Goal: Task Accomplishment & Management: Manage account settings

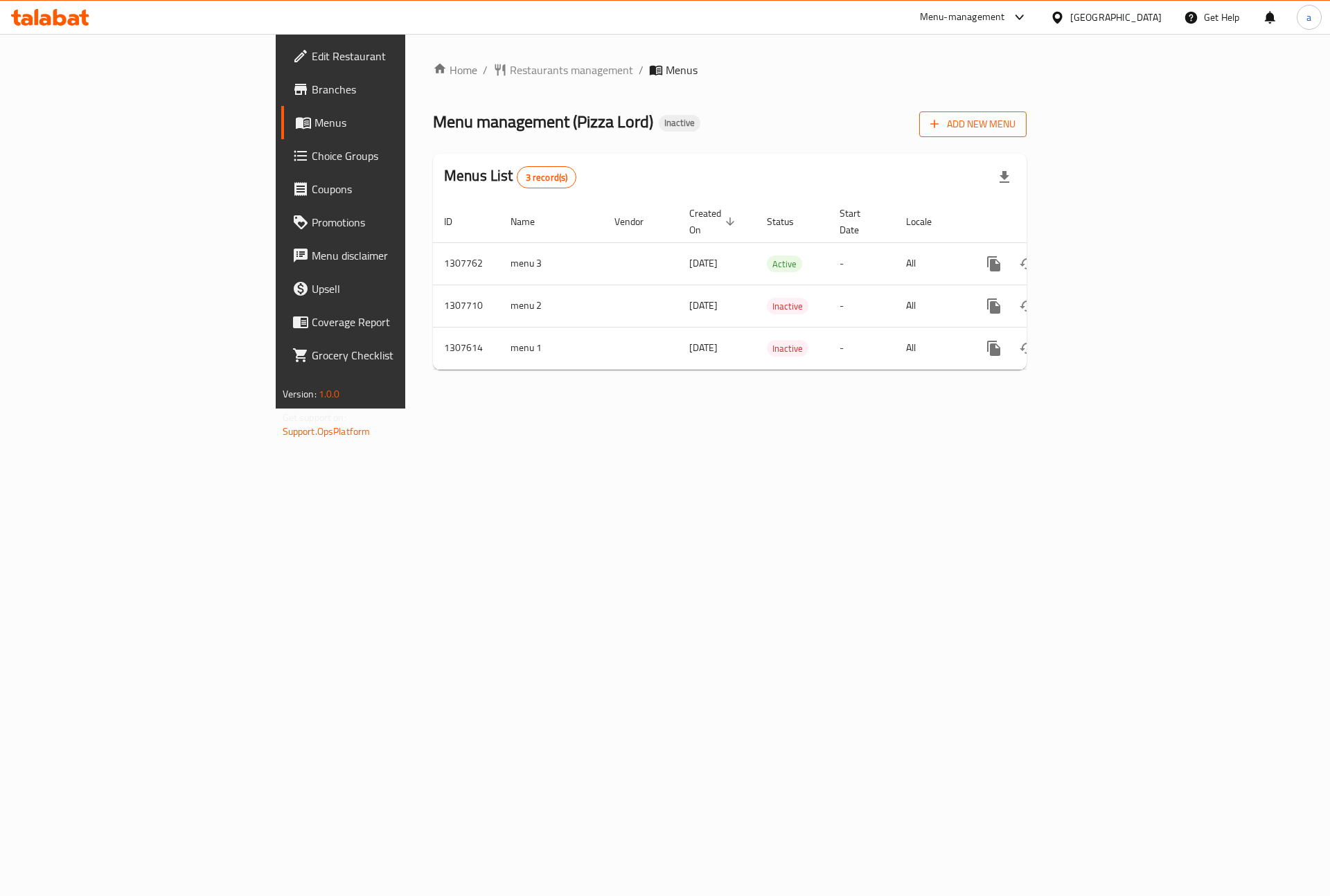
click at [1015, 123] on span "Add New Menu" at bounding box center [972, 124] width 85 height 17
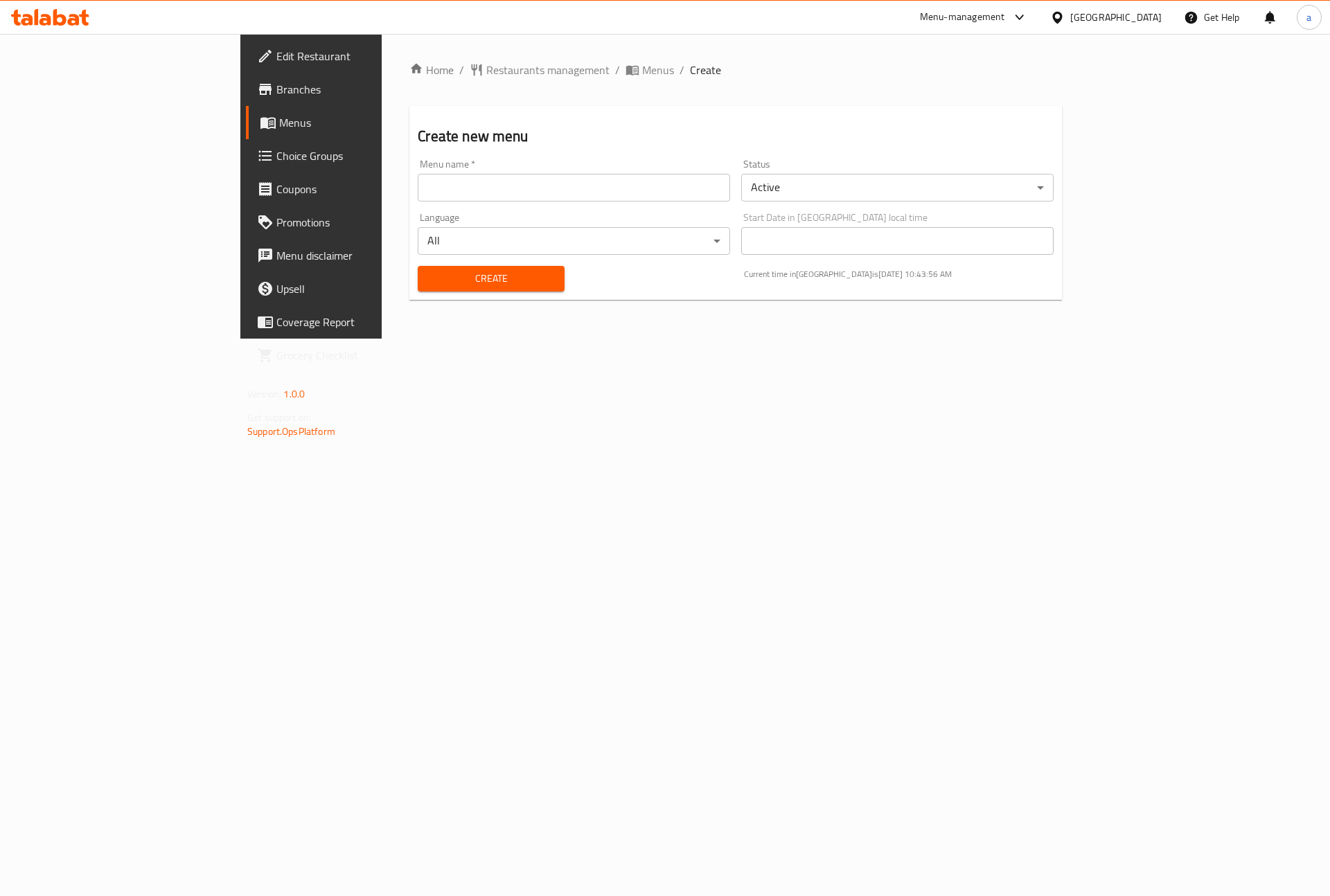
click at [418, 185] on input "text" at bounding box center [574, 188] width 313 height 28
type input "11\9"
click at [429, 281] on span "Create" at bounding box center [490, 279] width 124 height 17
click at [279, 123] on span "Menus" at bounding box center [365, 123] width 172 height 17
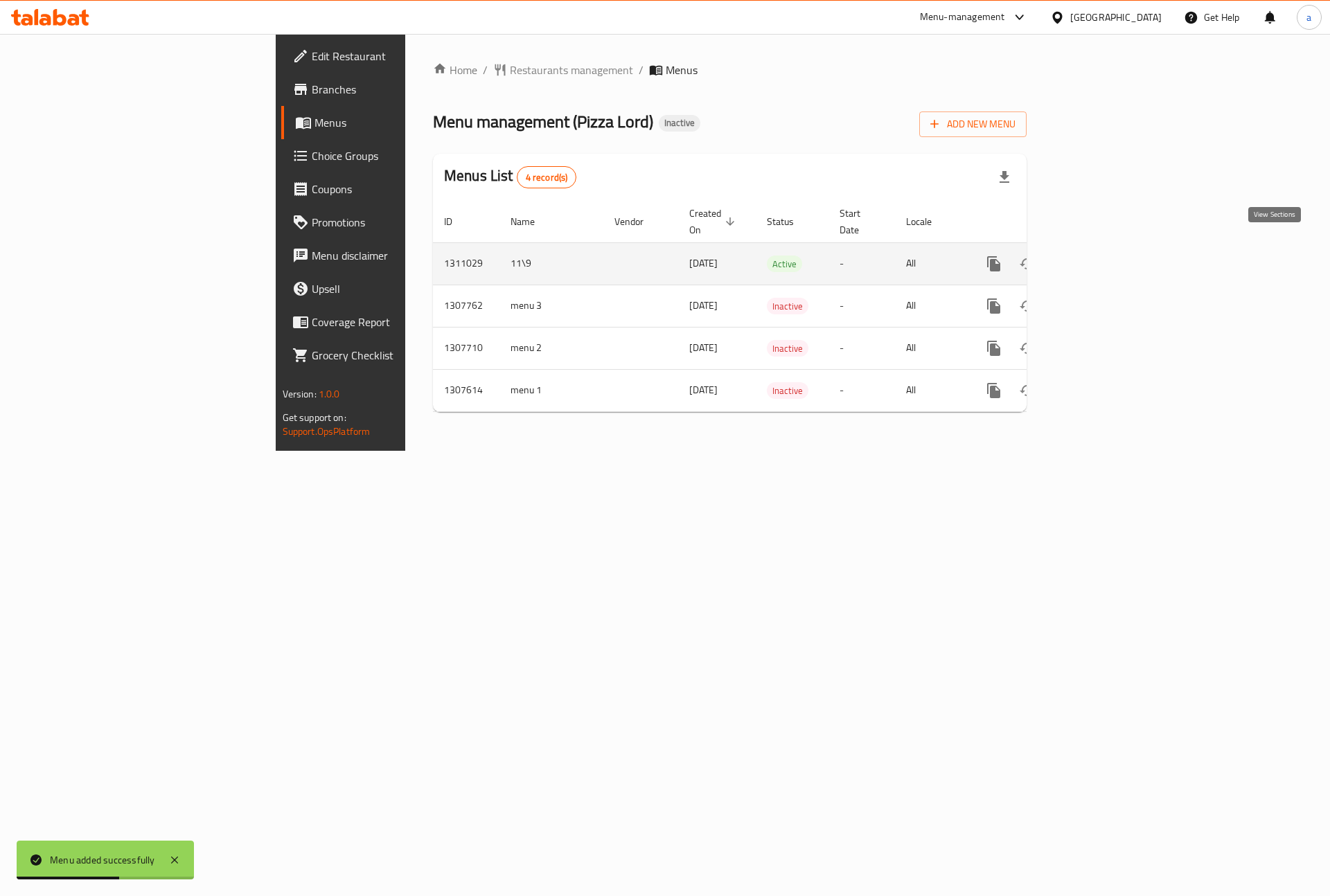
click at [1110, 250] on link "enhanced table" at bounding box center [1093, 263] width 33 height 33
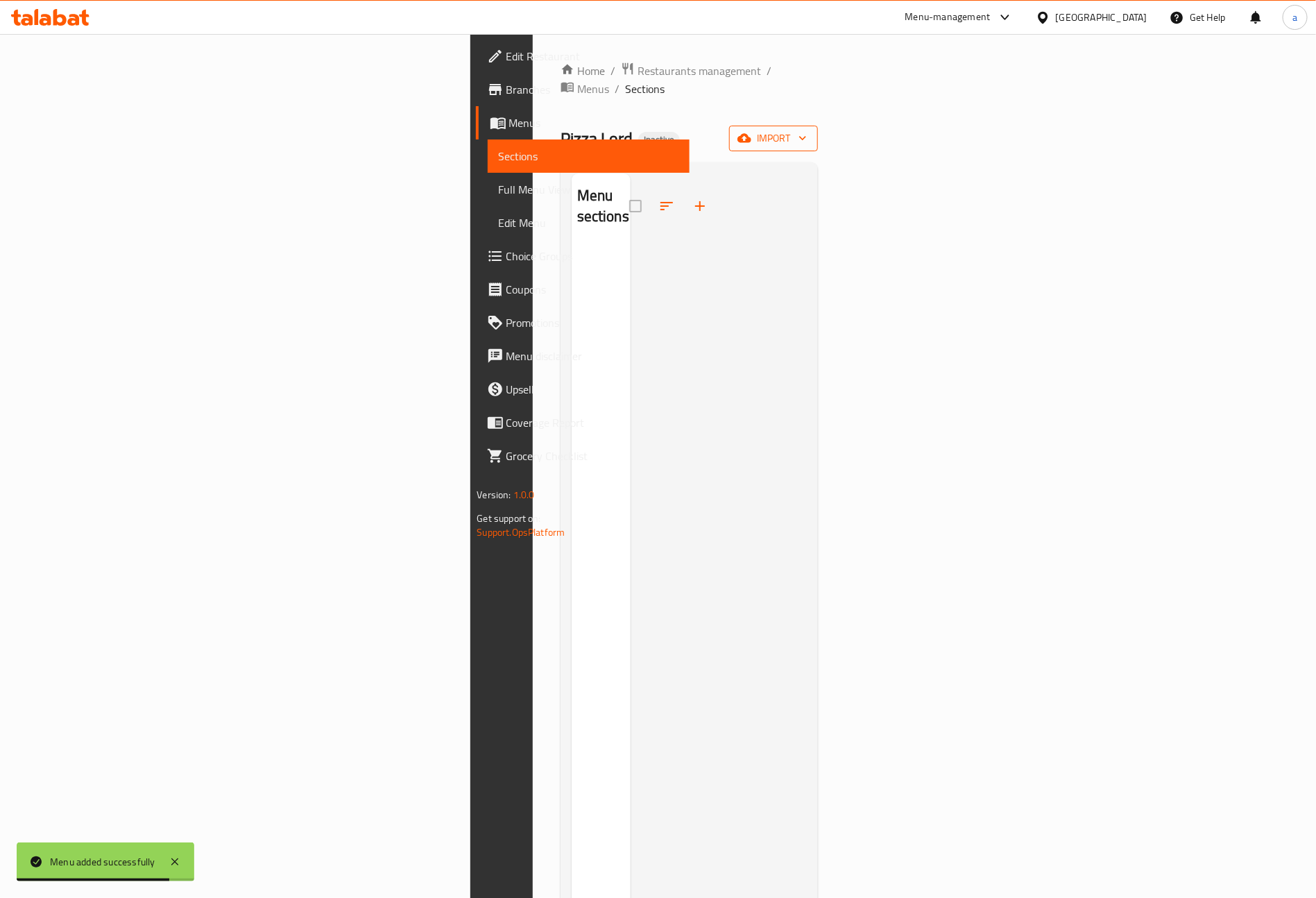
click at [807, 130] on span "import" at bounding box center [773, 138] width 67 height 17
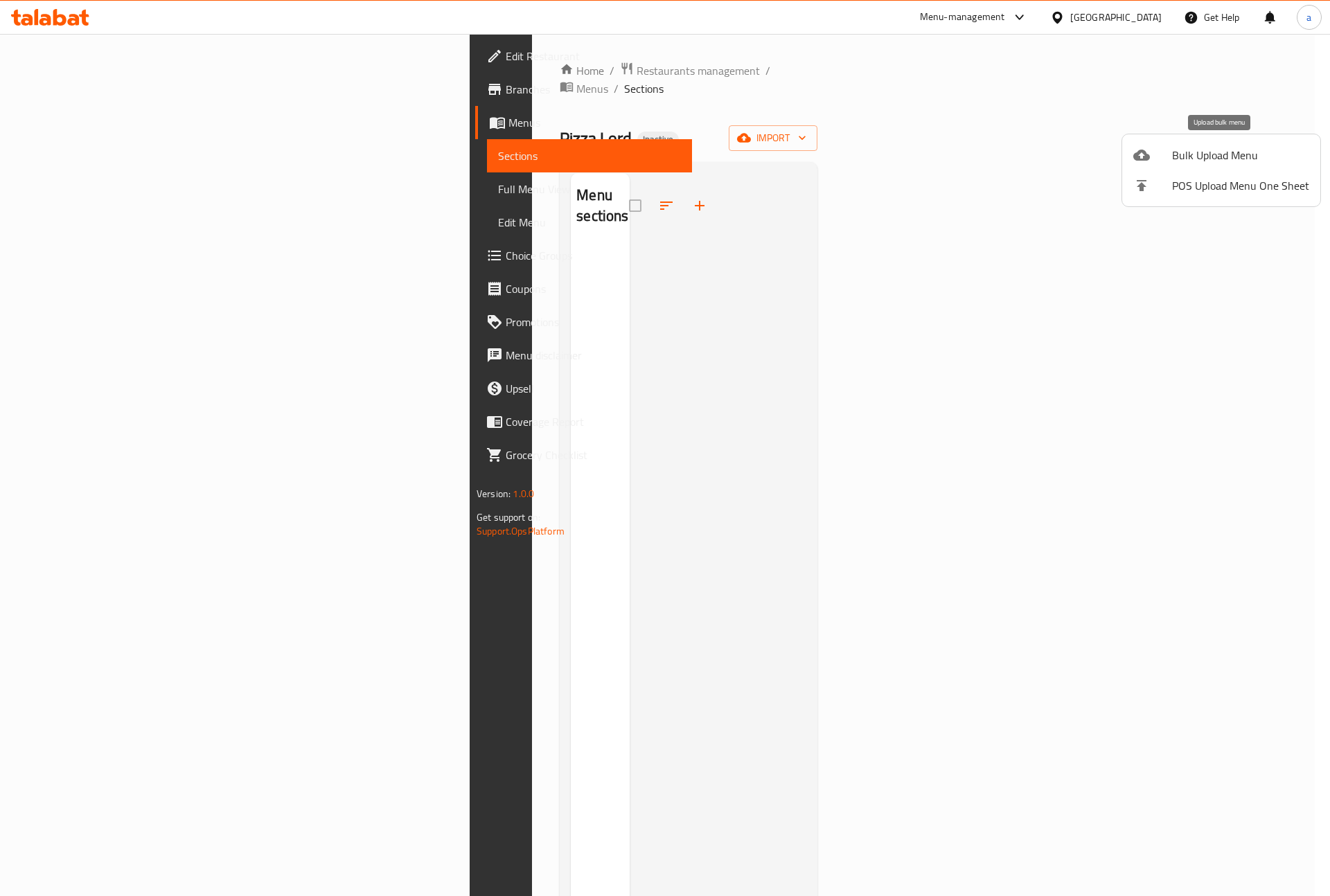
click at [1230, 156] on span "Bulk Upload Menu" at bounding box center [1240, 156] width 137 height 17
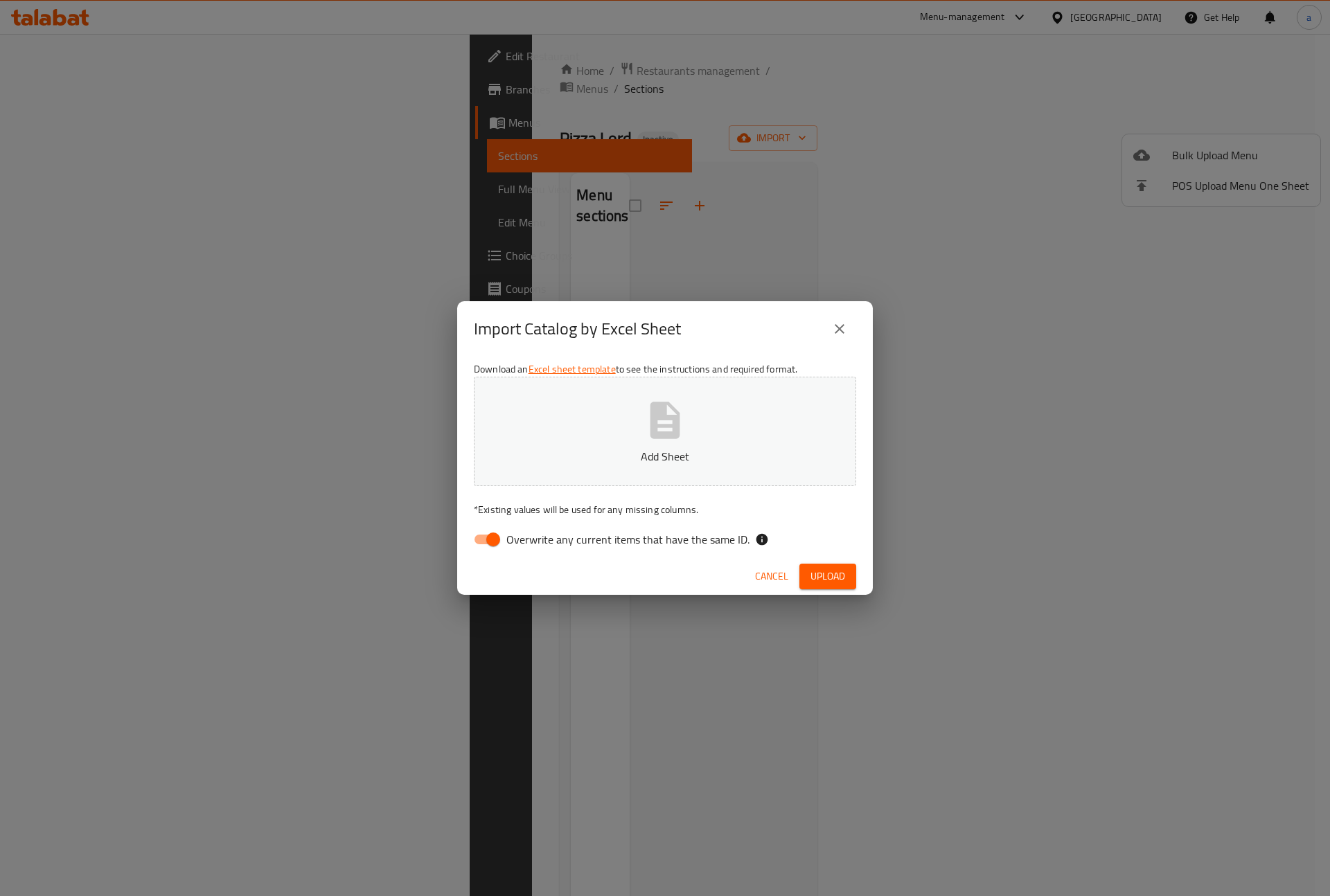
click at [481, 545] on input "Overwrite any current items that have the same ID." at bounding box center [493, 539] width 79 height 26
checkbox input "false"
click at [613, 433] on button "Add Sheet" at bounding box center [665, 431] width 382 height 109
click at [823, 585] on span "Upload" at bounding box center [828, 576] width 35 height 17
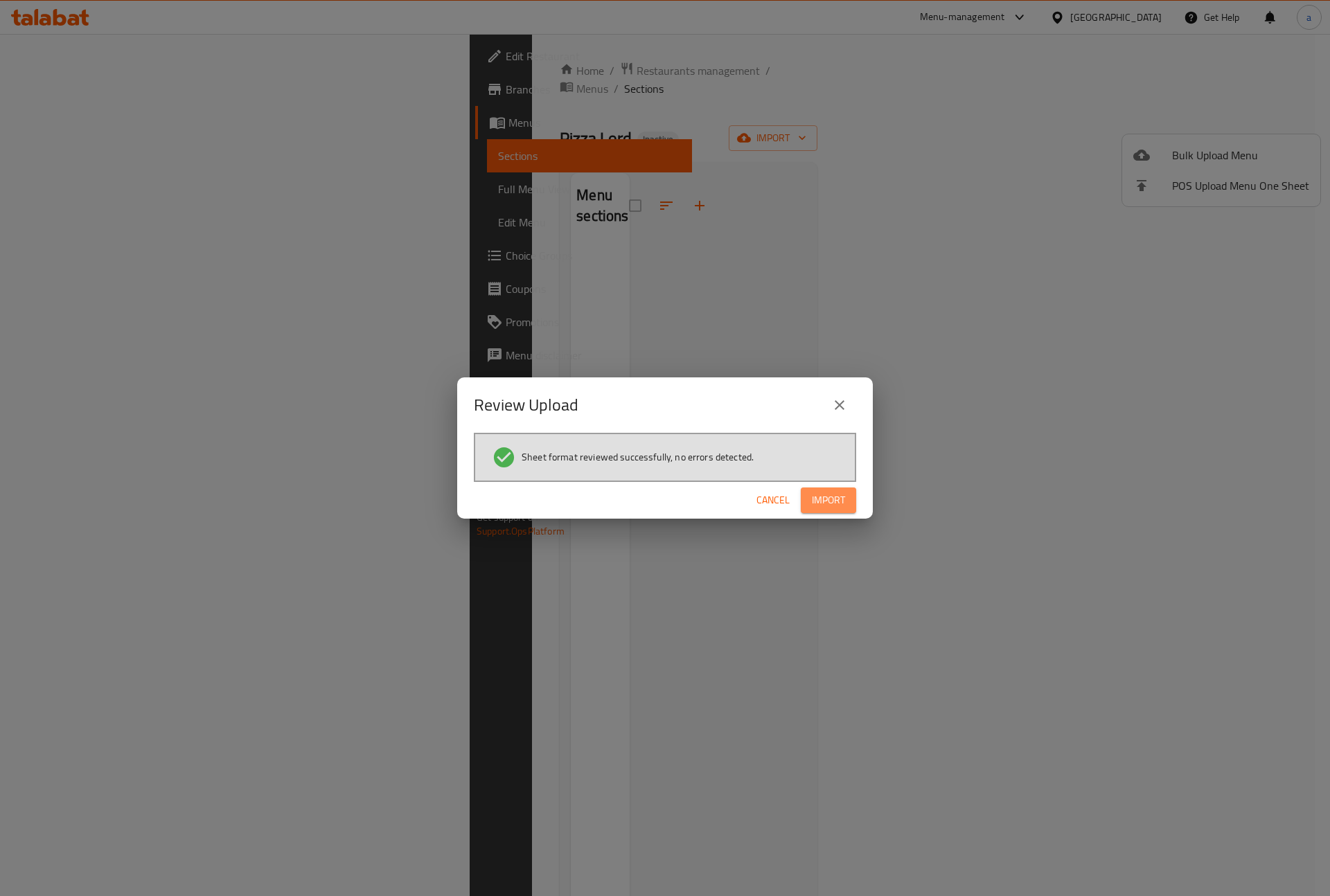
click at [808, 495] on button "Import" at bounding box center [829, 500] width 56 height 25
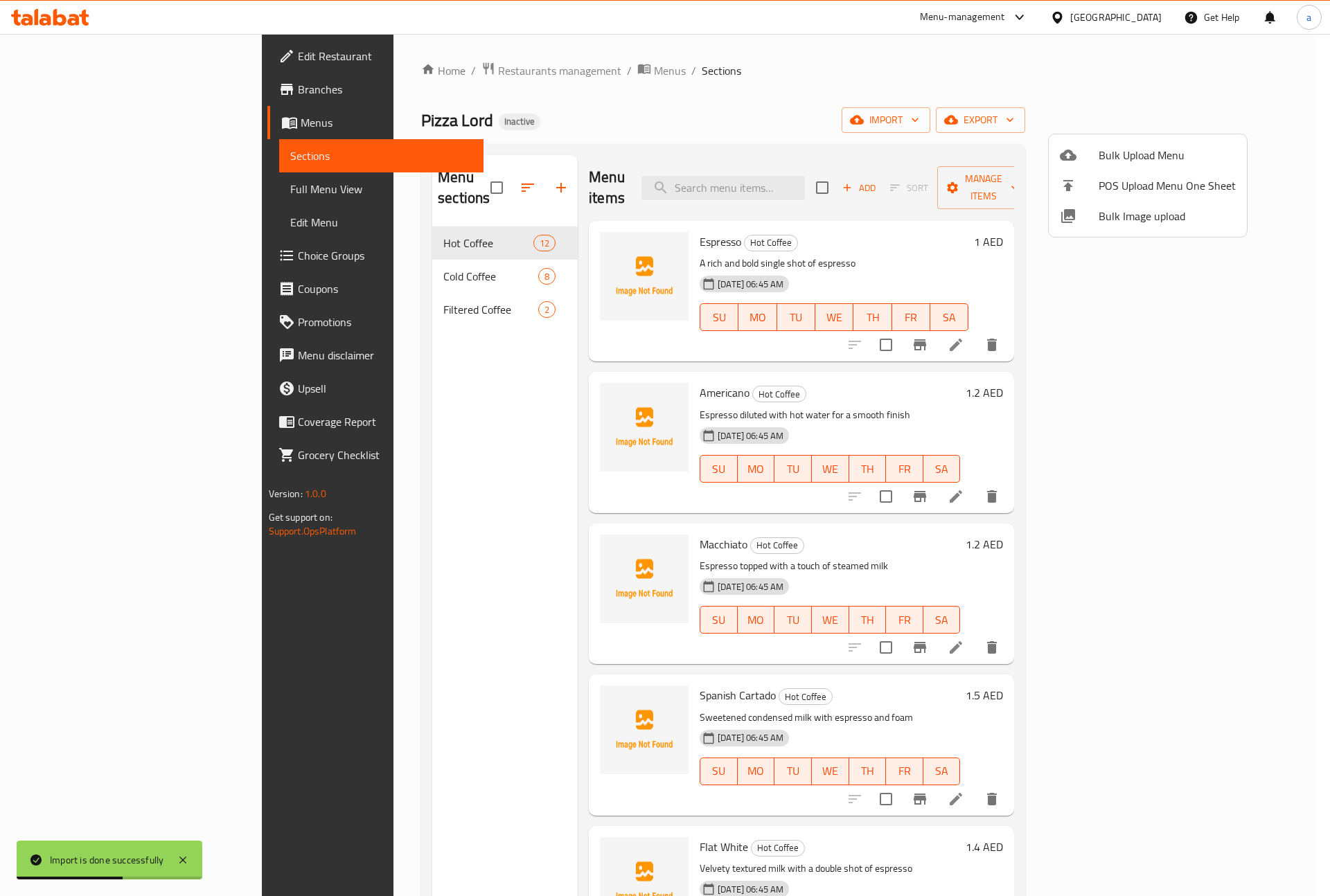
click at [405, 389] on div at bounding box center [665, 448] width 1330 height 896
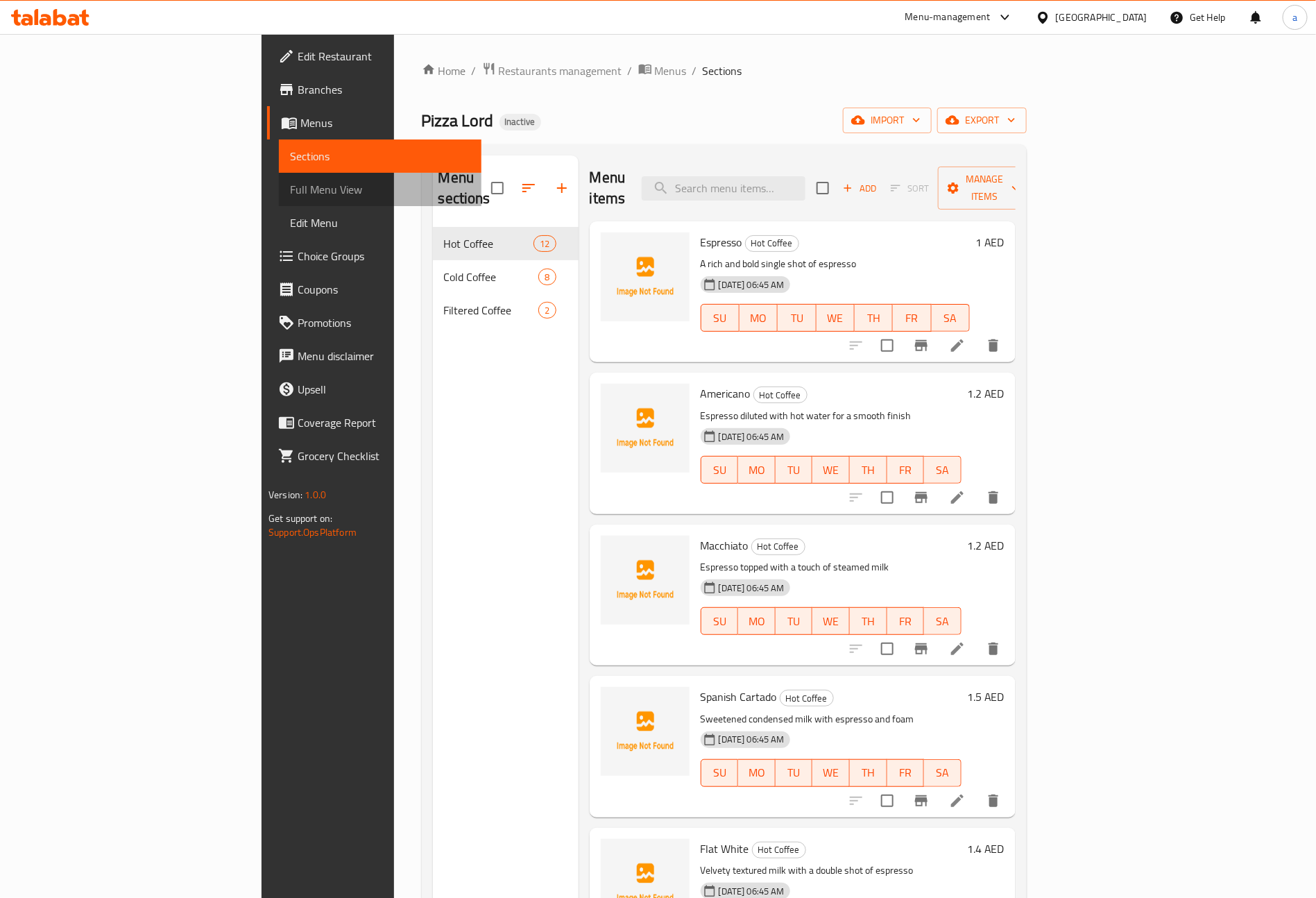
click at [290, 191] on span "Full Menu View" at bounding box center [379, 190] width 180 height 17
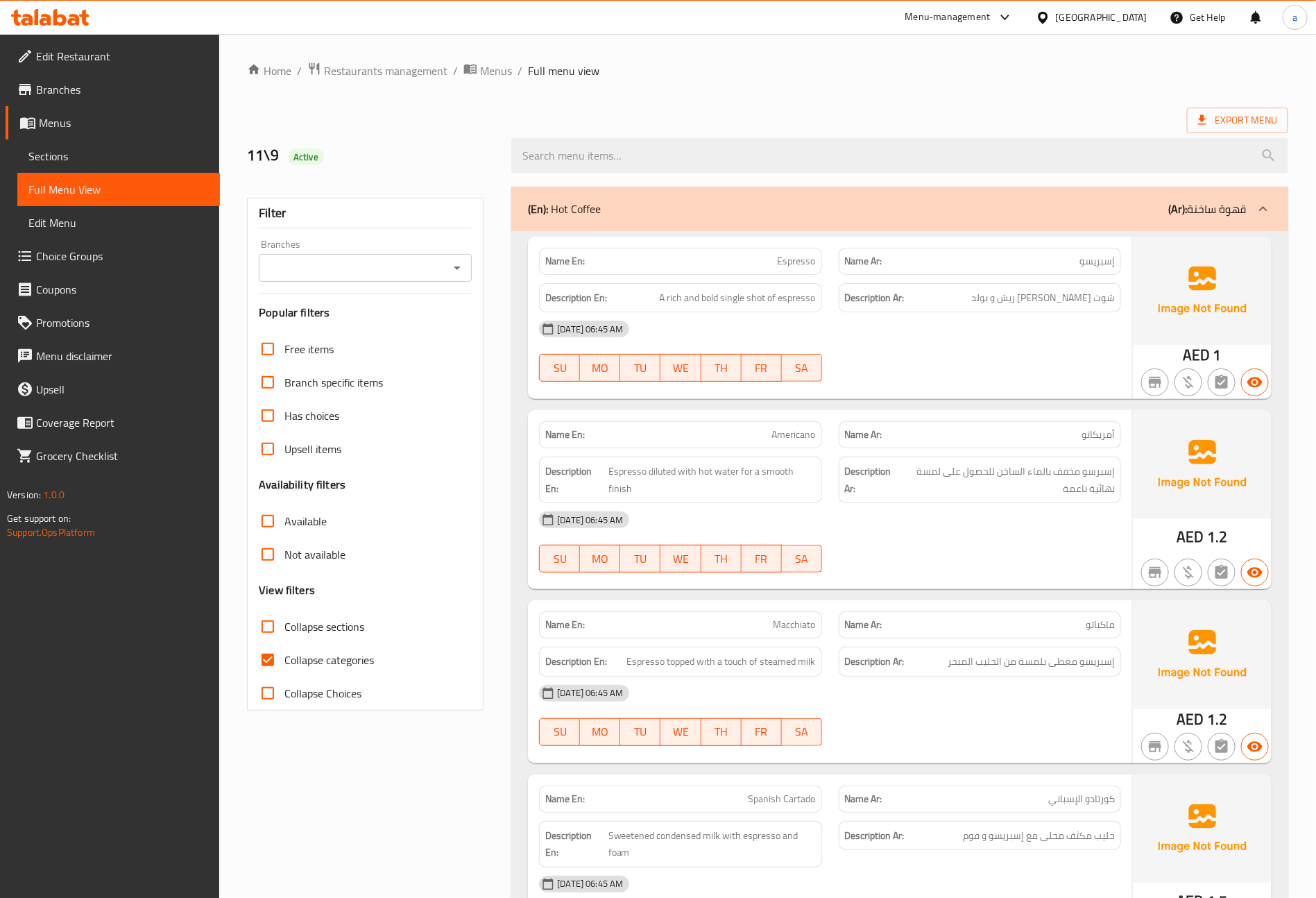
click at [365, 662] on span "Collapse categories" at bounding box center [329, 660] width 90 height 17
click at [285, 662] on input "Collapse categories" at bounding box center [268, 660] width 33 height 33
checkbox input "false"
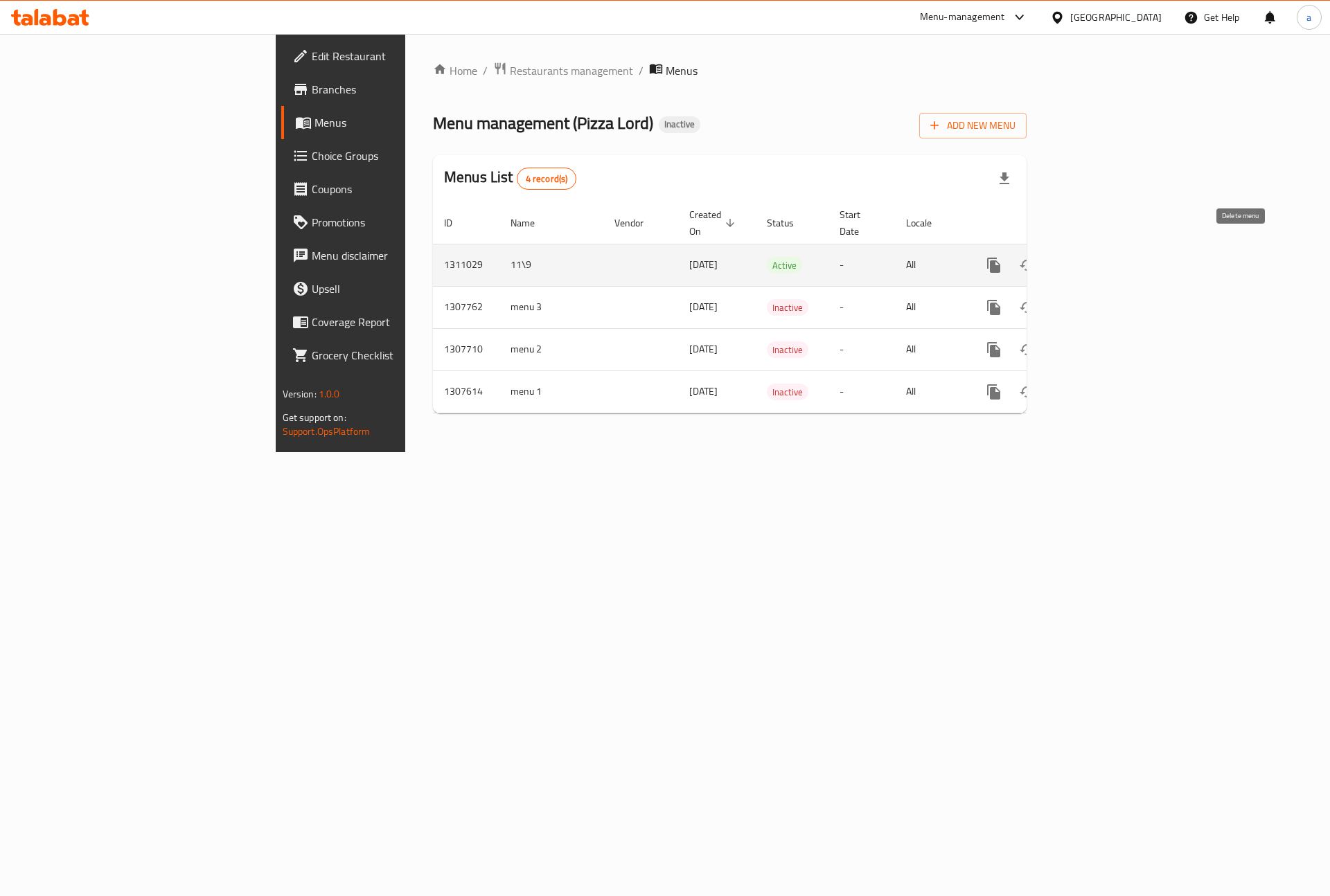
click at [1069, 257] on icon "enhanced table" at bounding box center [1061, 265] width 17 height 17
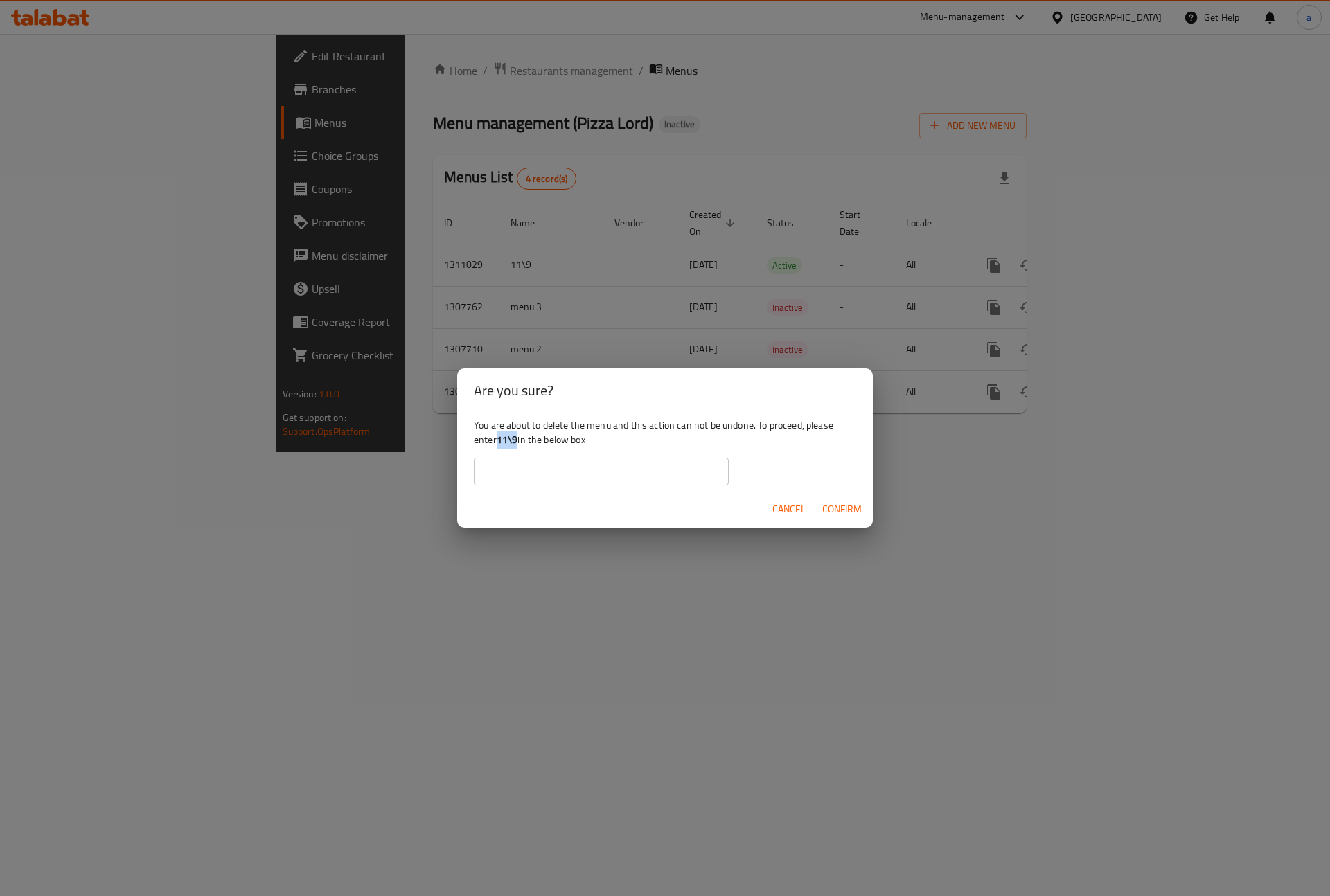
drag, startPoint x: 500, startPoint y: 439, endPoint x: 517, endPoint y: 435, distance: 17.5
click at [517, 435] on b "11\9" at bounding box center [506, 440] width 21 height 18
copy b "11\9"
click at [572, 466] on input "text" at bounding box center [601, 472] width 255 height 28
paste input "11\9"
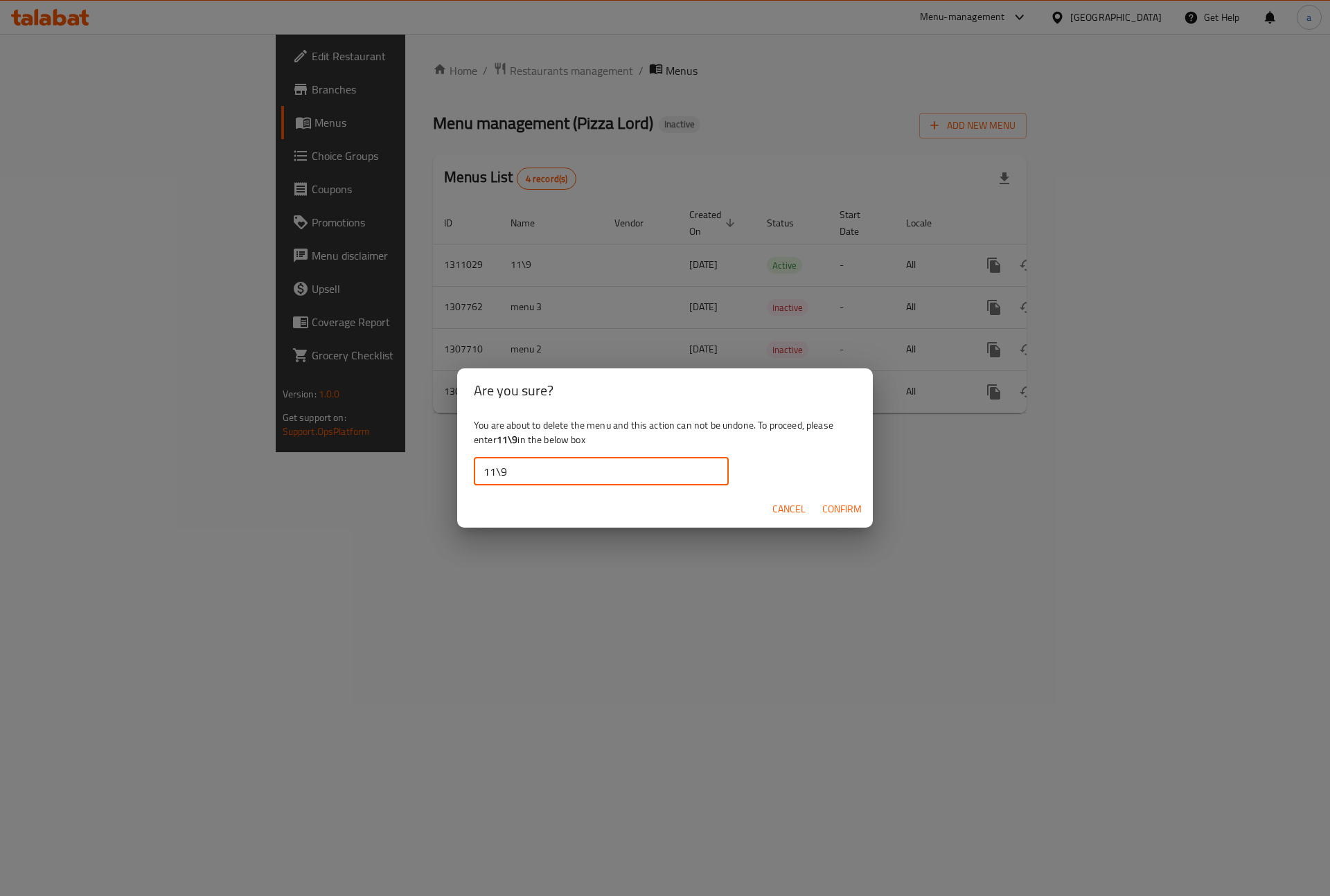
type input "11\9"
click at [836, 520] on button "Confirm" at bounding box center [842, 509] width 51 height 25
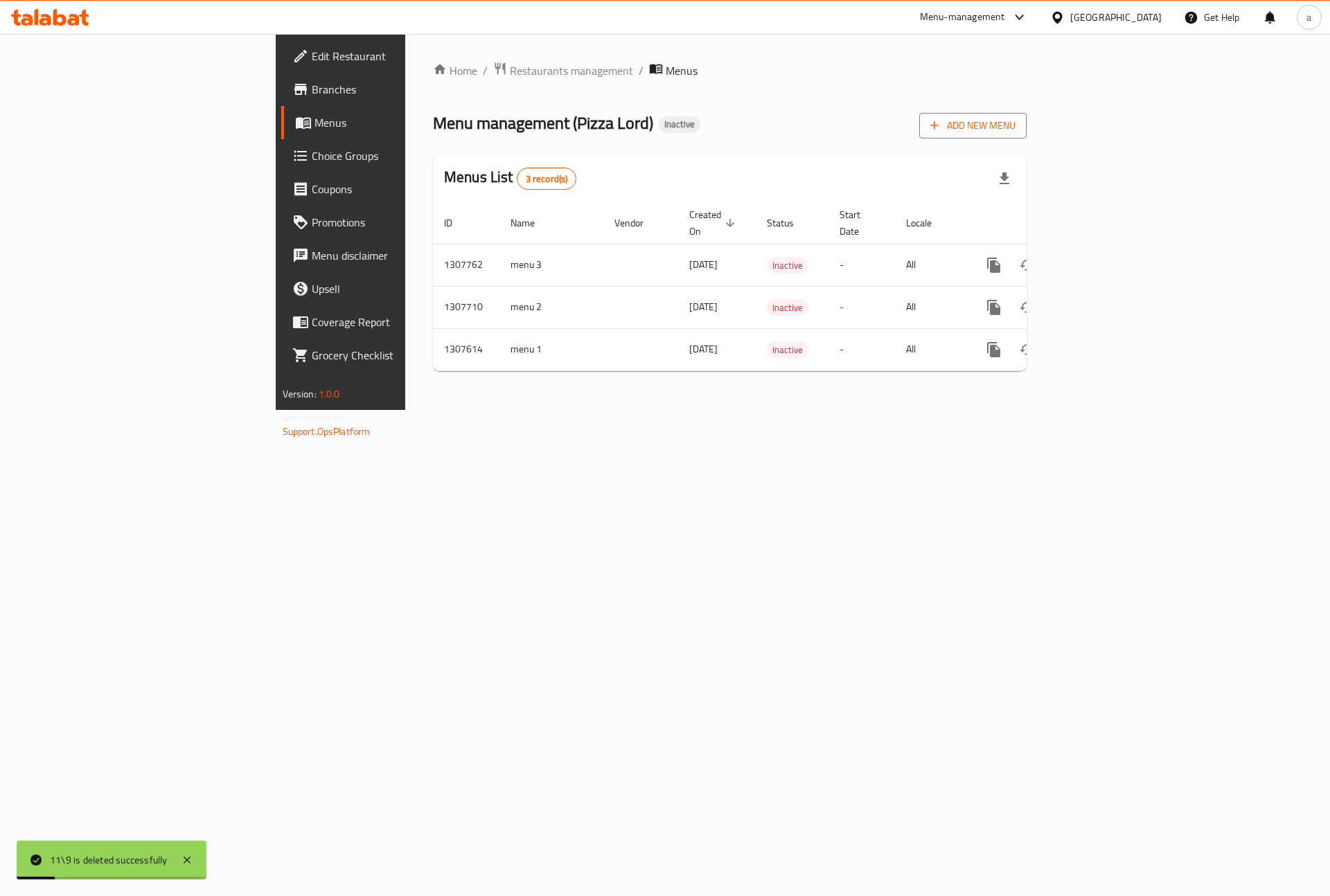
click at [1015, 127] on span "Add New Menu" at bounding box center [972, 125] width 85 height 17
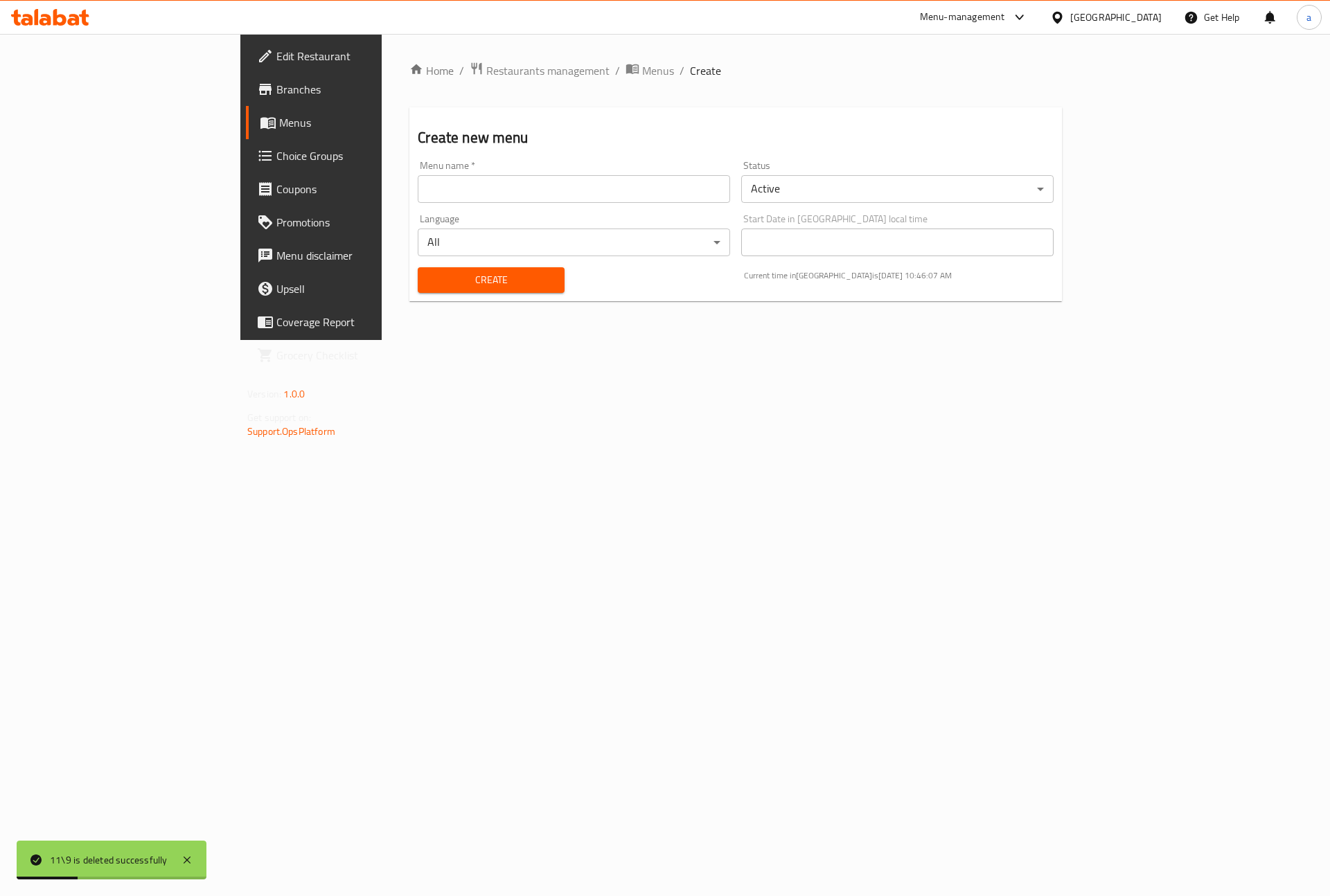
click at [418, 186] on input "text" at bounding box center [574, 188] width 313 height 28
type input "1"
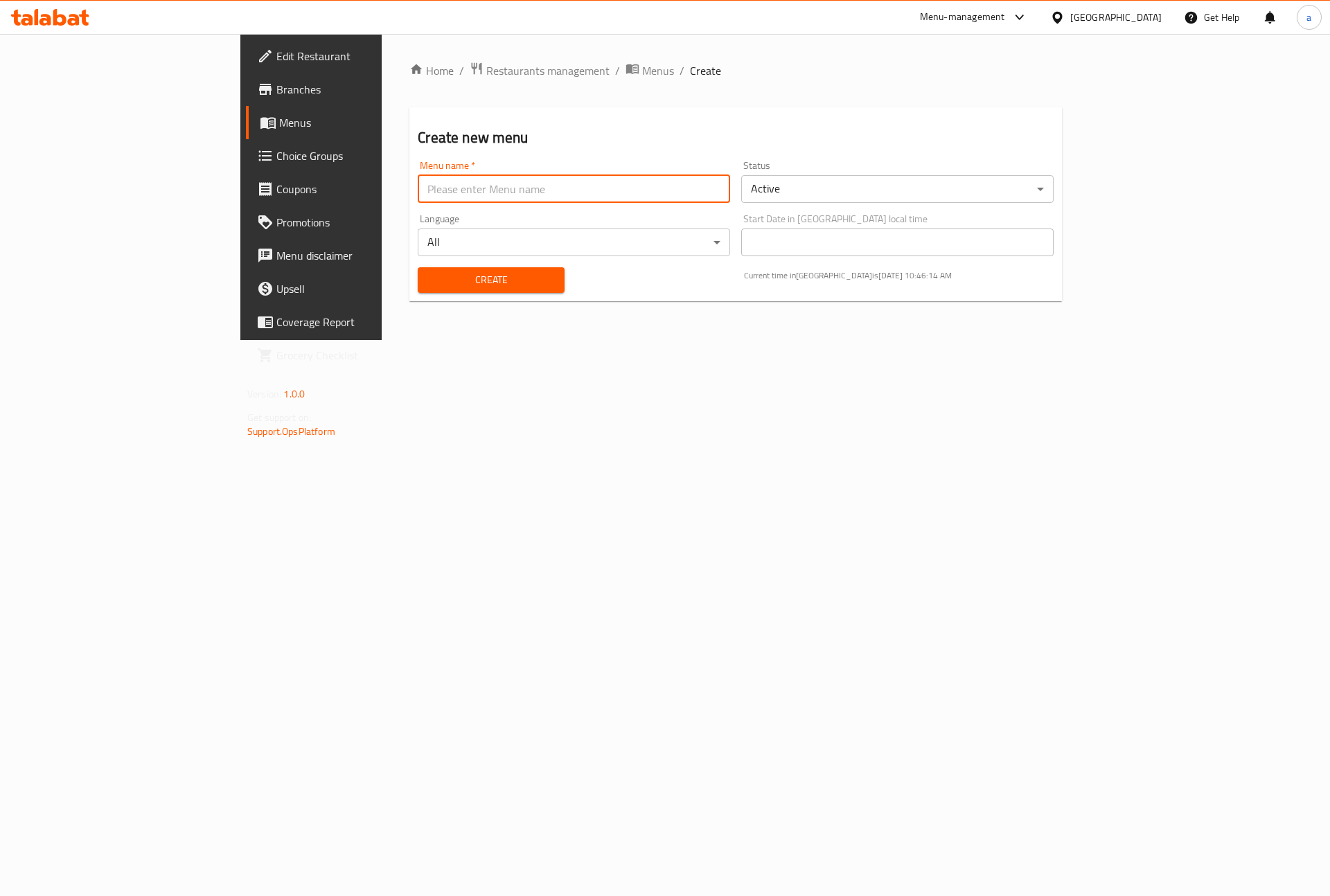
click at [445, 183] on input "text" at bounding box center [574, 188] width 313 height 28
type input "ammar first menu"
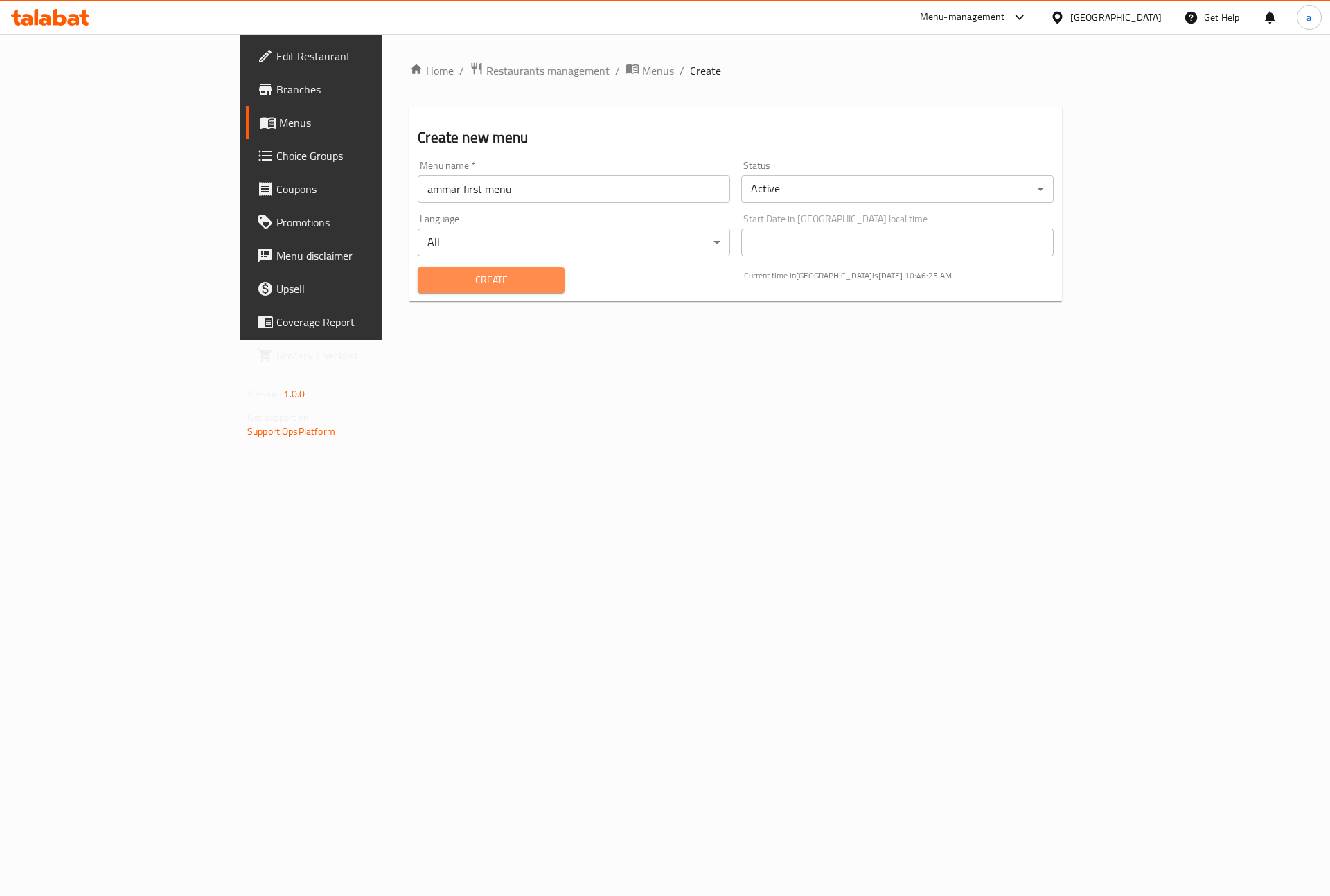
click at [436, 282] on span "Create" at bounding box center [490, 280] width 124 height 17
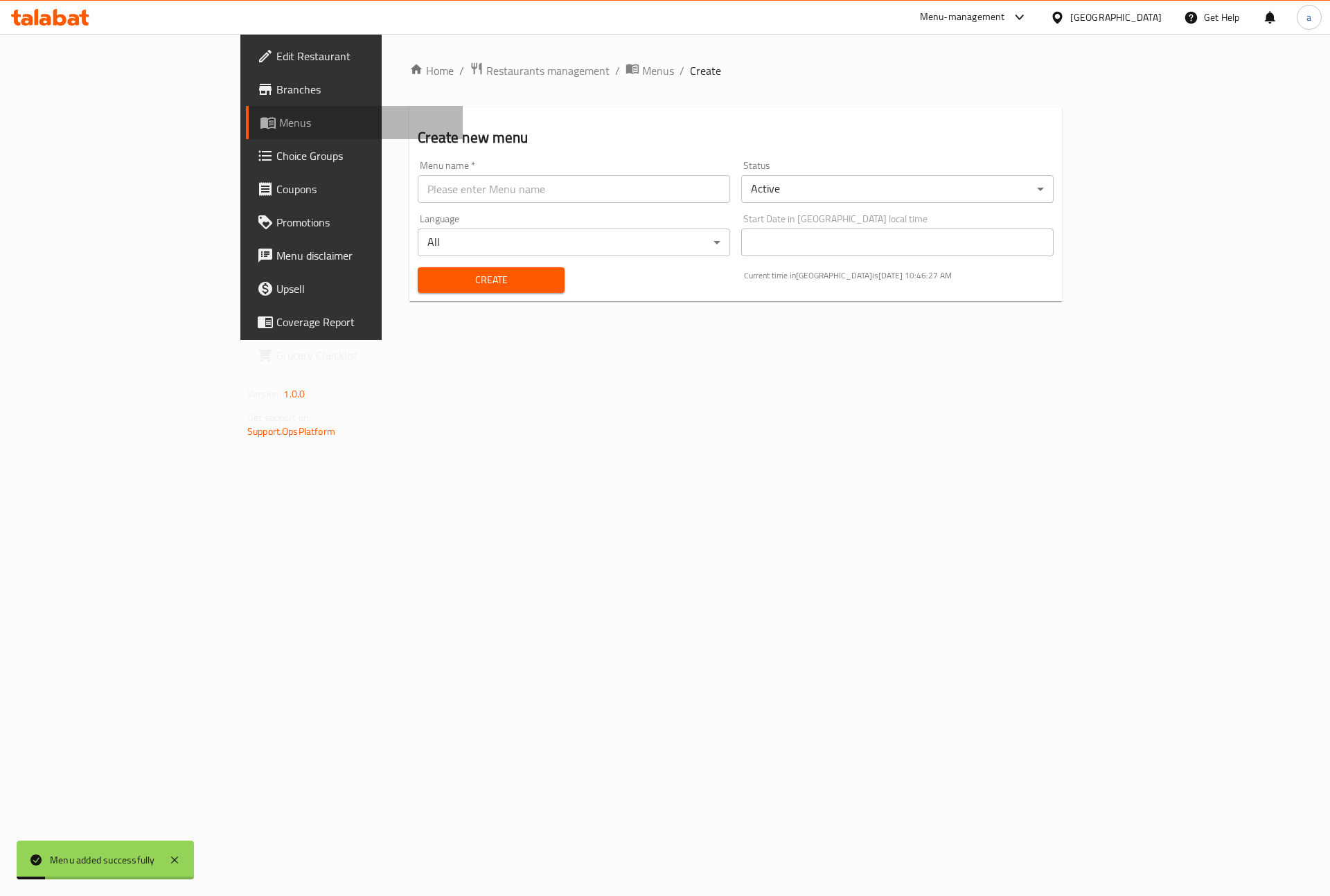
click at [279, 117] on span "Menus" at bounding box center [365, 123] width 172 height 17
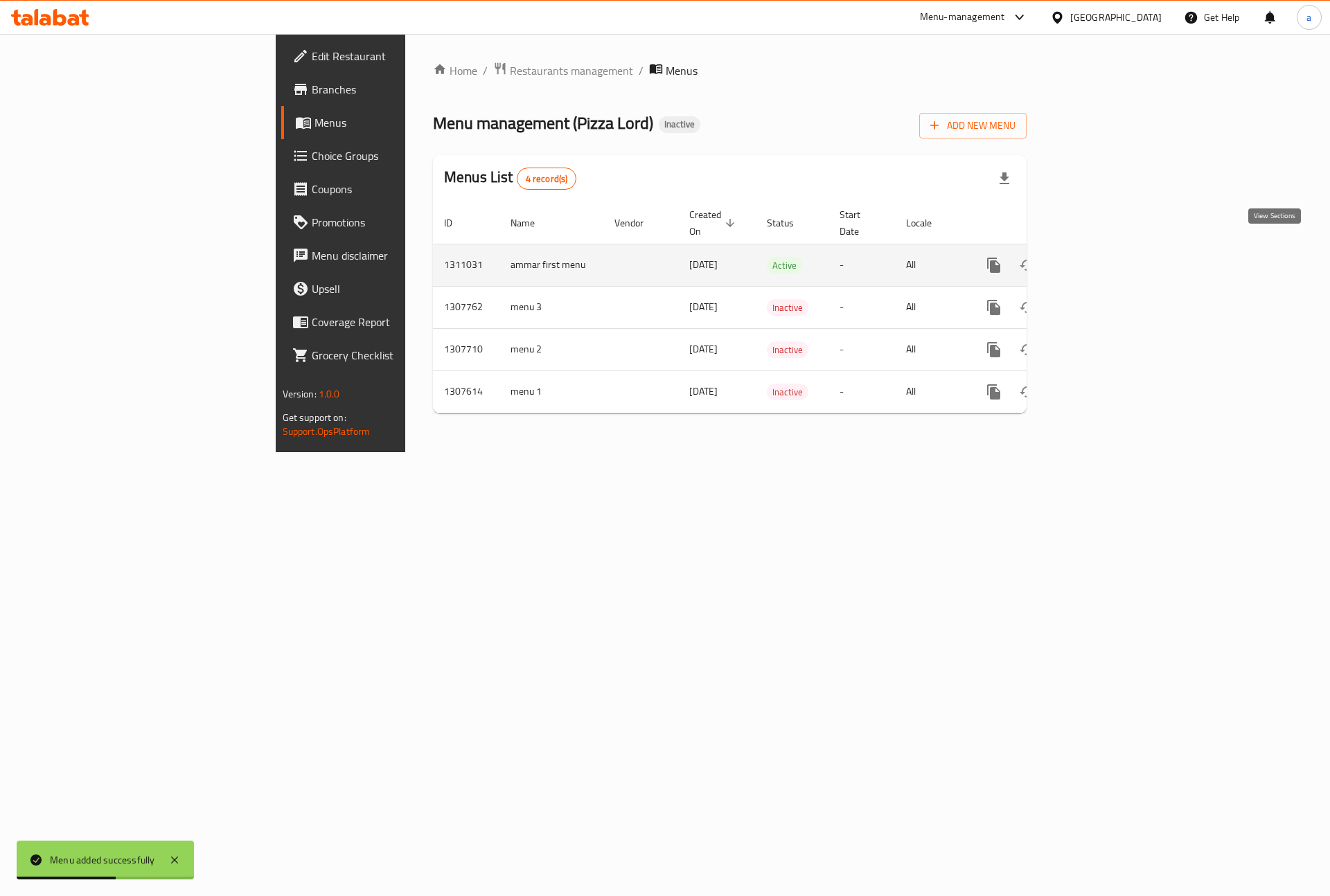
click at [1110, 260] on link "enhanced table" at bounding box center [1093, 265] width 33 height 33
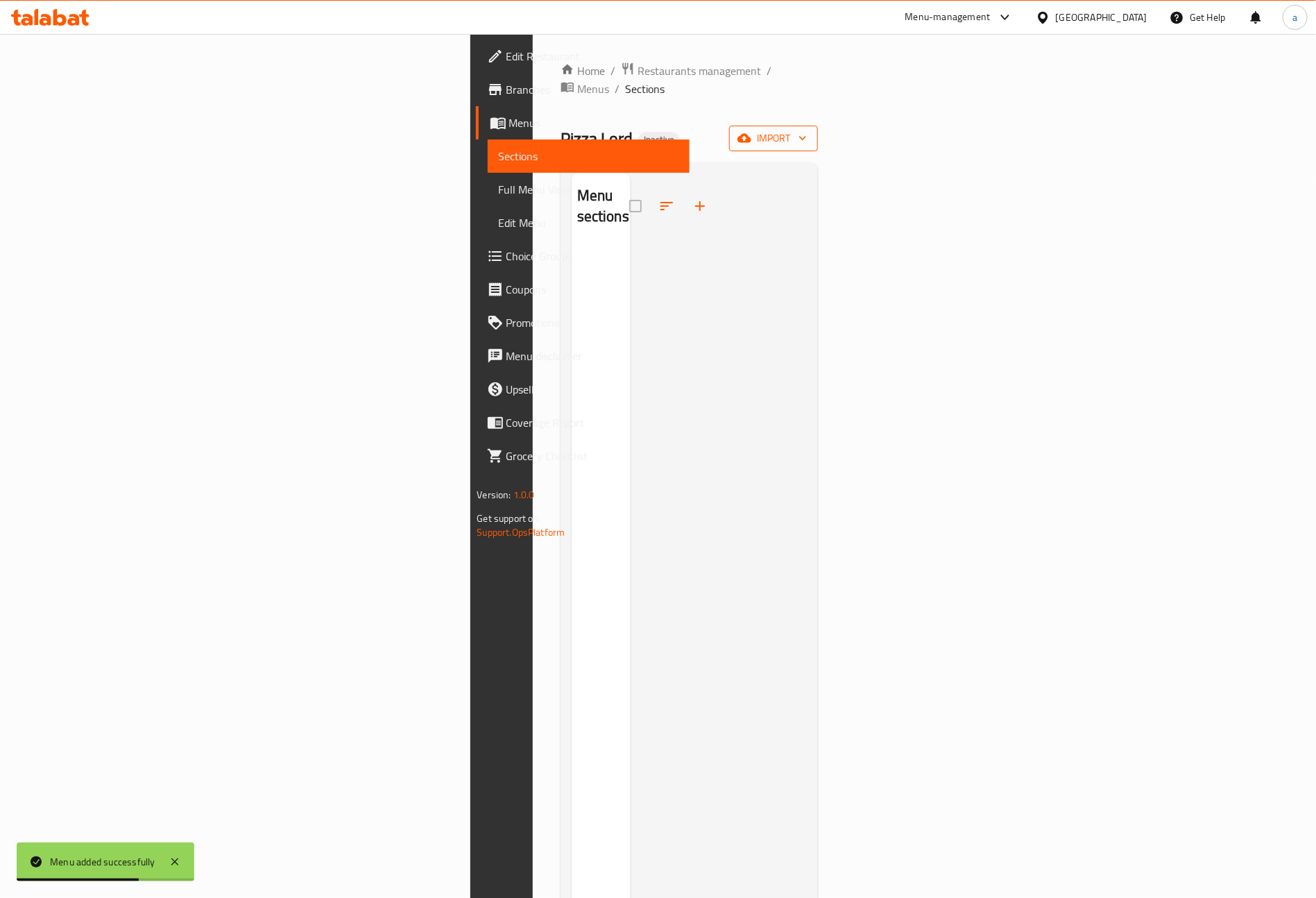
click at [807, 130] on span "import" at bounding box center [773, 138] width 67 height 17
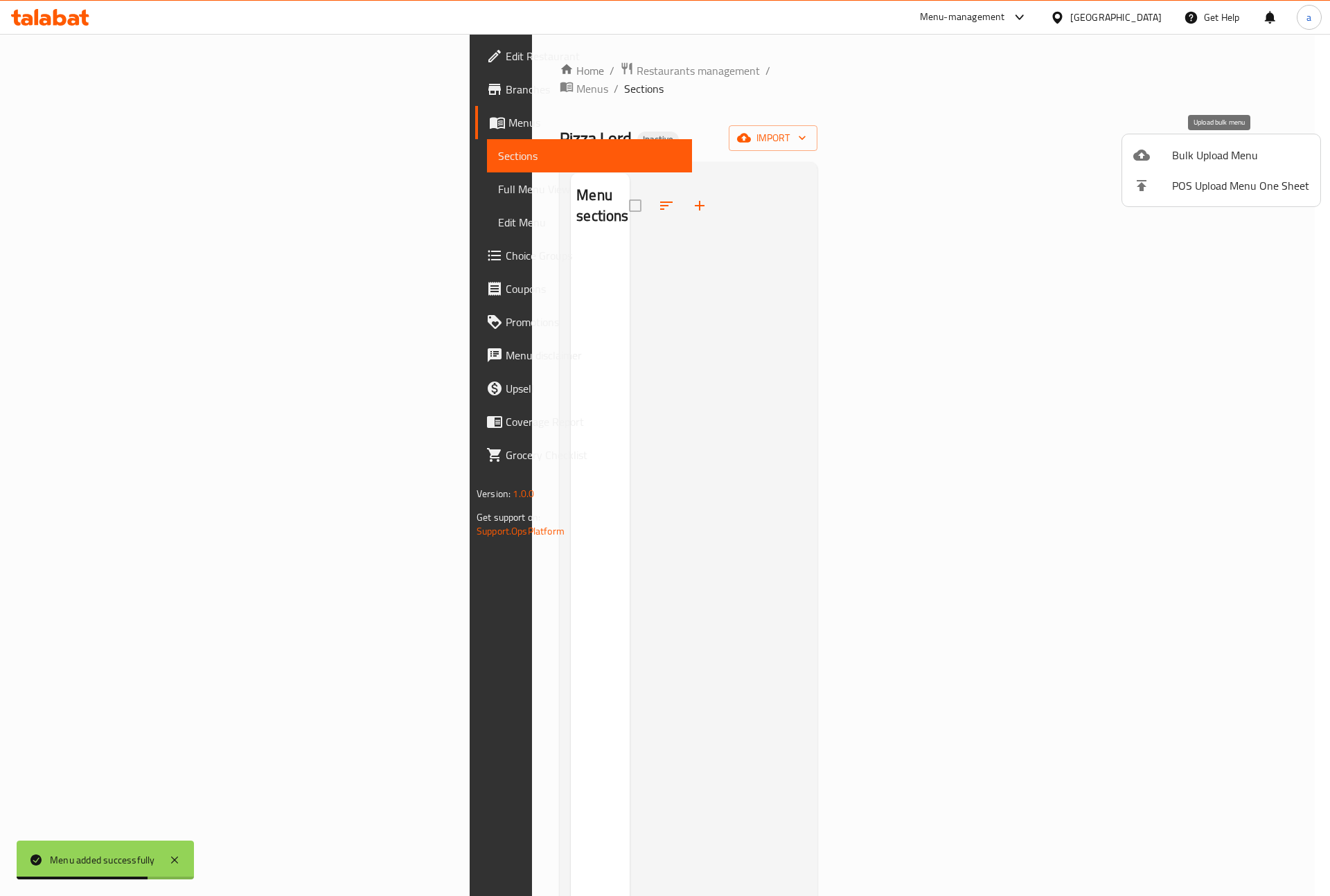
click at [1185, 156] on span "Bulk Upload Menu" at bounding box center [1240, 156] width 137 height 17
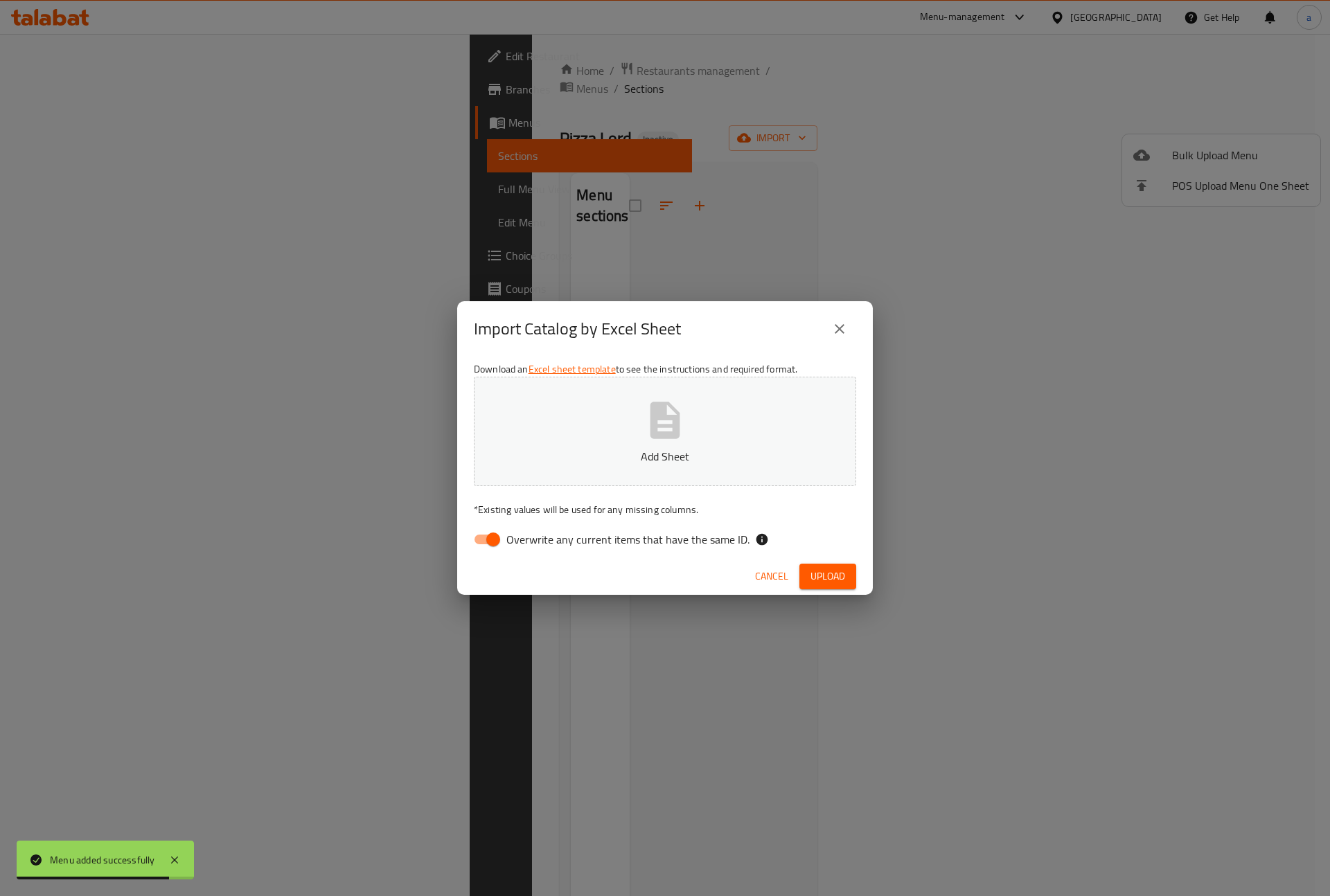
click at [478, 535] on input "Overwrite any current items that have the same ID." at bounding box center [493, 539] width 79 height 26
checkbox input "false"
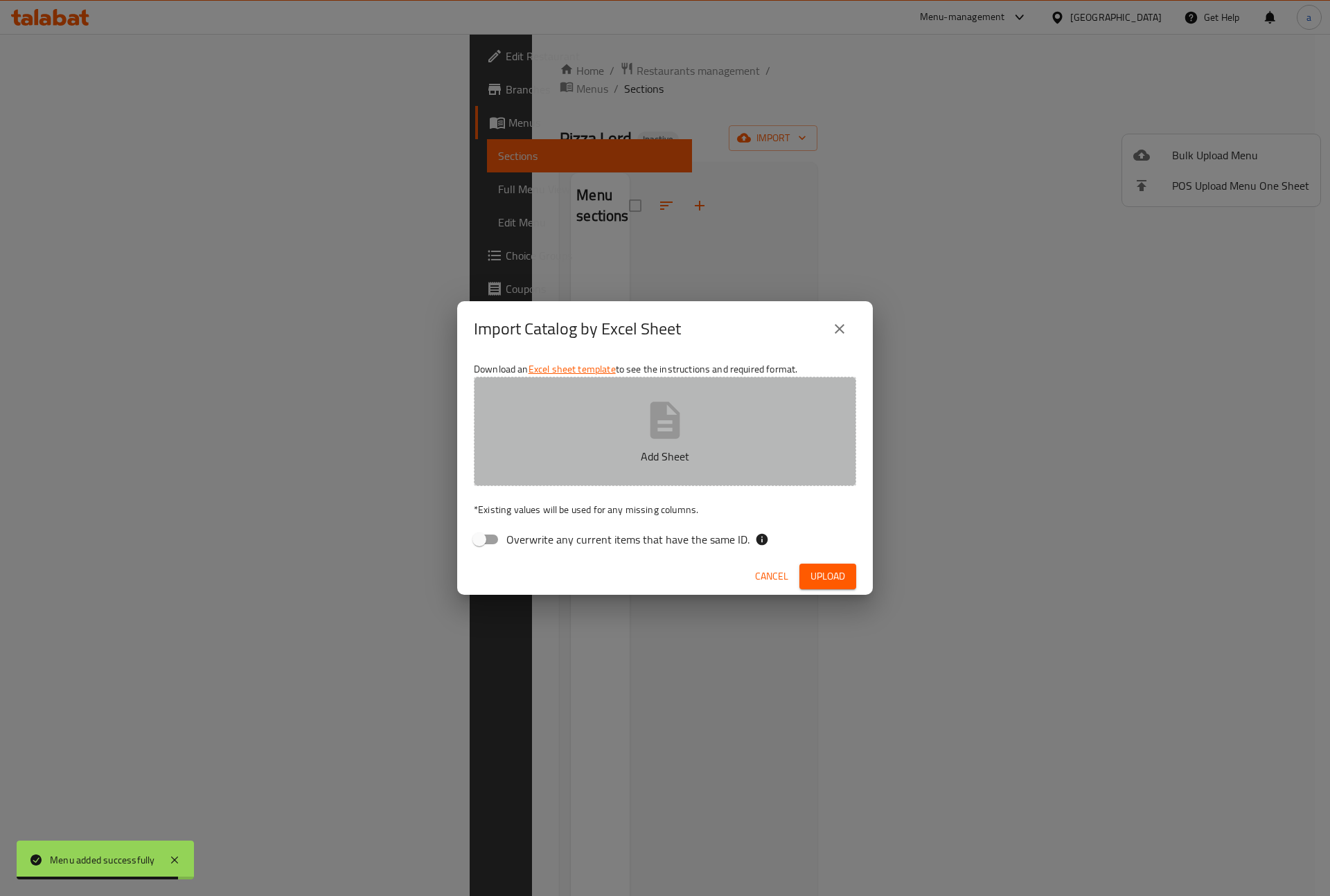
click at [586, 416] on button "Add Sheet" at bounding box center [665, 431] width 382 height 109
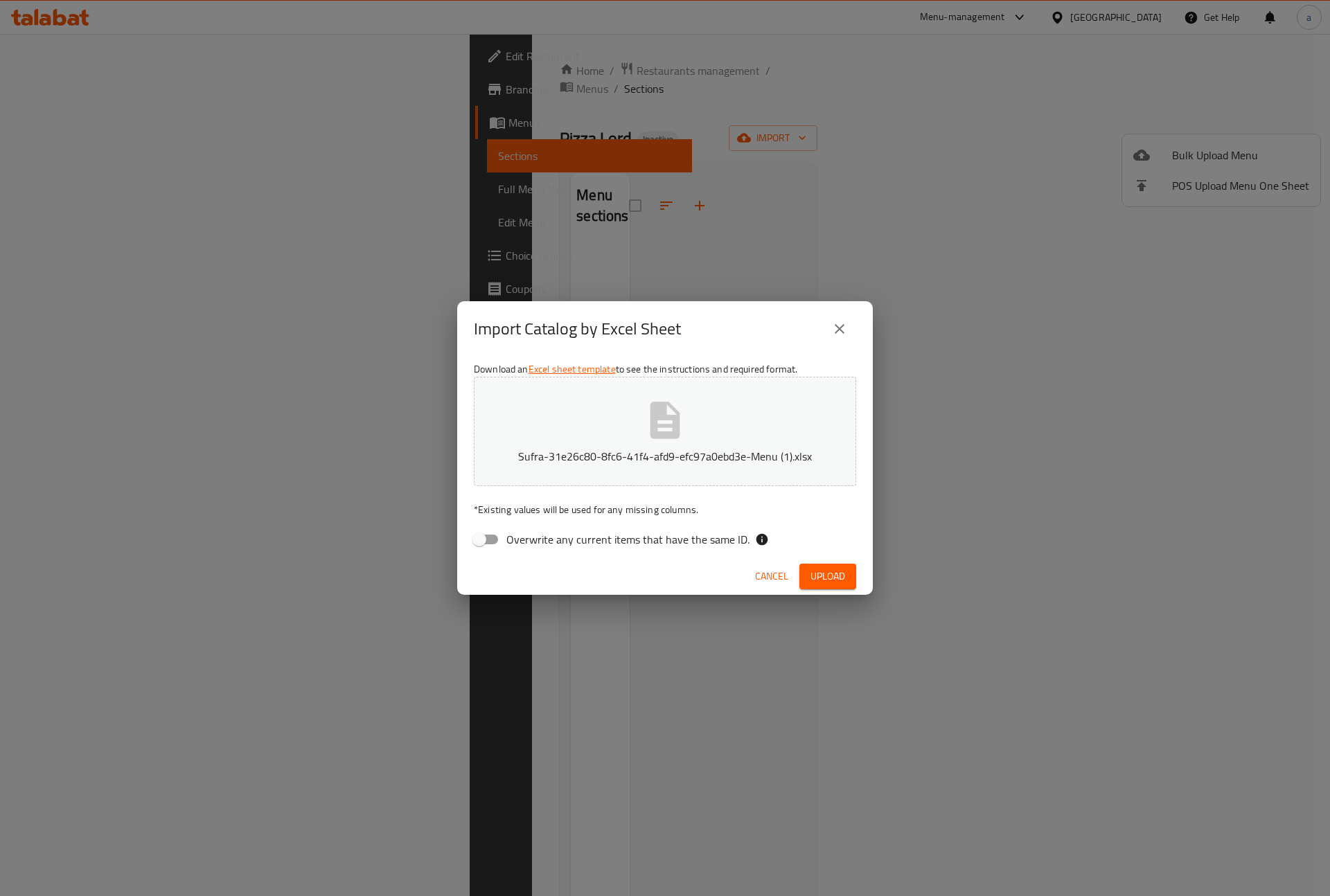
click at [824, 584] on span "Upload" at bounding box center [828, 576] width 35 height 17
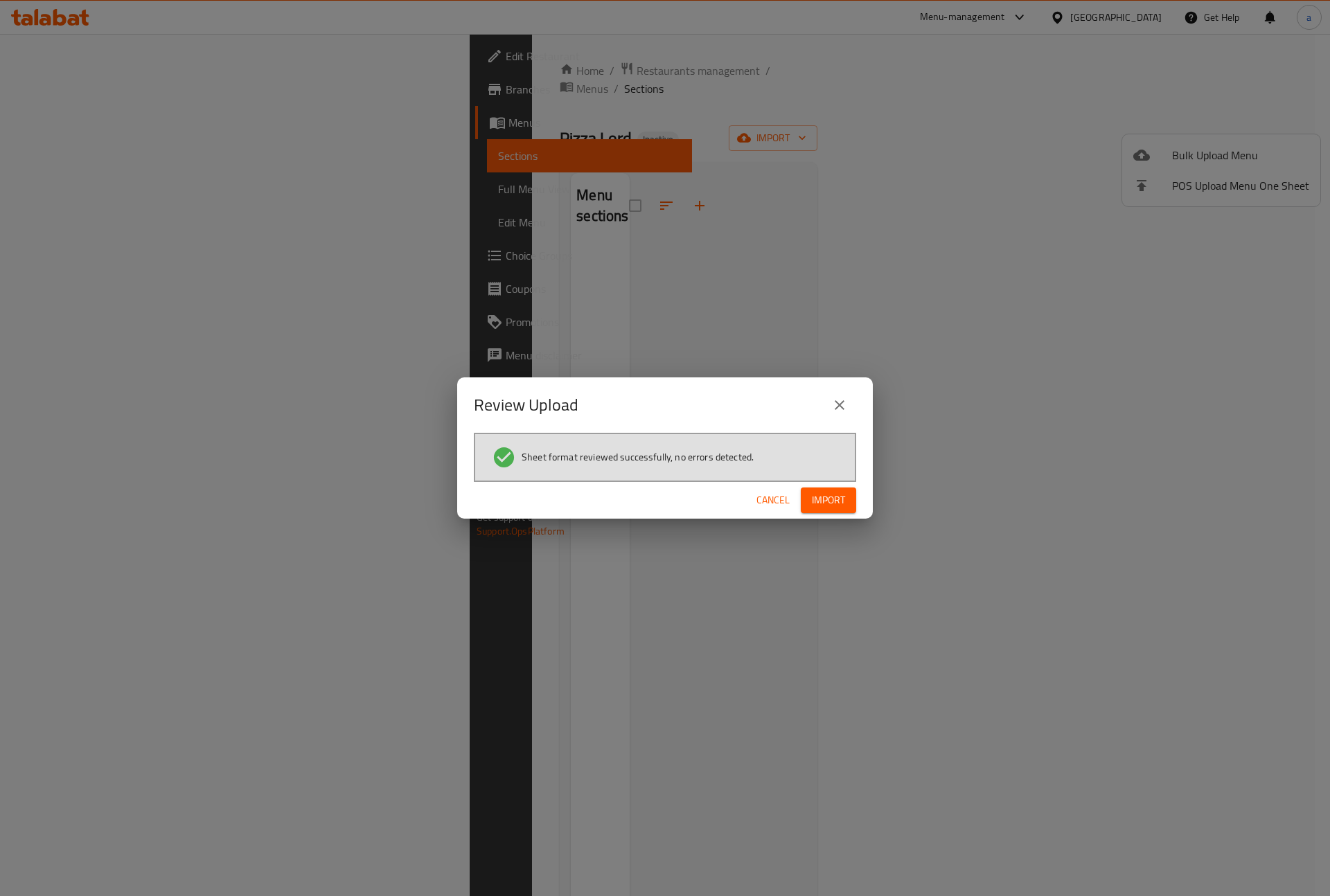
click at [828, 508] on span "Import" at bounding box center [828, 500] width 33 height 17
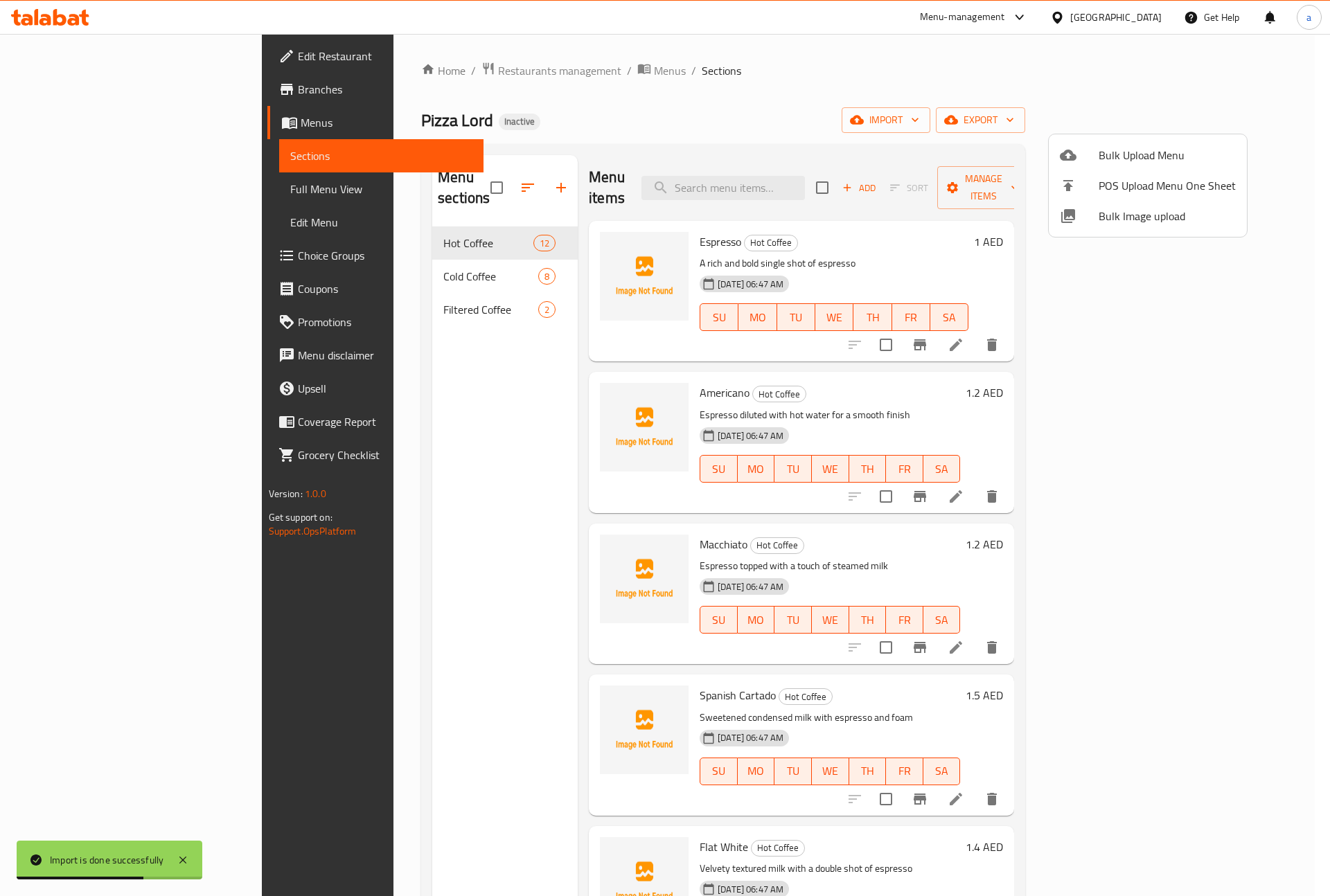
click at [1264, 115] on div at bounding box center [665, 448] width 1330 height 896
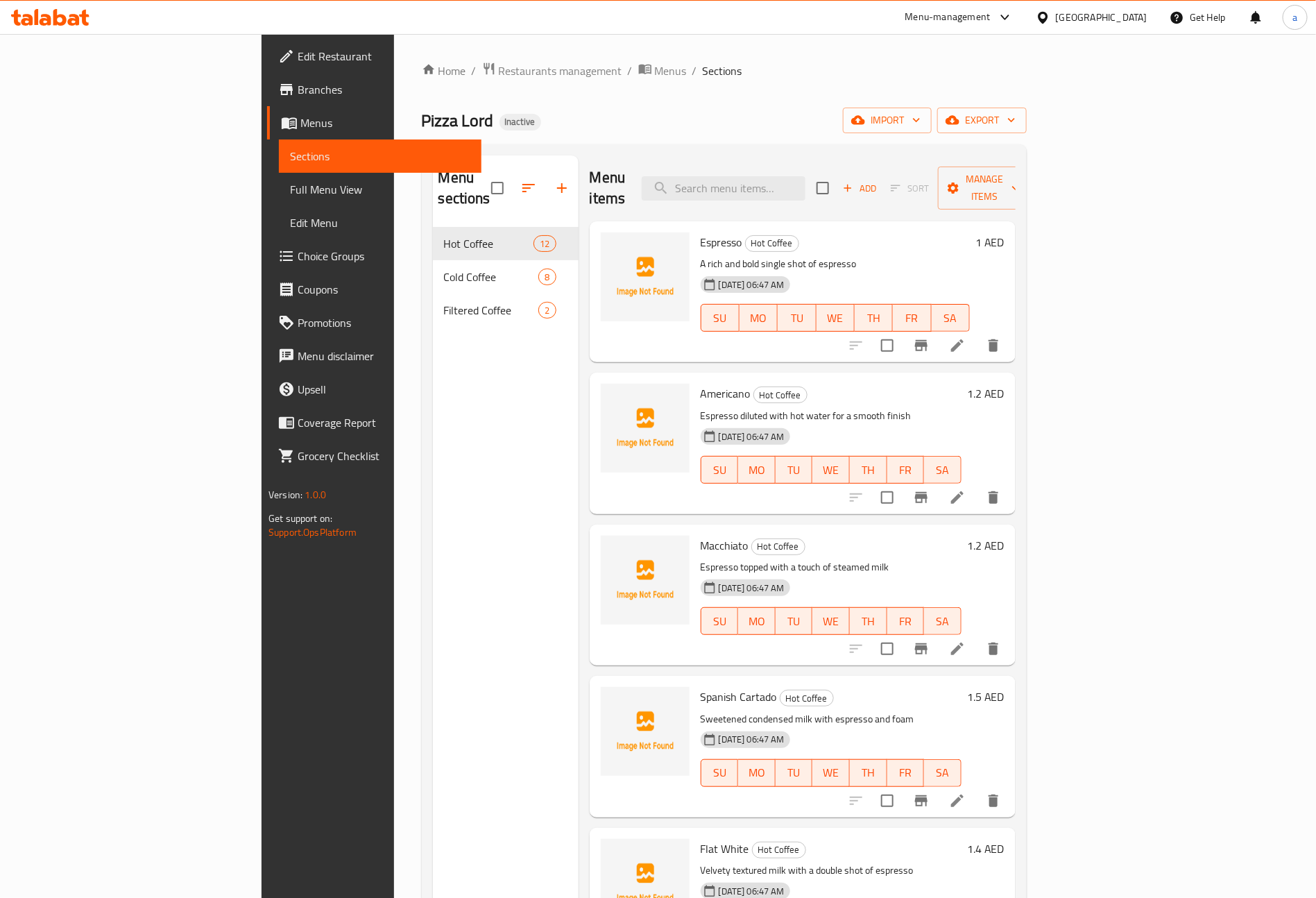
click at [279, 198] on link "Full Menu View" at bounding box center [379, 189] width 202 height 33
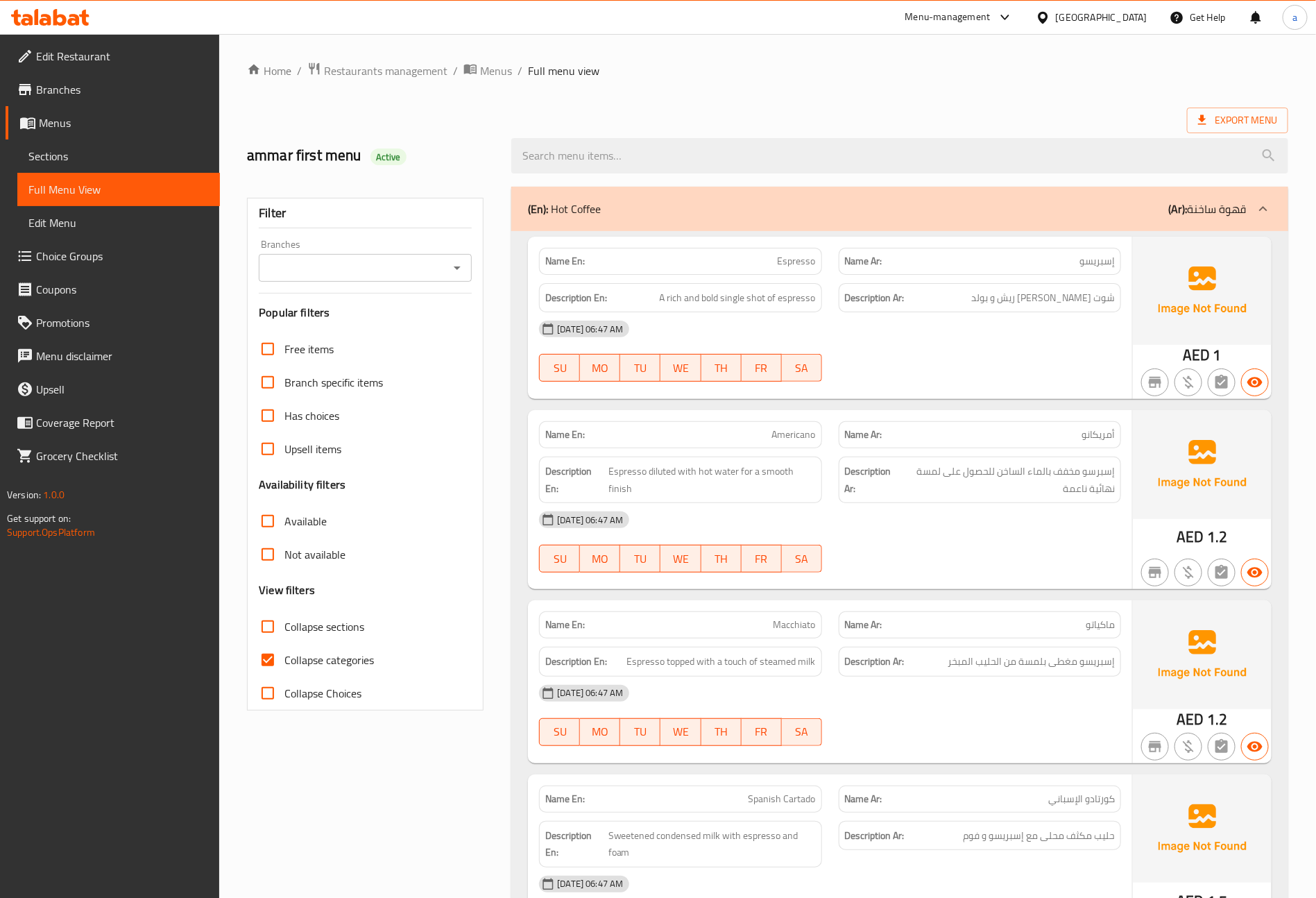
click at [306, 658] on span "Collapse categories" at bounding box center [329, 660] width 90 height 17
click at [285, 658] on input "Collapse categories" at bounding box center [268, 660] width 33 height 33
checkbox input "false"
click at [1212, 110] on span "Export Menu" at bounding box center [1238, 120] width 102 height 25
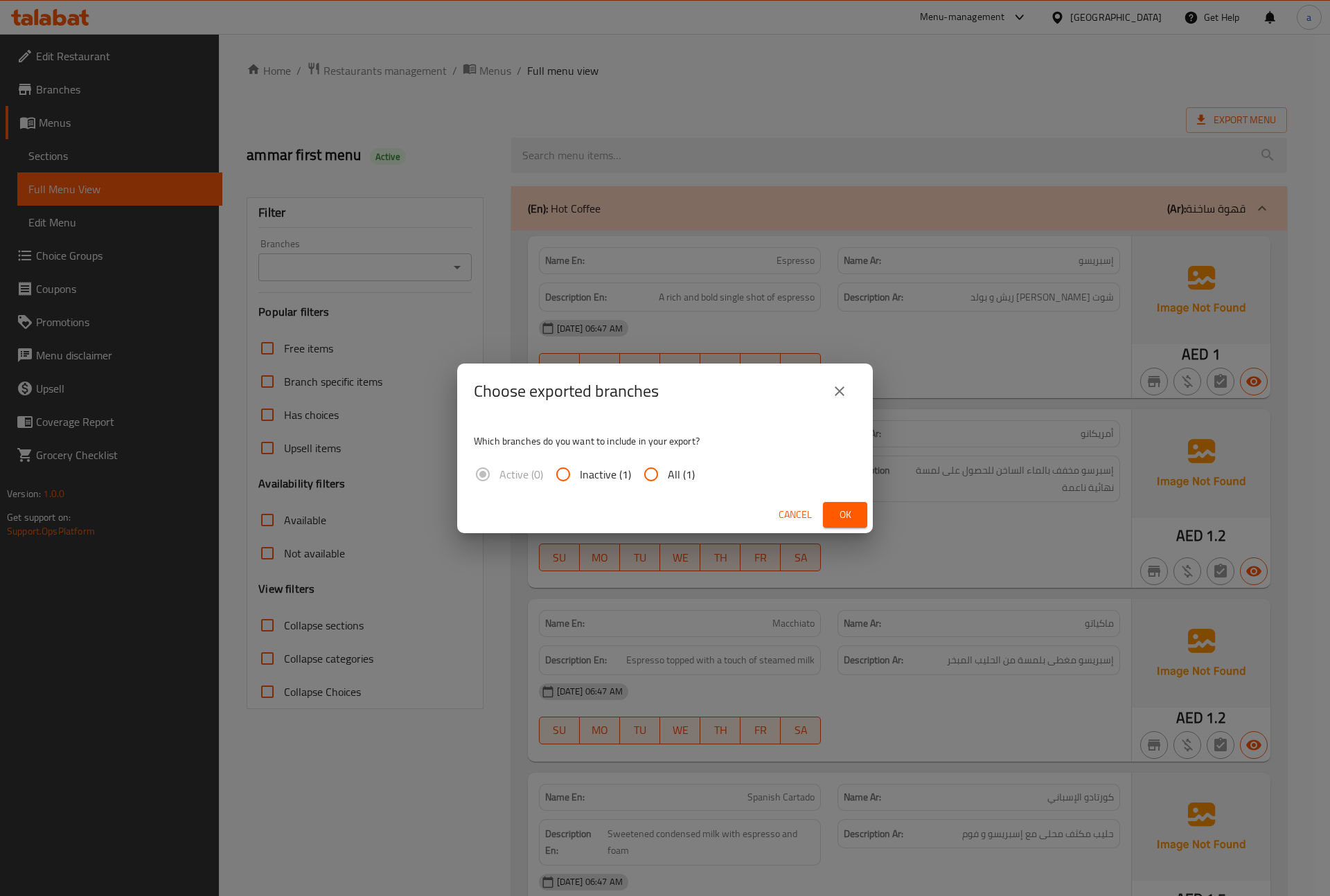
click at [649, 484] on input "All (1)" at bounding box center [650, 474] width 33 height 33
radio input "true"
click at [846, 516] on span "Ok" at bounding box center [845, 515] width 22 height 17
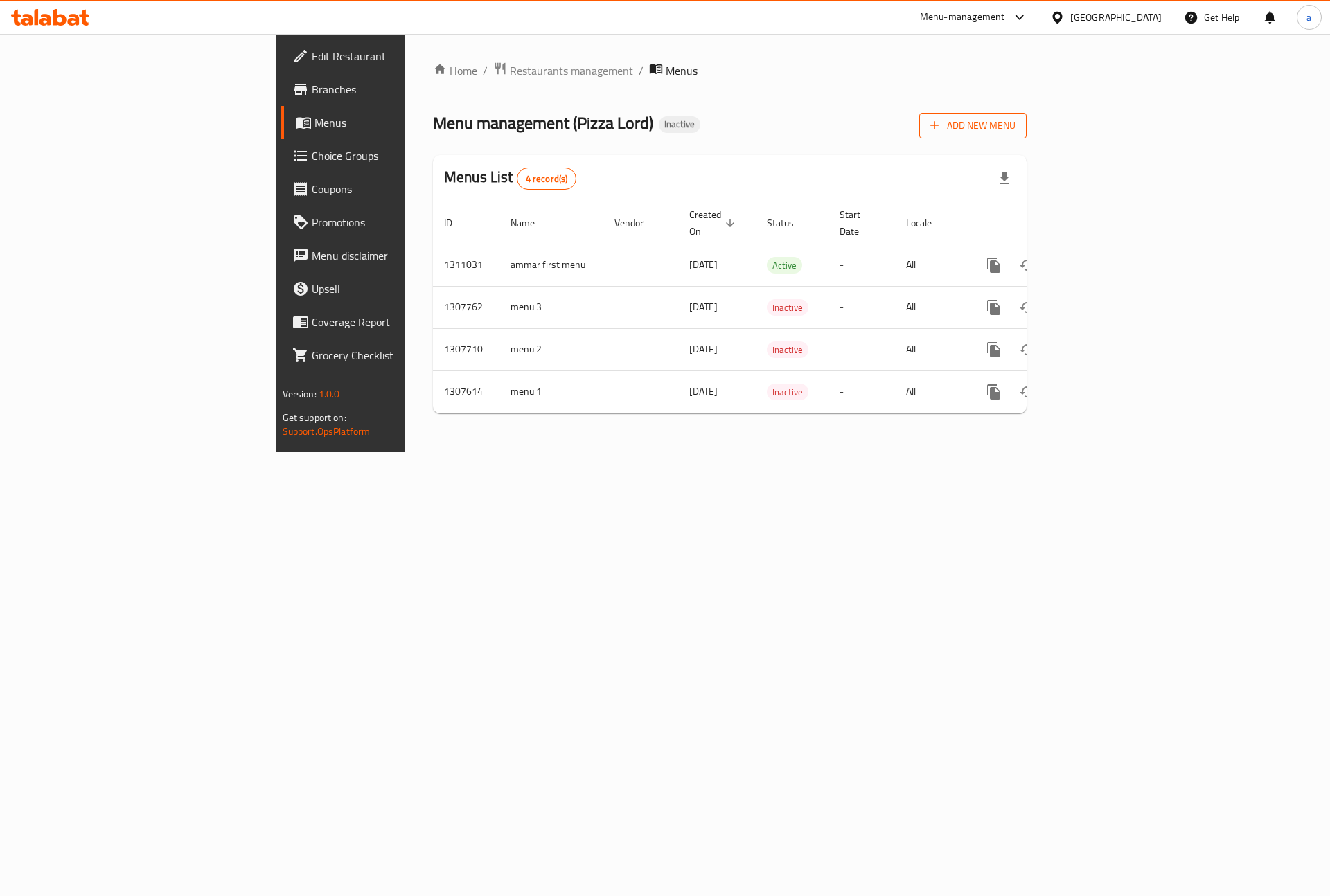
click at [1026, 115] on button "Add New Menu" at bounding box center [972, 126] width 107 height 25
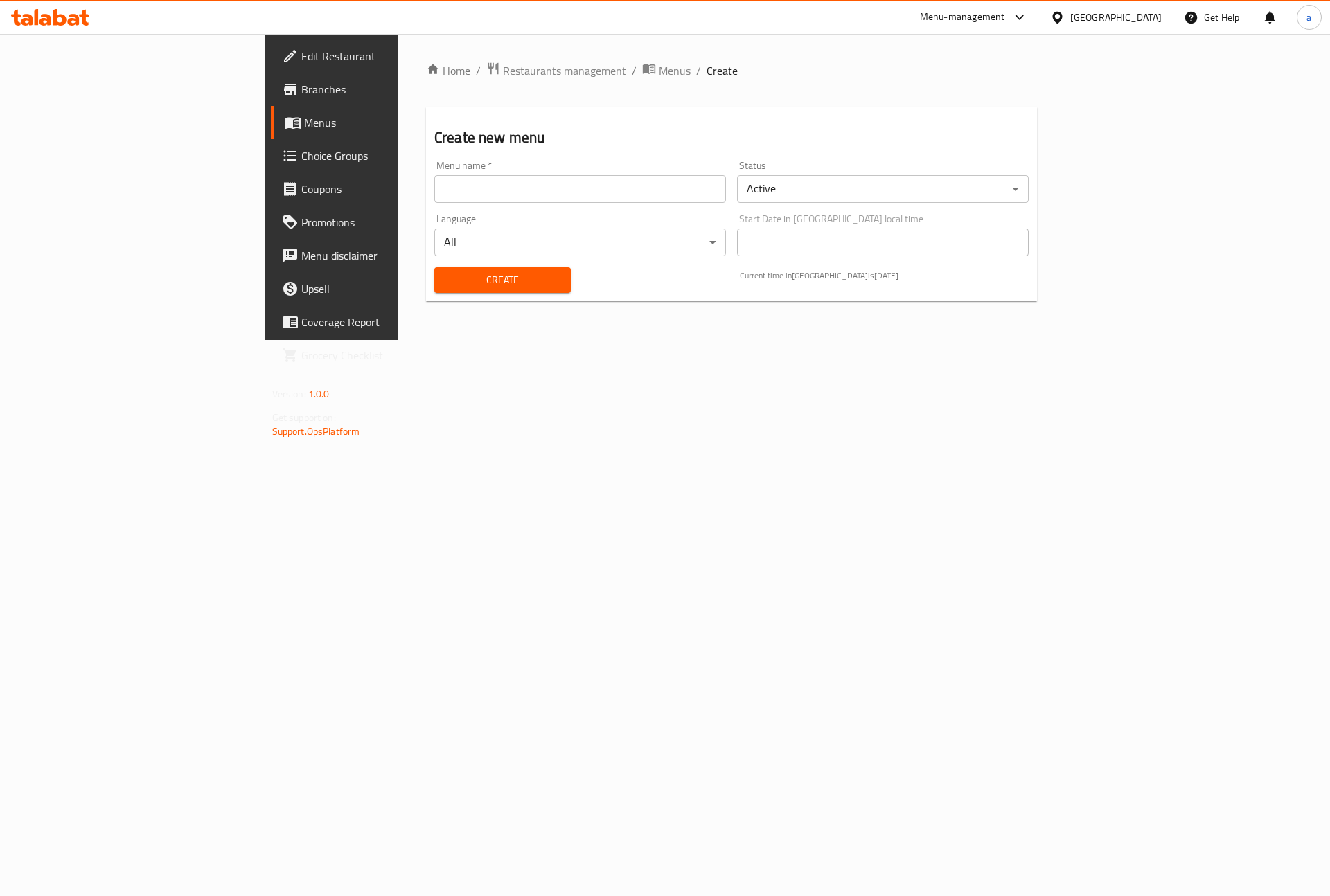
click at [547, 178] on input "text" at bounding box center [580, 188] width 292 height 28
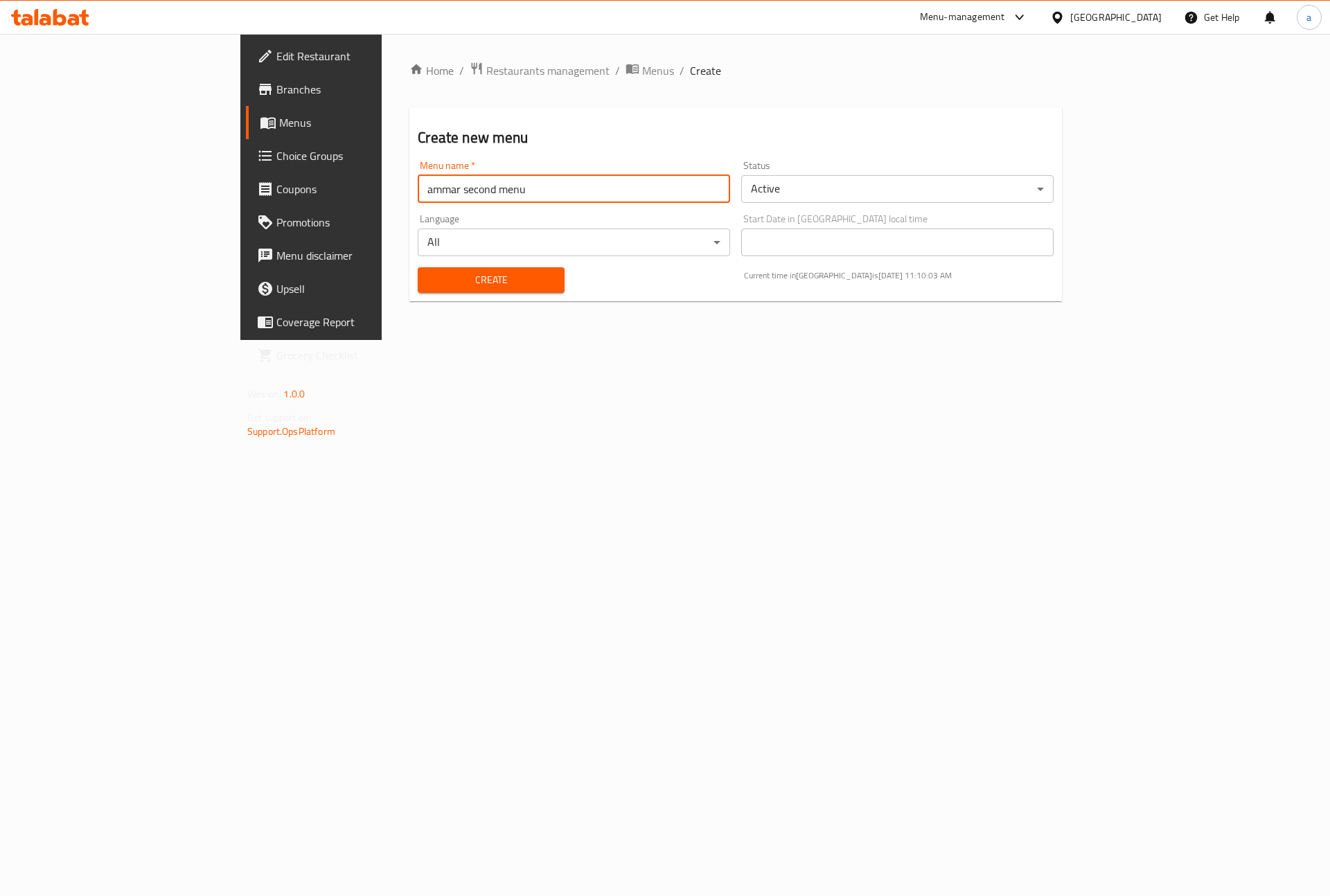
type input "ammar second menu"
click at [456, 283] on span "Create" at bounding box center [490, 280] width 124 height 17
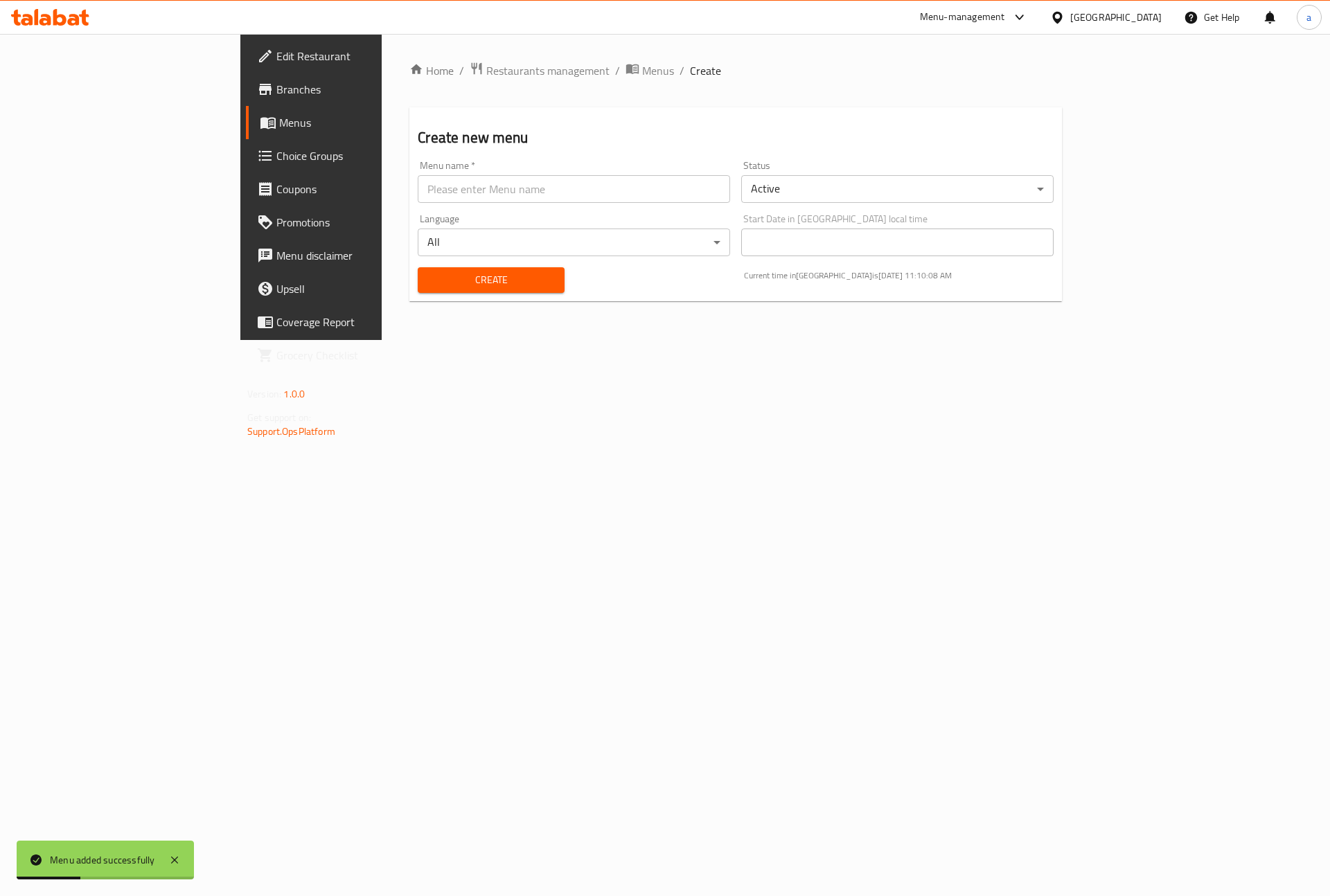
click at [279, 121] on span "Menus" at bounding box center [365, 123] width 172 height 17
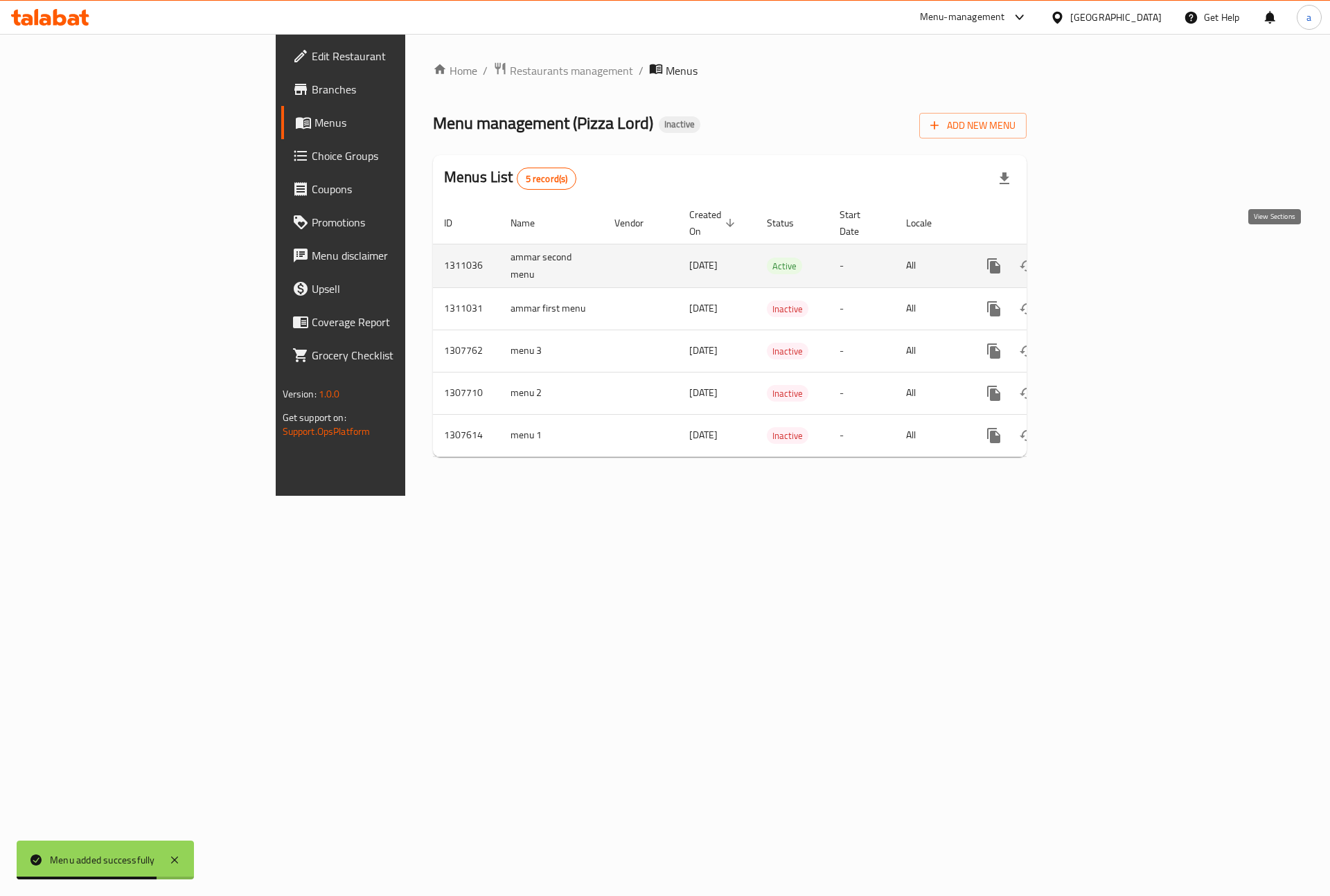
click at [1100, 260] on icon "enhanced table" at bounding box center [1093, 265] width 13 height 13
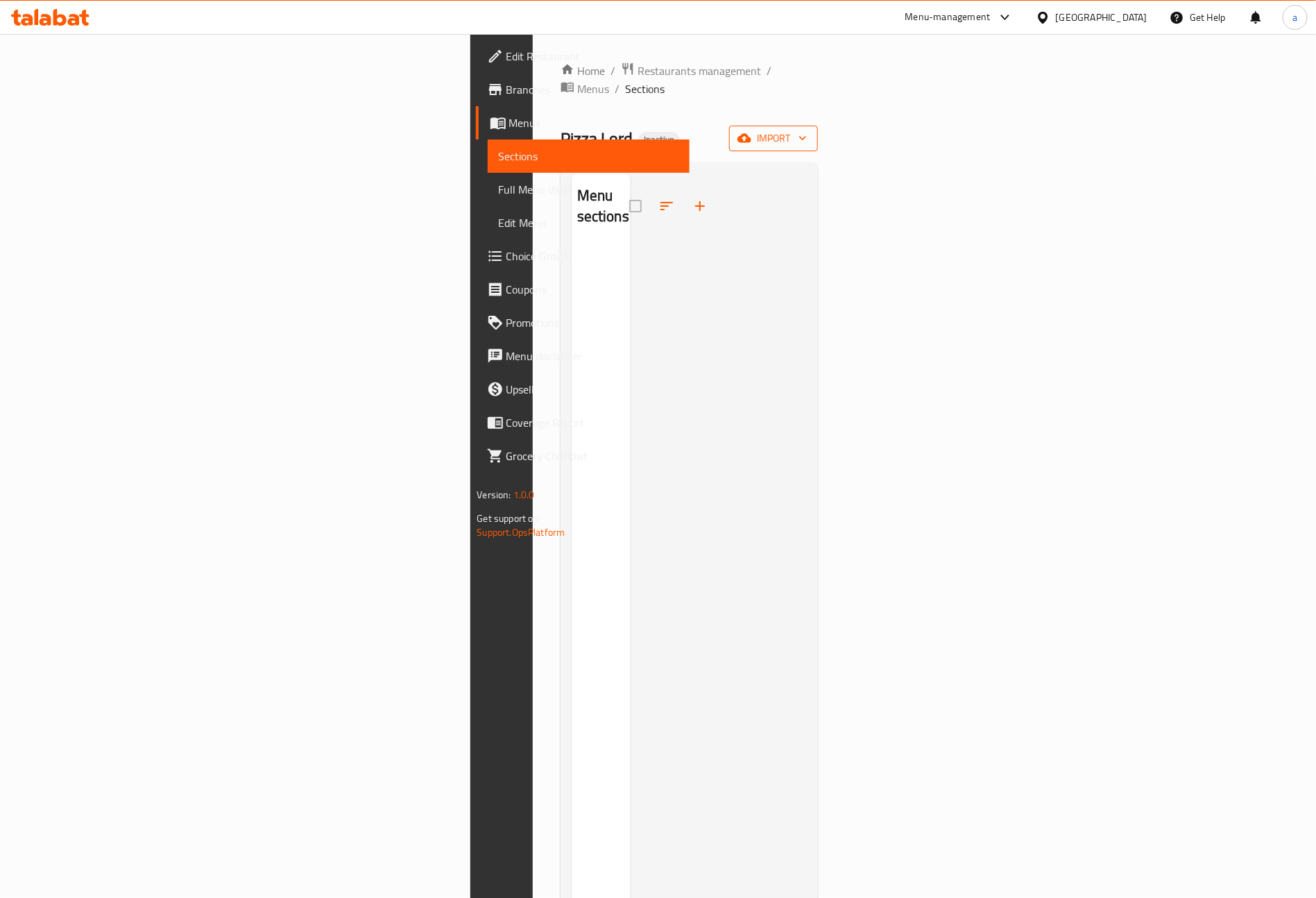
click at [807, 130] on span "import" at bounding box center [773, 138] width 67 height 17
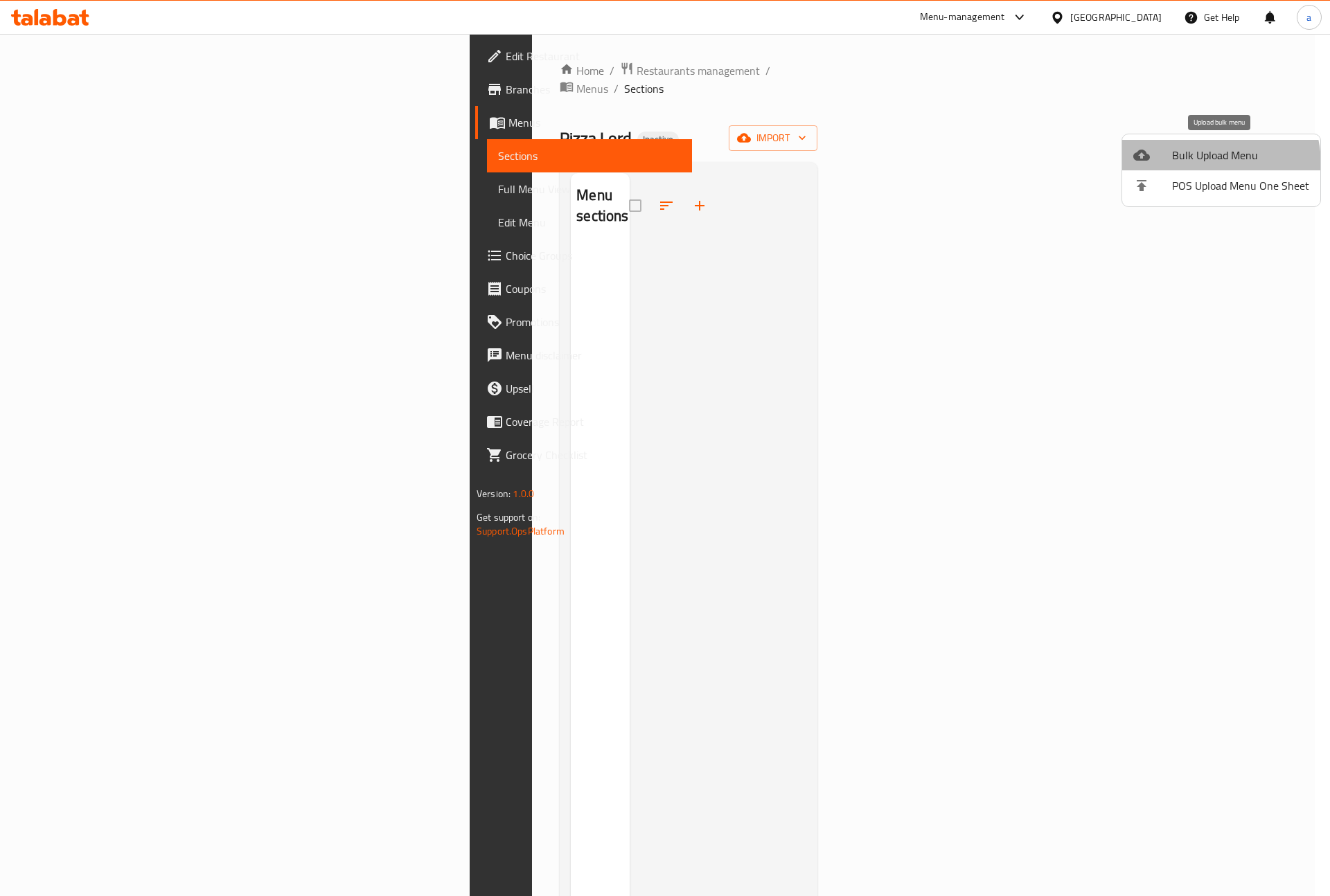
click at [1197, 163] on span "Bulk Upload Menu" at bounding box center [1240, 156] width 137 height 17
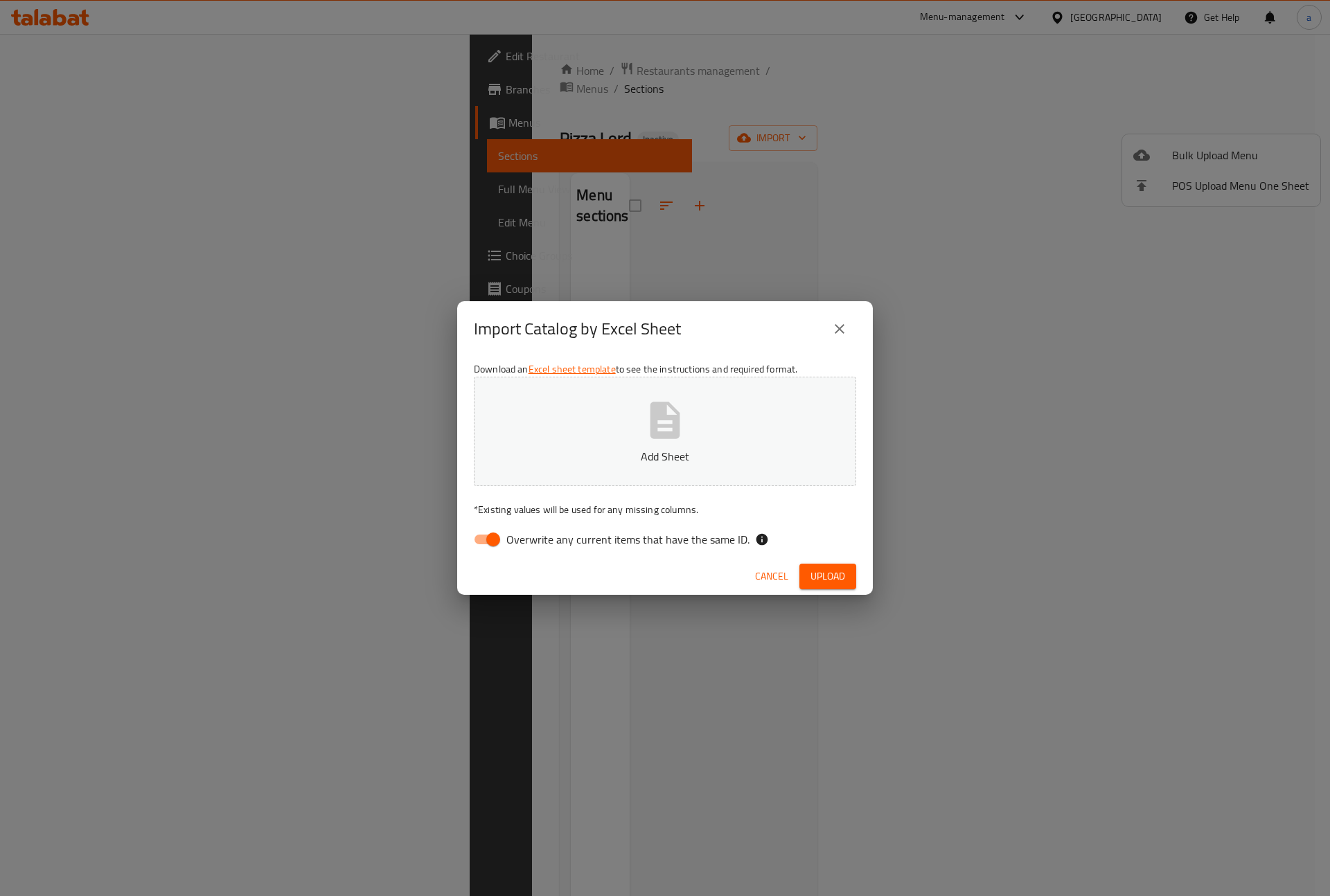
click at [479, 543] on input "Overwrite any current items that have the same ID." at bounding box center [493, 539] width 79 height 26
checkbox input "false"
click at [594, 433] on button "Add Sheet" at bounding box center [665, 431] width 382 height 109
click at [815, 568] on span "Upload" at bounding box center [828, 576] width 35 height 17
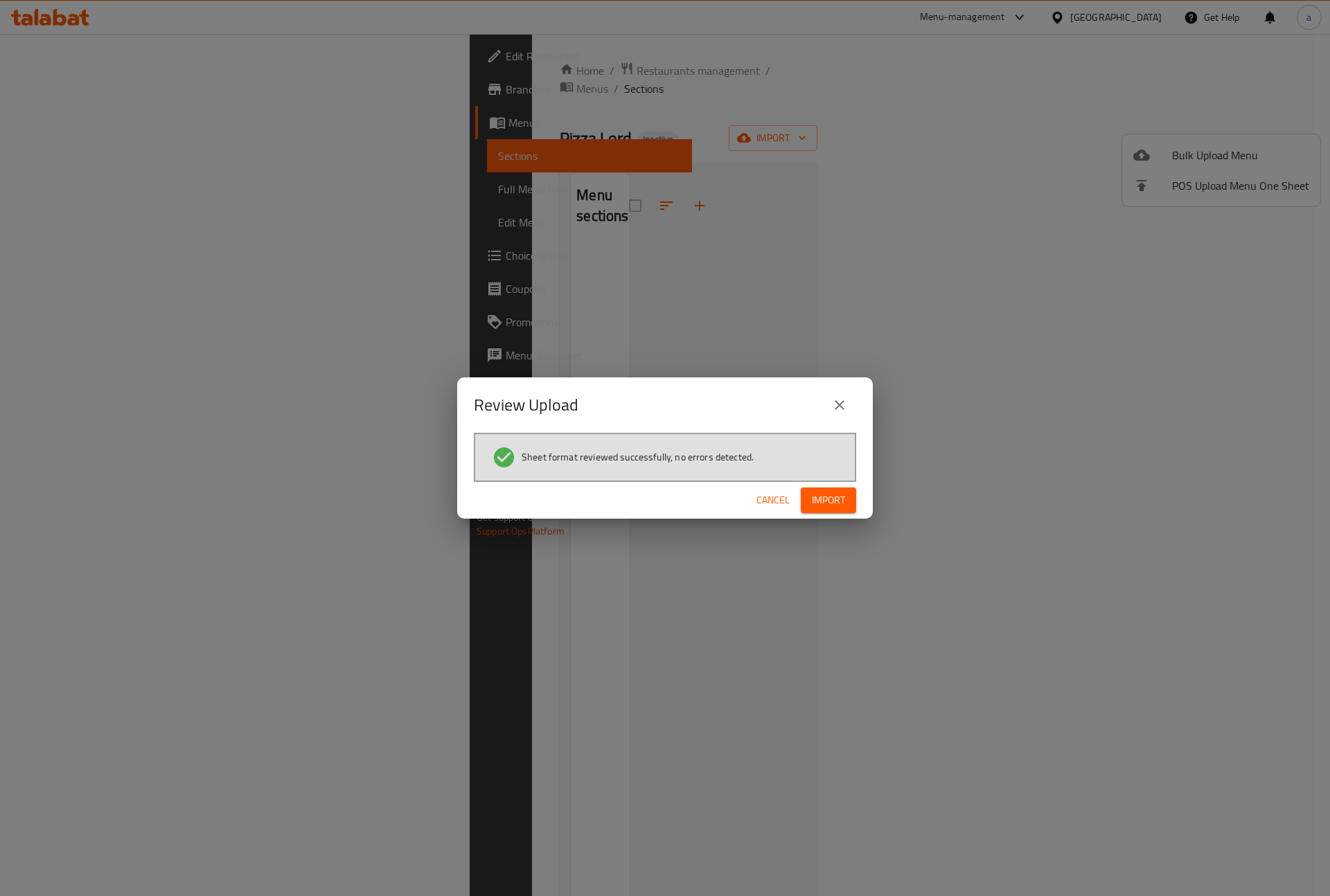
click at [838, 503] on span "Import" at bounding box center [828, 500] width 33 height 17
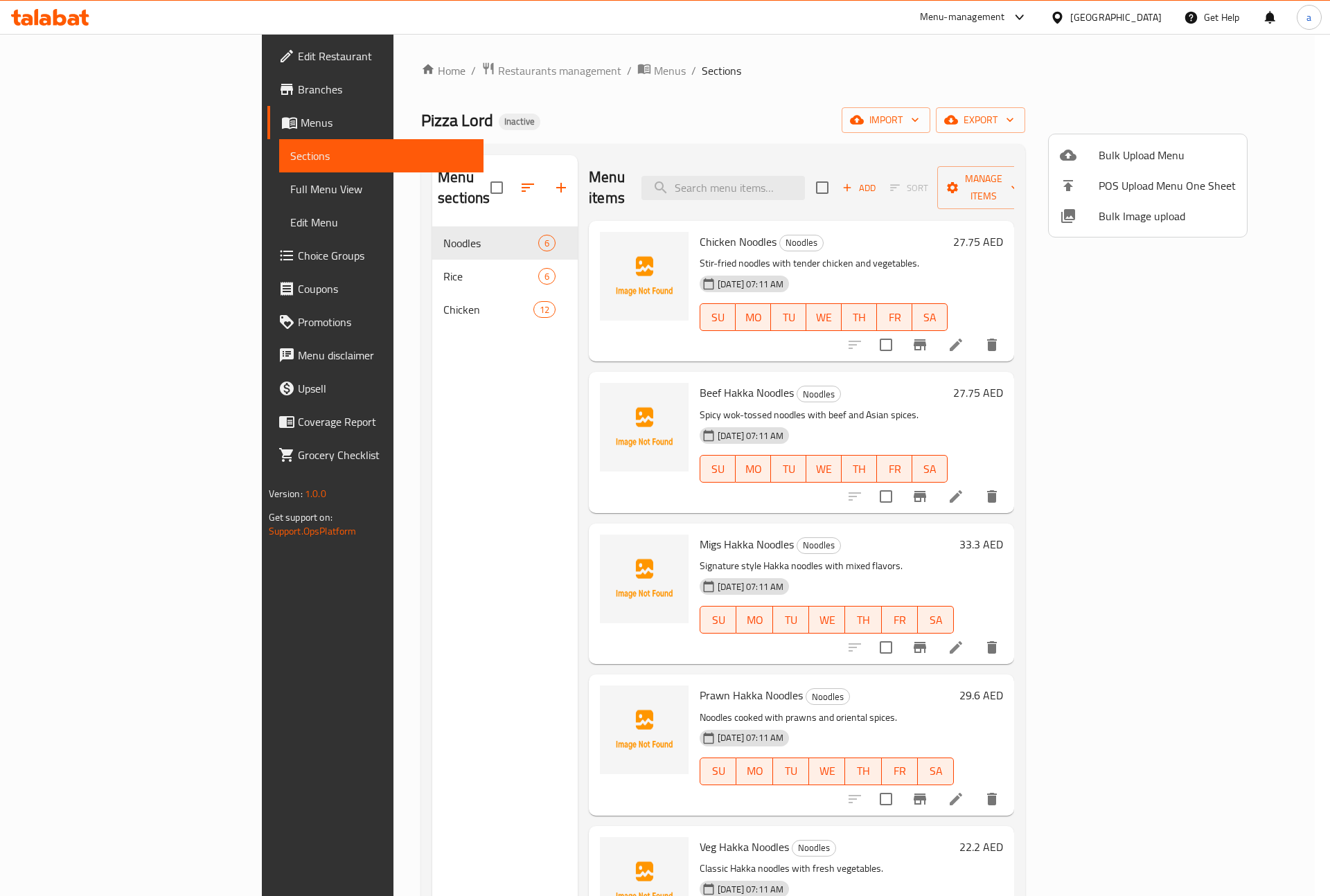
click at [867, 112] on div at bounding box center [665, 448] width 1330 height 896
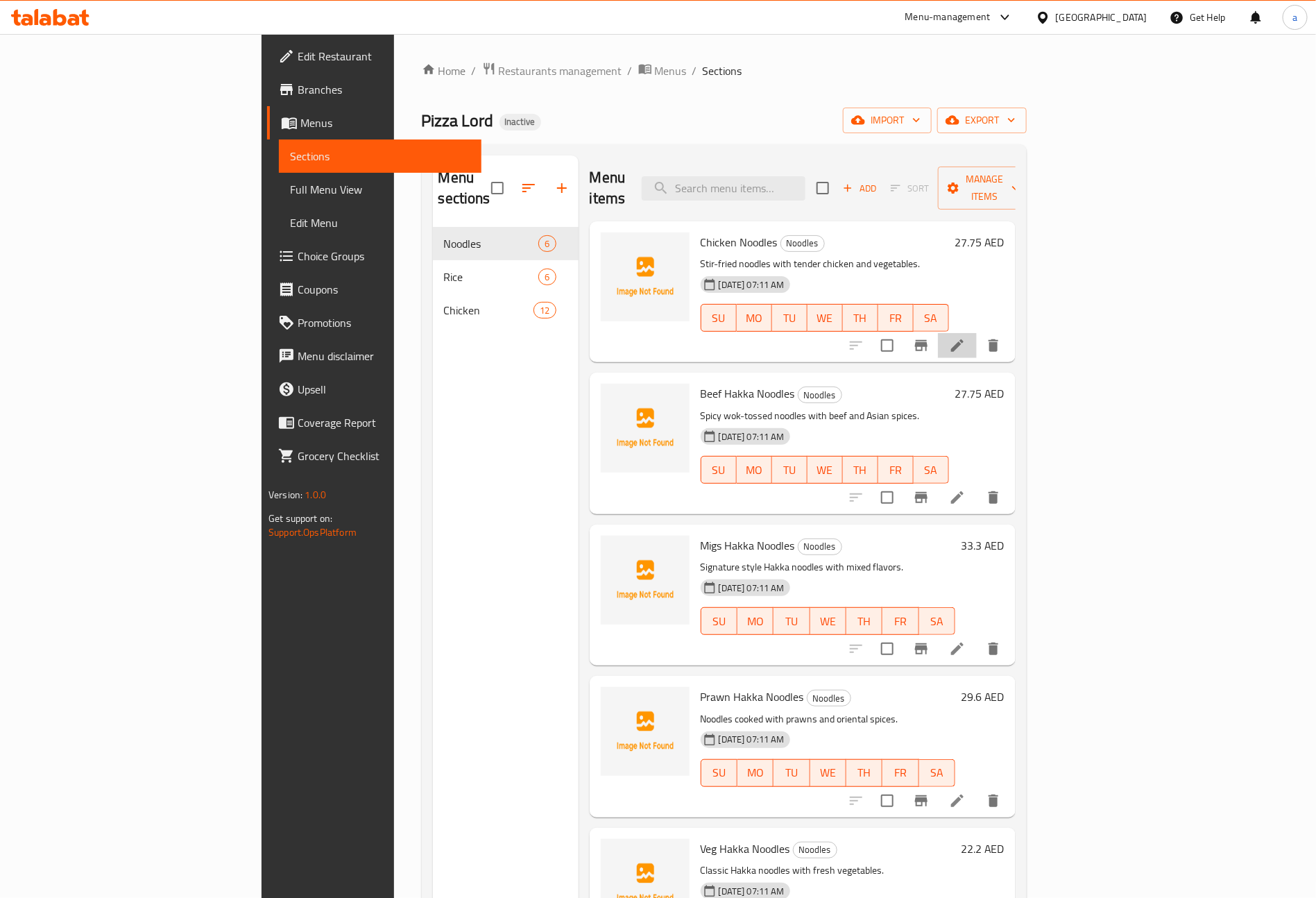
click at [977, 333] on li at bounding box center [958, 345] width 39 height 25
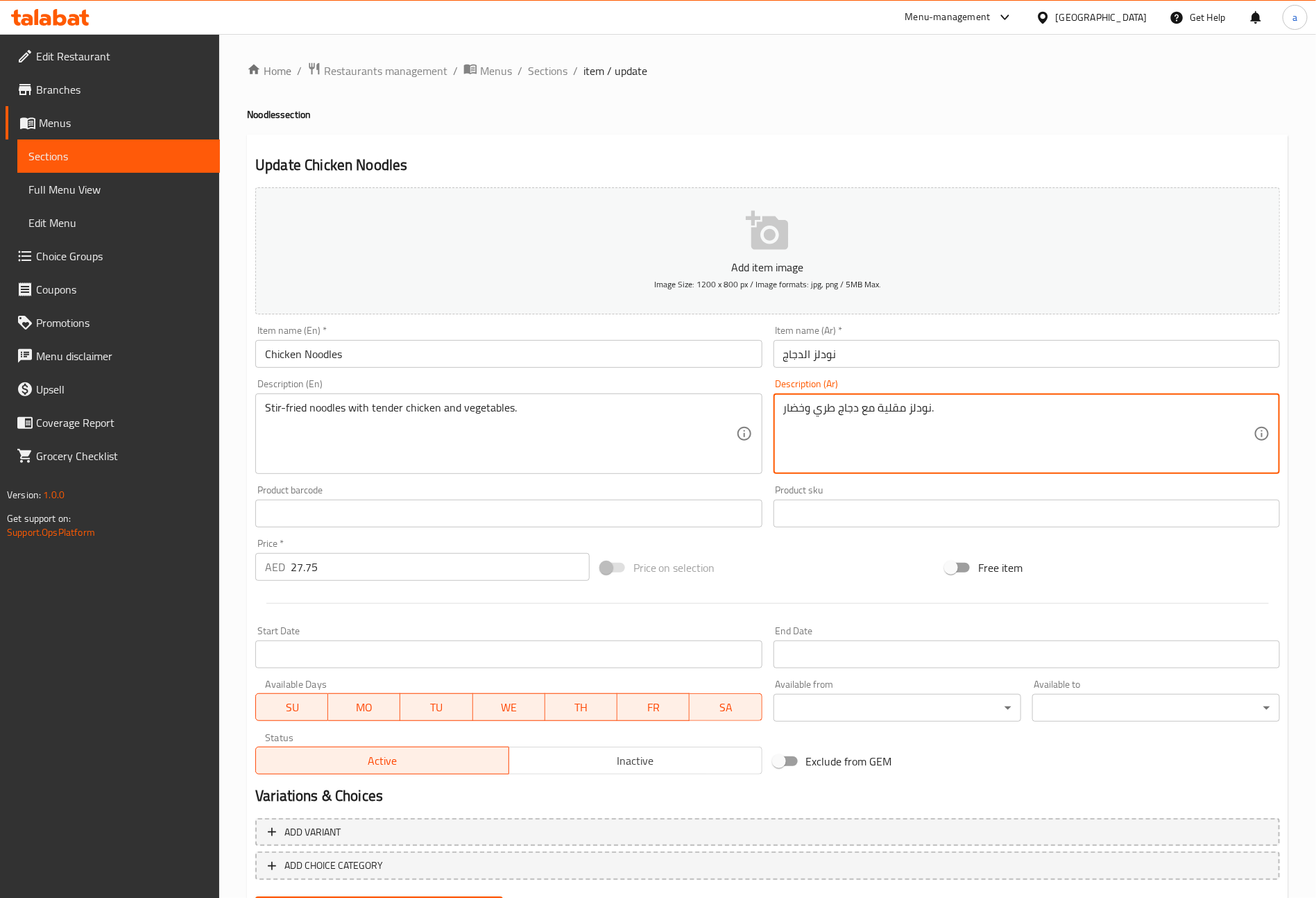
drag, startPoint x: 856, startPoint y: 410, endPoint x: 816, endPoint y: 417, distance: 40.6
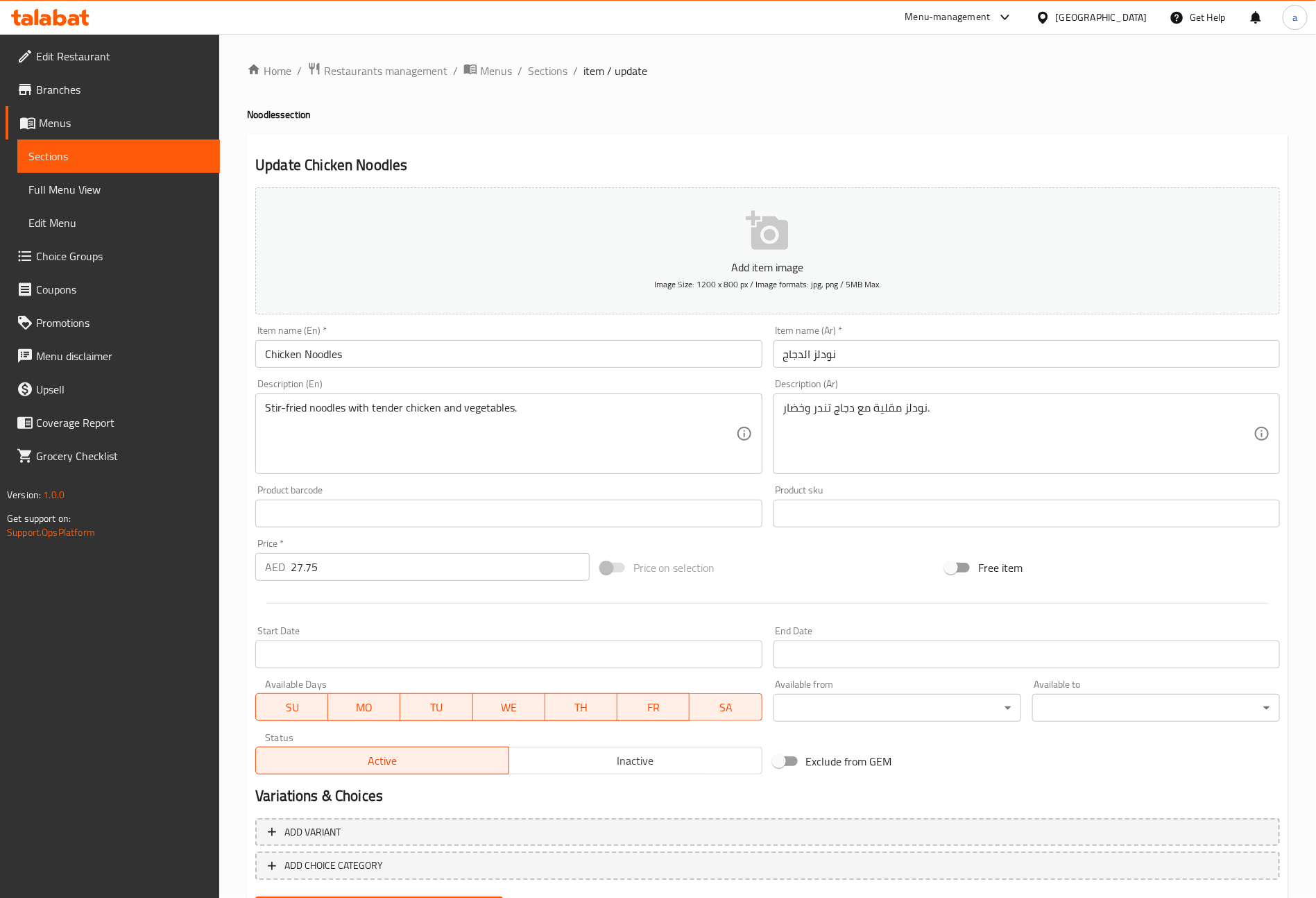
drag, startPoint x: 778, startPoint y: 414, endPoint x: 805, endPoint y: 413, distance: 27.0
click at [805, 413] on div "نودلز مقلية مع دجاج تندر وخضار. Description (Ar)" at bounding box center [1027, 434] width 506 height 80
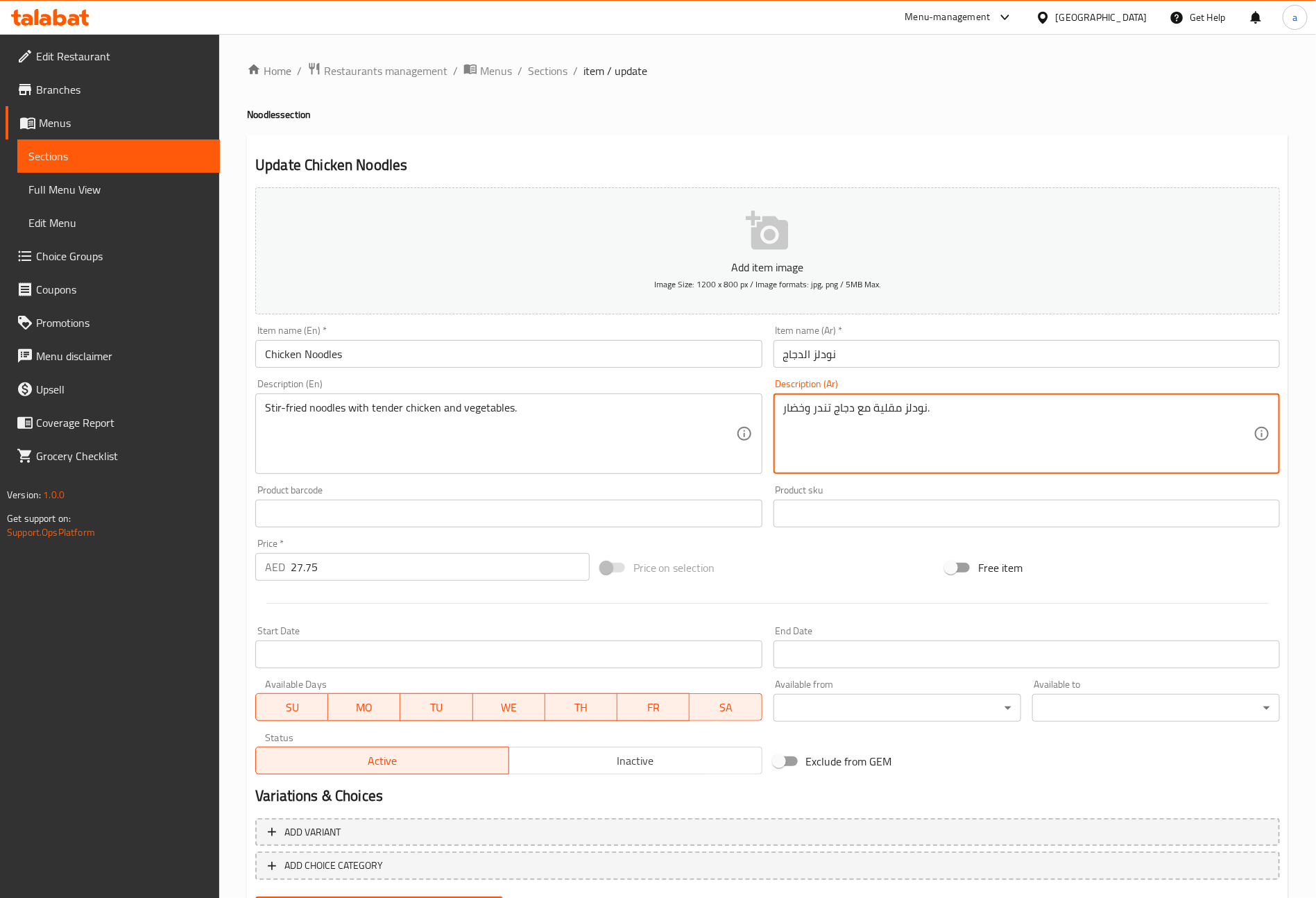
drag, startPoint x: 805, startPoint y: 413, endPoint x: 782, endPoint y: 410, distance: 23.2
click at [783, 410] on textarea "نودلز مقلية مع دجاج تندر وخضار." at bounding box center [1018, 435] width 470 height 66
type textarea "نودلز مقلية مع دجاج تندر وخضروات."
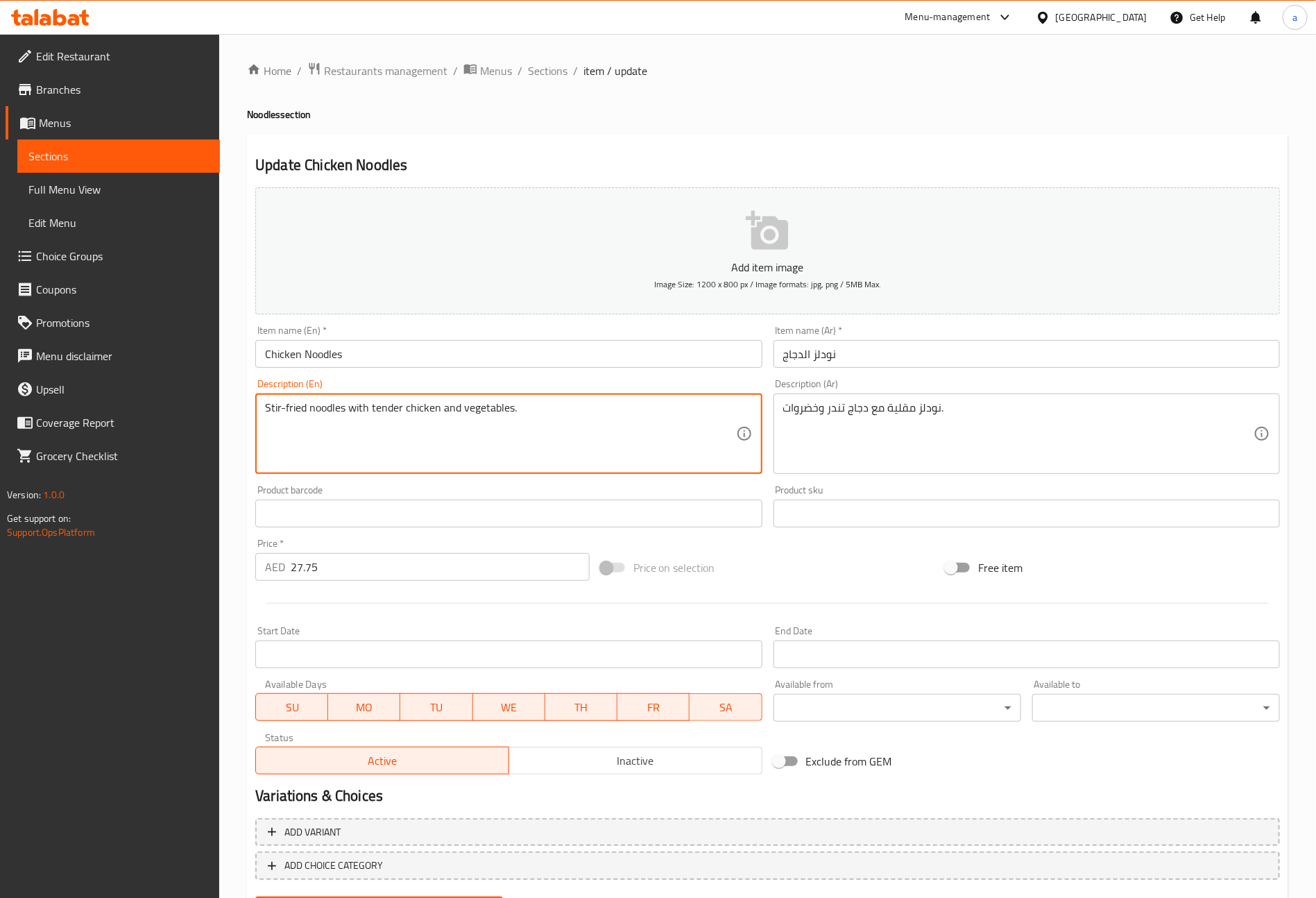
click at [708, 511] on input "text" at bounding box center [509, 513] width 506 height 28
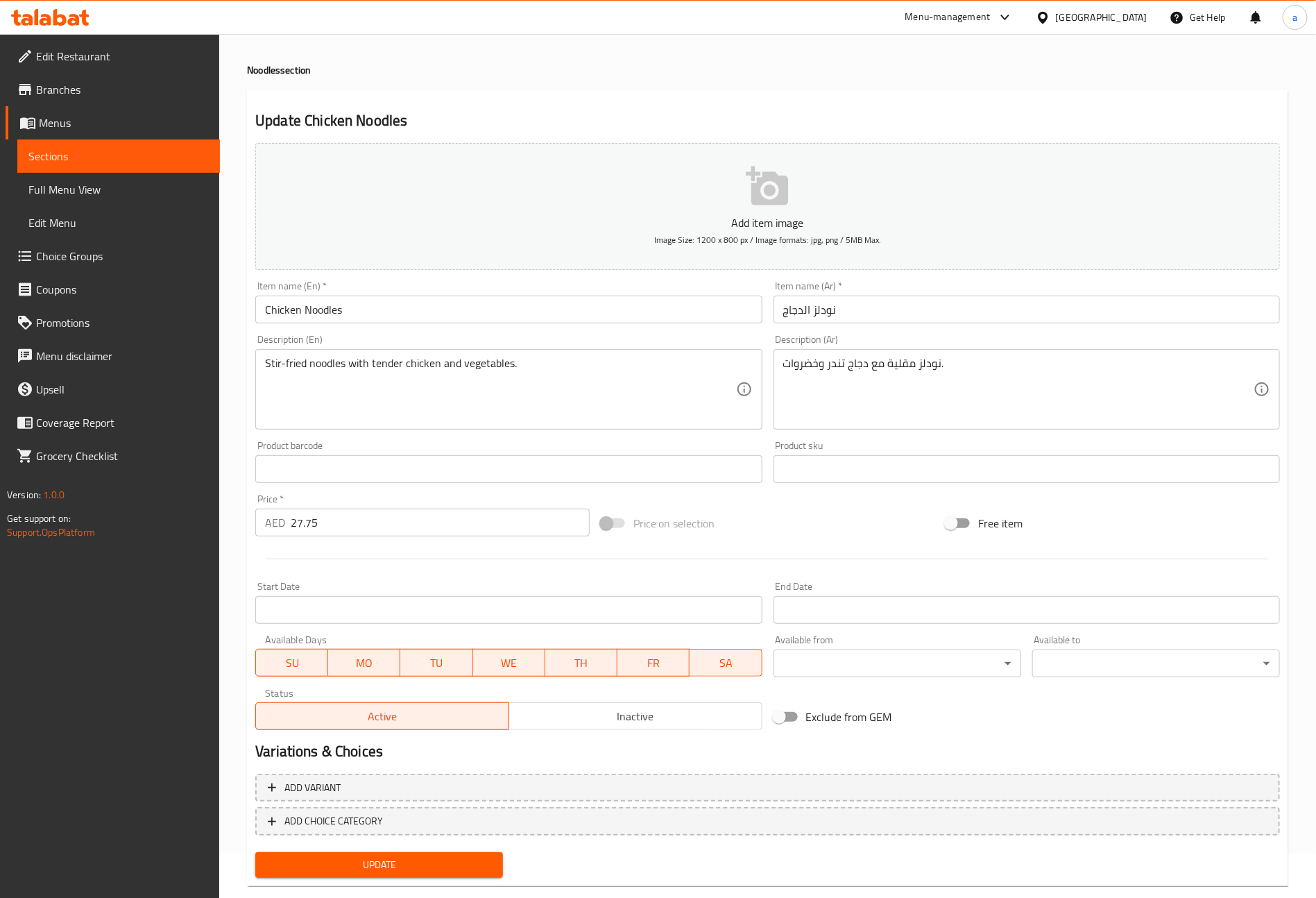
scroll to position [69, 0]
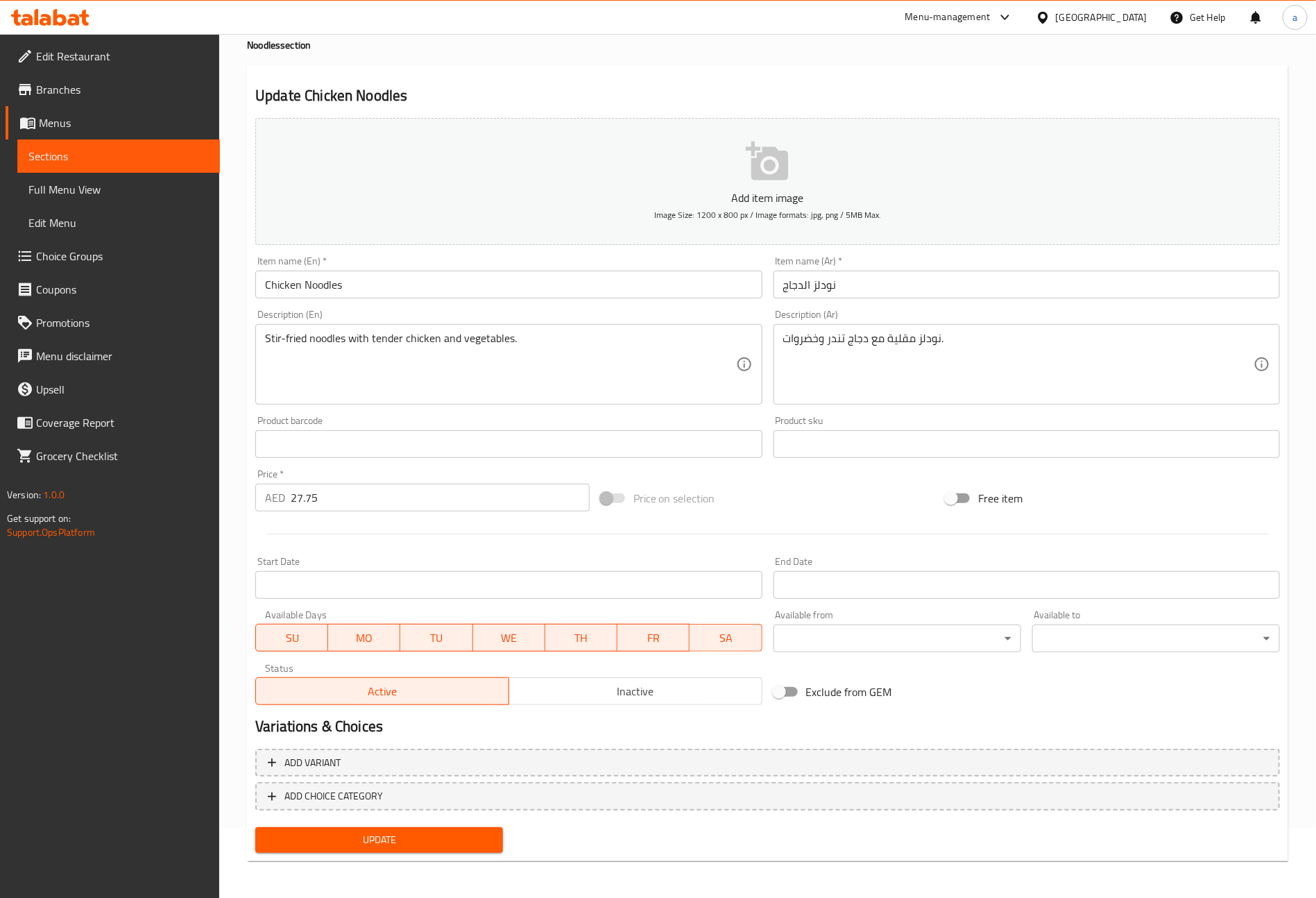
click at [385, 832] on span "Update" at bounding box center [379, 840] width 225 height 17
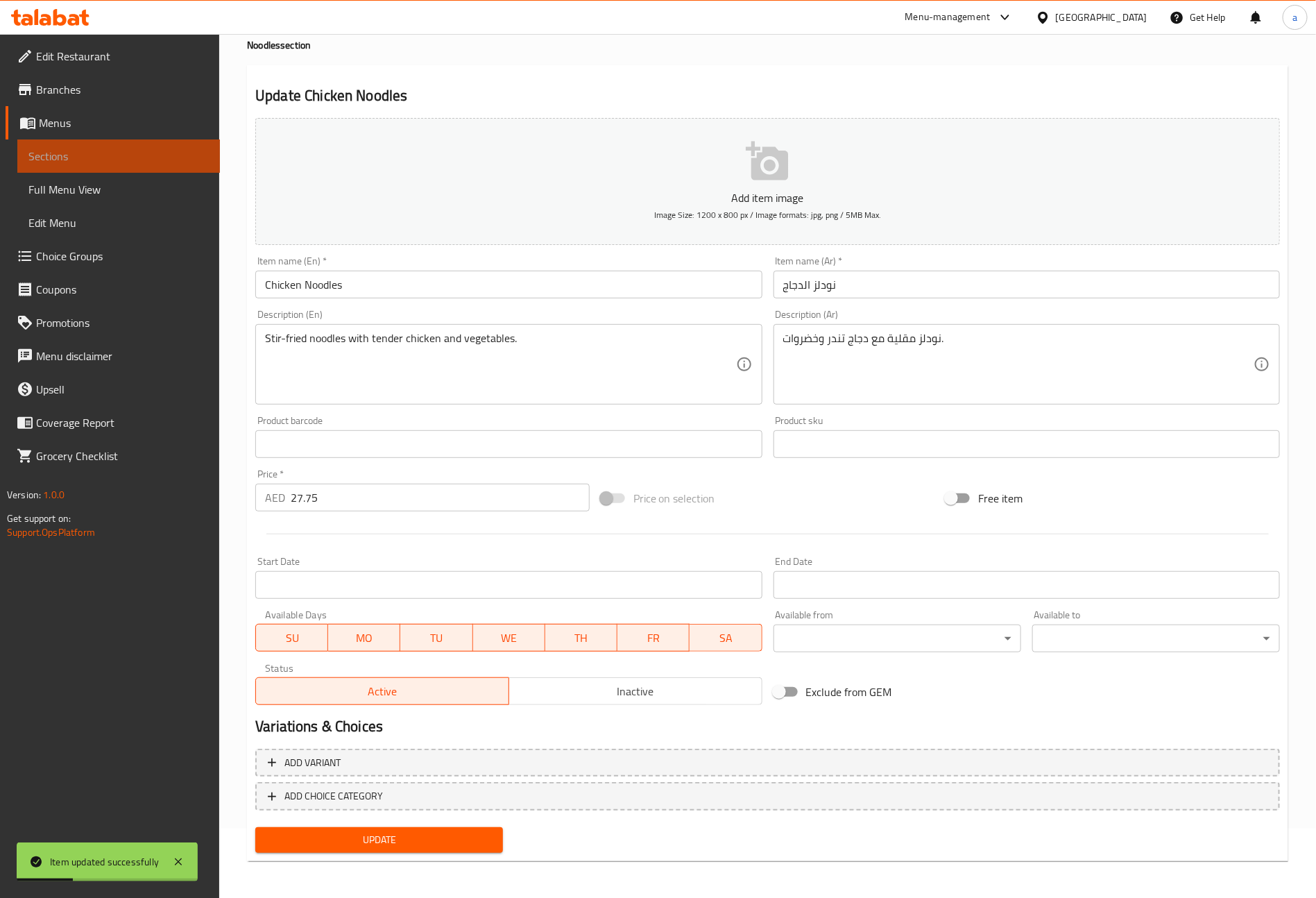
click at [71, 156] on span "Sections" at bounding box center [119, 157] width 180 height 17
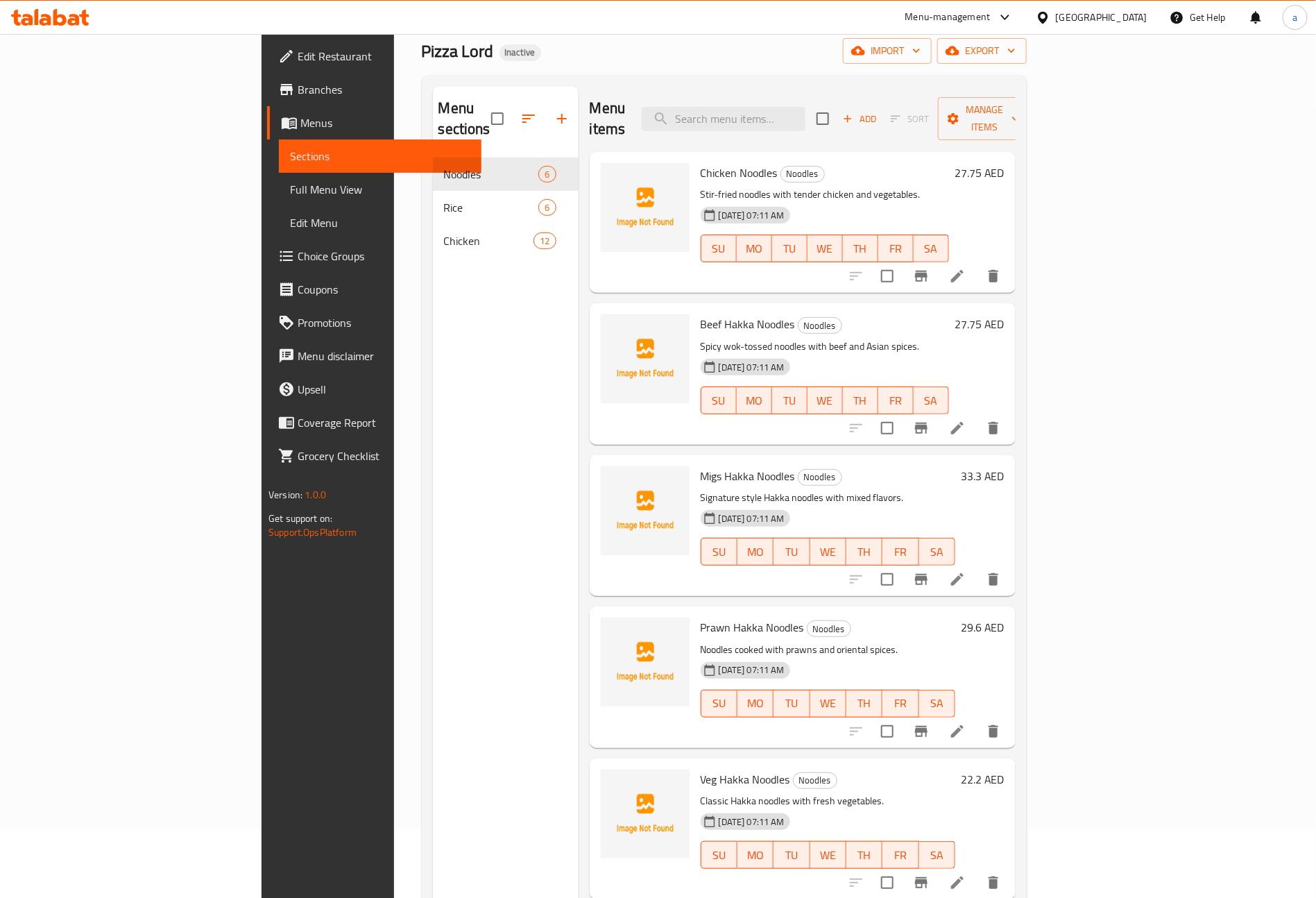
click at [965, 420] on icon at bounding box center [958, 429] width 17 height 17
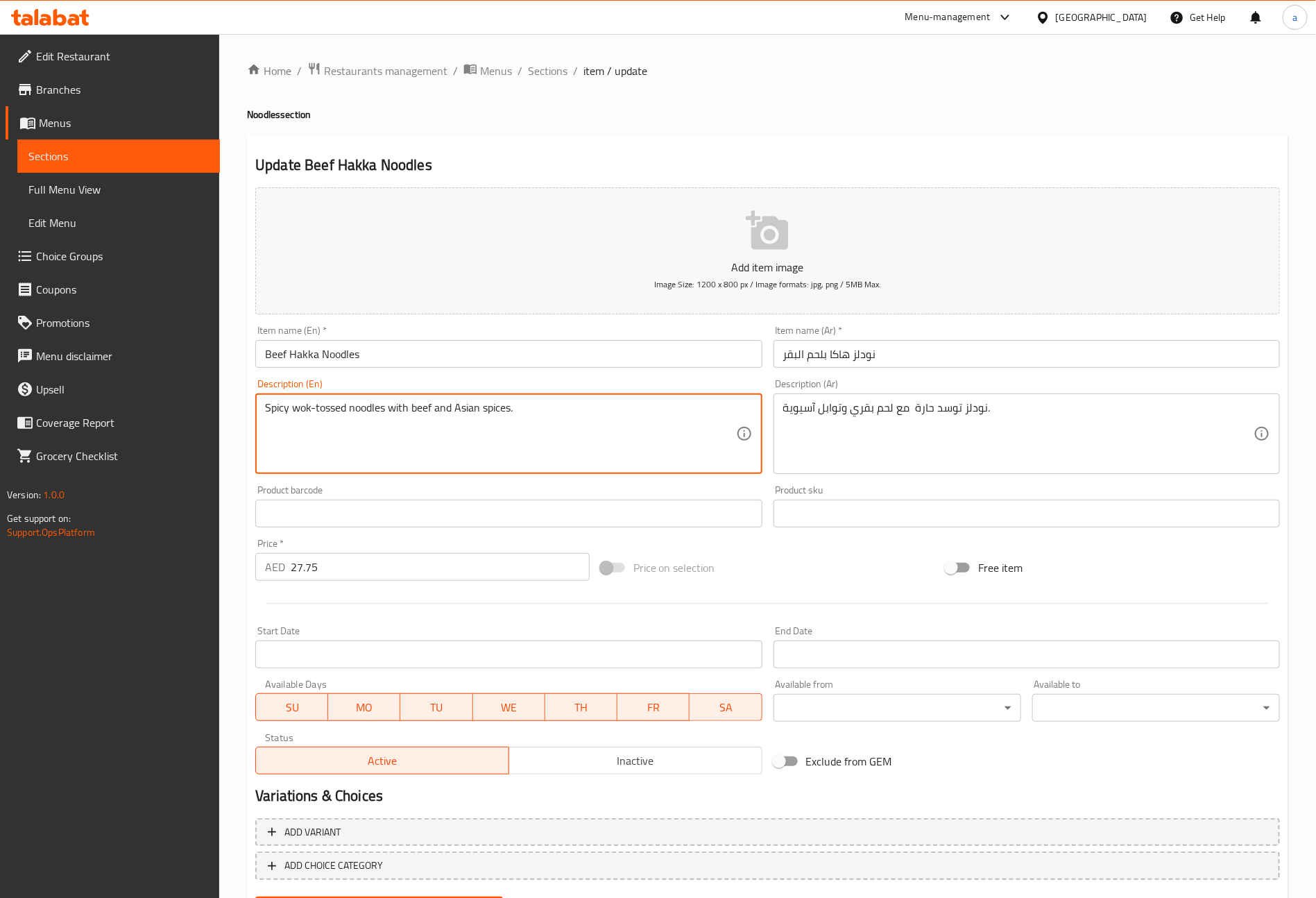
drag, startPoint x: 288, startPoint y: 409, endPoint x: 240, endPoint y: 396, distance: 49.7
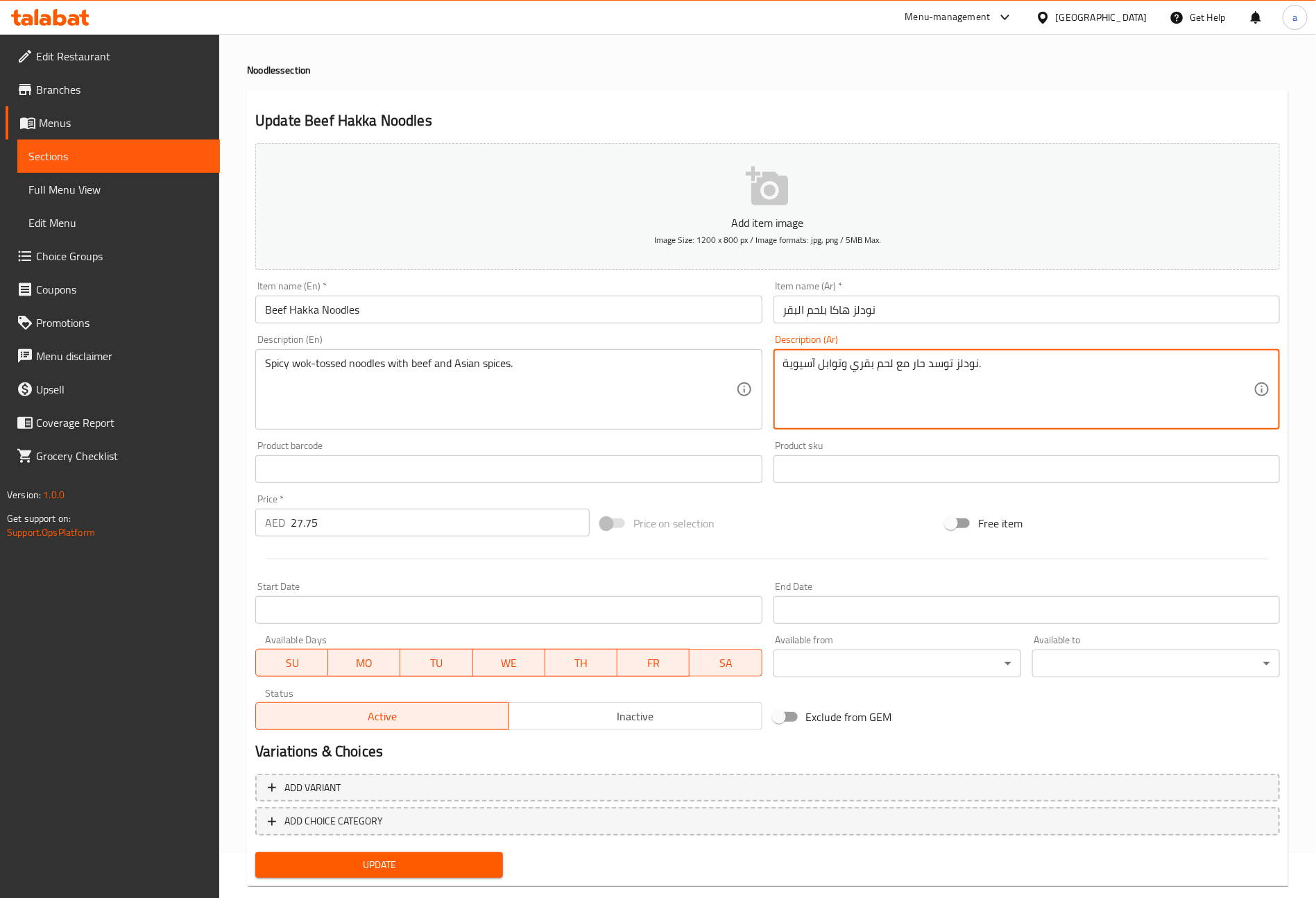
scroll to position [69, 0]
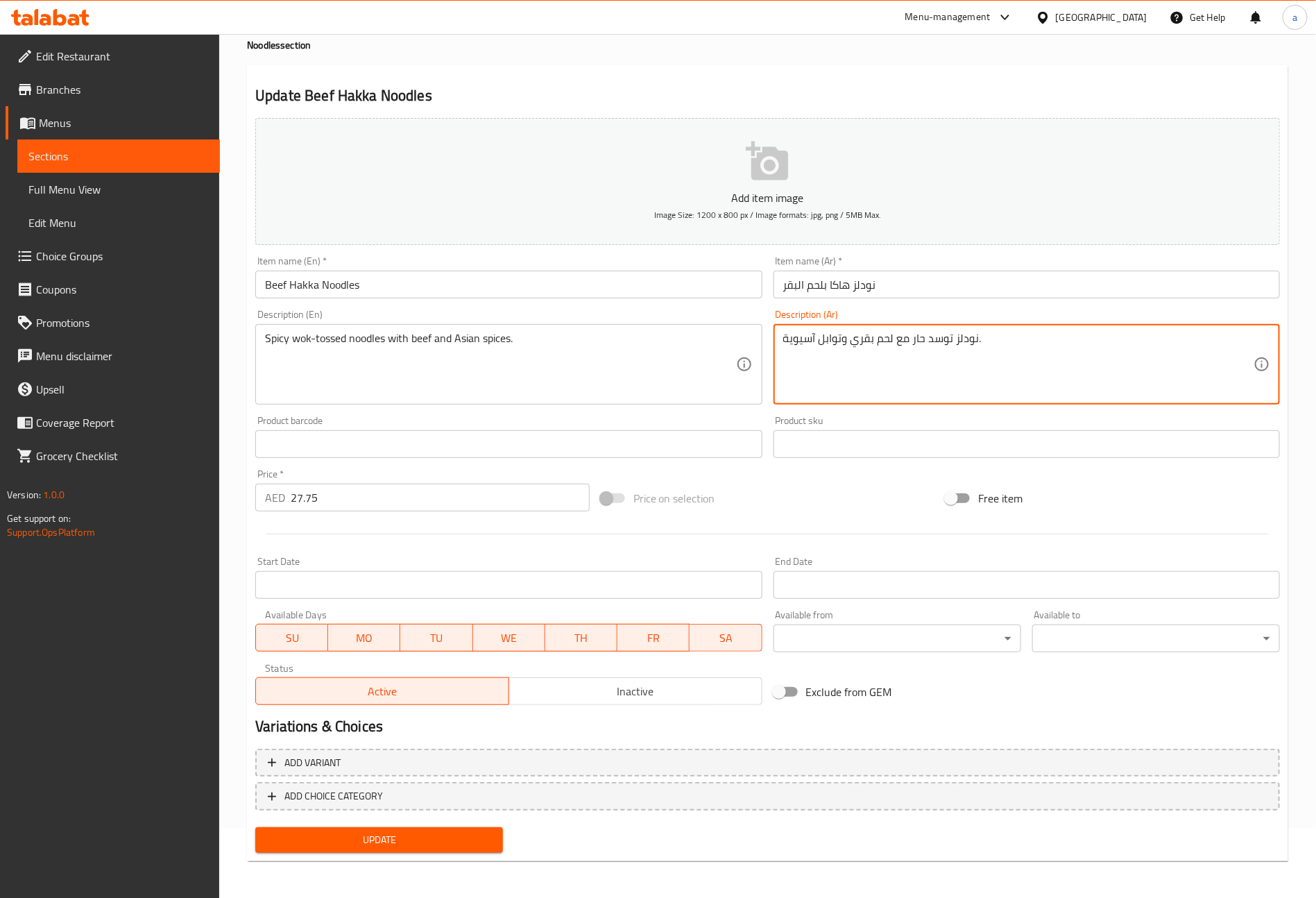
type textarea "نودلز توسد حار مع لحم بقري وتوابل آسيوية."
click at [434, 842] on span "Update" at bounding box center [379, 840] width 225 height 17
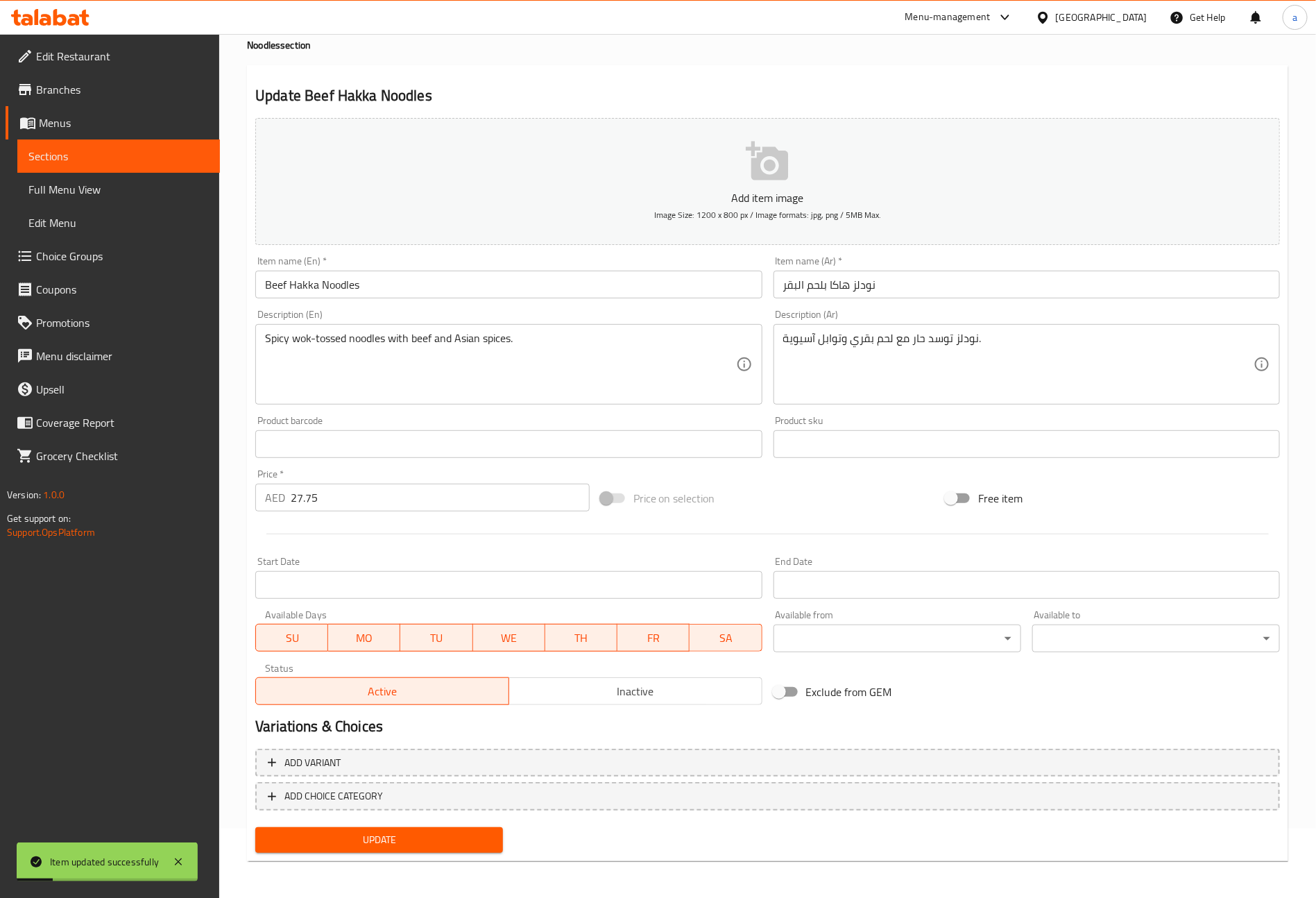
click at [75, 144] on link "Sections" at bounding box center [118, 156] width 202 height 33
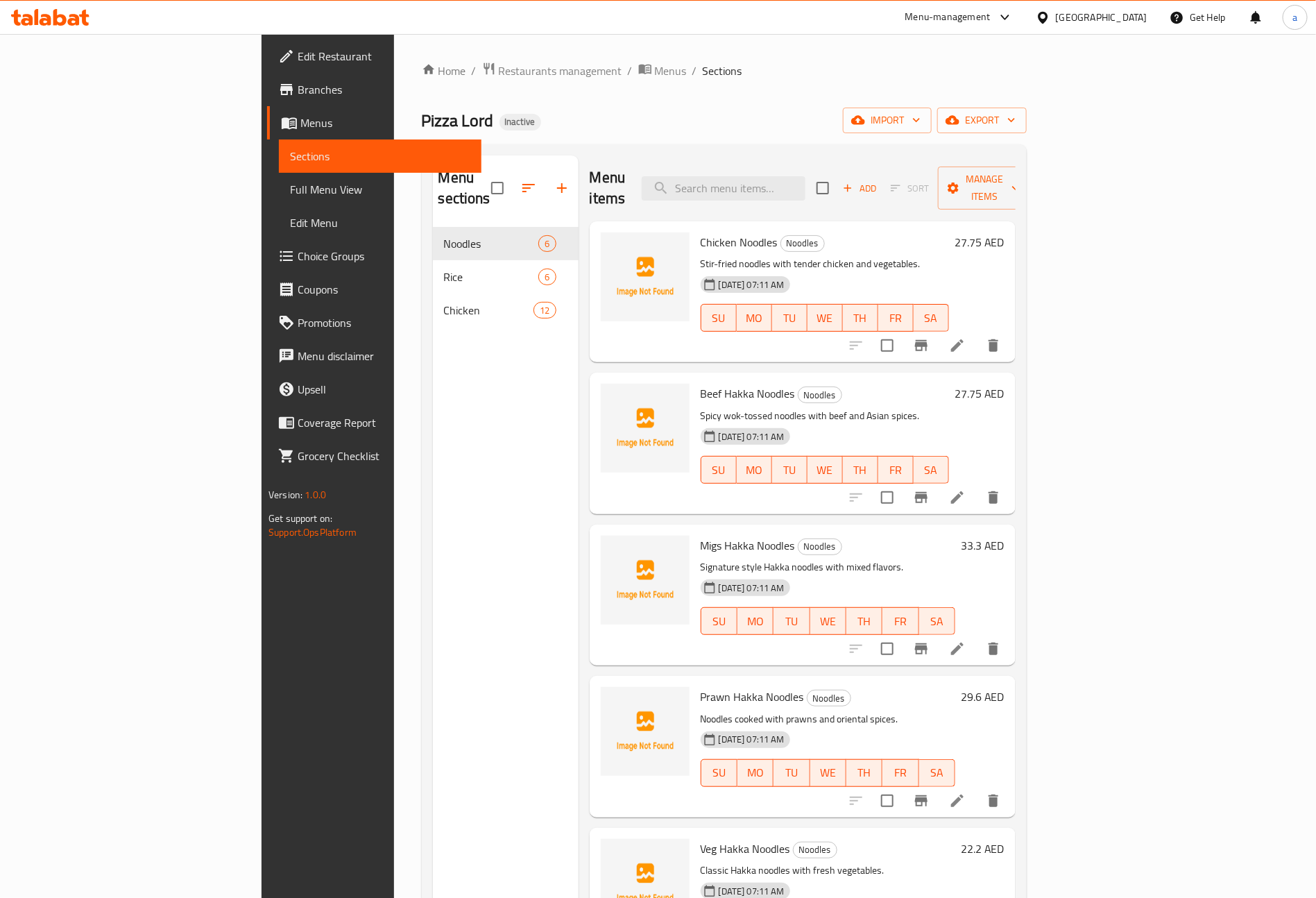
click at [977, 636] on li at bounding box center [958, 648] width 39 height 25
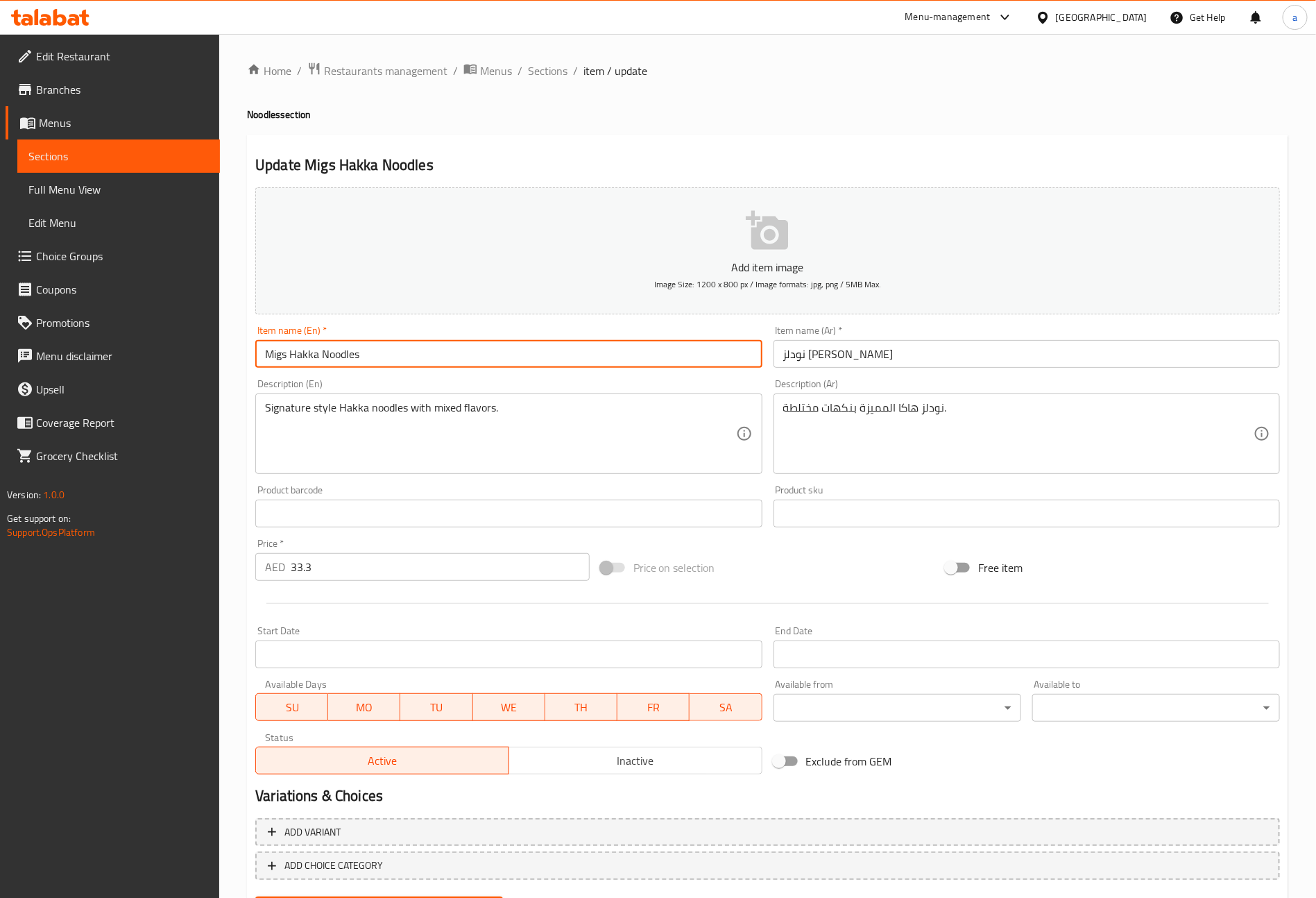
drag, startPoint x: 283, startPoint y: 352, endPoint x: 244, endPoint y: 334, distance: 43.0
click at [244, 342] on div "Home / Restaurants management / Menus / Sections / item / update Noodles sectio…" at bounding box center [767, 502] width 1097 height 935
drag, startPoint x: 290, startPoint y: 354, endPoint x: 267, endPoint y: 354, distance: 23.0
click at [267, 354] on input "Migs Hakka Noodles" at bounding box center [509, 353] width 506 height 28
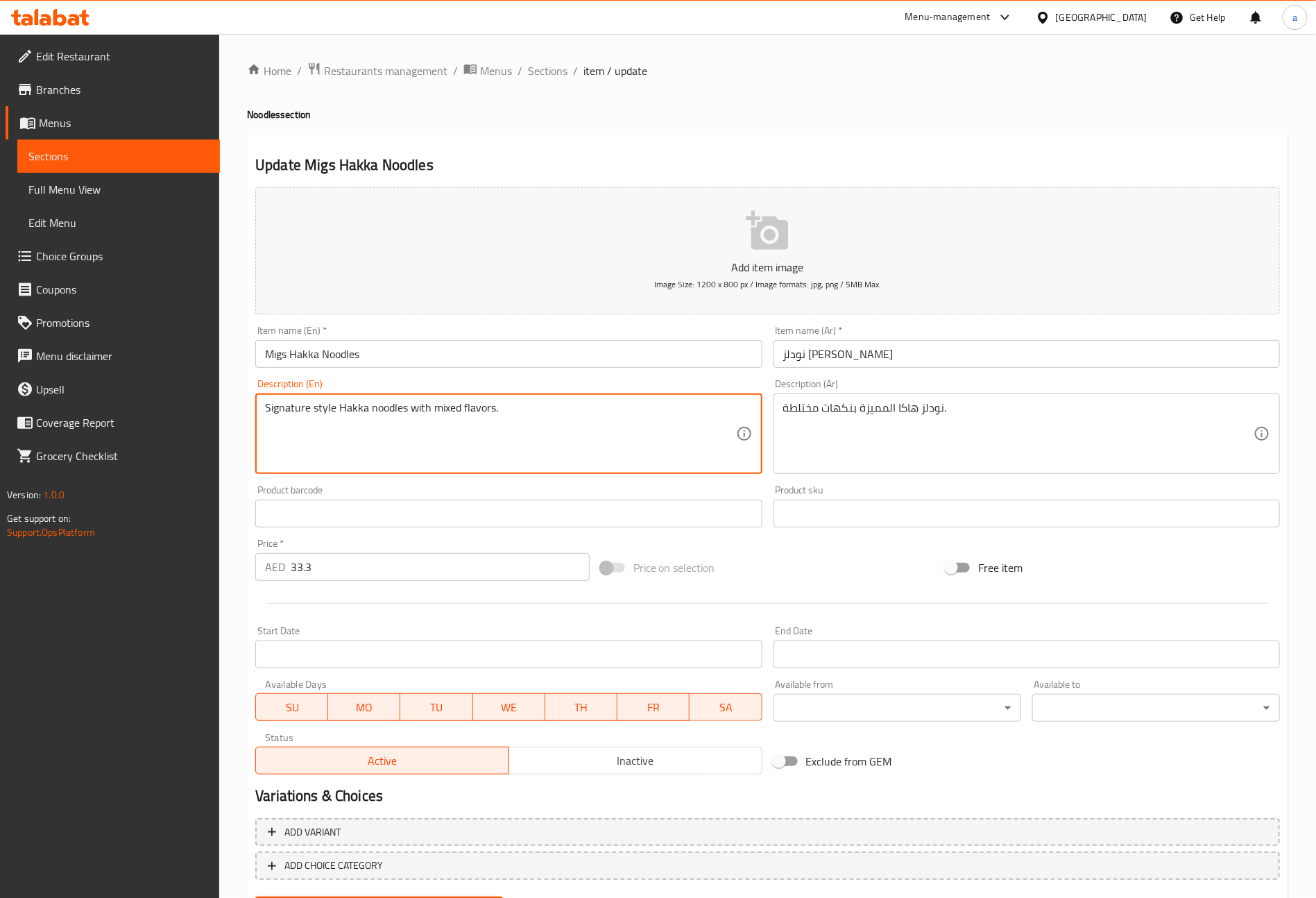
drag, startPoint x: 460, startPoint y: 411, endPoint x: 504, endPoint y: 411, distance: 44.0
click at [504, 411] on textarea "Signature style Hakka noodles with mixed flavors." at bounding box center [500, 435] width 470 height 66
drag, startPoint x: 461, startPoint y: 409, endPoint x: 508, endPoint y: 398, distance: 48.3
click at [508, 407] on textarea "Signature style Hakka noodles with mixed flavors." at bounding box center [500, 435] width 470 height 66
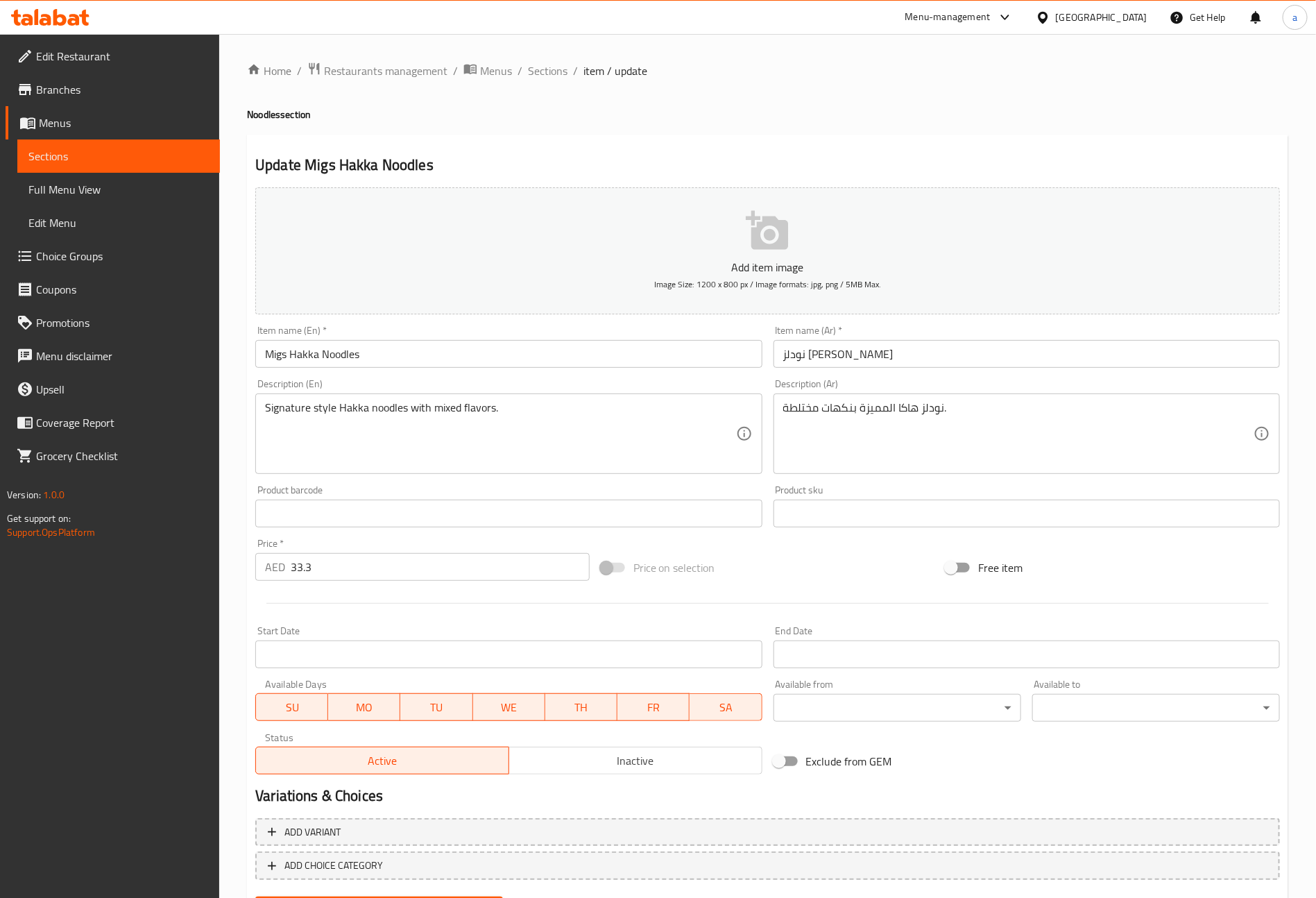
click at [470, 424] on textarea "Signature style Hakka noodles with mixed flavors." at bounding box center [500, 435] width 470 height 66
drag, startPoint x: 782, startPoint y: 409, endPoint x: 824, endPoint y: 410, distance: 42.0
click at [824, 410] on div "نودلز هاكا المميزة بنكهات مختلطة. Description (Ar)" at bounding box center [1027, 434] width 506 height 80
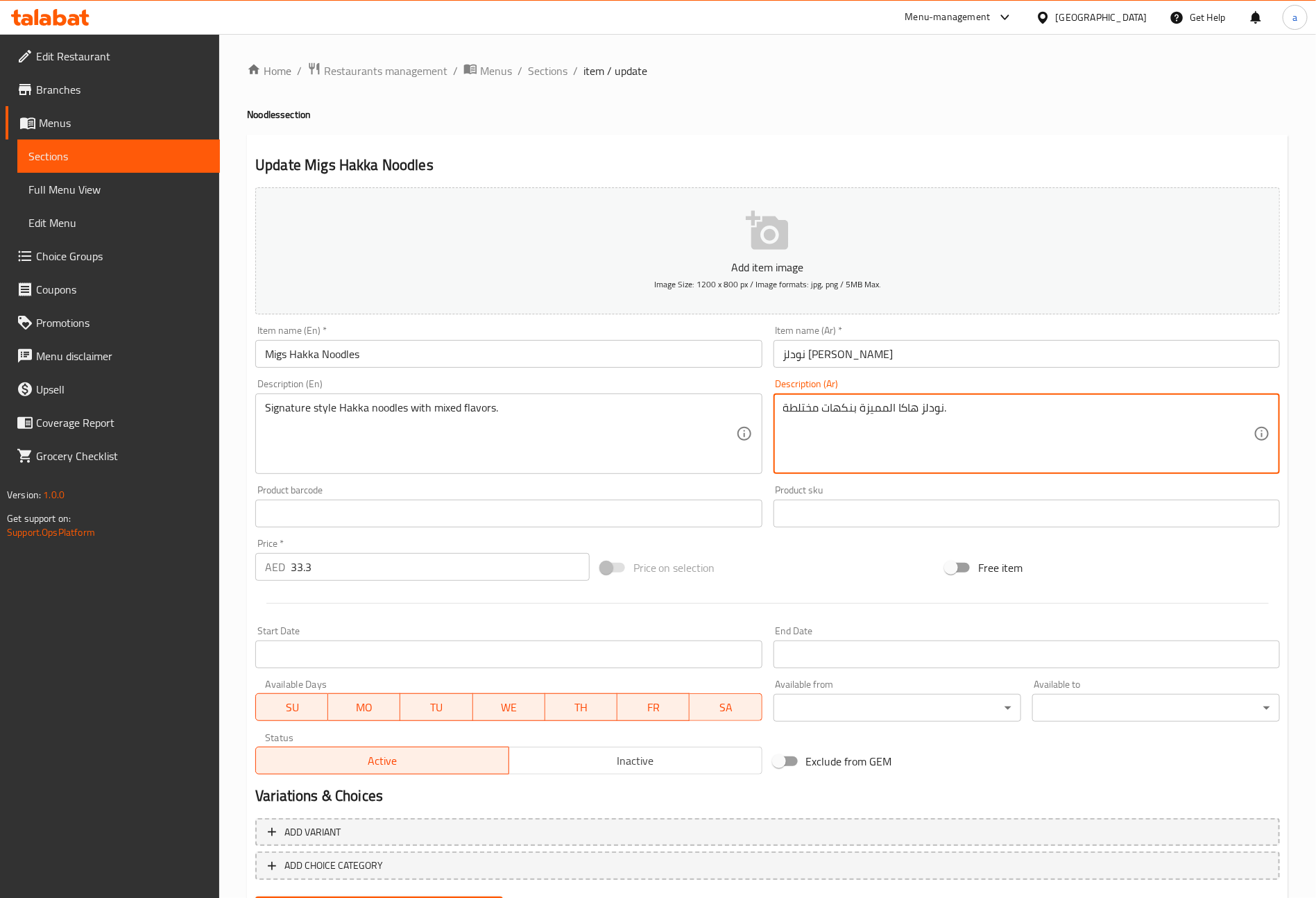
click at [825, 411] on textarea "نودلز هاكا المميزة بنكهات مختلطة." at bounding box center [1018, 435] width 470 height 66
drag, startPoint x: 822, startPoint y: 413, endPoint x: 737, endPoint y: 402, distance: 85.7
click at [738, 397] on div "Add item image Image Size: 1200 x 800 px / Image formats: jpg, png / 5MB Max. I…" at bounding box center [767, 481] width 1036 height 598
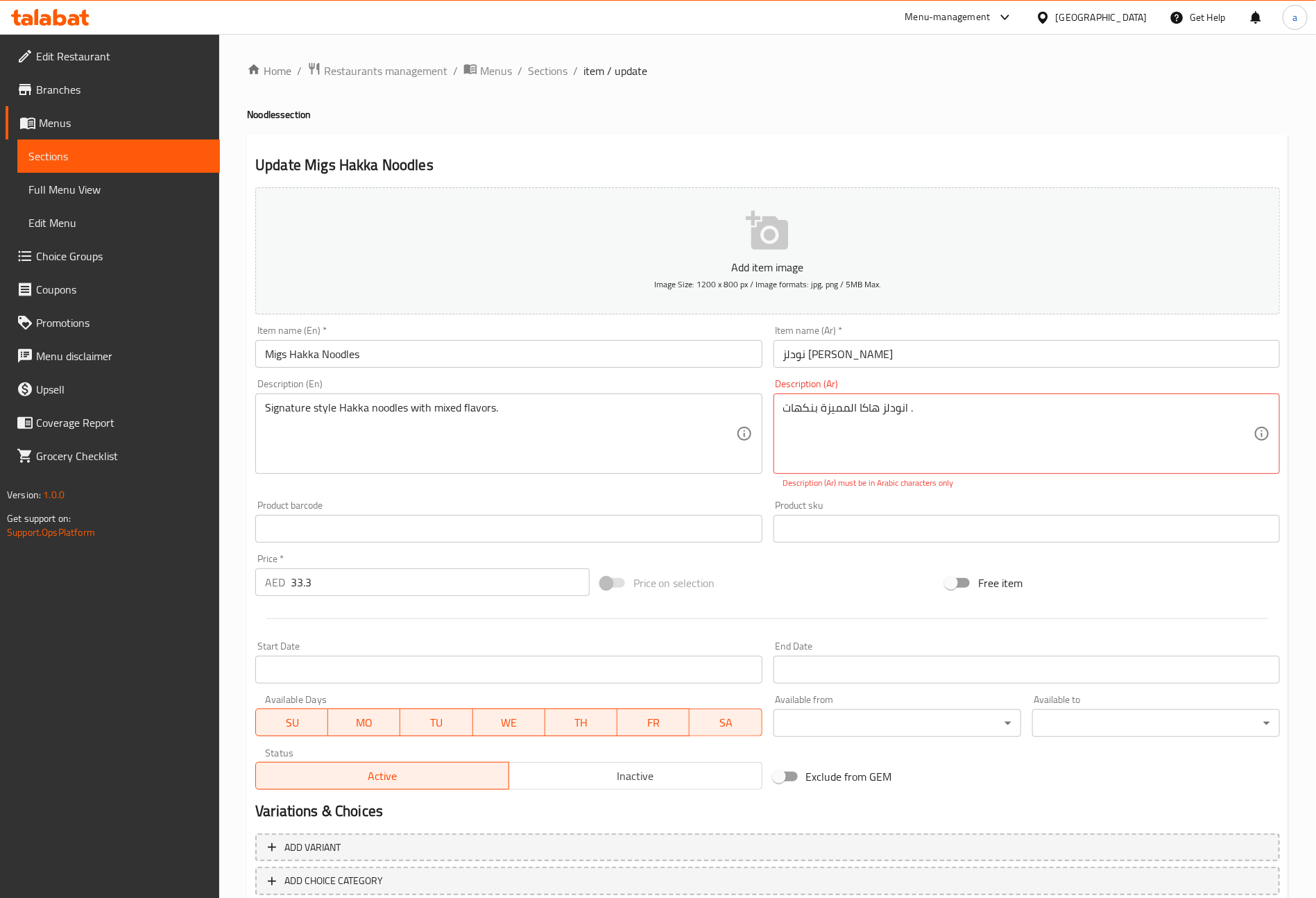
click at [779, 417] on div "نودلز هاكا المميزة بنكهاتl . Description (Ar)" at bounding box center [1027, 434] width 506 height 80
click at [785, 411] on textarea "نودلز هاكا المميزة بنكهاتl ." at bounding box center [1018, 435] width 470 height 66
drag, startPoint x: 906, startPoint y: 408, endPoint x: 910, endPoint y: 415, distance: 8.1
click at [910, 415] on textarea "نودلز هاكا المميزة بنكهاتl ." at bounding box center [1018, 435] width 470 height 66
click at [785, 415] on textarea "نودلز هاكا المميزة بنكهات ." at bounding box center [1018, 435] width 470 height 66
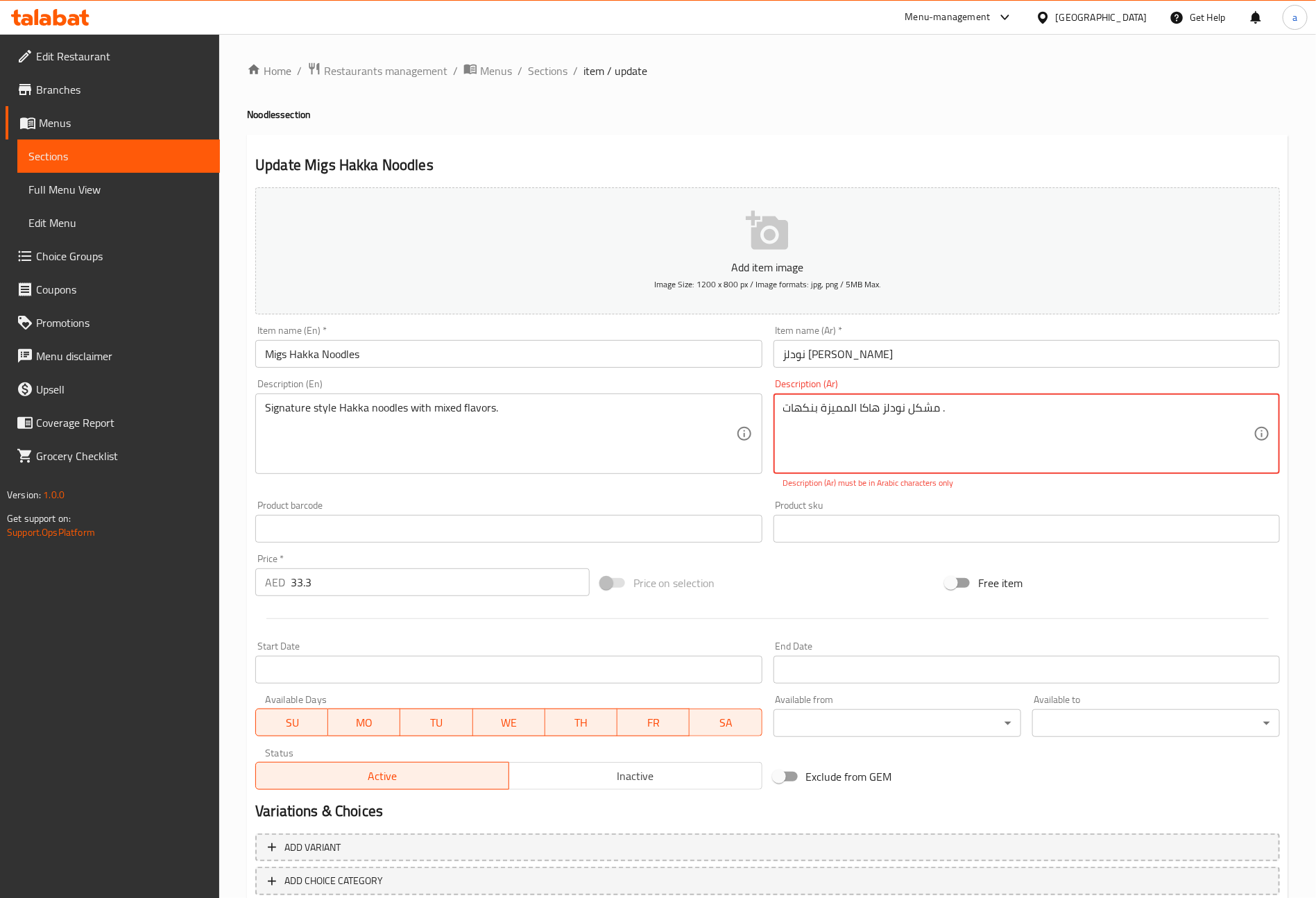
type textarea "مشكل نودلز هاكا المميزة بنكهات ."
click at [939, 531] on div "Product sku Product sku" at bounding box center [1026, 521] width 517 height 53
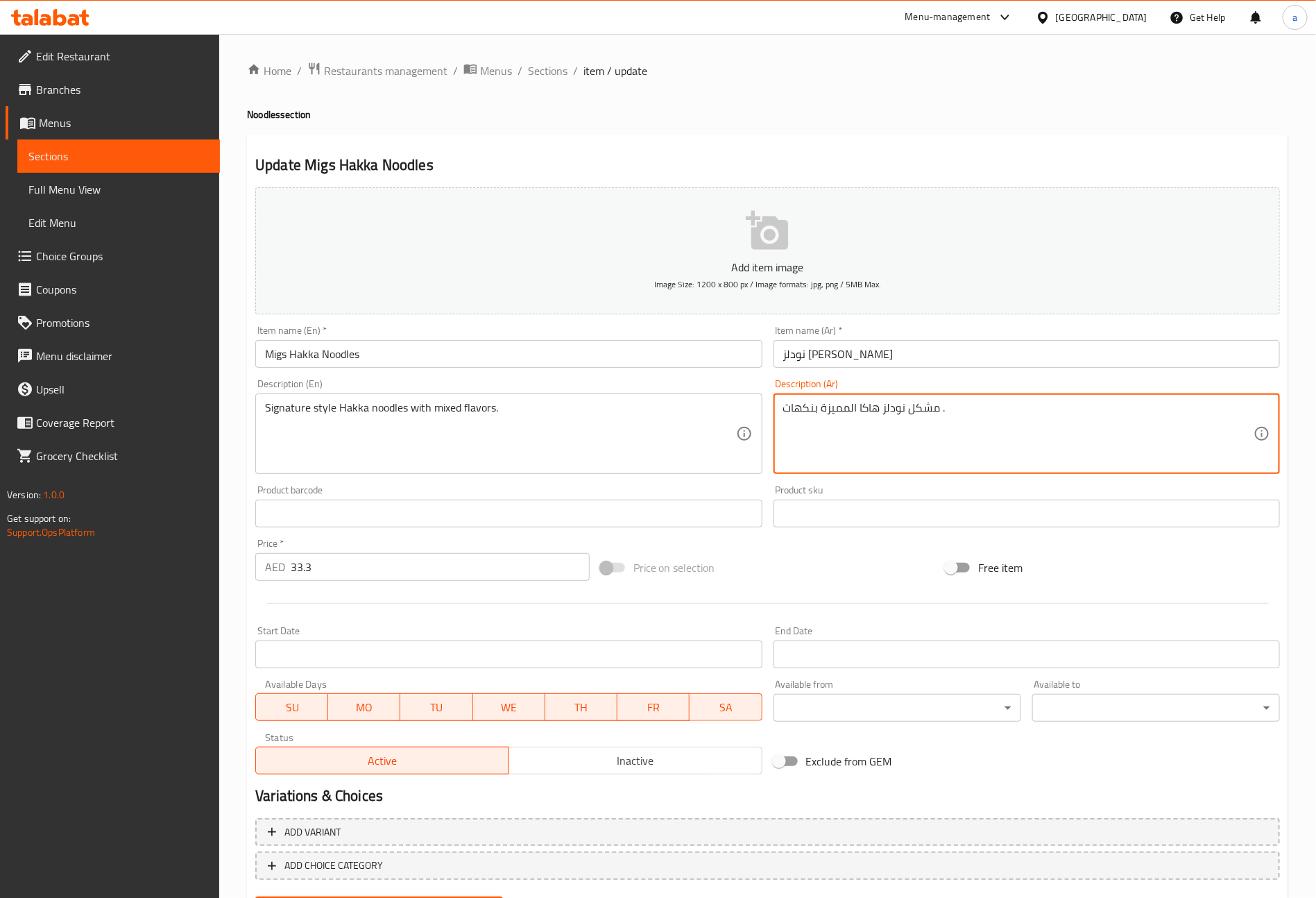
click at [949, 432] on textarea "مشكل نودلز هاكا المميزة بنكهات ." at bounding box center [1018, 435] width 470 height 66
drag, startPoint x: 976, startPoint y: 411, endPoint x: 528, endPoint y: 434, distance: 448.6
type textarea "ل"
type textarea "ن"
type textarea "نودلز مع نكهات مشكلة ستايل هاكا سجنتشر"
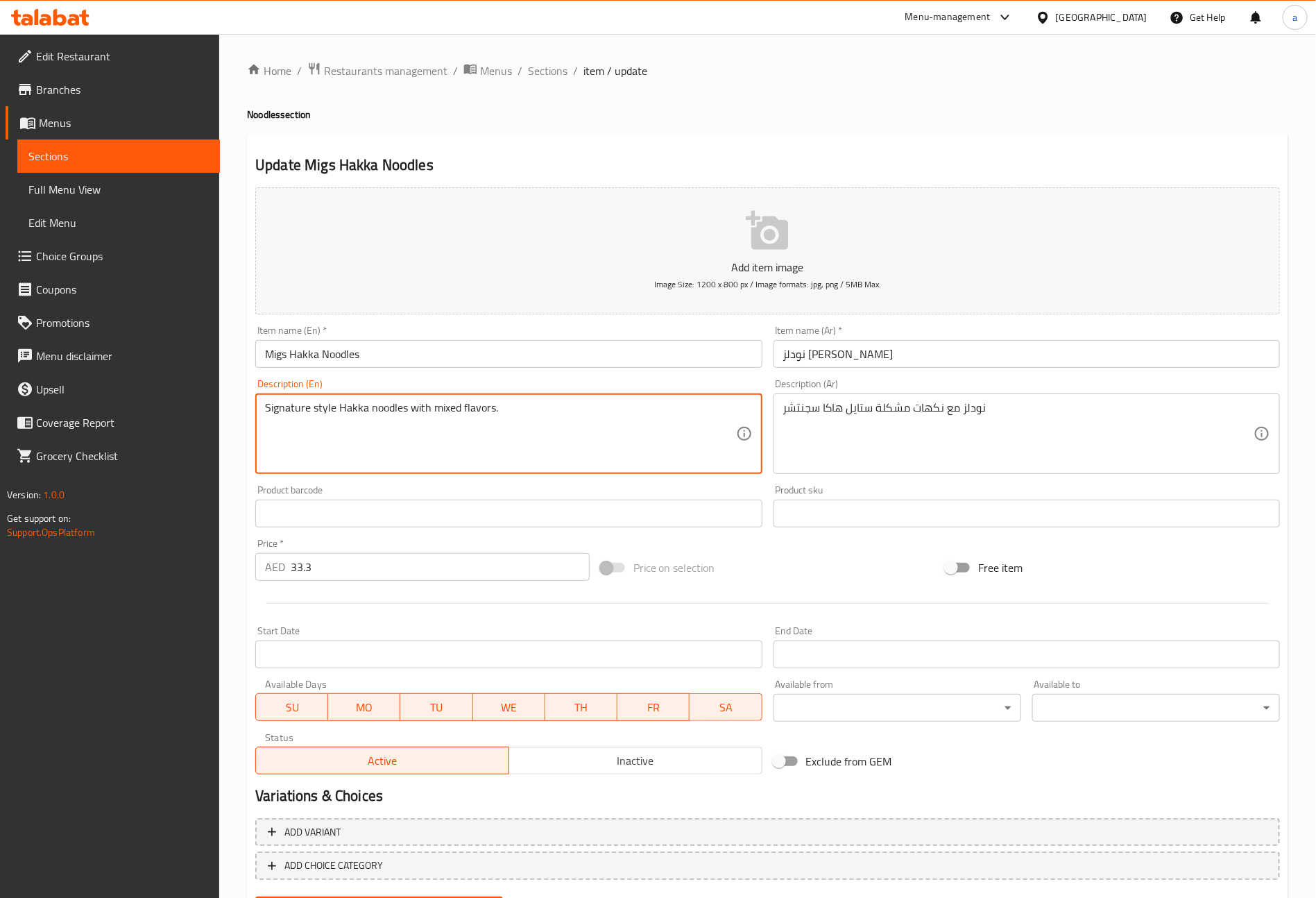
drag, startPoint x: 307, startPoint y: 411, endPoint x: 214, endPoint y: 398, distance: 93.9
click at [305, 404] on textarea "Signature style Hakka noodles with mixed flavors." at bounding box center [500, 435] width 470 height 66
click at [312, 408] on textarea "Signature style Hakka noodles with mixed flavors." at bounding box center [500, 435] width 470 height 66
drag, startPoint x: 312, startPoint y: 409, endPoint x: 246, endPoint y: 414, distance: 66.2
click at [246, 414] on div "Home / Restaurants management / Menus / Sections / item / update Noodles sectio…" at bounding box center [767, 502] width 1097 height 935
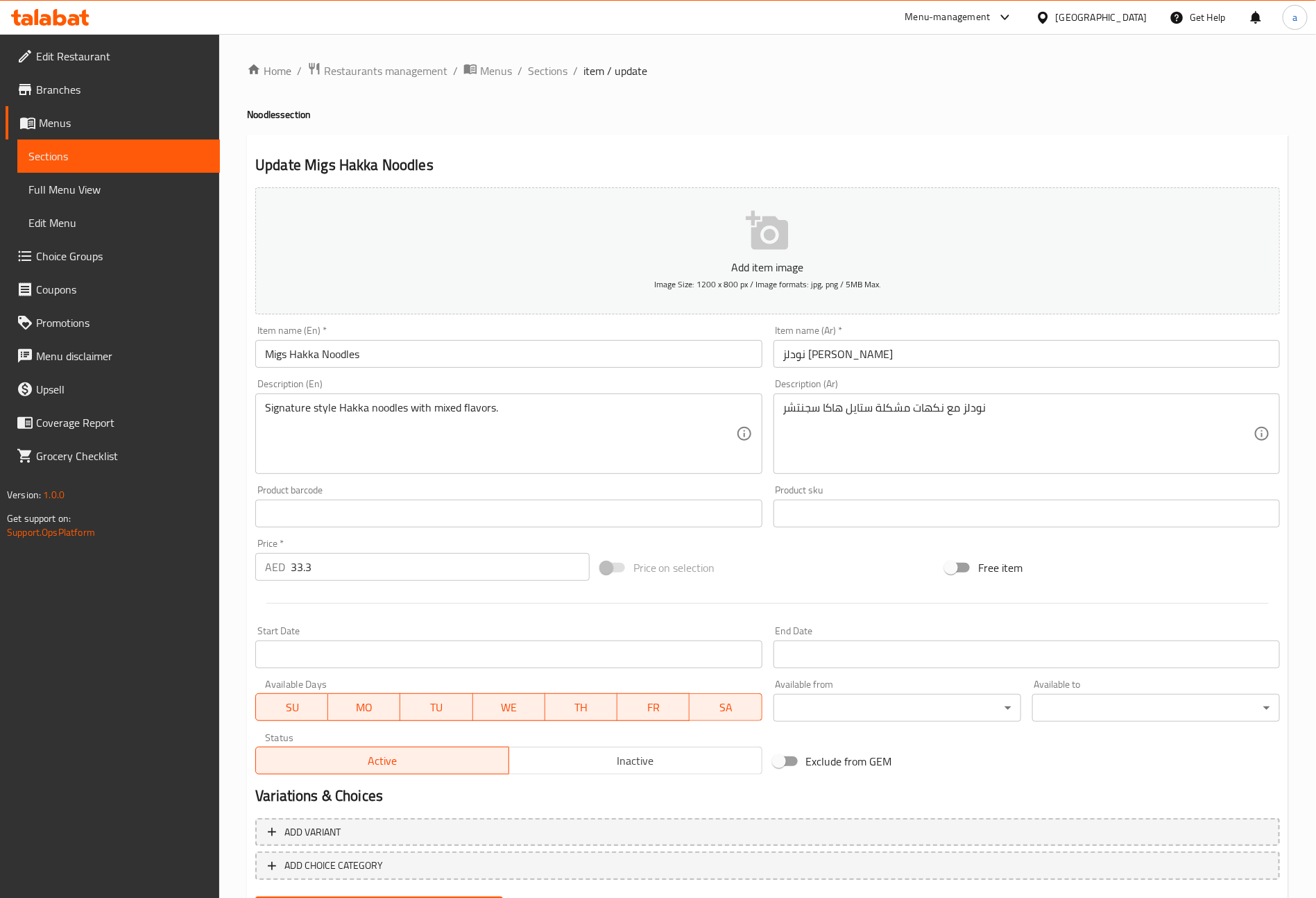
click at [555, 427] on textarea "Signature style Hakka noodles with mixed flavors." at bounding box center [500, 435] width 470 height 66
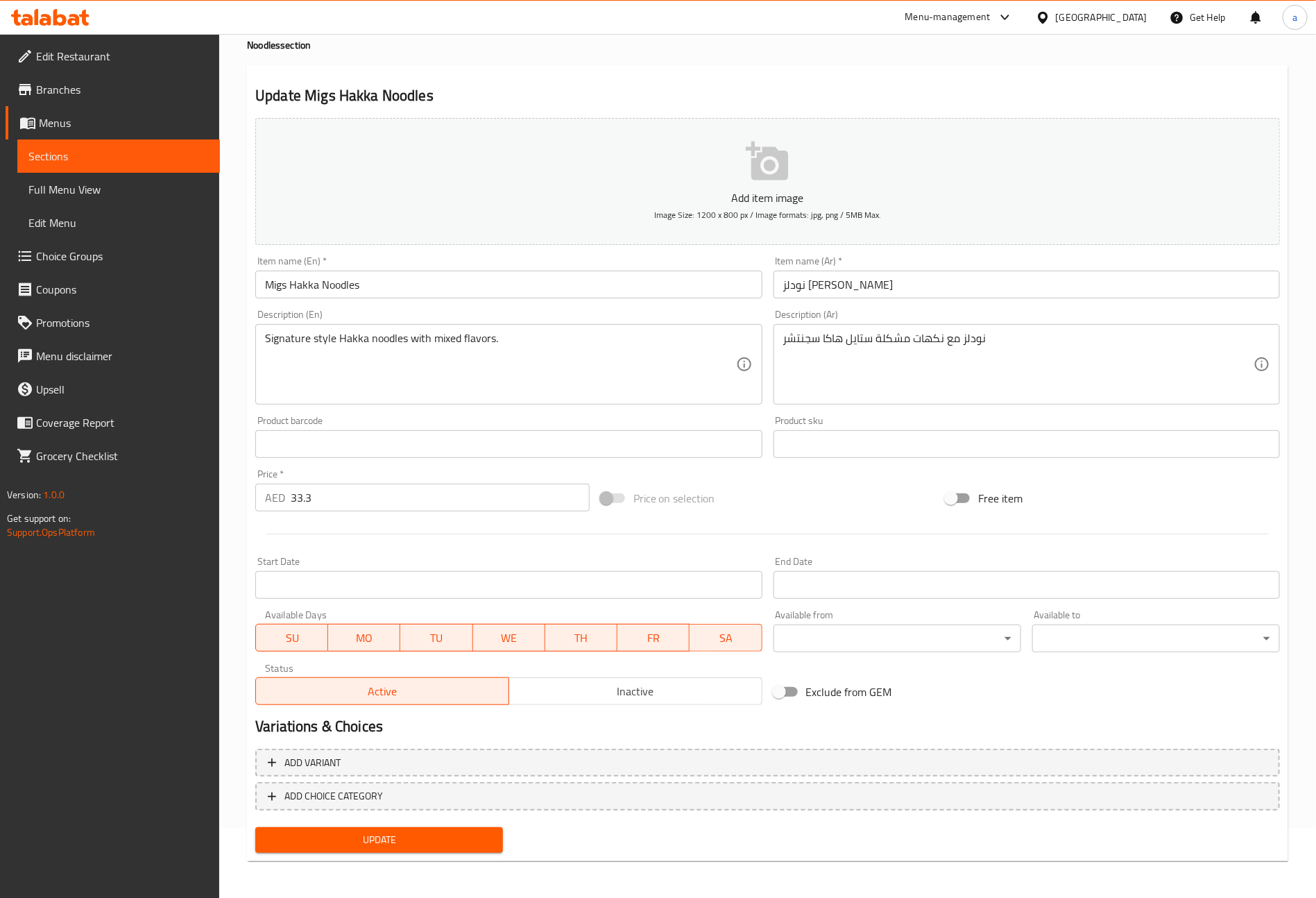
click at [433, 845] on span "Update" at bounding box center [379, 840] width 225 height 17
click at [119, 158] on span "Sections" at bounding box center [119, 157] width 180 height 17
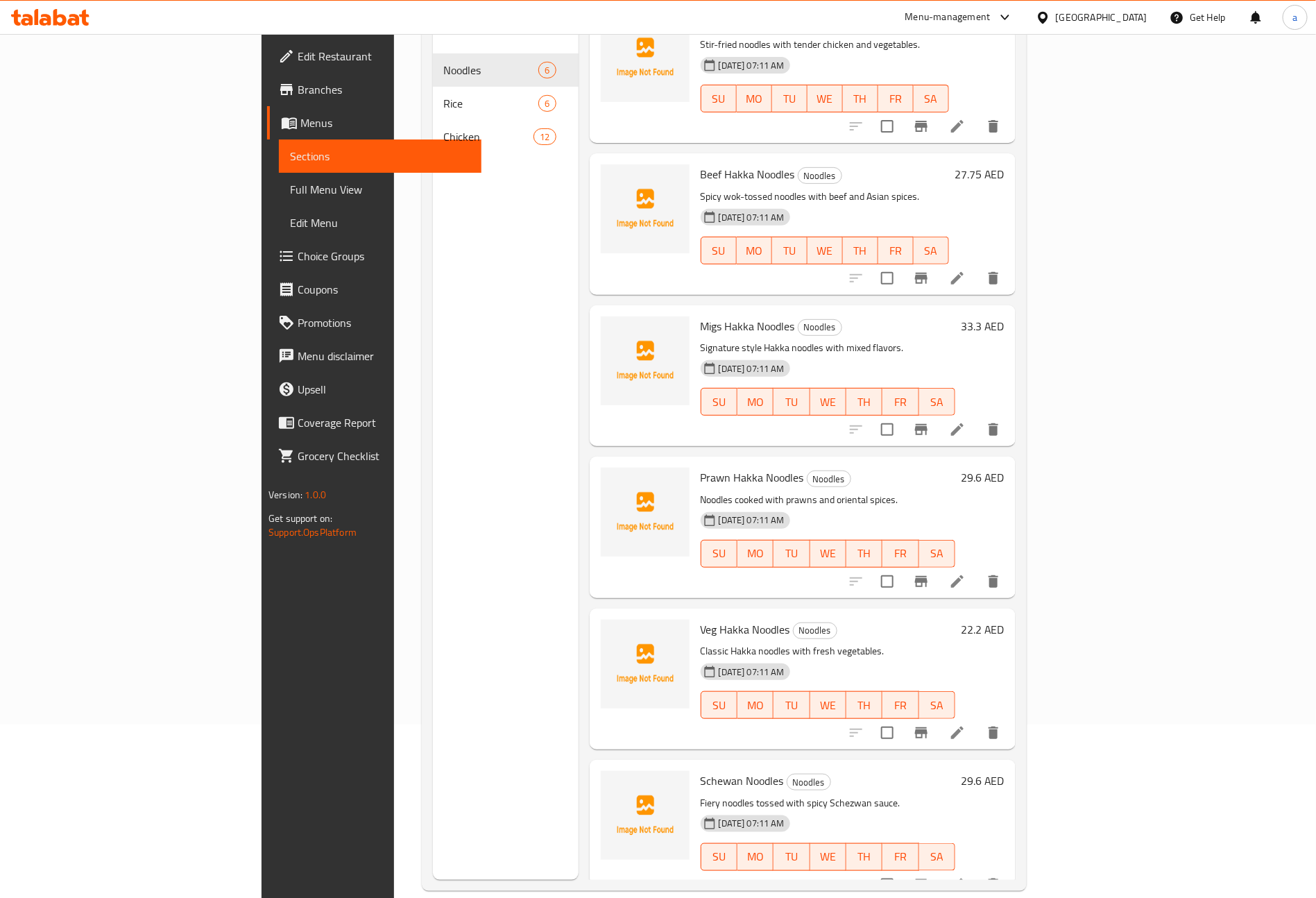
scroll to position [194, 0]
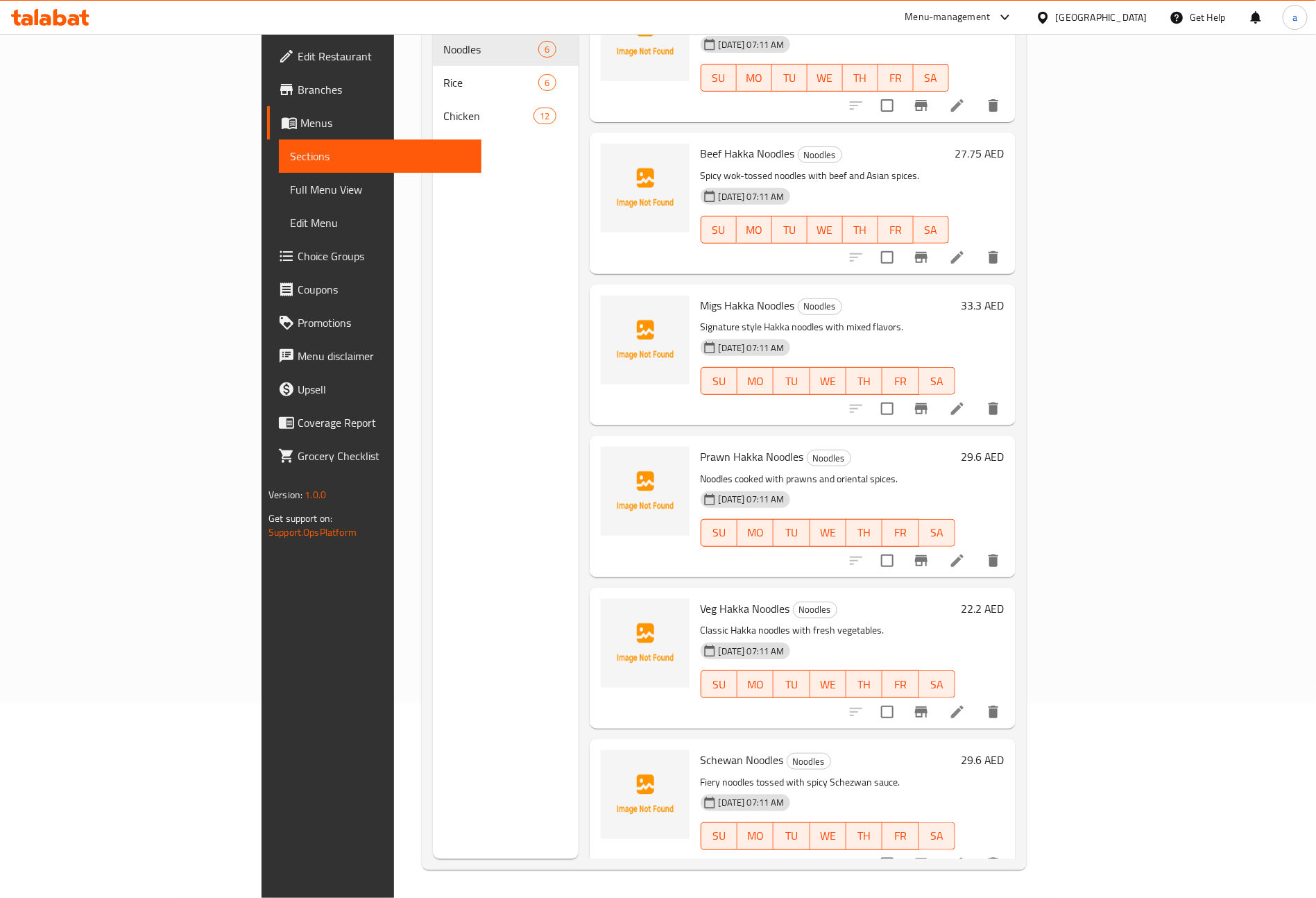
click at [977, 548] on li at bounding box center [958, 560] width 39 height 25
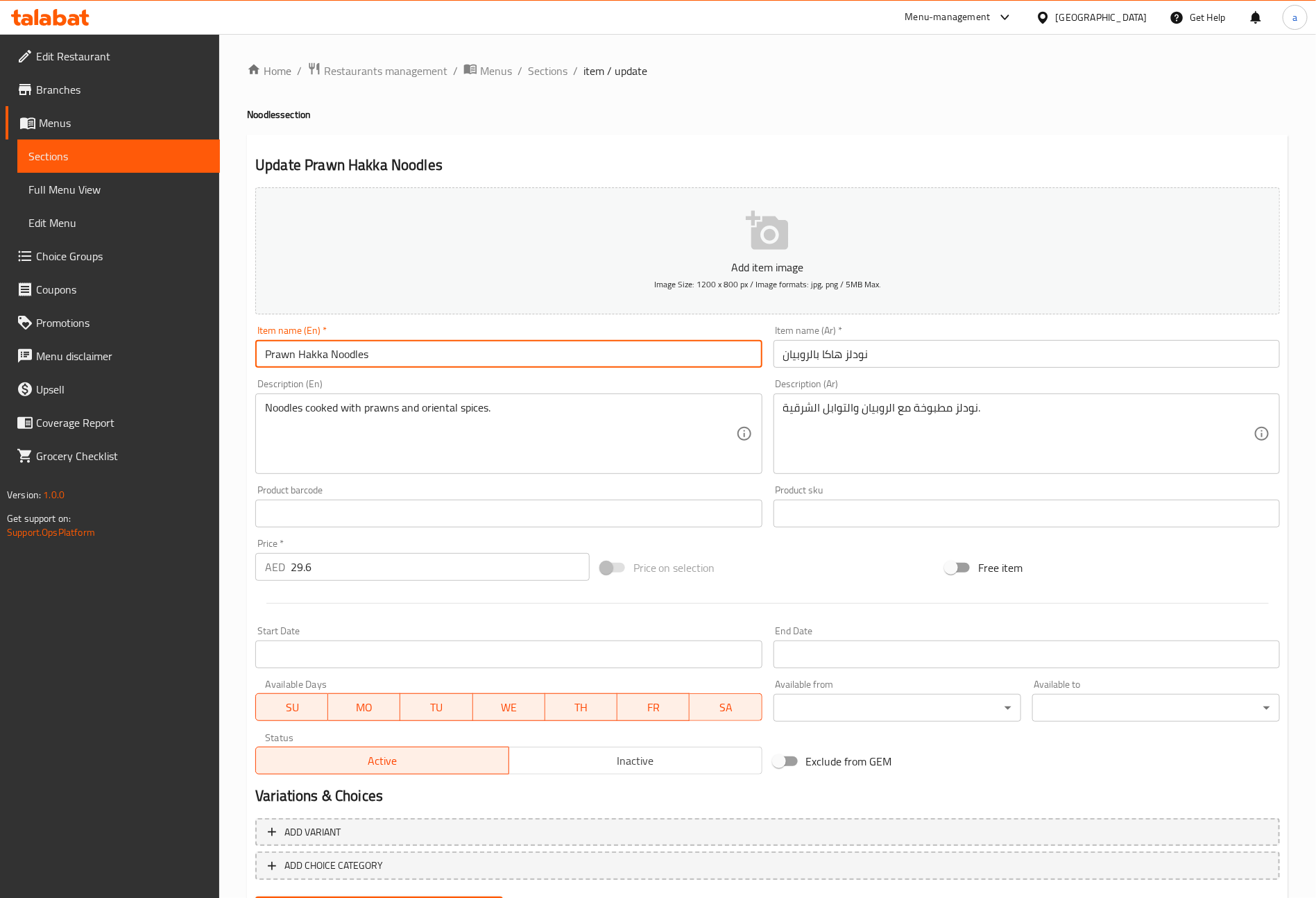
drag, startPoint x: 291, startPoint y: 358, endPoint x: 246, endPoint y: 350, distance: 45.7
click at [246, 350] on div "Home / Restaurants management / Menus / Sections / item / update Noodles sectio…" at bounding box center [767, 502] width 1097 height 935
click at [312, 348] on input "Prawn Hakka Noodles" at bounding box center [509, 353] width 506 height 28
drag, startPoint x: 294, startPoint y: 356, endPoint x: 207, endPoint y: 354, distance: 87.0
click at [207, 354] on div "Edit Restaurant Branches Menus Sections Full Menu View Edit Menu Choice Groups …" at bounding box center [658, 502] width 1316 height 935
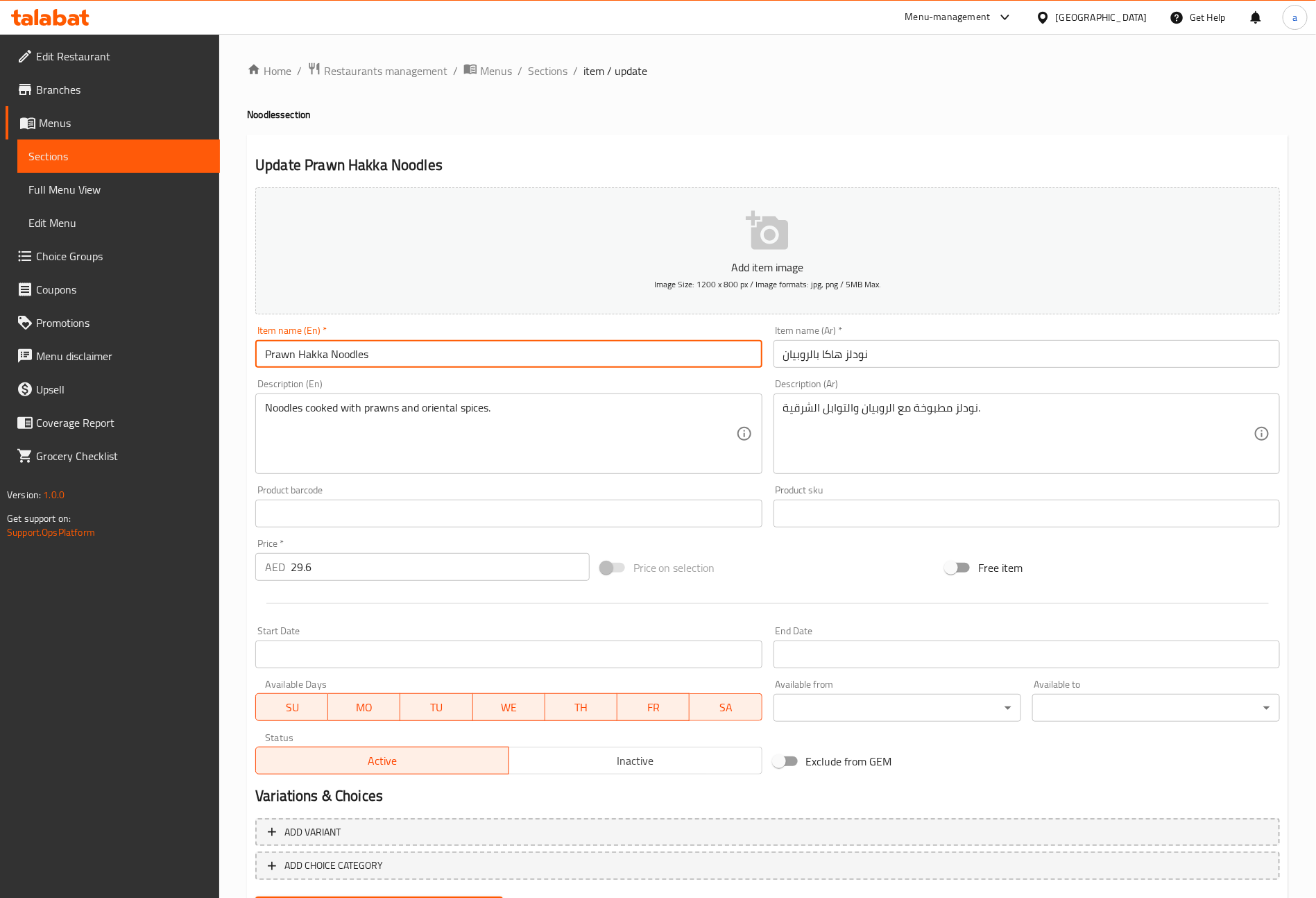
drag, startPoint x: 329, startPoint y: 352, endPoint x: 301, endPoint y: 359, distance: 28.9
click at [301, 359] on input "Prawn Hakka Noodles" at bounding box center [509, 353] width 506 height 28
drag, startPoint x: 294, startPoint y: 354, endPoint x: 188, endPoint y: 373, distance: 107.7
click at [188, 373] on div "Edit Restaurant Branches Menus Sections Full Menu View Edit Menu Choice Groups …" at bounding box center [658, 502] width 1316 height 935
click at [639, 361] on input "Prawn Hakka Noodles" at bounding box center [509, 353] width 506 height 28
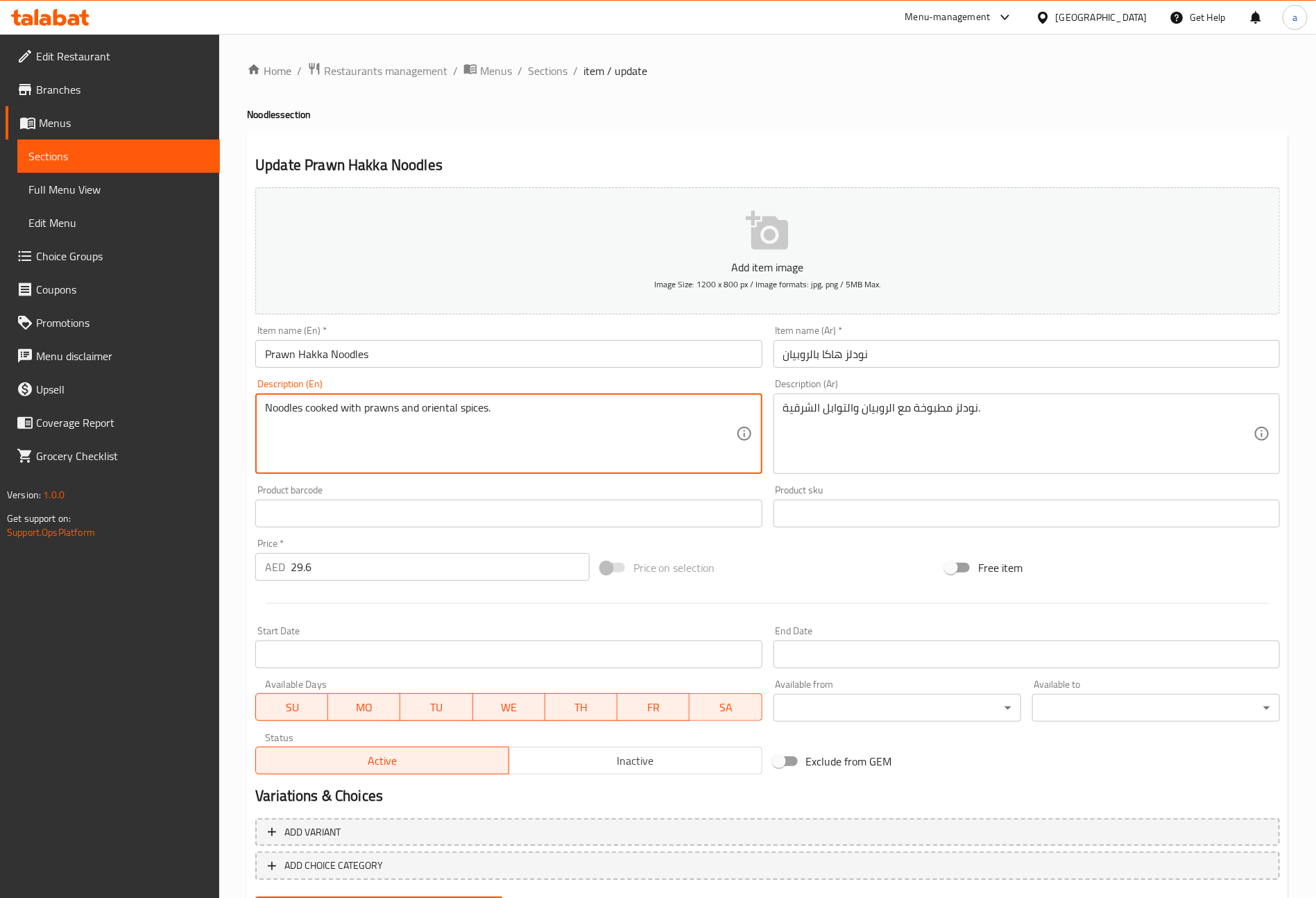
drag, startPoint x: 421, startPoint y: 410, endPoint x: 489, endPoint y: 400, distance: 68.7
click at [489, 400] on div "Noodles cooked with prawns and oriental spices. Description (En)" at bounding box center [509, 434] width 506 height 80
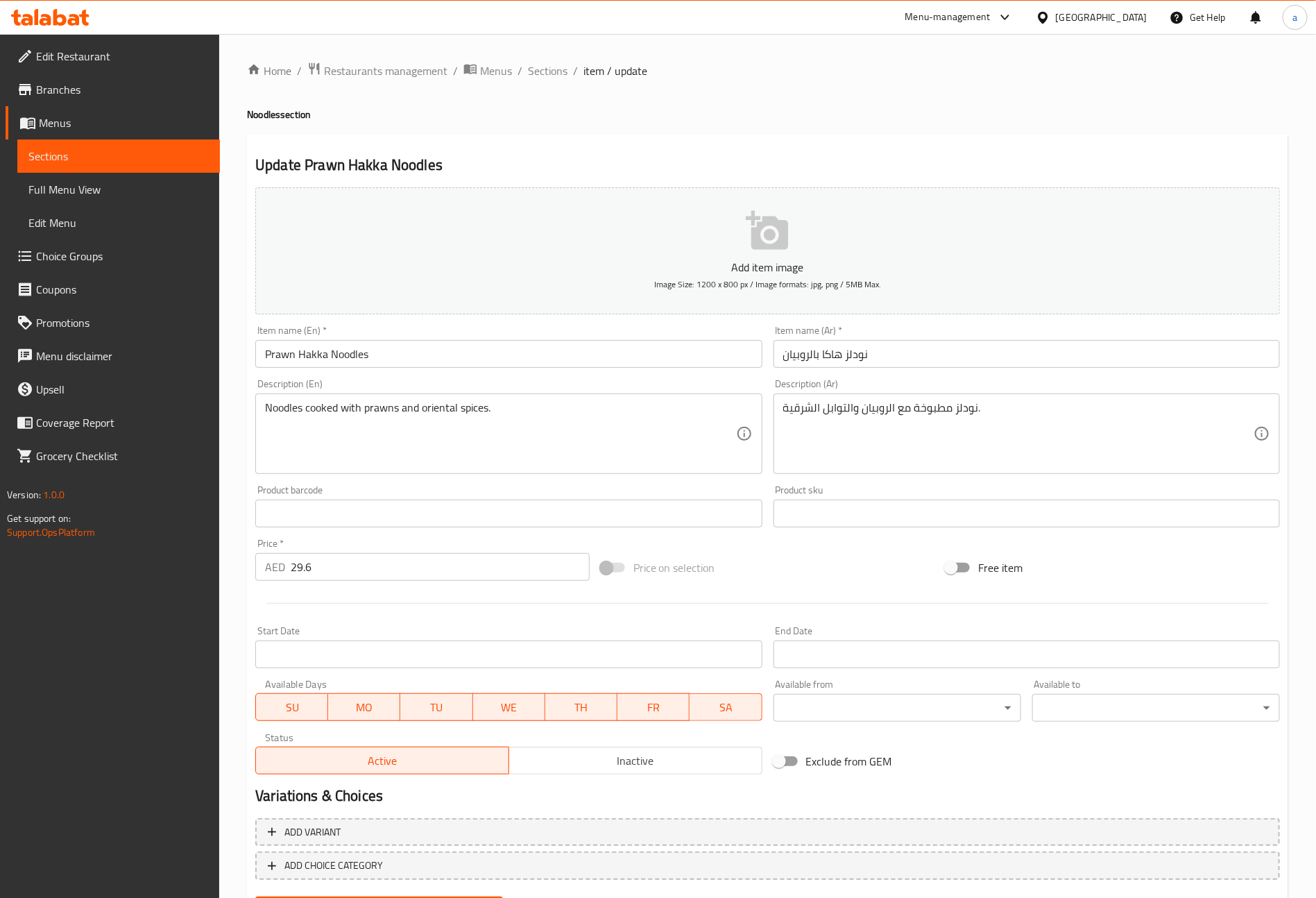
click at [296, 348] on input "Prawn Hakka Noodles" at bounding box center [509, 353] width 506 height 28
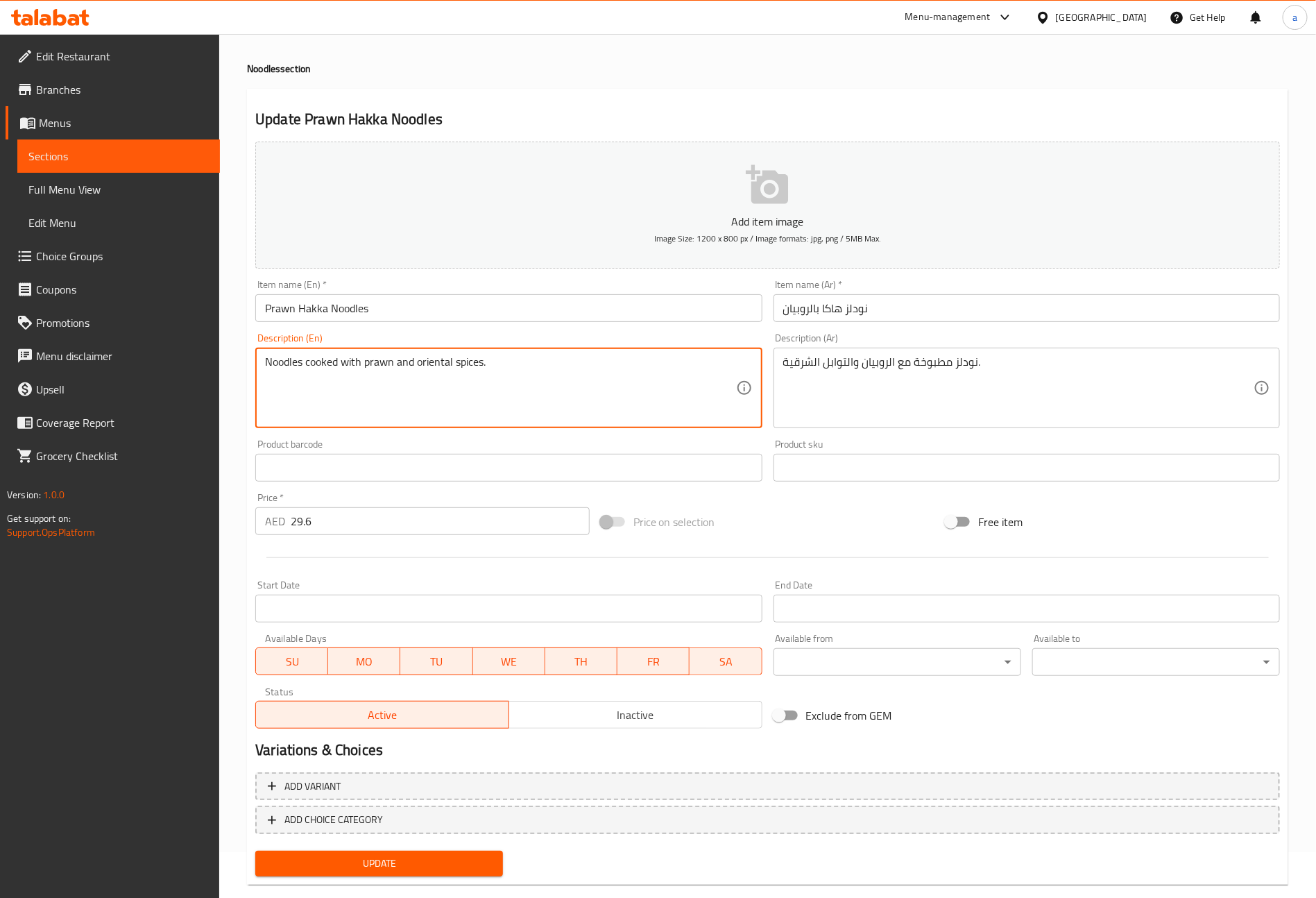
scroll to position [69, 0]
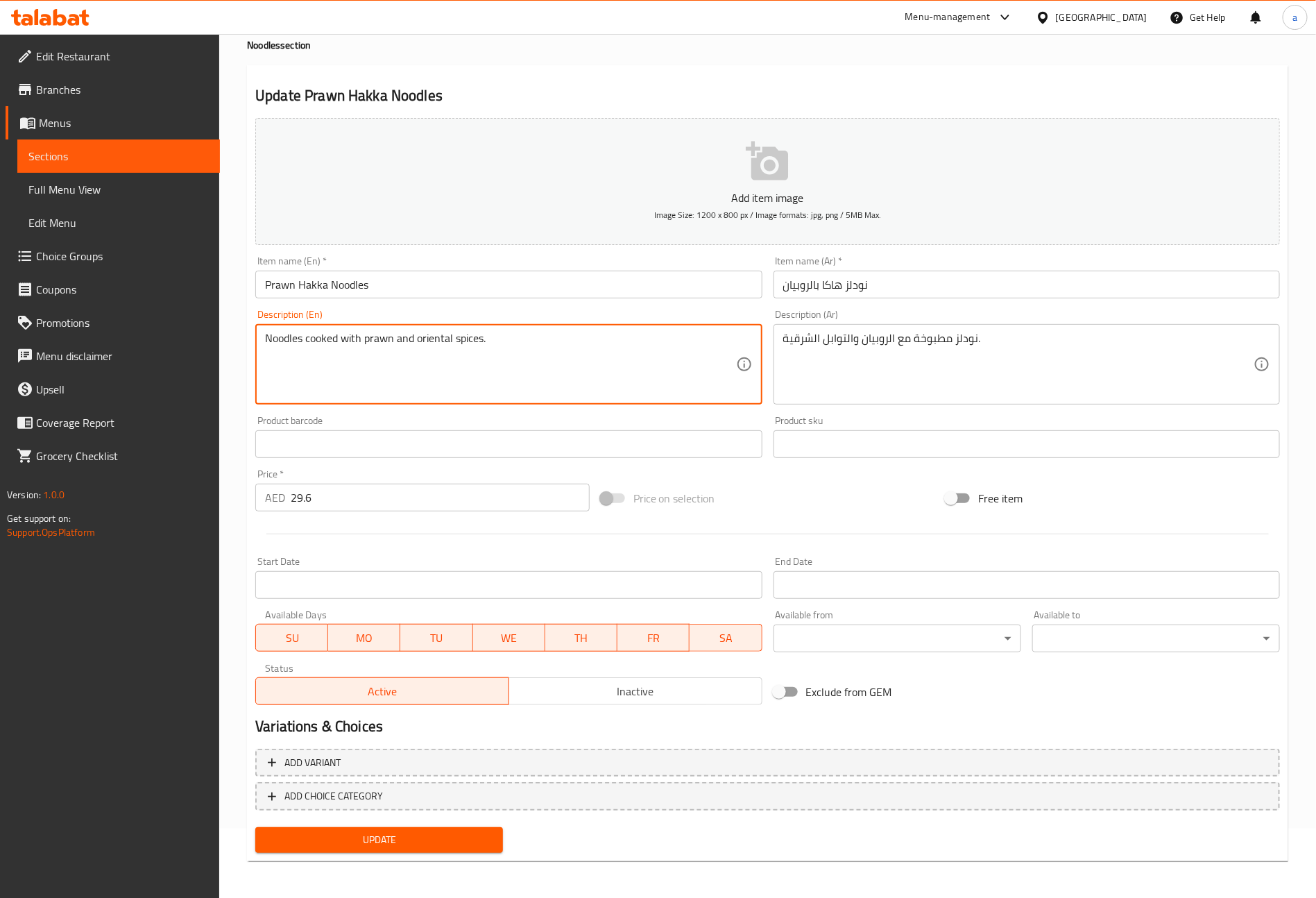
type textarea "Noodles cooked with prawn and oriental spices."
click at [440, 840] on span "Update" at bounding box center [379, 840] width 225 height 17
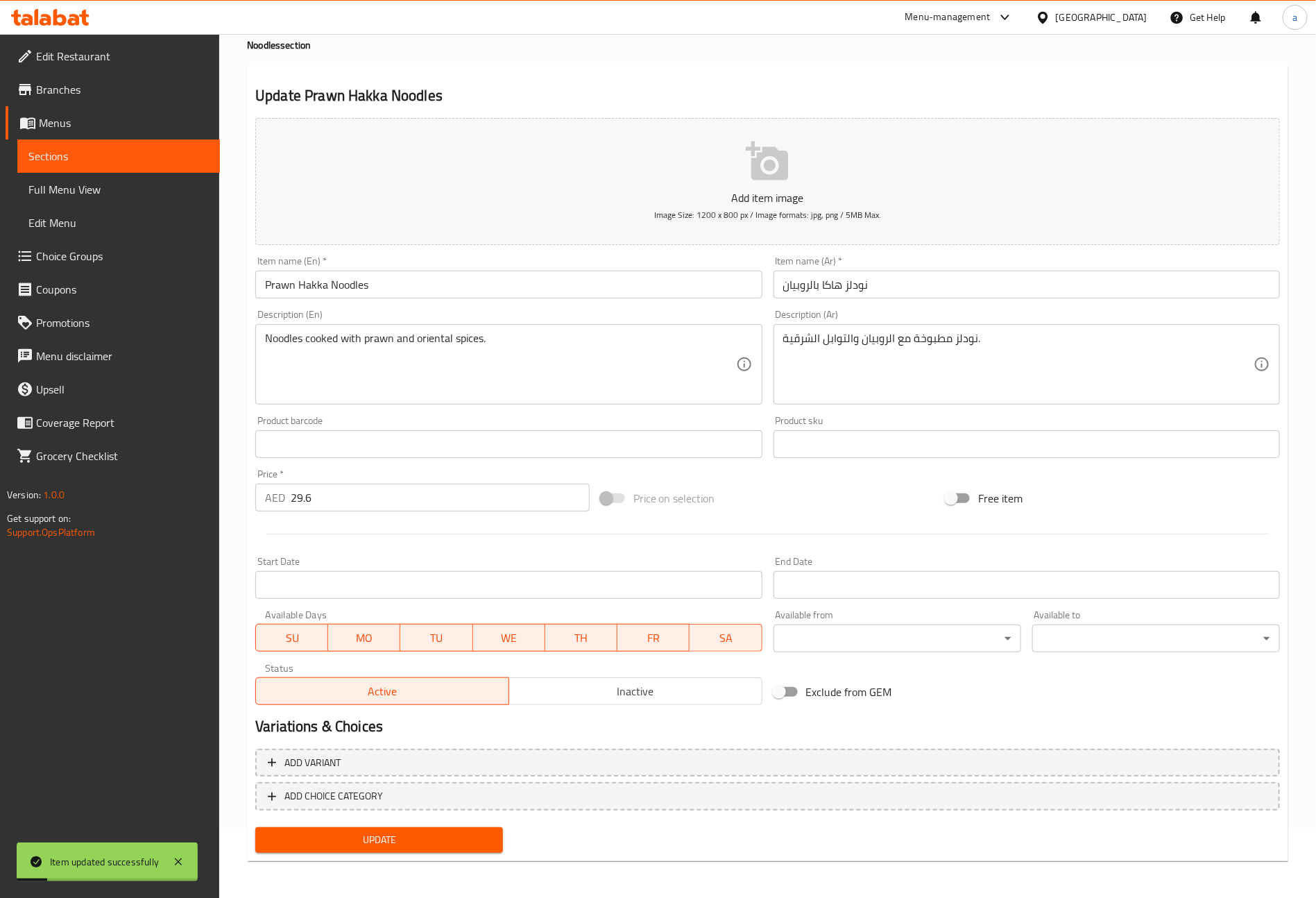
click at [53, 155] on span "Sections" at bounding box center [119, 157] width 180 height 17
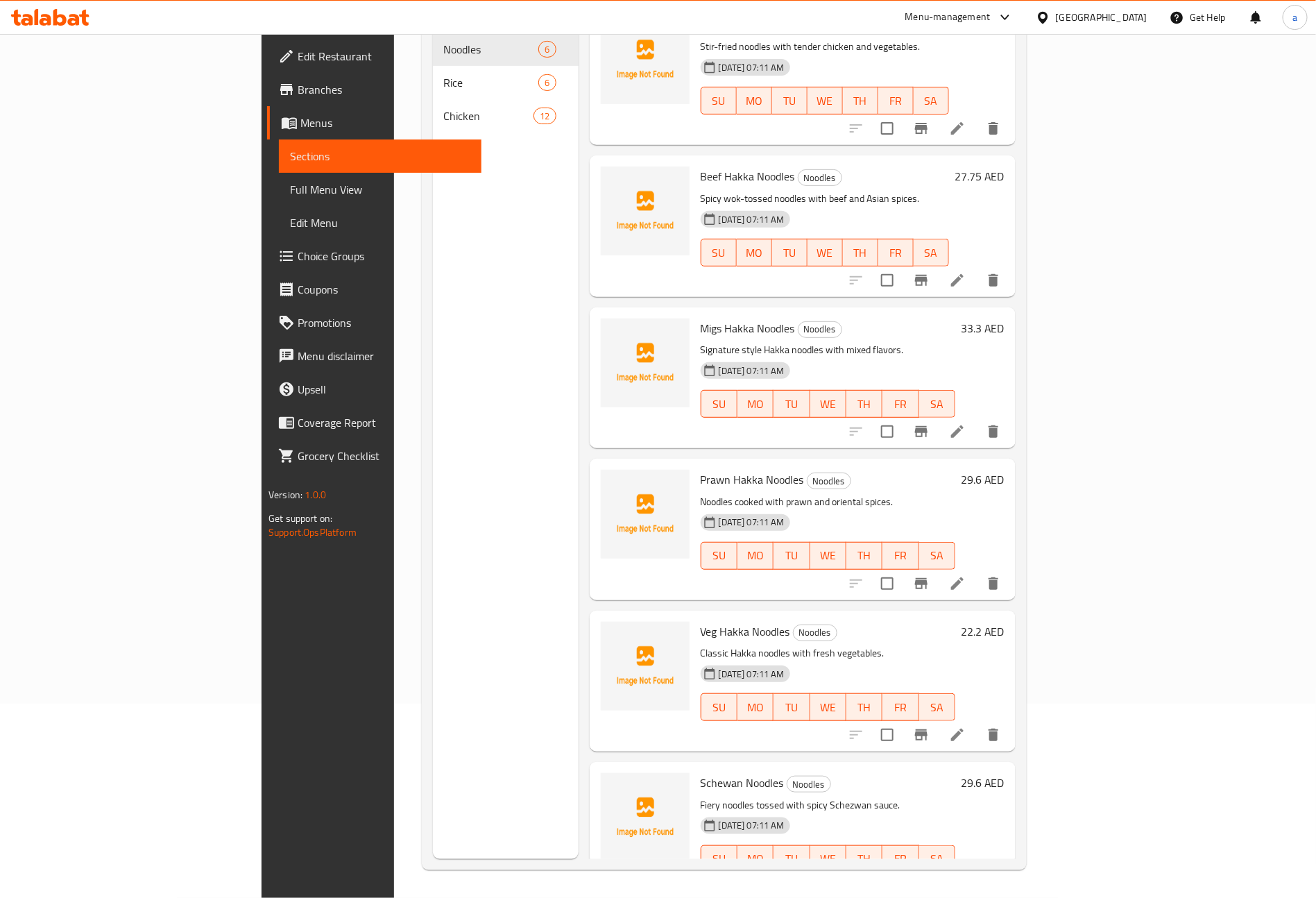
scroll to position [46, 0]
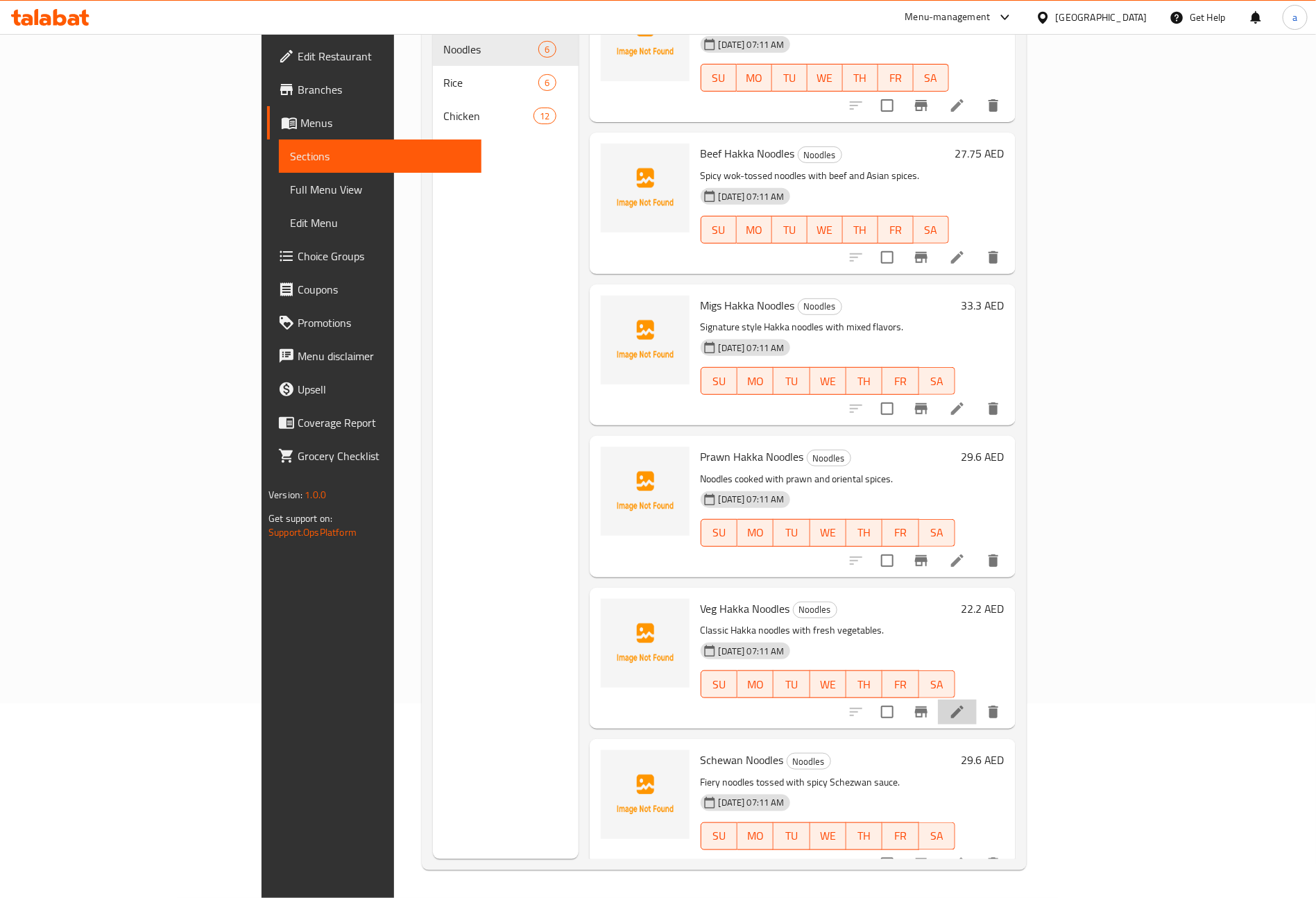
click at [977, 700] on li at bounding box center [958, 712] width 39 height 25
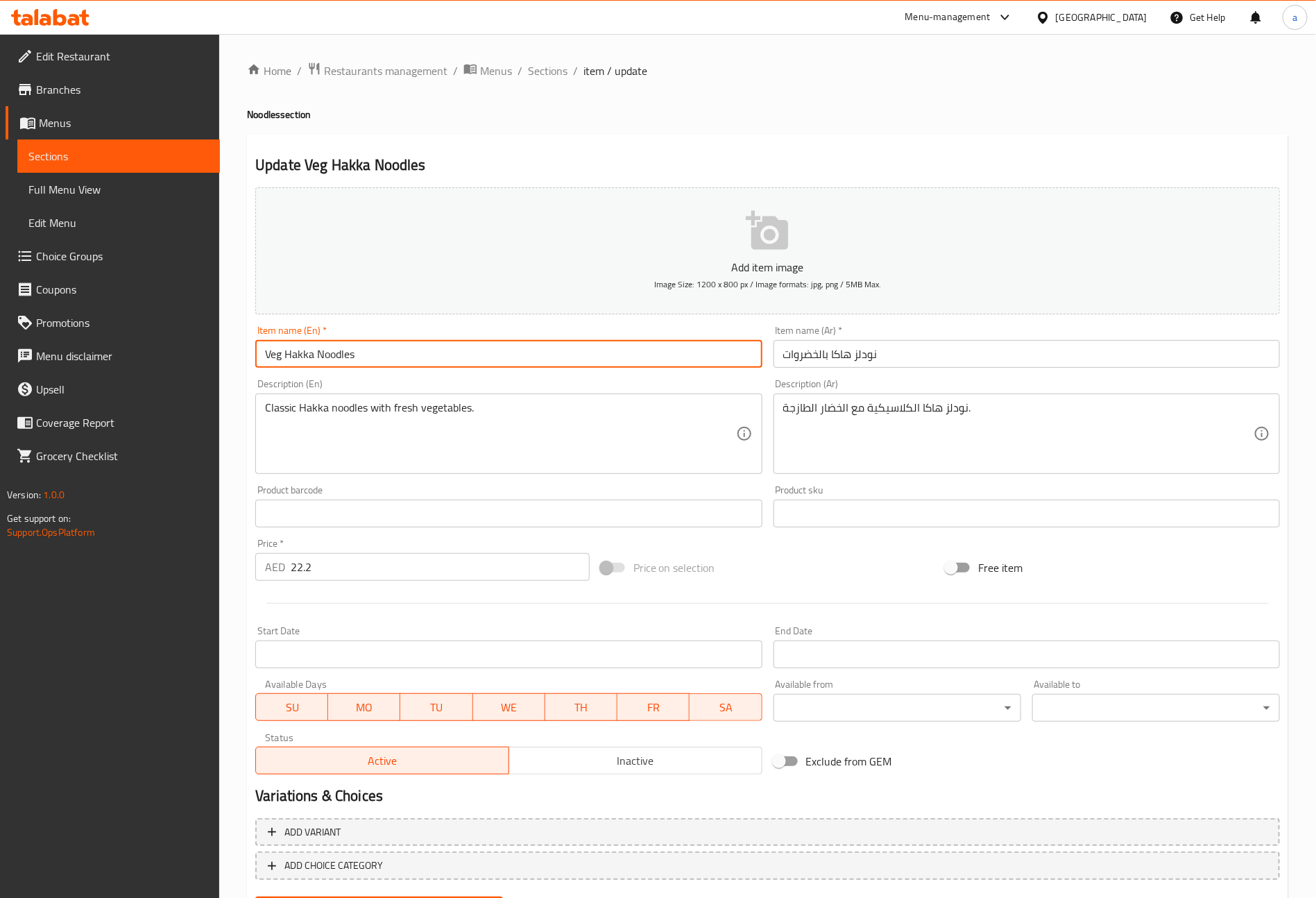
drag, startPoint x: 282, startPoint y: 356, endPoint x: 140, endPoint y: 334, distance: 143.7
click at [164, 340] on div "Edit Restaurant Branches Menus Sections Full Menu View Edit Menu Choice Groups …" at bounding box center [658, 502] width 1316 height 935
click at [394, 357] on input "Veg Hakka Noodles" at bounding box center [509, 353] width 506 height 28
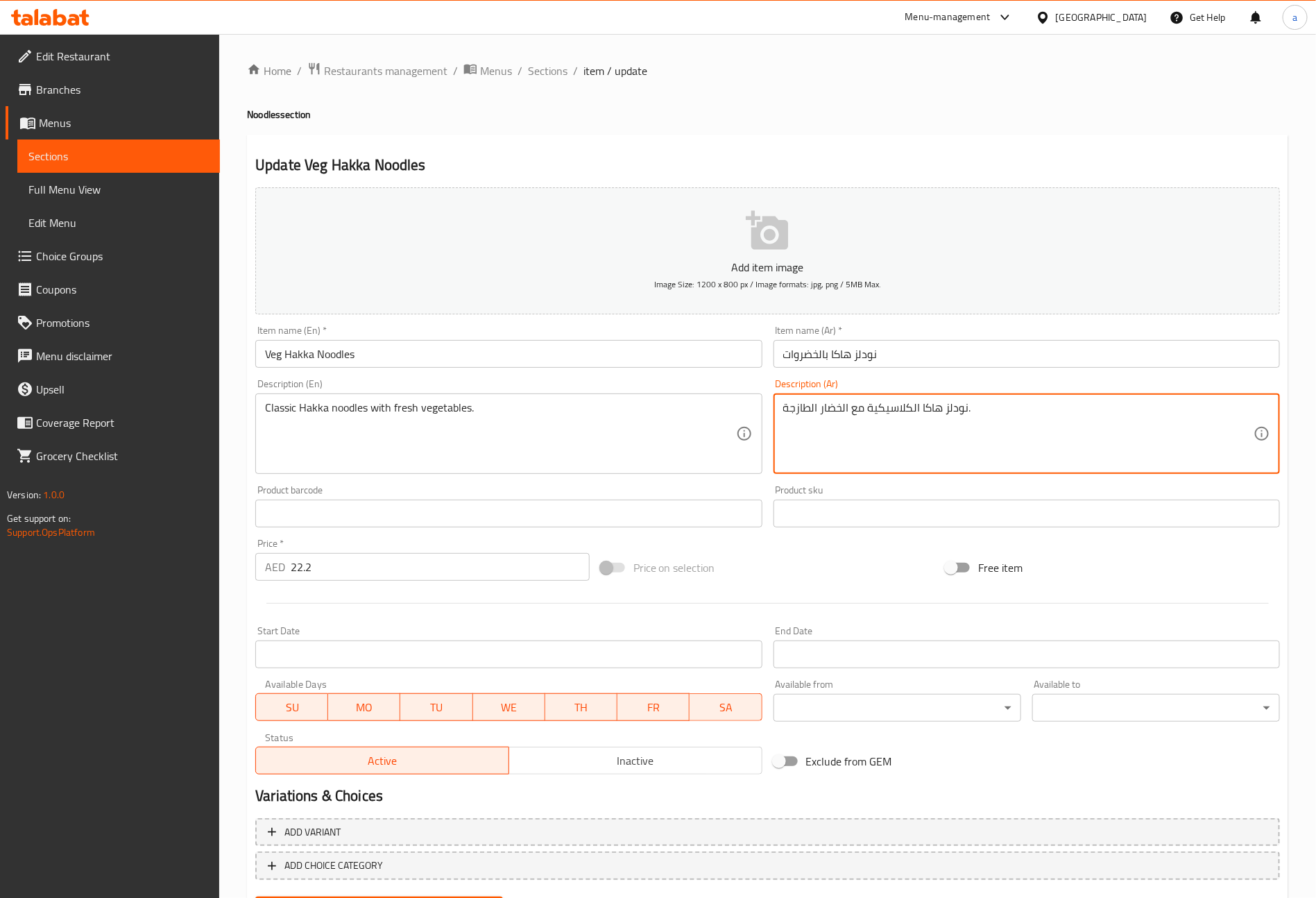
drag, startPoint x: 818, startPoint y: 417, endPoint x: 849, endPoint y: 417, distance: 31.0
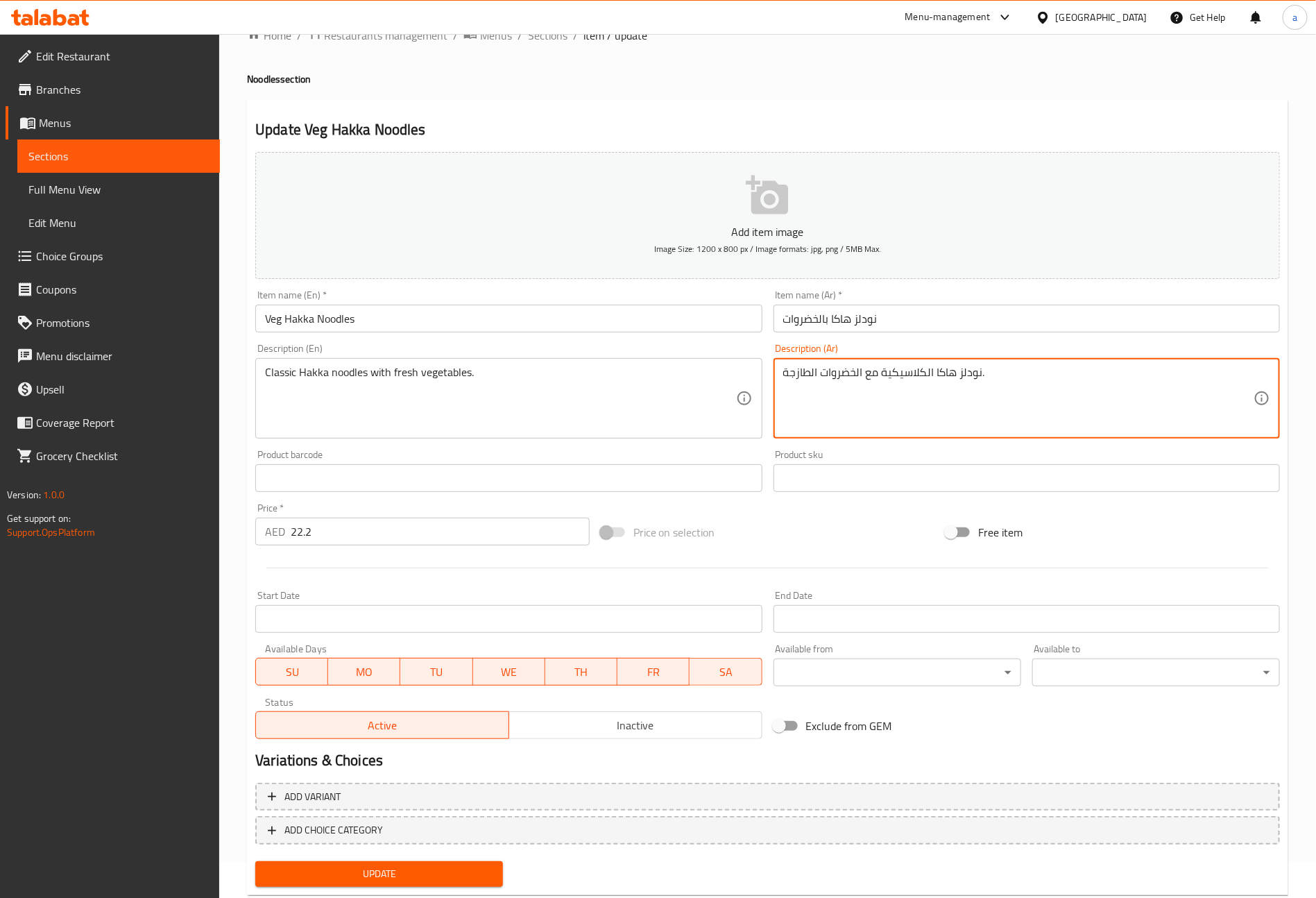
scroll to position [69, 0]
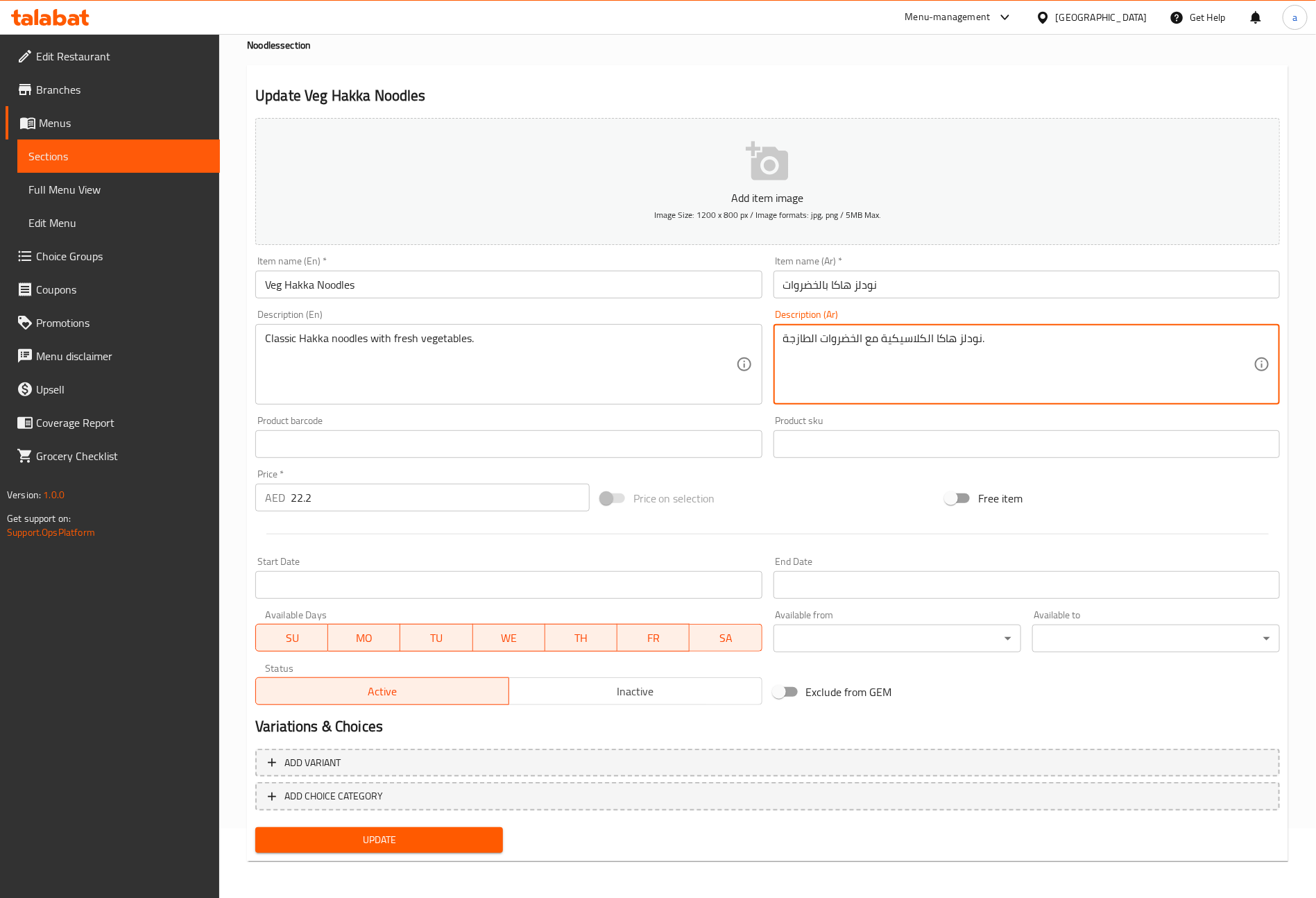
type textarea "نودلز هاكا الكلاسيكية مع الخضروات الطازجة."
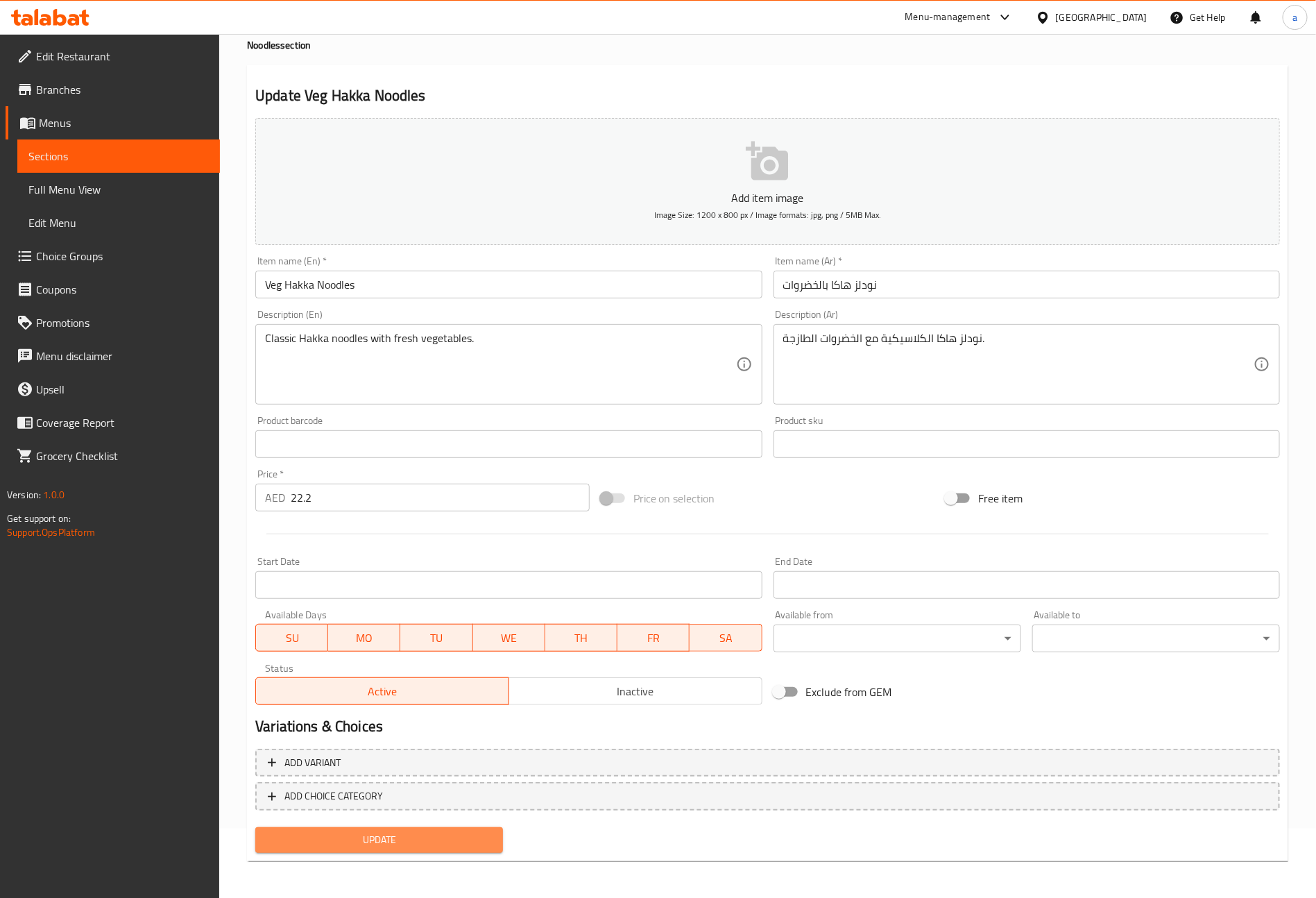
click at [374, 845] on span "Update" at bounding box center [379, 840] width 225 height 17
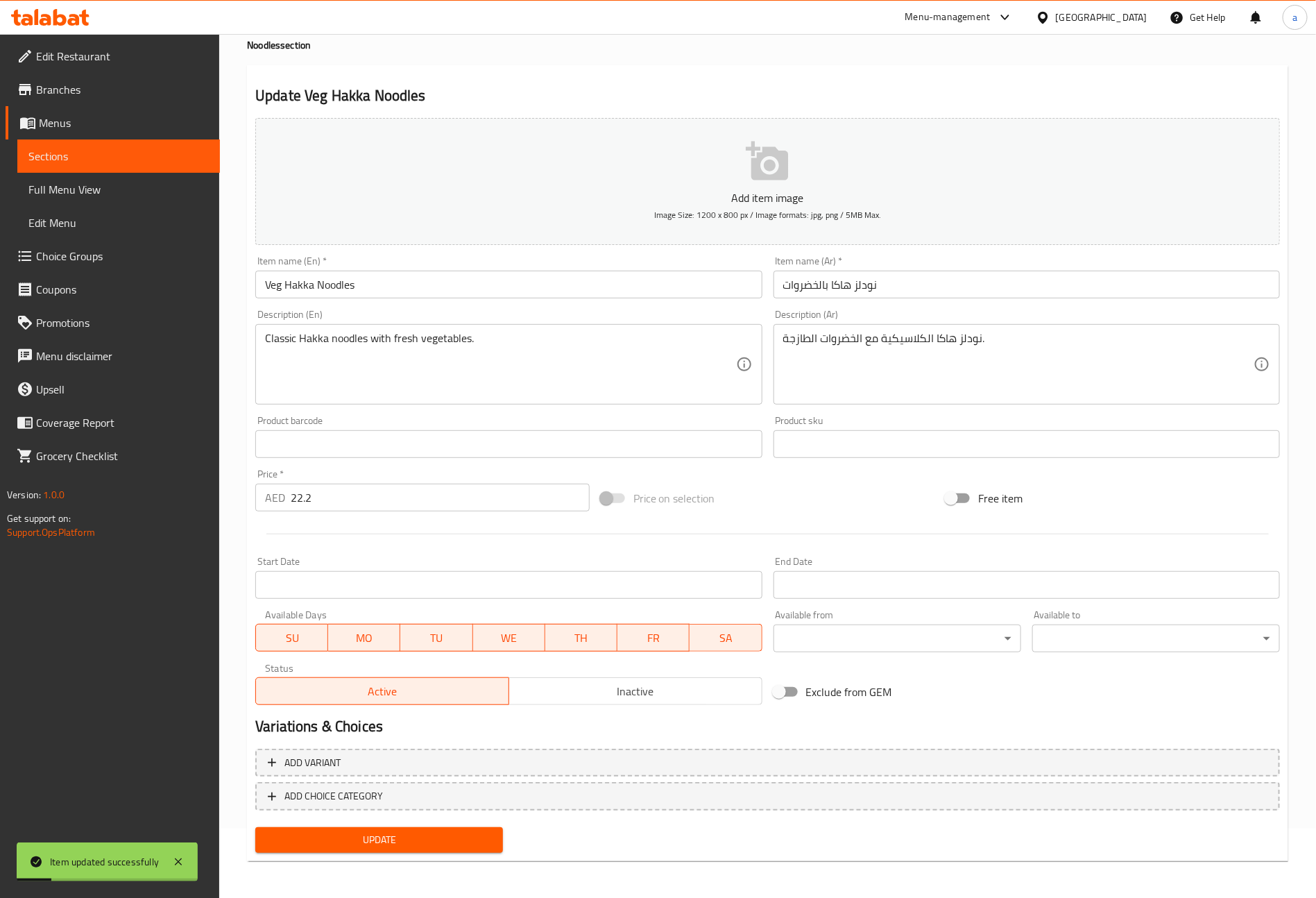
click at [67, 152] on span "Sections" at bounding box center [119, 157] width 180 height 17
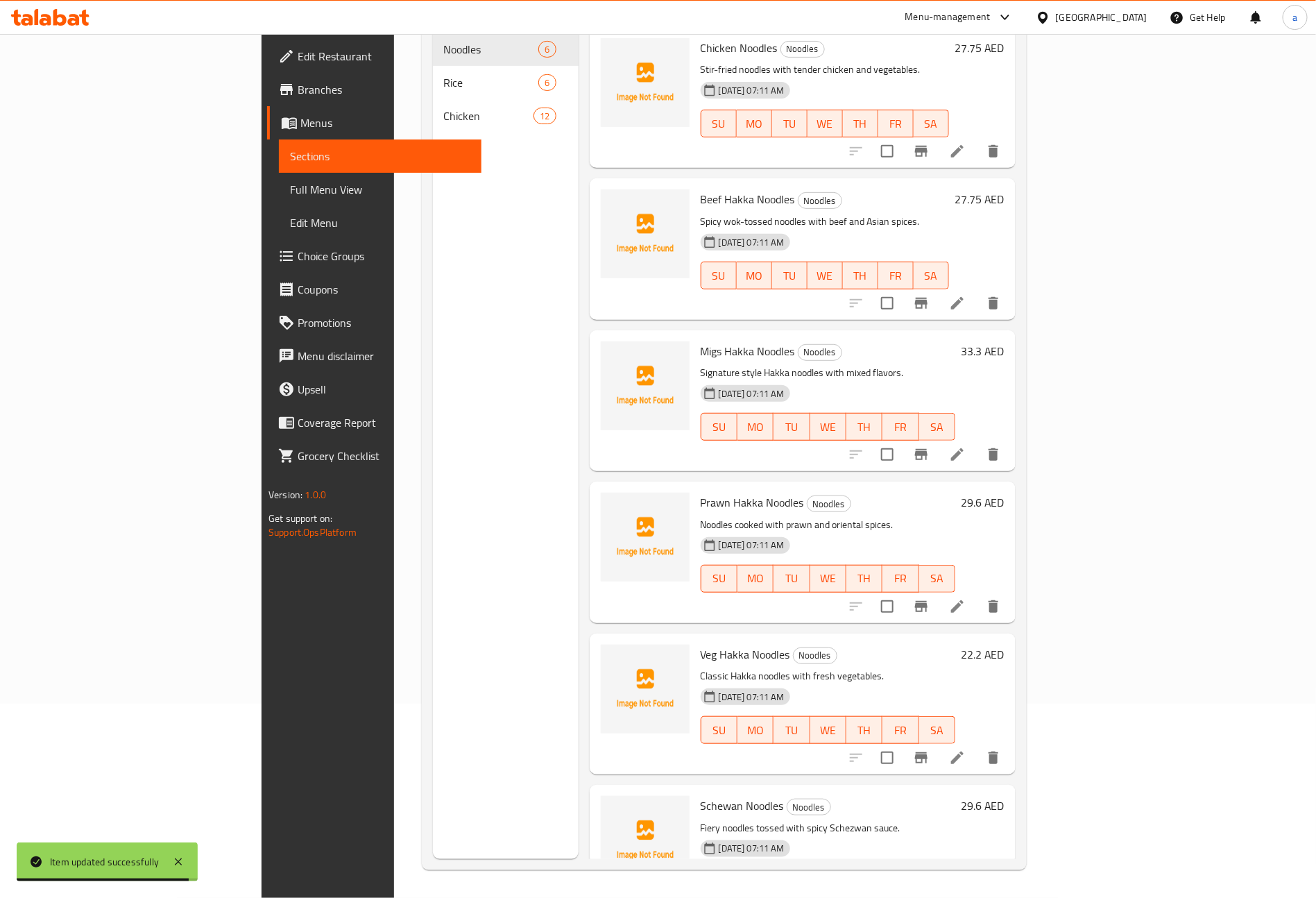
scroll to position [46, 0]
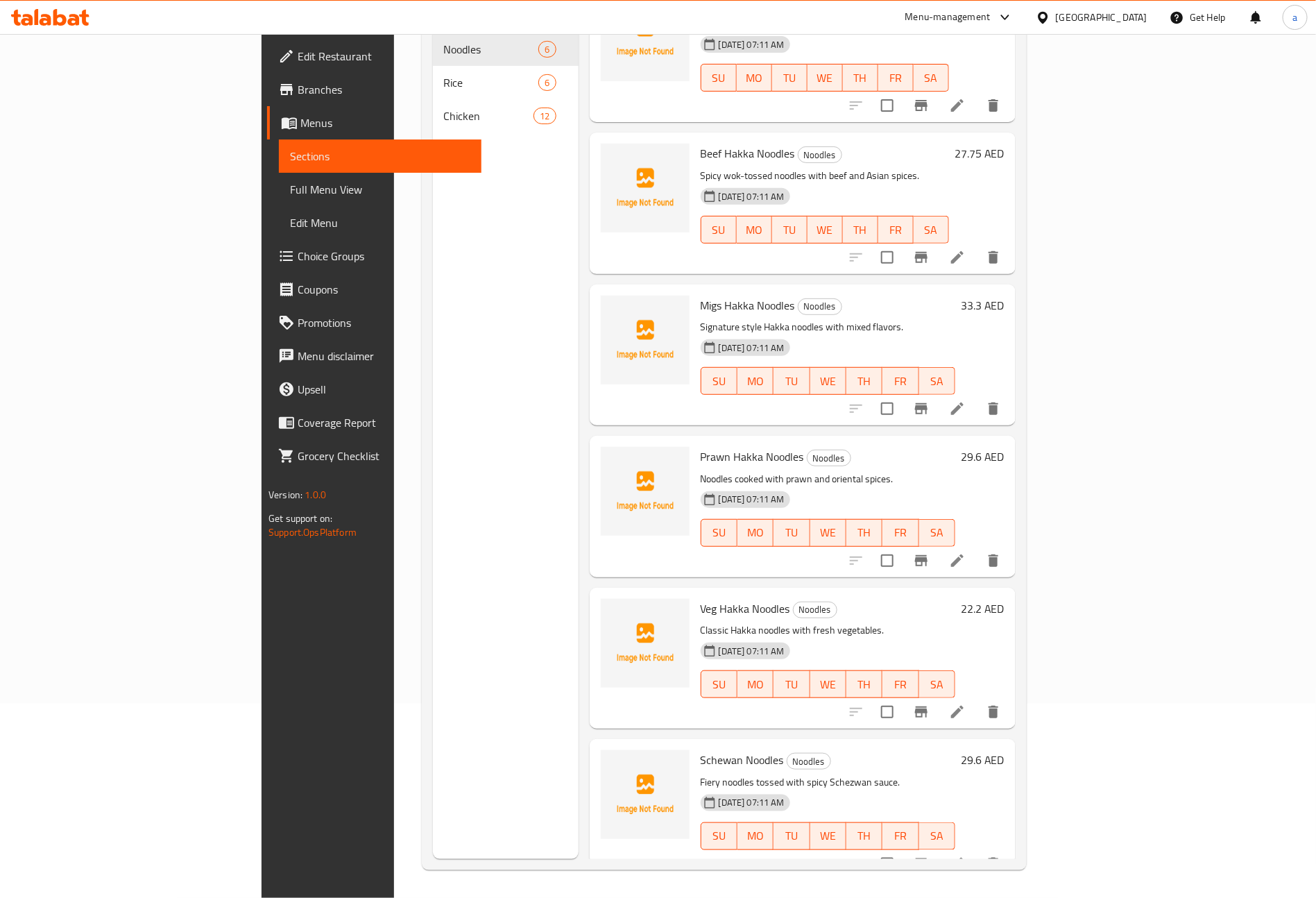
click at [977, 851] on li at bounding box center [958, 863] width 39 height 25
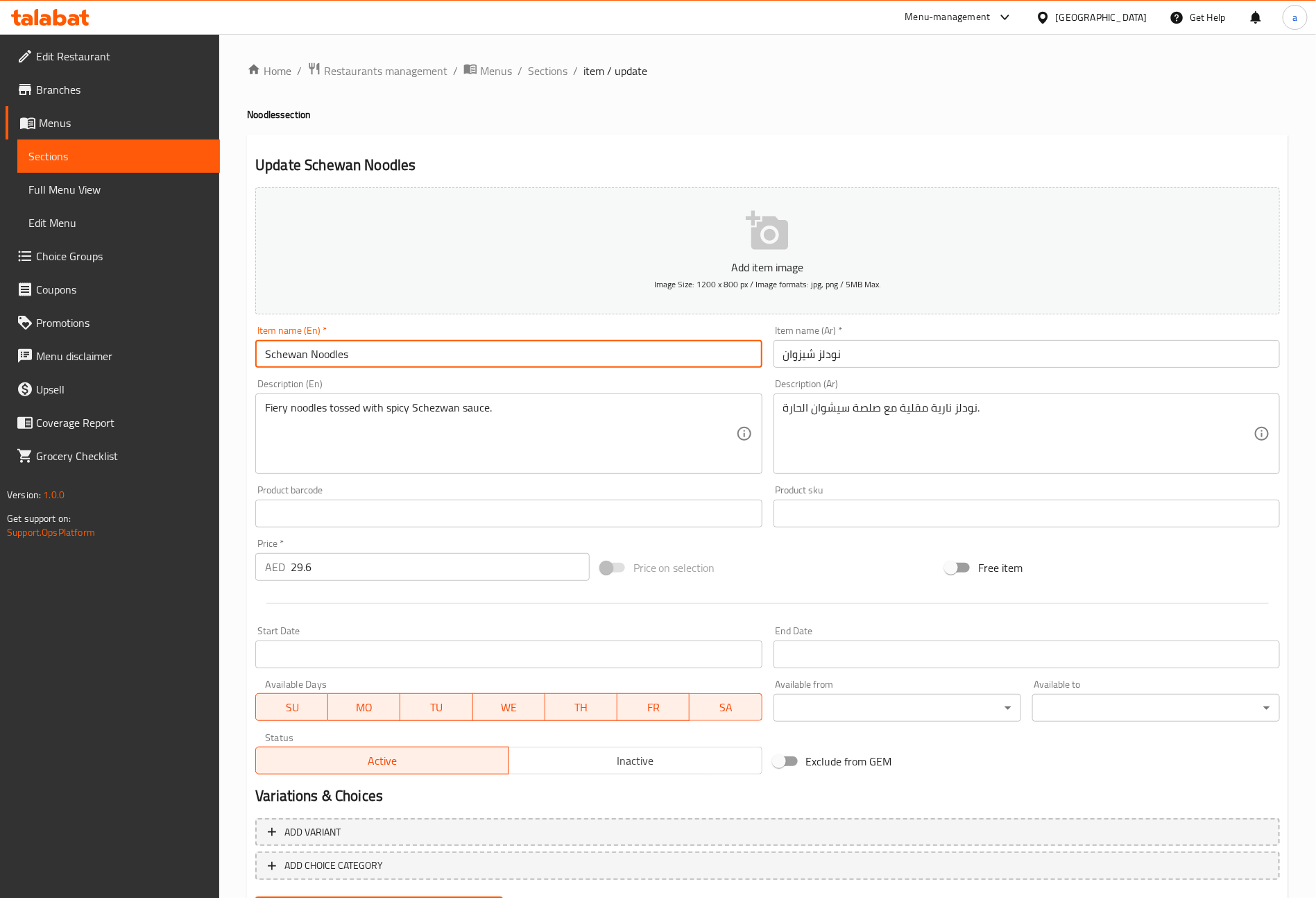
click at [277, 358] on input "Schewan Noodles" at bounding box center [509, 353] width 506 height 28
click at [317, 359] on input "Schewan Noodles" at bounding box center [509, 353] width 506 height 28
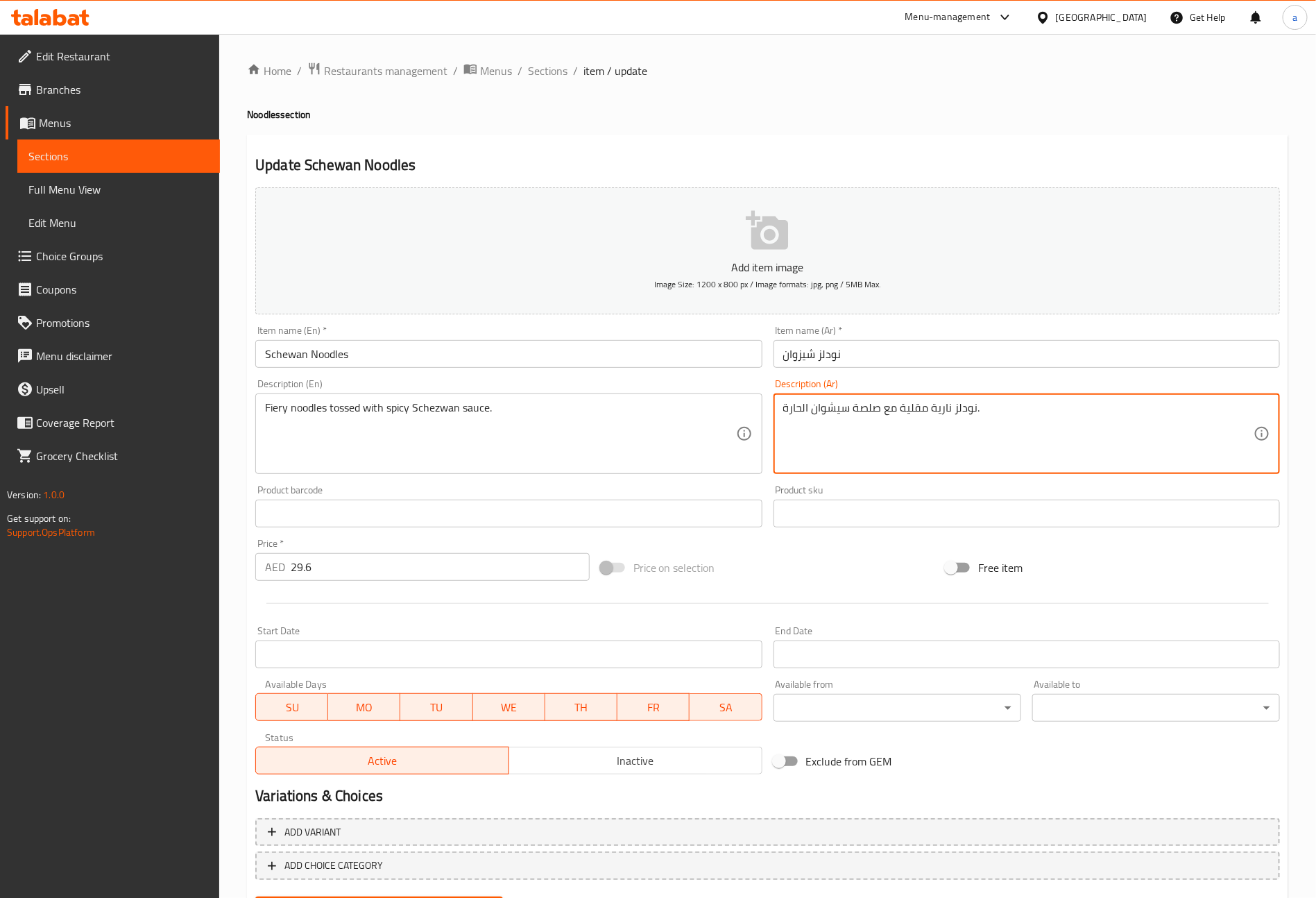
drag, startPoint x: 989, startPoint y: 406, endPoint x: 402, endPoint y: 424, distance: 587.3
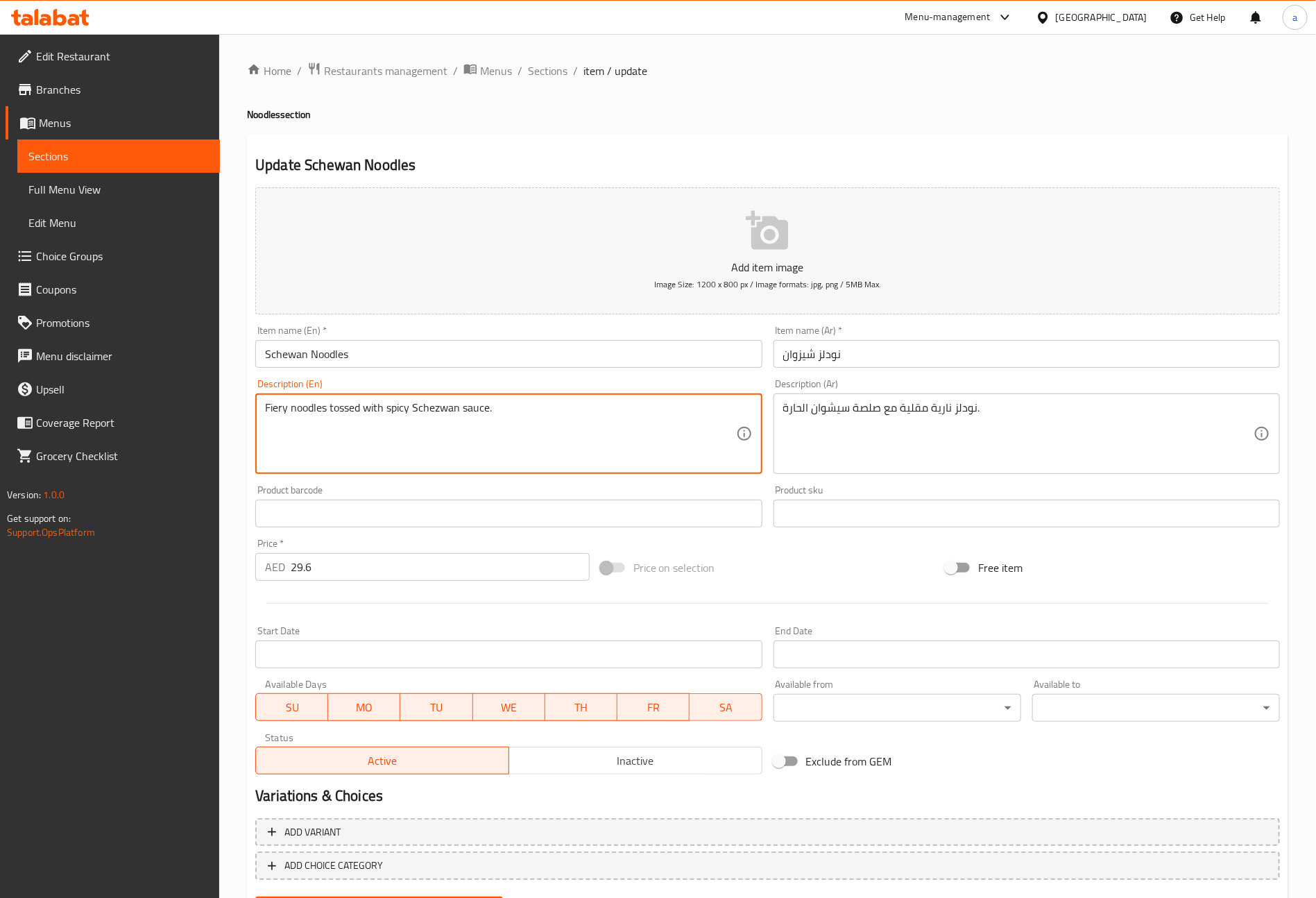
drag, startPoint x: 285, startPoint y: 406, endPoint x: 259, endPoint y: 409, distance: 26.2
click at [314, 409] on textarea "Fiery noodles tossed with spicy Schezwan sauce." at bounding box center [500, 435] width 470 height 66
drag, startPoint x: 288, startPoint y: 408, endPoint x: 256, endPoint y: 402, distance: 32.6
click at [256, 402] on div "Fiery noodles tossed with spicy Schezwan sauce. Description (En)" at bounding box center [509, 434] width 506 height 80
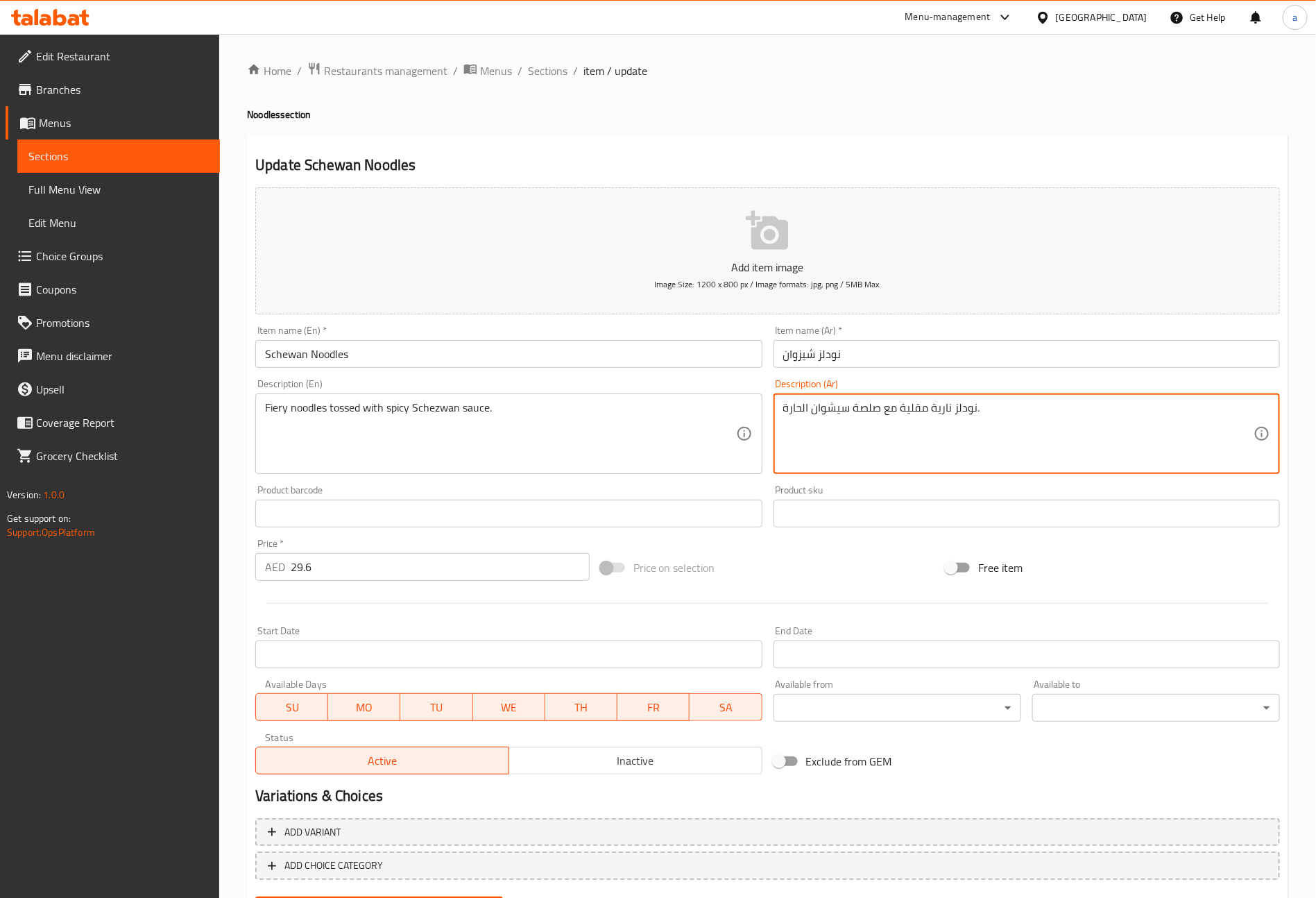
click at [932, 410] on textarea "نودلز نارية مقلية مع صلصة سيشوان الحارة." at bounding box center [1018, 435] width 470 height 66
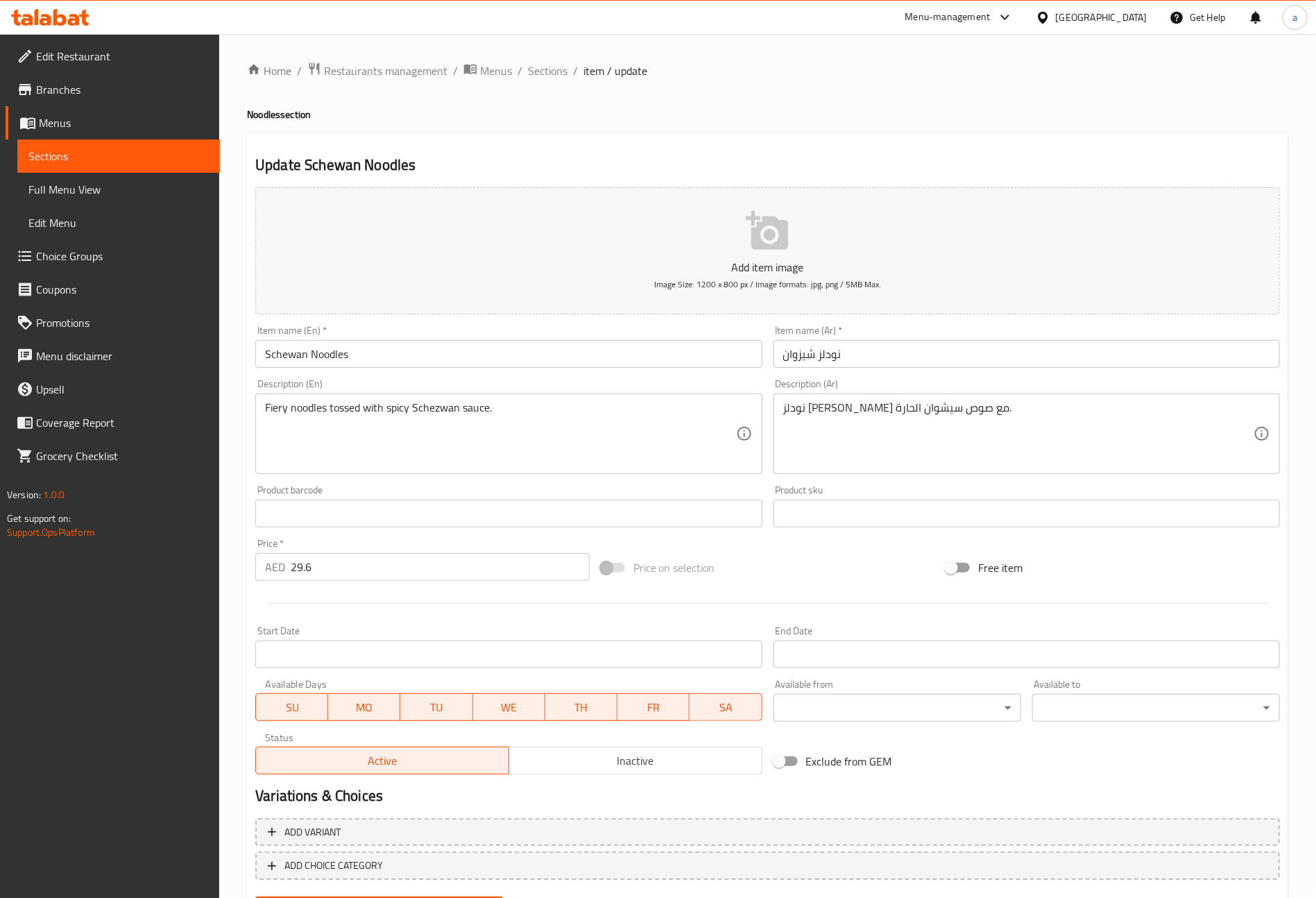
click at [810, 417] on textarea "نودلز فيري توسد مع صوص سيشوان الحارة." at bounding box center [1018, 435] width 470 height 66
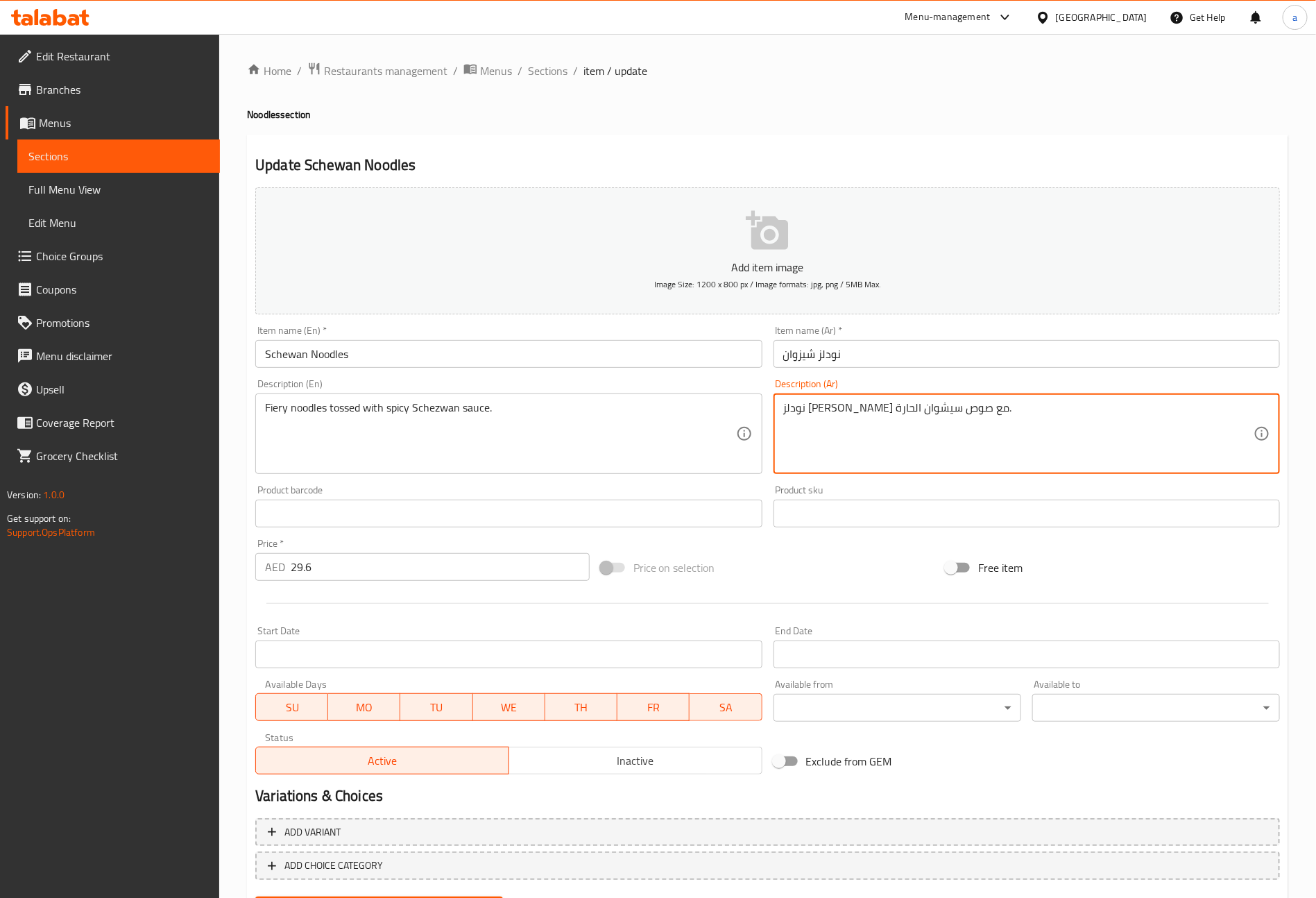
drag, startPoint x: 846, startPoint y: 410, endPoint x: 814, endPoint y: 417, distance: 32.8
click at [814, 417] on textarea "نودلز فيري توسد مع صوص سيشوان الحارة." at bounding box center [1018, 435] width 470 height 66
drag, startPoint x: 812, startPoint y: 410, endPoint x: 779, endPoint y: 402, distance: 34.0
click at [779, 402] on div "نودلز فيري توسد مع صوص شيزوان الحارة. Description (Ar)" at bounding box center [1027, 434] width 506 height 80
type textarea "نودلز [PERSON_NAME] مع صوص [PERSON_NAME]."
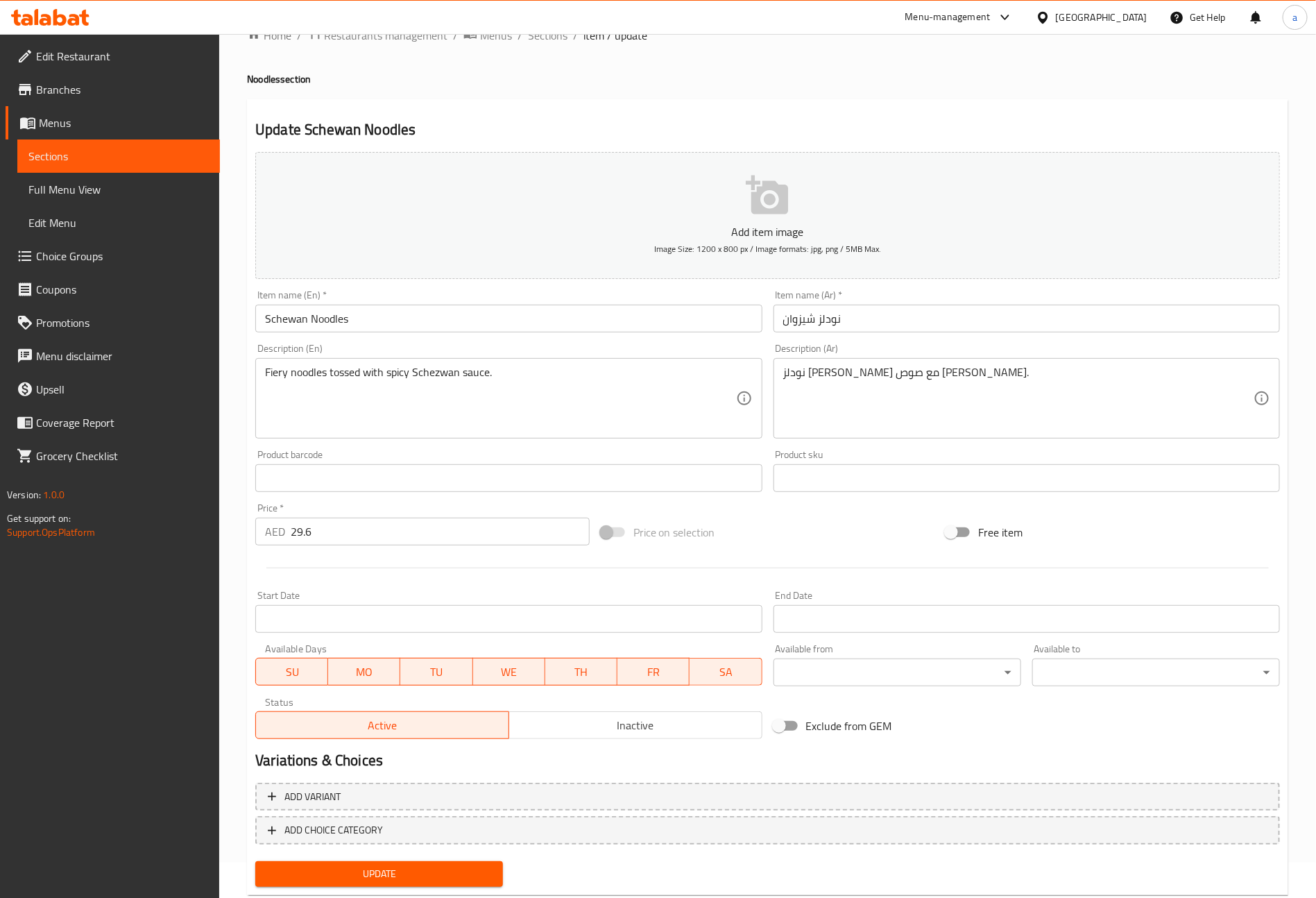
scroll to position [69, 0]
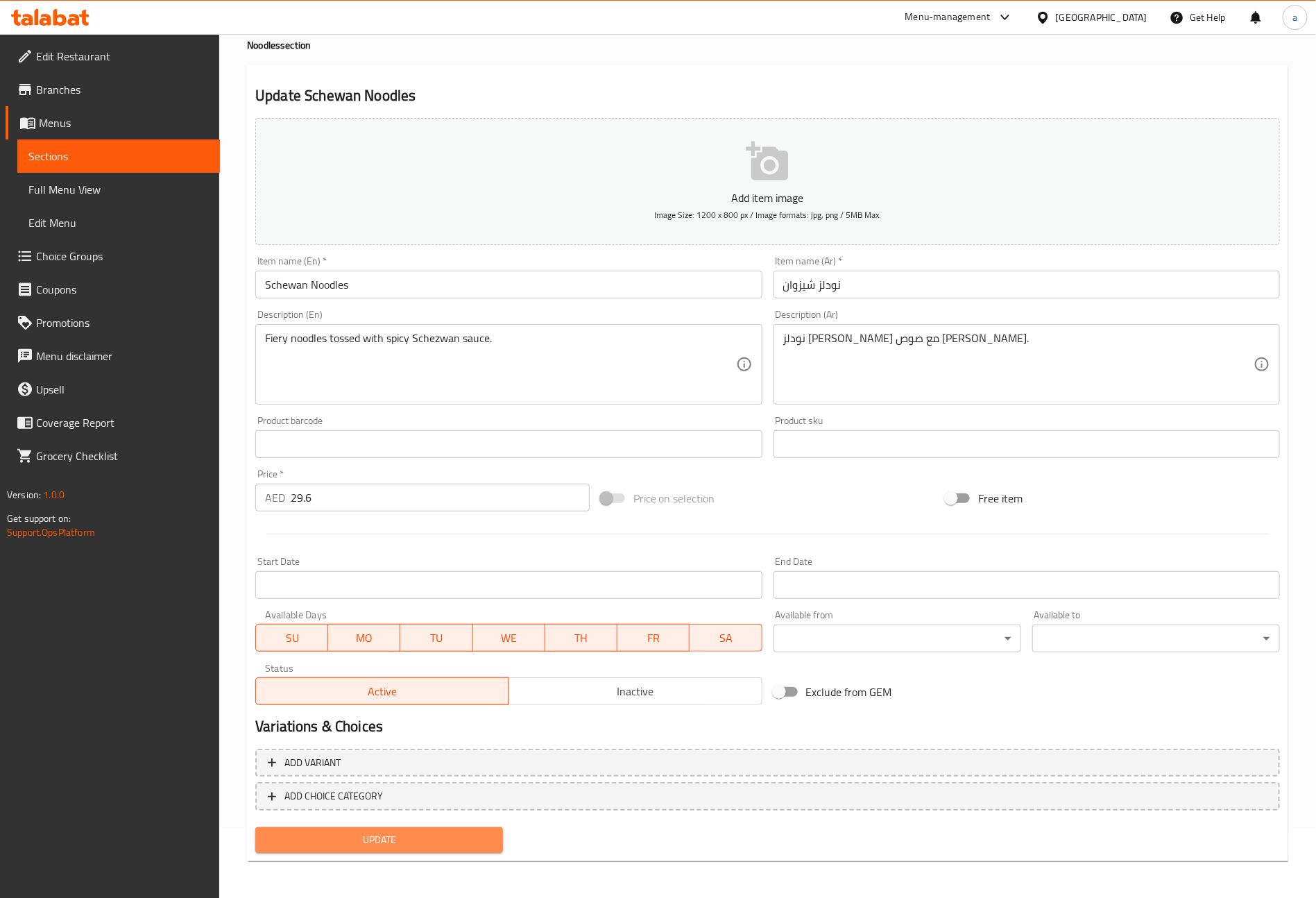
click at [446, 840] on span "Update" at bounding box center [379, 840] width 225 height 17
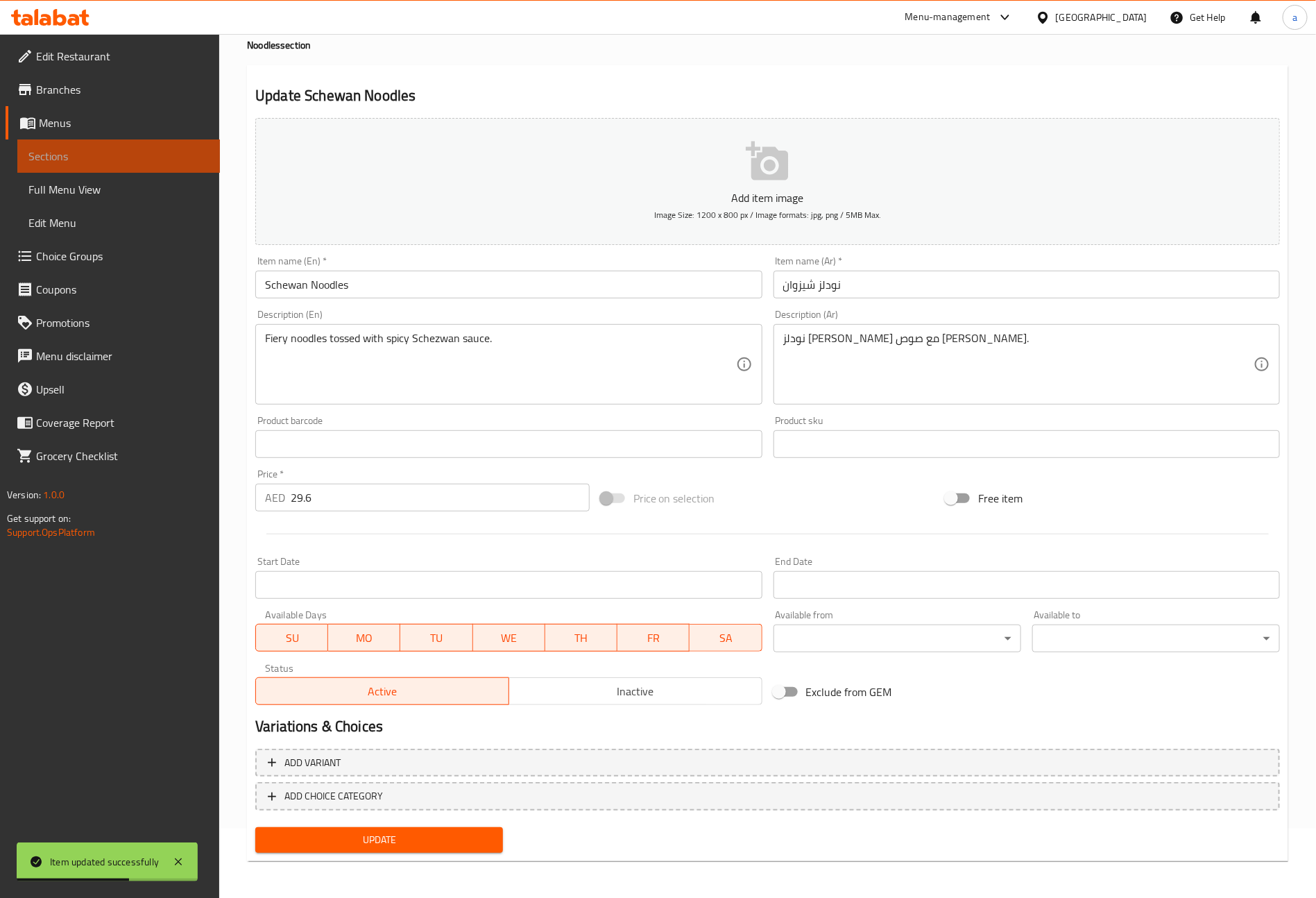
click at [83, 152] on span "Sections" at bounding box center [119, 157] width 180 height 17
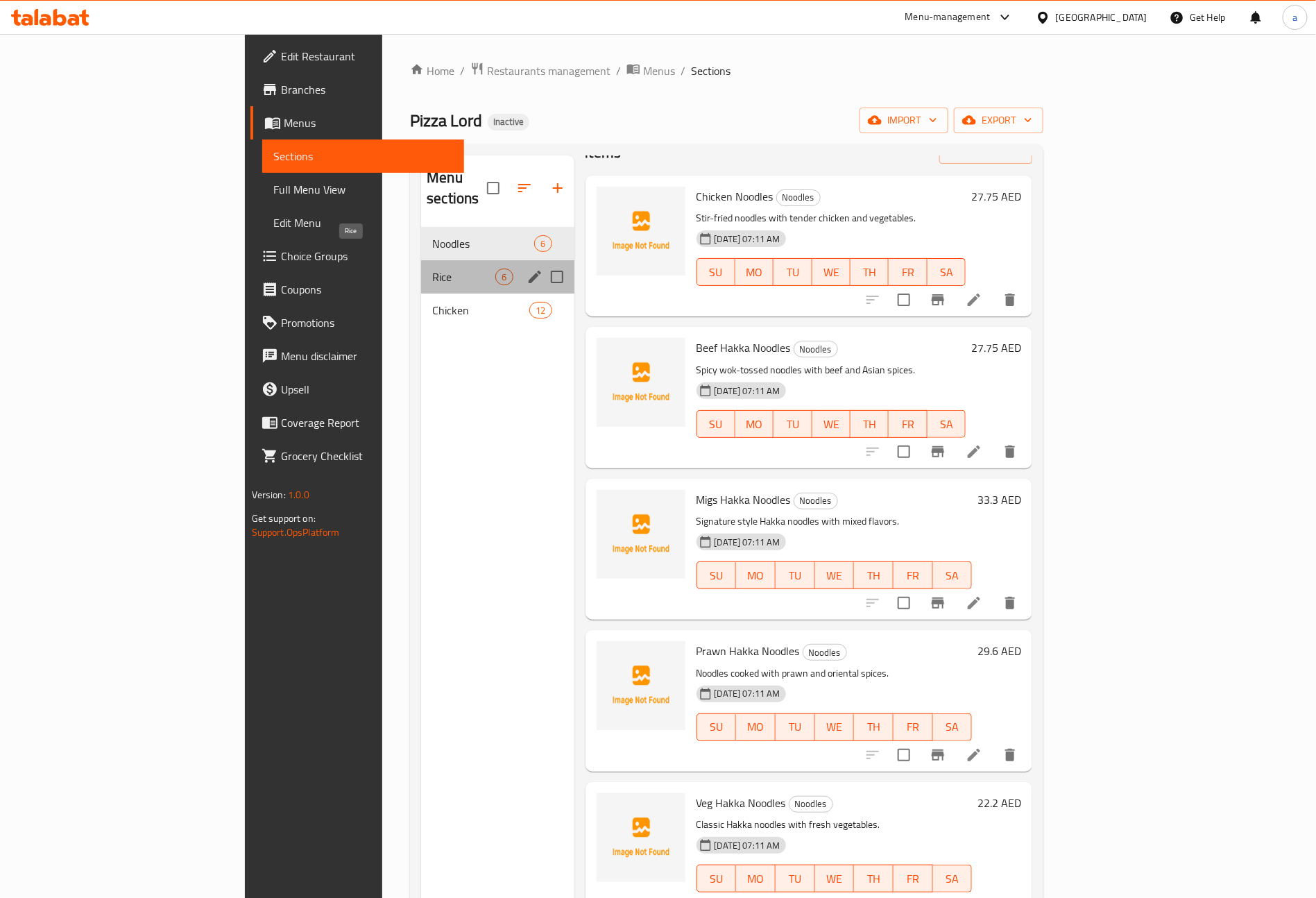
click at [432, 269] on span "Rice" at bounding box center [463, 277] width 64 height 17
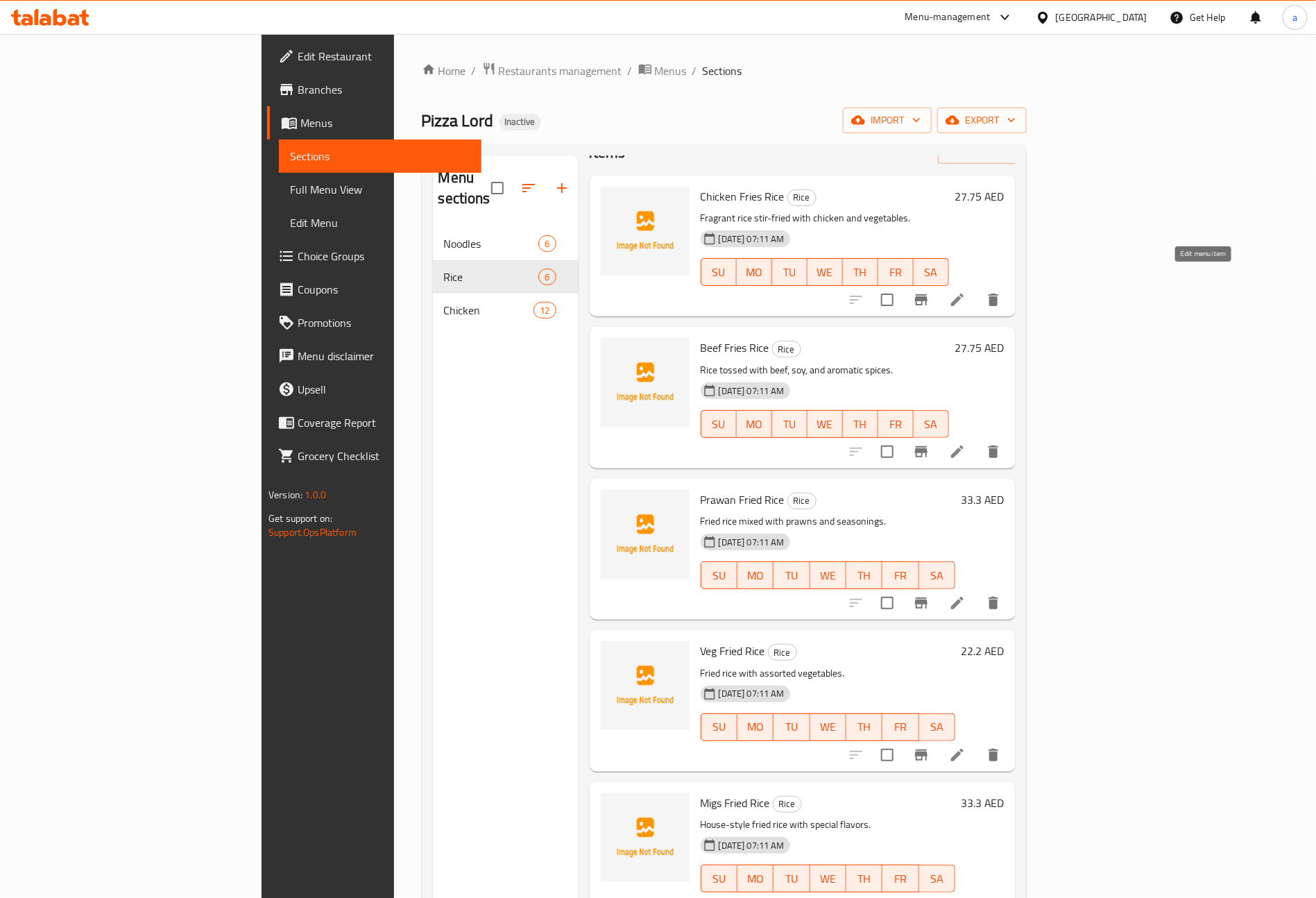
click at [965, 291] on icon at bounding box center [958, 300] width 17 height 17
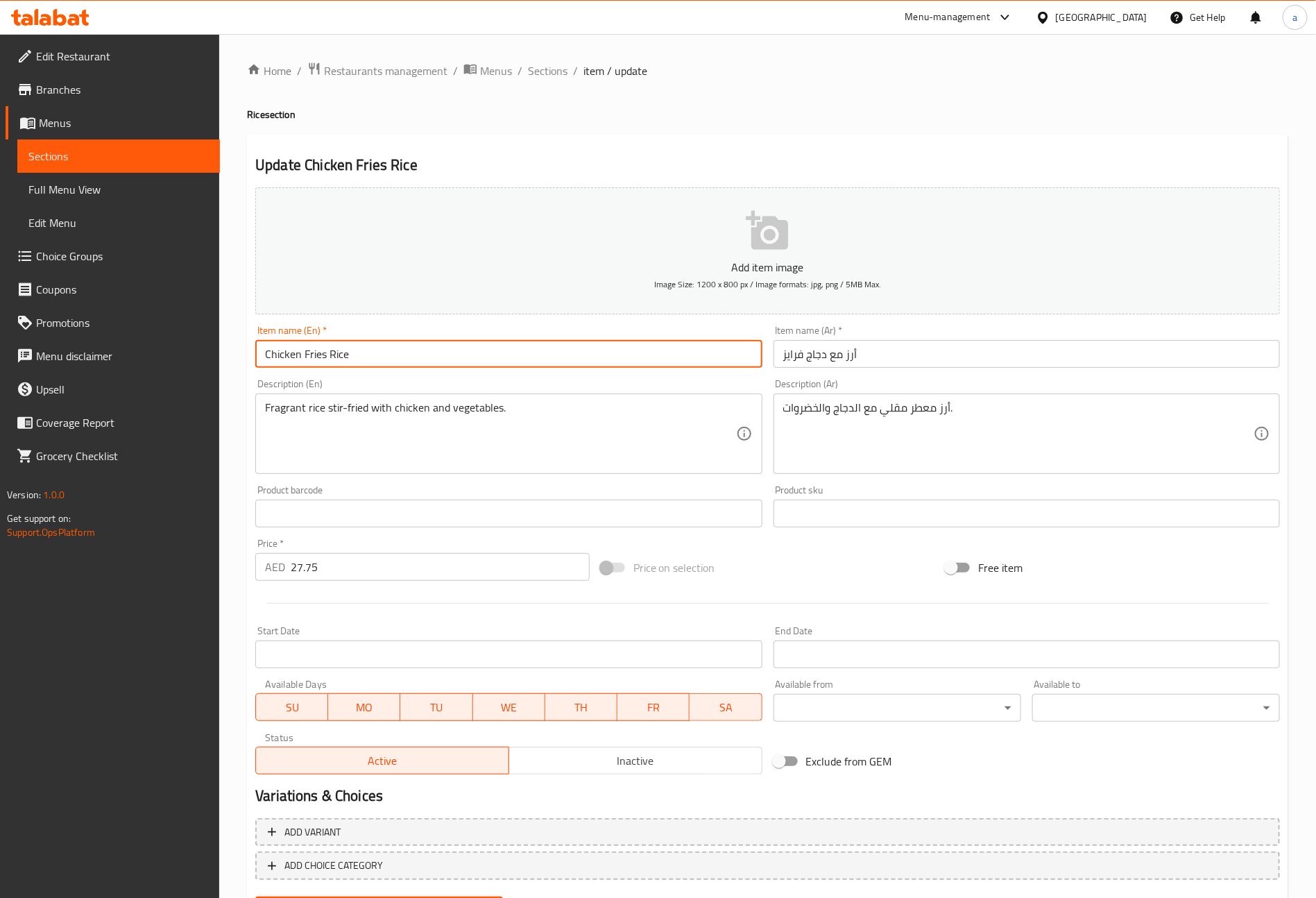
click at [347, 359] on input "Chicken Fries Rice" at bounding box center [509, 353] width 506 height 28
drag, startPoint x: 323, startPoint y: 359, endPoint x: 302, endPoint y: 361, distance: 21.1
click at [302, 361] on input "Chicken Fries Rice" at bounding box center [509, 353] width 506 height 28
click at [298, 355] on input "Chicken Fries Rice" at bounding box center [509, 353] width 506 height 28
type input "Chicken Fried Rice"
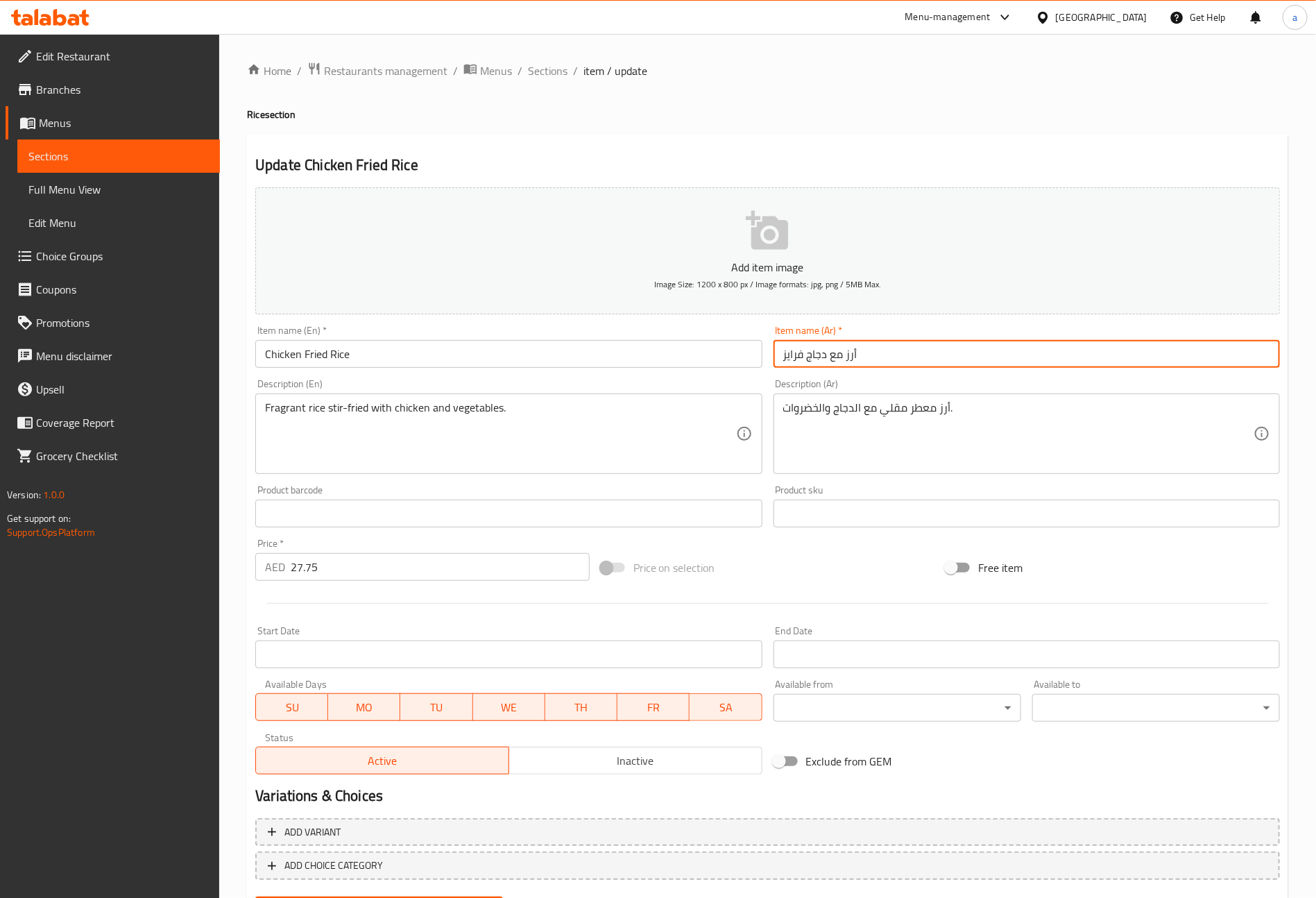
click at [781, 356] on input "أرز مع دجاج فرايز" at bounding box center [1027, 353] width 506 height 28
drag, startPoint x: 805, startPoint y: 356, endPoint x: 754, endPoint y: 360, distance: 51.2
click at [754, 358] on div "Add item image Image Size: 1200 x 800 px / Image formats: jpg, png / 5MB Max. I…" at bounding box center [767, 481] width 1036 height 598
type input "أرز مع دجاج مقلي"
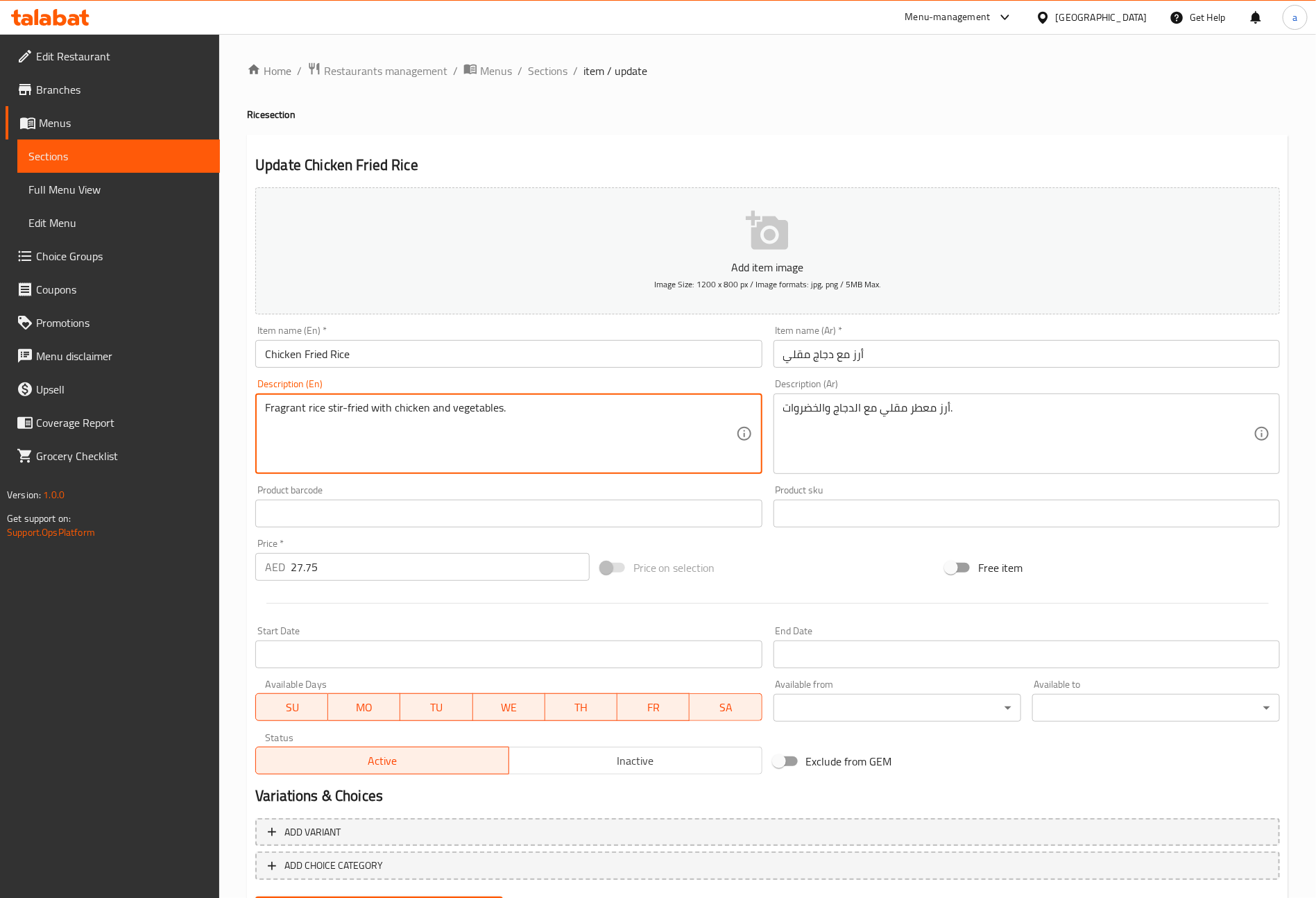
drag, startPoint x: 321, startPoint y: 410, endPoint x: 313, endPoint y: 410, distance: 8.0
click at [313, 410] on textarea "Fragrant rice stir-fried with chicken and vegetables." at bounding box center [500, 435] width 470 height 66
click at [323, 409] on textarea "Fragrant rice stir-fried with chicken and vegetables." at bounding box center [500, 435] width 470 height 66
drag, startPoint x: 323, startPoint y: 409, endPoint x: 264, endPoint y: 405, distance: 59.1
click at [265, 405] on textarea "Fragrant rice stir-fried with chicken and vegetables." at bounding box center [500, 435] width 470 height 66
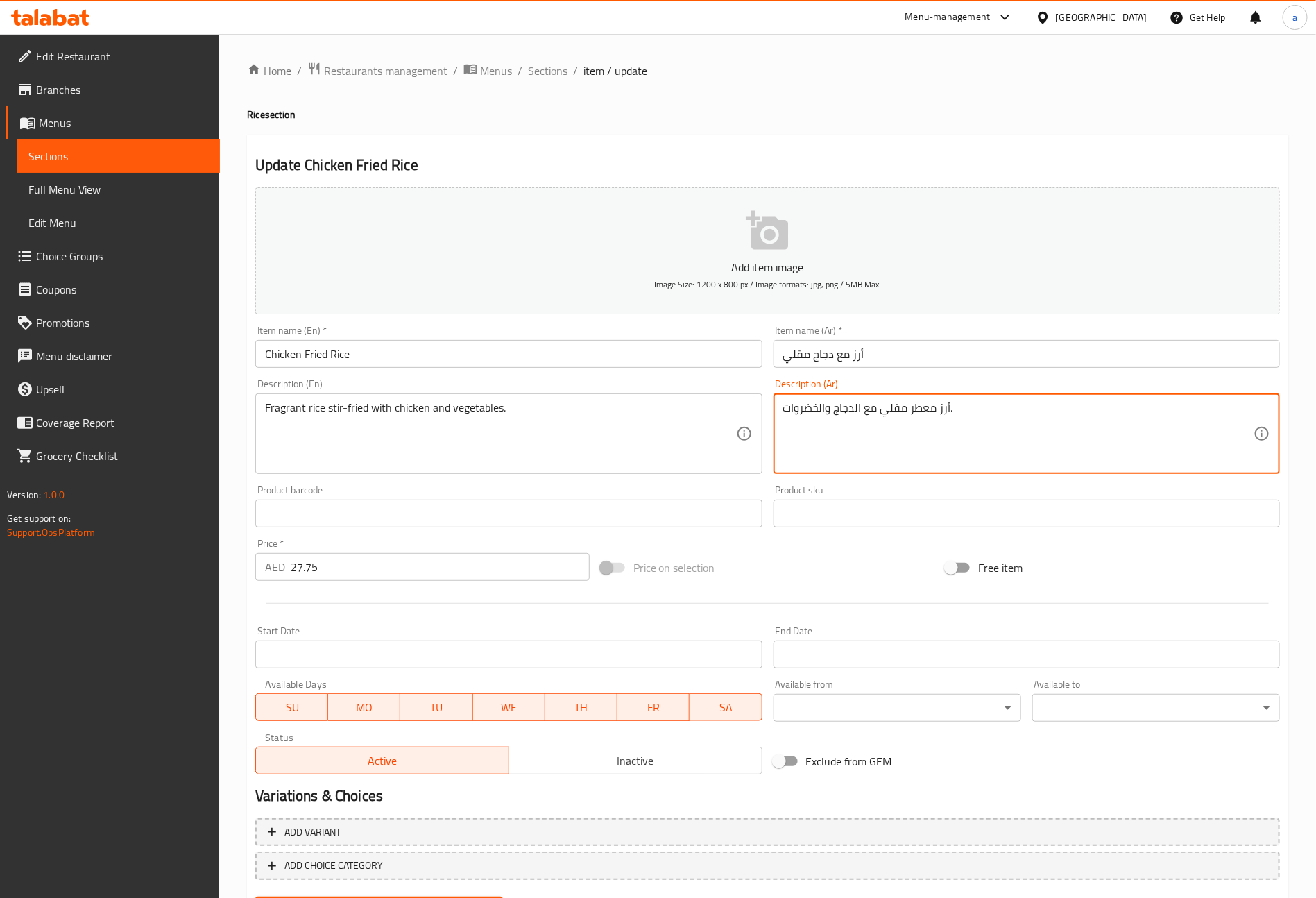
drag, startPoint x: 939, startPoint y: 404, endPoint x: 906, endPoint y: 409, distance: 33.4
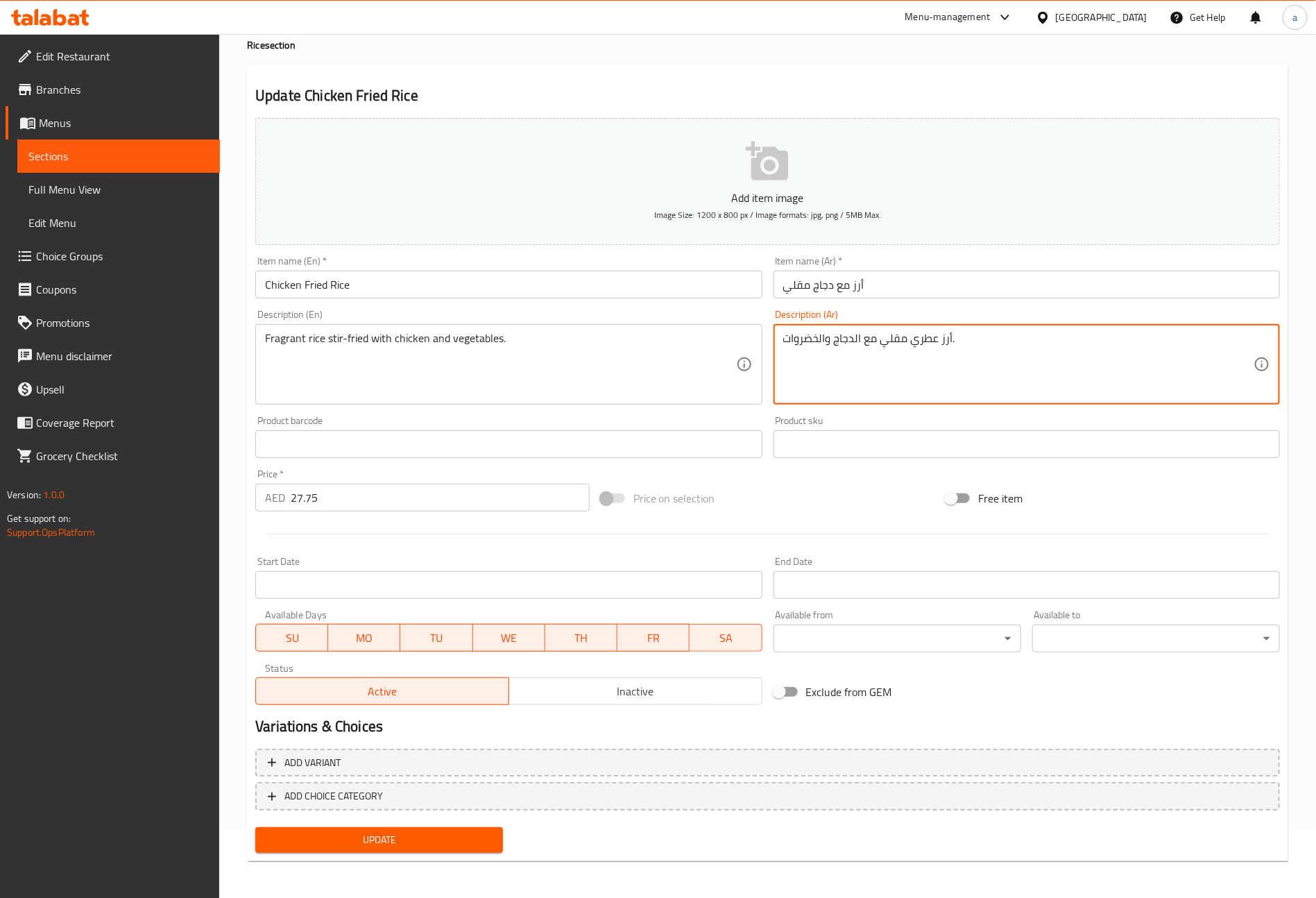
type textarea "أرز عطري مقلي مع الدجاج والخضروات."
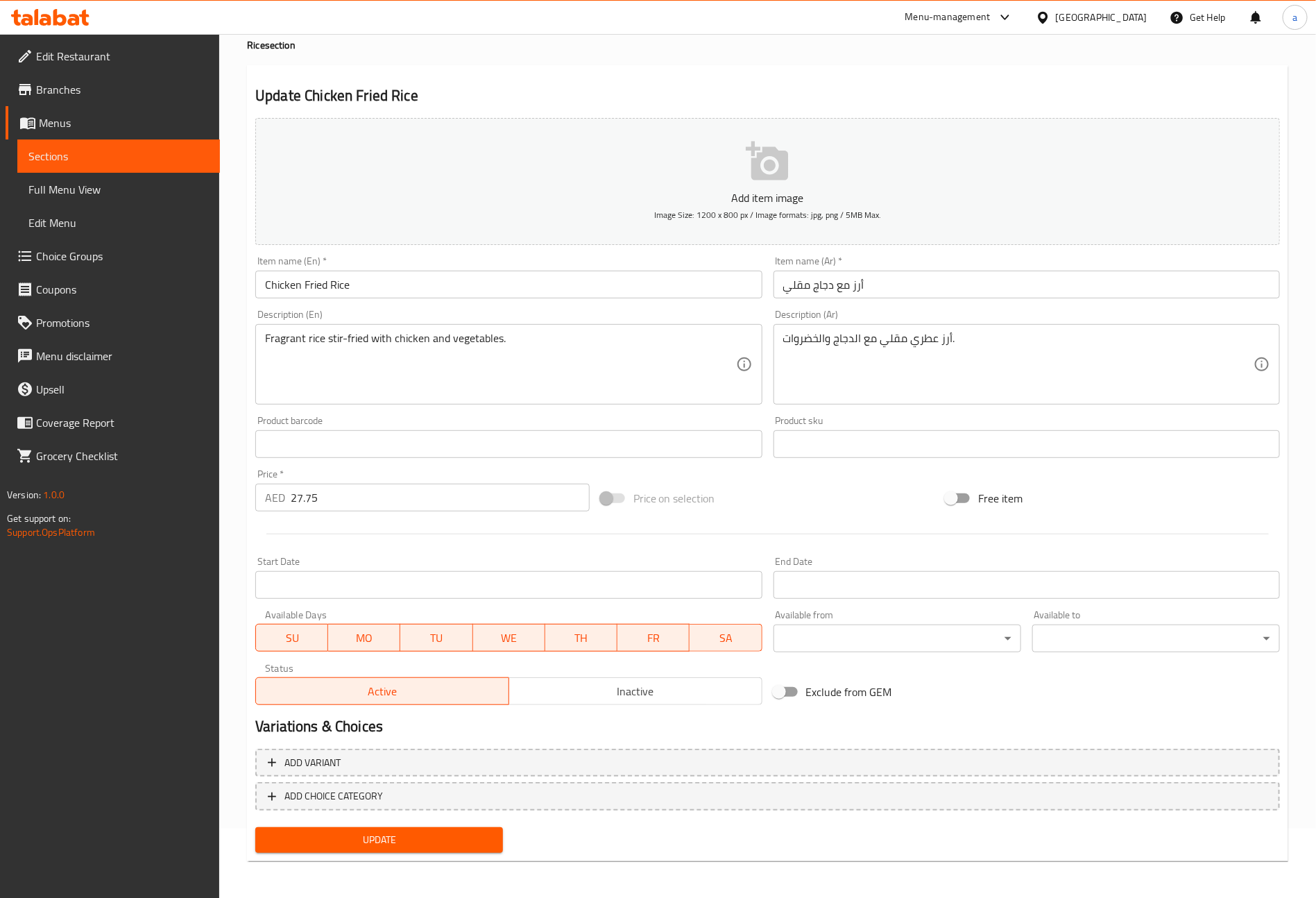
click at [652, 86] on h2 "Update Chicken Fried Rice" at bounding box center [768, 96] width 1025 height 21
click at [402, 833] on span "Update" at bounding box center [379, 840] width 225 height 17
drag, startPoint x: 400, startPoint y: 267, endPoint x: 383, endPoint y: 269, distance: 17.1
click at [388, 267] on div "Add item image Image Size: 1200 x 800 px / Image formats: jpg, png / 5MB Max. I…" at bounding box center [767, 412] width 1036 height 598
type input "أرز مقلي دجاج"
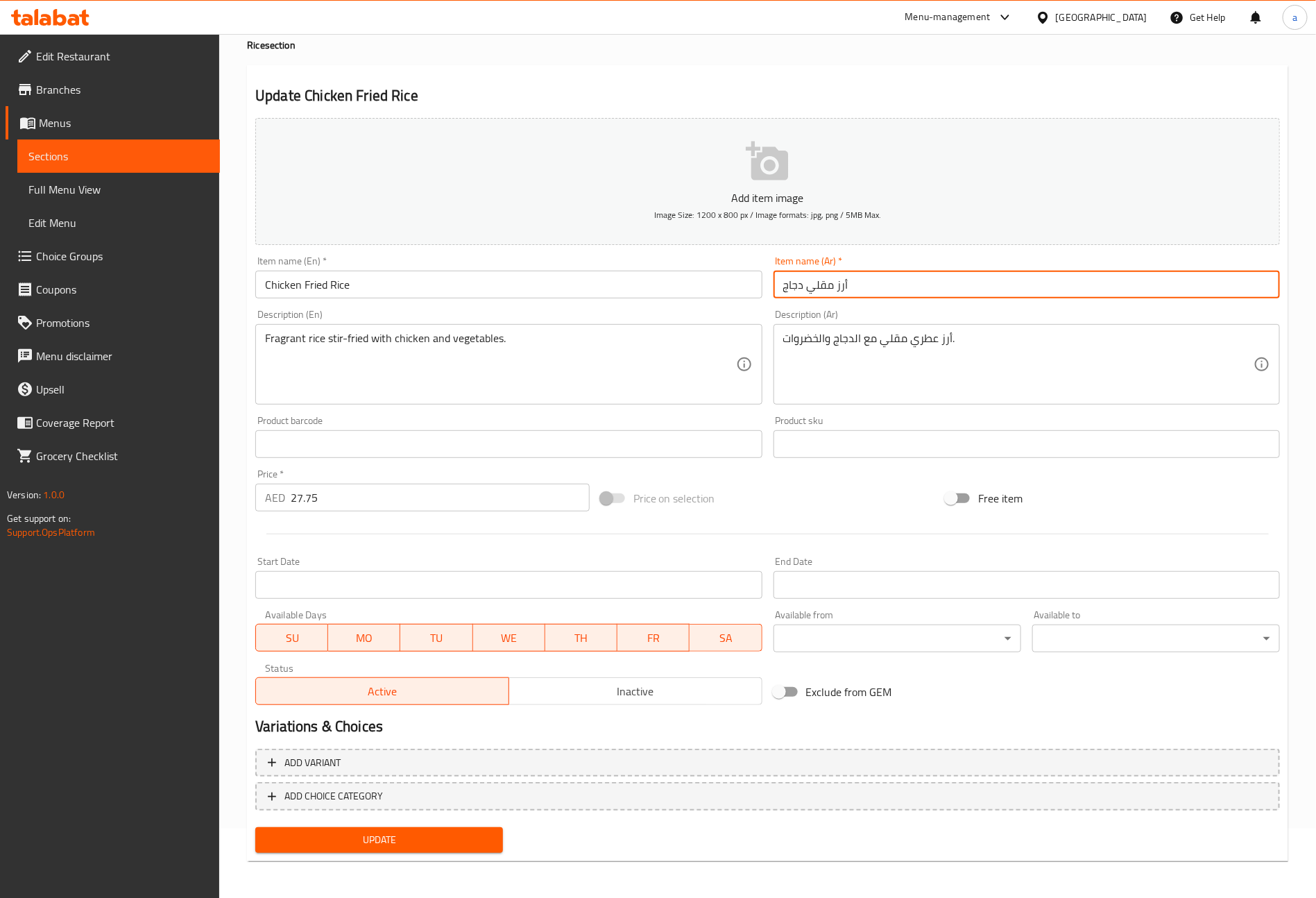
click at [452, 847] on span "Update" at bounding box center [379, 840] width 225 height 17
click at [97, 152] on span "Sections" at bounding box center [119, 157] width 180 height 17
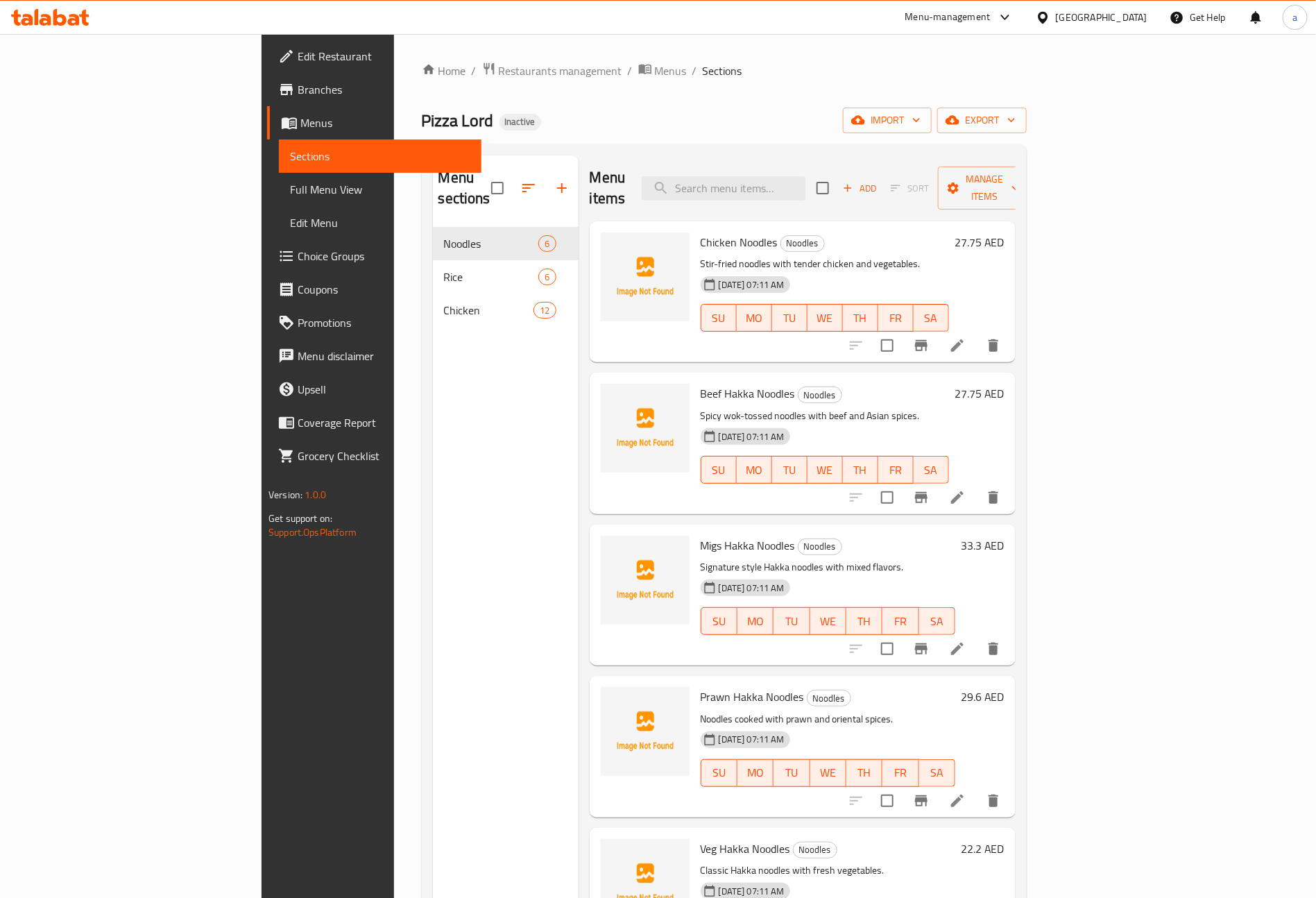
scroll to position [46, 0]
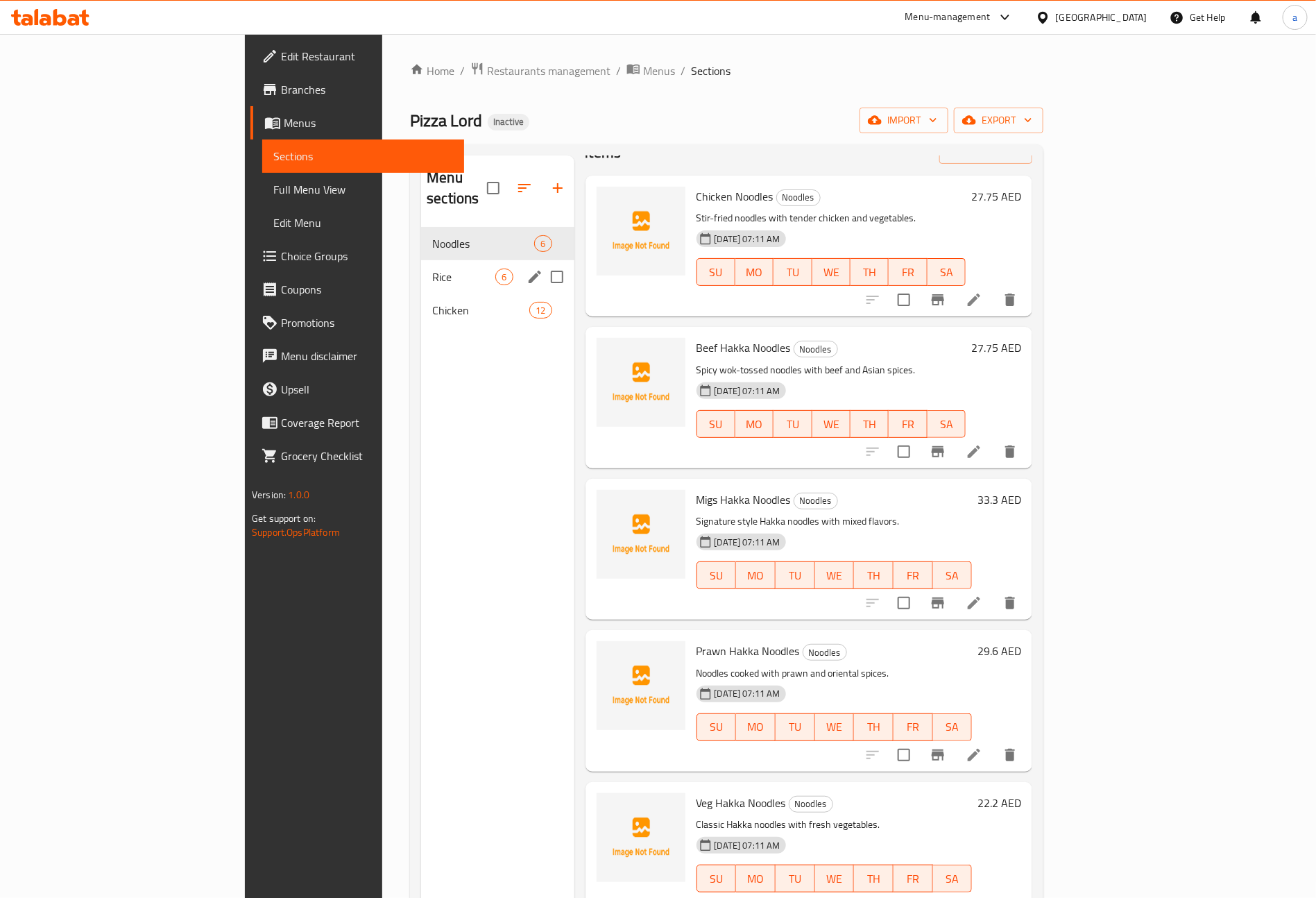
click at [421, 269] on div "Rice 6" at bounding box center [497, 276] width 152 height 33
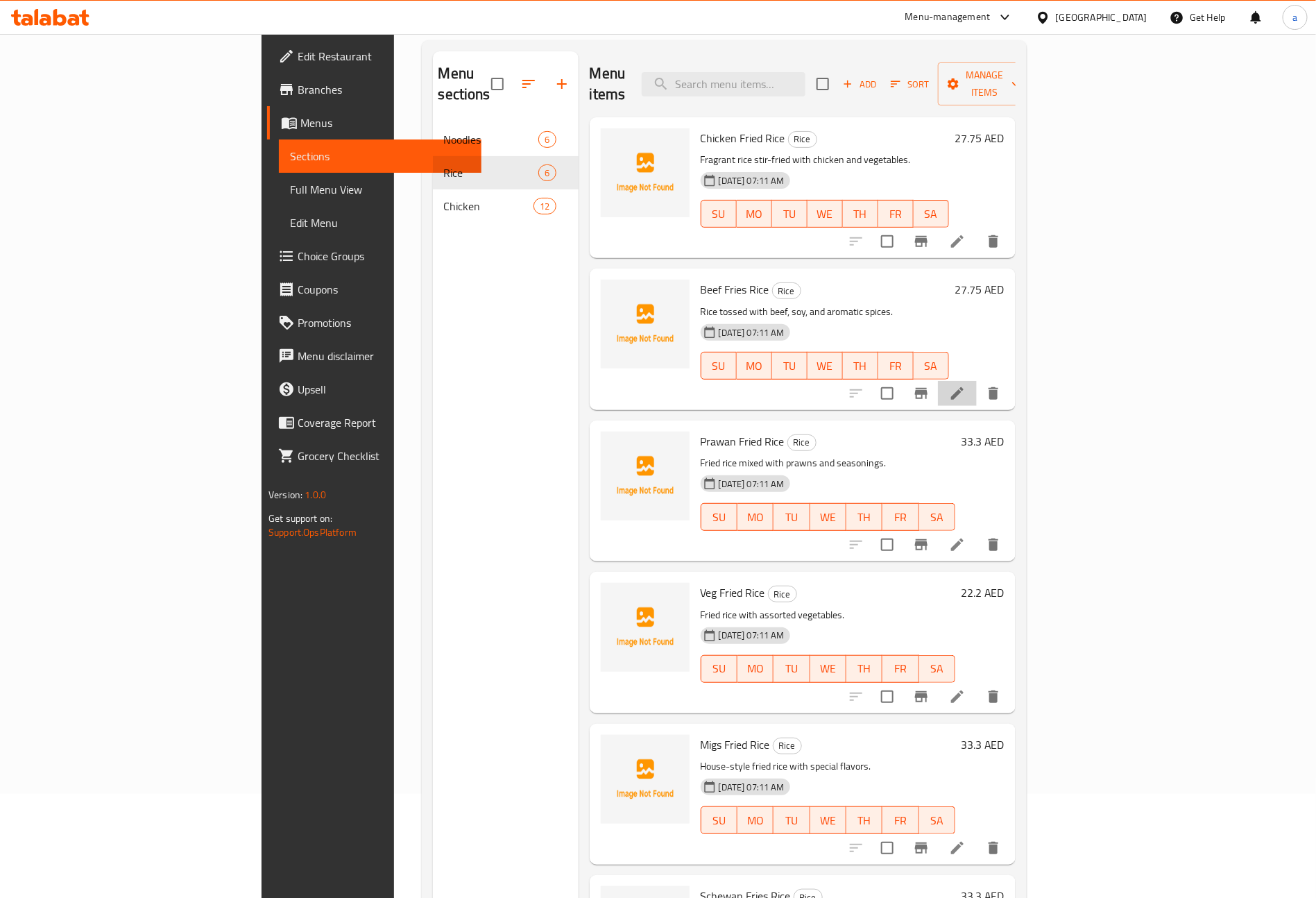
click at [977, 381] on li at bounding box center [958, 393] width 39 height 25
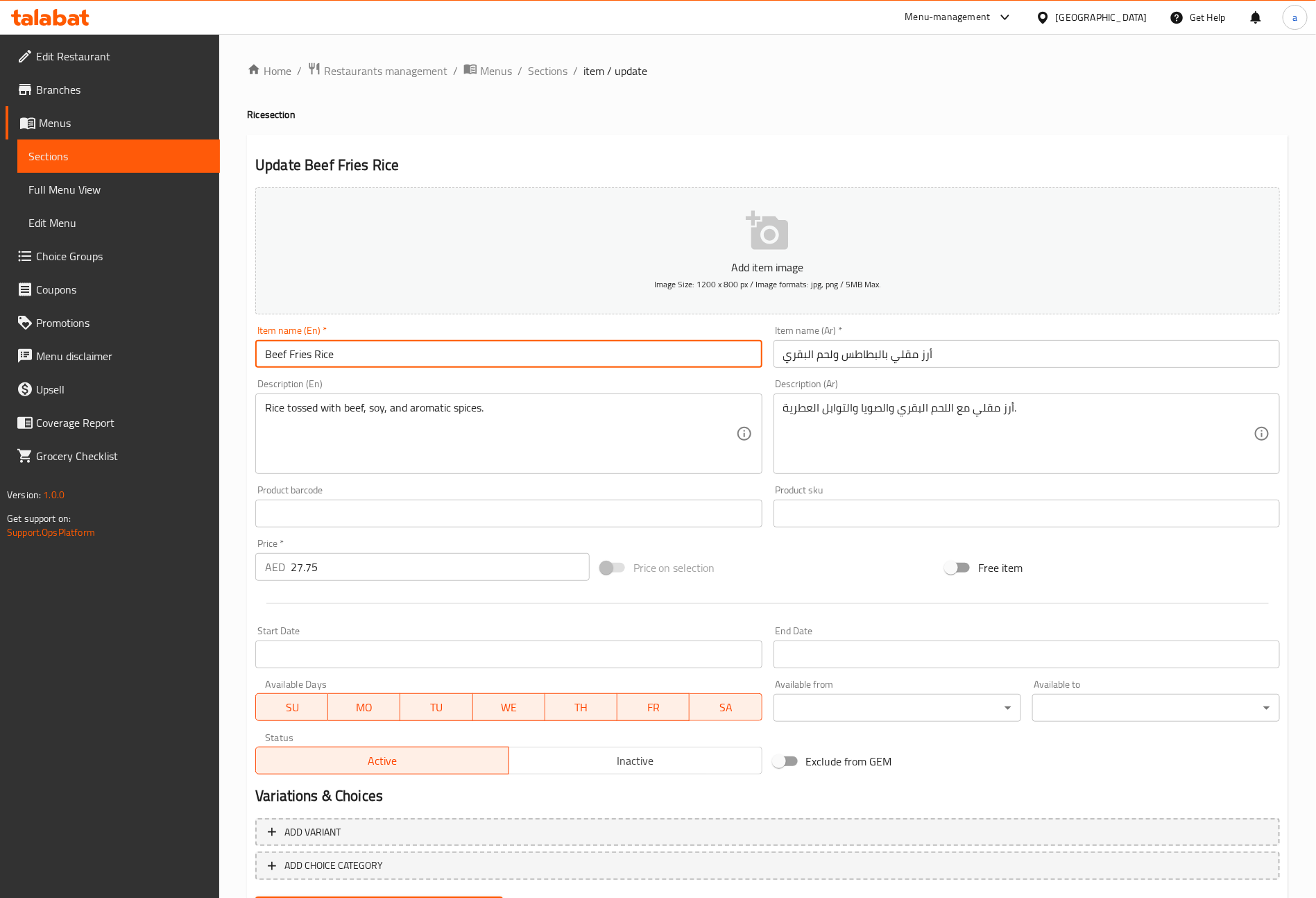
click at [315, 351] on input "Beef Fries Rice" at bounding box center [509, 353] width 506 height 28
type input "Beef Fried Rice"
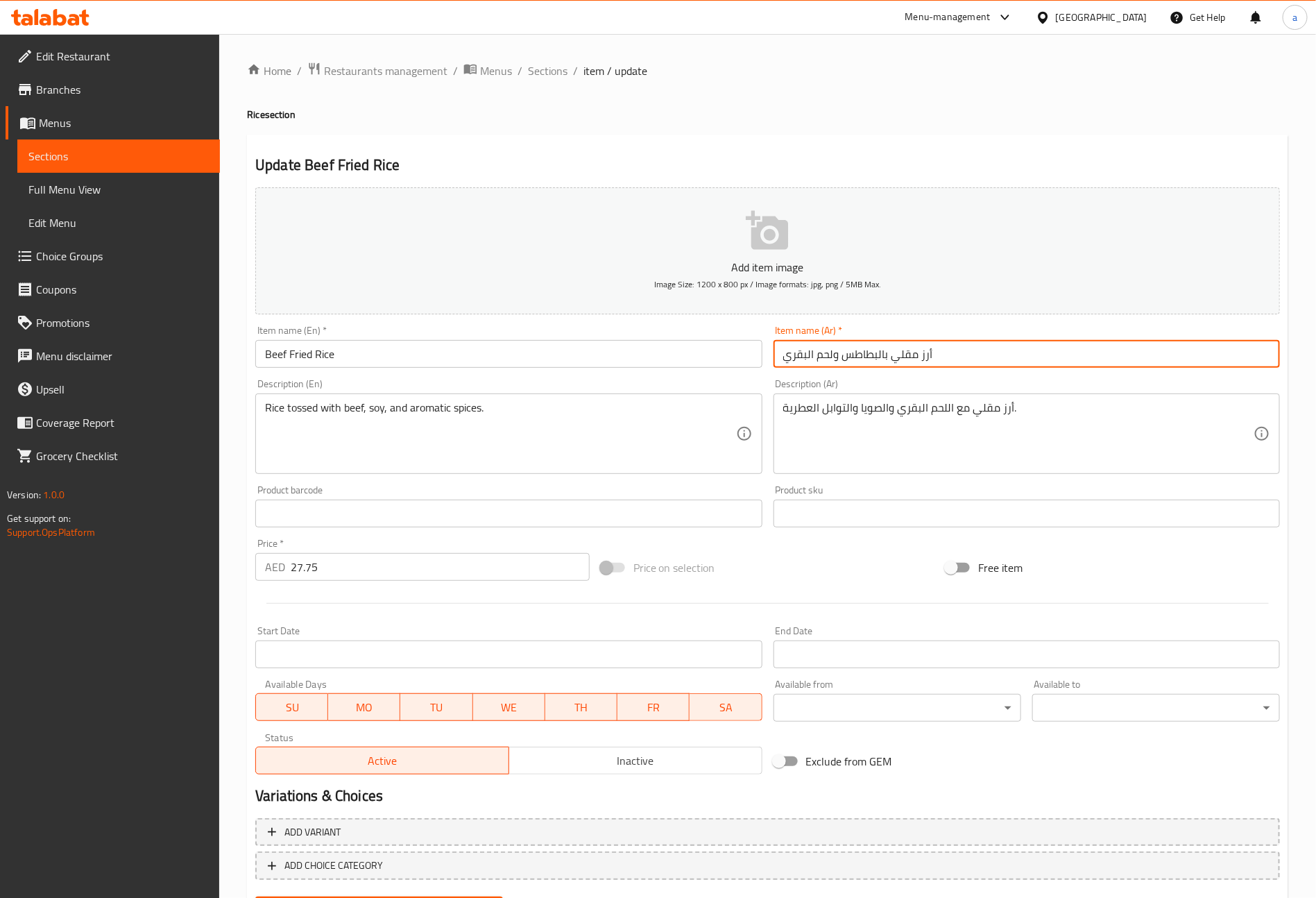
drag, startPoint x: 846, startPoint y: 358, endPoint x: 887, endPoint y: 363, distance: 41.3
click at [887, 363] on input "أرز مقلي بالبطاطس ولحم البقري" at bounding box center [1027, 353] width 506 height 28
type input "أرز مقلي ولحم البقري"
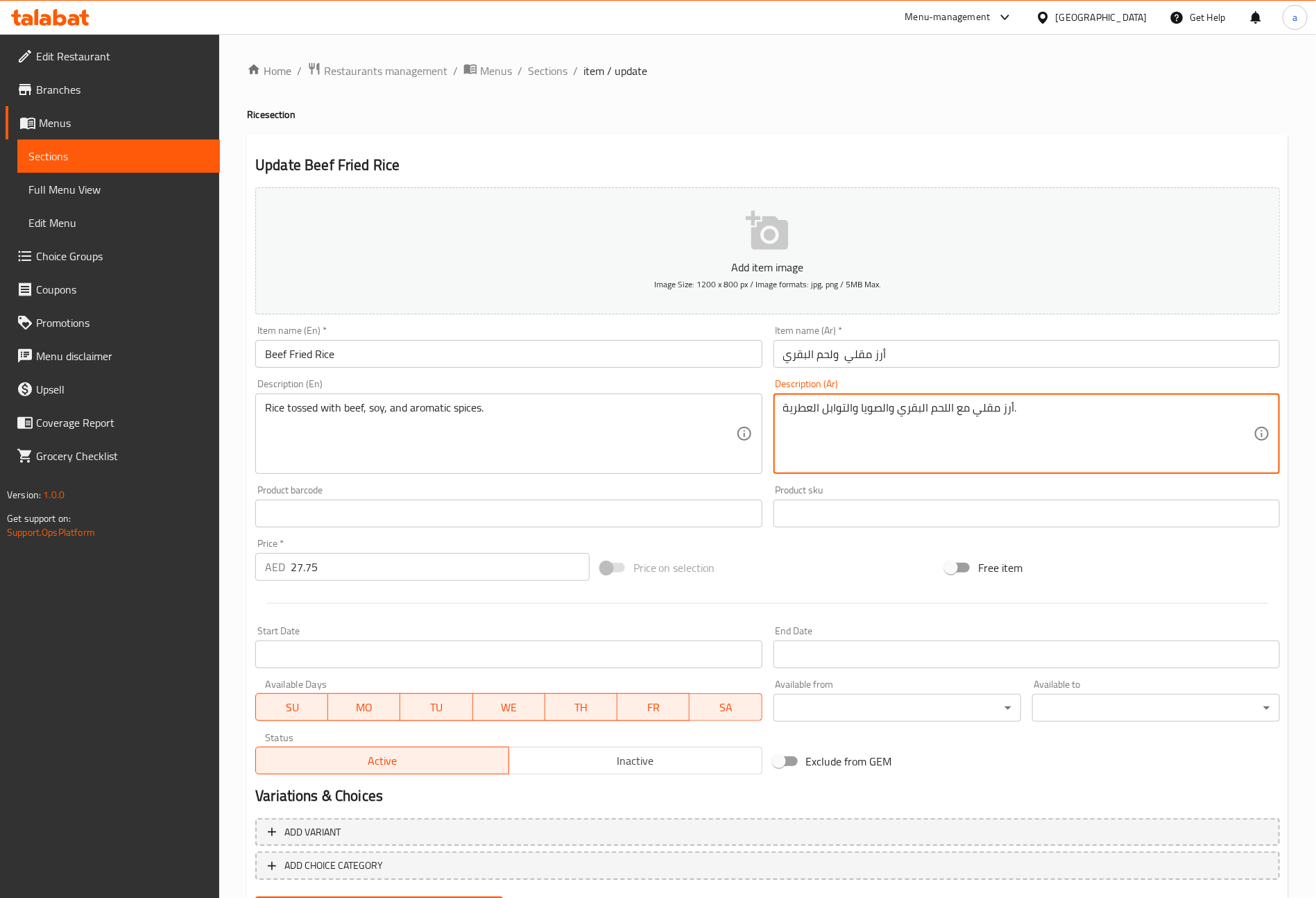
drag, startPoint x: 972, startPoint y: 405, endPoint x: 998, endPoint y: 413, distance: 27.2
click at [949, 413] on textarea "أرز توسد مع اللحم البقري والصويا والتوابل العطرية." at bounding box center [1018, 435] width 470 height 66
click at [946, 410] on textarea "أرز توسد مع للحم البقري والصويا والتوابل العطرية." at bounding box center [1018, 435] width 470 height 66
click at [918, 410] on textarea "أرز توسد مع لحم البقري والصويا والتوابل العطرية." at bounding box center [1018, 435] width 470 height 66
click at [921, 409] on textarea "أرز توسد مع لحم البقري والصويا والتوابل العطرية." at bounding box center [1018, 435] width 470 height 66
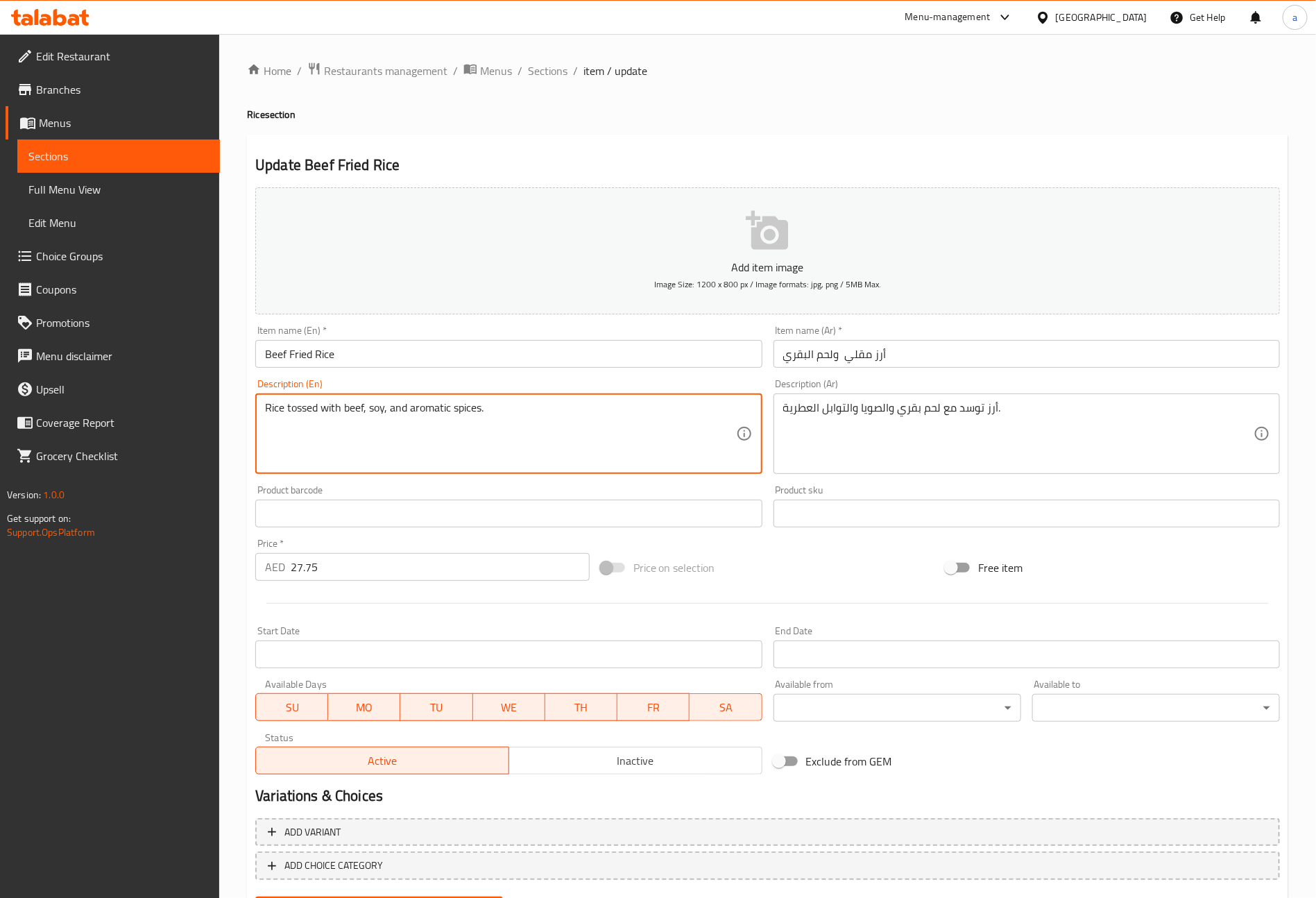
drag, startPoint x: 369, startPoint y: 407, endPoint x: 386, endPoint y: 411, distance: 17.5
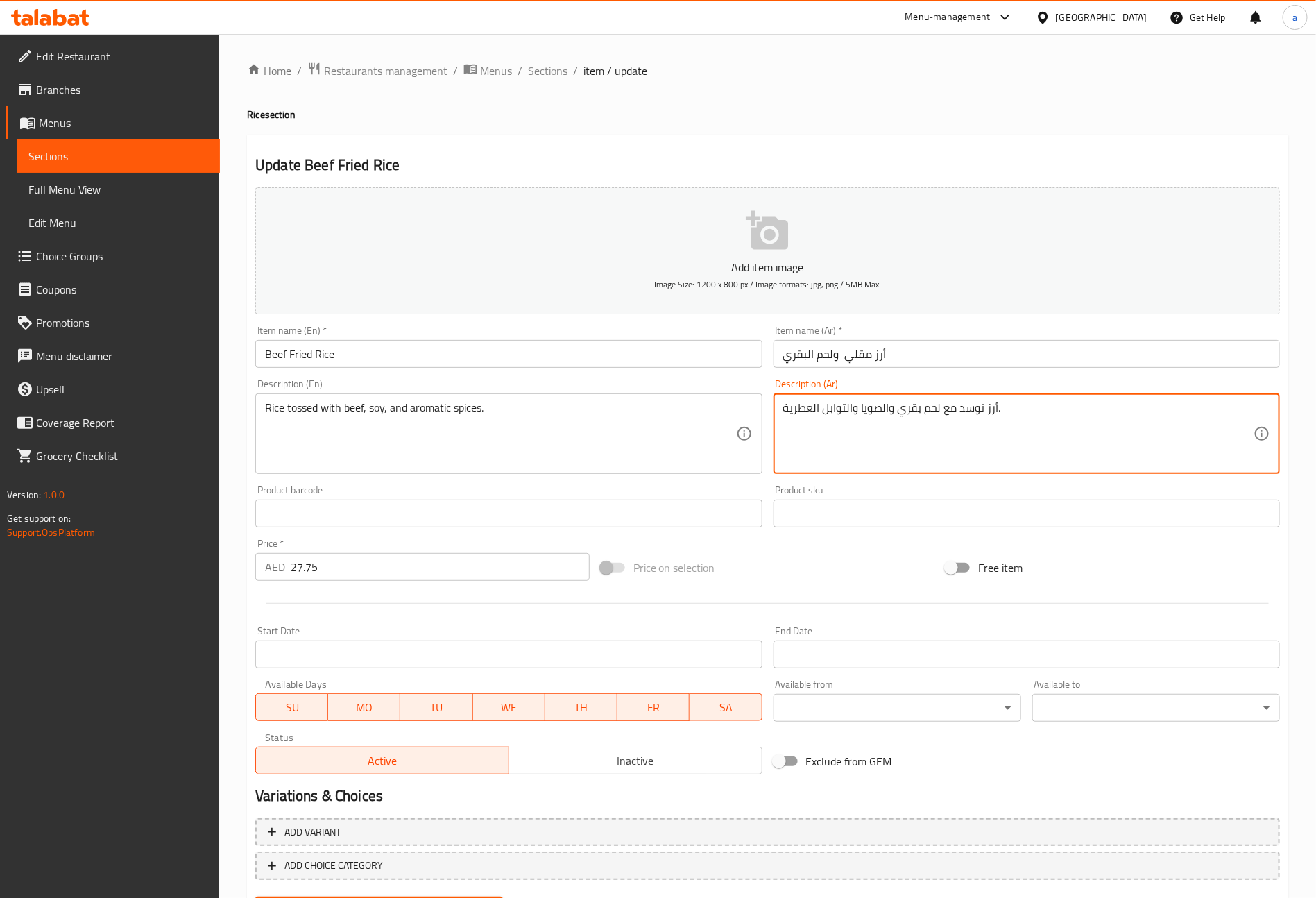
drag, startPoint x: 882, startPoint y: 413, endPoint x: 889, endPoint y: 407, distance: 9.2
type textarea "أرز توسد مع لحم بقري وصويا والتوابل العطرية."
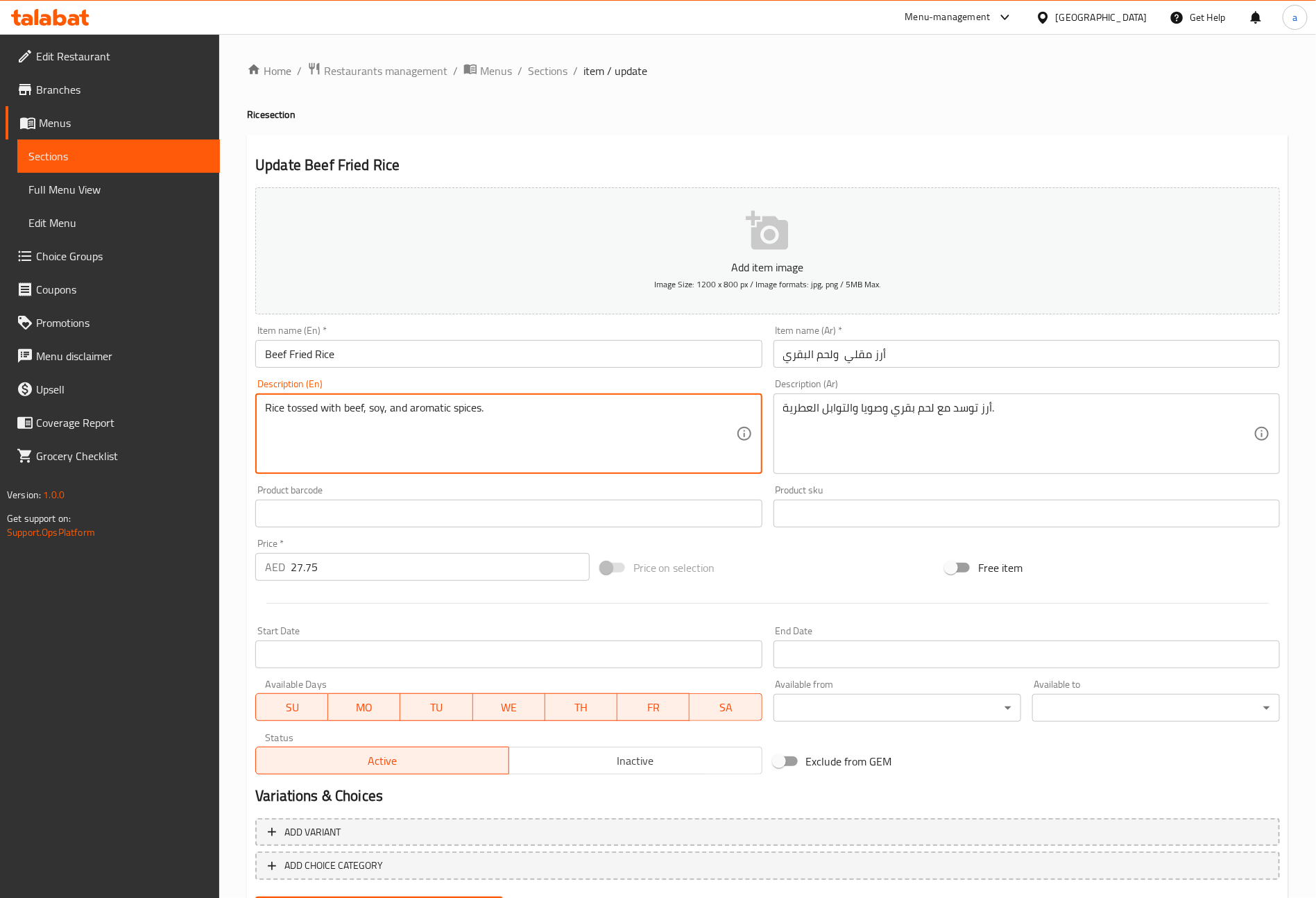
drag, startPoint x: 409, startPoint y: 407, endPoint x: 482, endPoint y: 401, distance: 73.2
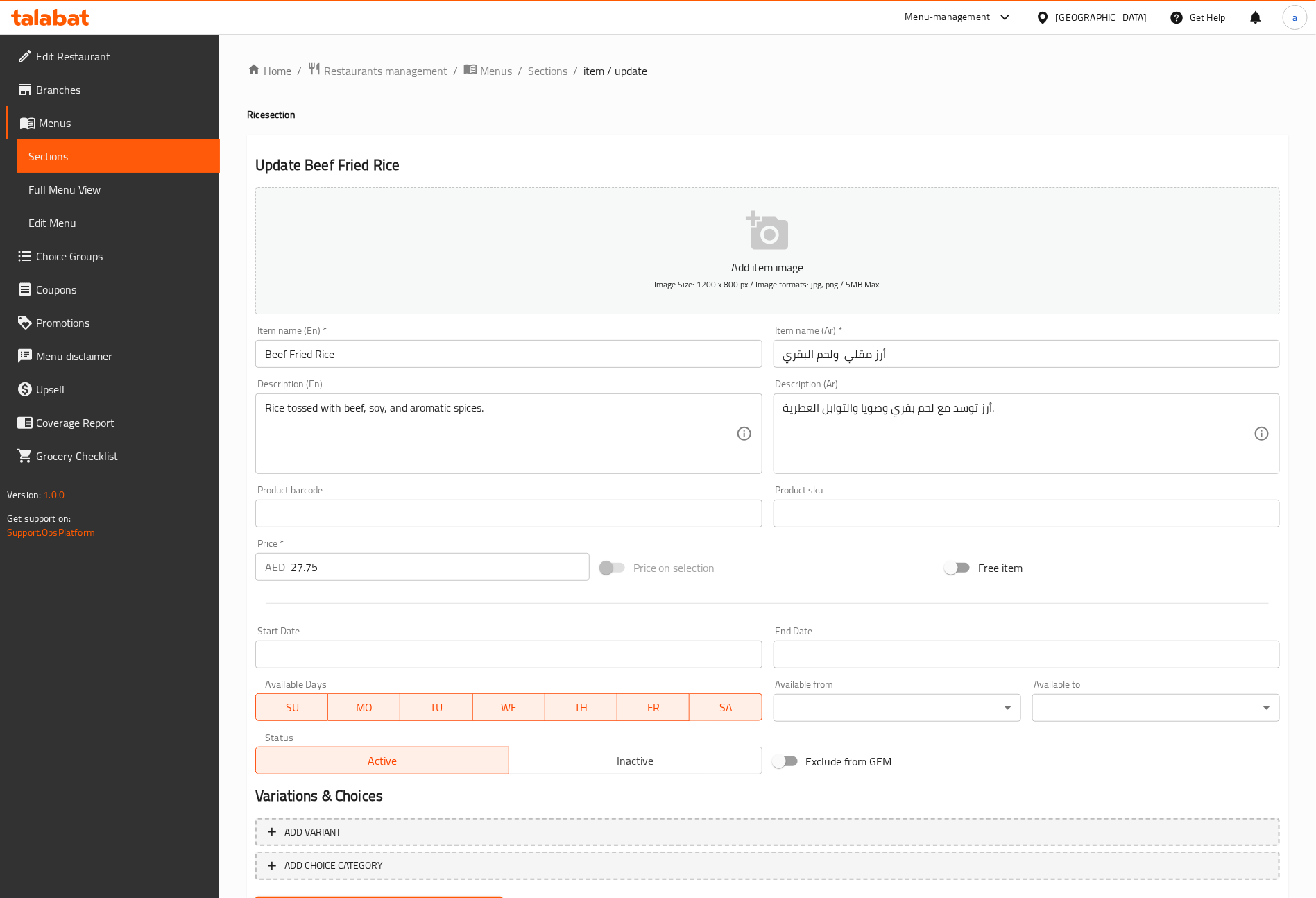
scroll to position [69, 0]
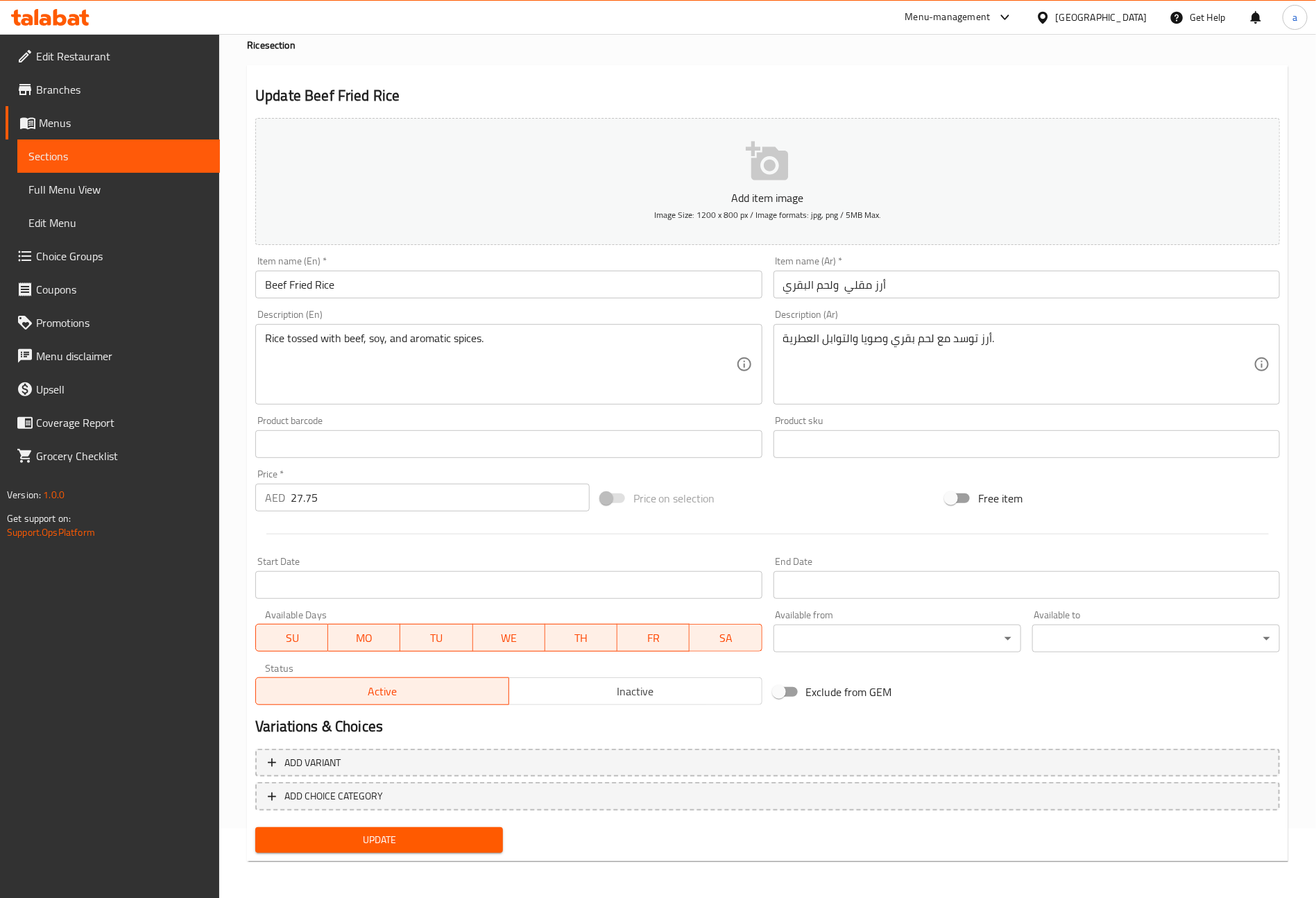
click at [521, 369] on textarea "Rice tossed with beef, soy, and aromatic spices." at bounding box center [500, 365] width 470 height 66
drag, startPoint x: 520, startPoint y: 674, endPoint x: 525, endPoint y: 714, distance: 40.3
drag, startPoint x: 525, startPoint y: 714, endPoint x: 700, endPoint y: 752, distance: 179.1
click at [700, 755] on span "Add variant" at bounding box center [767, 763] width 1000 height 17
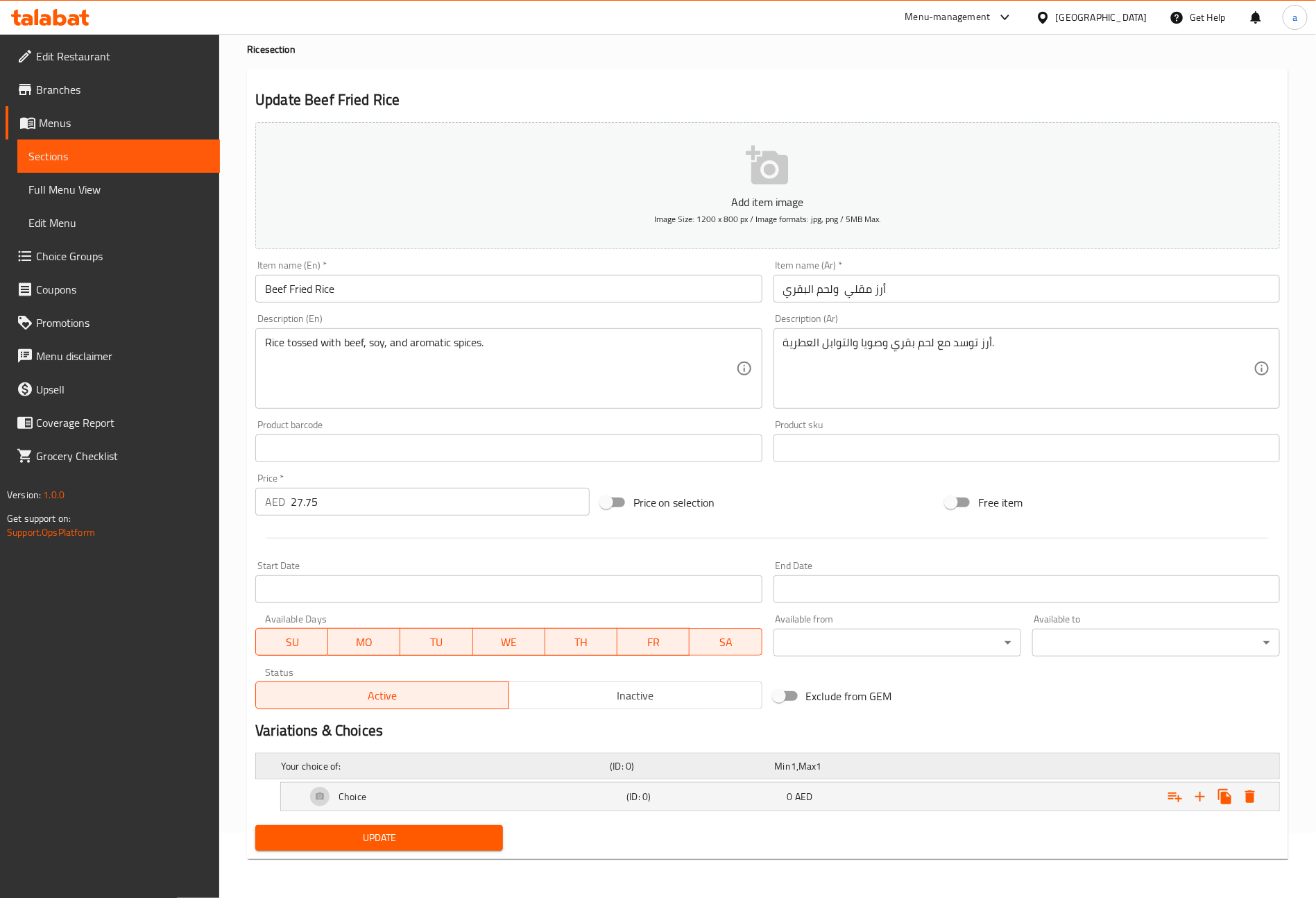
scroll to position [67, 0]
click at [474, 833] on span "Update" at bounding box center [379, 838] width 225 height 17
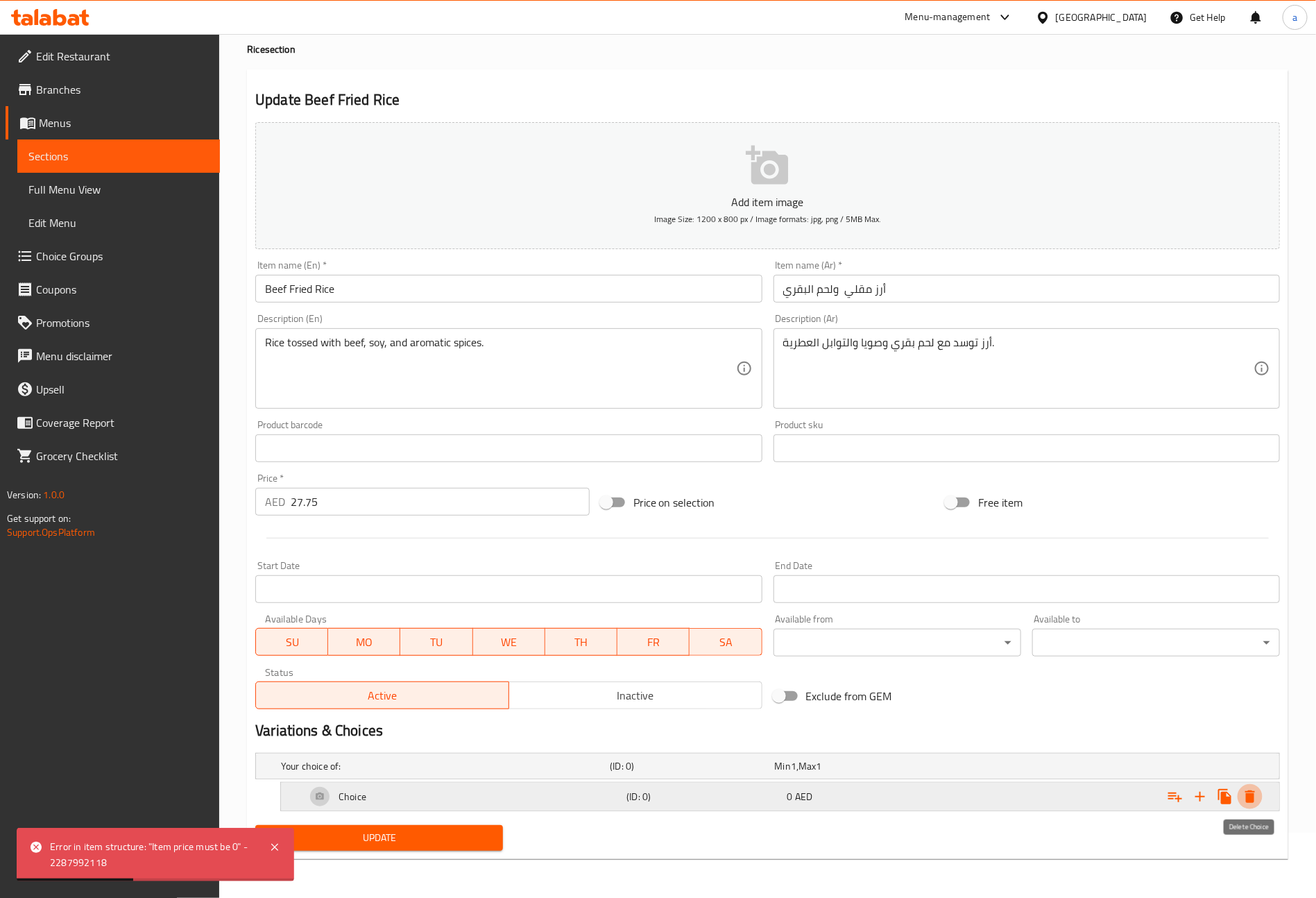
click at [1251, 804] on icon "Expand" at bounding box center [1251, 797] width 17 height 17
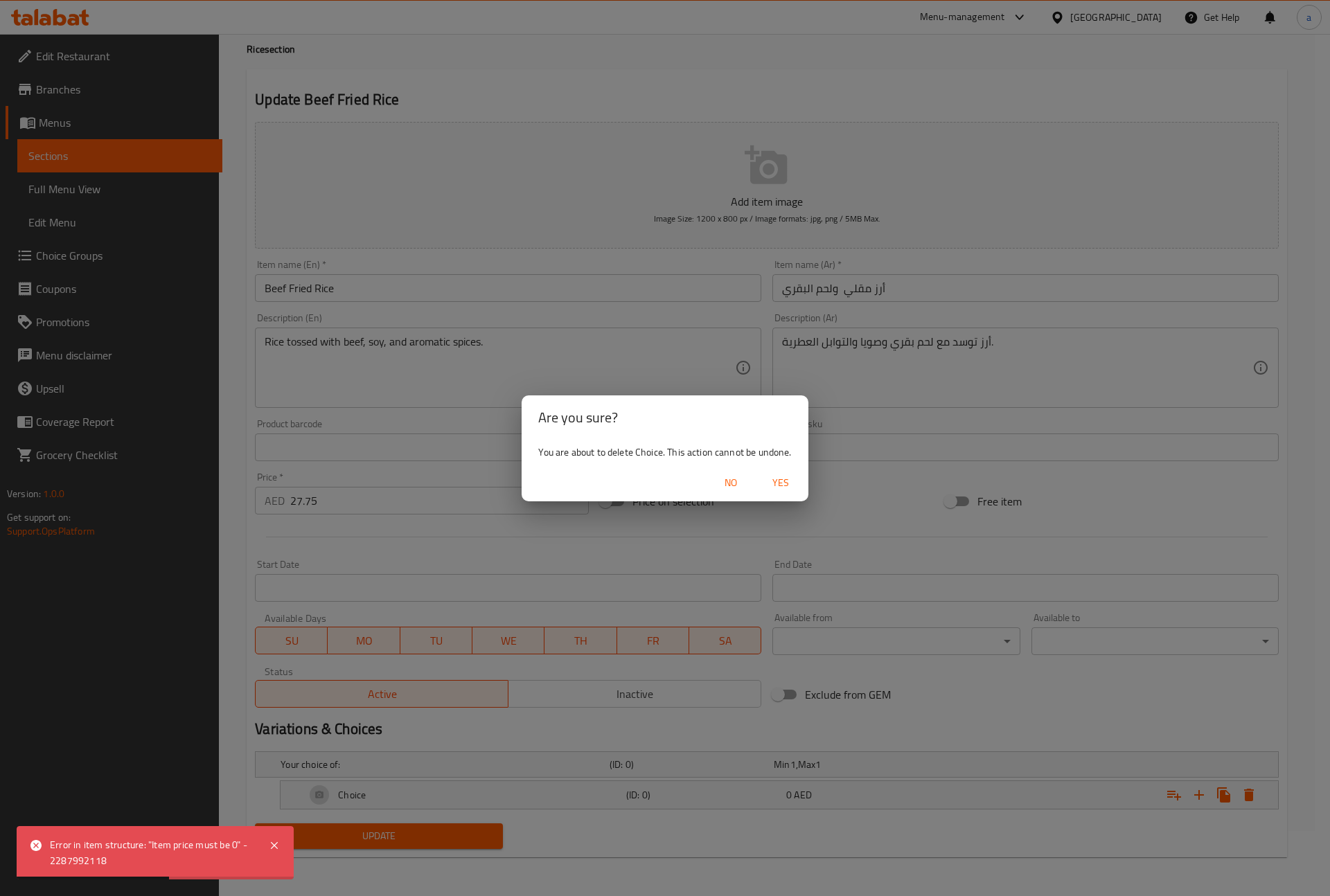
click at [780, 489] on span "Yes" at bounding box center [780, 483] width 33 height 17
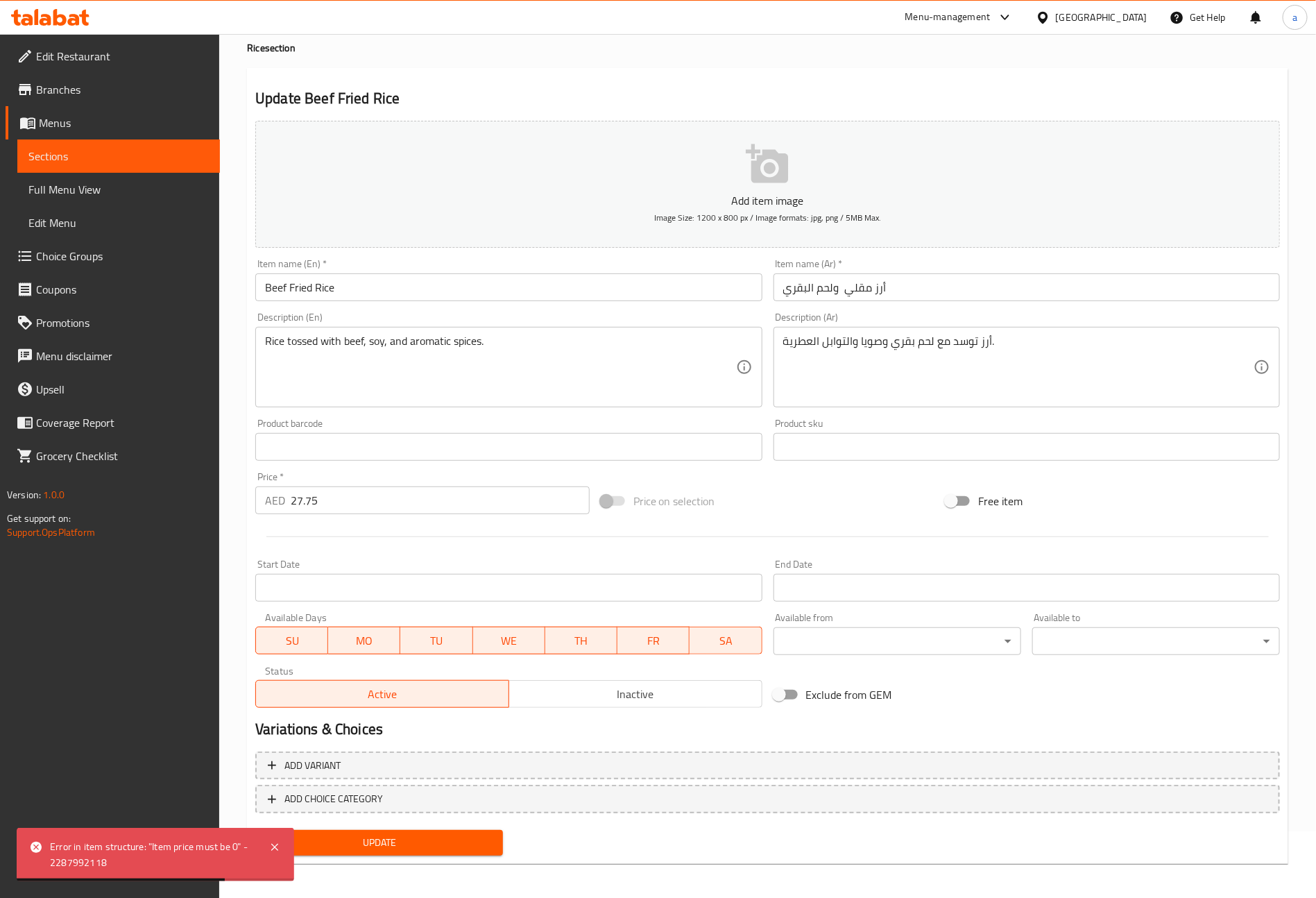
click at [434, 837] on span "Update" at bounding box center [379, 843] width 225 height 17
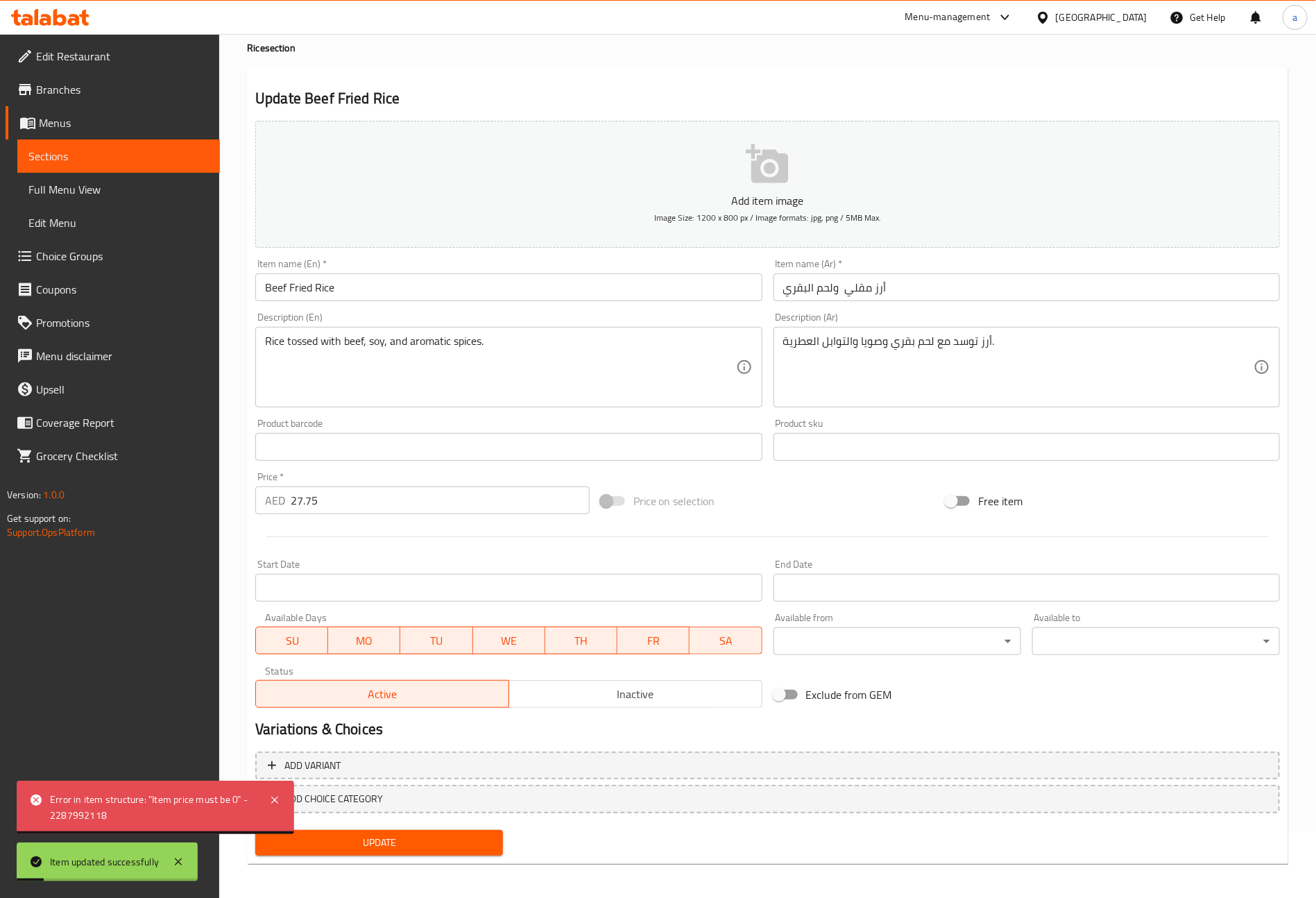
click at [102, 171] on link "Sections" at bounding box center [118, 156] width 202 height 33
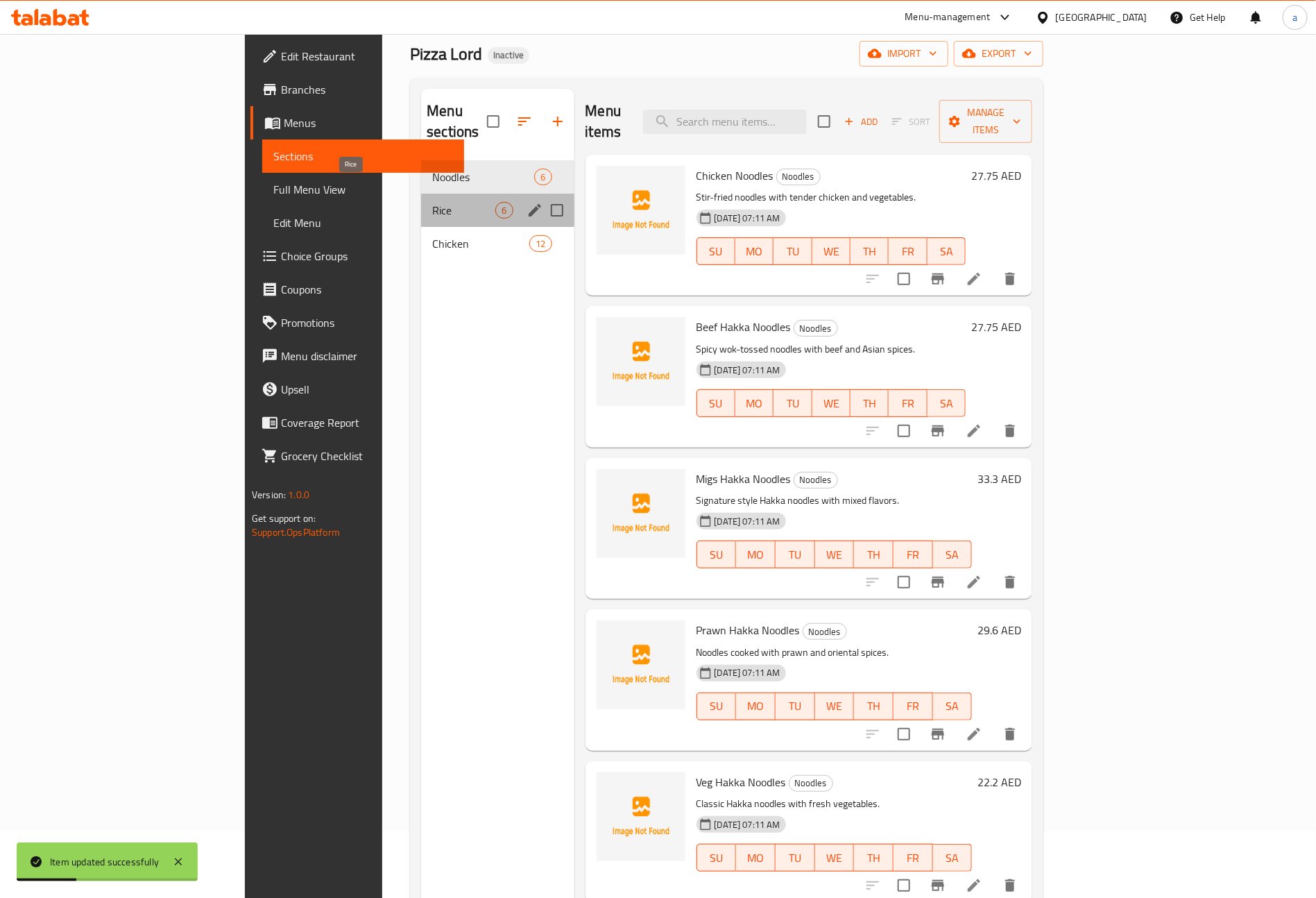
click at [432, 202] on span "Rice" at bounding box center [463, 210] width 64 height 17
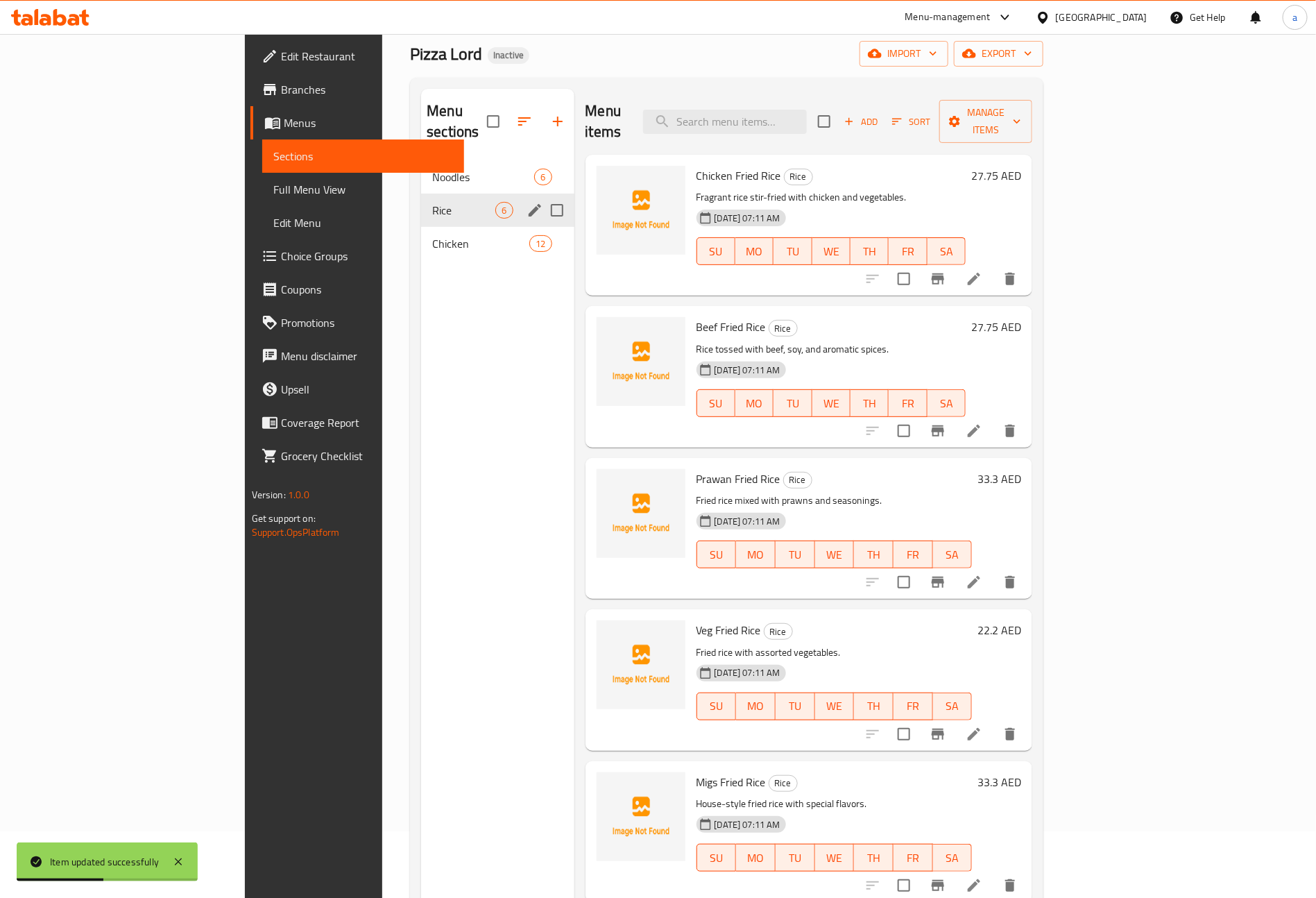
click at [543, 196] on input "Menu sections" at bounding box center [557, 210] width 29 height 29
checkbox input "false"
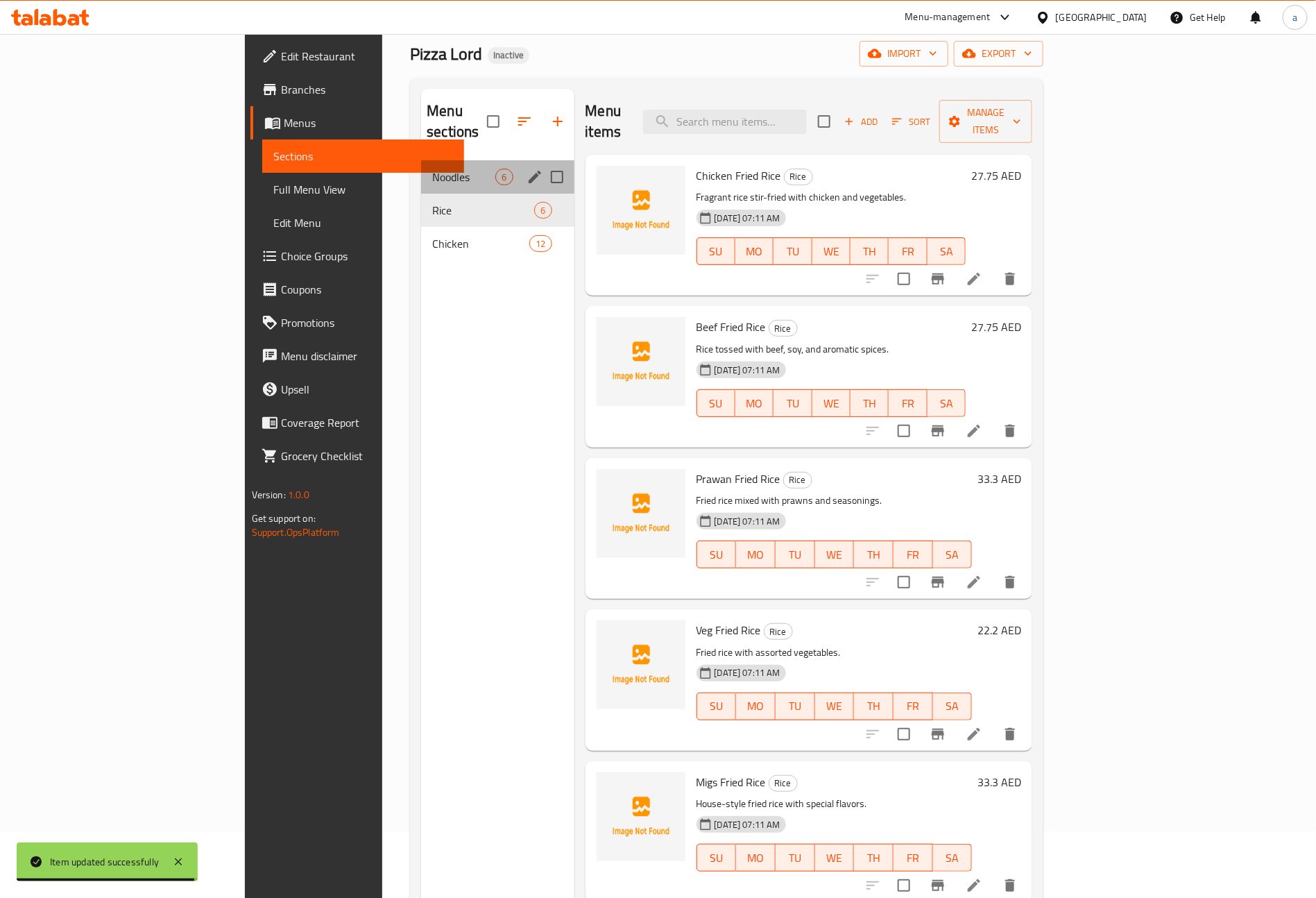
click at [421, 160] on div "Noodles 6" at bounding box center [497, 176] width 152 height 33
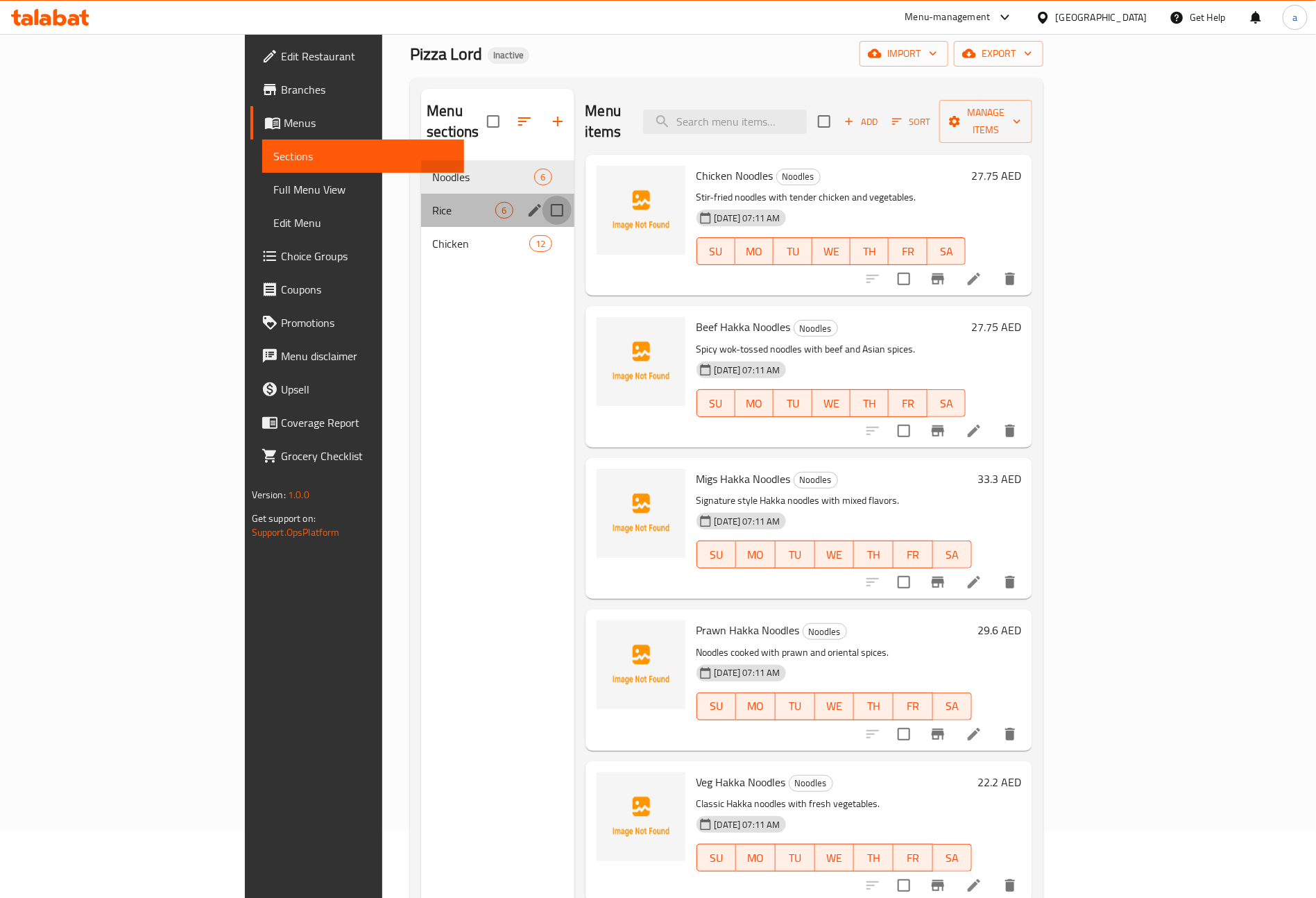
click at [543, 196] on input "Menu sections" at bounding box center [557, 210] width 29 height 29
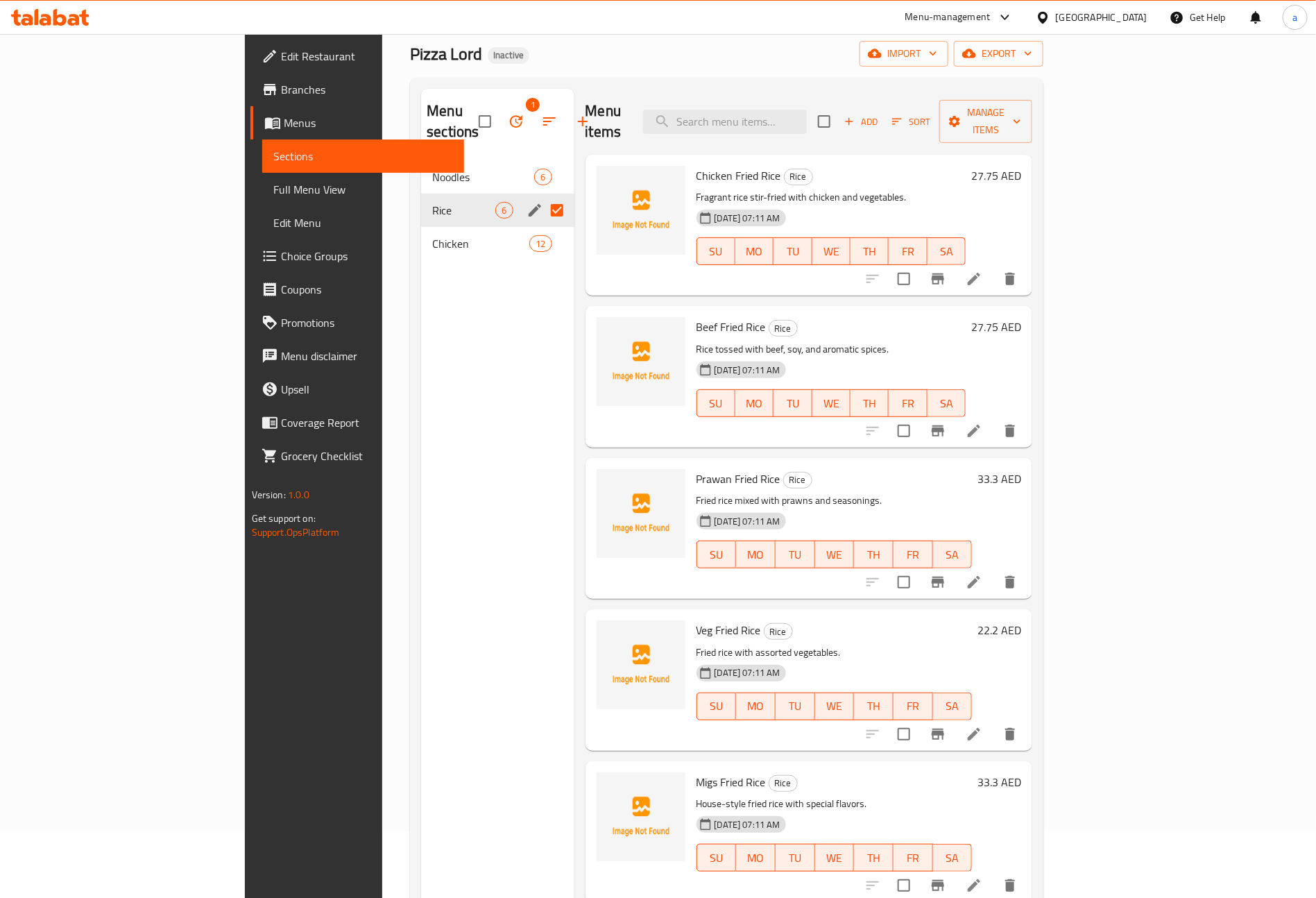
click at [543, 196] on input "Menu sections" at bounding box center [557, 210] width 29 height 29
checkbox input "false"
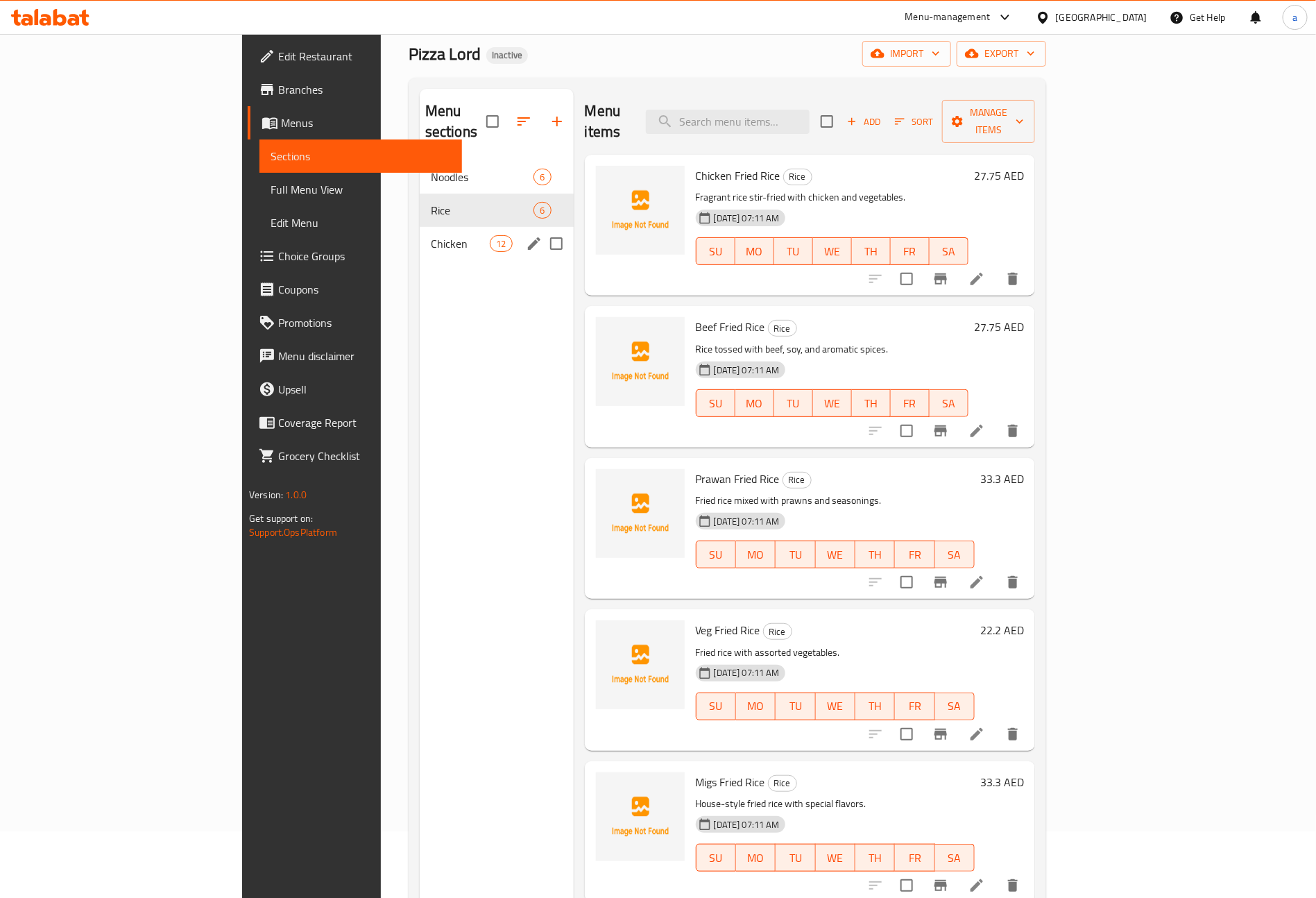
click at [542, 229] on input "Menu sections" at bounding box center [556, 243] width 29 height 29
checkbox input "false"
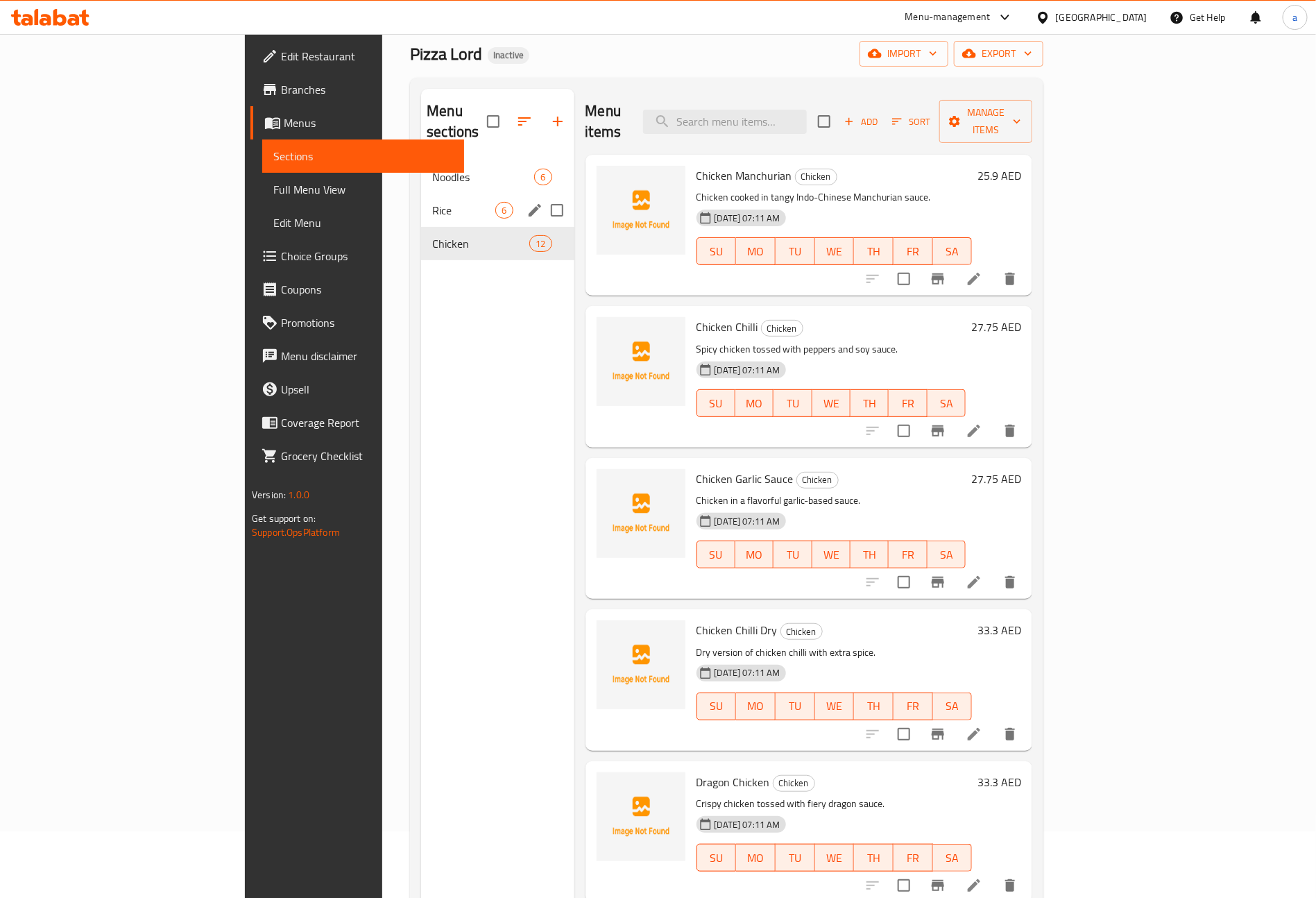
click at [543, 196] on input "Menu sections" at bounding box center [557, 210] width 29 height 29
checkbox input "true"
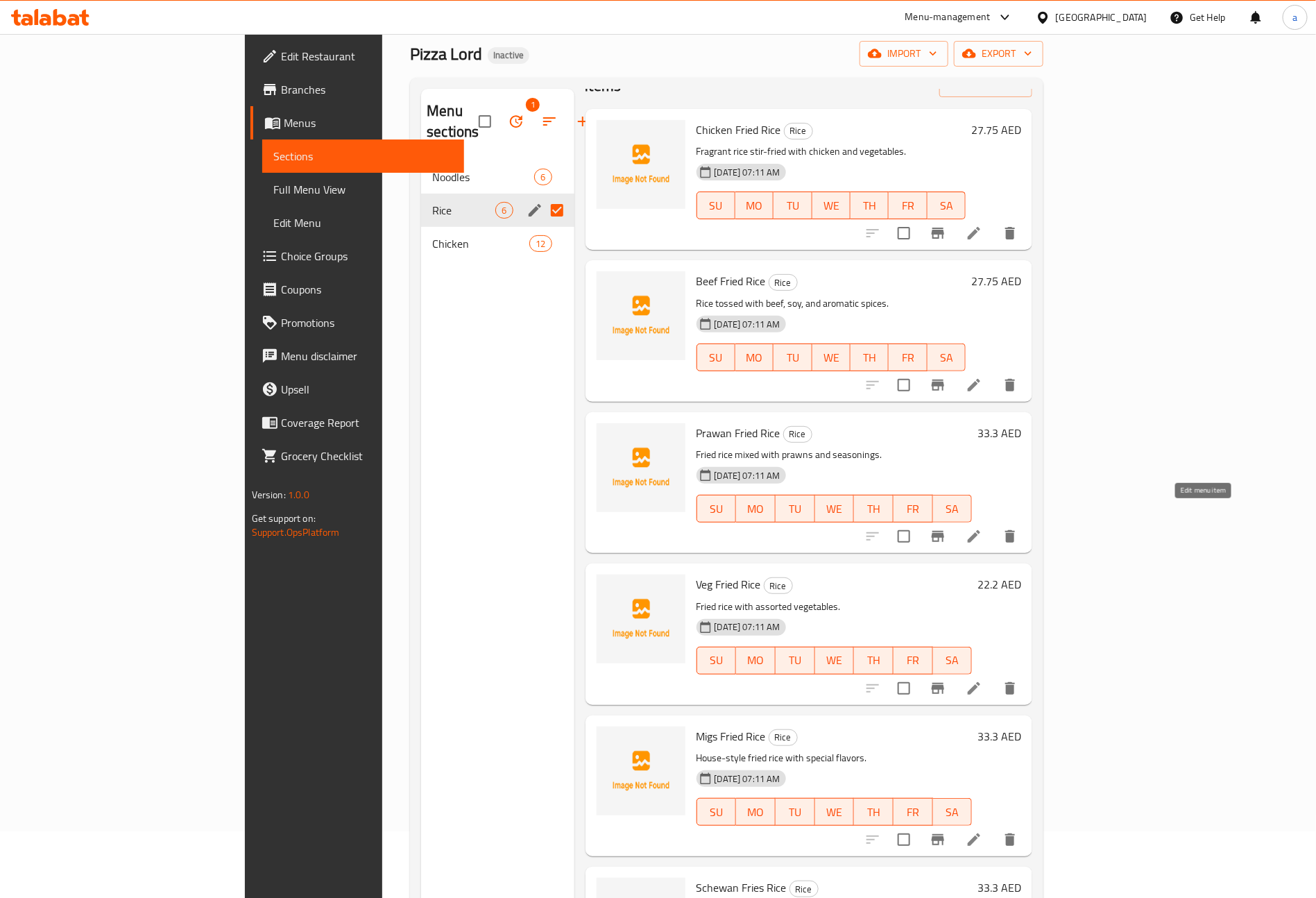
click at [982, 529] on icon at bounding box center [974, 537] width 17 height 17
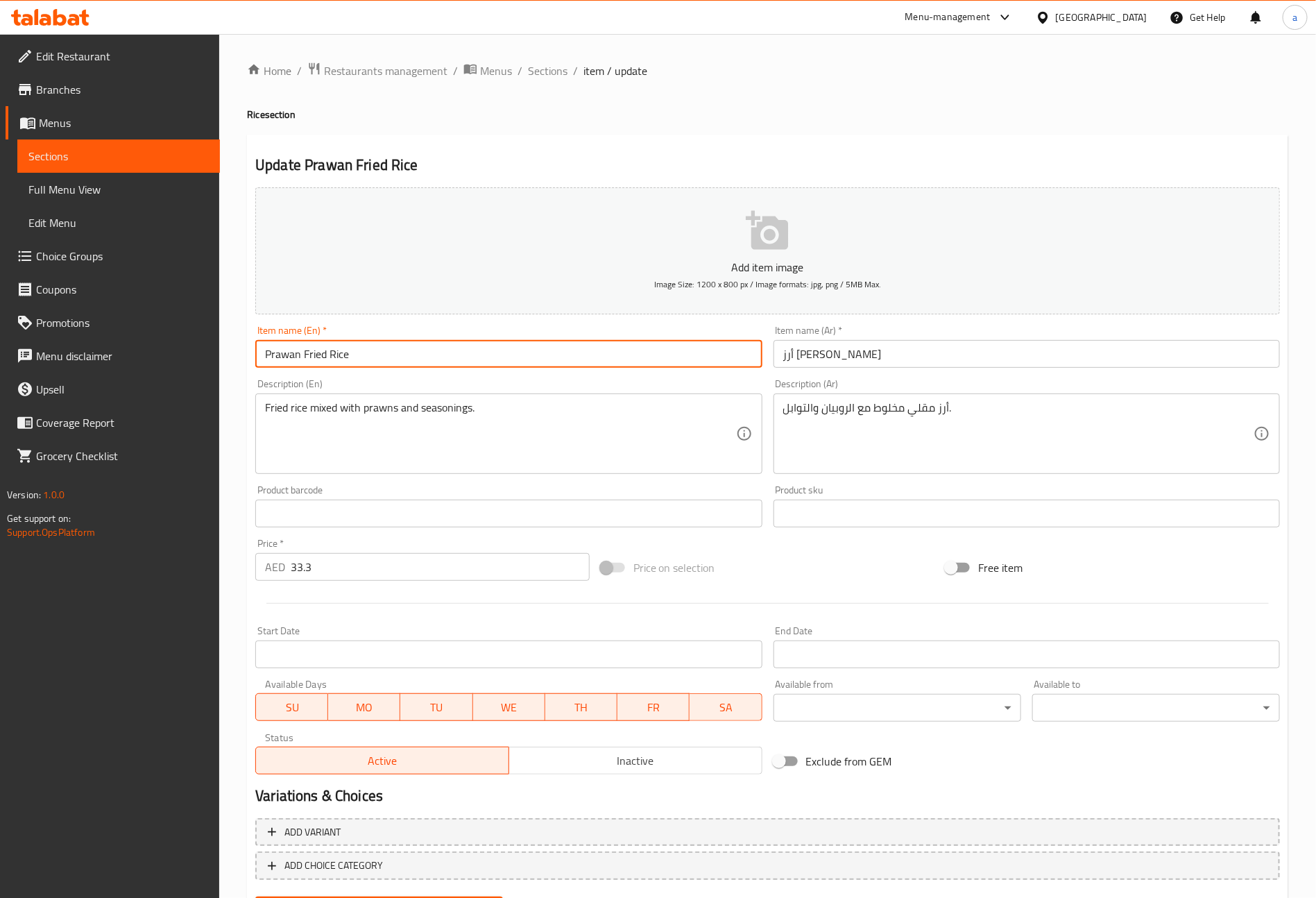
drag, startPoint x: 301, startPoint y: 359, endPoint x: 179, endPoint y: 333, distance: 124.7
click at [171, 337] on div "Edit Restaurant Branches Menus Sections Full Menu View Edit Menu Choice Groups …" at bounding box center [658, 502] width 1316 height 935
click at [351, 351] on input "Prawan Fried Rice" at bounding box center [509, 353] width 506 height 28
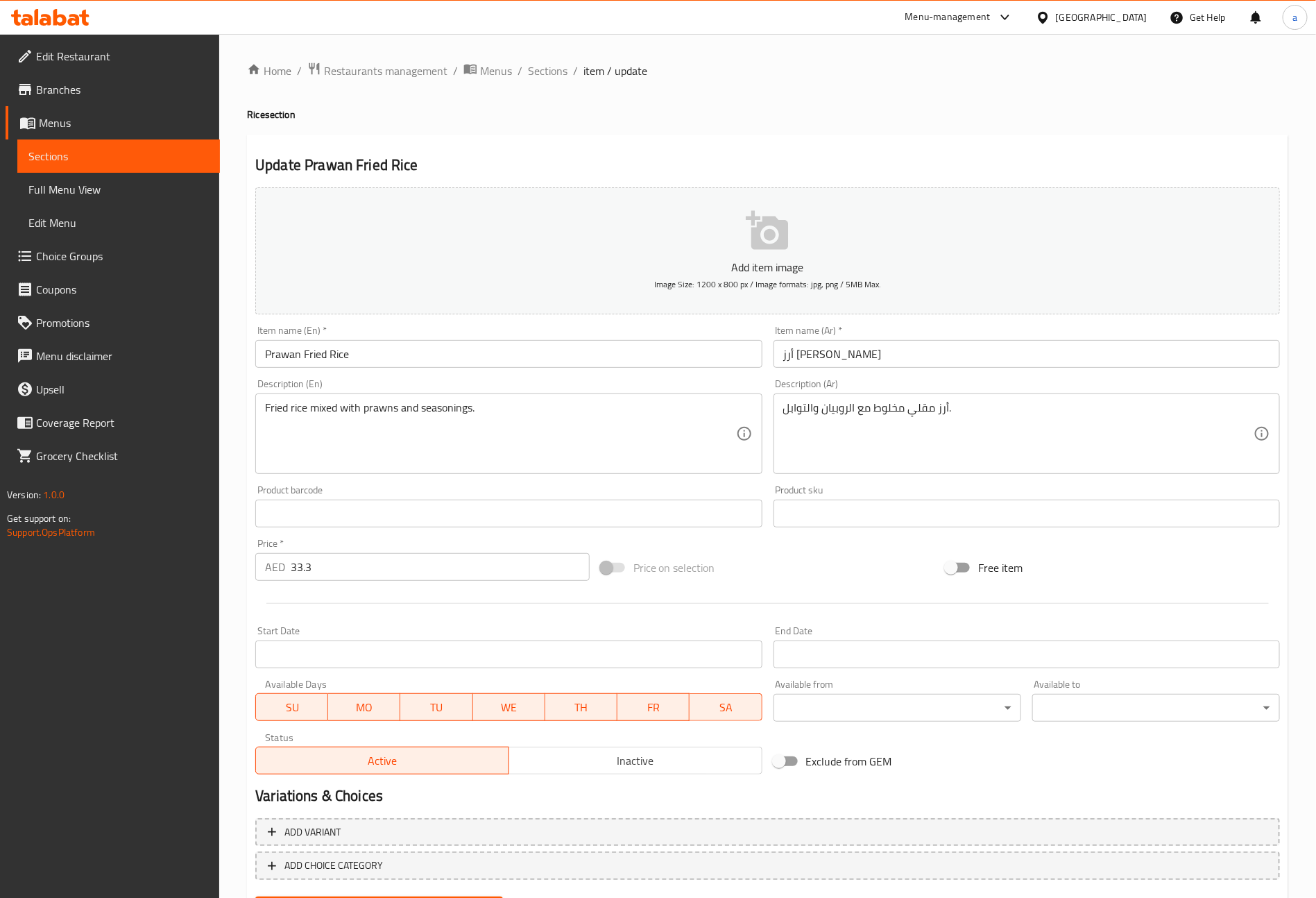
click at [1202, 136] on div "Update Prawan Fried Rice Add item image Image Size: 1200 x 800 px / Image forma…" at bounding box center [768, 533] width 1042 height 797
drag, startPoint x: 781, startPoint y: 363, endPoint x: 806, endPoint y: 367, distance: 25.3
click at [806, 367] on input "أرز مقلي بروان" at bounding box center [1027, 353] width 506 height 28
click at [782, 363] on input "أرز مقلي" at bounding box center [1027, 353] width 506 height 28
click at [606, 347] on input "Prawan Fried Rice" at bounding box center [509, 353] width 506 height 28
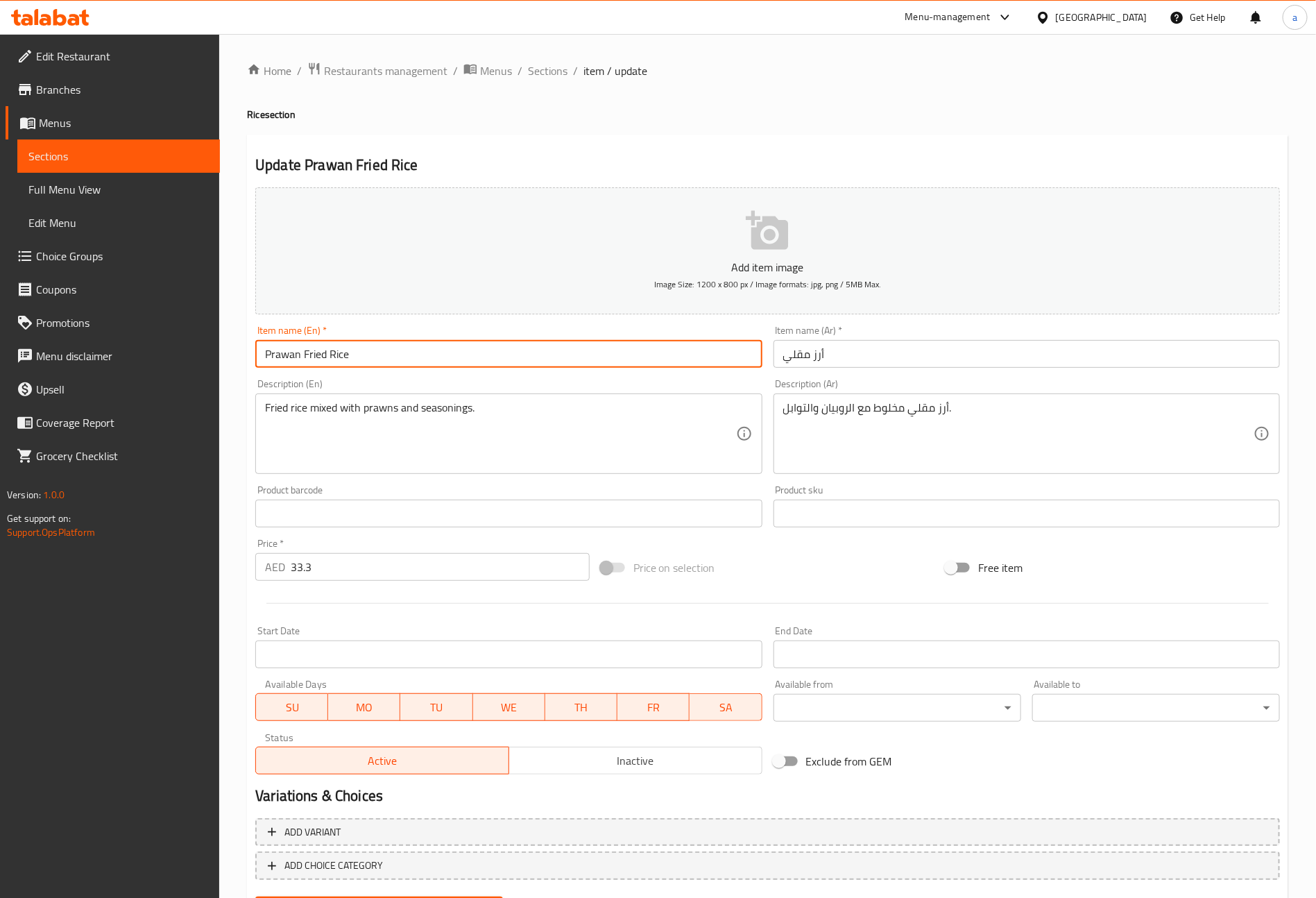
click at [783, 356] on input "أرز مقلي" at bounding box center [1027, 353] width 506 height 28
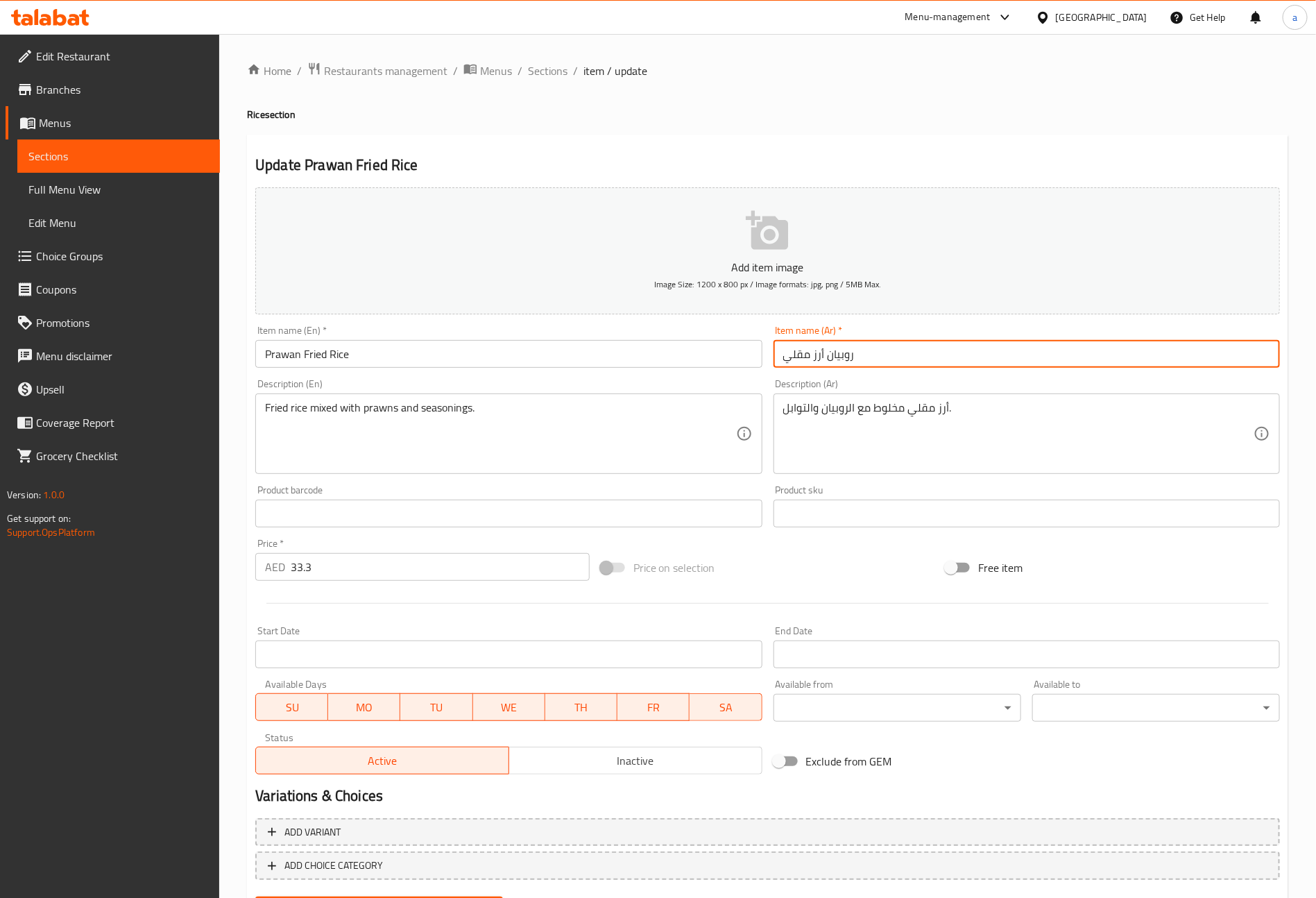
drag, startPoint x: 902, startPoint y: 360, endPoint x: 0, endPoint y: 464, distance: 908.0
click at [0, 463] on div "Edit Restaurant Branches Menus Sections Full Menu View Edit Menu Choice Groups …" at bounding box center [658, 502] width 1316 height 935
type input "أ"
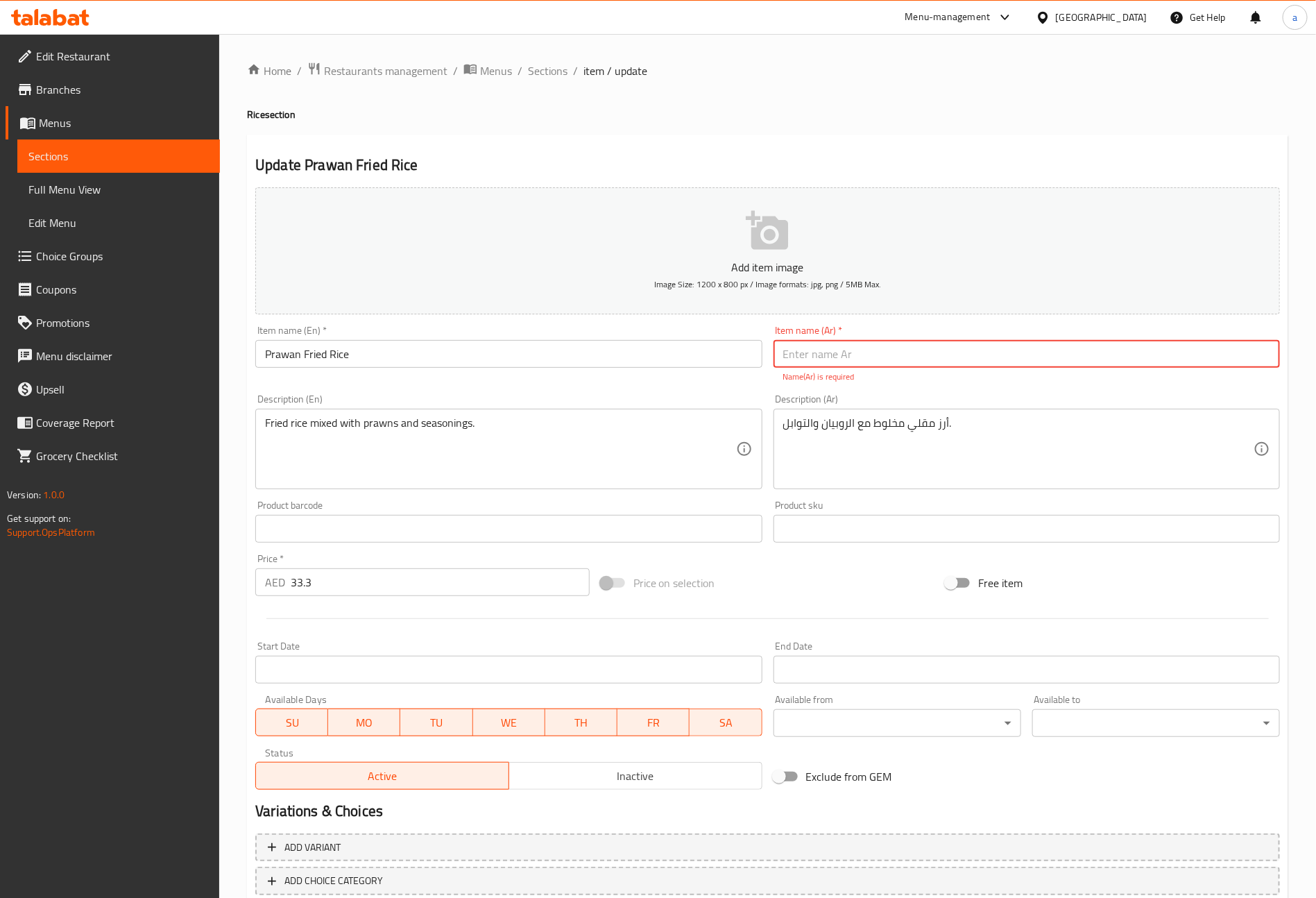
click at [889, 351] on input "text" at bounding box center [1027, 353] width 506 height 28
type input "H"
type input "أرز مقلي روبيان"
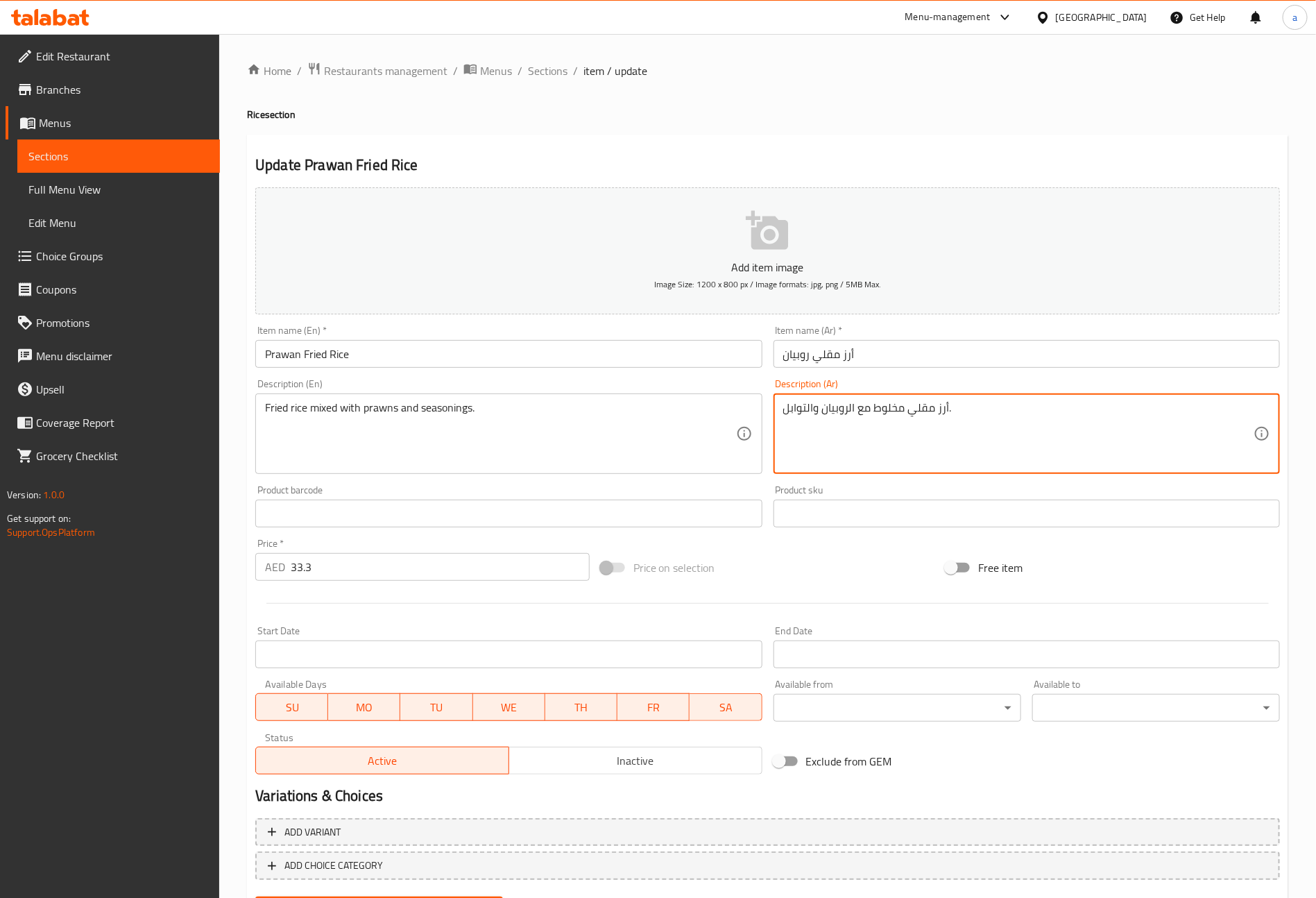
drag, startPoint x: 871, startPoint y: 429, endPoint x: 879, endPoint y: 432, distance: 8.5
click at [887, 423] on textarea "أرز مقلي مخلوط مع الروبيان والتوابل." at bounding box center [1018, 435] width 470 height 66
drag, startPoint x: 875, startPoint y: 410, endPoint x: 904, endPoint y: 423, distance: 31.8
click at [904, 423] on textarea "أرز مقلي مخلوط مع الروبيان والتوابل." at bounding box center [1018, 435] width 470 height 66
type textarea "أرز مقلي مشكل مع الروبيان والتوابل."
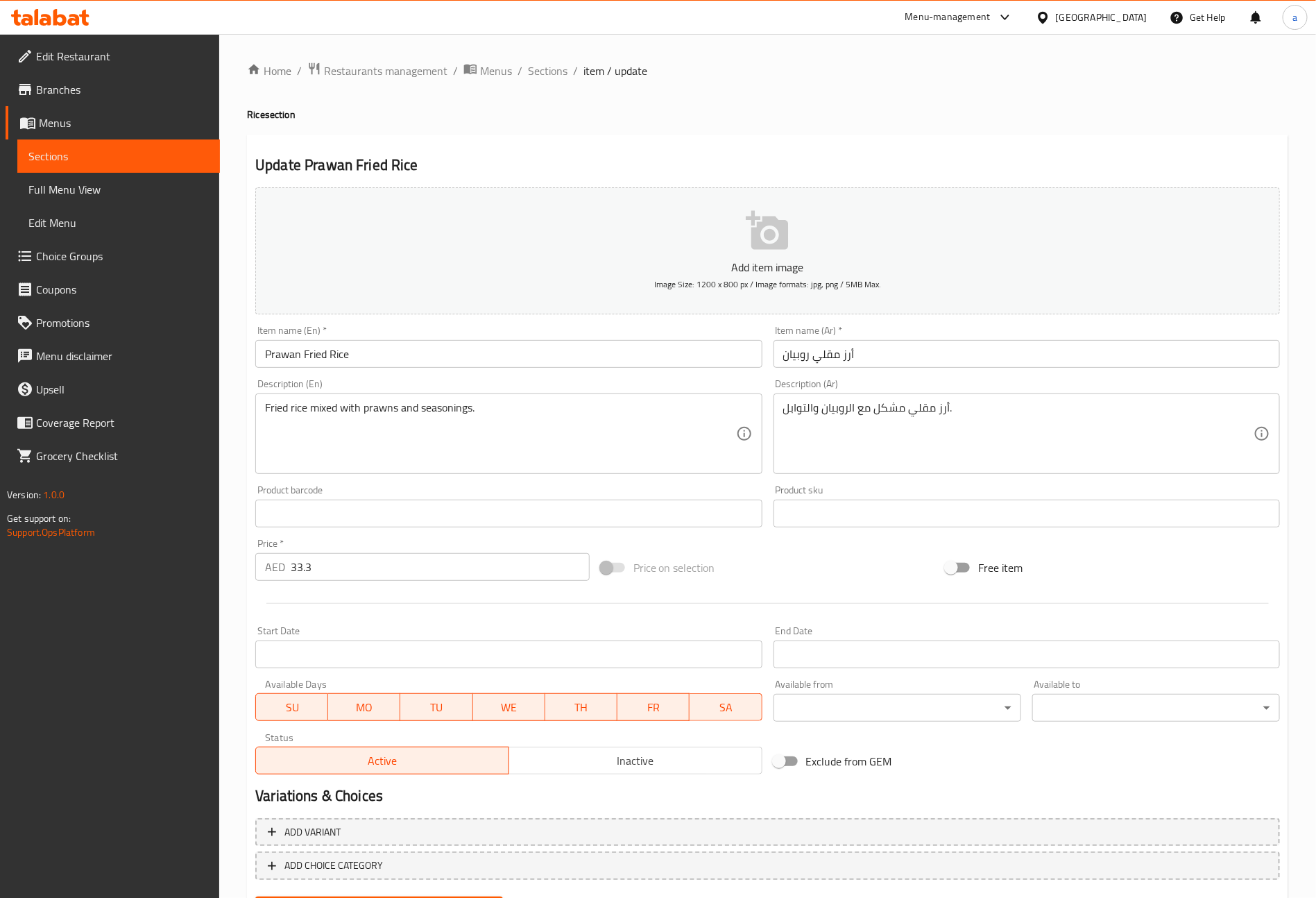
click at [854, 428] on textarea "أرز مقلي مشكل مع الروبيان والتوابل." at bounding box center [1018, 435] width 470 height 66
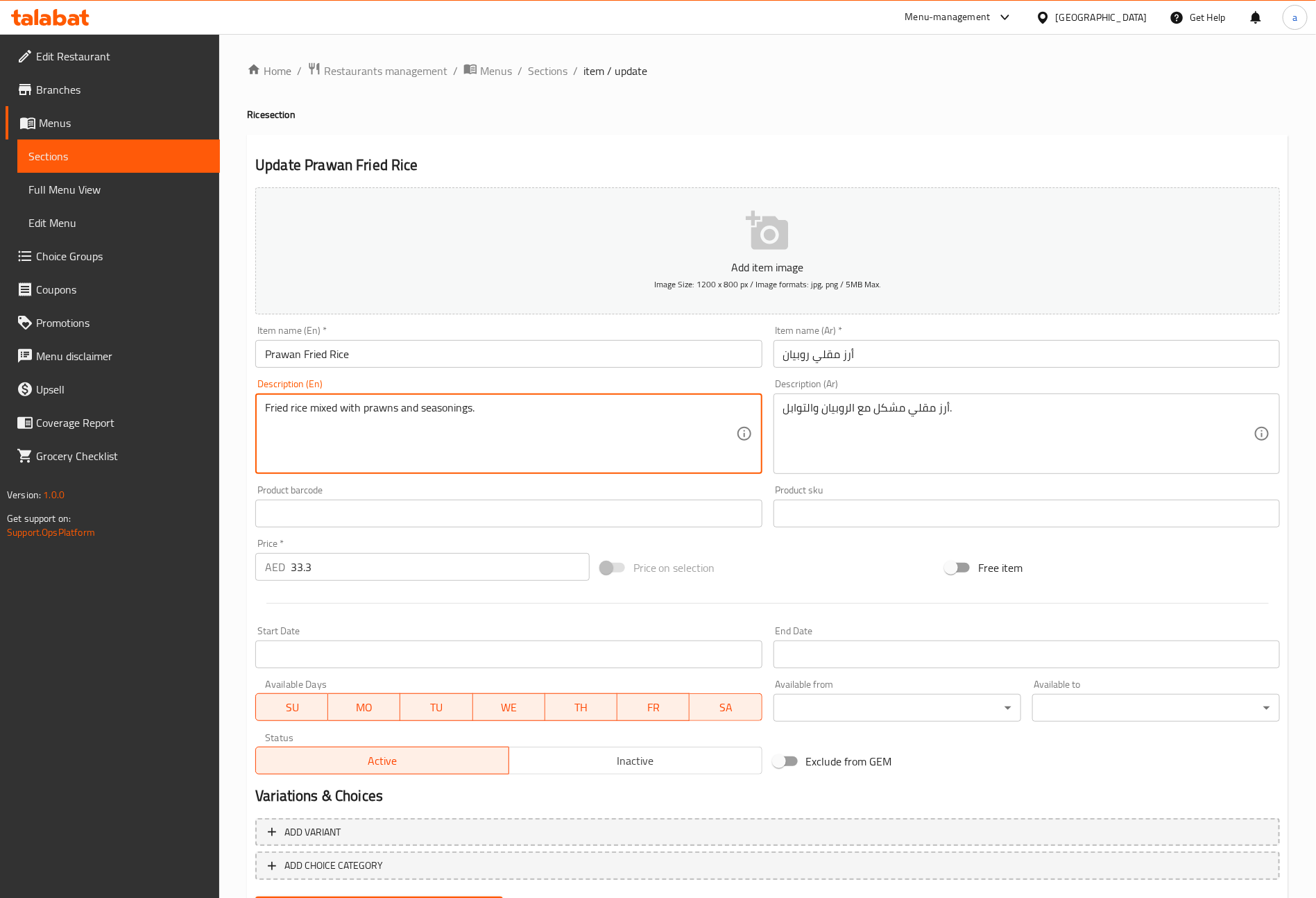
drag, startPoint x: 418, startPoint y: 406, endPoint x: 489, endPoint y: 413, distance: 71.3
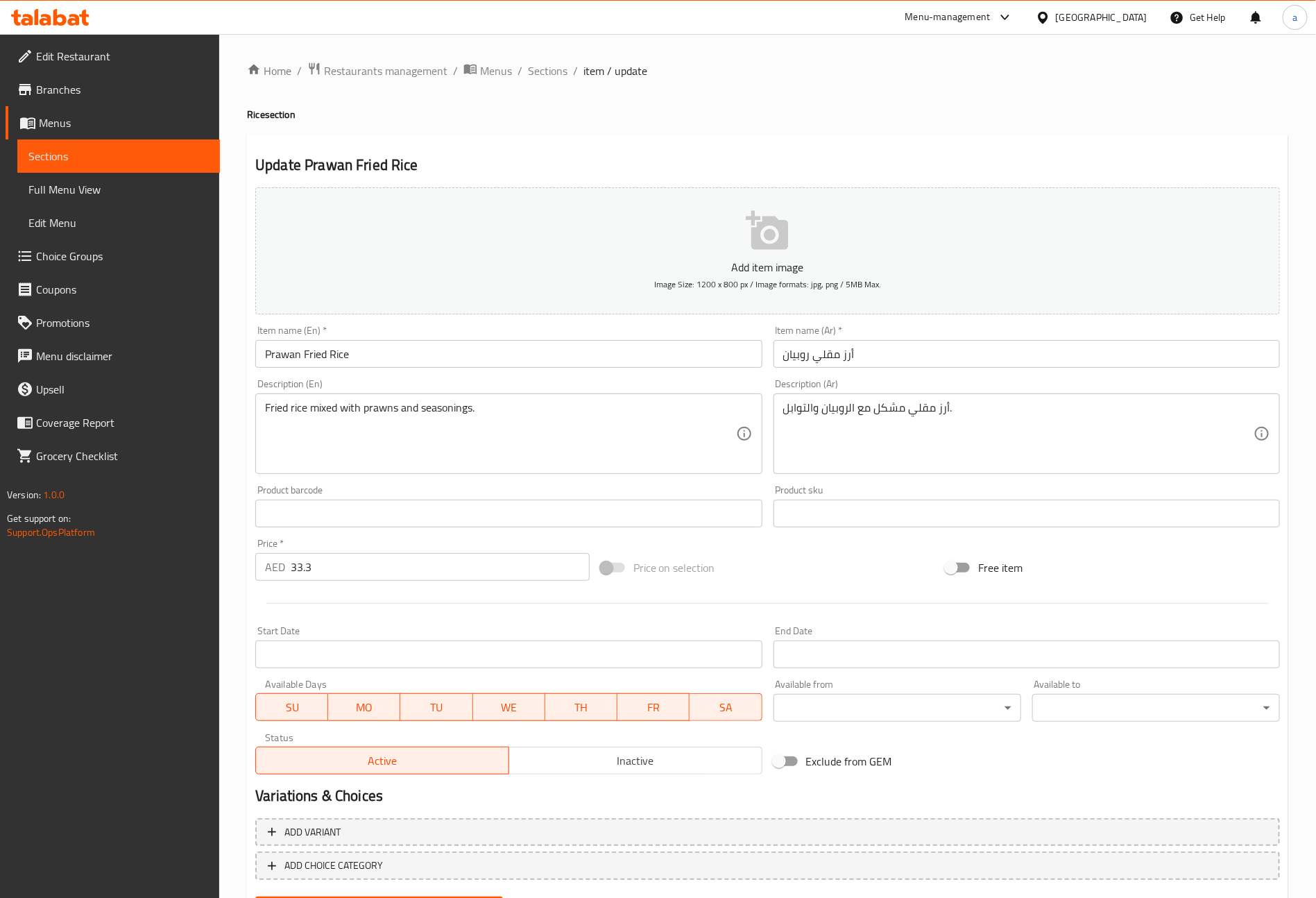
scroll to position [69, 0]
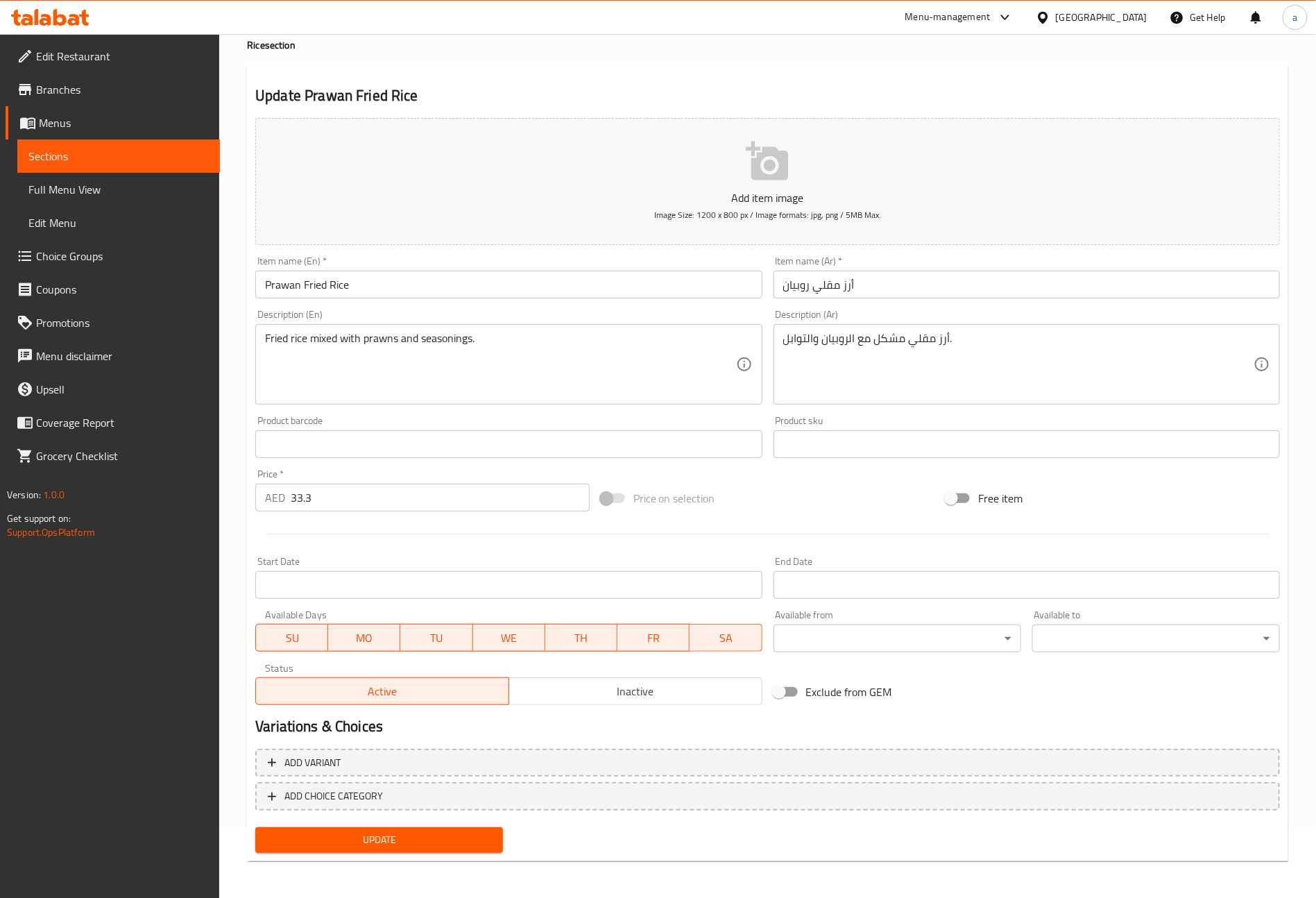
click at [510, 341] on textarea "Fried rice mixed with prawns and seasonings." at bounding box center [500, 365] width 470 height 66
click at [459, 837] on span "Update" at bounding box center [379, 840] width 225 height 17
click at [114, 158] on span "Sections" at bounding box center [119, 157] width 180 height 17
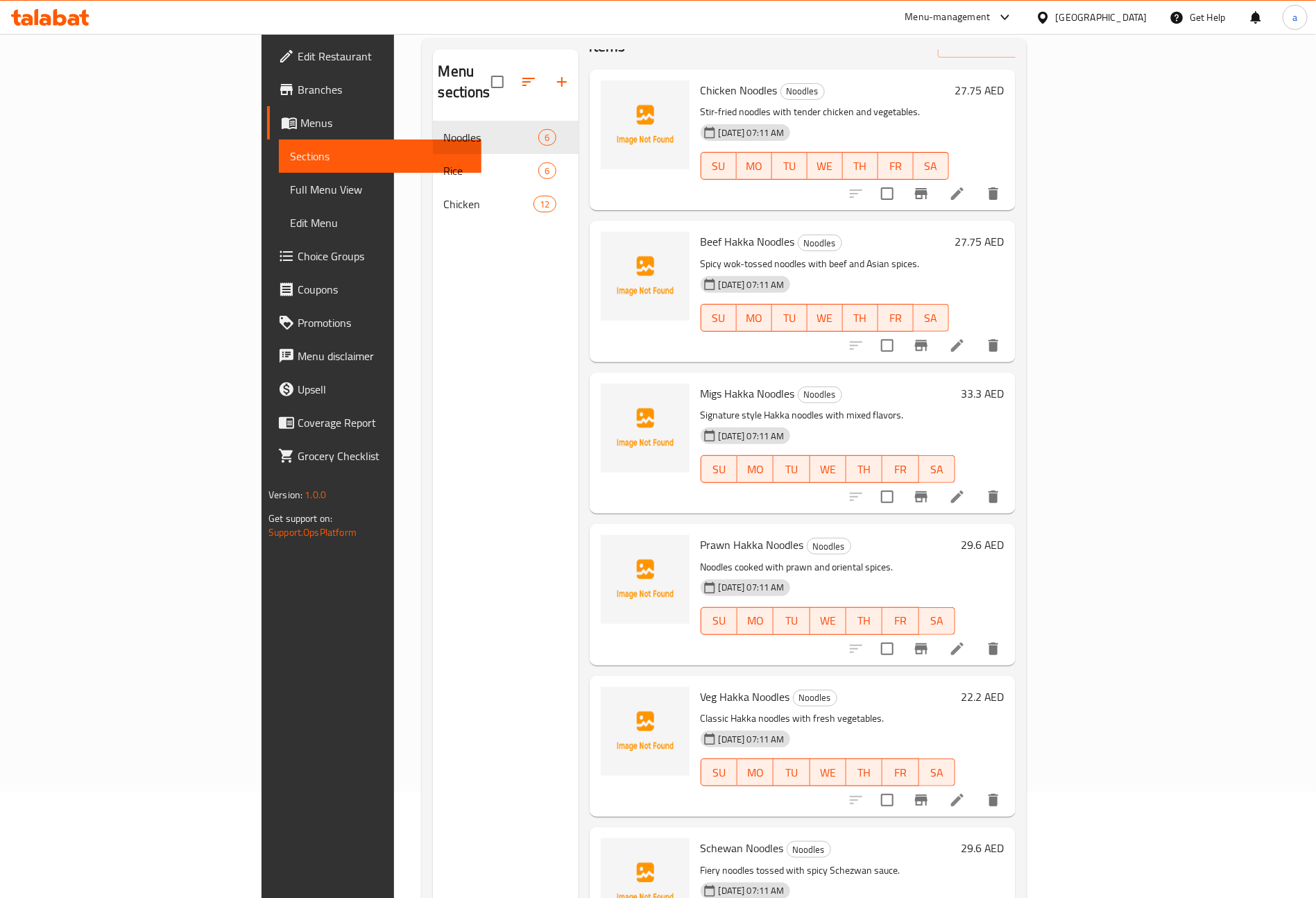
scroll to position [194, 0]
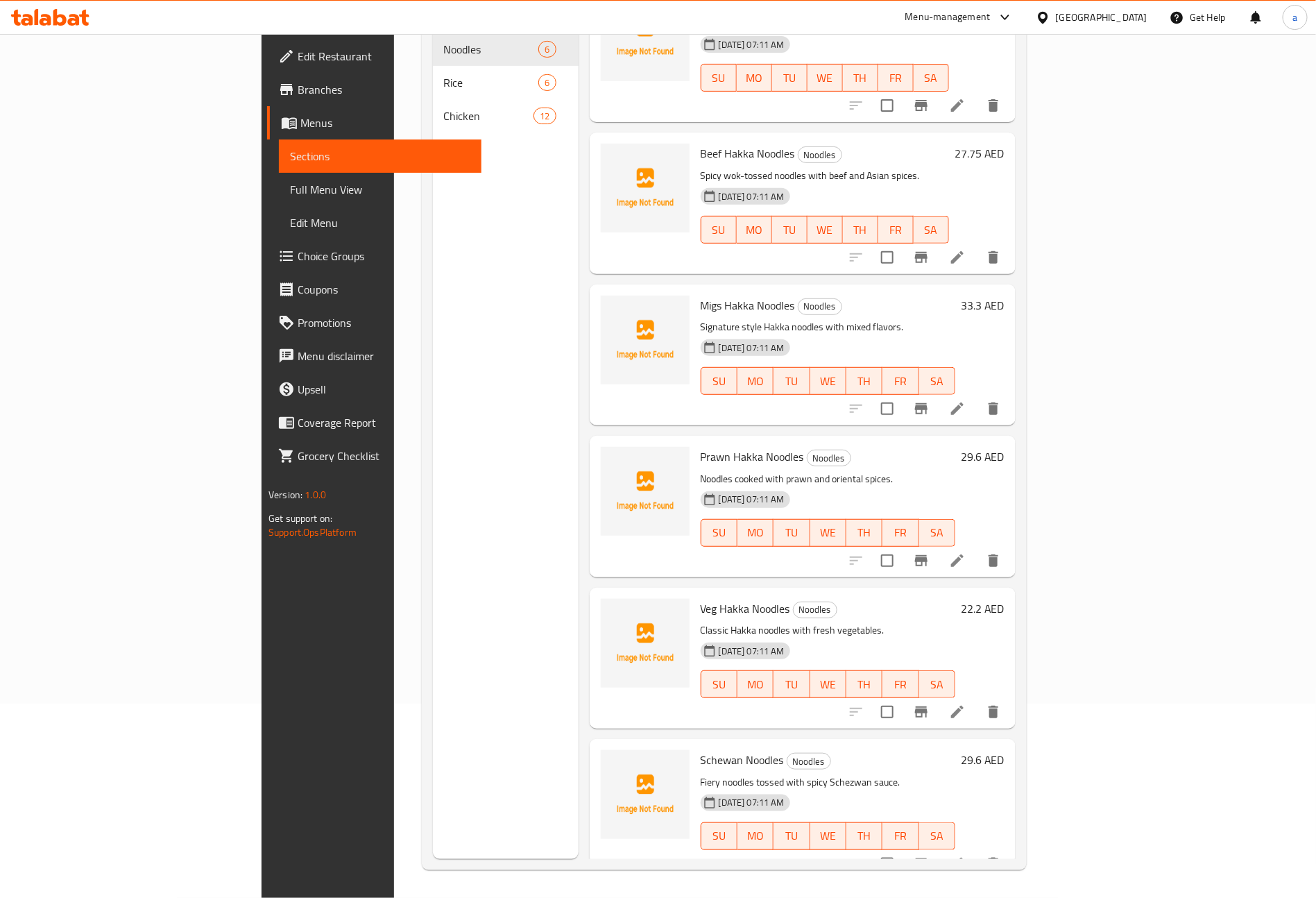
click at [977, 700] on li at bounding box center [958, 712] width 39 height 25
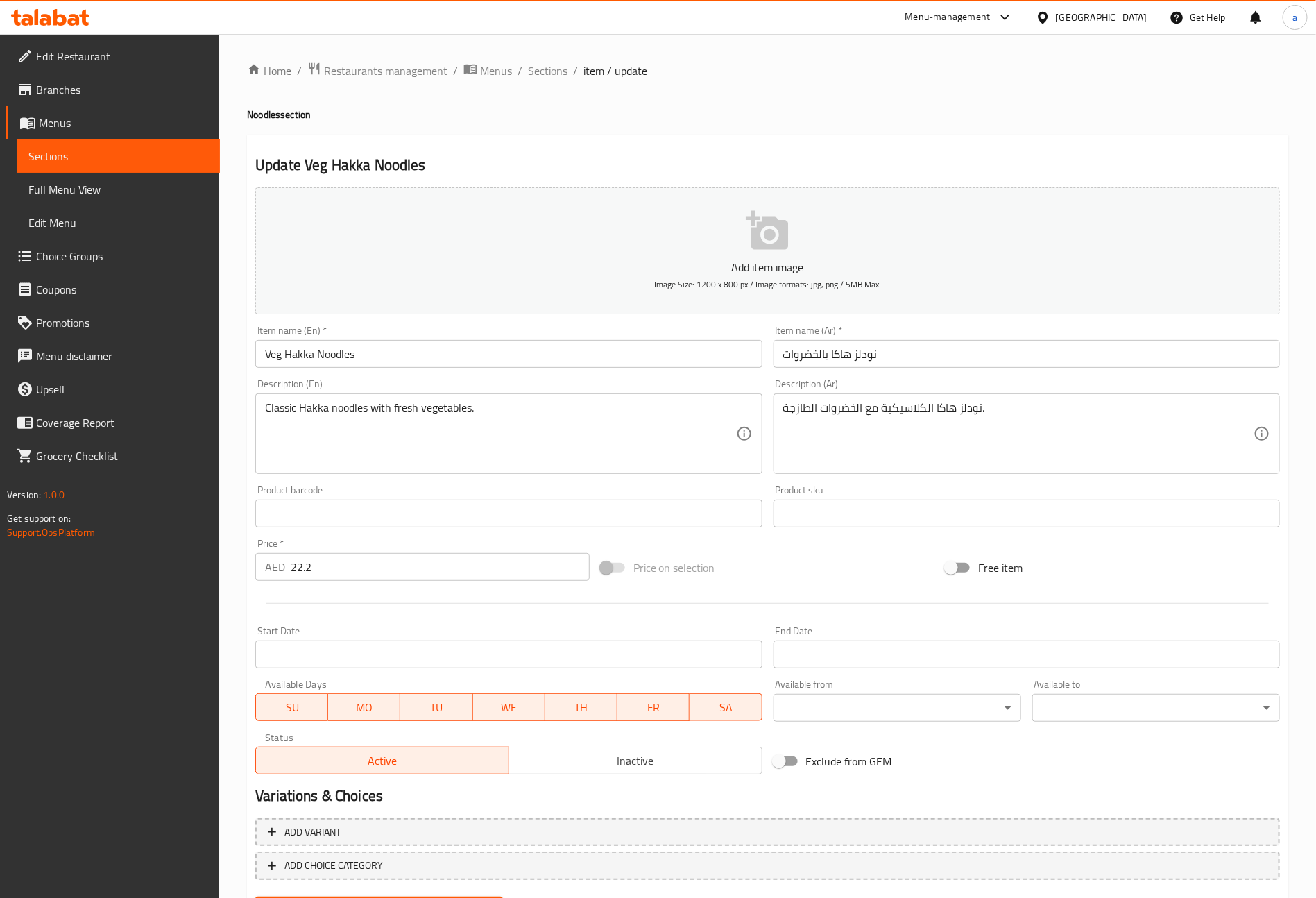
click at [83, 158] on span "Sections" at bounding box center [119, 157] width 180 height 17
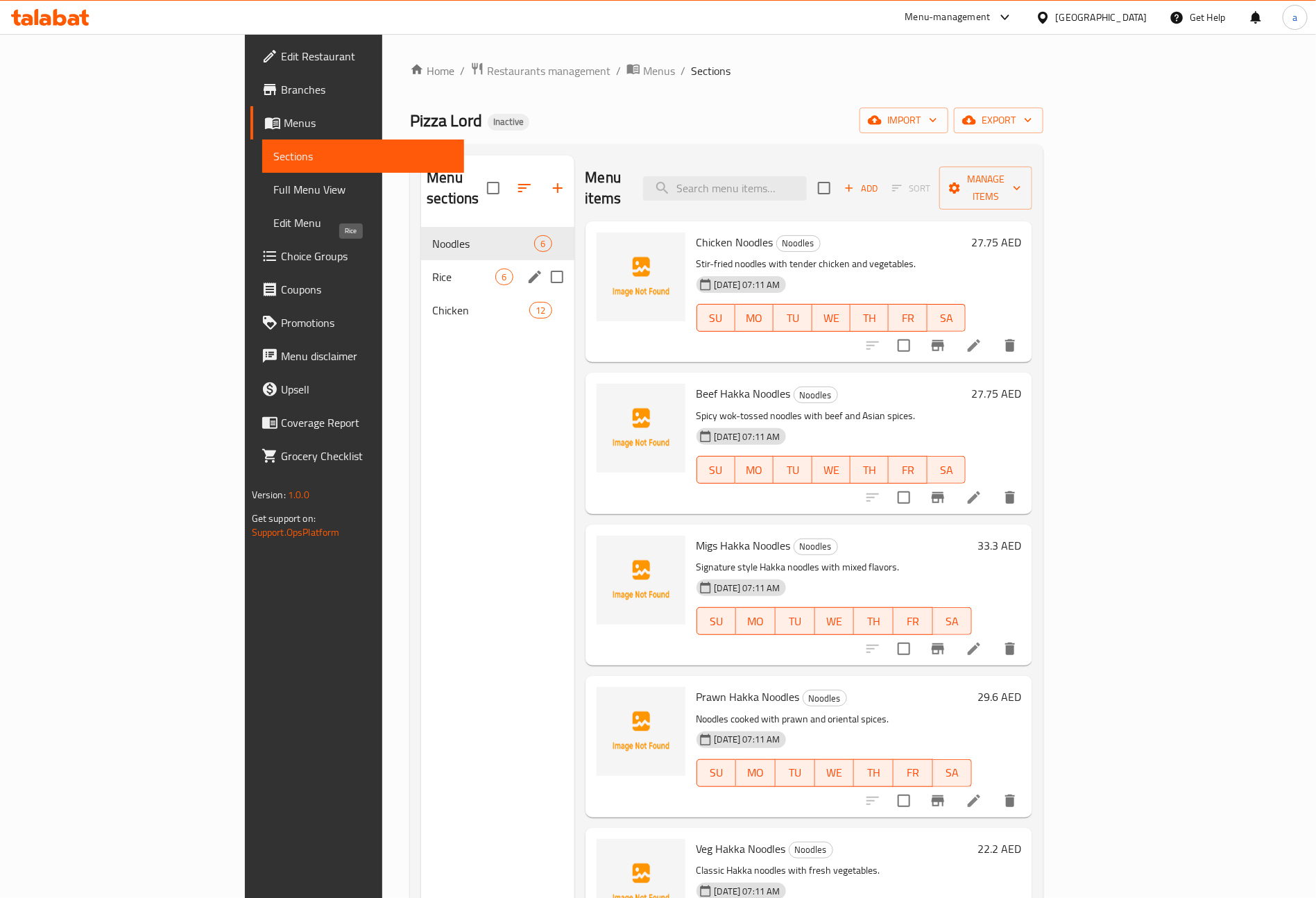
click at [432, 269] on span "Rice" at bounding box center [463, 277] width 64 height 17
click at [543, 263] on input "Menu sections" at bounding box center [557, 277] width 29 height 29
checkbox input "true"
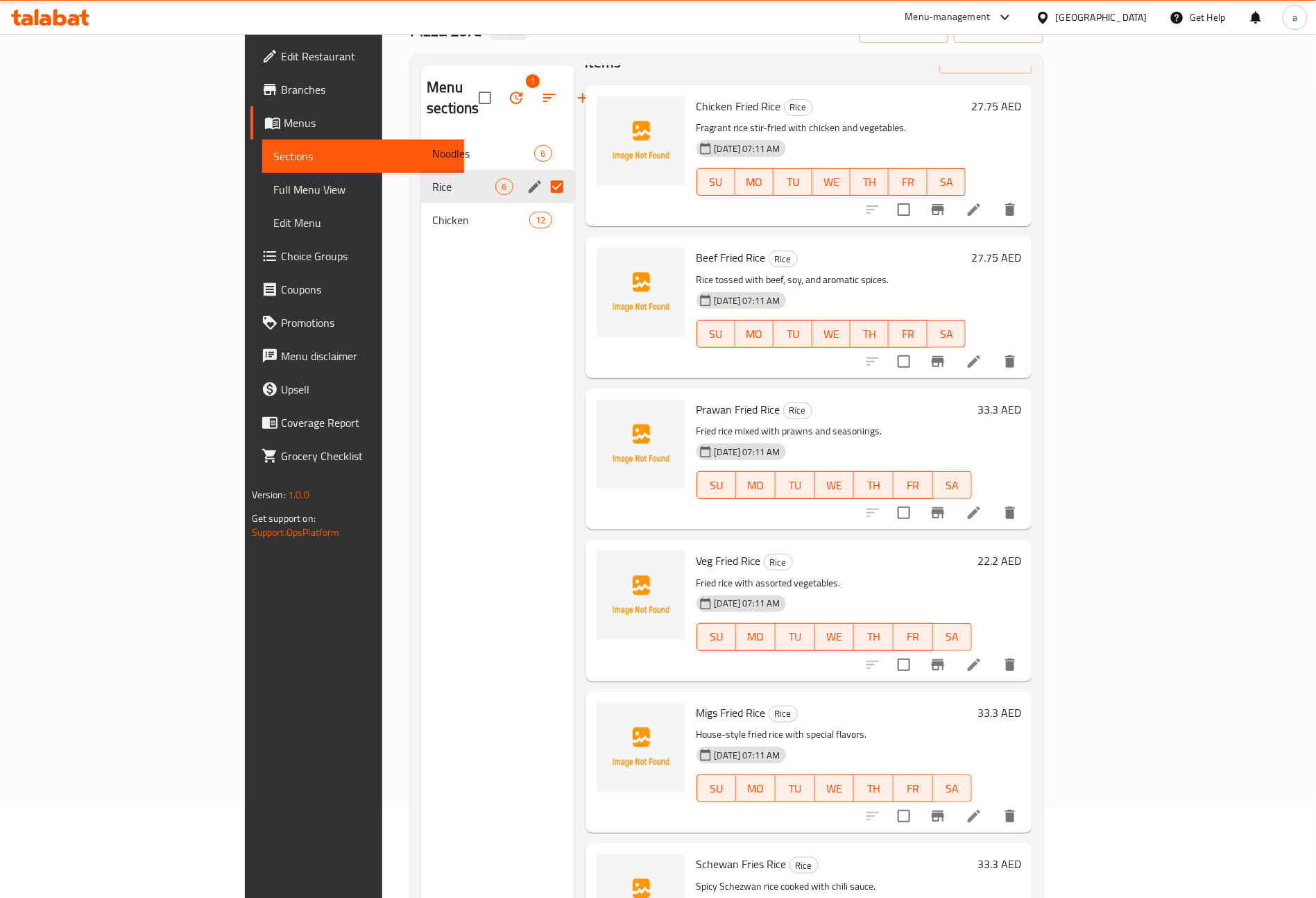
scroll to position [194, 0]
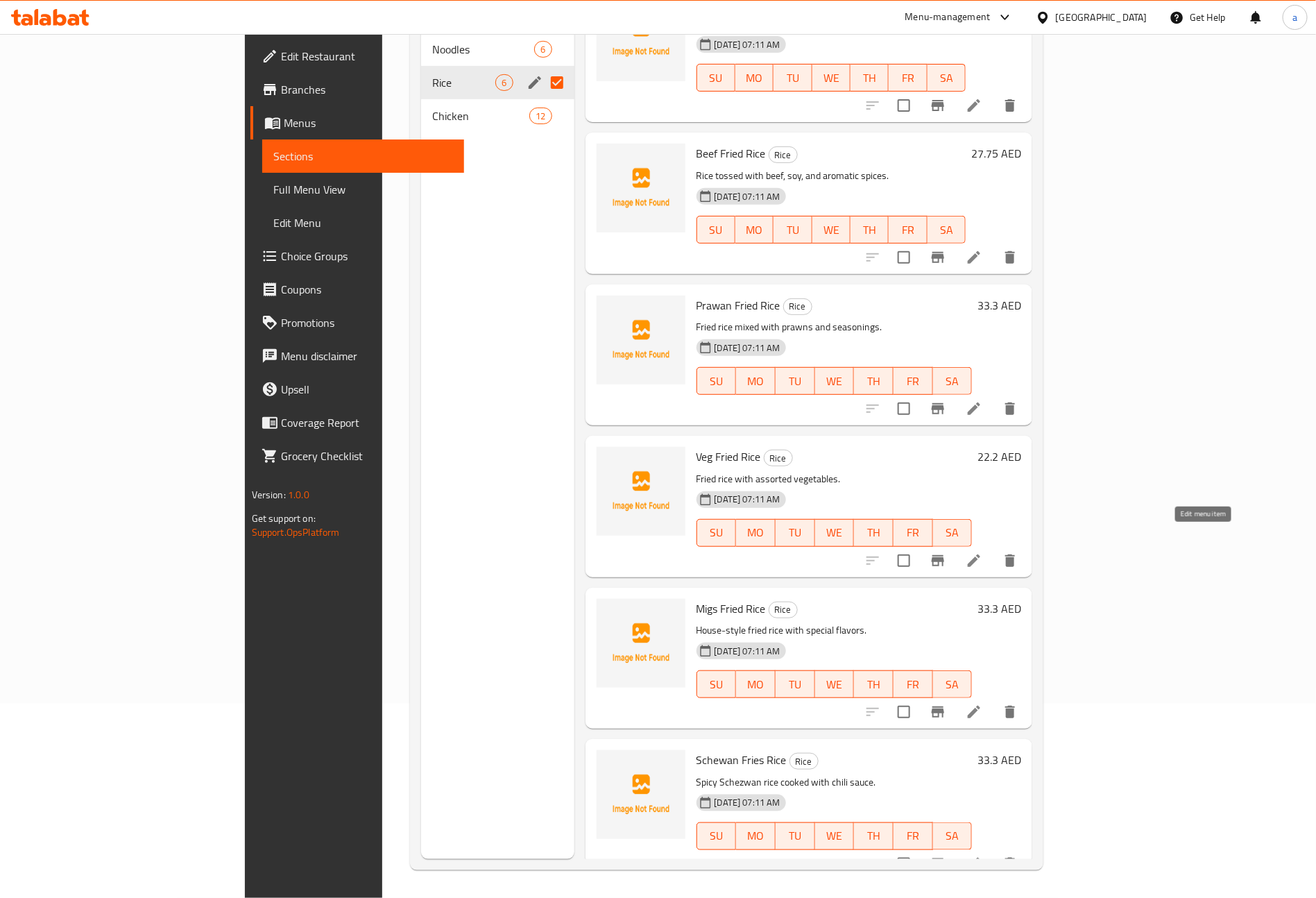
click at [982, 552] on icon at bounding box center [974, 561] width 17 height 17
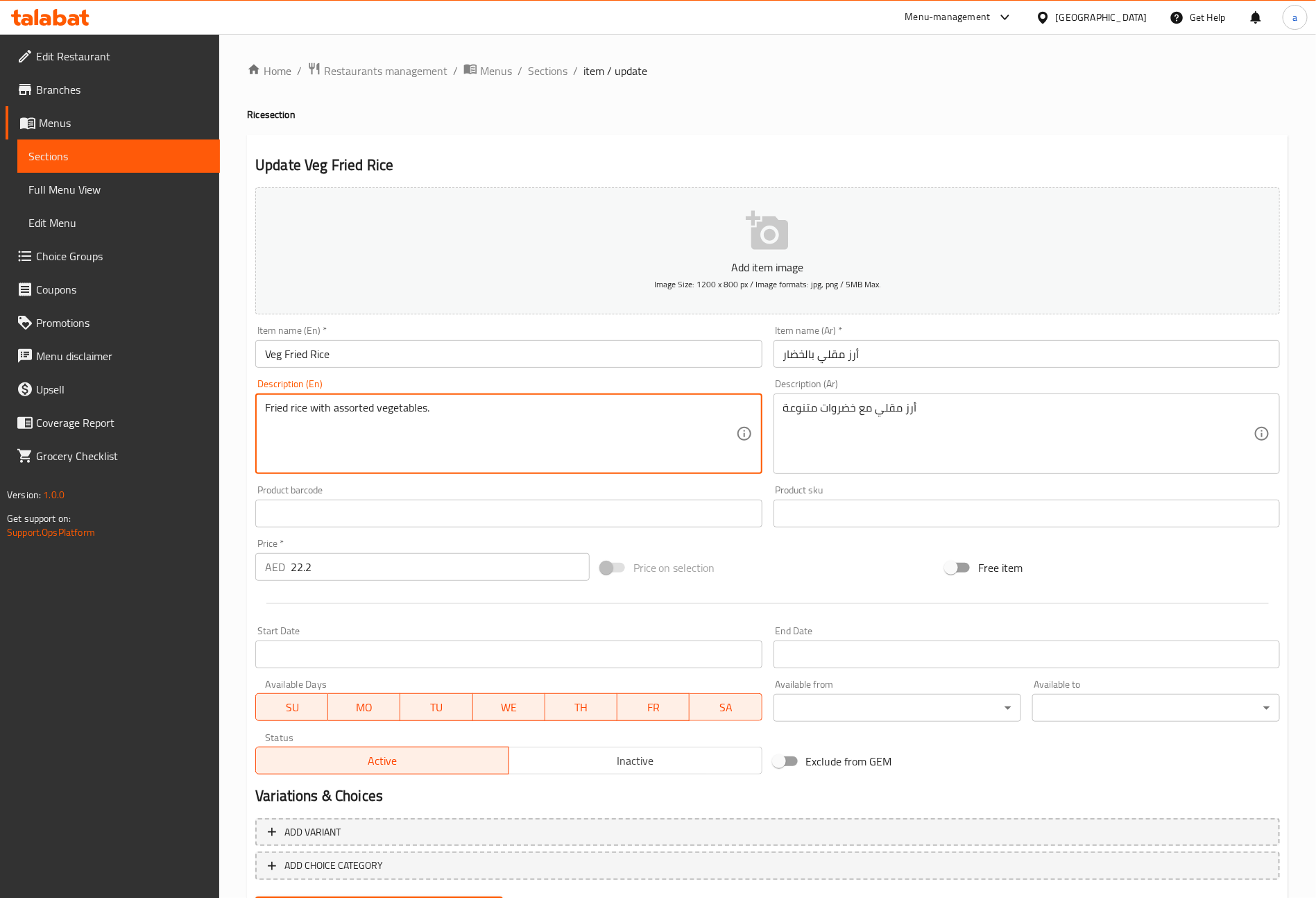
drag, startPoint x: 377, startPoint y: 410, endPoint x: 332, endPoint y: 410, distance: 45.0
drag, startPoint x: 429, startPoint y: 404, endPoint x: 333, endPoint y: 413, distance: 96.4
click at [333, 413] on textarea "Fried rice with assorted vegetables." at bounding box center [500, 435] width 470 height 66
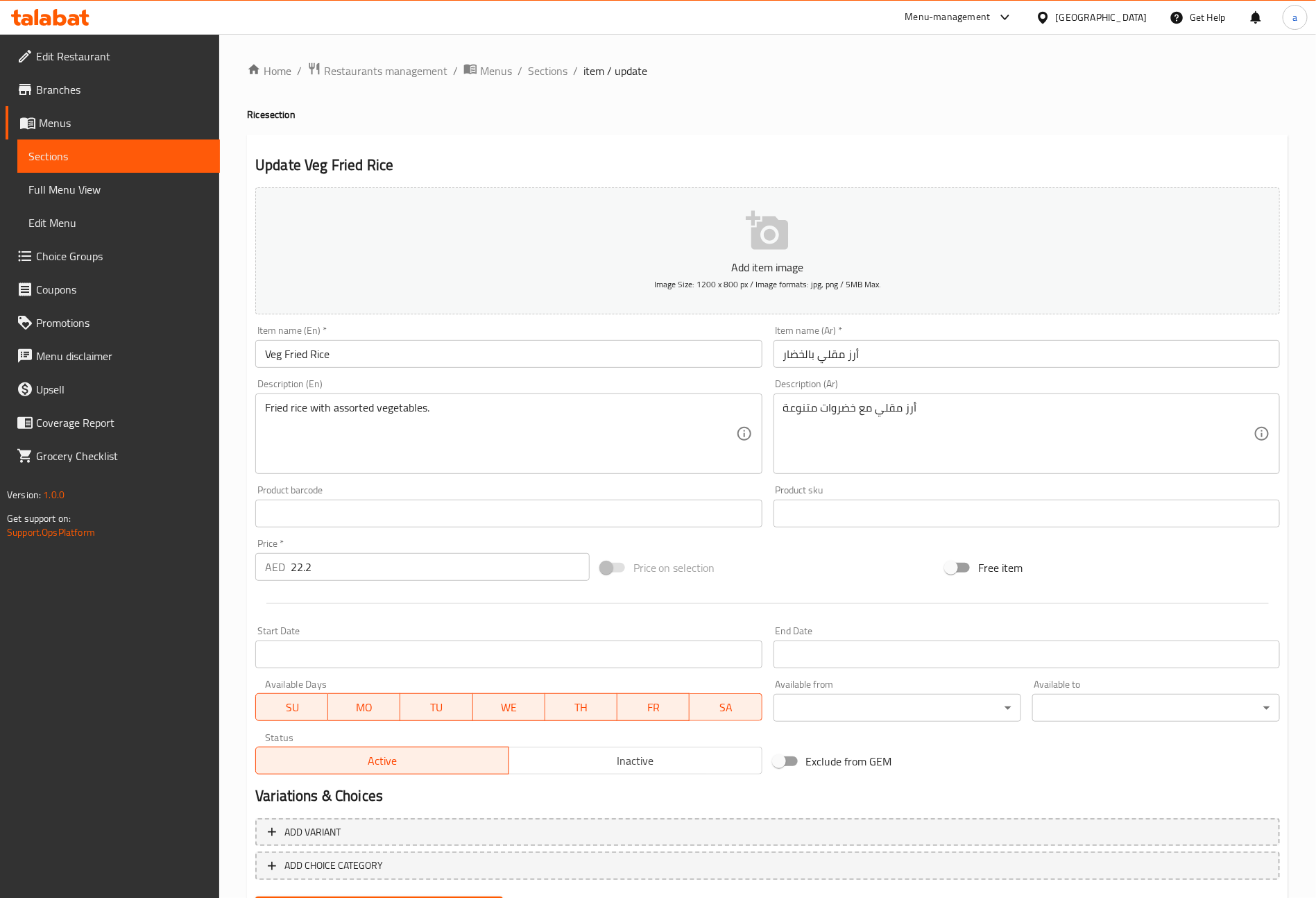
scroll to position [69, 0]
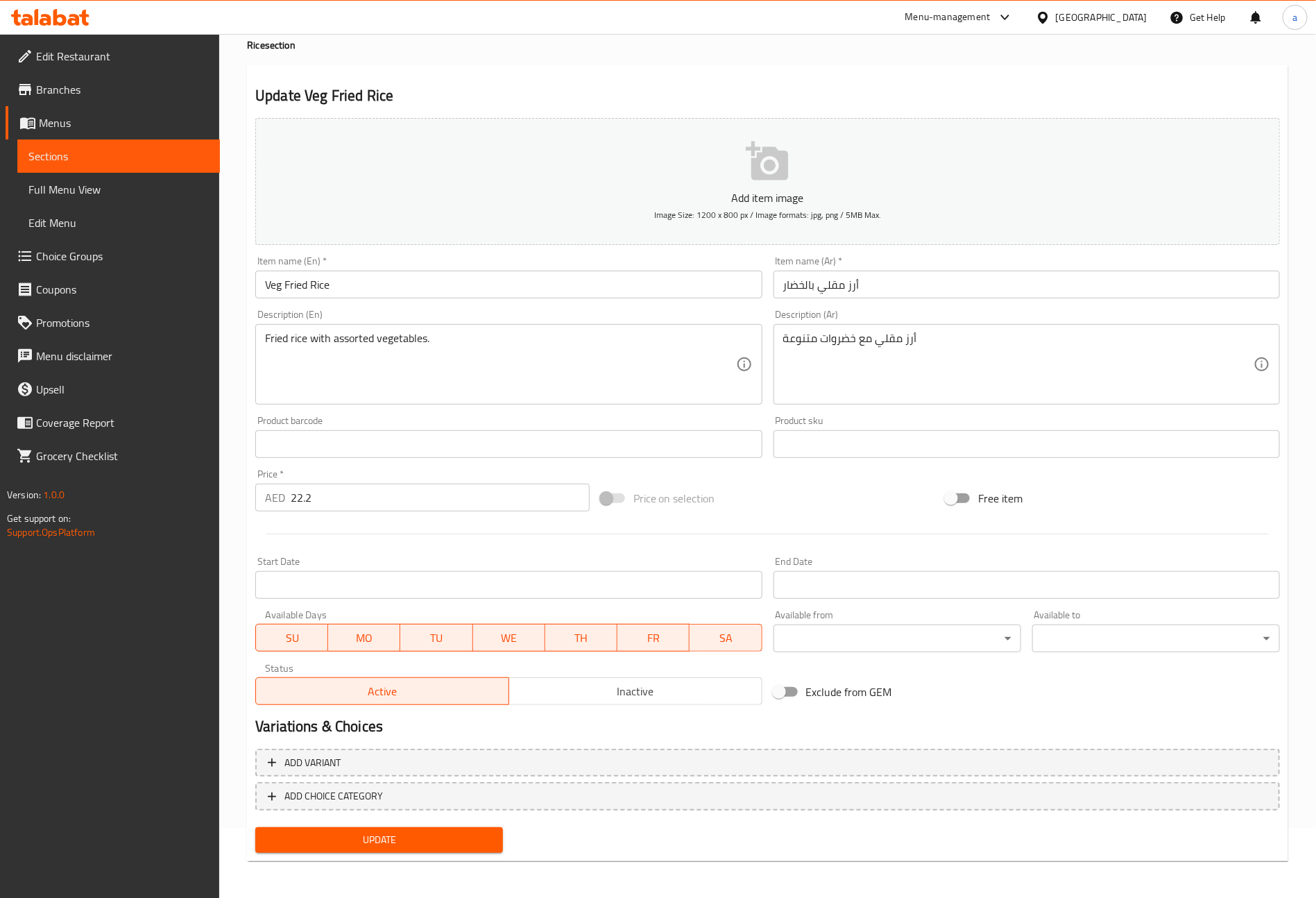
click at [404, 837] on span "Update" at bounding box center [379, 840] width 225 height 17
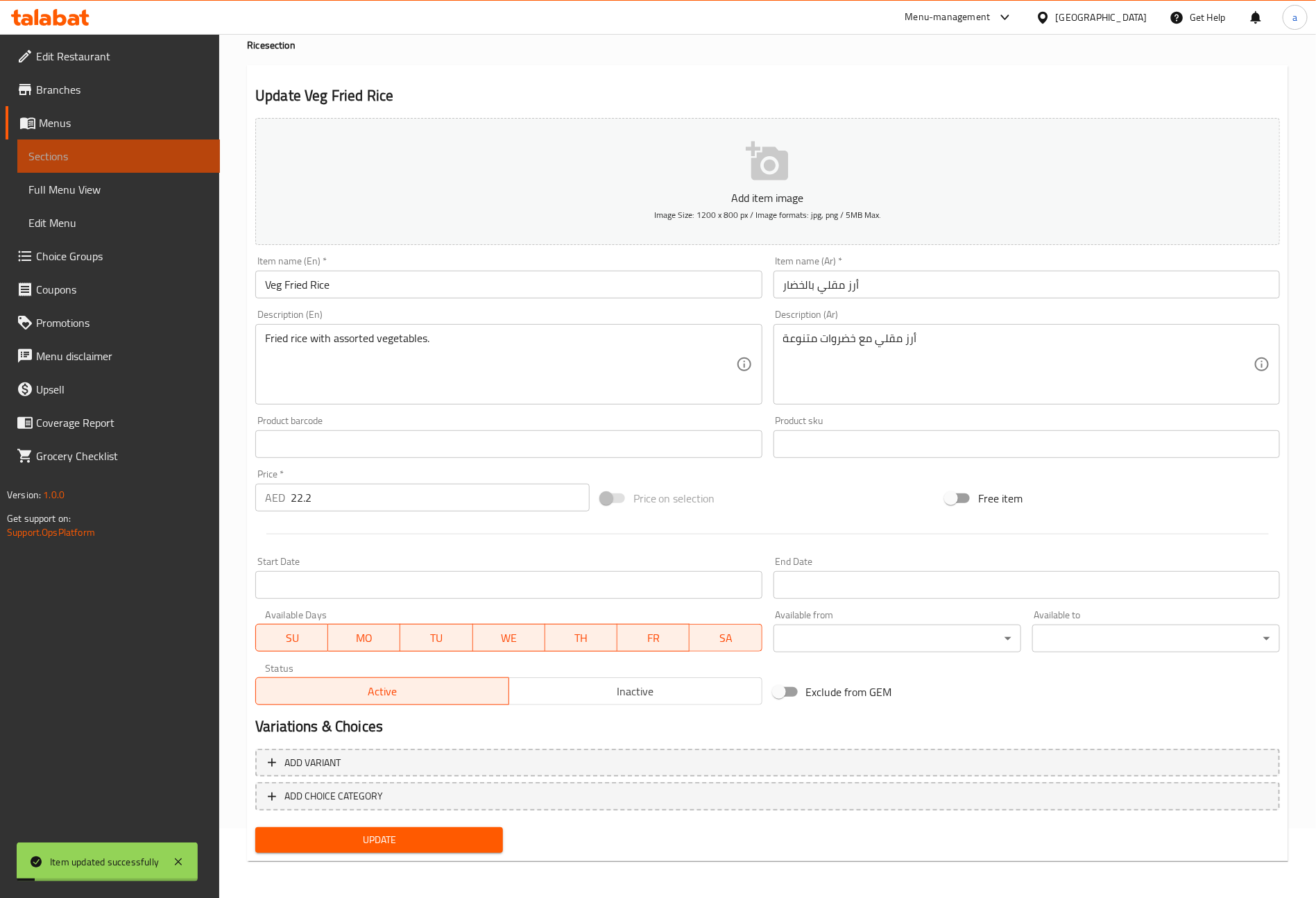
click at [67, 163] on span "Sections" at bounding box center [119, 157] width 180 height 17
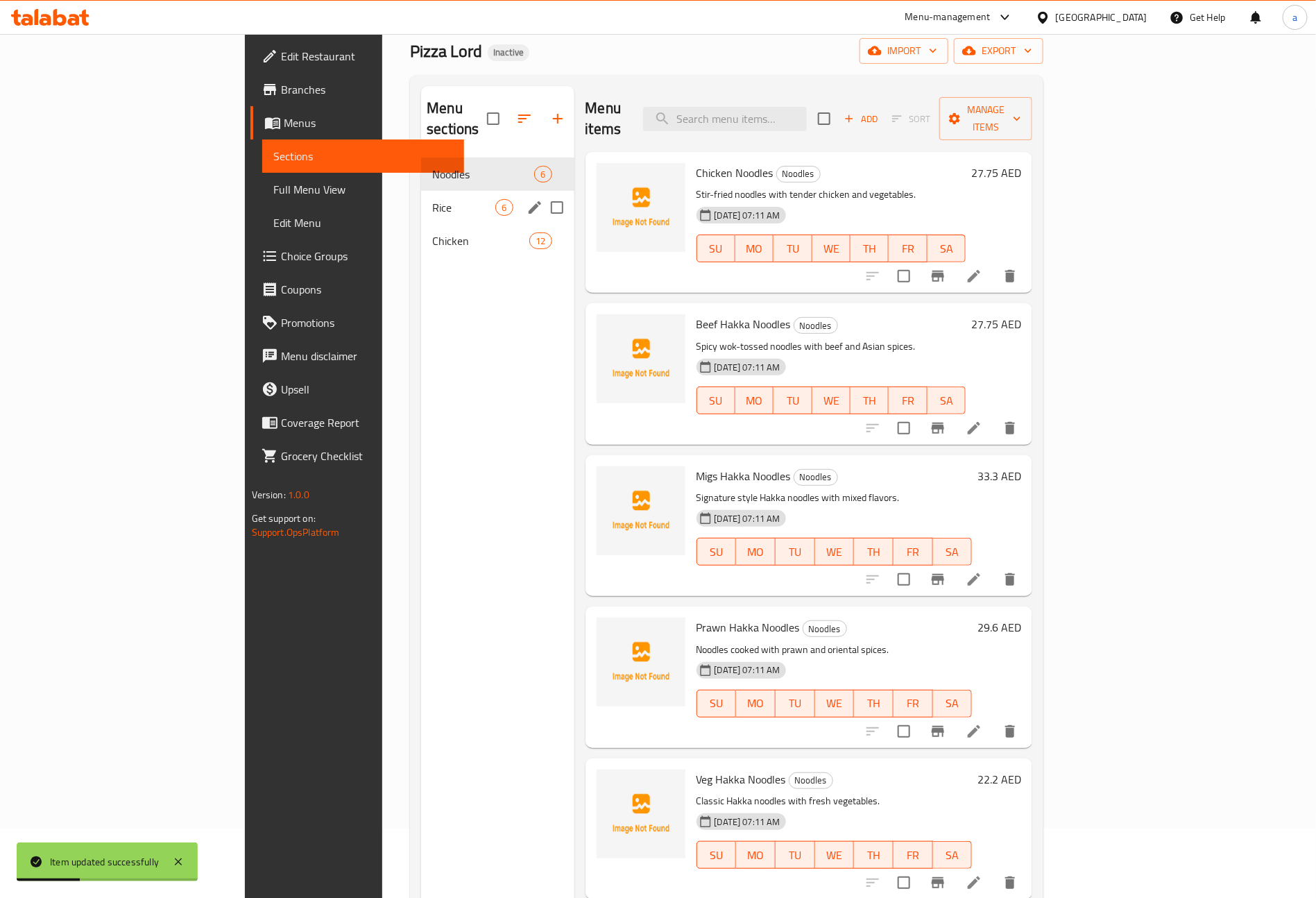
click at [543, 193] on input "Menu sections" at bounding box center [557, 208] width 29 height 29
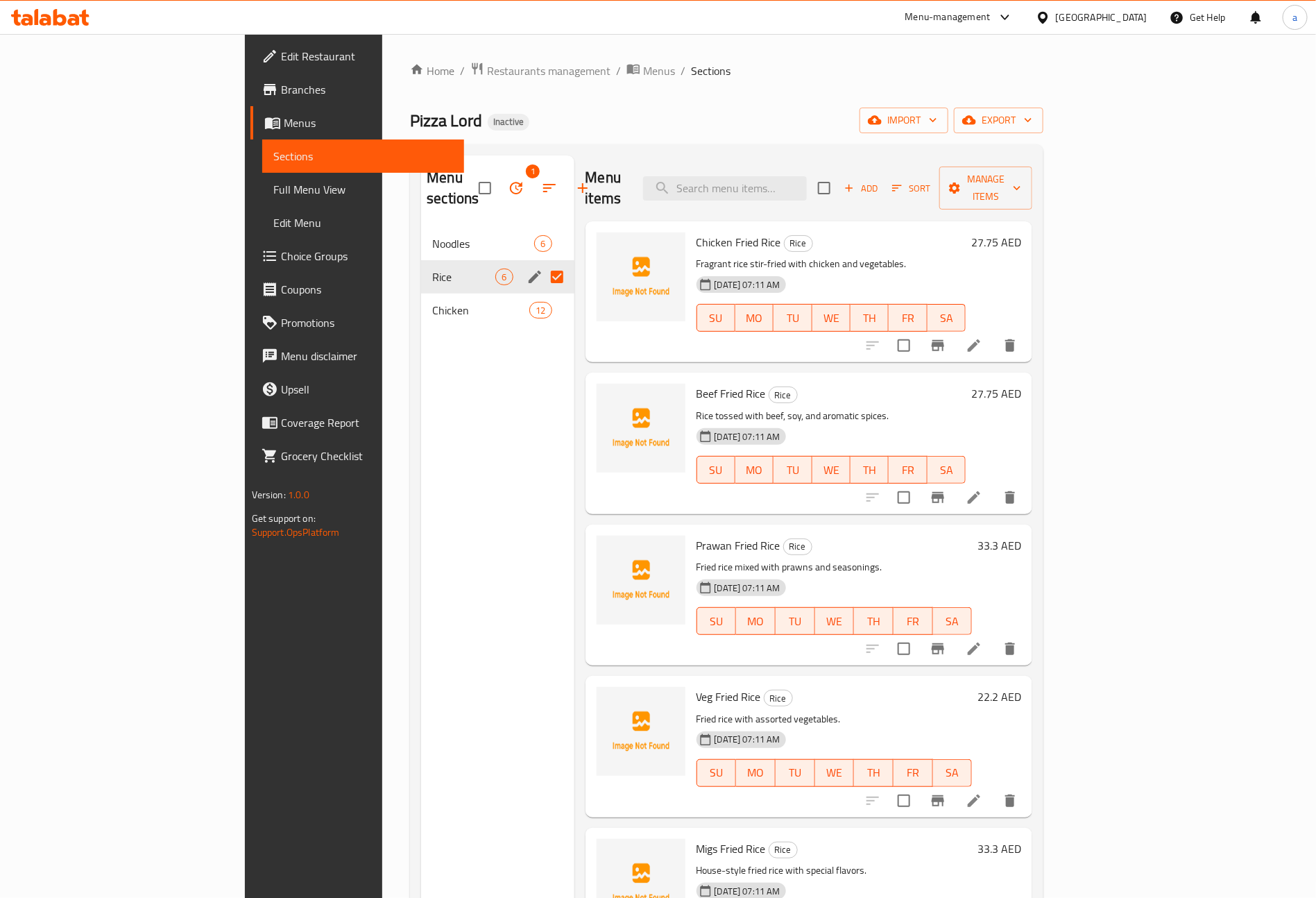
click at [543, 263] on input "Menu sections" at bounding box center [557, 277] width 29 height 29
checkbox input "false"
click at [432, 236] on span "Noodles" at bounding box center [463, 244] width 64 height 17
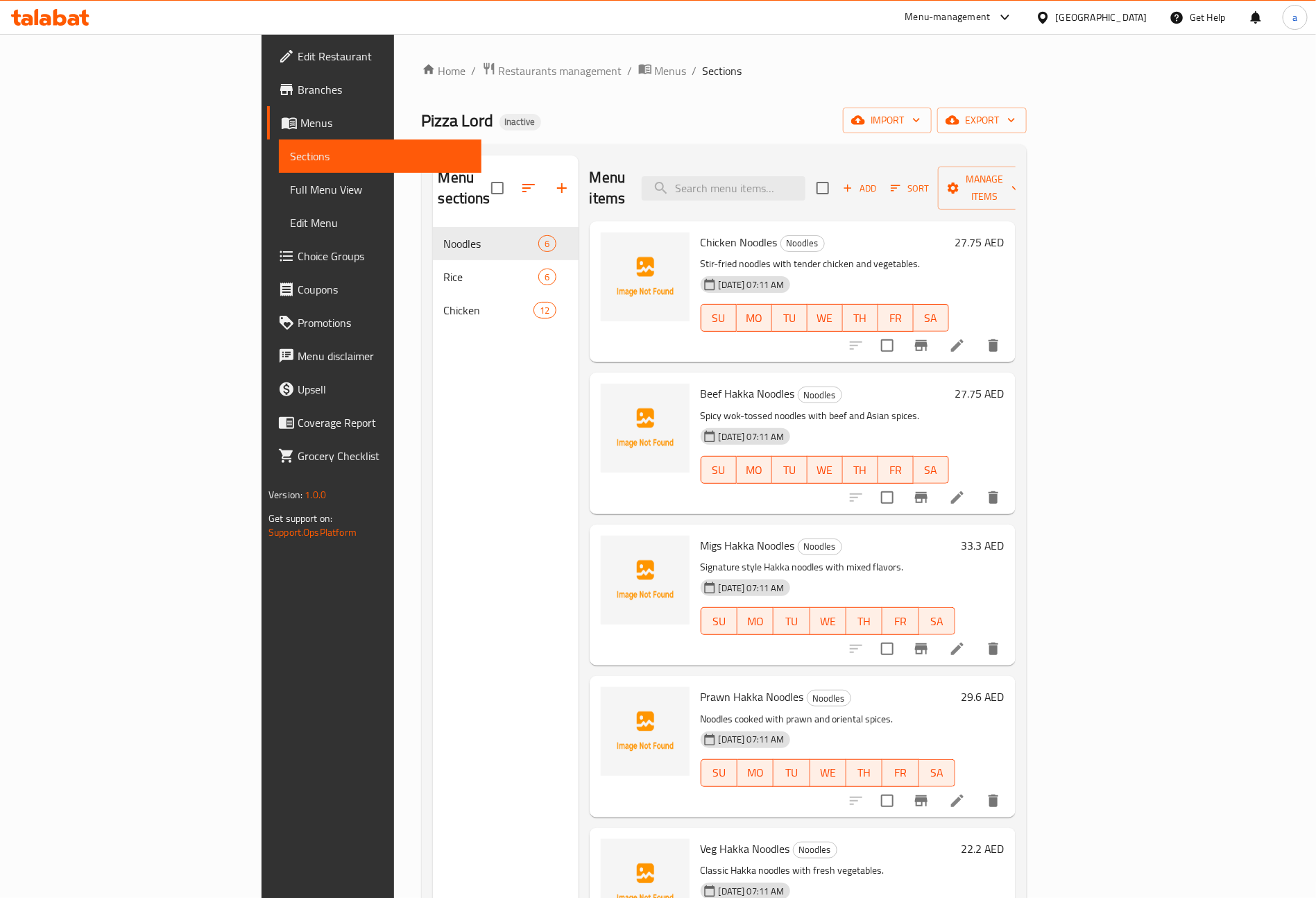
scroll to position [46, 0]
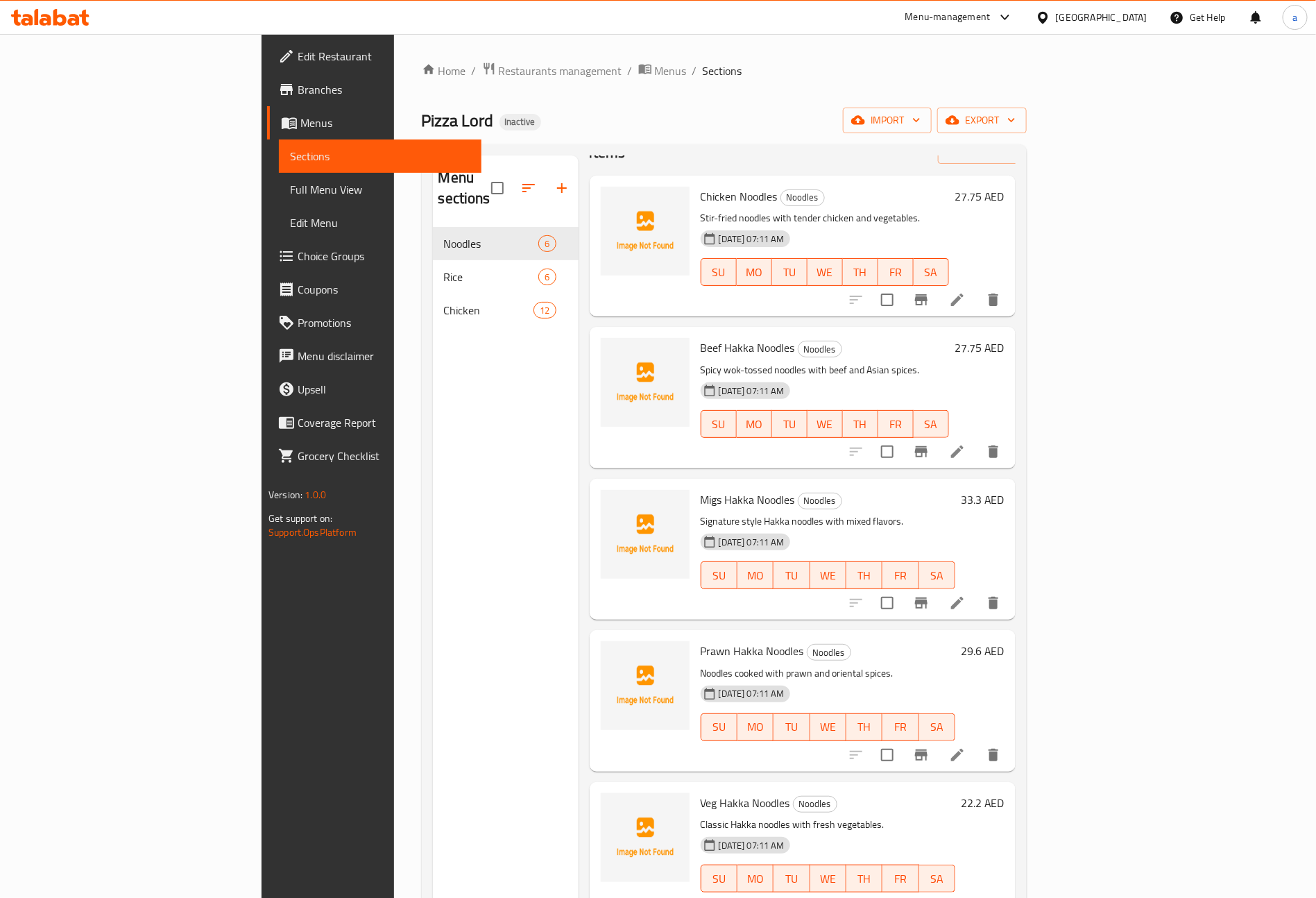
click at [964, 597] on icon at bounding box center [957, 603] width 13 height 13
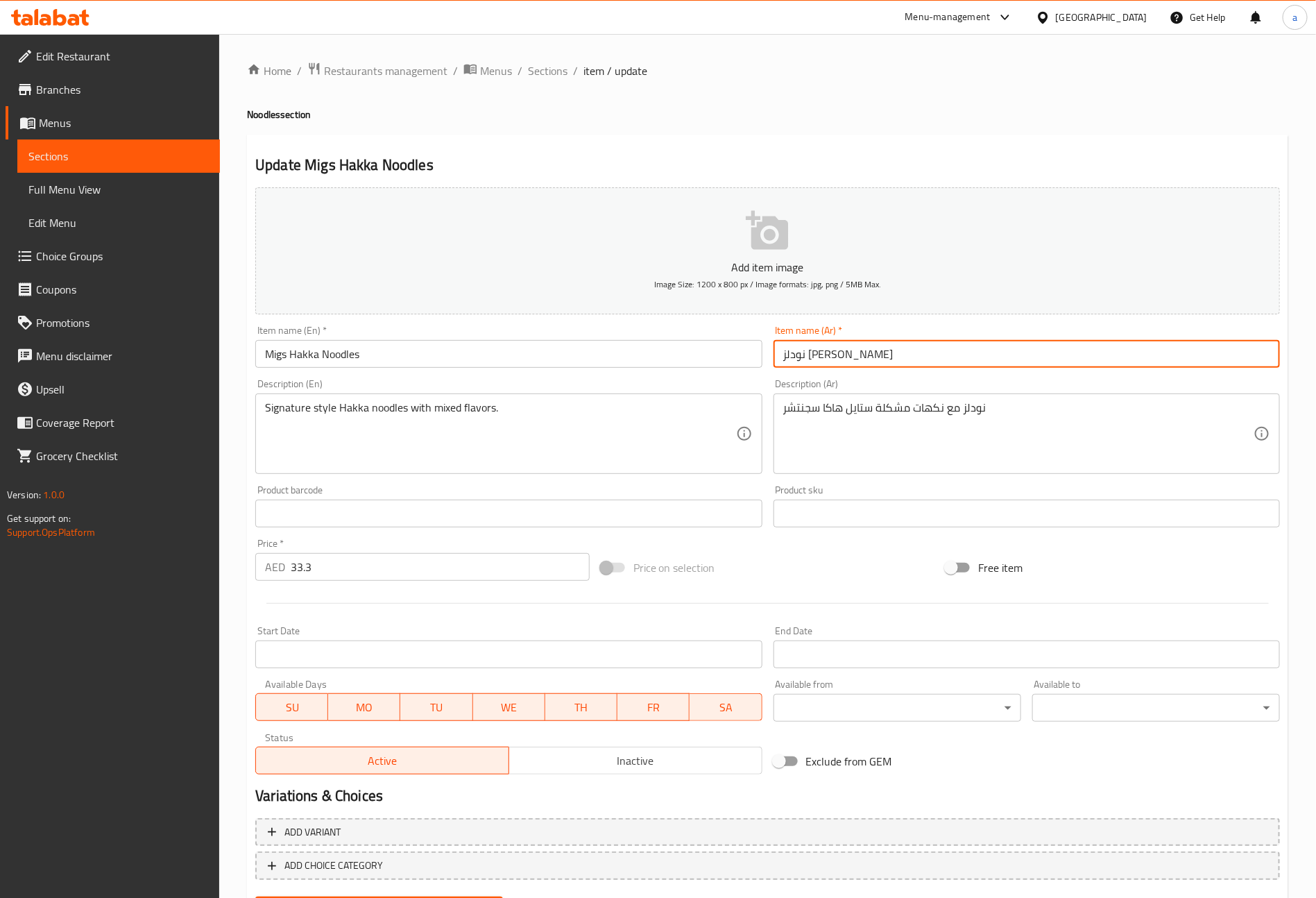
click at [789, 357] on input "نودلز هاكا ميغز" at bounding box center [1027, 353] width 506 height 28
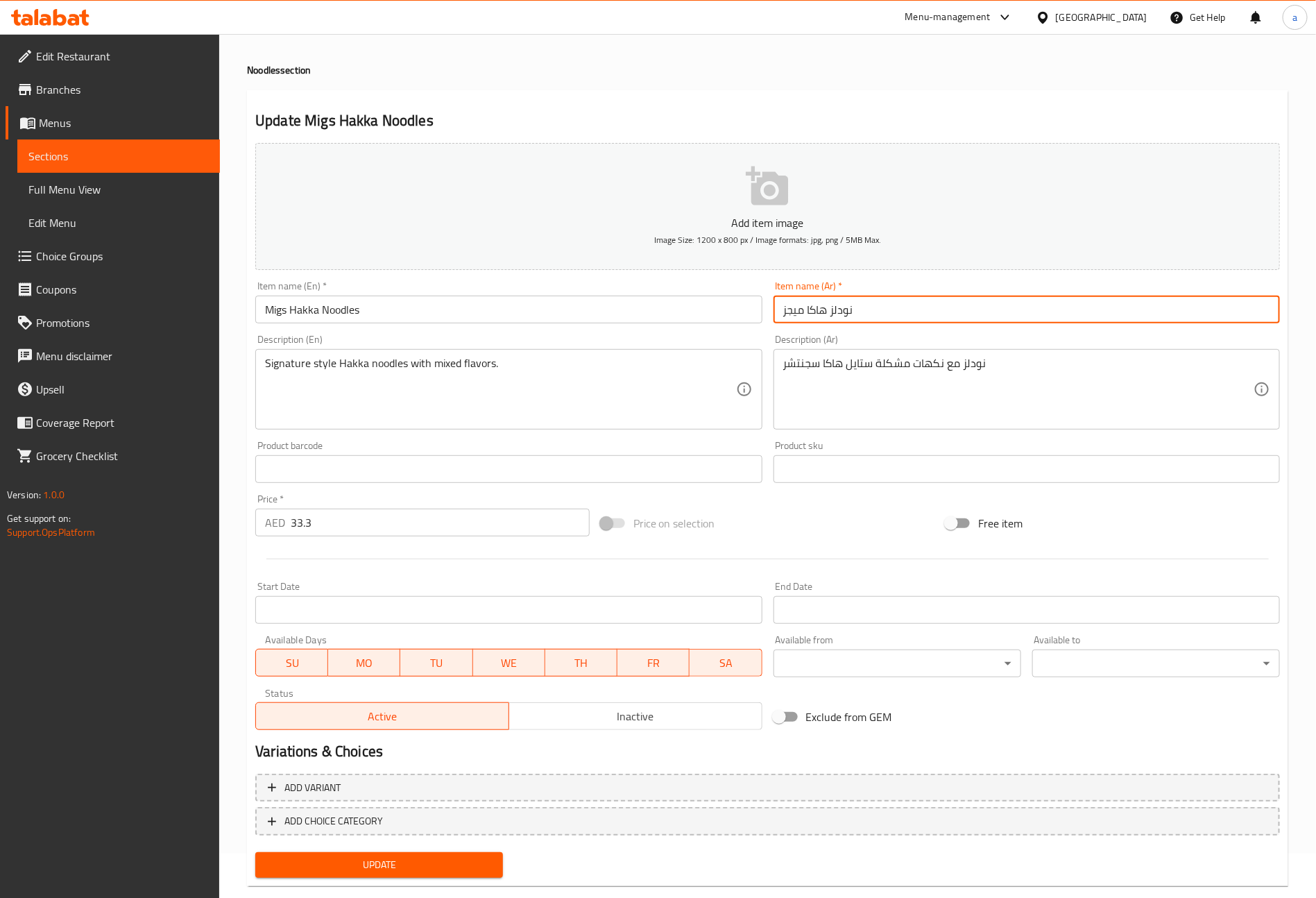
scroll to position [69, 0]
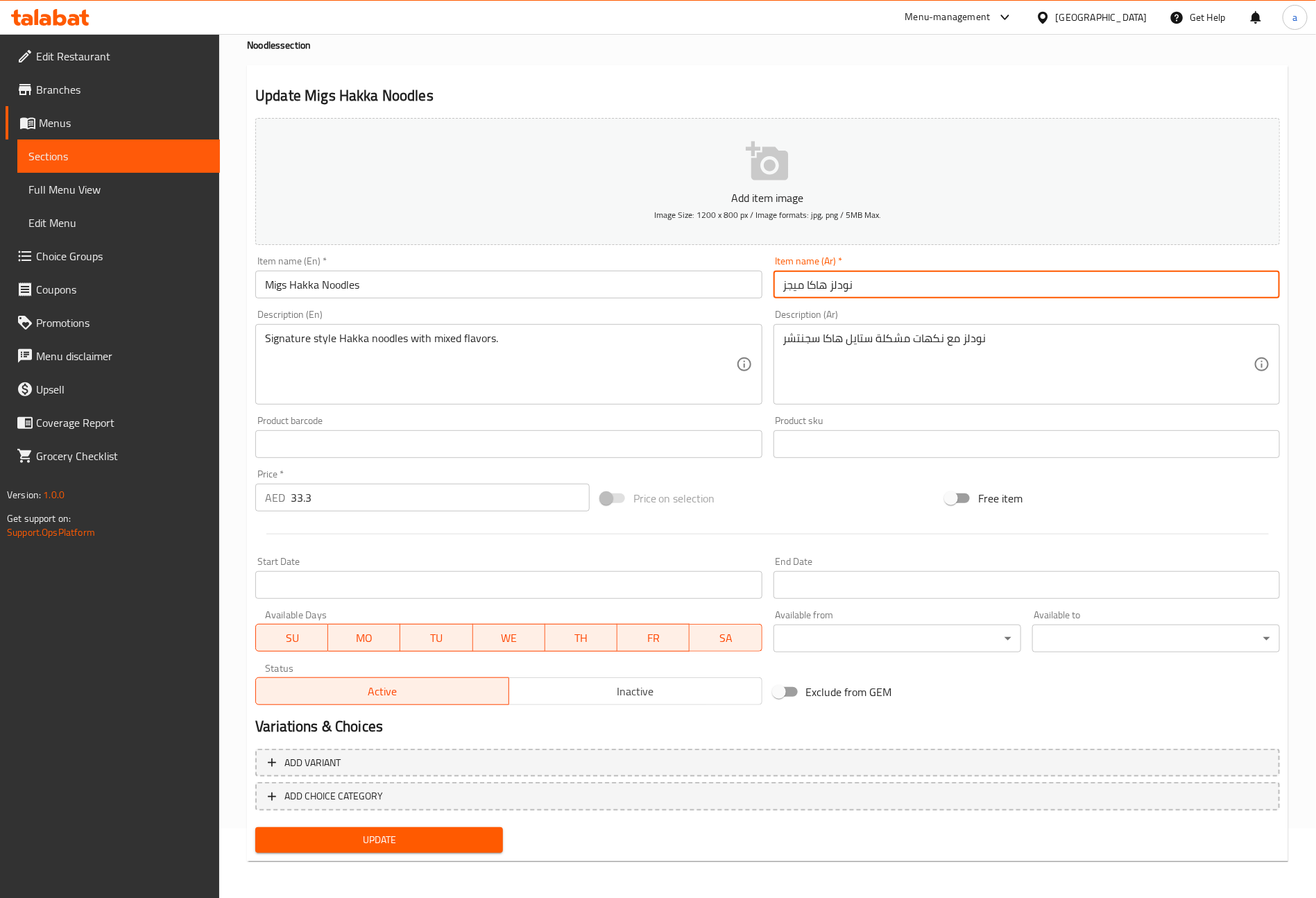
type input "نودلز هاكا ميجز"
click at [412, 828] on button "Update" at bounding box center [379, 840] width 247 height 25
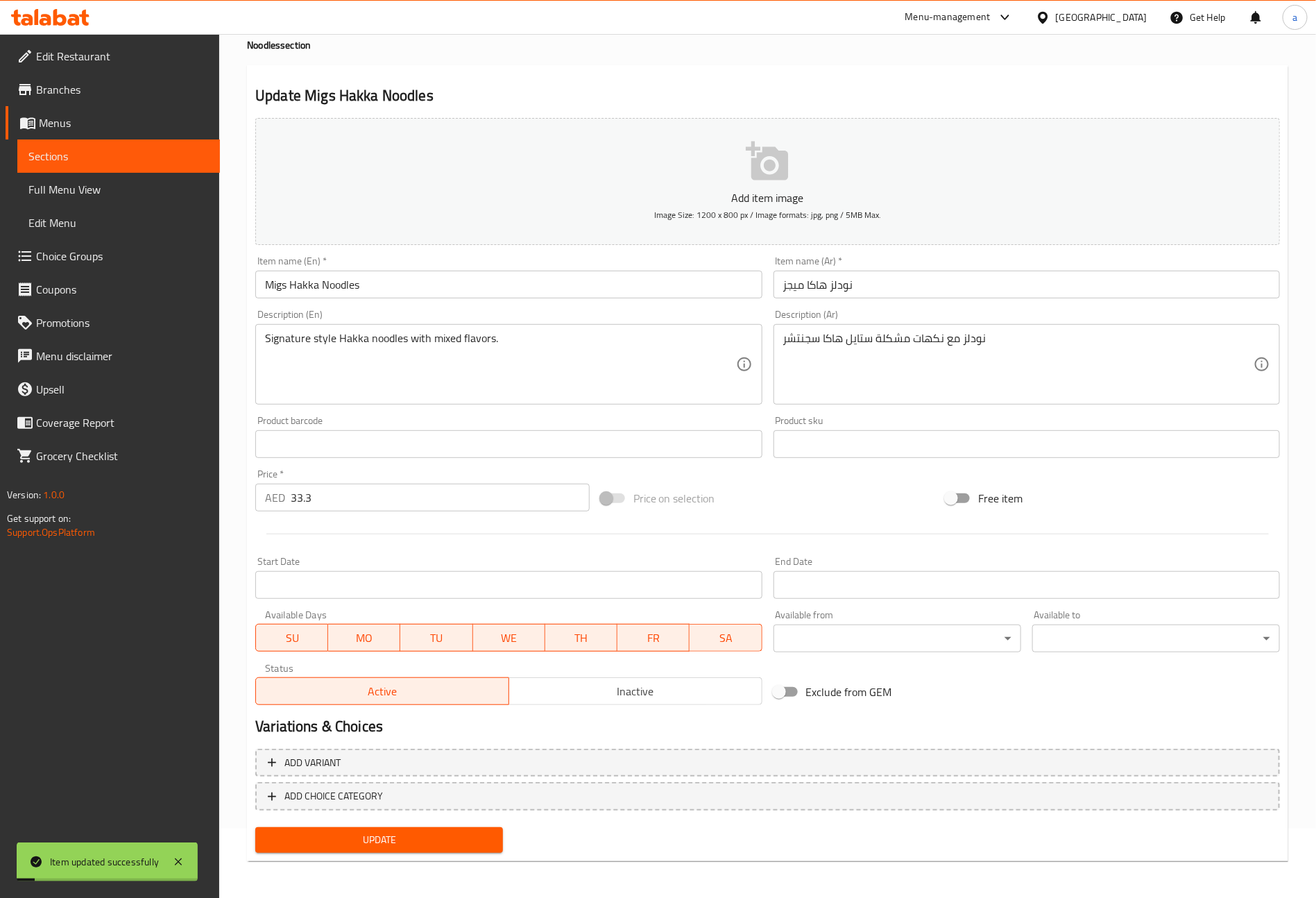
click at [98, 152] on span "Sections" at bounding box center [119, 157] width 180 height 17
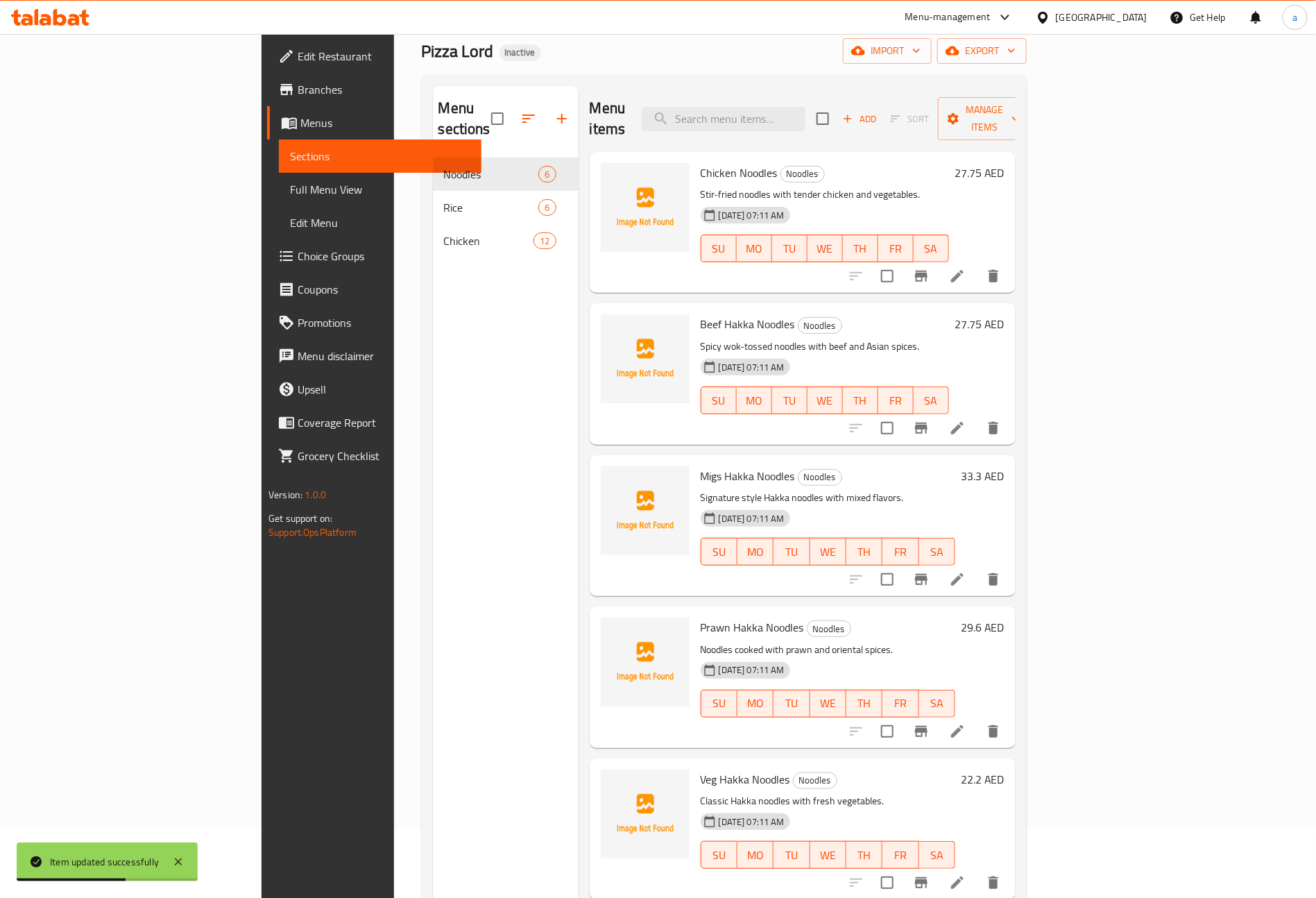
scroll to position [46, 0]
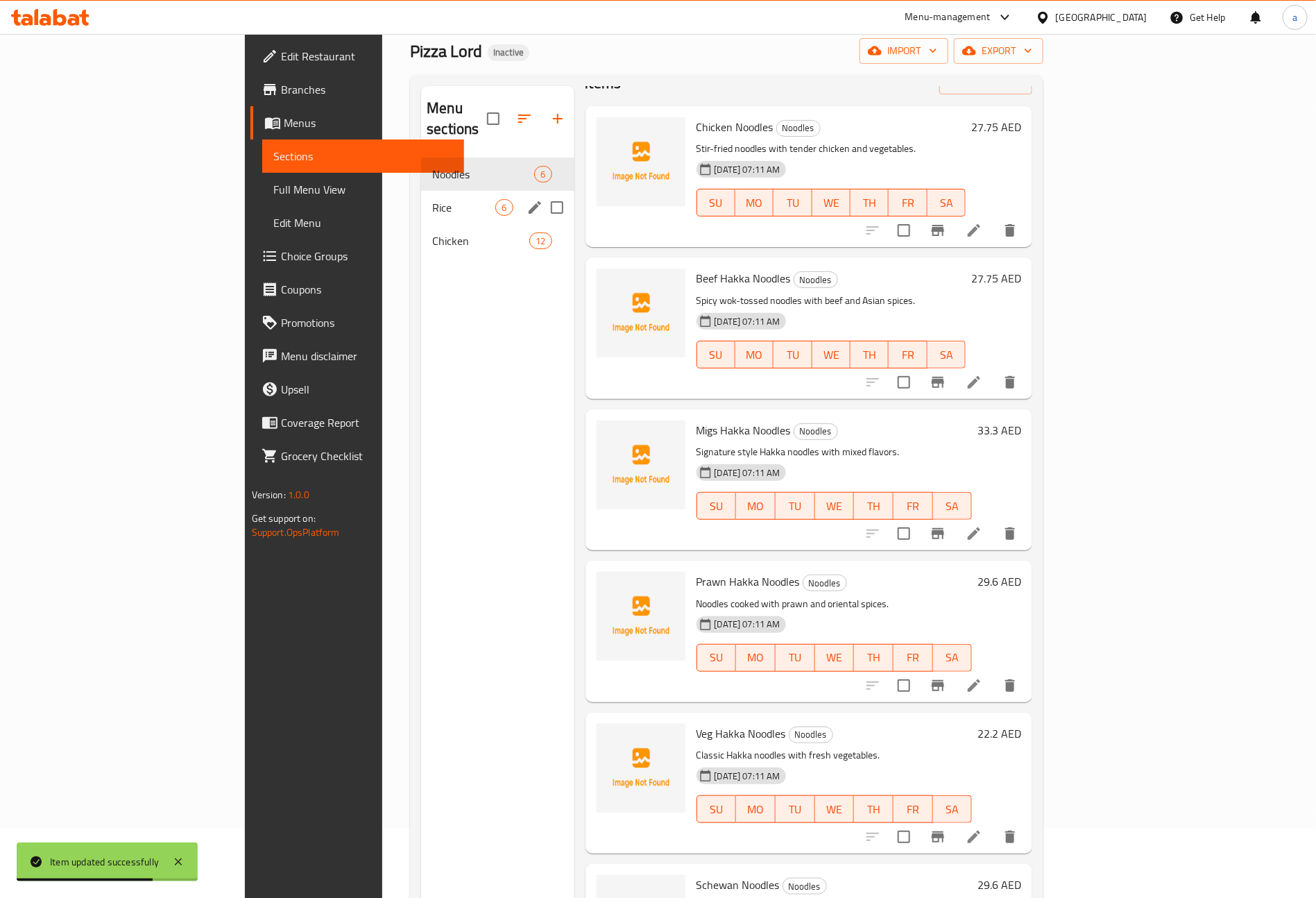
click at [543, 193] on input "Menu sections" at bounding box center [557, 208] width 29 height 29
checkbox input "true"
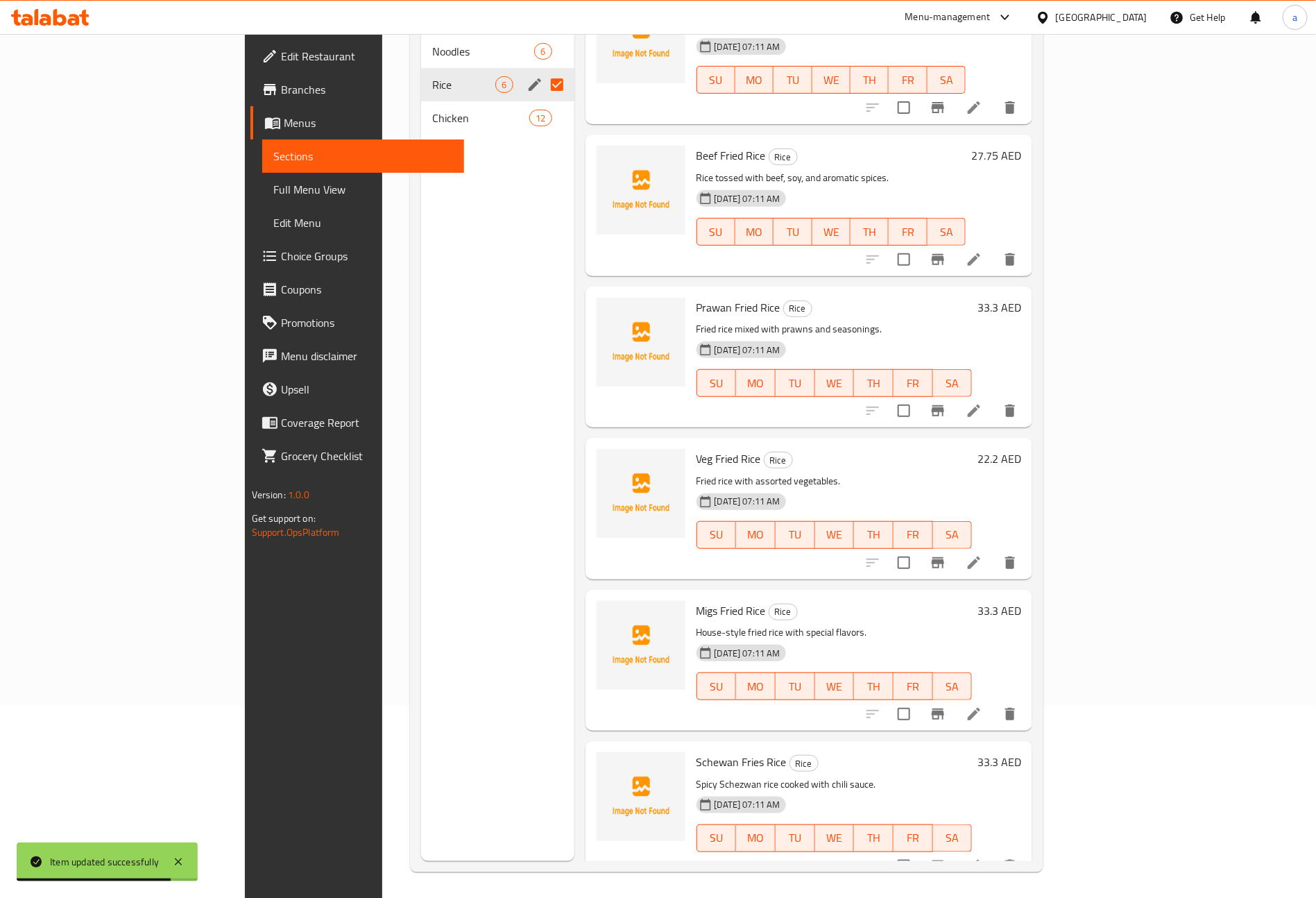
scroll to position [194, 0]
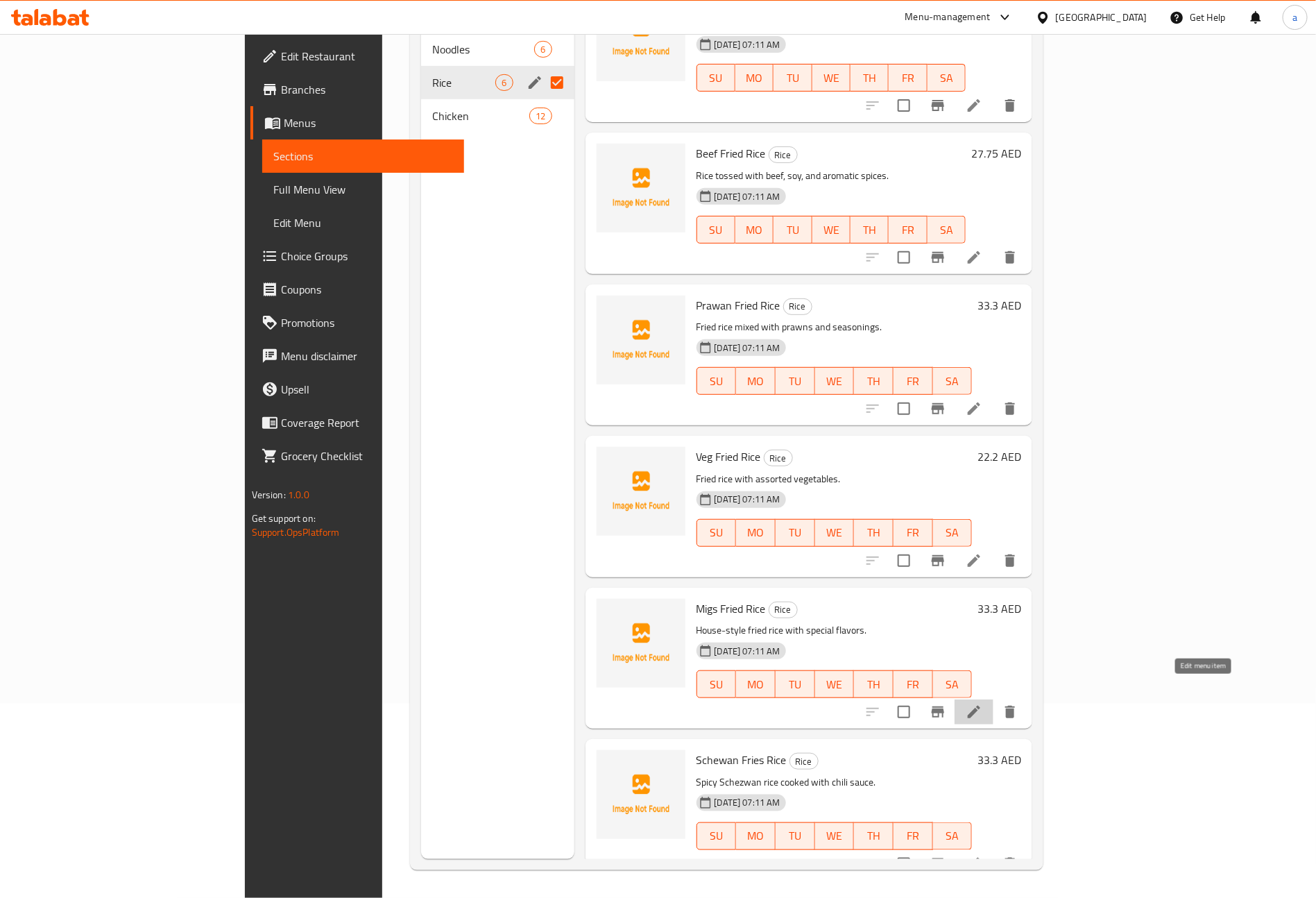
click at [982, 704] on icon at bounding box center [974, 712] width 17 height 17
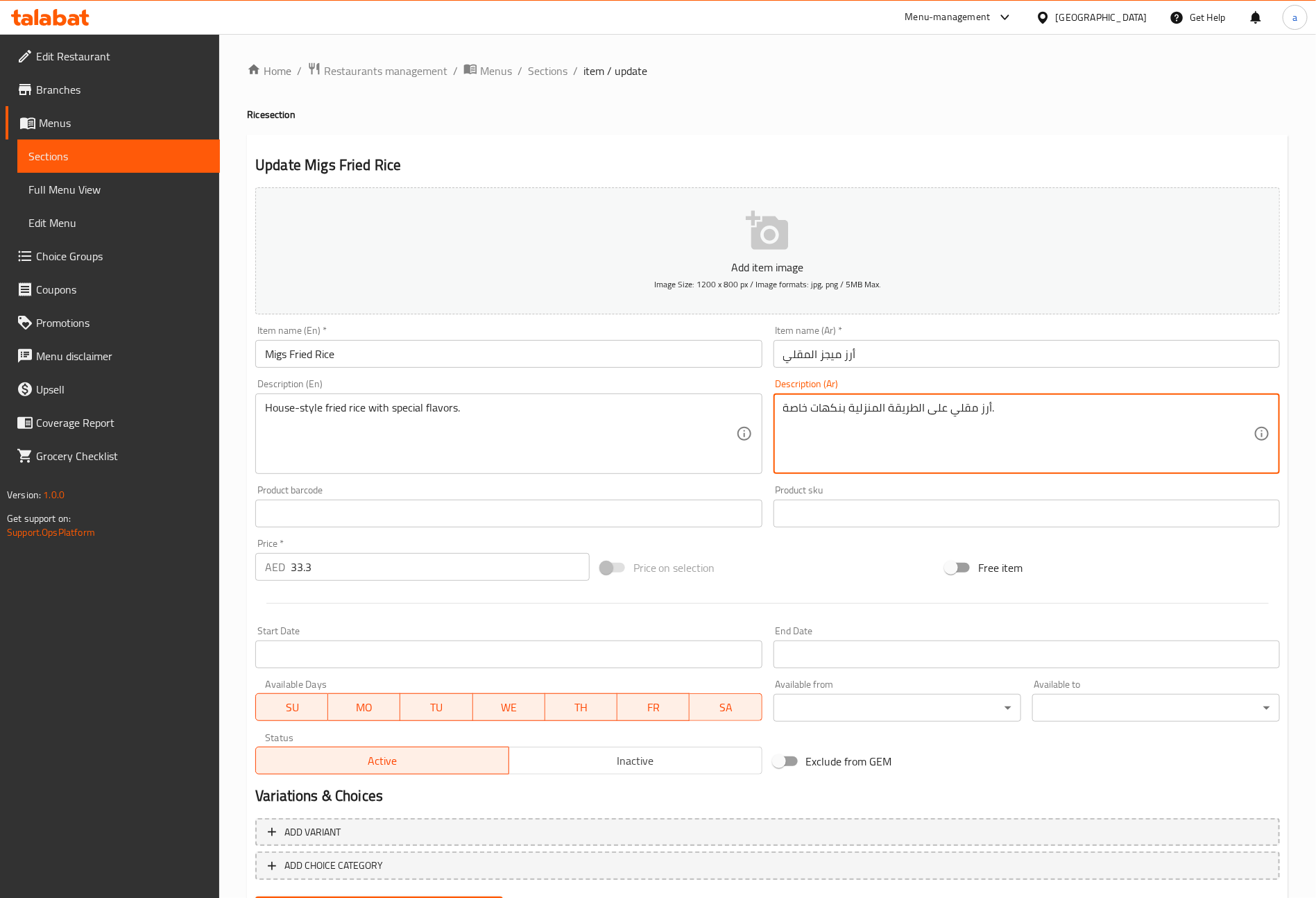
drag, startPoint x: 806, startPoint y: 411, endPoint x: 409, endPoint y: 413, distance: 397.0
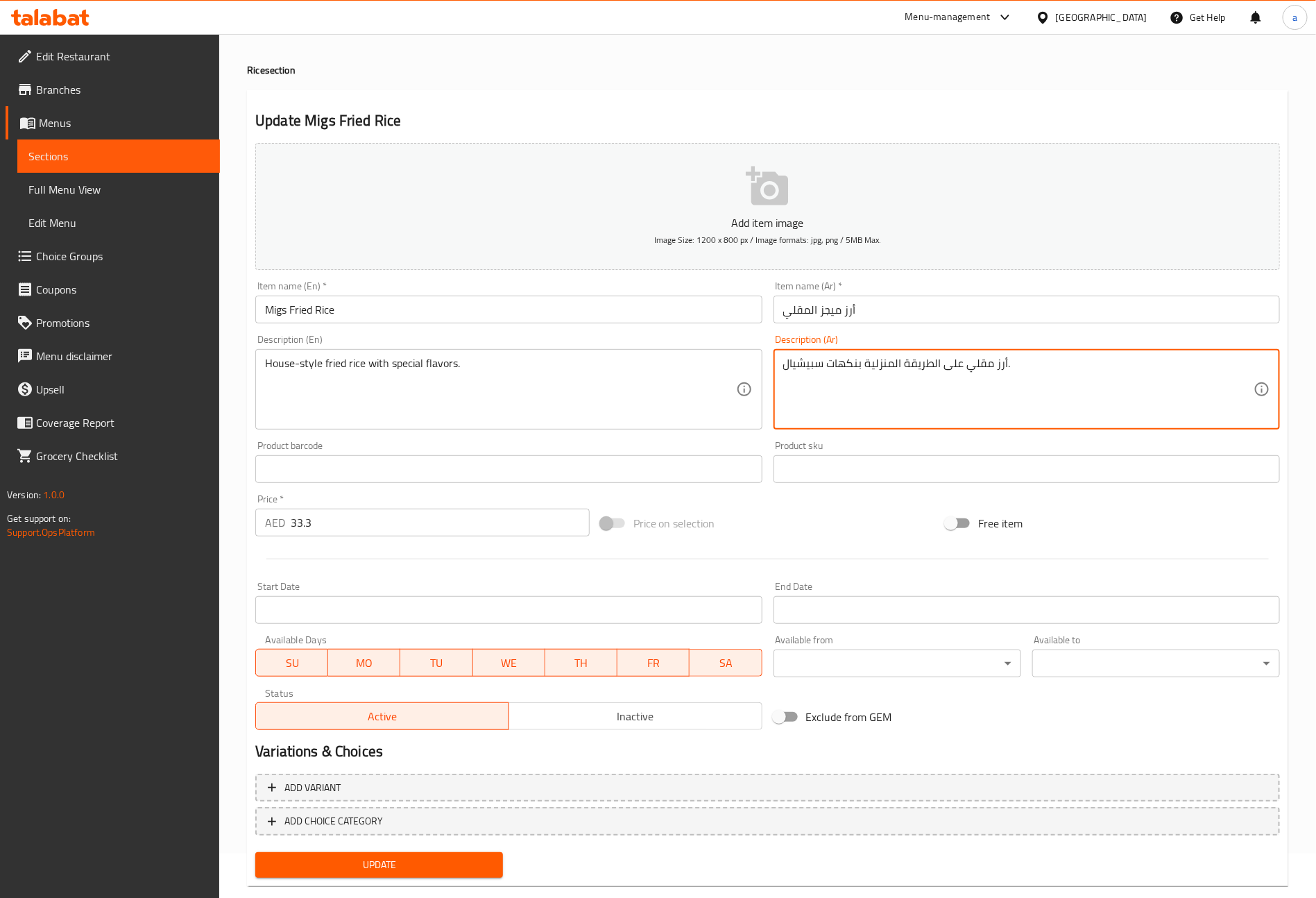
scroll to position [69, 0]
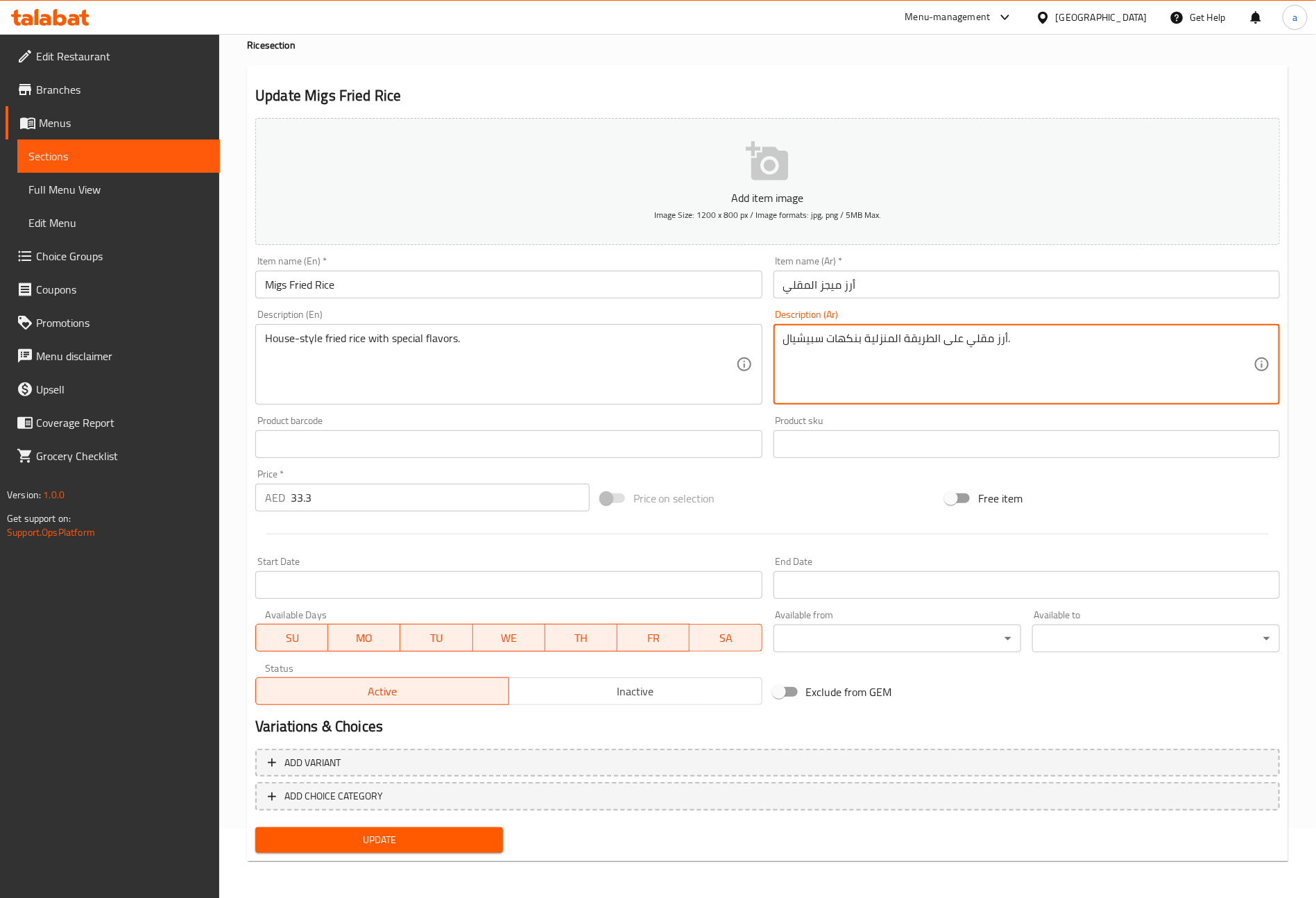
type textarea "أرز مقلي على الطريقة المنزلية بنكهات سبيشيال."
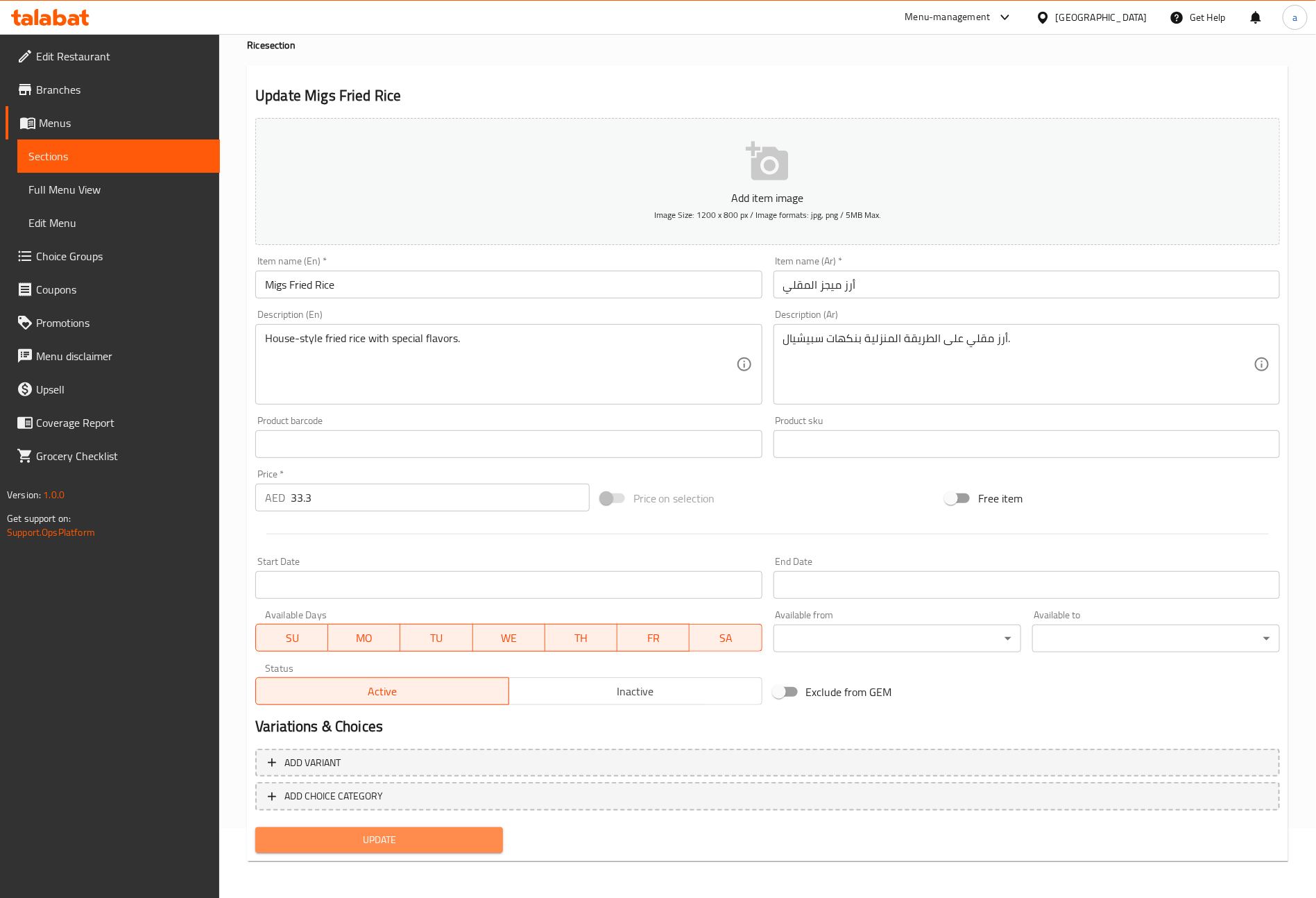
click at [462, 843] on span "Update" at bounding box center [379, 840] width 225 height 17
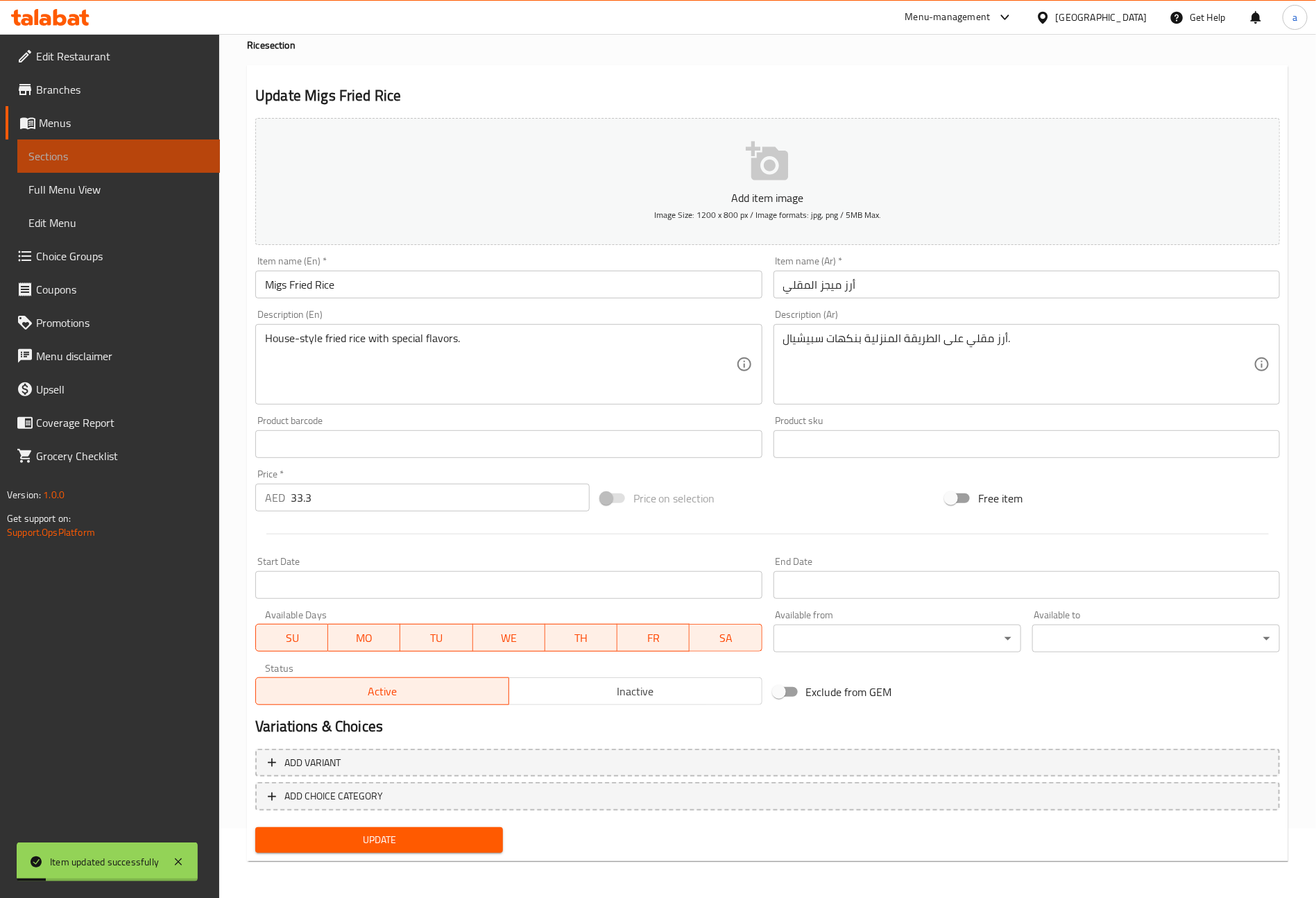
click at [63, 157] on span "Sections" at bounding box center [119, 157] width 180 height 17
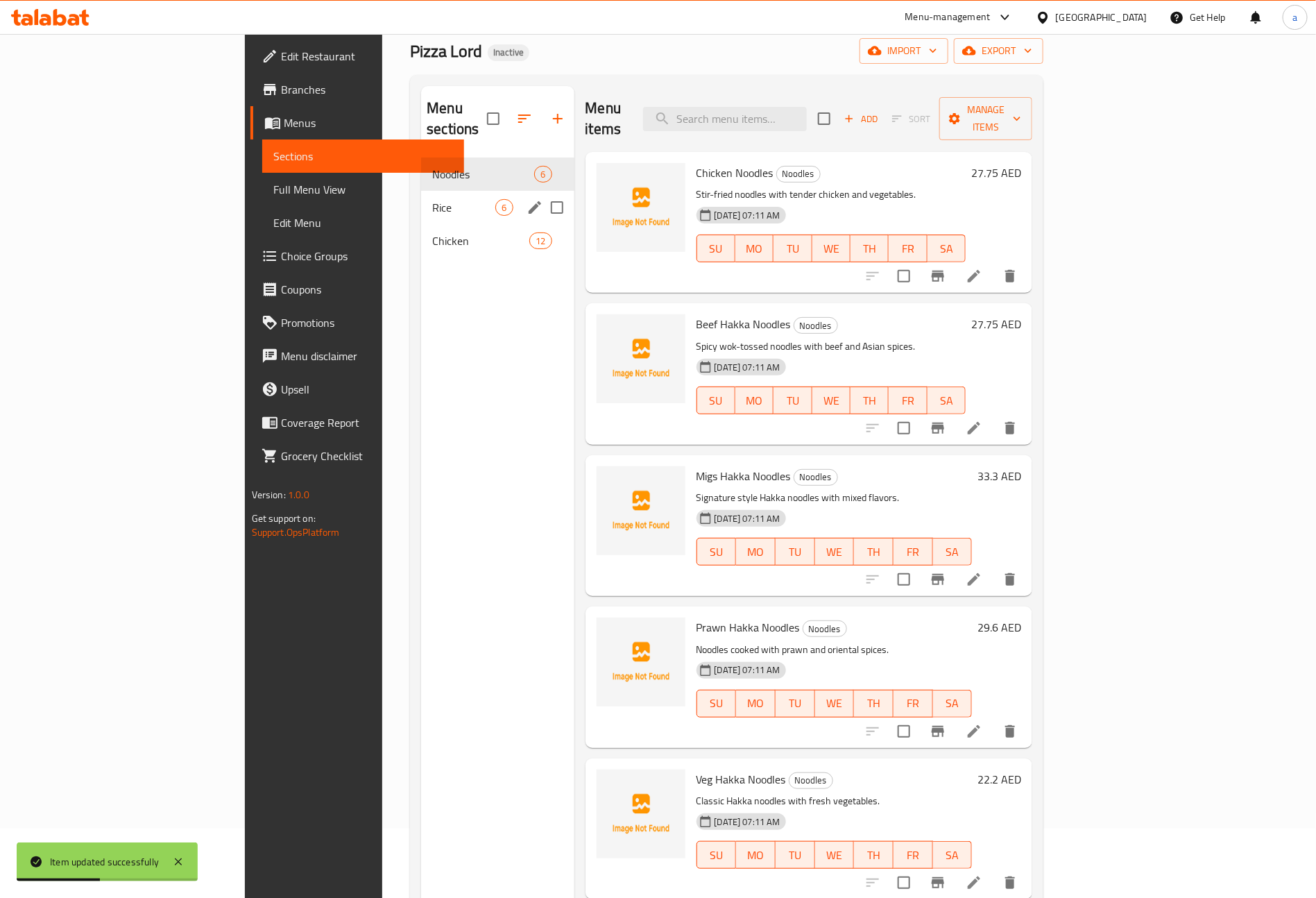
click at [543, 193] on input "Menu sections" at bounding box center [557, 208] width 29 height 29
checkbox input "true"
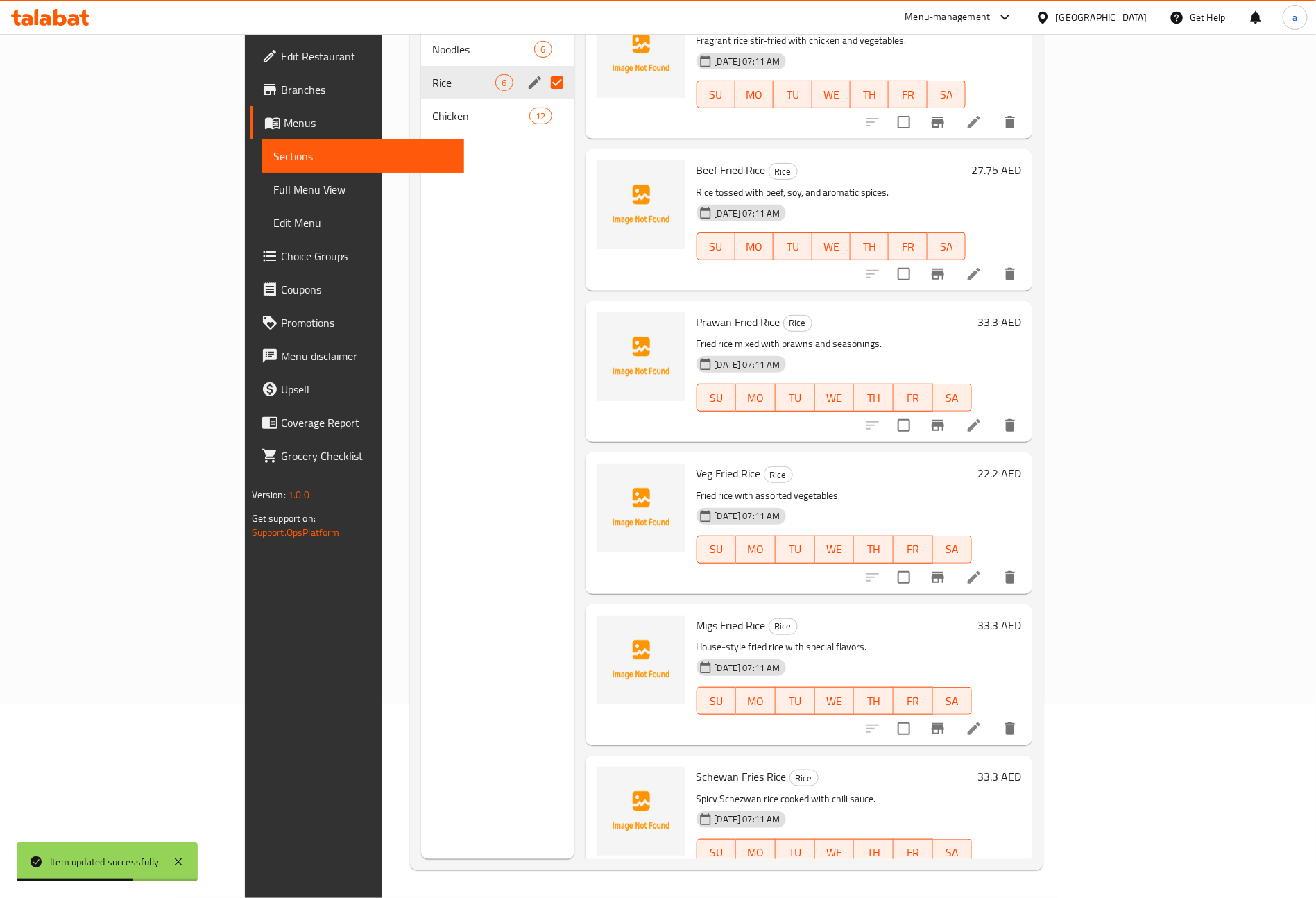
scroll to position [46, 0]
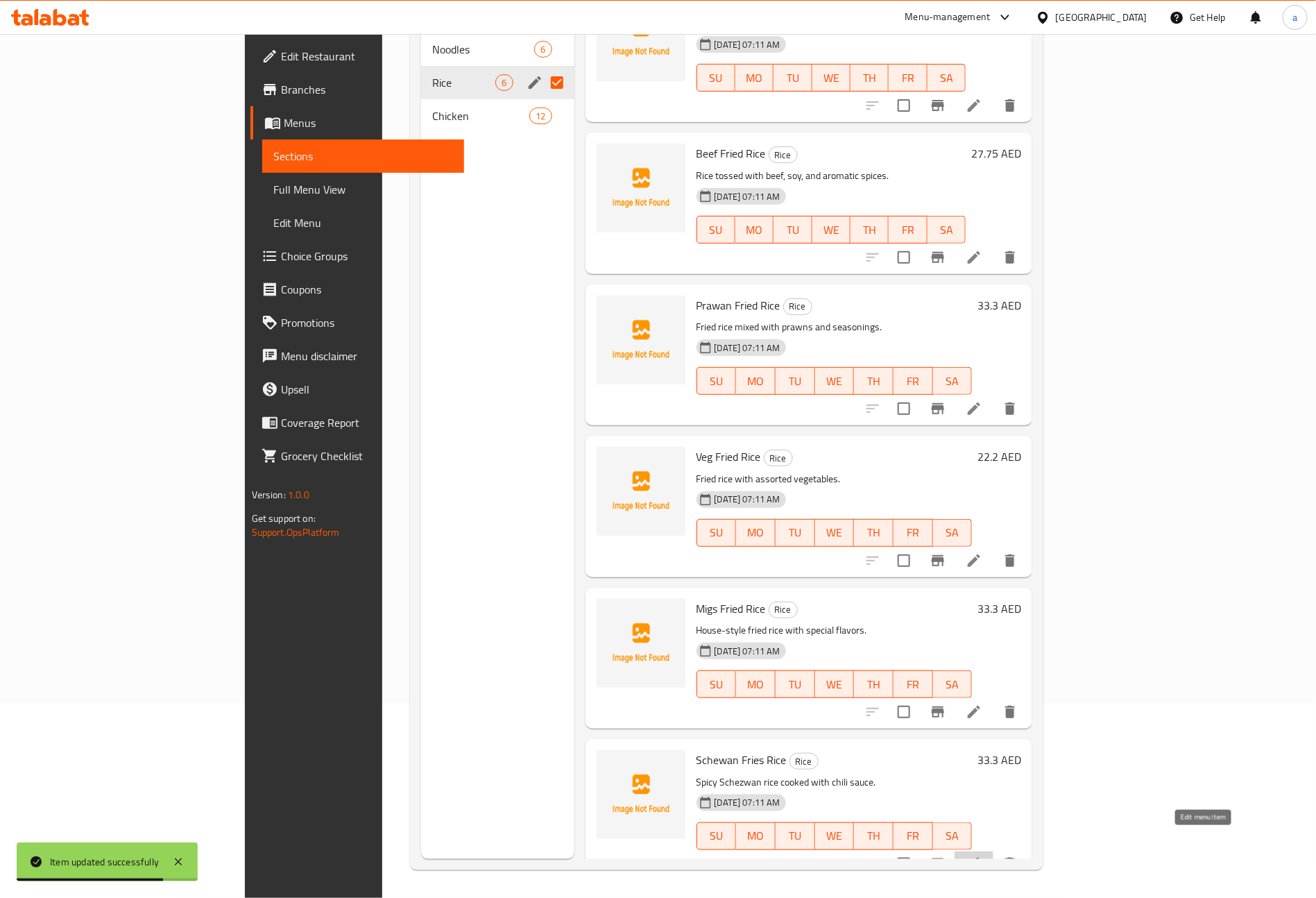
click at [982, 856] on icon at bounding box center [974, 864] width 17 height 17
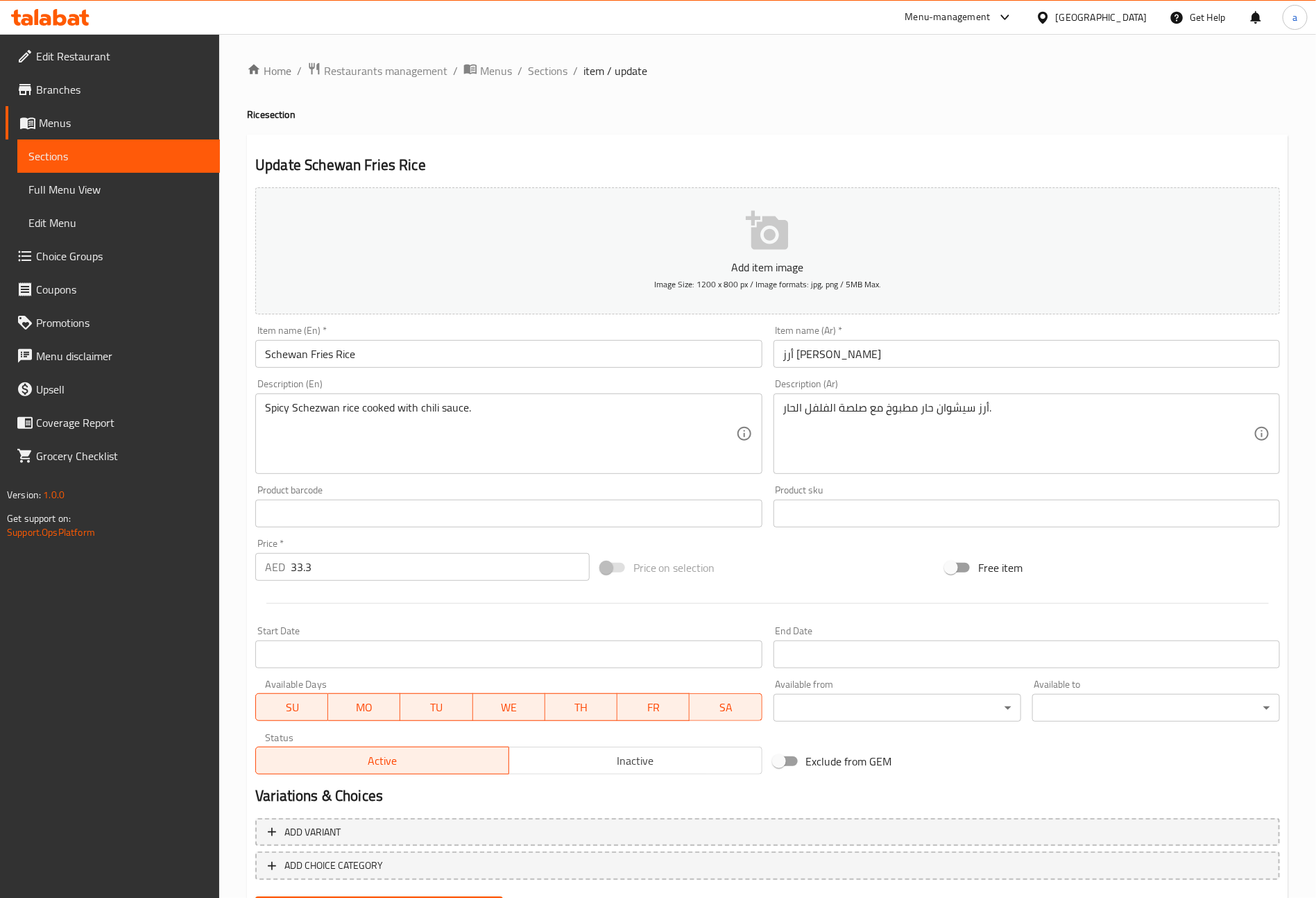
click at [331, 357] on input "Schewan Fries Rice" at bounding box center [509, 353] width 506 height 28
type input "Schewan Fried Rice"
click at [436, 357] on input "Schewan Fried Rice" at bounding box center [509, 353] width 506 height 28
drag, startPoint x: 308, startPoint y: 355, endPoint x: 254, endPoint y: 363, distance: 54.6
click at [254, 363] on div "Item name (En)   * Schewan Fried Rice Item name (En) *" at bounding box center [508, 346] width 517 height 53
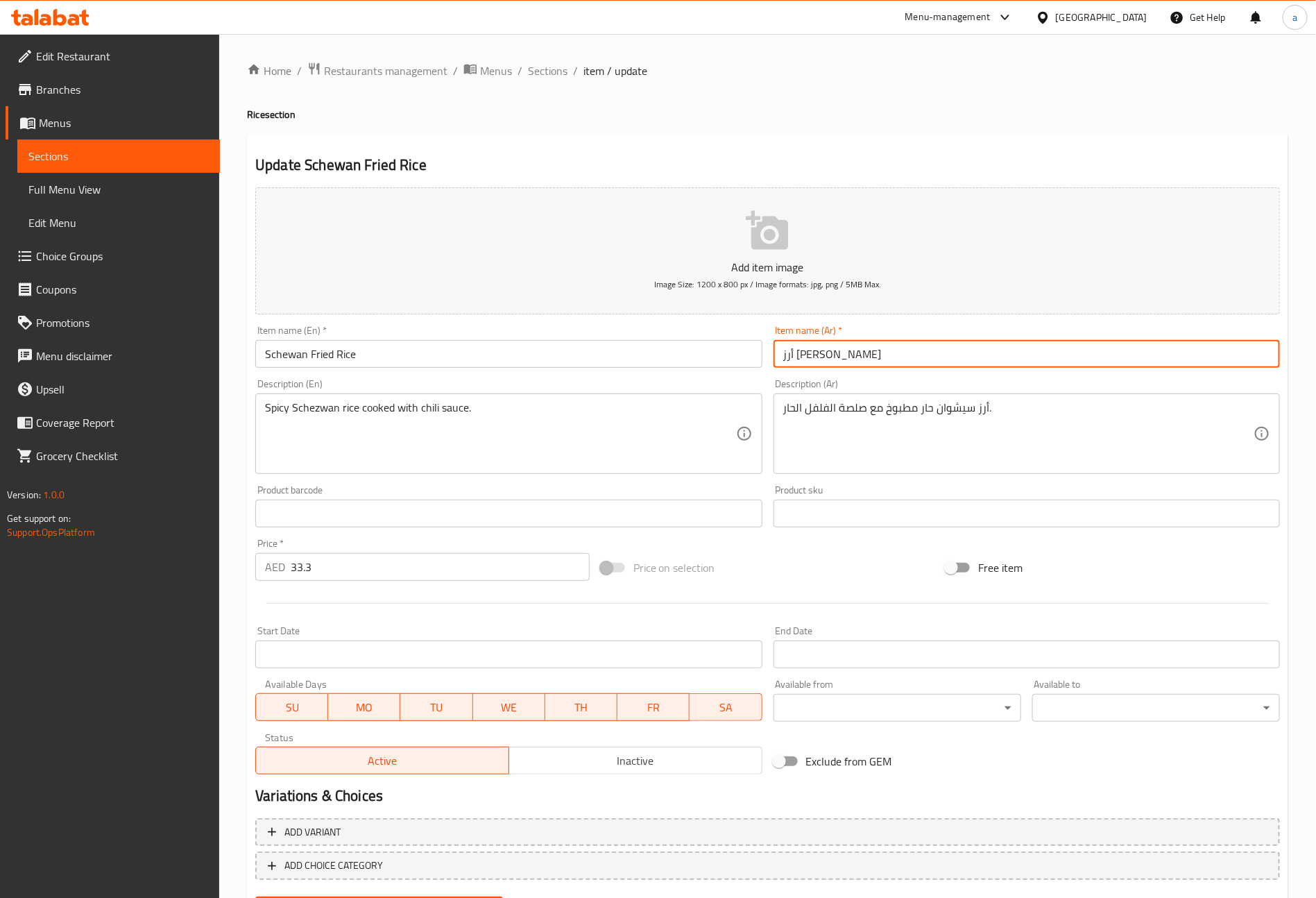
drag, startPoint x: 816, startPoint y: 354, endPoint x: 596, endPoint y: 334, distance: 220.9
click at [600, 338] on div "Add item image Image Size: 1200 x 800 px / Image formats: jpg, png / 5MB Max. I…" at bounding box center [767, 481] width 1036 height 598
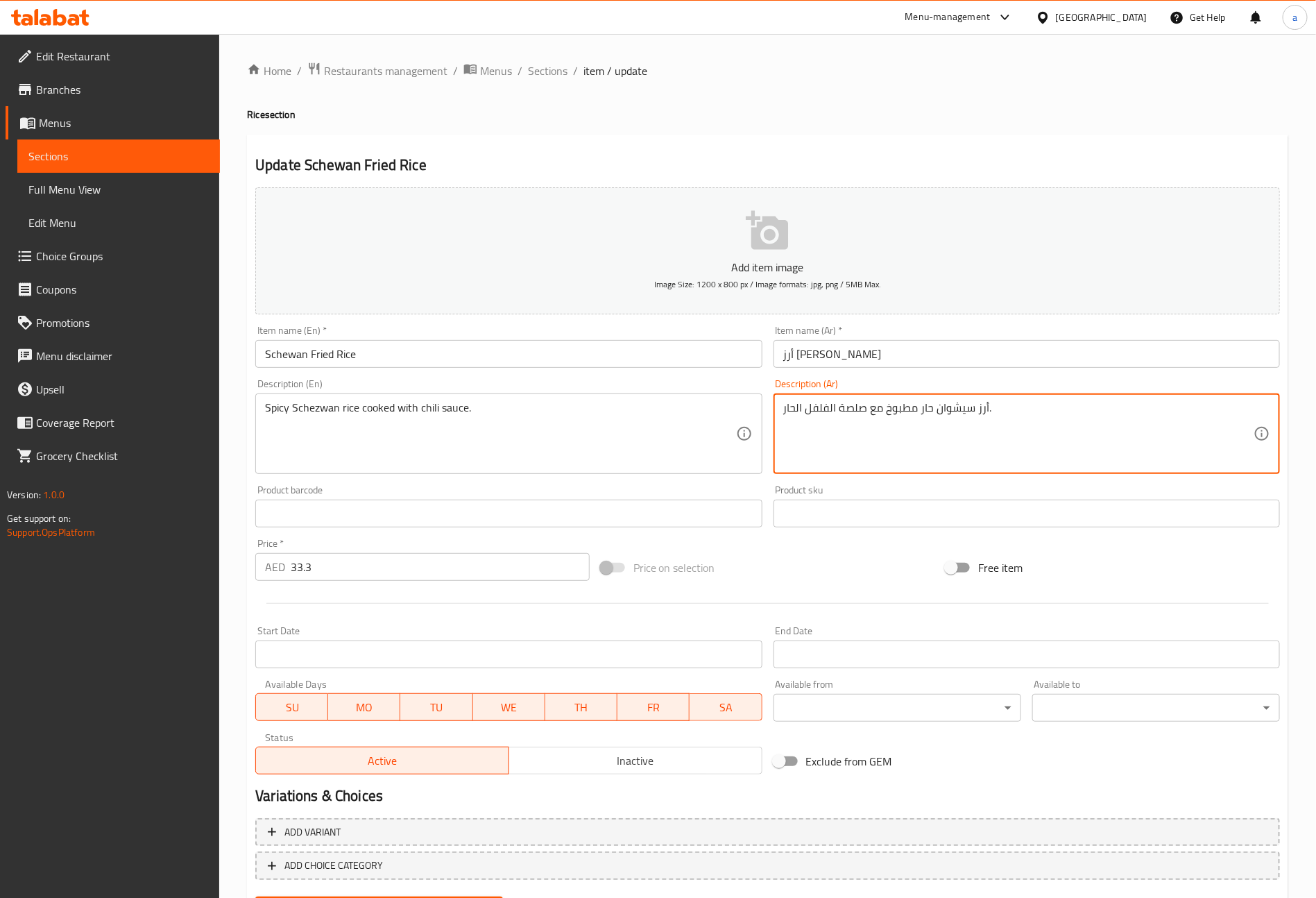
drag, startPoint x: 939, startPoint y: 413, endPoint x: 976, endPoint y: 417, distance: 37.2
click at [945, 417] on textarea "أرز سيشوان حار مطبوخ مع صلصة الفلفل الحار." at bounding box center [1018, 435] width 470 height 66
drag, startPoint x: 935, startPoint y: 414, endPoint x: 970, endPoint y: 407, distance: 35.7
click at [970, 407] on textarea "أرز سيشوان حار مطبوخ مع صلصة الفلفل الحار." at bounding box center [1018, 435] width 470 height 66
paste textarea "يز"
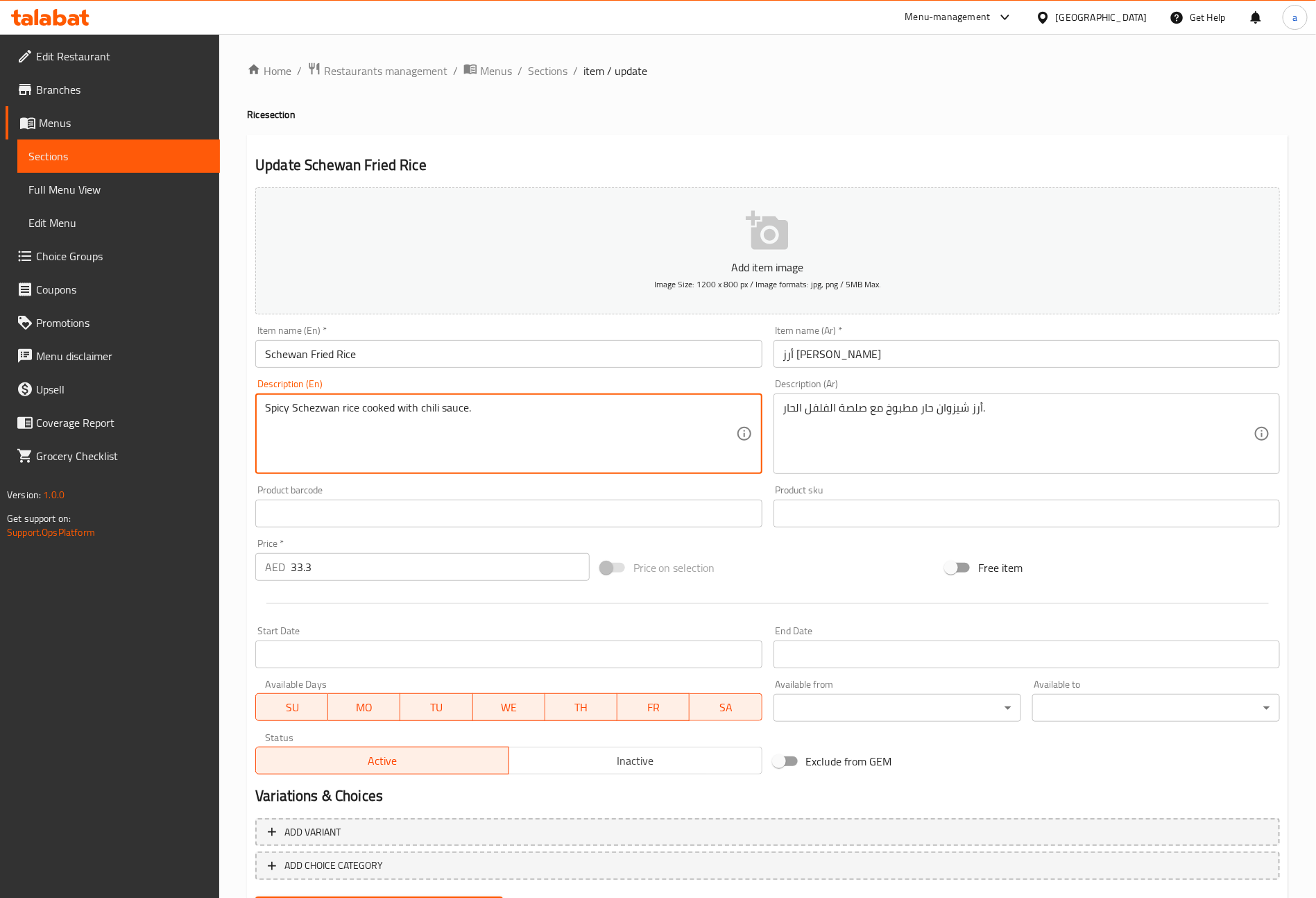
drag, startPoint x: 418, startPoint y: 402, endPoint x: 462, endPoint y: 398, distance: 44.2
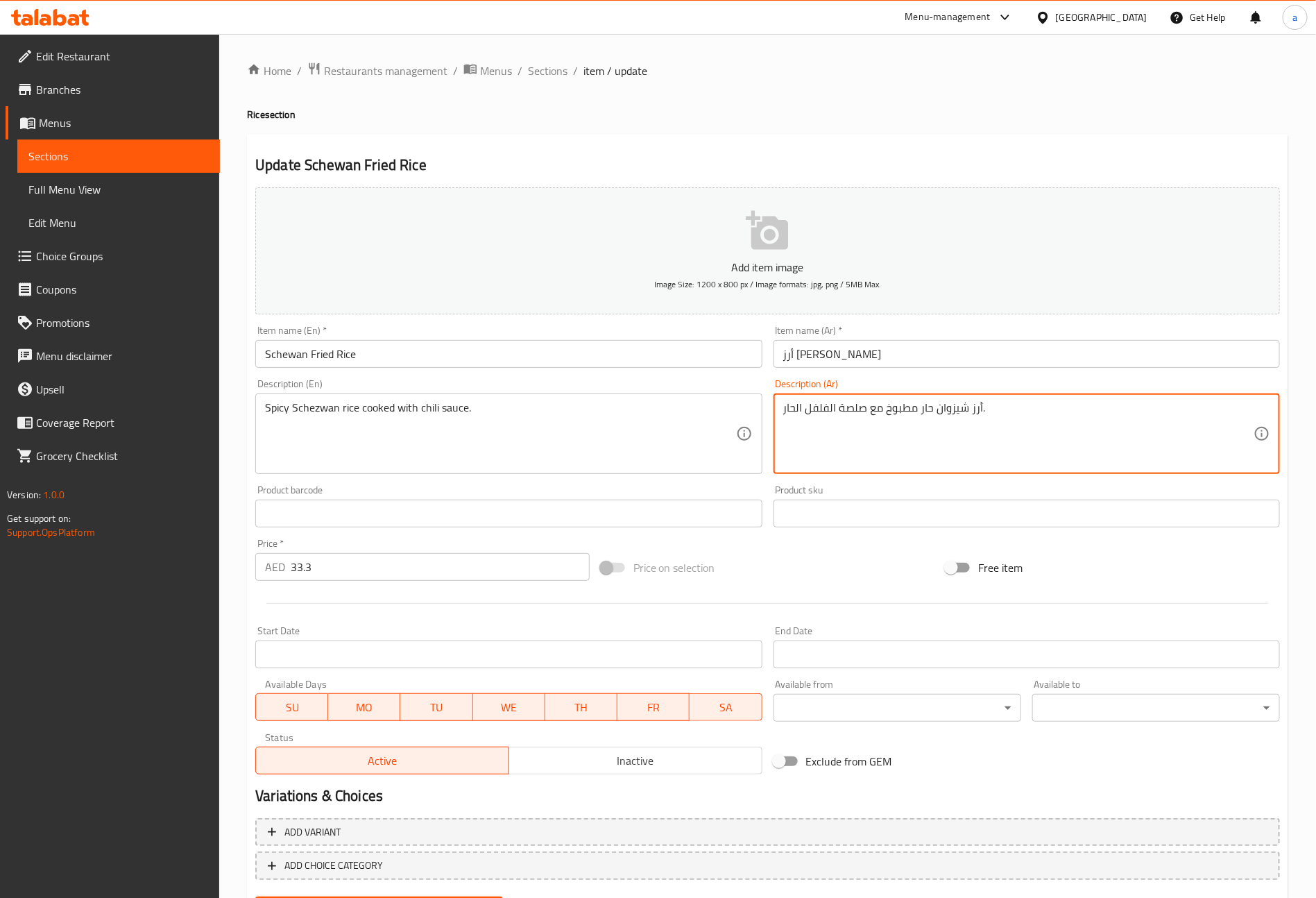
drag, startPoint x: 837, startPoint y: 409, endPoint x: 866, endPoint y: 411, distance: 29.1
click at [827, 411] on textarea "أرز شيزوان حار مطبوخ مع صوص الفلفل الحار." at bounding box center [1018, 435] width 470 height 66
click at [796, 408] on textarea "أرز شيزوان حار مطبوخ مع صوص فلفل الحار." at bounding box center [1018, 435] width 470 height 66
type textarea "أرز شيزوان حار مطبوخ مع صوص فلفل حار."
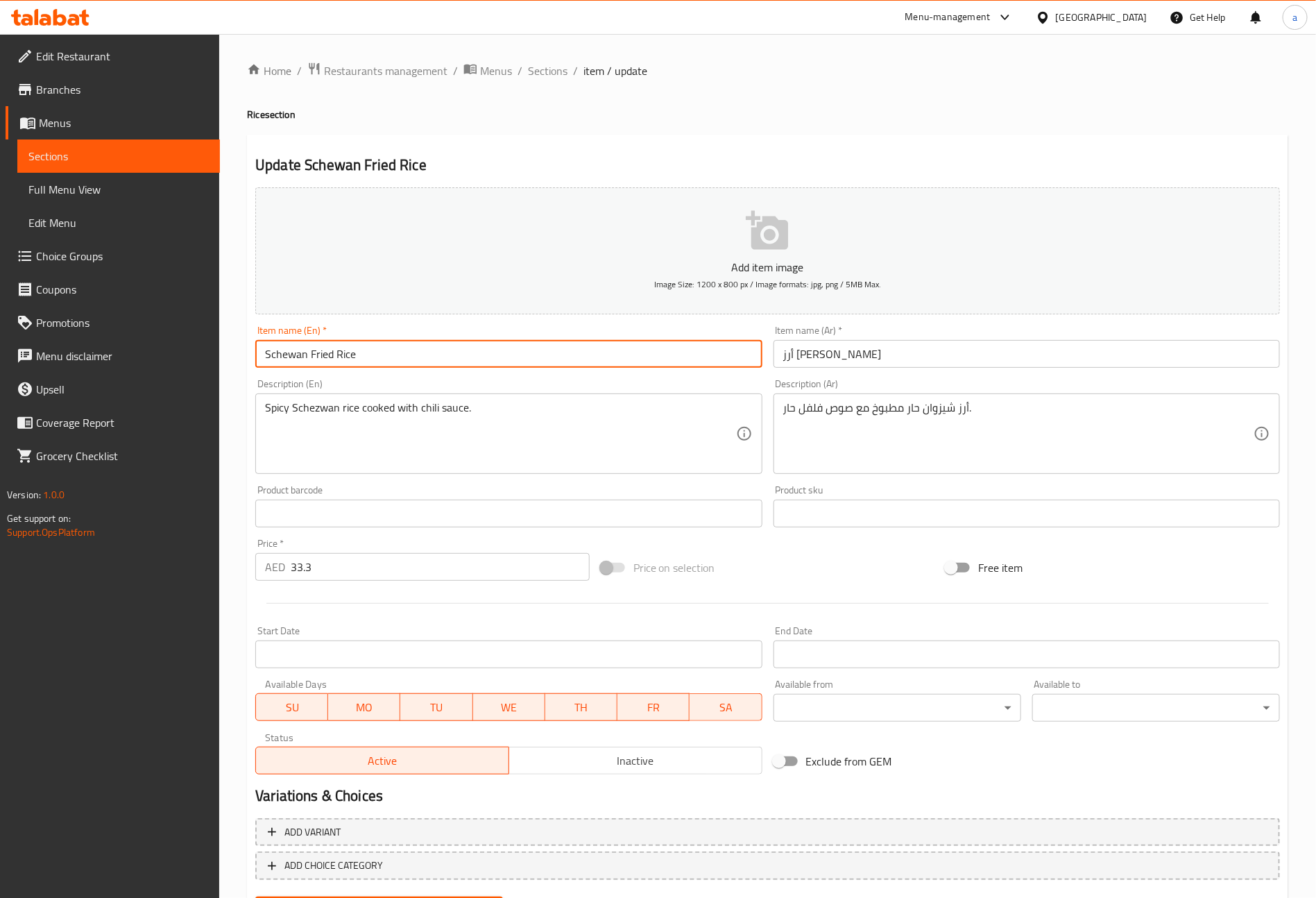
drag, startPoint x: 301, startPoint y: 351, endPoint x: 332, endPoint y: 351, distance: 31.0
click at [254, 346] on div "Item name (En)   * Schewan Fried Rice Item name (En) *" at bounding box center [508, 346] width 517 height 53
click at [317, 355] on input "Schewan Fried Rice" at bounding box center [509, 353] width 506 height 28
drag, startPoint x: 308, startPoint y: 351, endPoint x: 264, endPoint y: 352, distance: 44.0
click at [264, 352] on input "Schewan Fried Rice" at bounding box center [509, 353] width 506 height 28
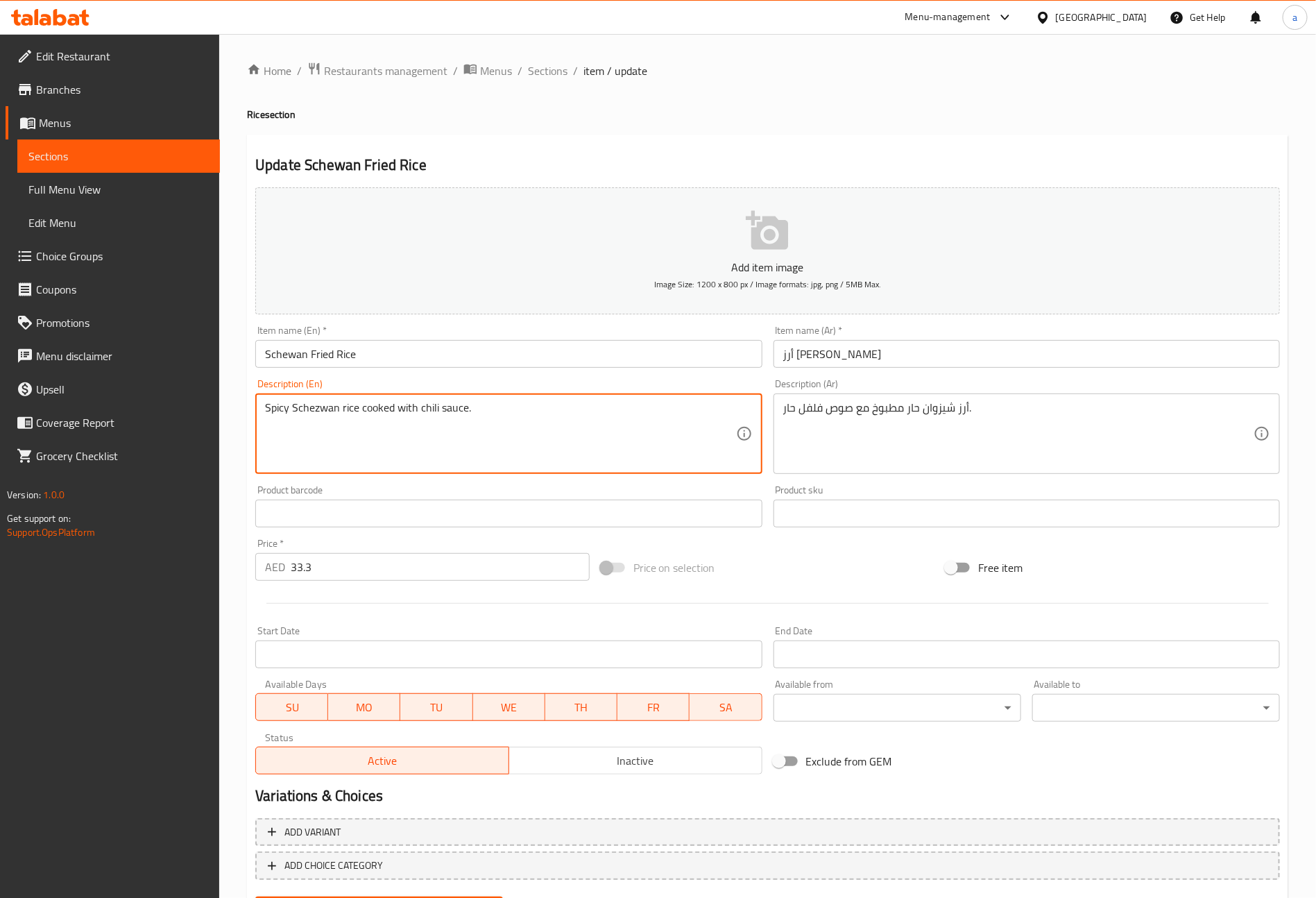
drag, startPoint x: 335, startPoint y: 409, endPoint x: 304, endPoint y: 413, distance: 31.3
click at [341, 419] on textarea "Spicy Schezwan rice cooked with chili sauce." at bounding box center [500, 435] width 470 height 66
drag, startPoint x: 341, startPoint y: 410, endPoint x: 291, endPoint y: 413, distance: 50.1
click at [291, 413] on textarea "Spicy Schezwan rice cooked with chili sauce." at bounding box center [500, 435] width 470 height 66
paste textarea "wan"
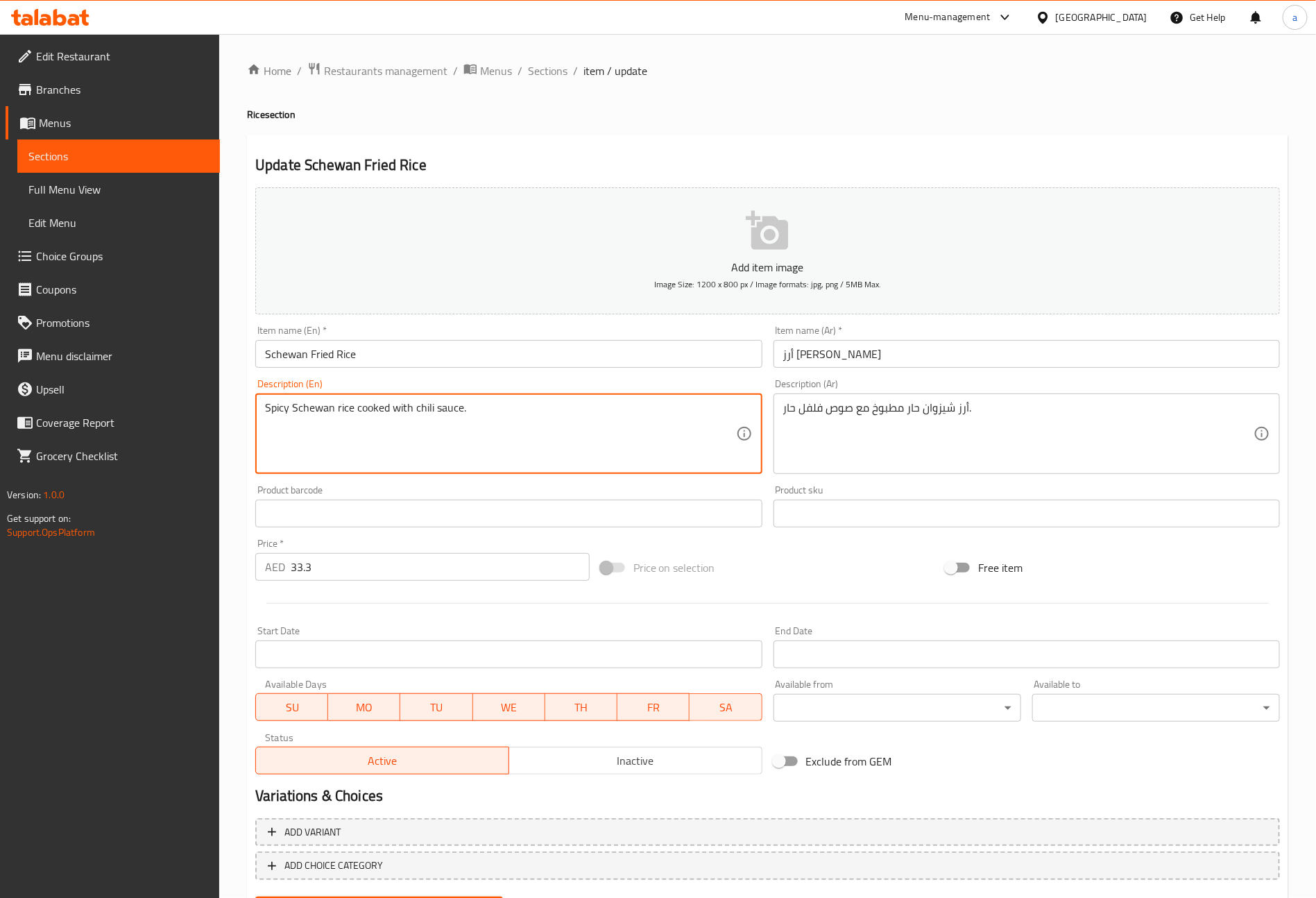
type textarea "Spicy Schewan rice cooked with chili sauce."
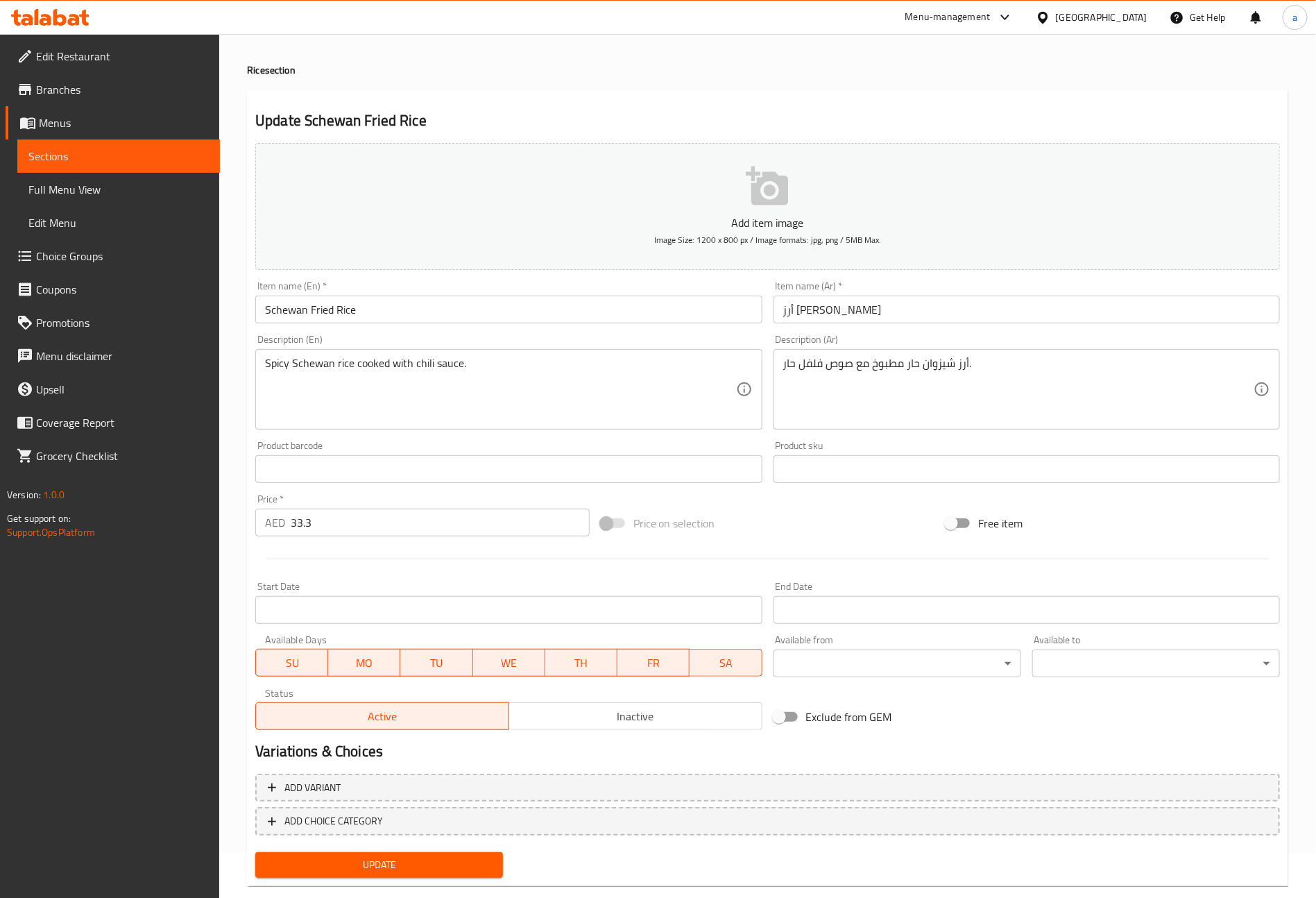
scroll to position [69, 0]
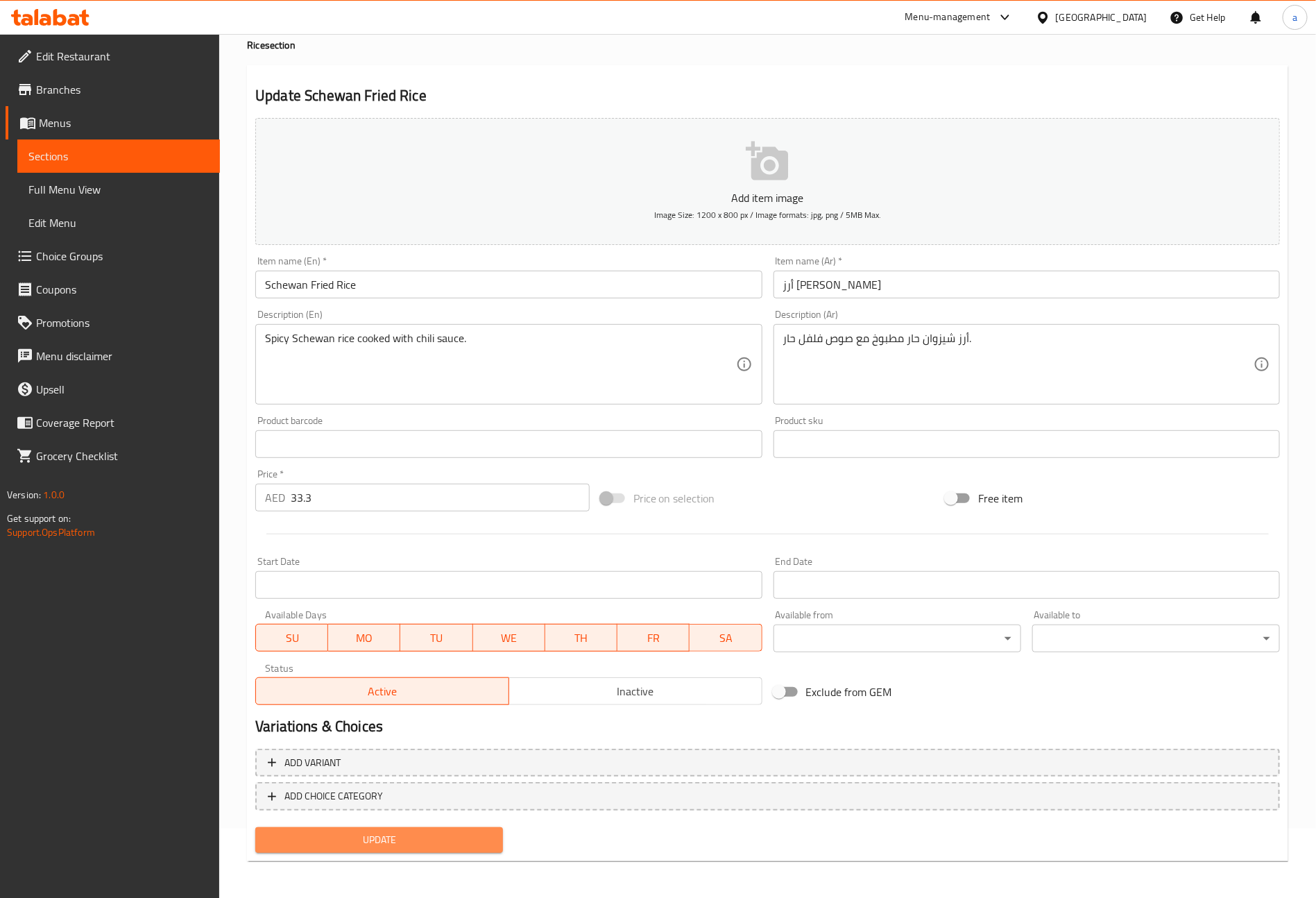
click at [440, 835] on span "Update" at bounding box center [379, 840] width 225 height 17
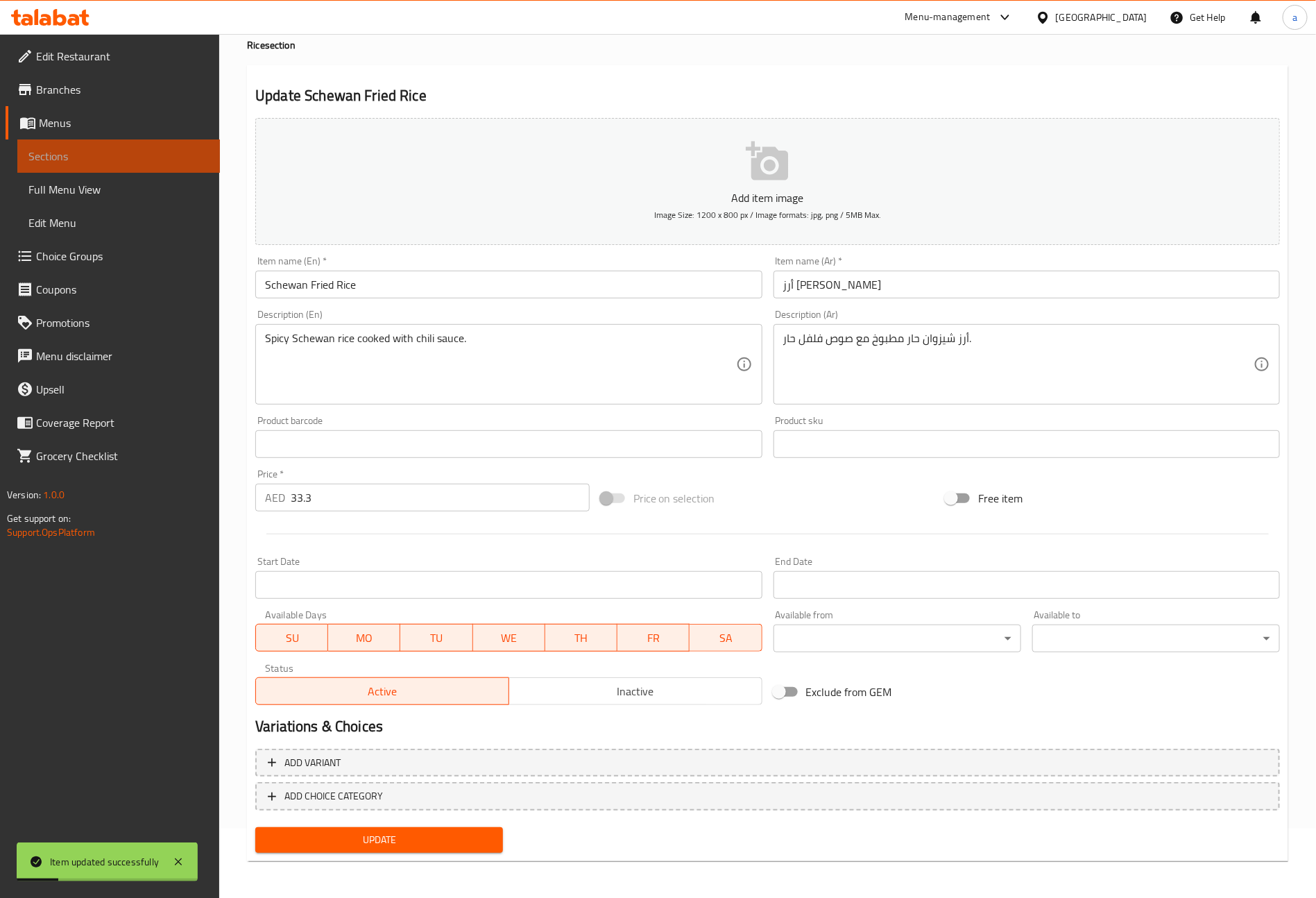
click at [136, 150] on span "Sections" at bounding box center [119, 157] width 180 height 17
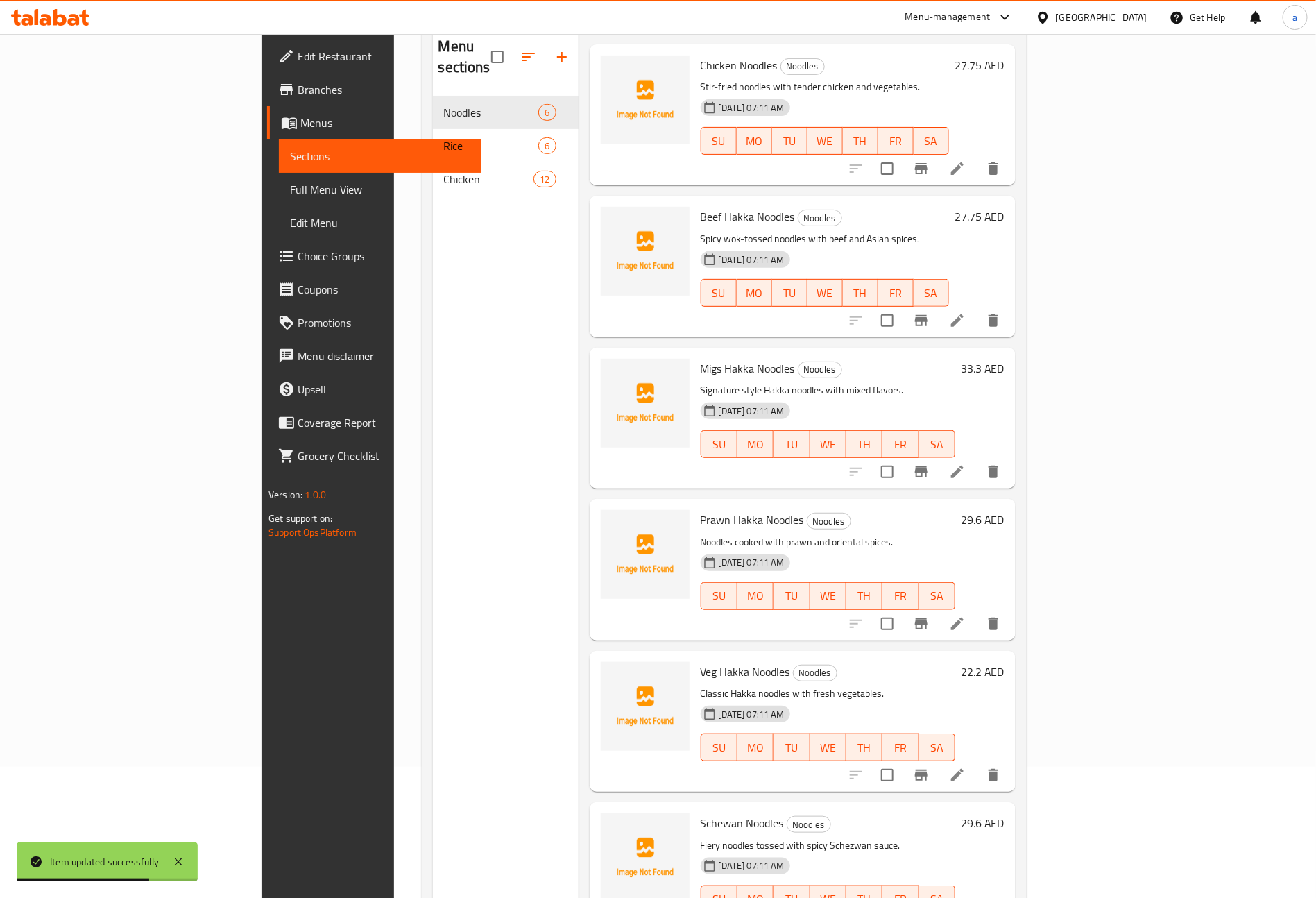
scroll to position [194, 0]
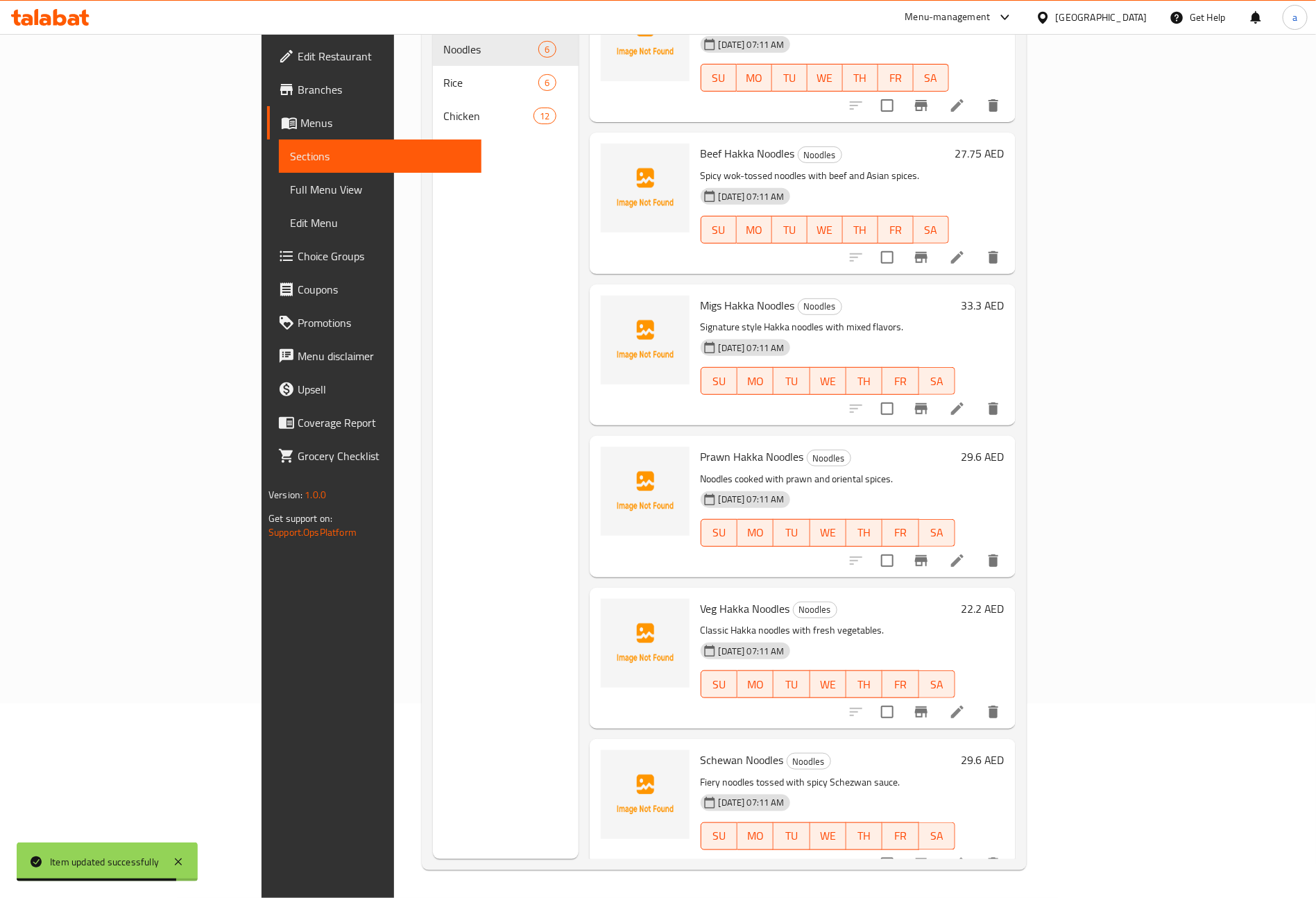
click at [965, 856] on icon at bounding box center [958, 864] width 17 height 17
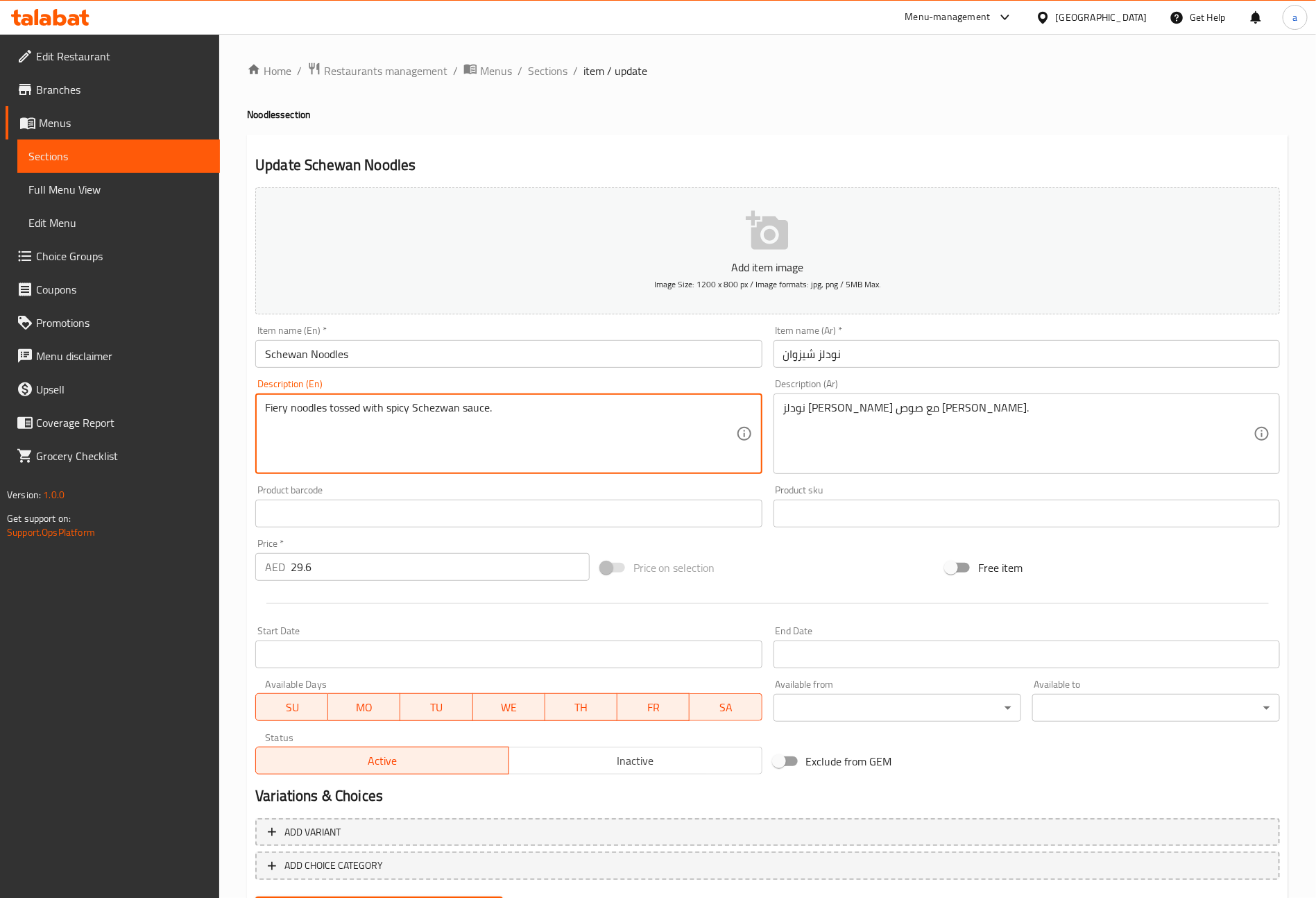
drag, startPoint x: 411, startPoint y: 410, endPoint x: 461, endPoint y: 419, distance: 50.8
paste textarea "Sche"
click at [408, 405] on textarea "Fiery noodles tossed with spicySchewan sauce." at bounding box center [500, 435] width 470 height 66
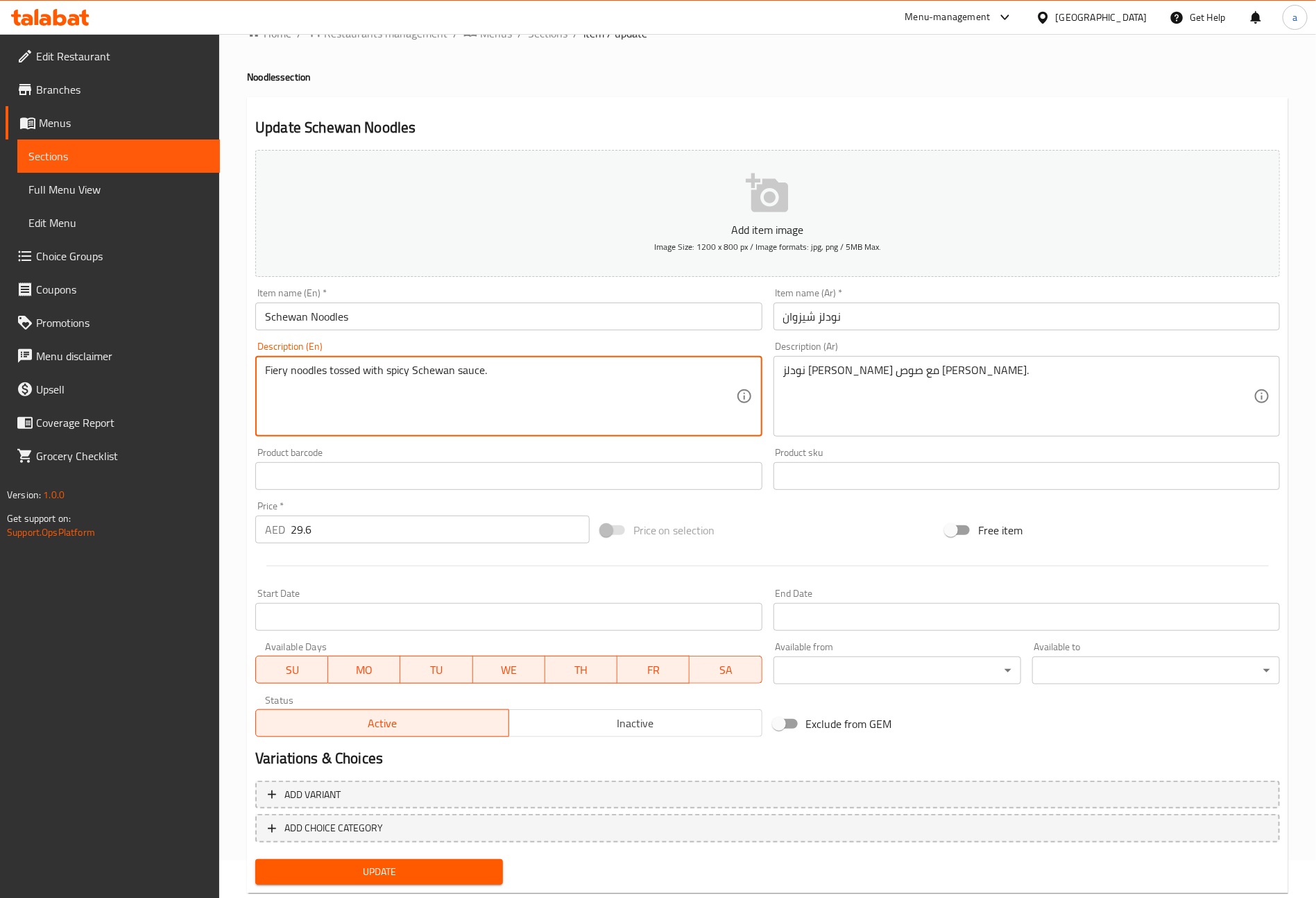
scroll to position [69, 0]
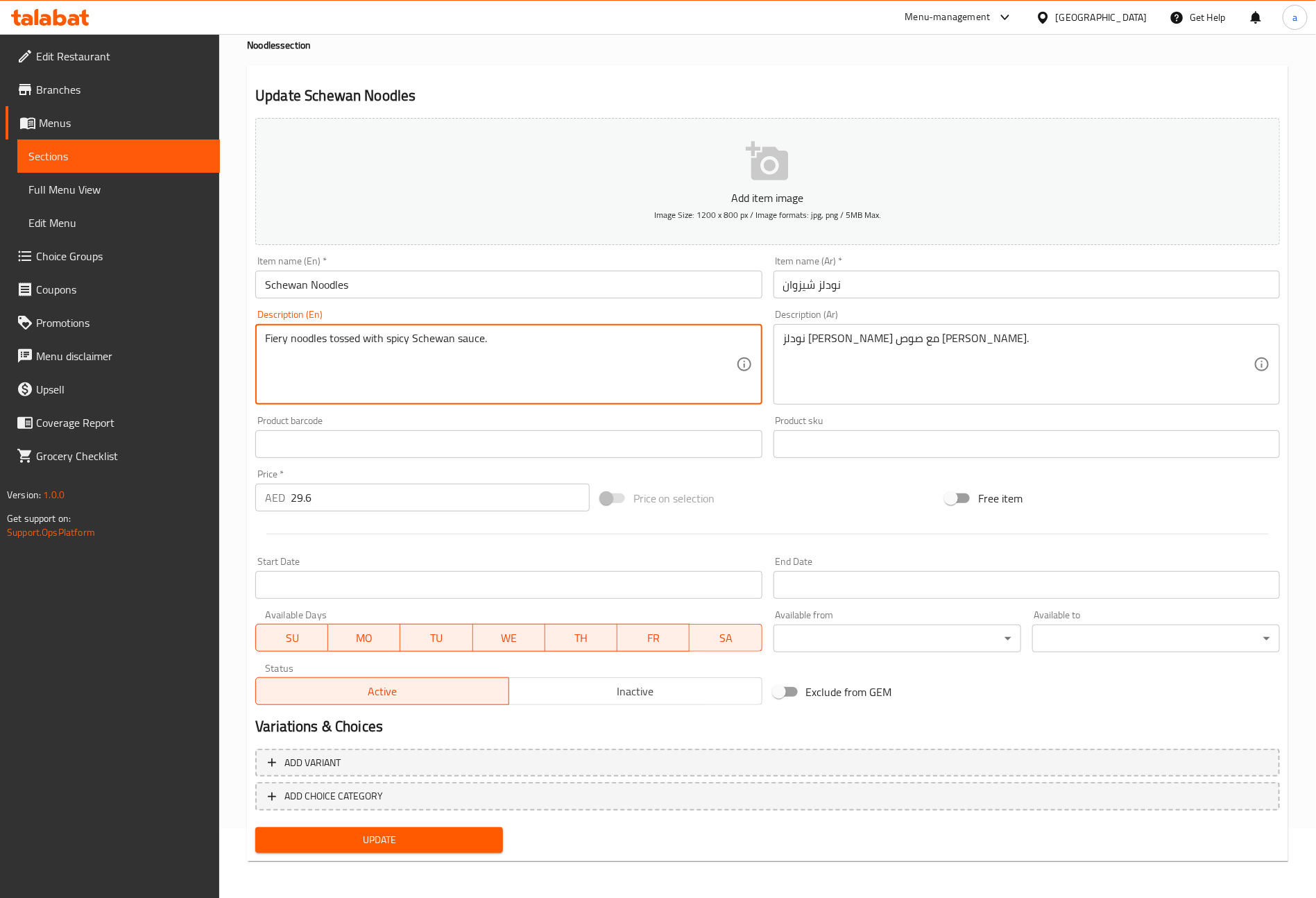
type textarea "Fiery noodles tossed with spicy Schewan sauce."
click at [445, 835] on span "Update" at bounding box center [379, 840] width 225 height 17
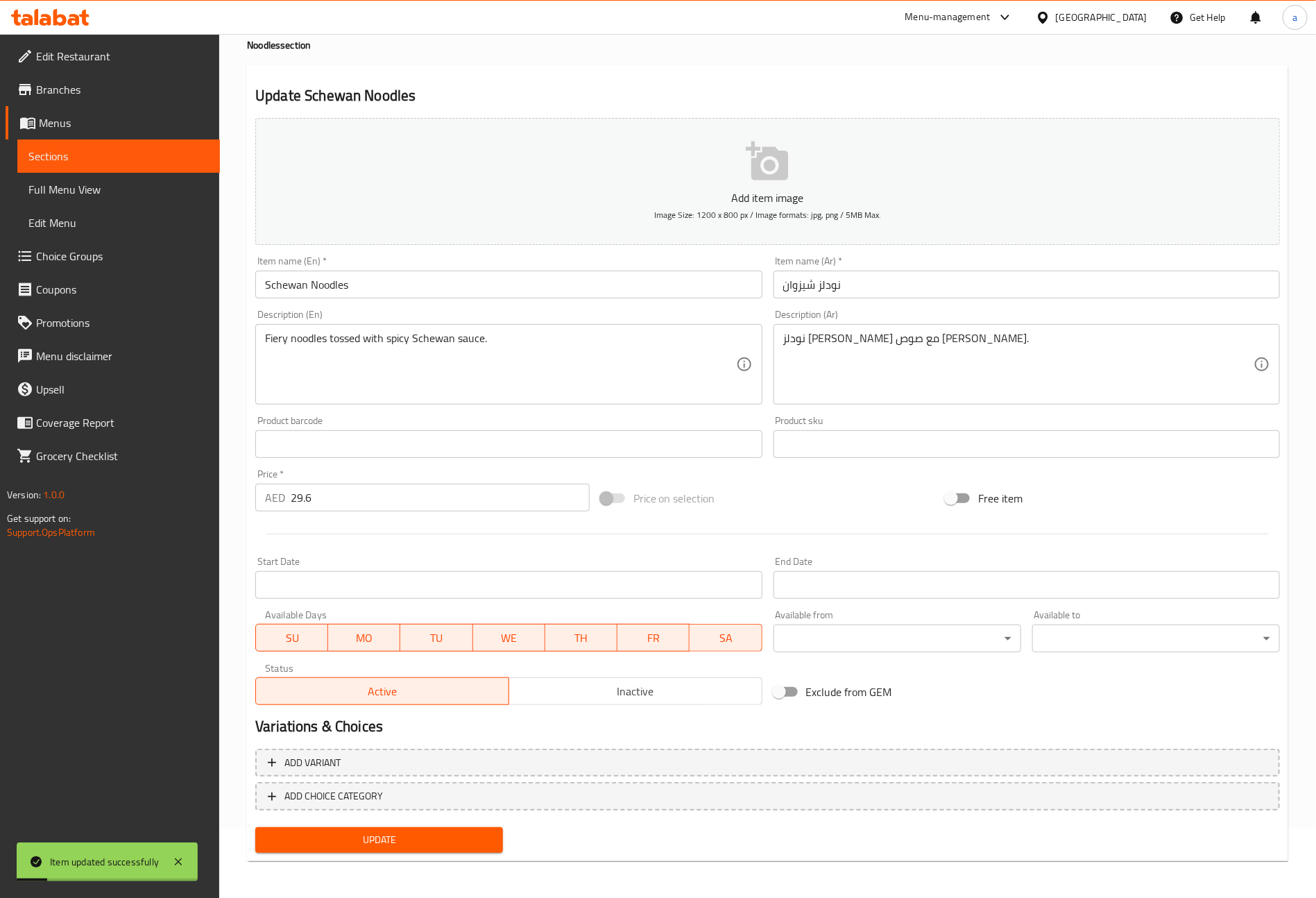
click at [78, 157] on span "Sections" at bounding box center [119, 157] width 180 height 17
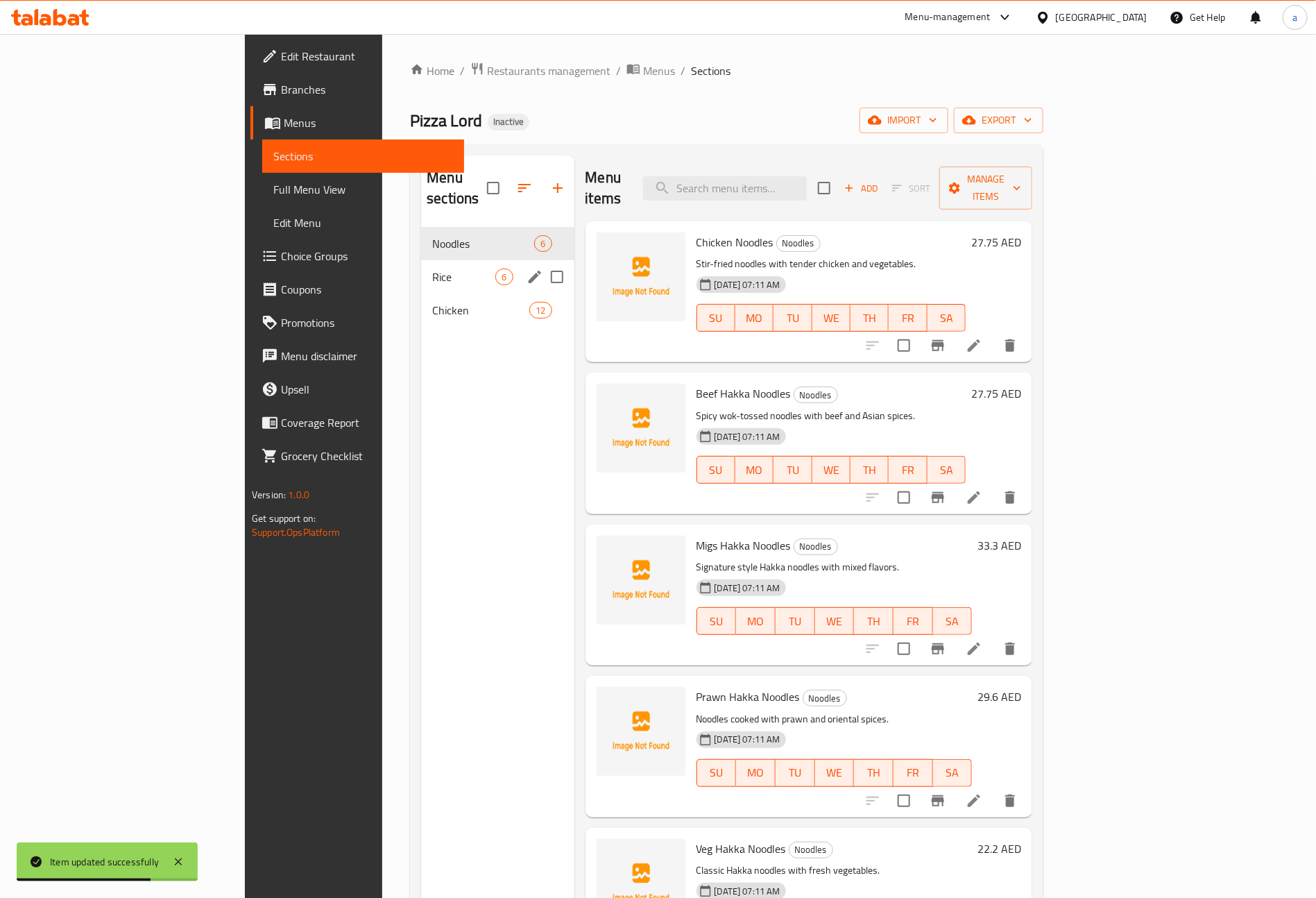
click at [421, 260] on div "Rice 6" at bounding box center [497, 276] width 152 height 33
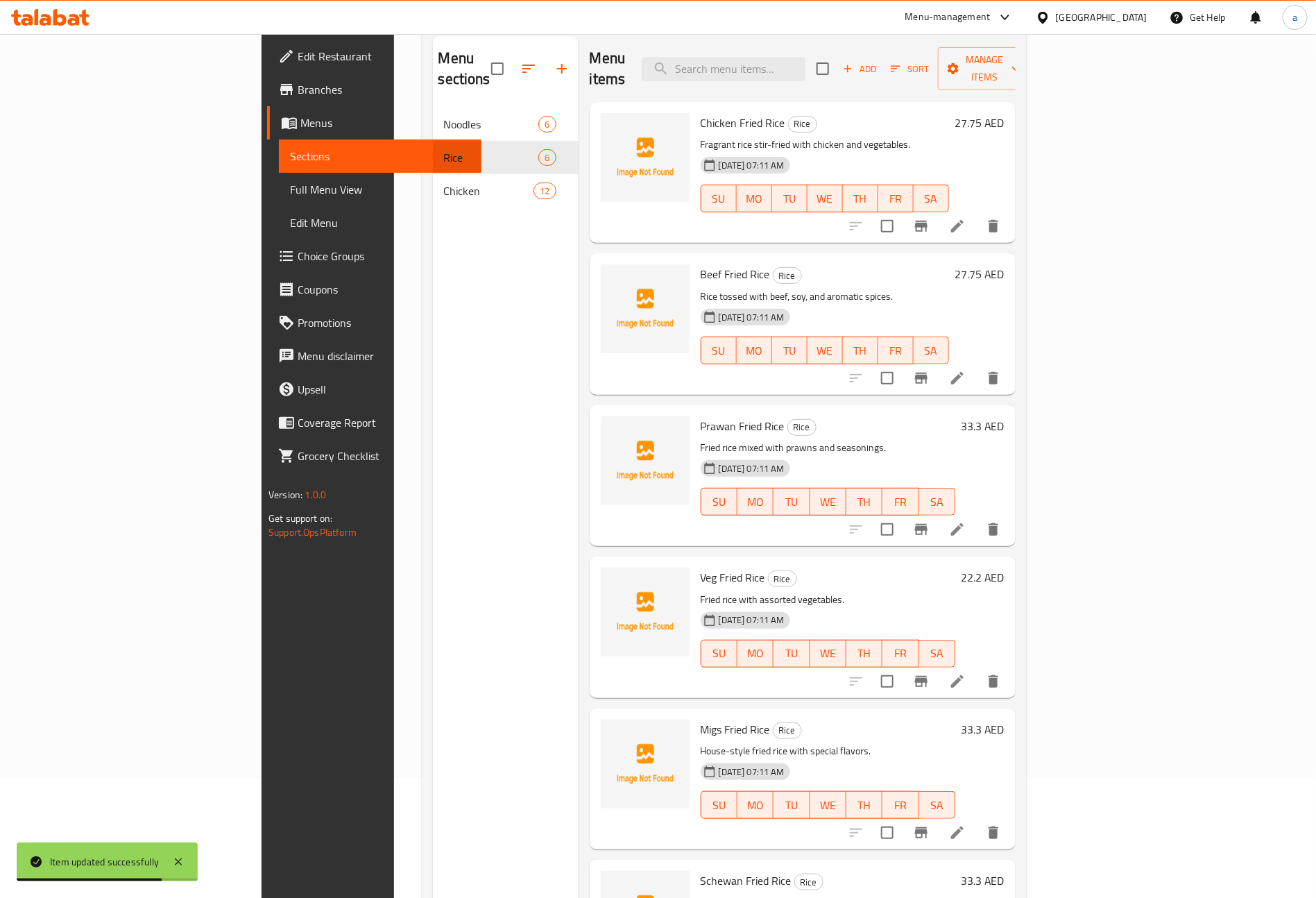
scroll to position [194, 0]
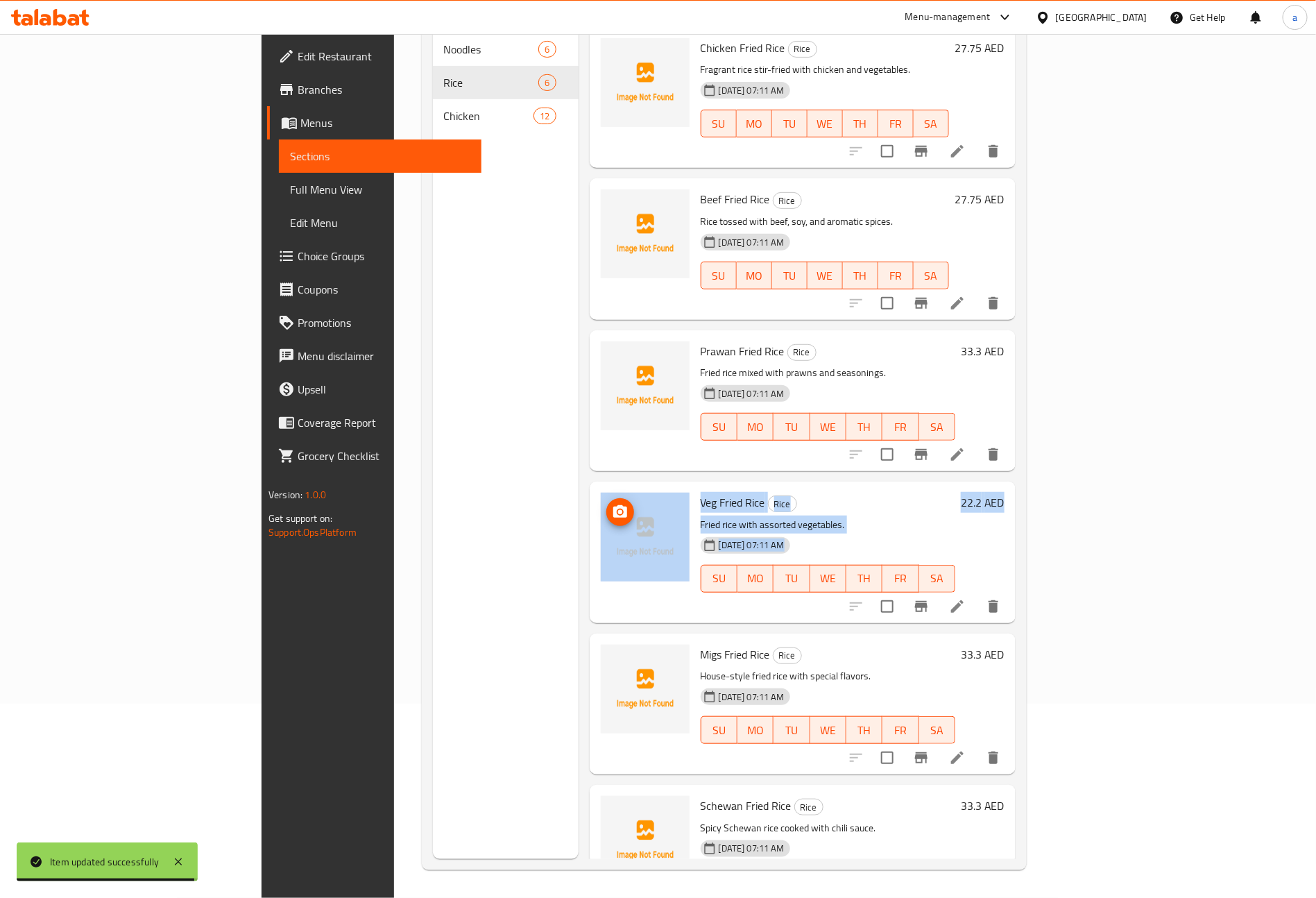
drag, startPoint x: 621, startPoint y: 729, endPoint x: 591, endPoint y: 501, distance: 230.0
click at [591, 69] on div "Chicken Fried Rice Rice Fragrant rice stir-fried with chicken and vegetables. 1…" at bounding box center [802, 47] width 426 height 42
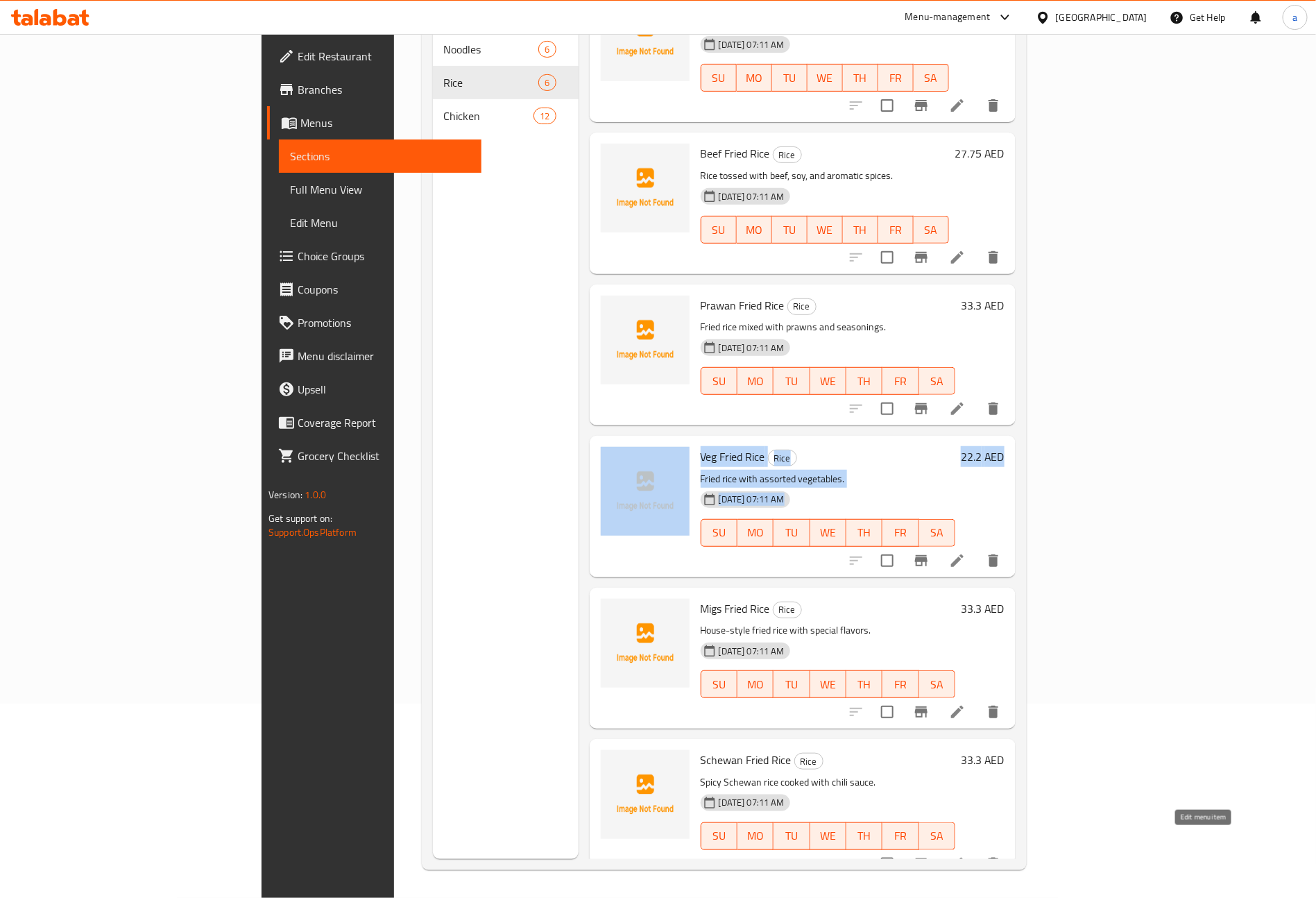
click at [965, 856] on icon at bounding box center [958, 864] width 17 height 17
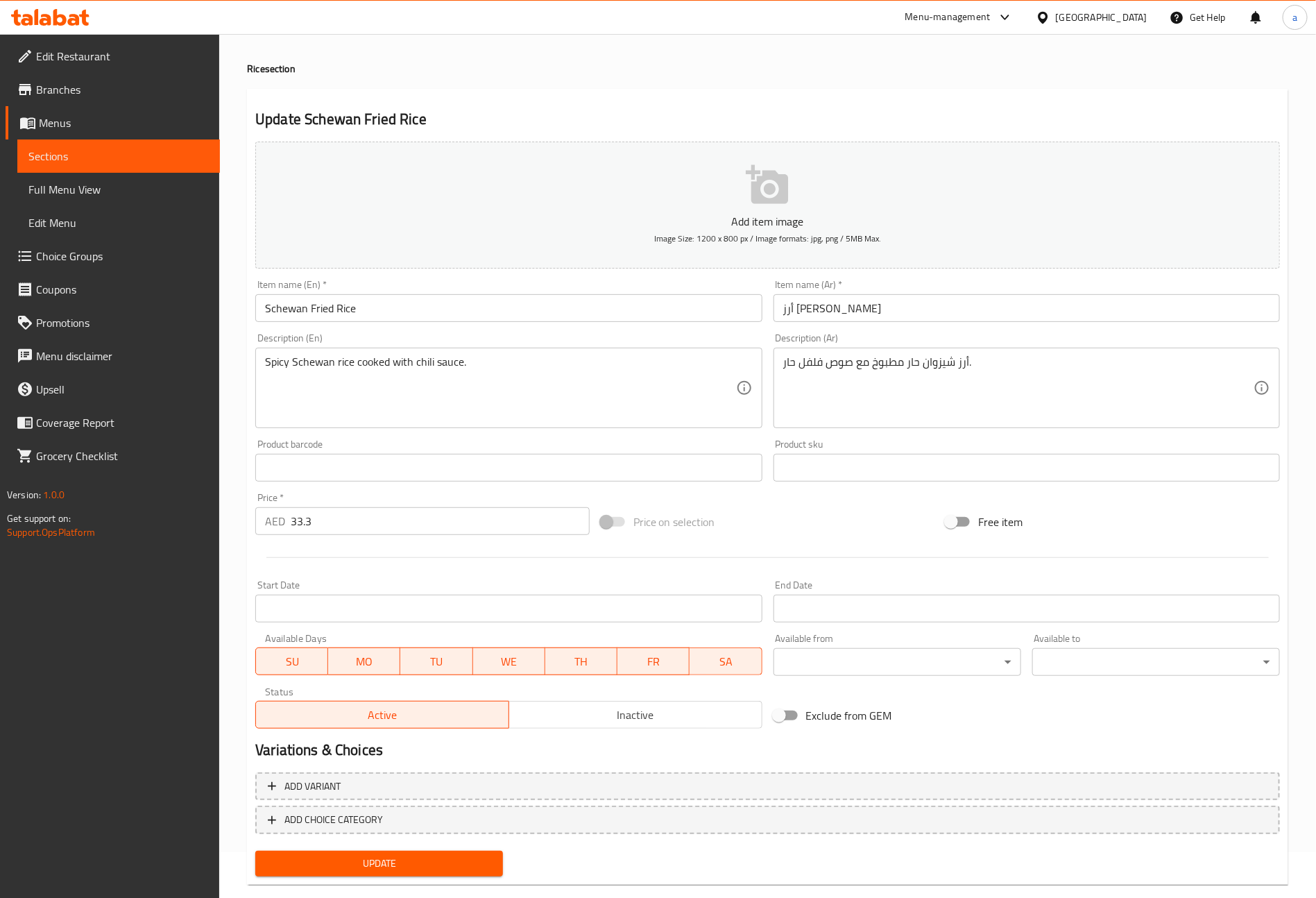
scroll to position [69, 0]
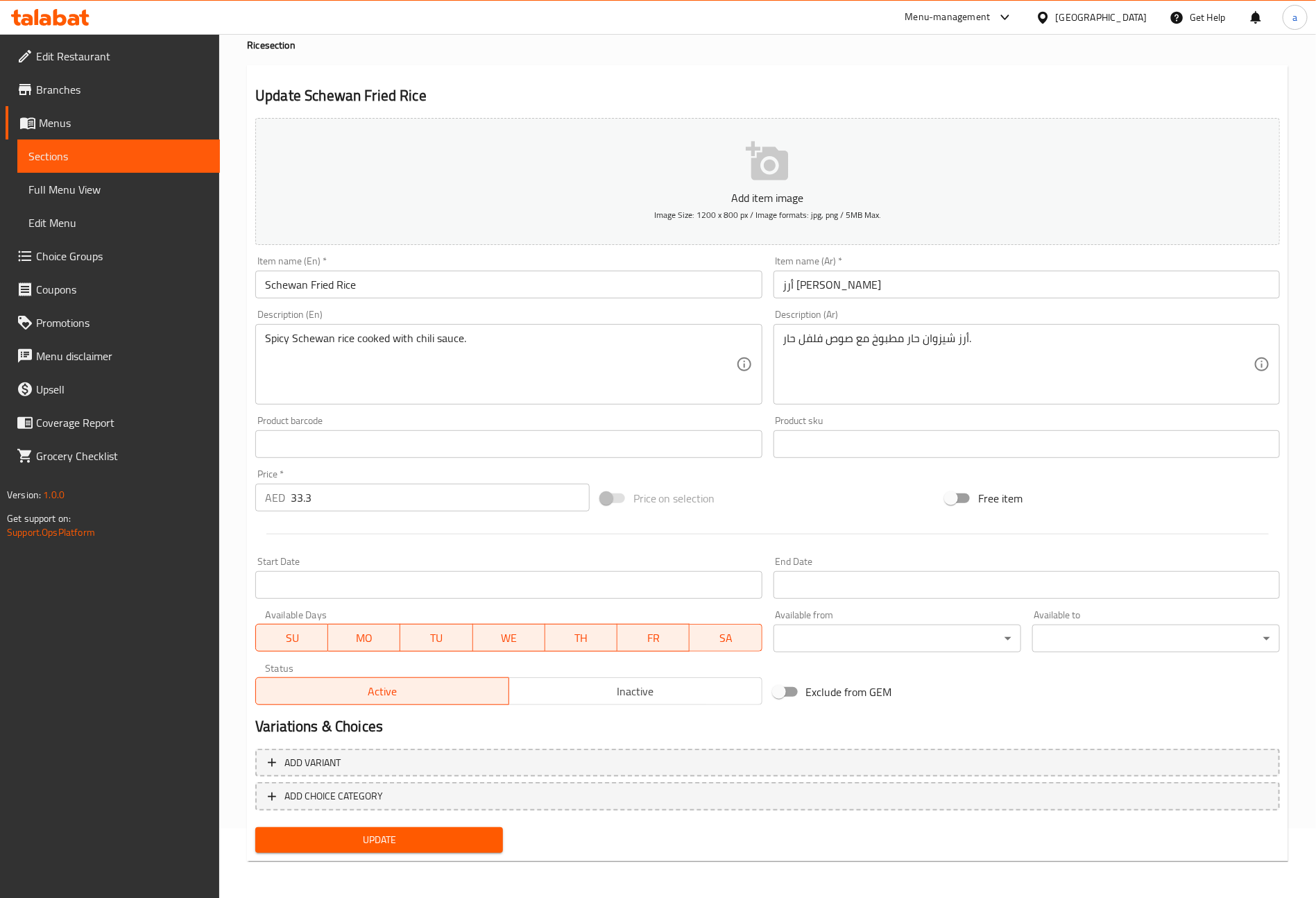
click at [408, 835] on span "Update" at bounding box center [379, 840] width 225 height 17
click at [148, 160] on span "Sections" at bounding box center [119, 157] width 180 height 17
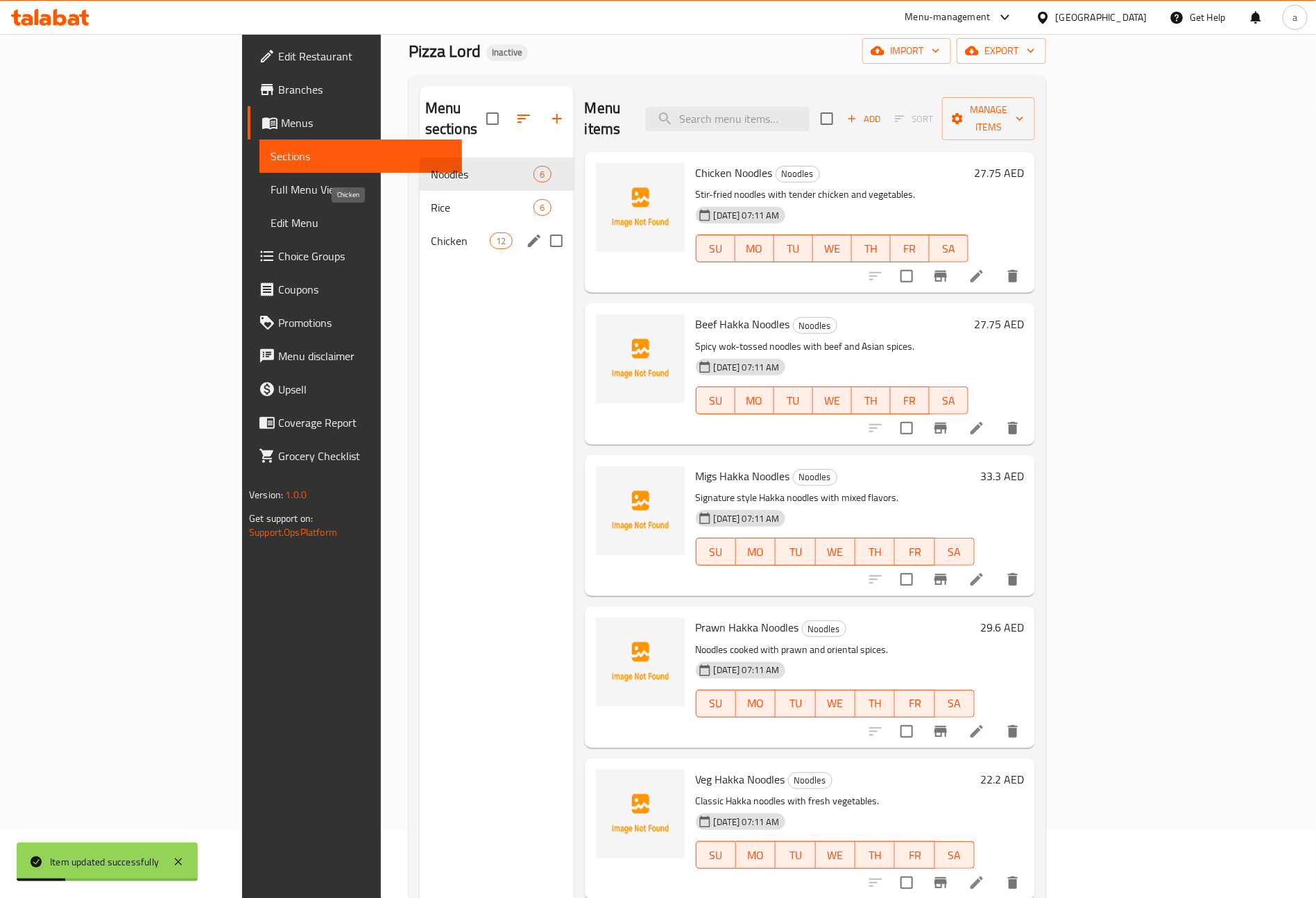
click at [431, 232] on span "Chicken" at bounding box center [461, 241] width 59 height 17
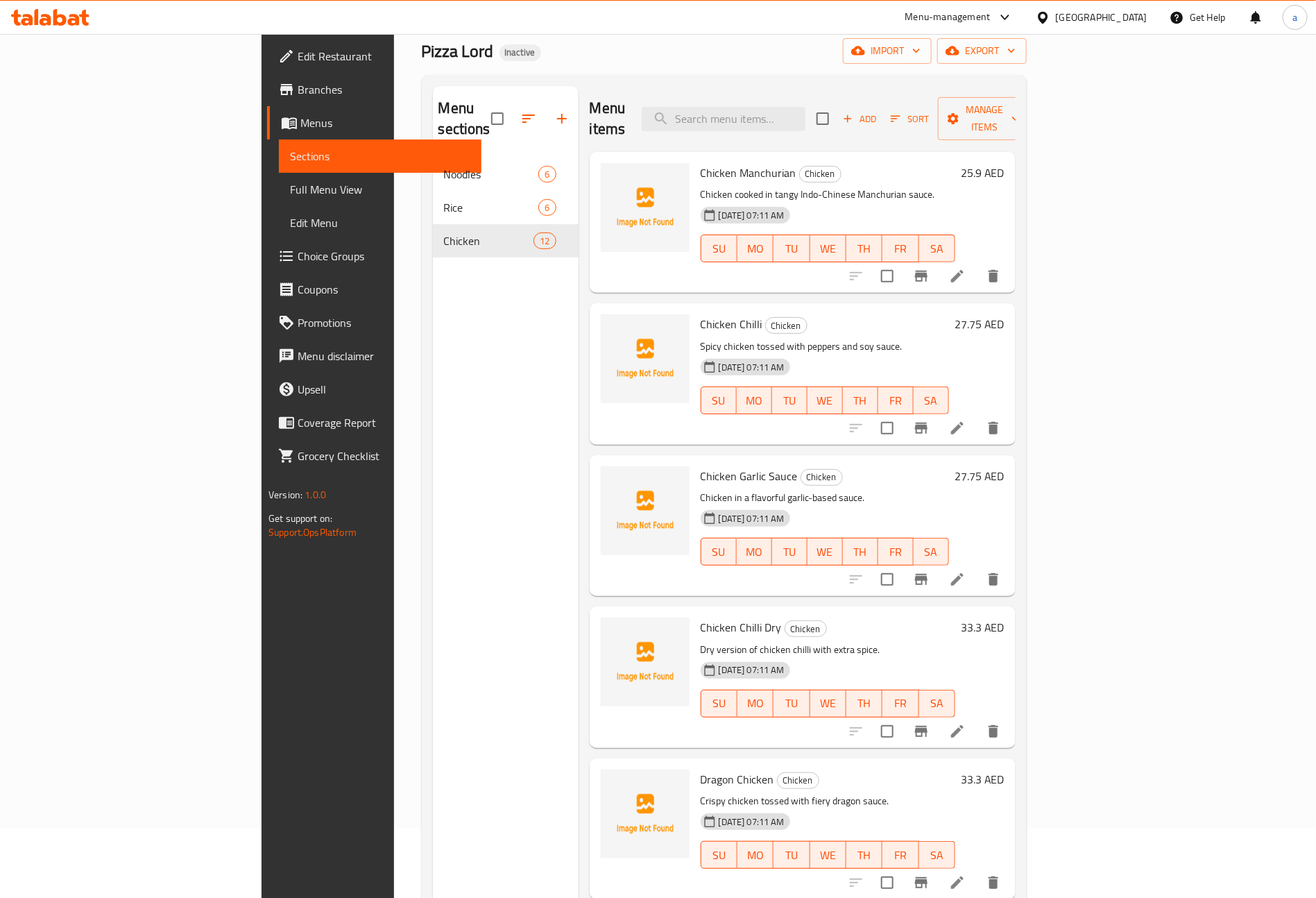
click at [964, 270] on icon at bounding box center [957, 276] width 13 height 13
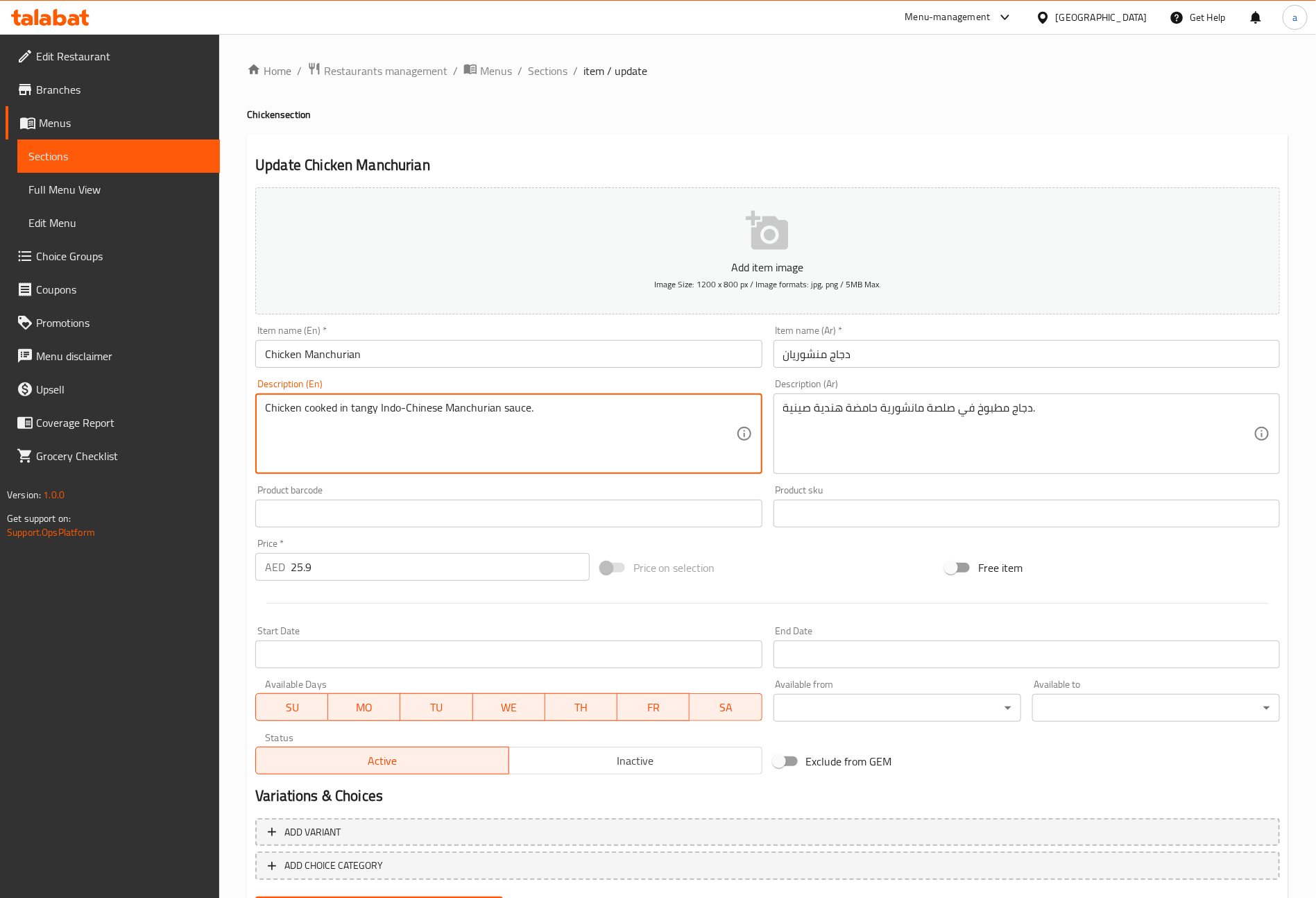
drag, startPoint x: 348, startPoint y: 411, endPoint x: 374, endPoint y: 411, distance: 26.0
click at [359, 410] on textarea "Chicken cooked in tangy Indo-Chinese Manchurian sauce." at bounding box center [500, 435] width 470 height 66
click at [347, 413] on textarea "Chicken cooked in tangy Indo-Chinese Manchurian sauce." at bounding box center [500, 435] width 470 height 66
click at [398, 411] on textarea "Chicken cooked in tangy Indo-Chinese Manchurian sauce." at bounding box center [500, 435] width 470 height 66
drag, startPoint x: 350, startPoint y: 411, endPoint x: 398, endPoint y: 401, distance: 49.0
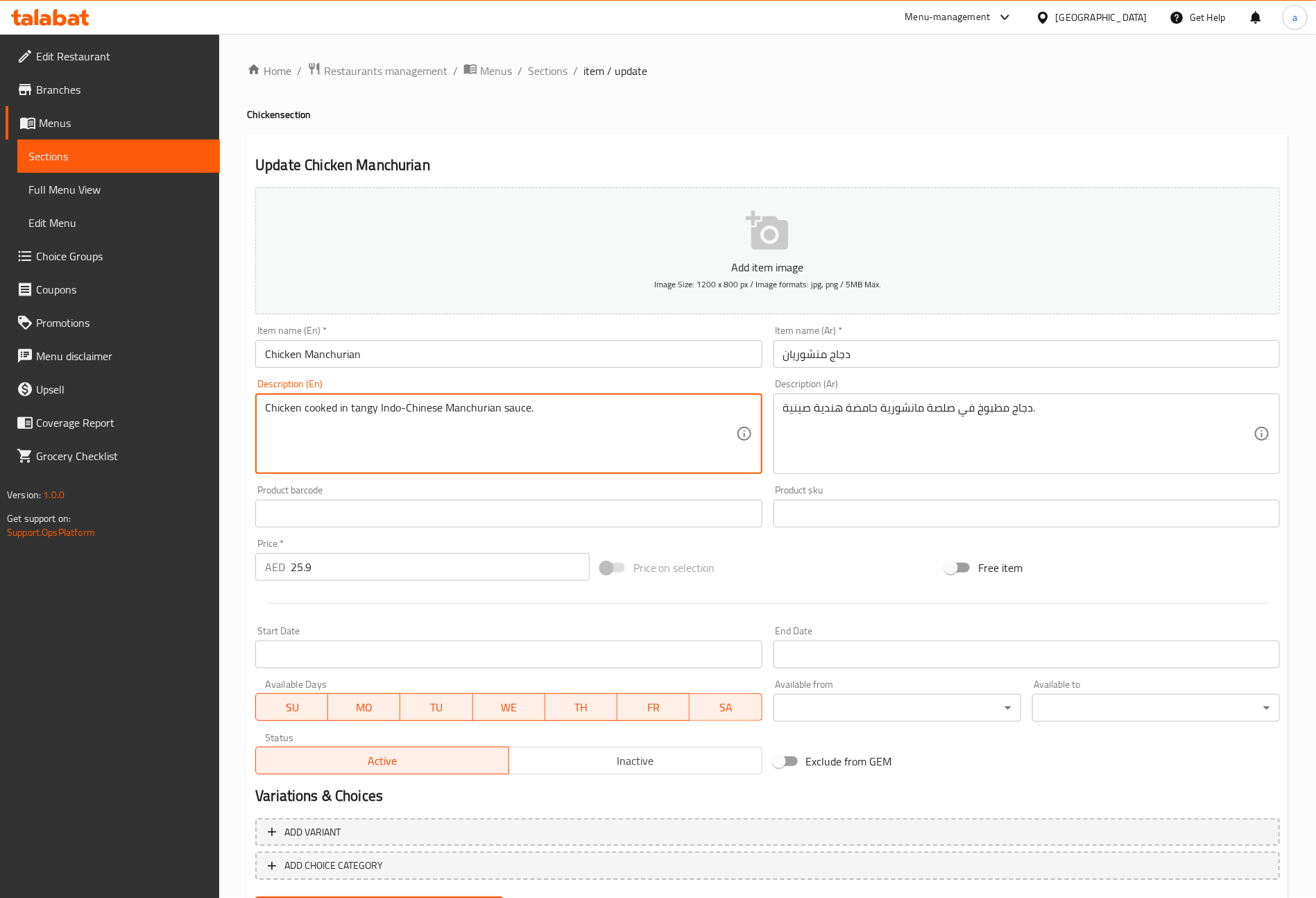
click at [398, 402] on textarea "Chicken cooked in tangy Indo-Chinese Manchurian sauce." at bounding box center [500, 435] width 470 height 66
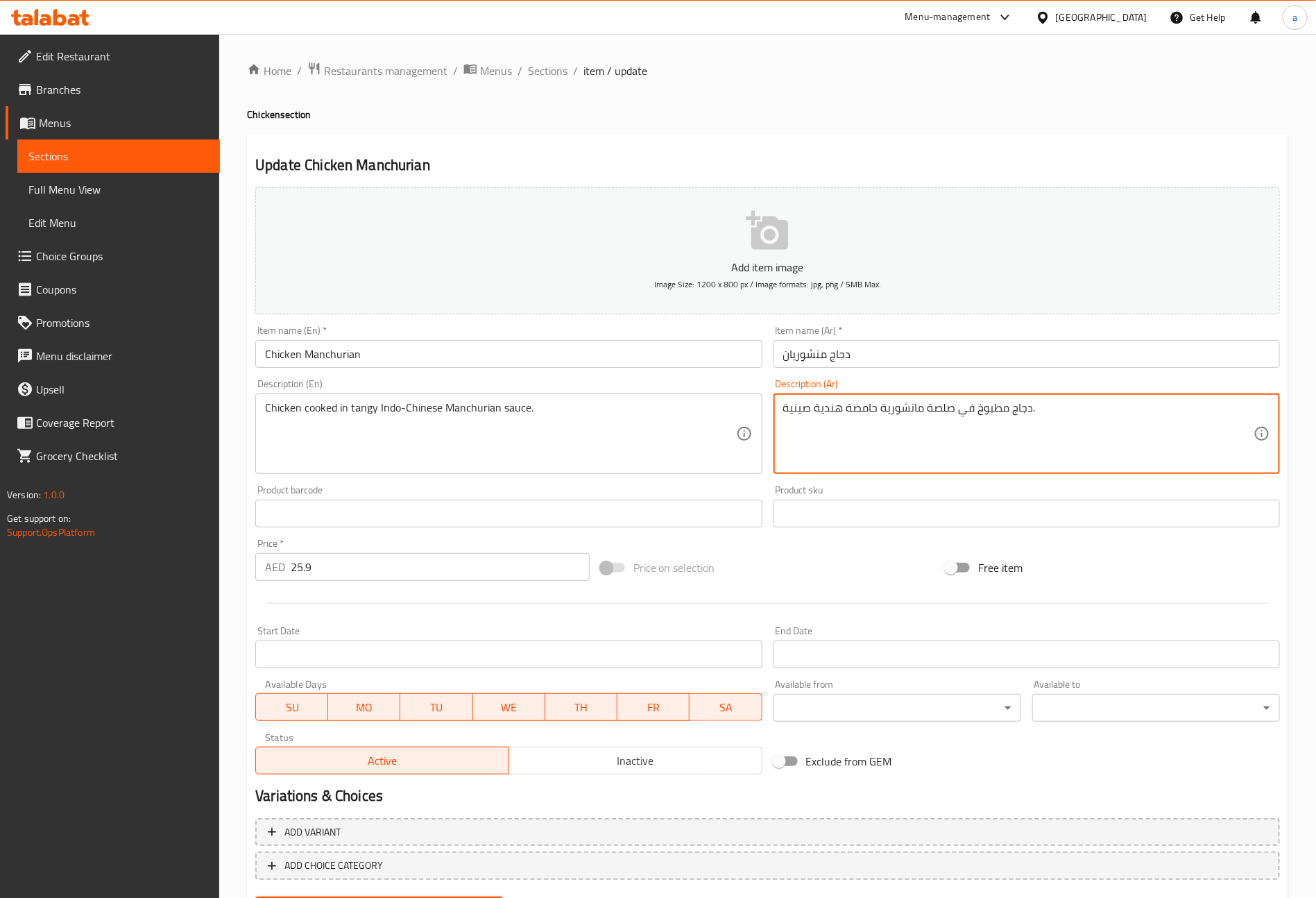
click at [878, 413] on textarea "دجاج مطبوخ في صلصة مانشورية حامضة هندية صينية." at bounding box center [1018, 435] width 470 height 66
type textarea "دجاج مطبوخ في صوص منشوريان هندية صينية."
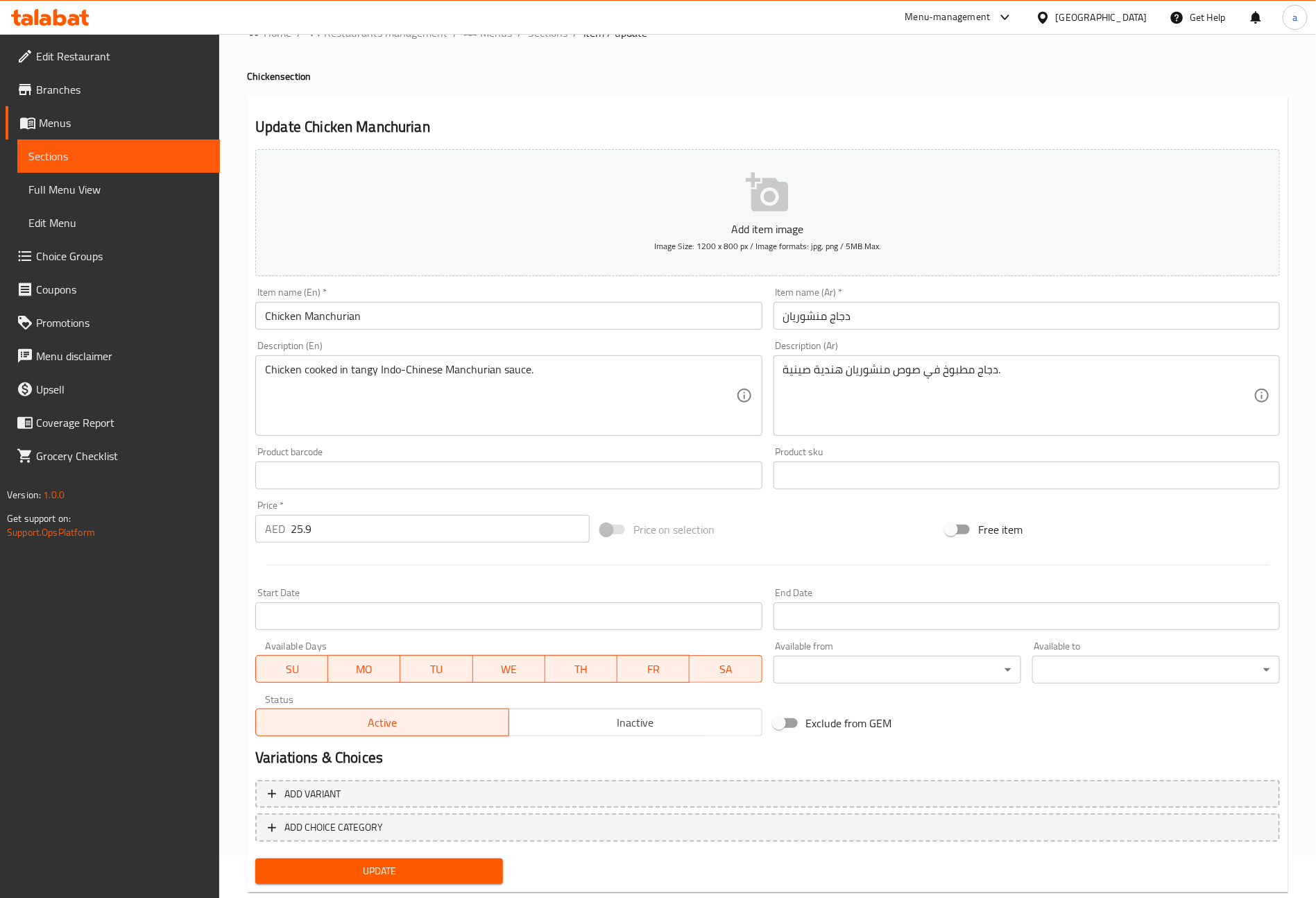
scroll to position [69, 0]
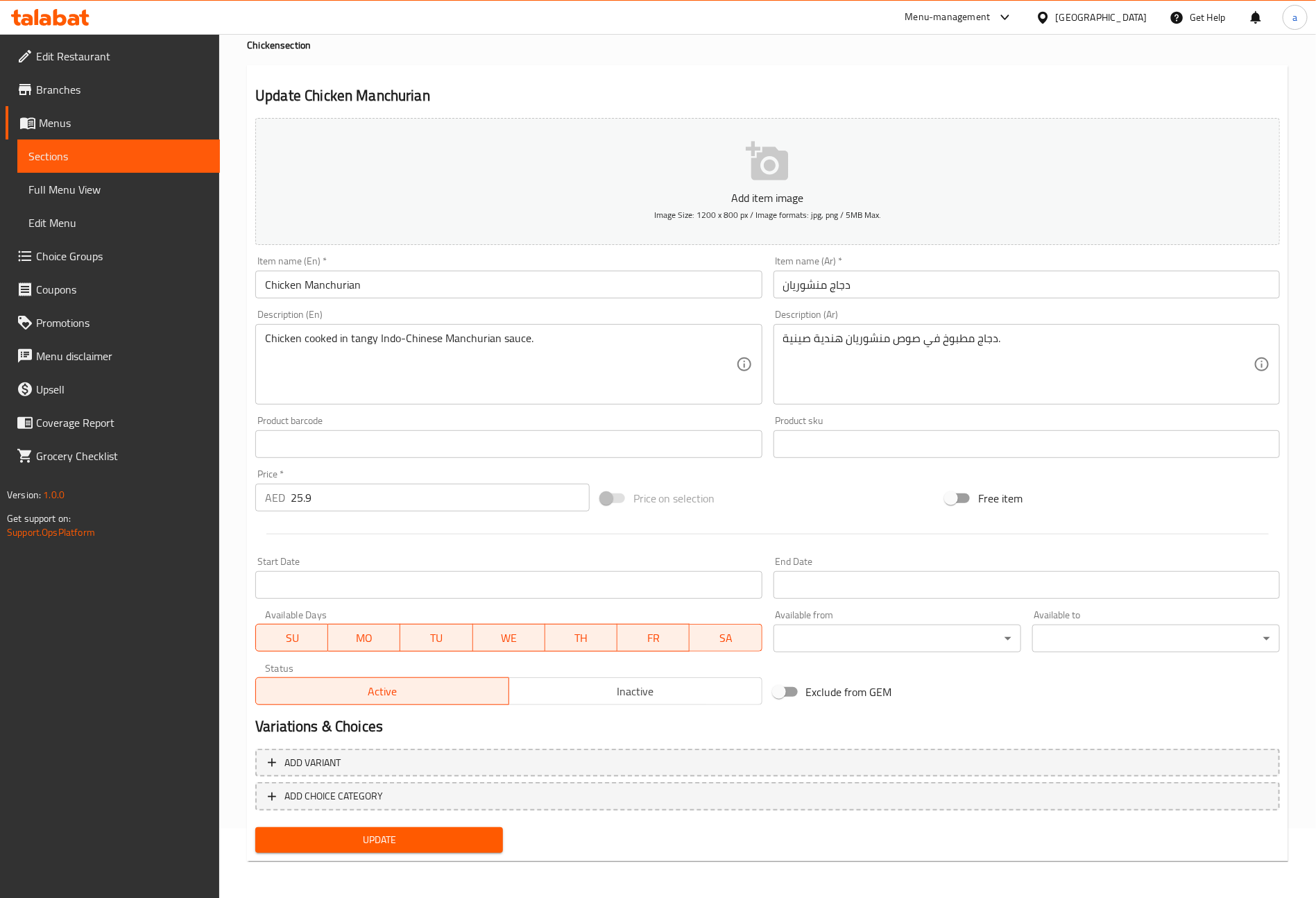
click at [429, 834] on span "Update" at bounding box center [379, 840] width 225 height 17
click at [117, 157] on span "Sections" at bounding box center [119, 157] width 180 height 17
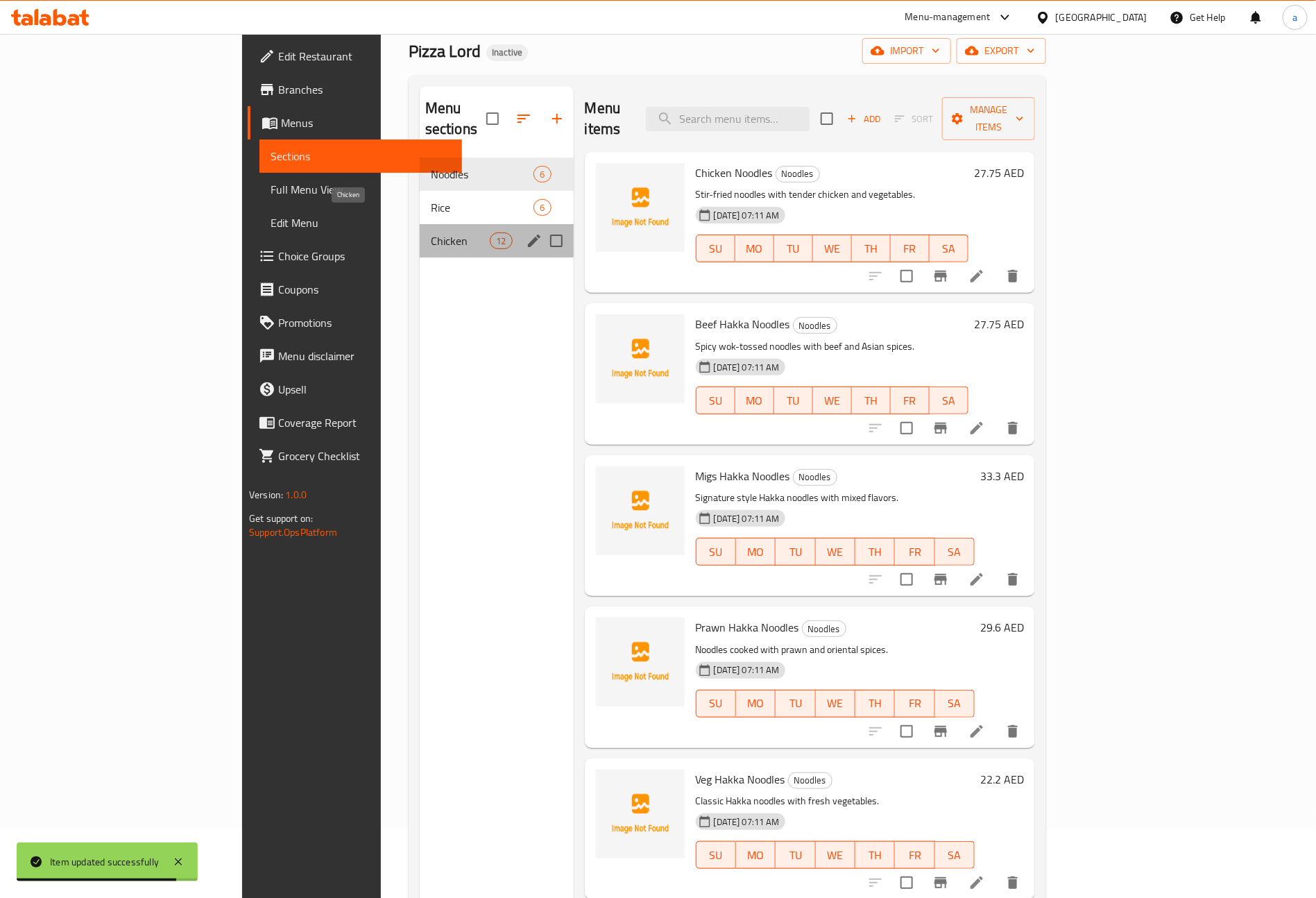
click at [431, 232] on span "Chicken" at bounding box center [461, 241] width 59 height 17
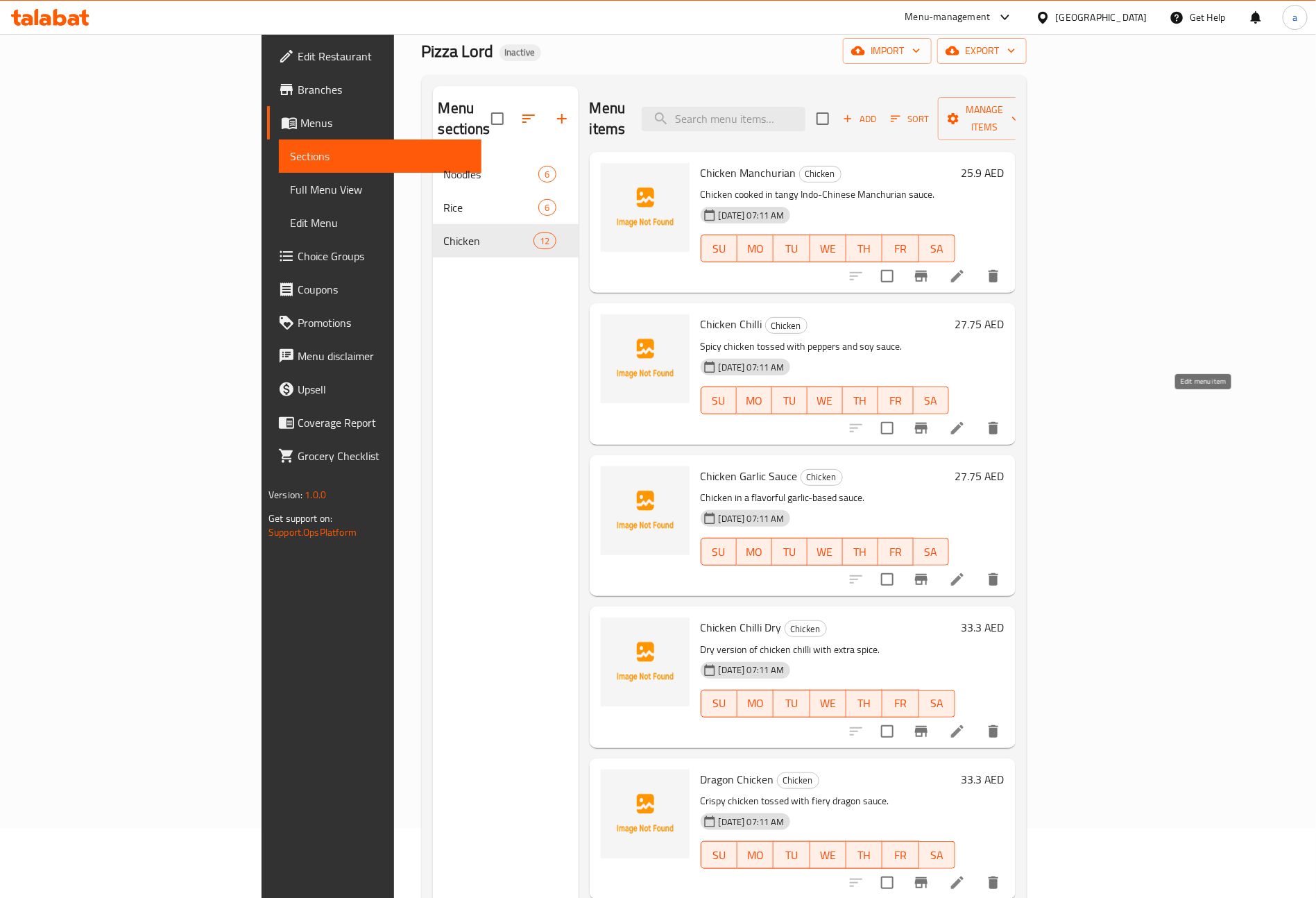
click at [965, 420] on icon at bounding box center [958, 429] width 17 height 17
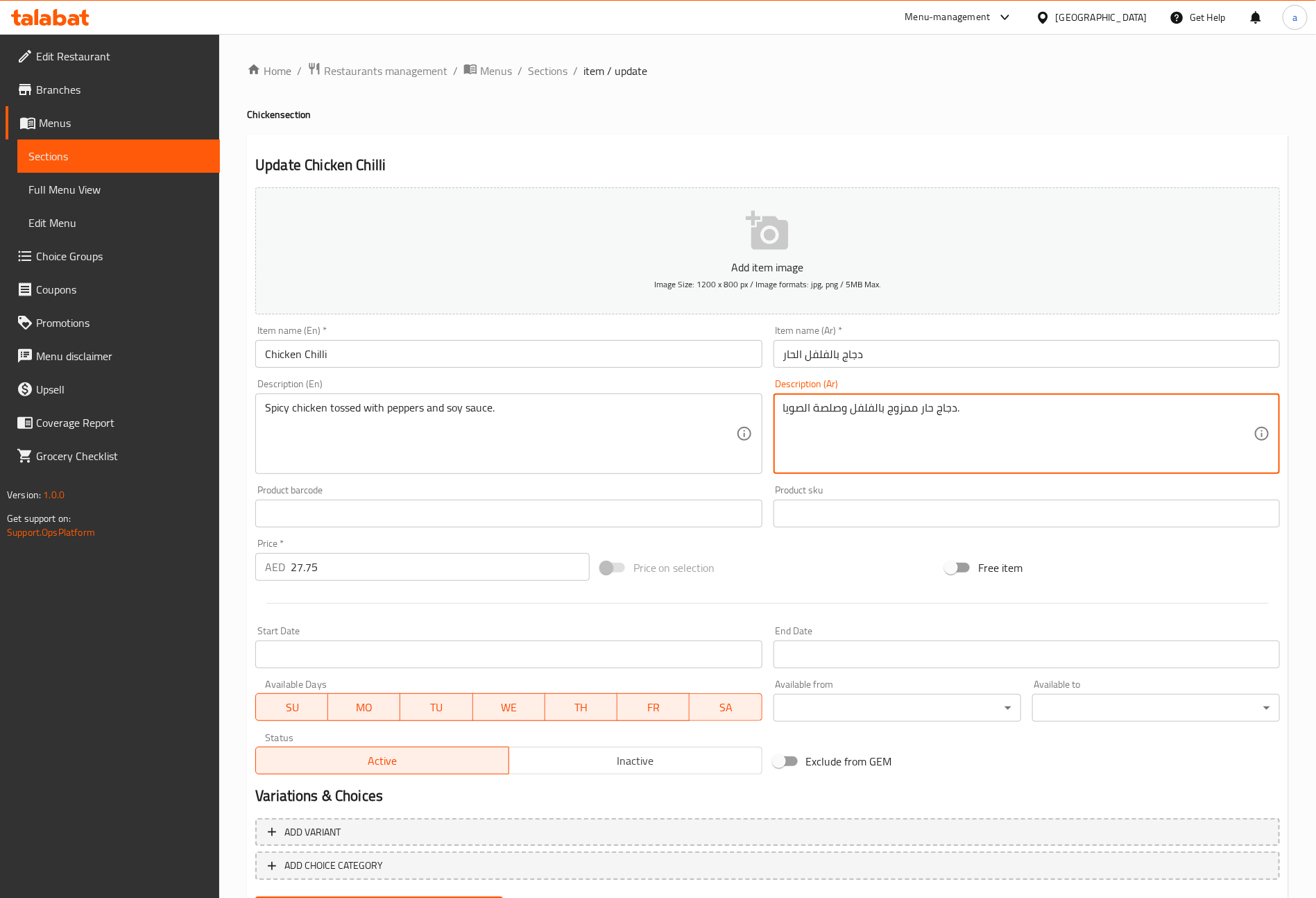
drag, startPoint x: 919, startPoint y: 409, endPoint x: 788, endPoint y: 401, distance: 131.2
click at [877, 406] on textarea "دجاج حار توسد مع" at bounding box center [1018, 435] width 470 height 66
type textarea "دجاج حار توسد مع فلفل وصوص صويا"
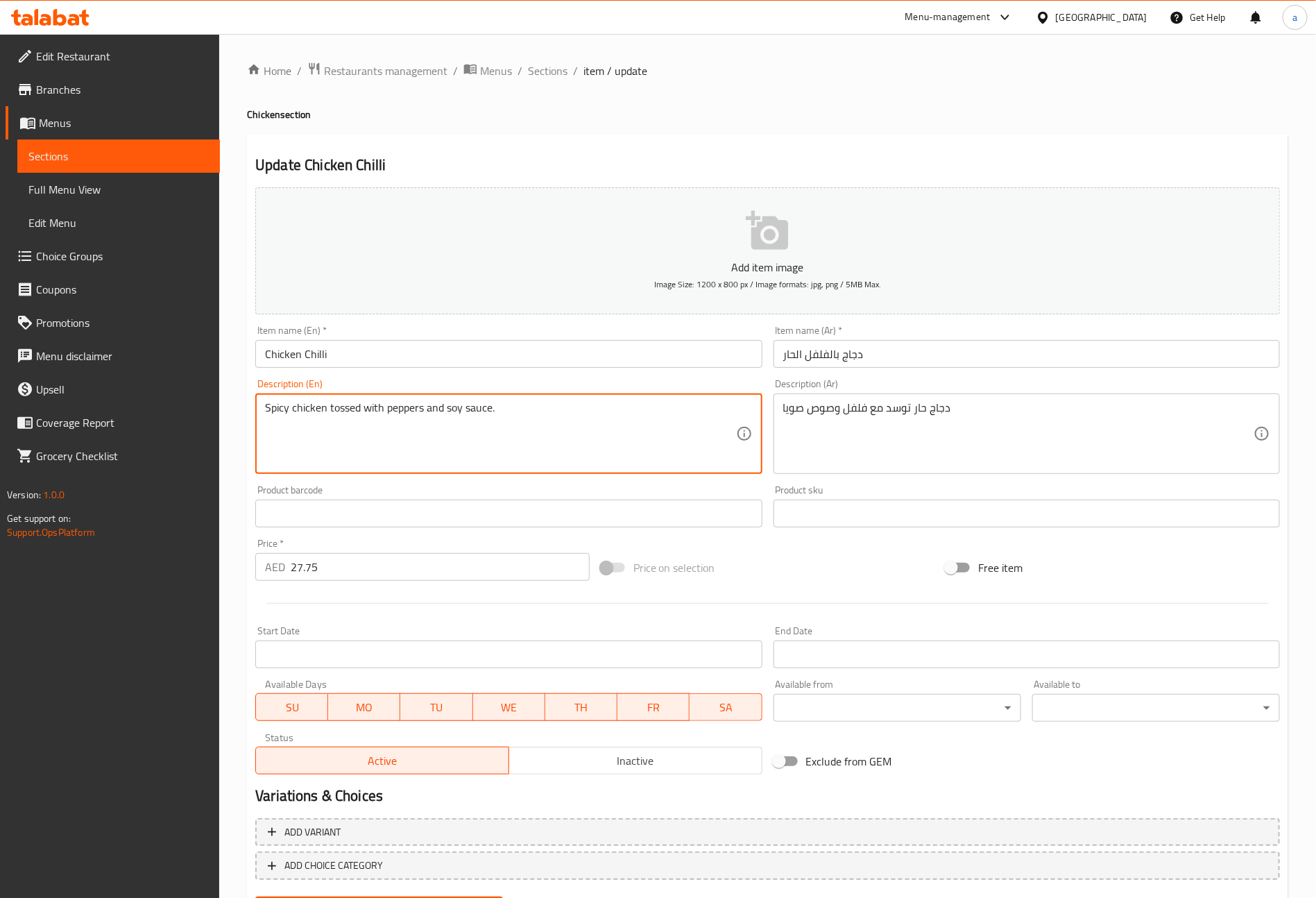
drag, startPoint x: 386, startPoint y: 411, endPoint x: 425, endPoint y: 409, distance: 39.1
click at [419, 406] on textarea "Spicy chicken tossed with peppers and soy sauce." at bounding box center [500, 435] width 470 height 66
click at [425, 411] on textarea "Spicy chicken tossed with peppers and soy sauce." at bounding box center [500, 435] width 470 height 66
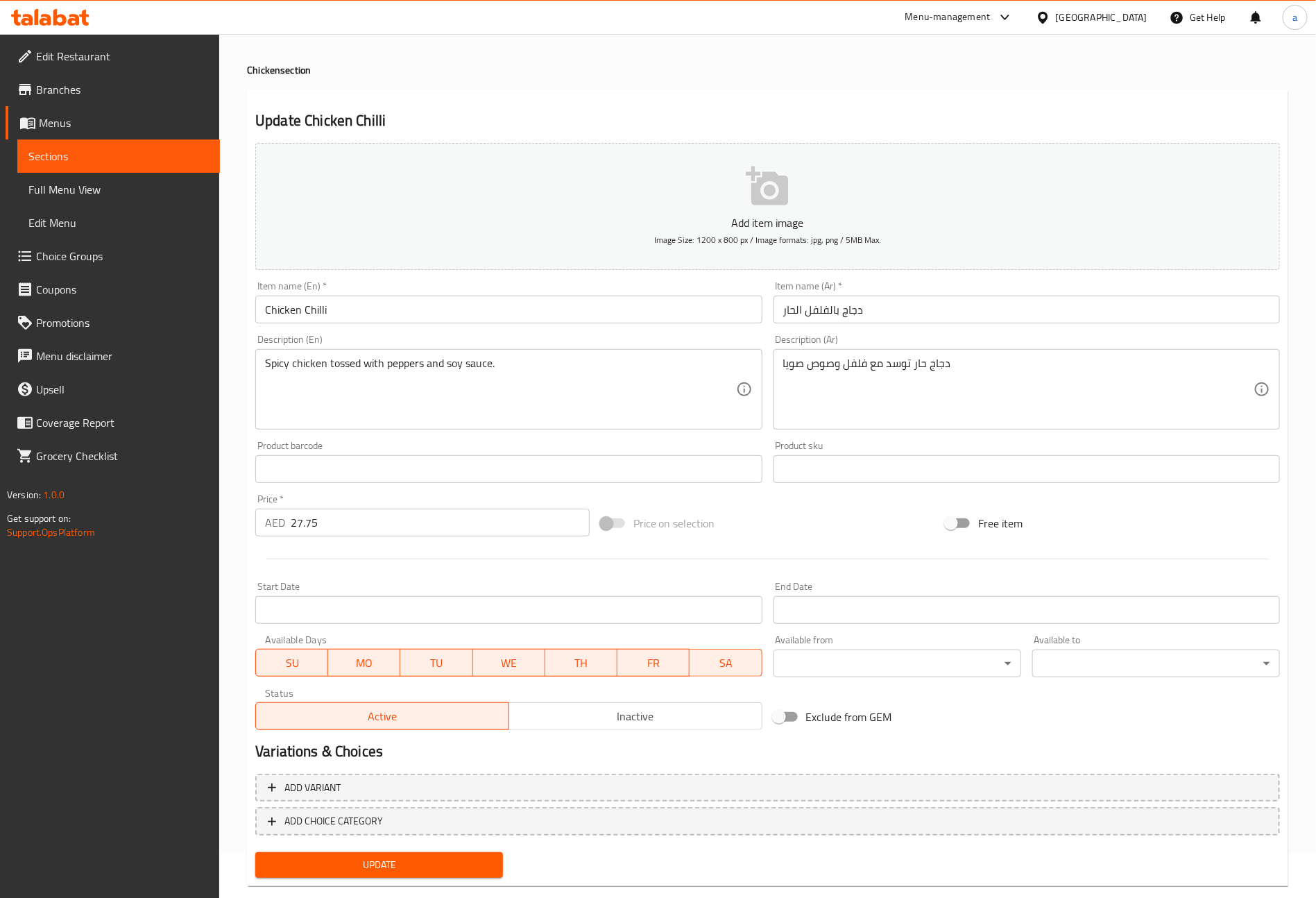
scroll to position [69, 0]
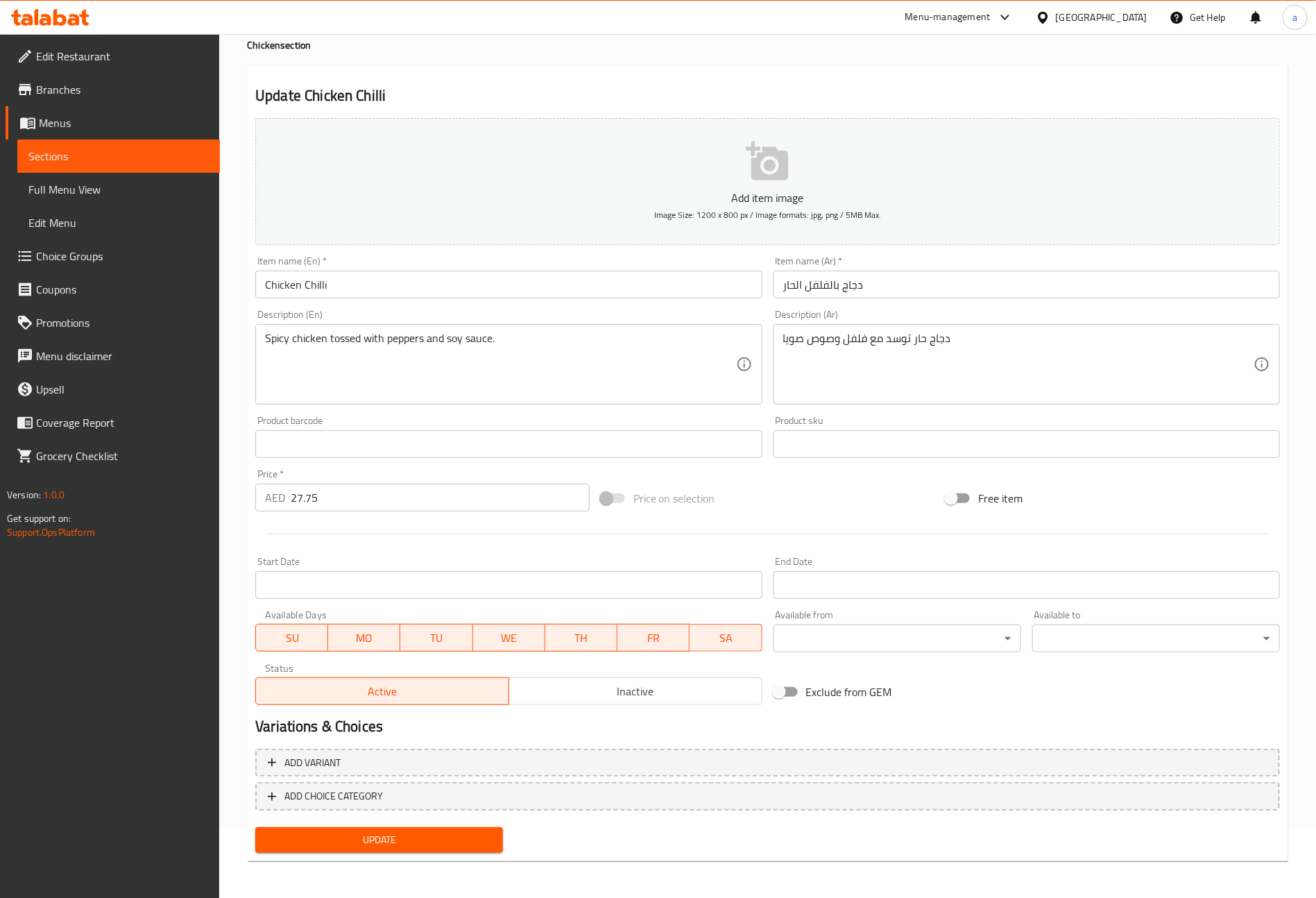
click at [474, 834] on span "Update" at bounding box center [379, 840] width 225 height 17
click at [91, 156] on span "Sections" at bounding box center [119, 157] width 180 height 17
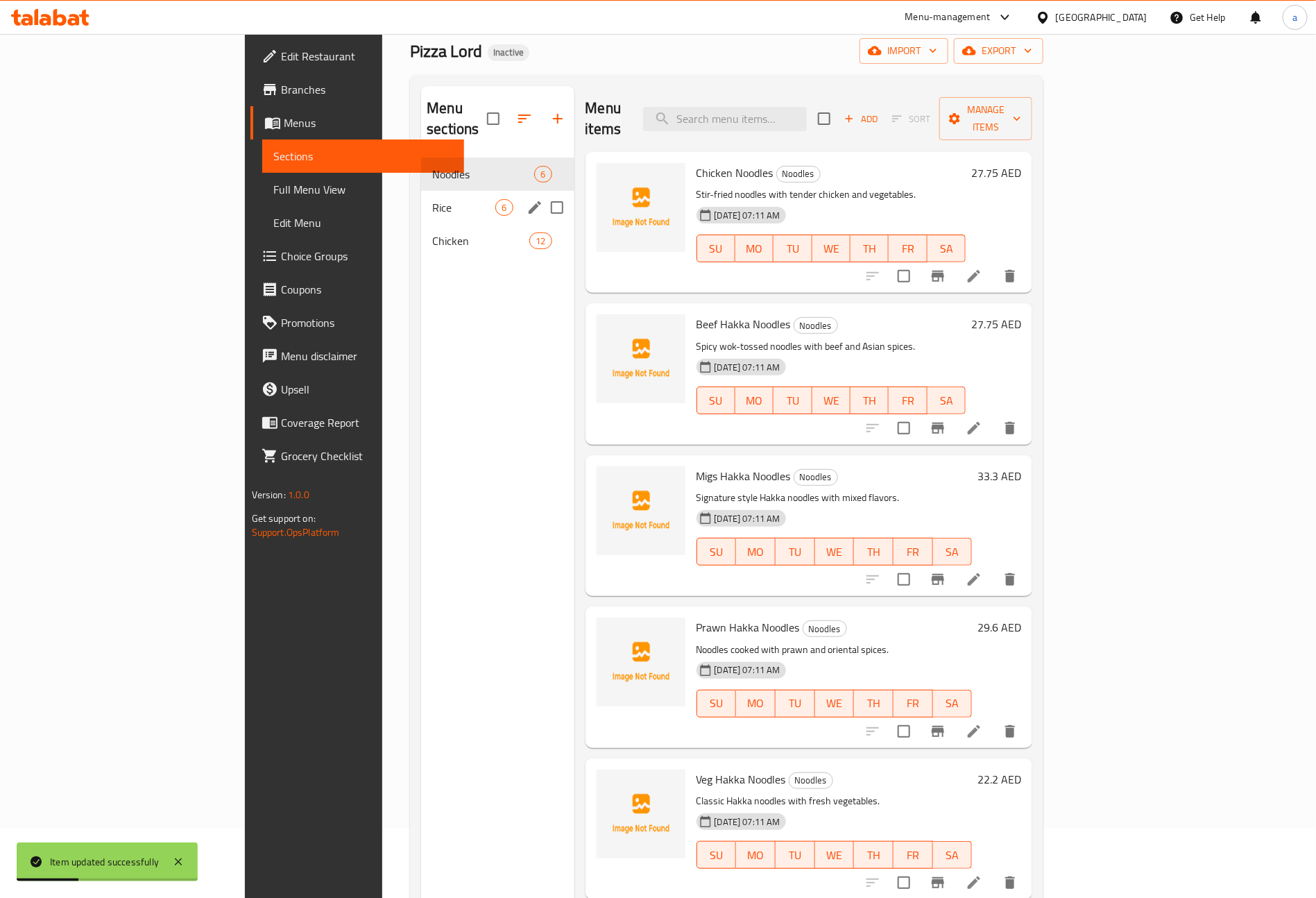
click at [421, 202] on div "Rice 6" at bounding box center [497, 207] width 152 height 33
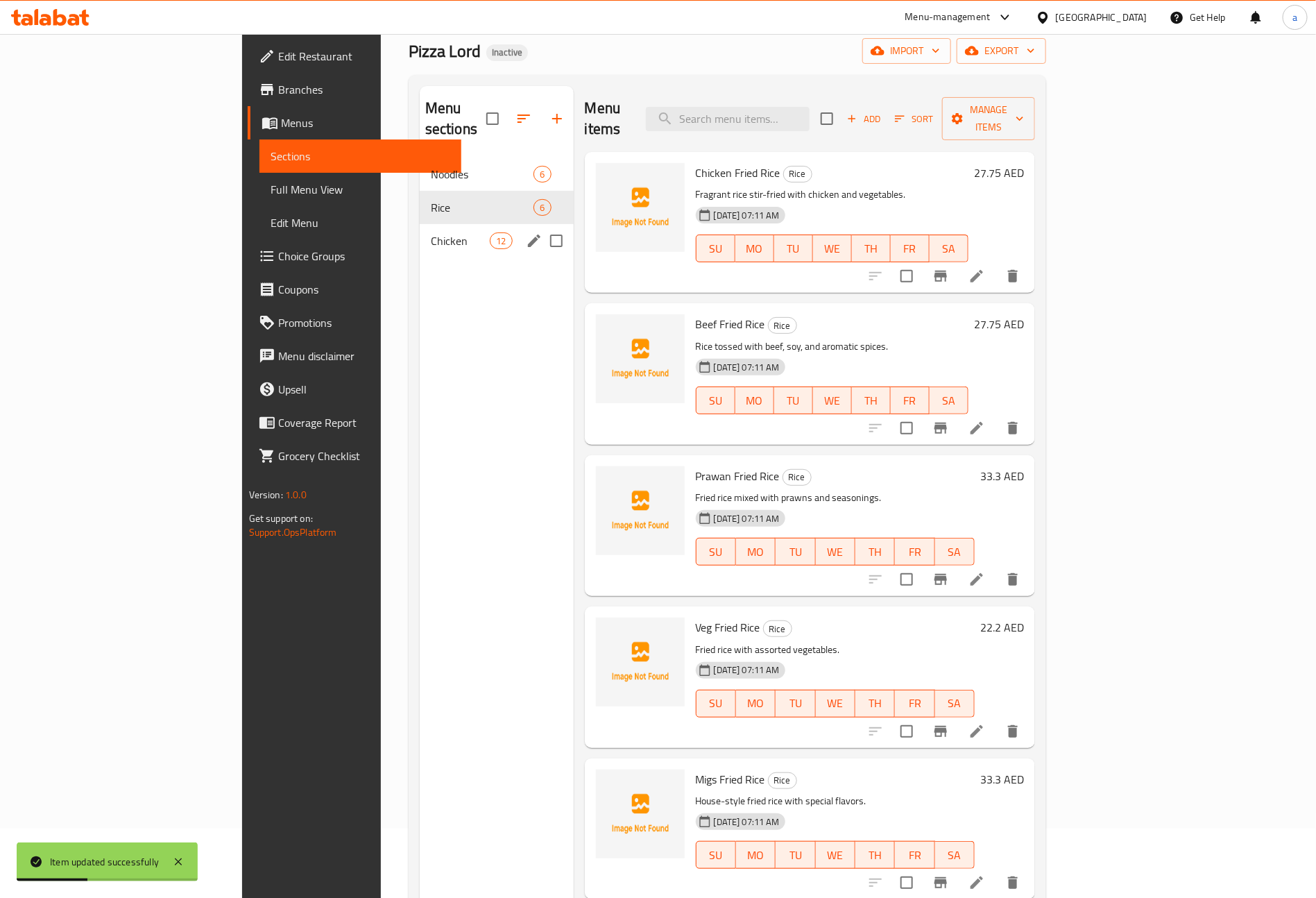
click at [420, 231] on div "Chicken 12" at bounding box center [497, 241] width 154 height 33
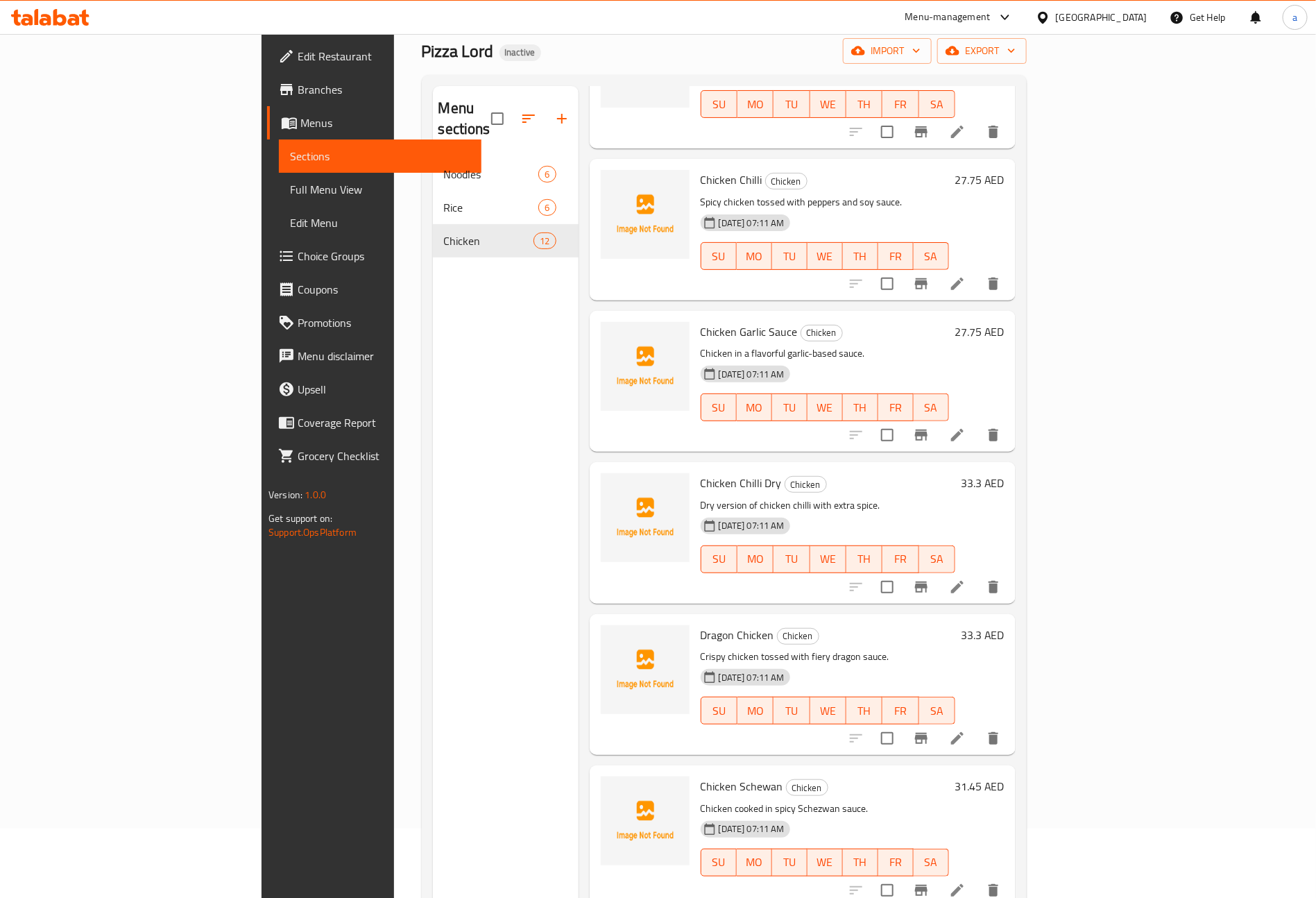
scroll to position [208, 0]
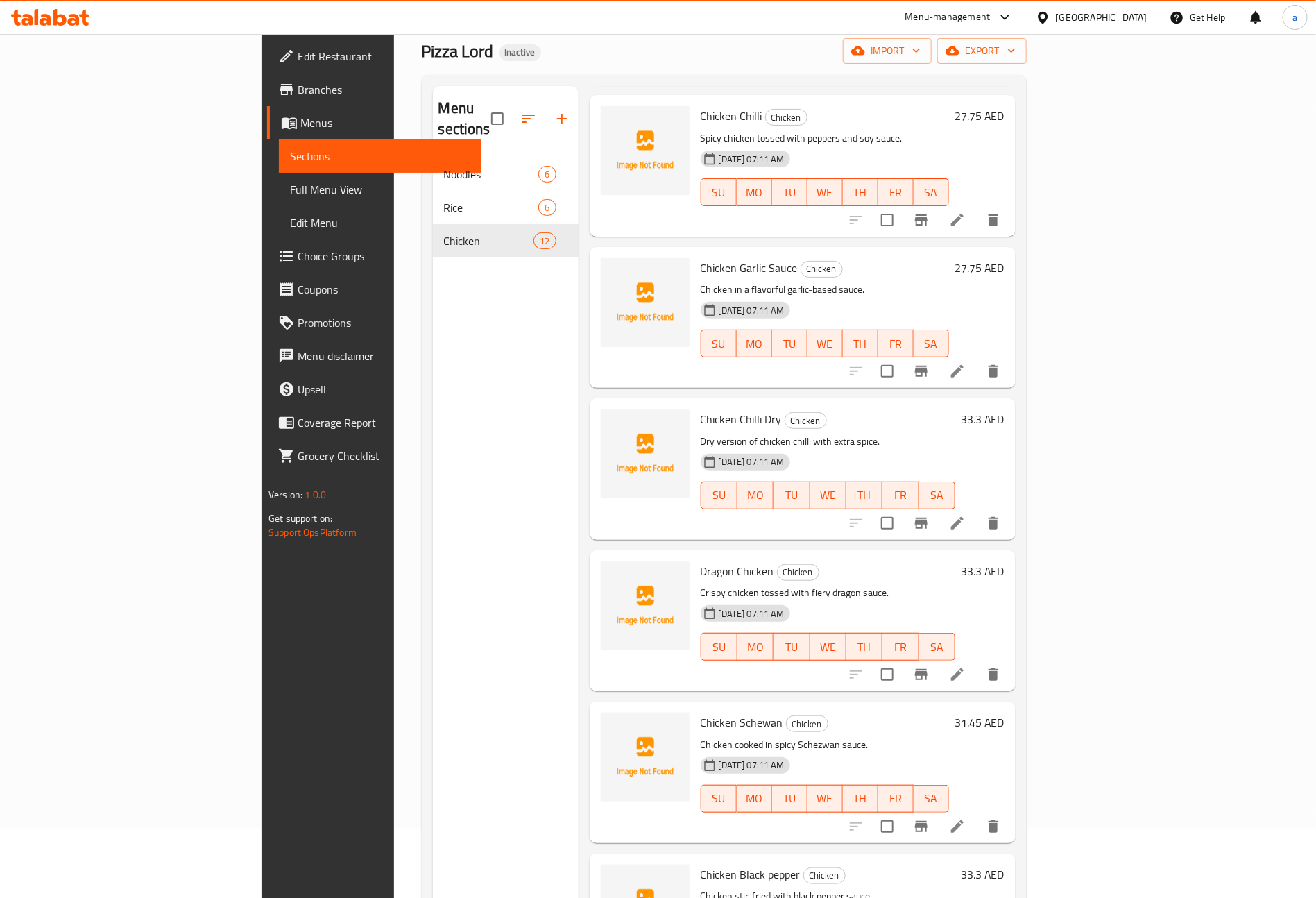
click at [965, 363] on icon at bounding box center [958, 372] width 17 height 17
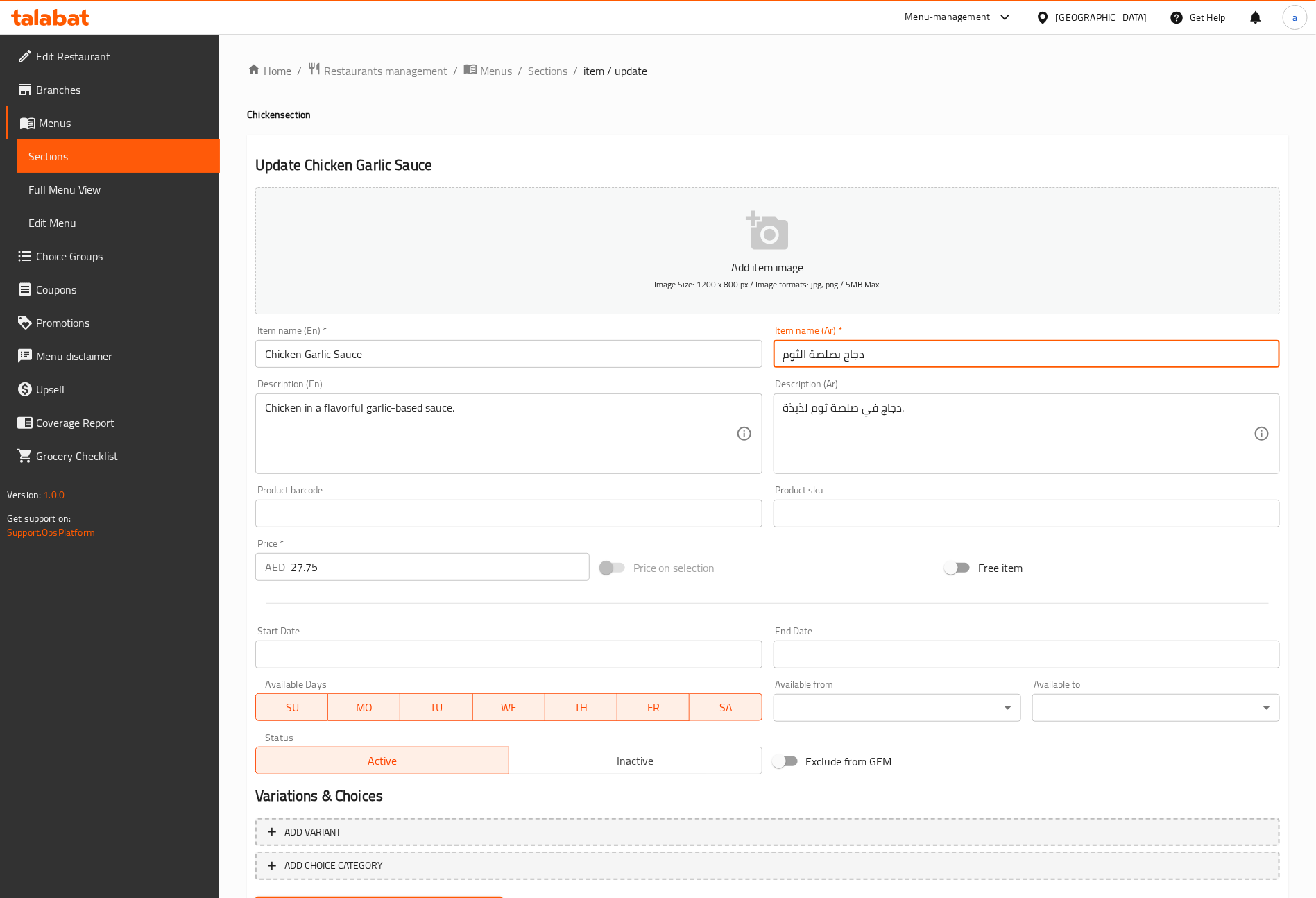
drag, startPoint x: 808, startPoint y: 360, endPoint x: 842, endPoint y: 369, distance: 35.2
click at [842, 369] on div "Item name (Ar)   * دجاج بصلصة الثوم Item name (Ar) *" at bounding box center [1026, 346] width 517 height 53
type input "دجاج بصوص الثوم"
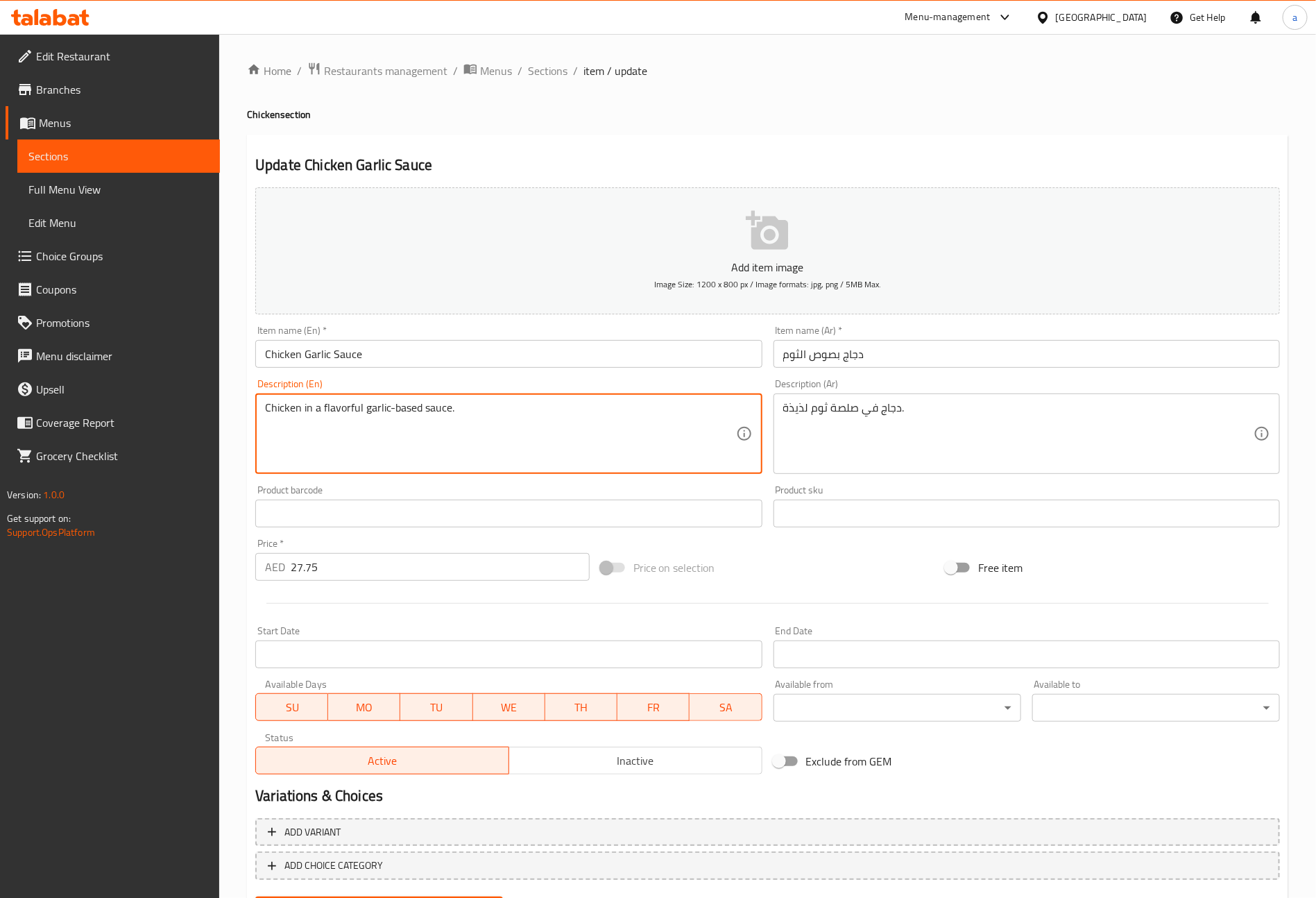
drag, startPoint x: 455, startPoint y: 407, endPoint x: 321, endPoint y: 406, distance: 134.0
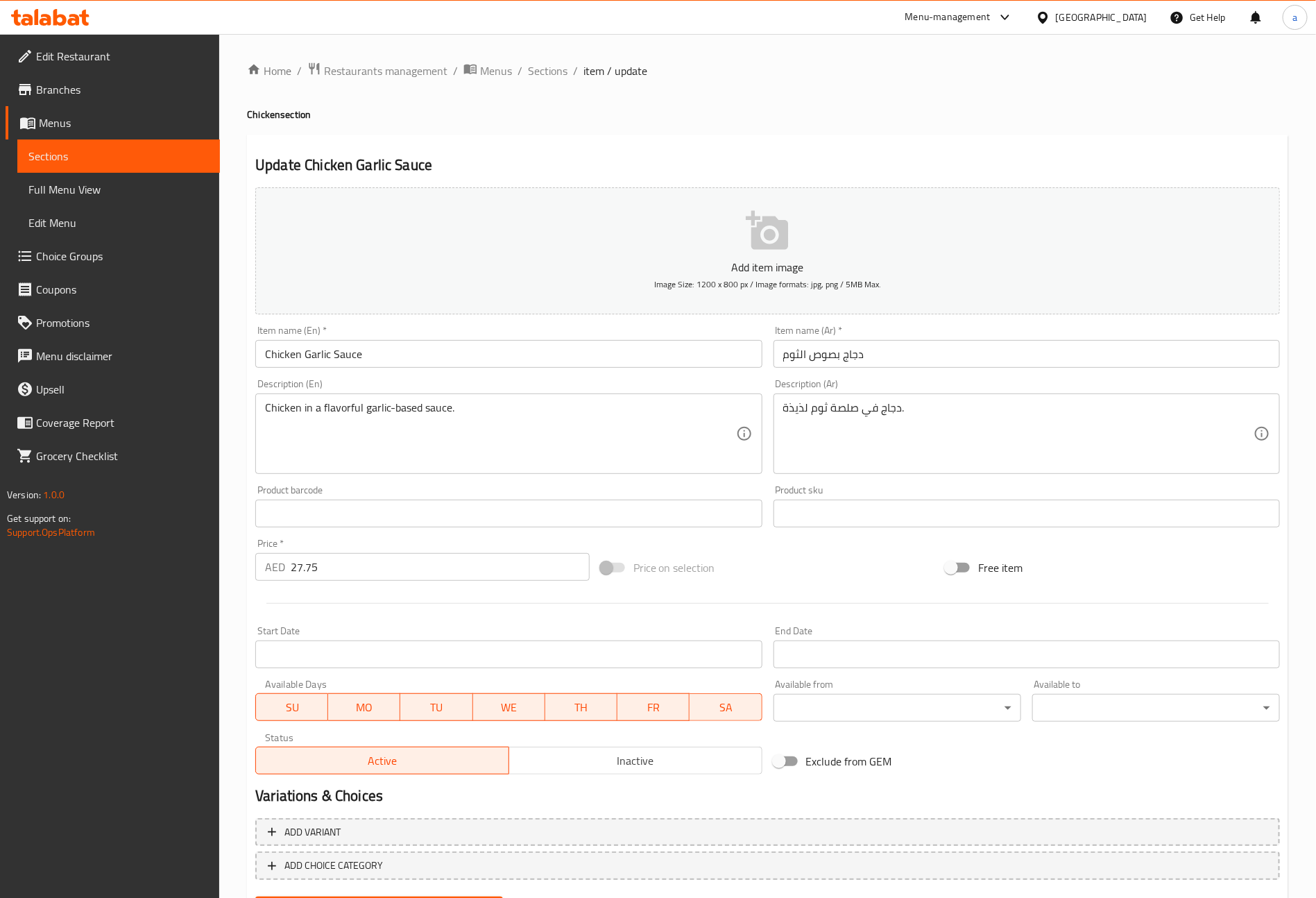
drag, startPoint x: 781, startPoint y: 414, endPoint x: 838, endPoint y: 406, distance: 57.6
click at [824, 407] on div "دجاج في صلصة ثوم لذيذة. Description (Ar)" at bounding box center [1027, 434] width 506 height 80
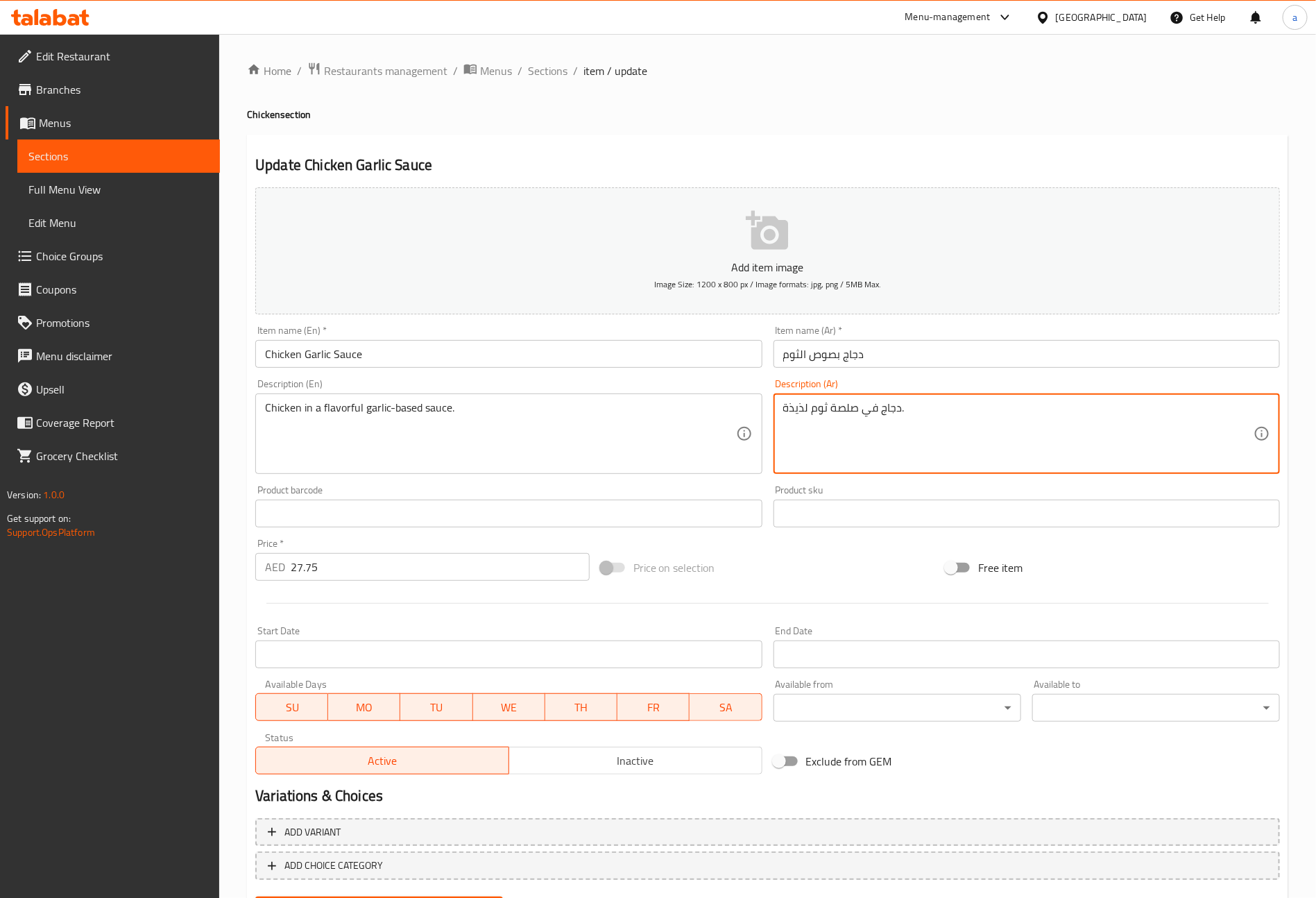
drag, startPoint x: 875, startPoint y: 409, endPoint x: 415, endPoint y: 481, distance: 465.6
click at [495, 446] on div "Add item image Image Size: 1200 x 800 px / Image formats: jpg, png / 5MB Max. I…" at bounding box center [767, 481] width 1036 height 598
type textarea "دجاج يعتمد علي صوص الثوم الذيذ."
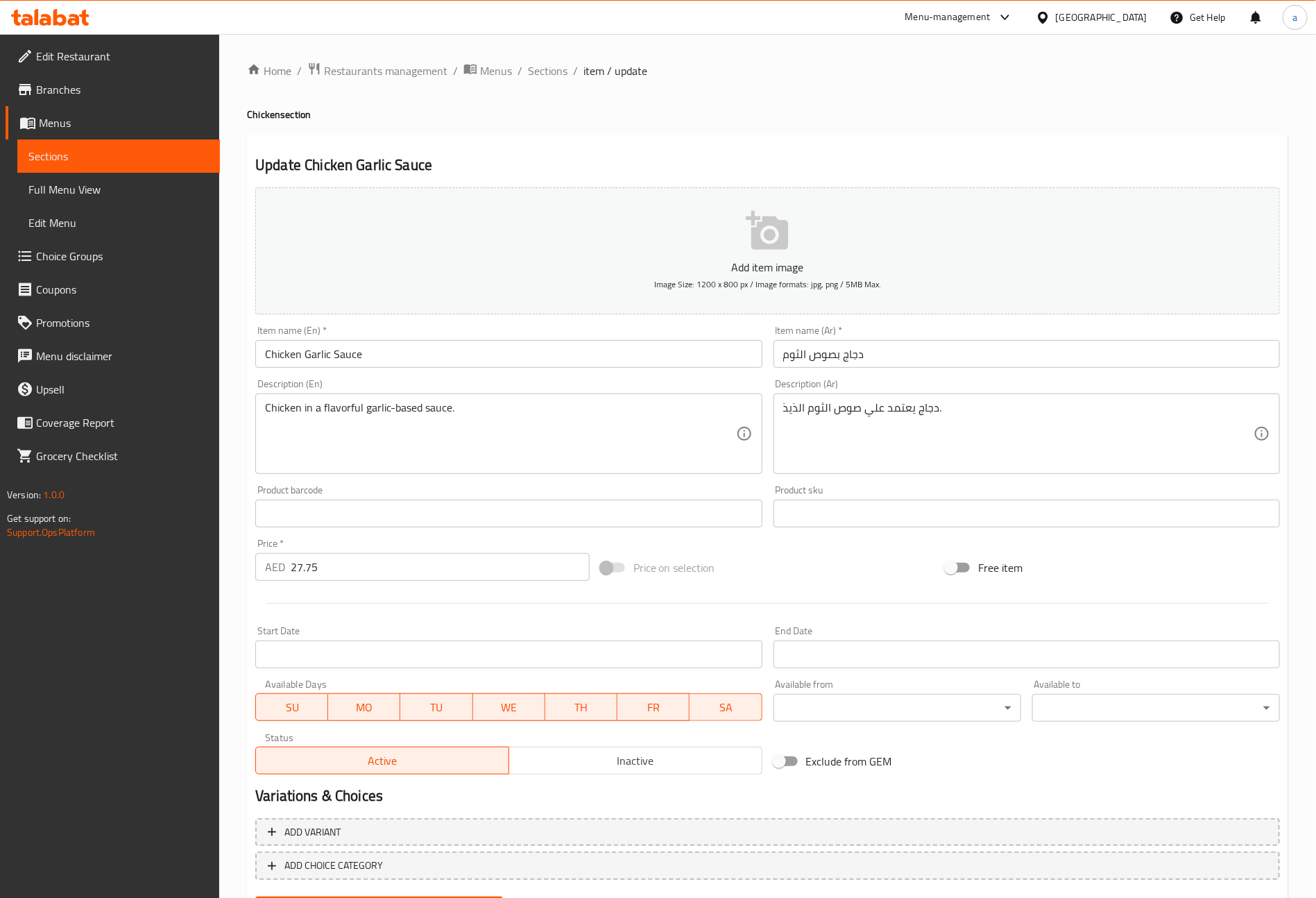
click at [821, 529] on div "Product sku Product sku" at bounding box center [1026, 506] width 517 height 53
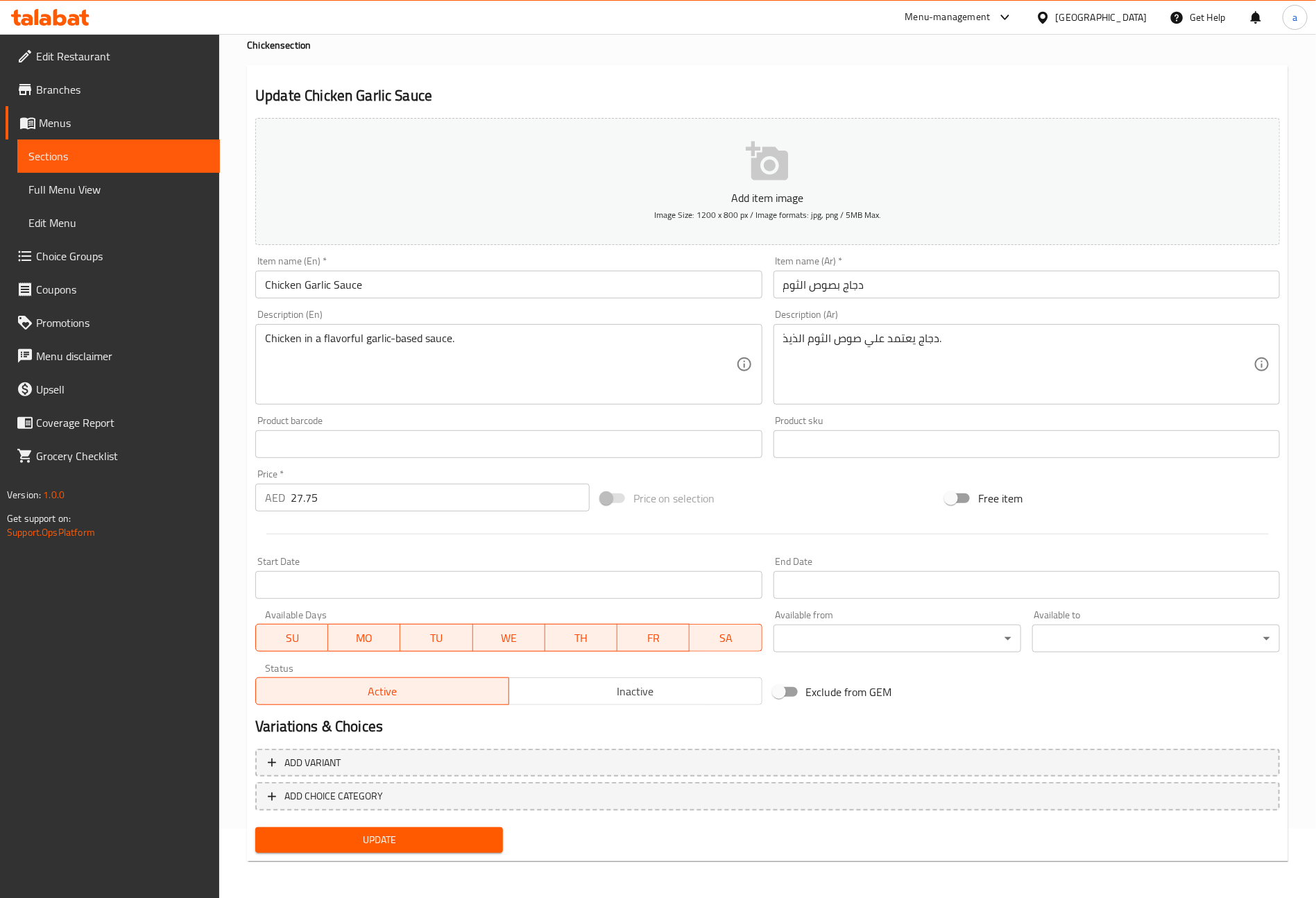
click at [367, 845] on span "Update" at bounding box center [379, 840] width 225 height 17
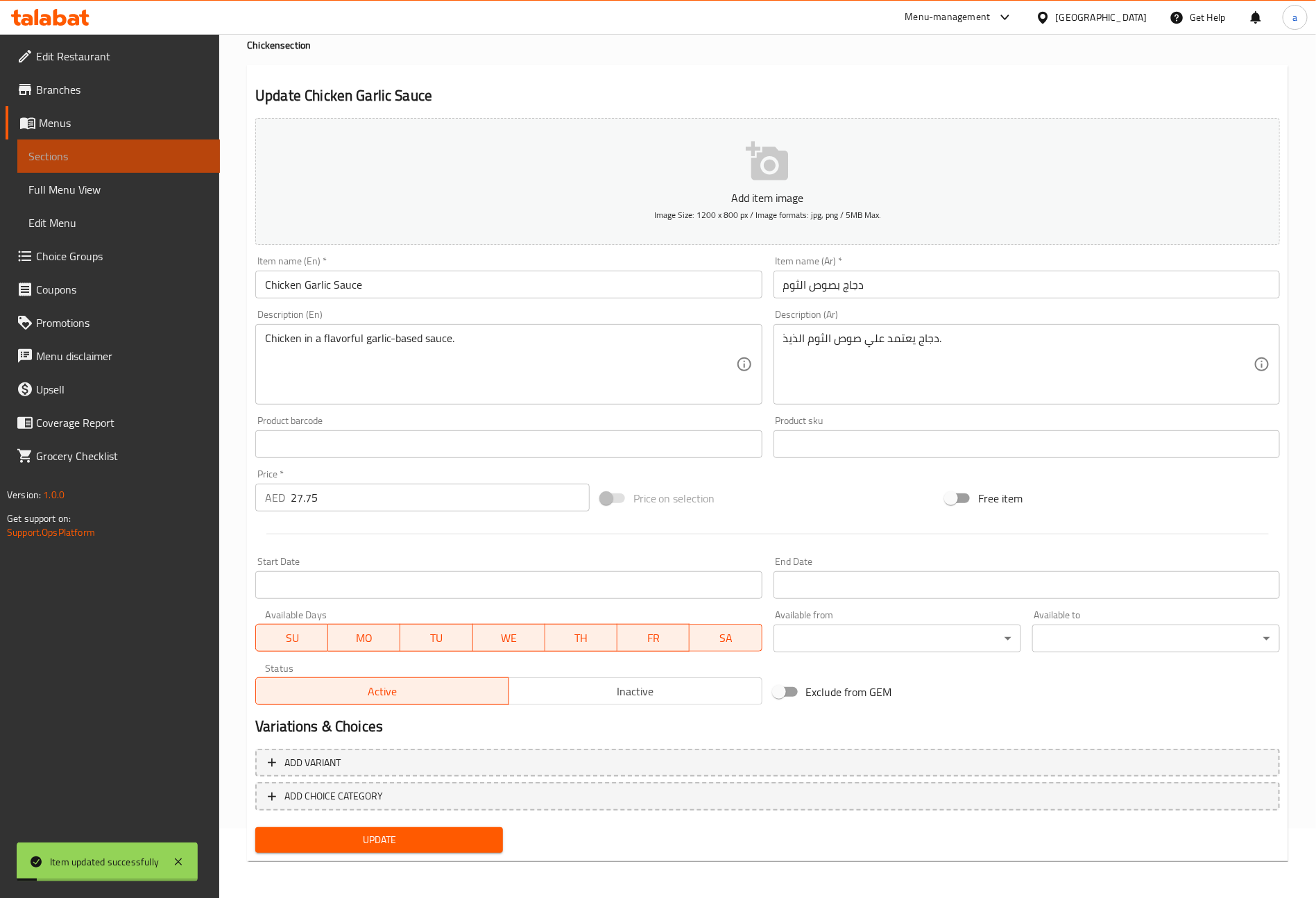
click at [48, 159] on span "Sections" at bounding box center [119, 157] width 180 height 17
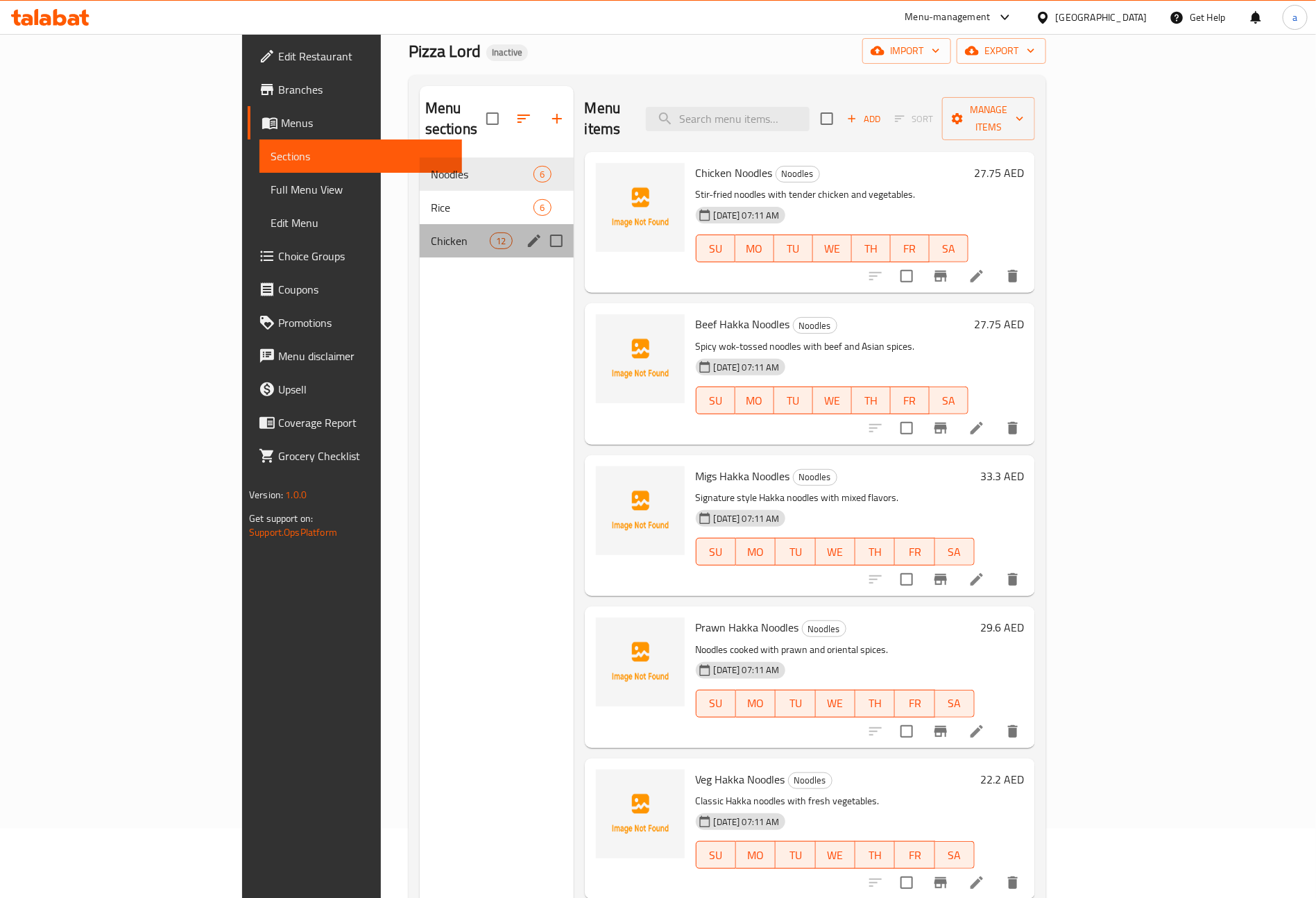
click at [420, 232] on div "Chicken 12" at bounding box center [497, 241] width 154 height 33
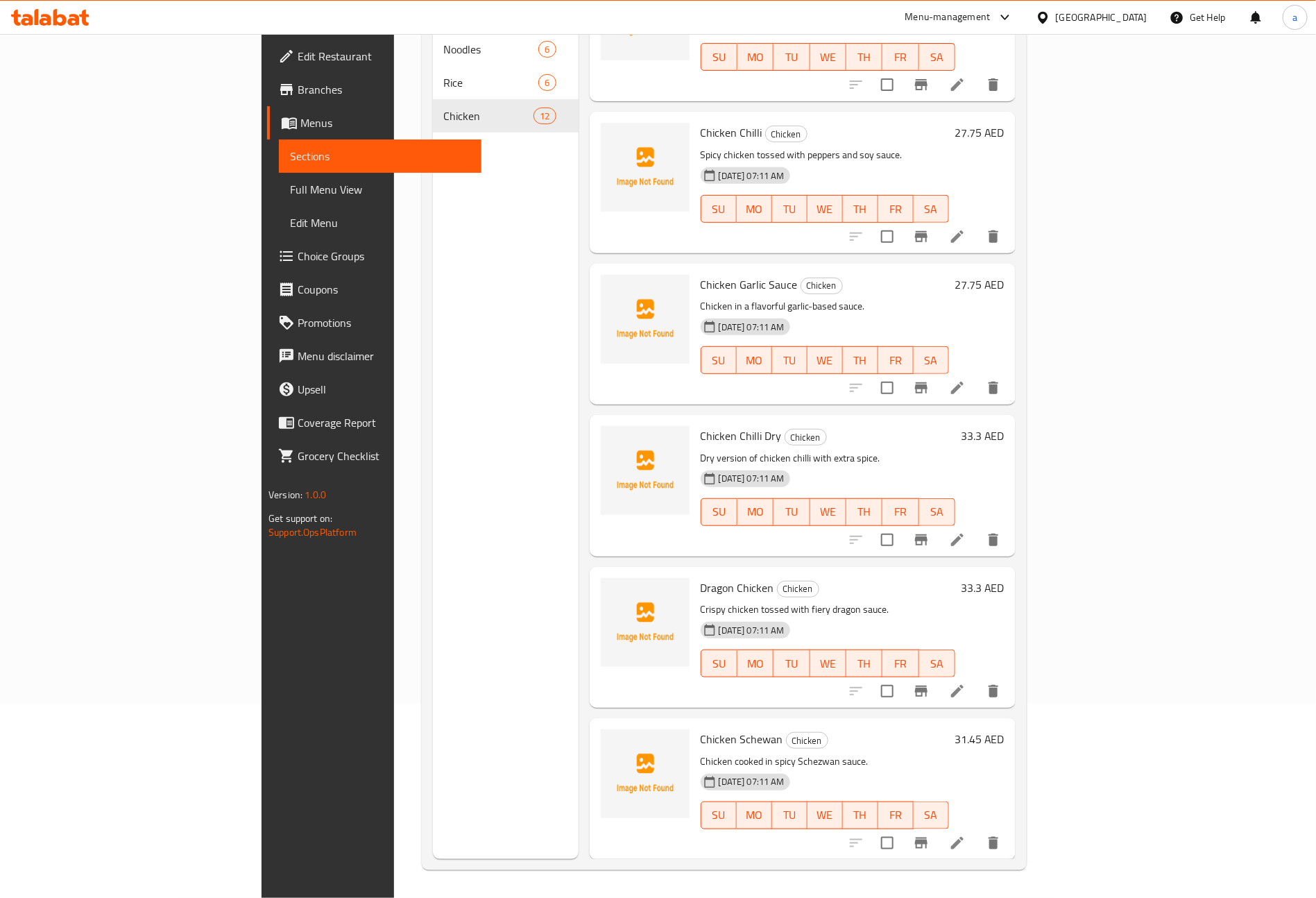
scroll to position [104, 0]
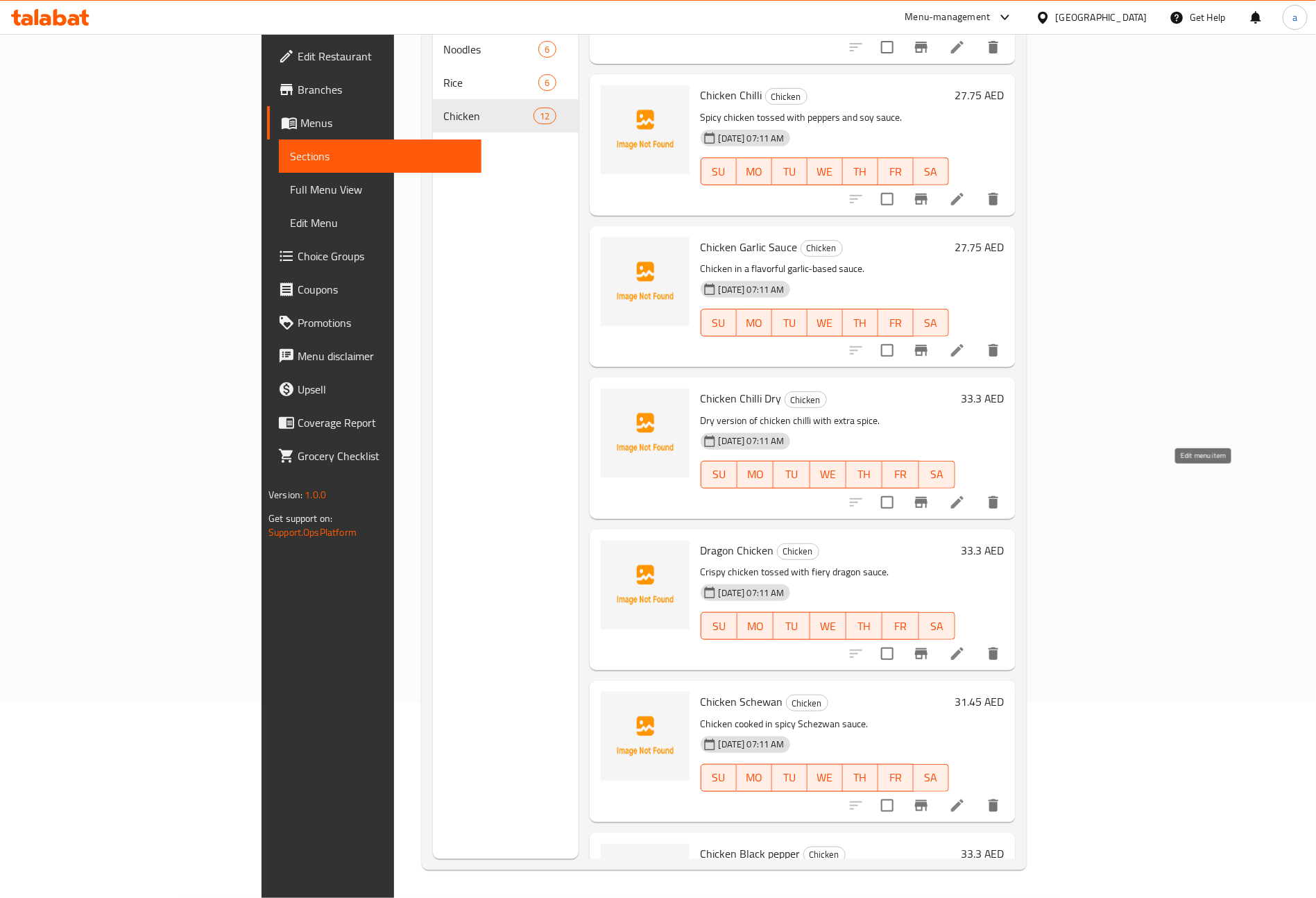
click at [964, 496] on icon at bounding box center [957, 502] width 13 height 13
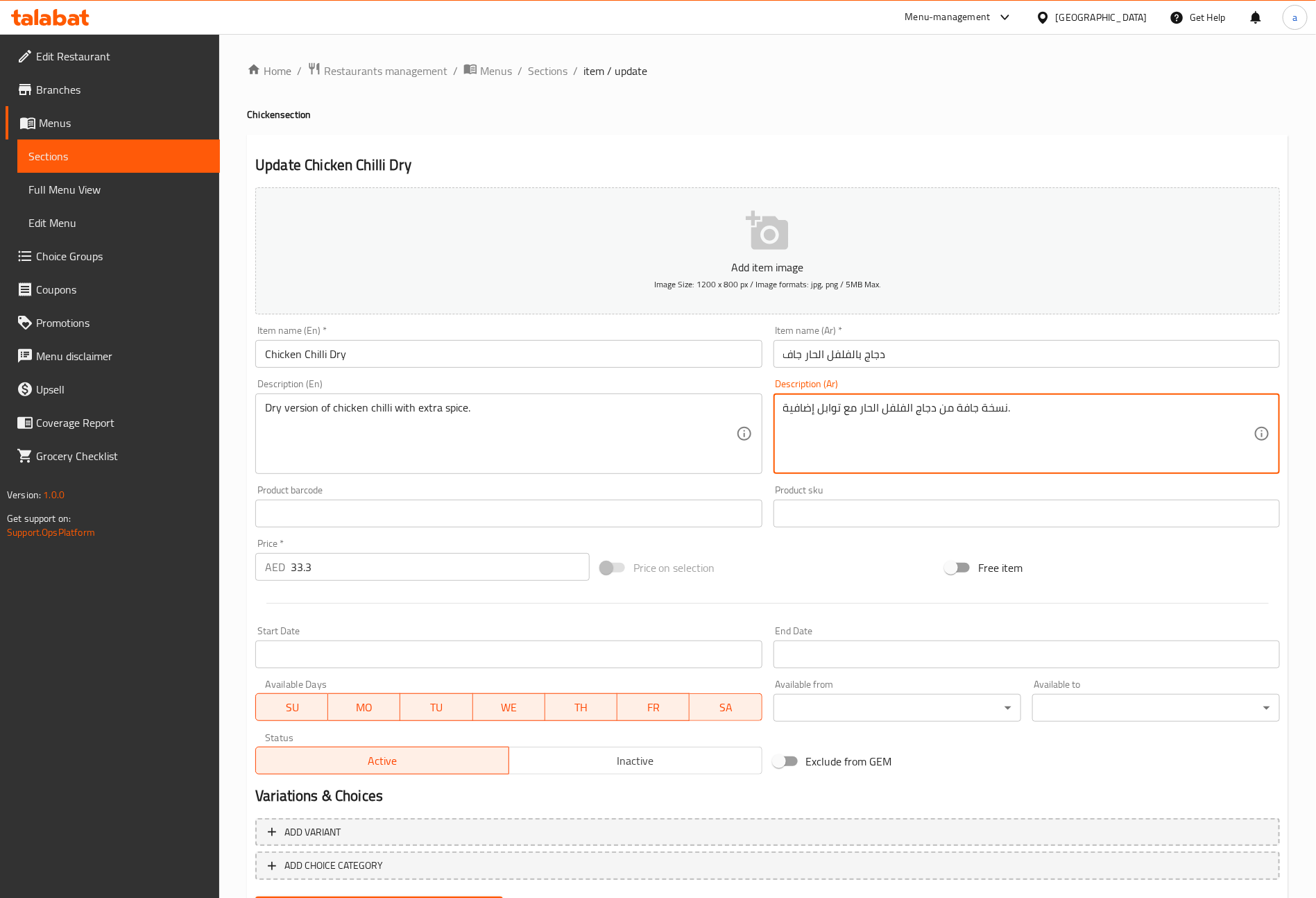
drag, startPoint x: 1006, startPoint y: 409, endPoint x: 996, endPoint y: 411, distance: 10.2
click at [1001, 409] on textarea "نسخة جافة من دجاج الفلفل الحار مع توابل إضافية." at bounding box center [1018, 435] width 470 height 66
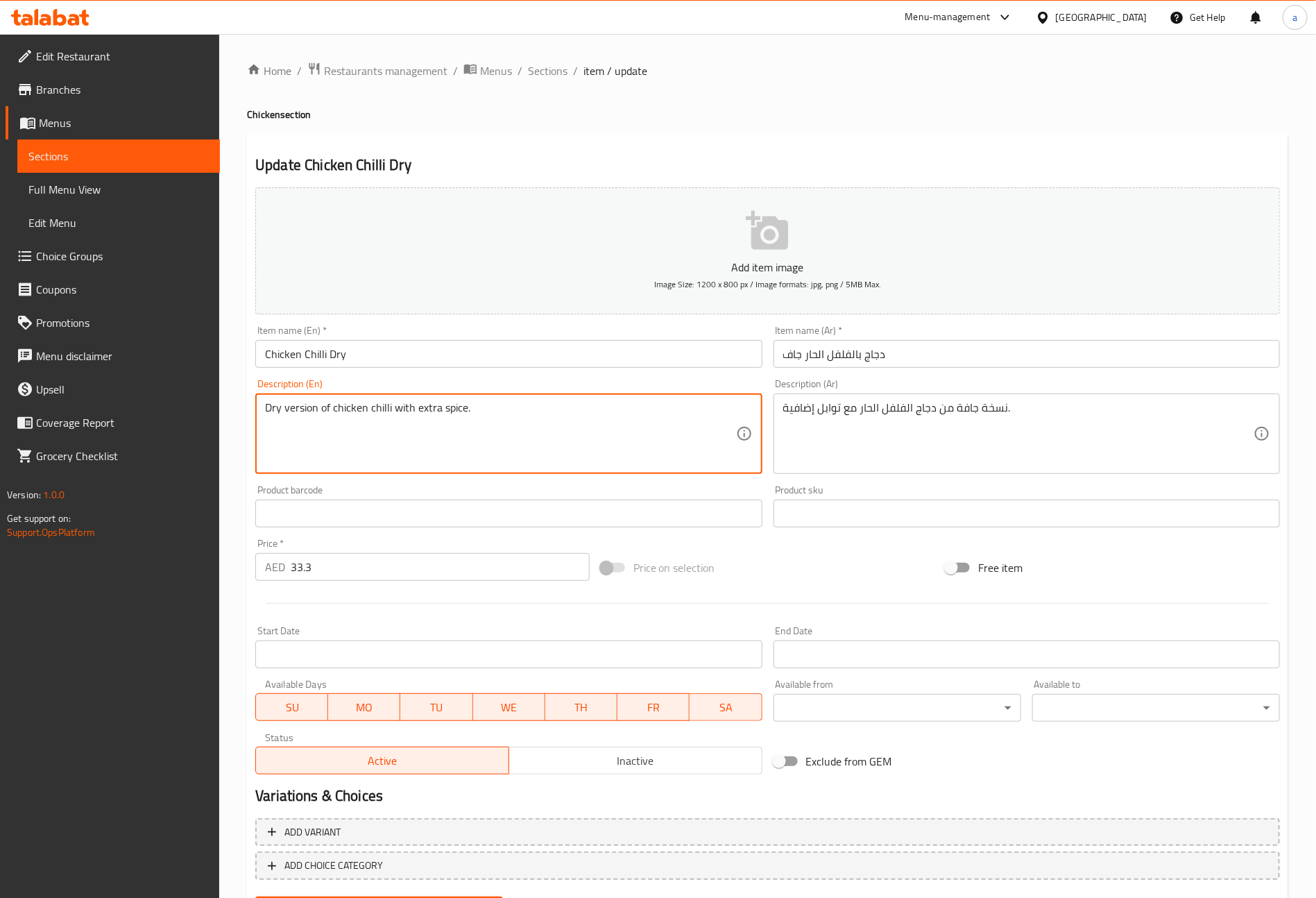
click at [310, 410] on textarea "Dry version of chicken chilli with extra spice." at bounding box center [500, 435] width 470 height 66
click at [417, 442] on textarea "Dry version of chicken chilli with extra spice." at bounding box center [500, 435] width 470 height 66
click at [478, 413] on textarea "Dry version of chicken chilli with extra spice." at bounding box center [500, 435] width 470 height 66
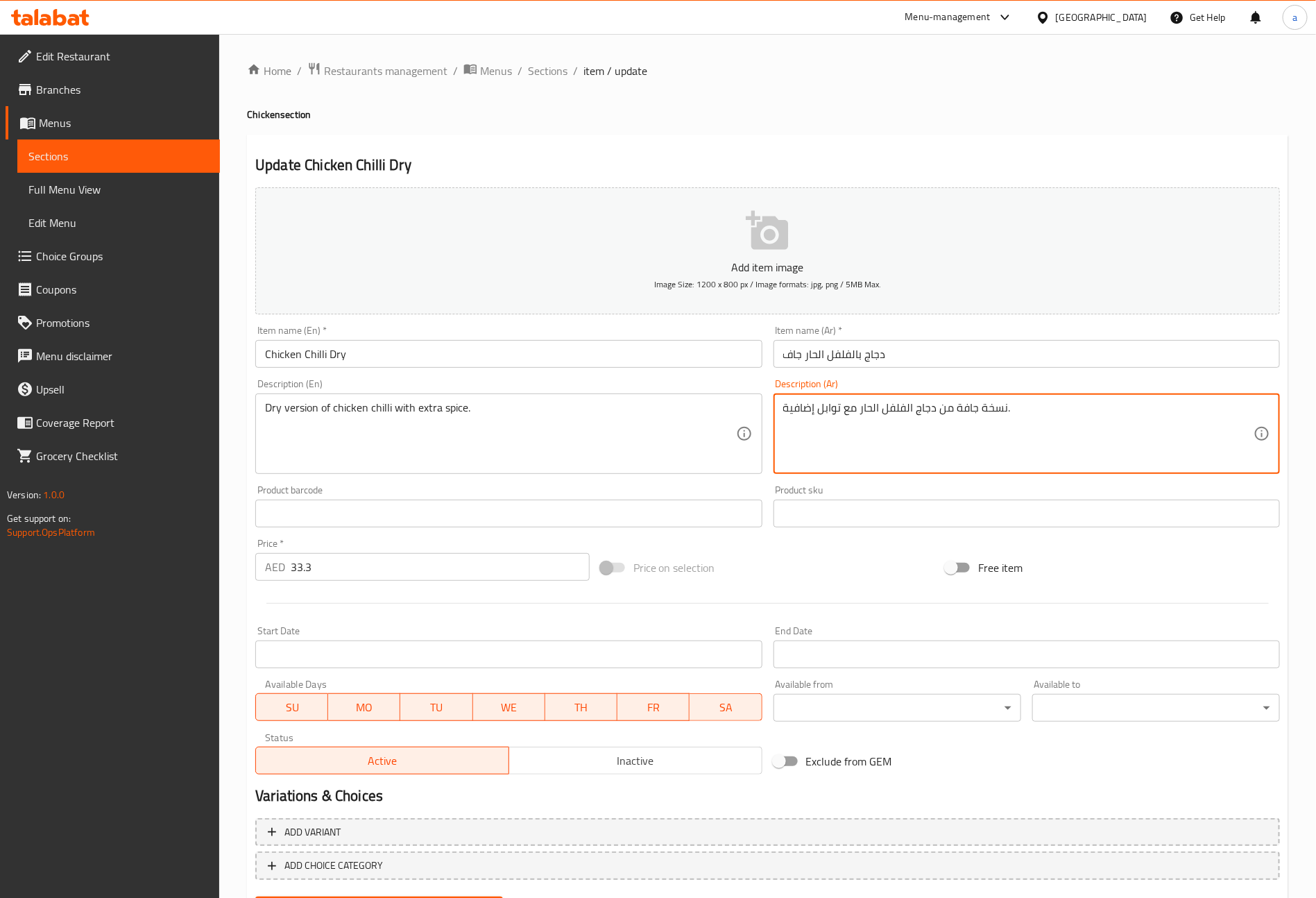
drag, startPoint x: 860, startPoint y: 401, endPoint x: 809, endPoint y: 421, distance: 54.8
click at [809, 421] on textarea "نسخة جافة من دجاج الفلفل الحار مع توابل إضافية." at bounding box center [1018, 435] width 470 height 66
click at [902, 435] on textarea "نسخة جافة من دجاج الفلفل الحار مع توابل إضافية." at bounding box center [1018, 435] width 470 height 66
drag, startPoint x: 313, startPoint y: 405, endPoint x: 304, endPoint y: 413, distance: 12.0
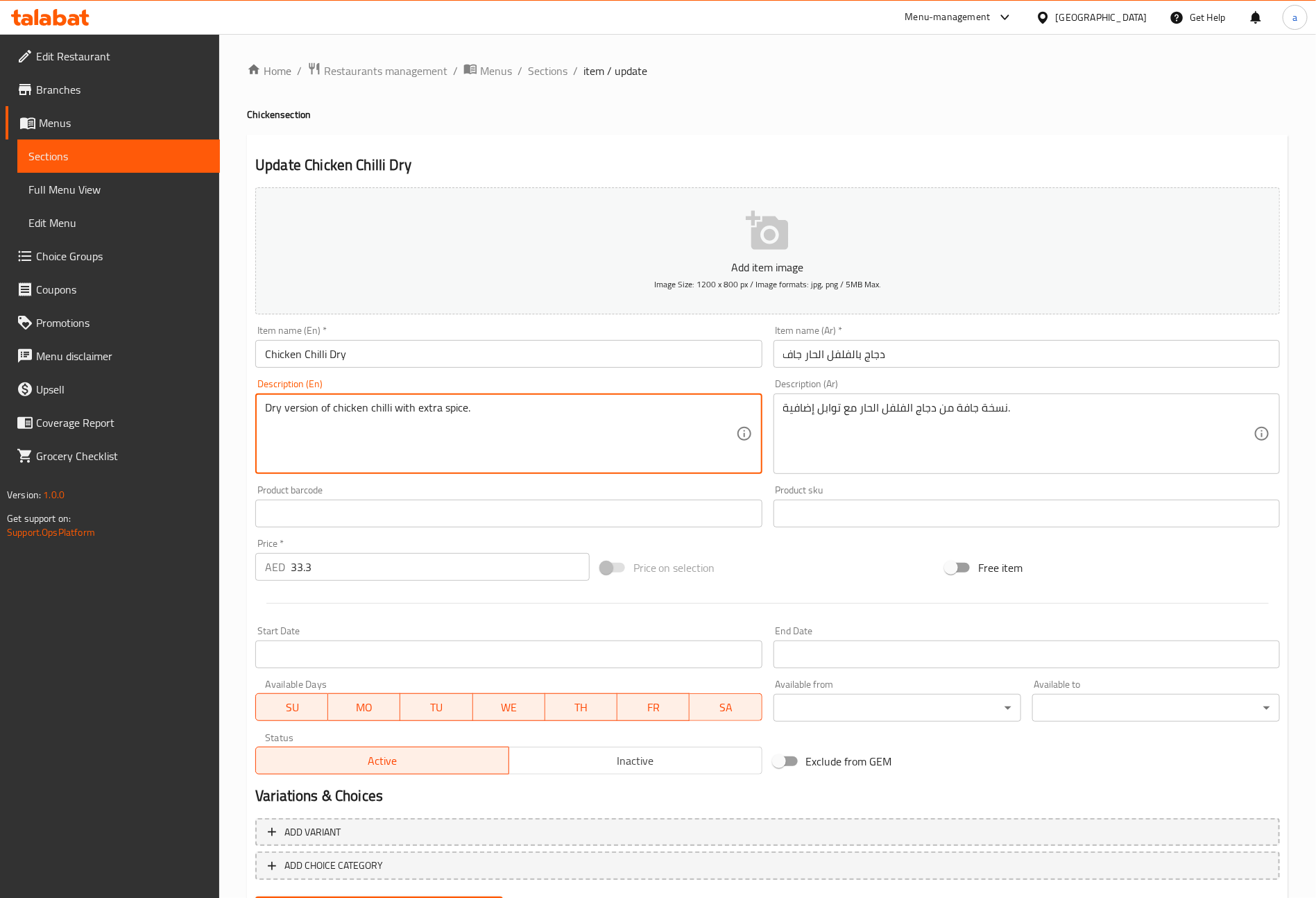
click at [311, 417] on textarea "Dry version of chicken chilli with extra spice." at bounding box center [500, 435] width 470 height 66
drag, startPoint x: 317, startPoint y: 406, endPoint x: 288, endPoint y: 413, distance: 29.8
click at [288, 413] on textarea "Dry version of chicken chilli with extra spice." at bounding box center [500, 435] width 470 height 66
click at [568, 458] on textarea "Dry version of chicken chilli with extra spice." at bounding box center [500, 435] width 470 height 66
click at [456, 419] on textarea "Dry version of chicken chilli with extra spice." at bounding box center [500, 435] width 470 height 66
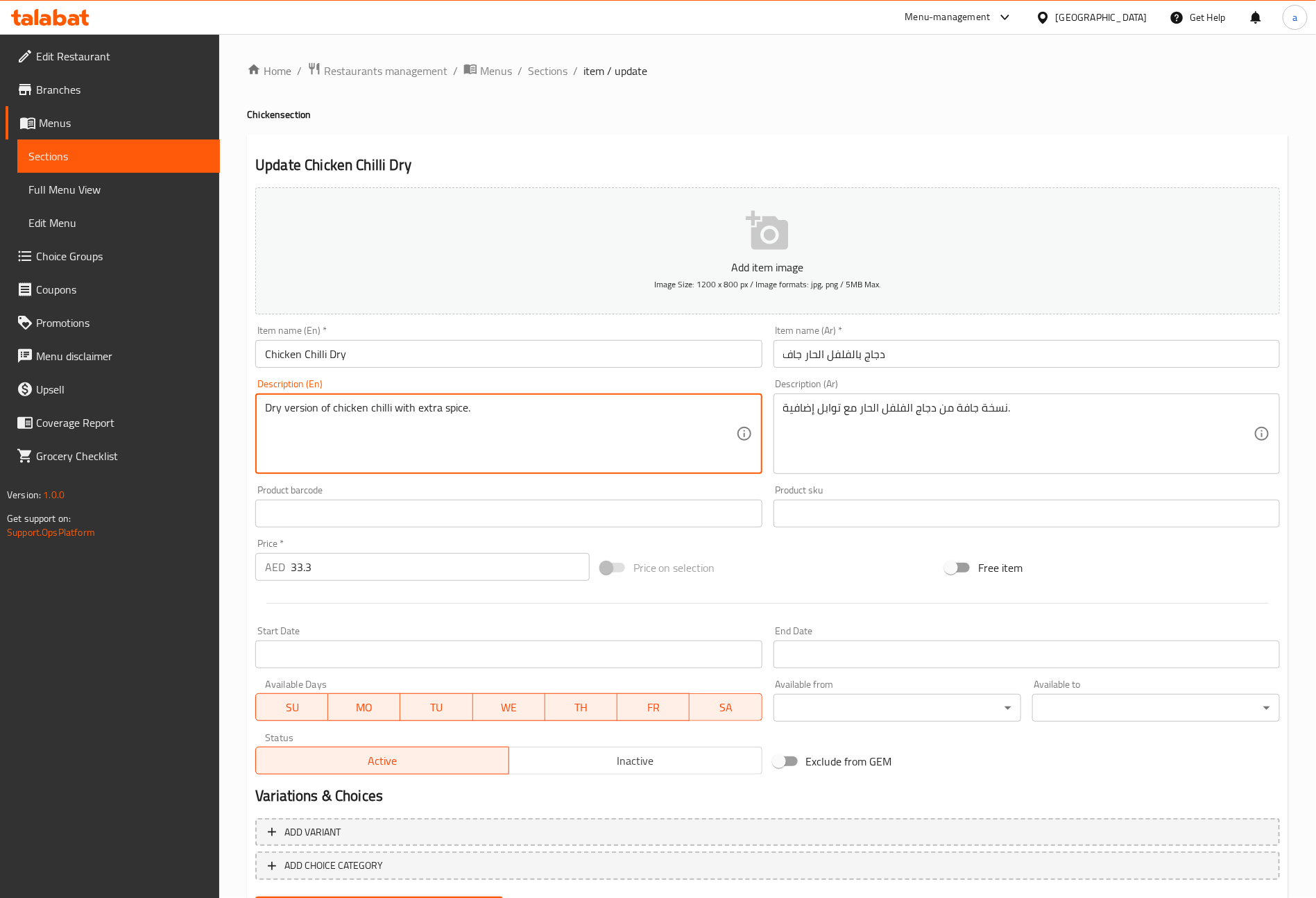
click at [438, 446] on textarea "Dry version of chicken chilli with extra spice." at bounding box center [500, 435] width 470 height 66
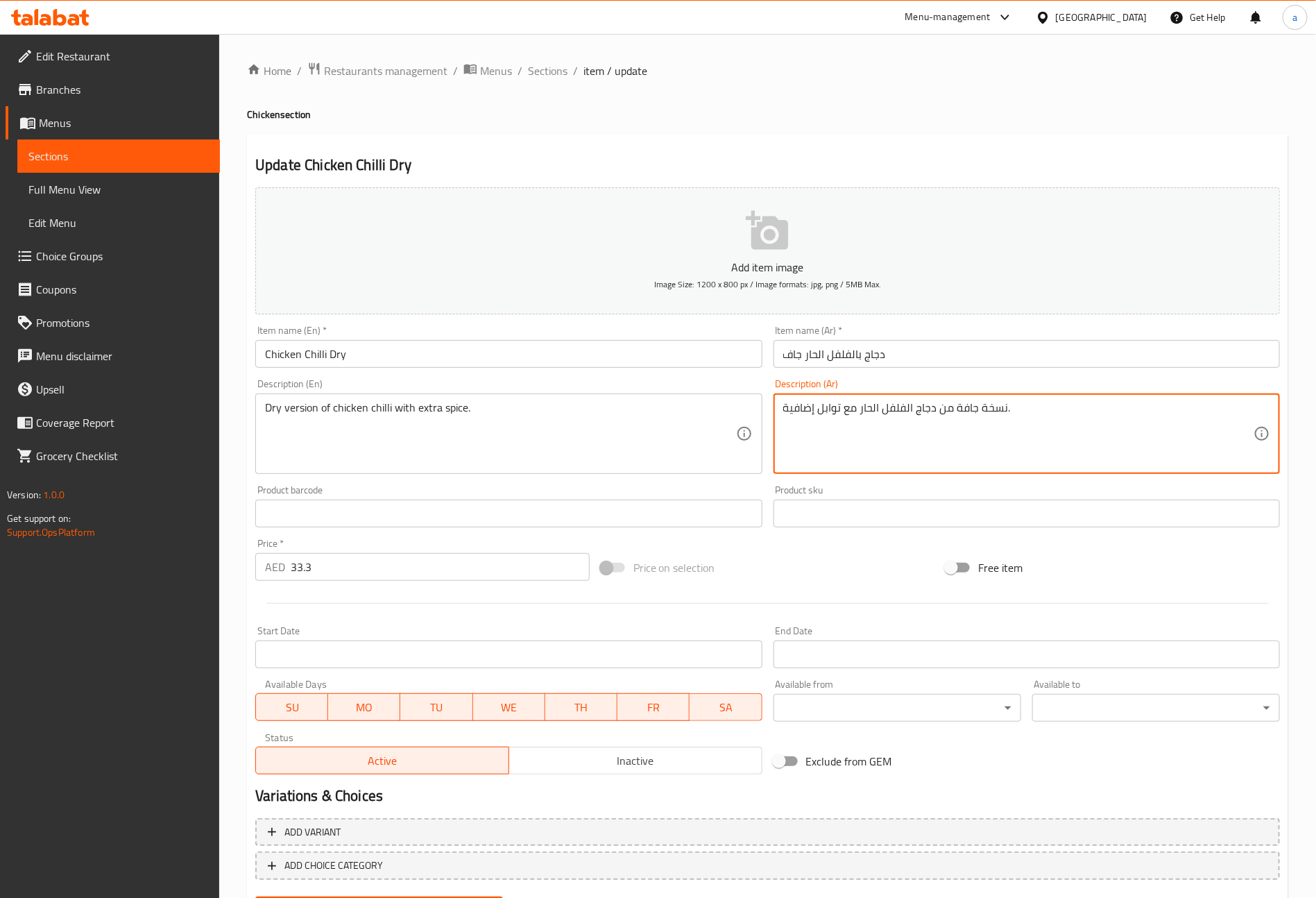
drag, startPoint x: 1010, startPoint y: 408, endPoint x: 809, endPoint y: 428, distance: 202.0
click at [739, 417] on div "Add item image Image Size: 1200 x 800 px / Image formats: jpg, png / 5MB Max. I…" at bounding box center [767, 481] width 1036 height 598
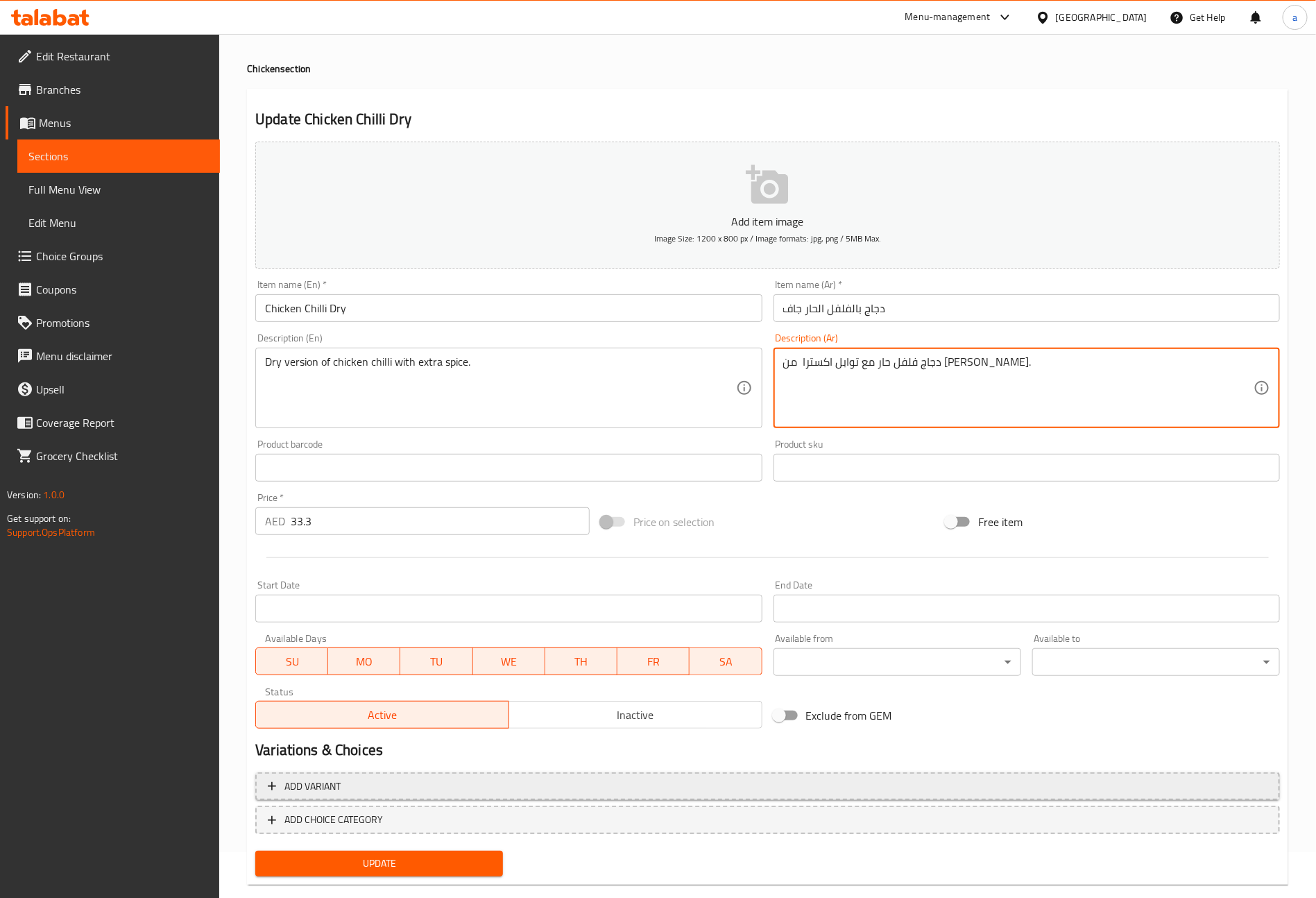
scroll to position [69, 0]
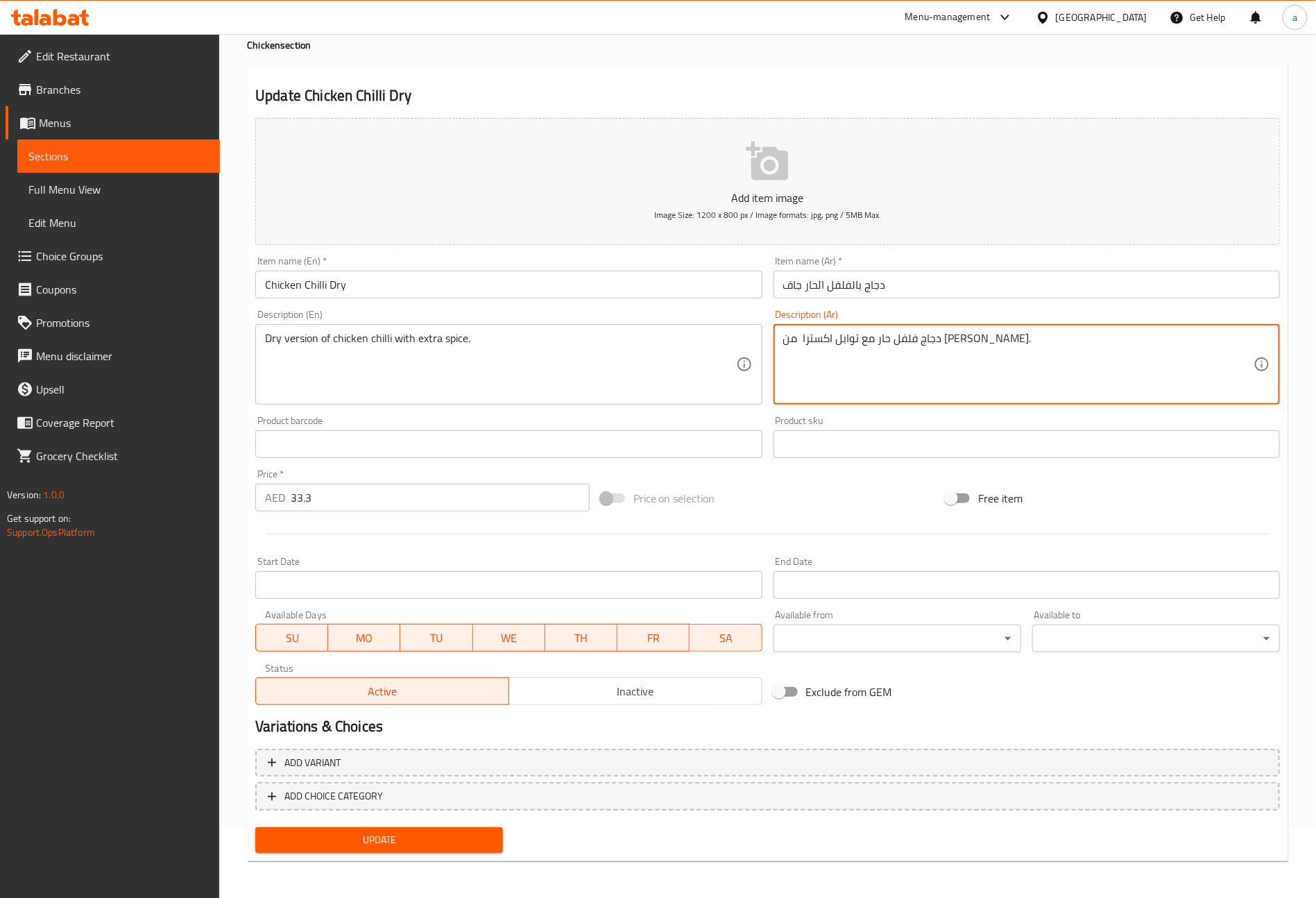
type textarea "دجاج فلفل حار مع توابل اكسترا من [PERSON_NAME]."
click at [412, 844] on span "Update" at bounding box center [379, 840] width 225 height 17
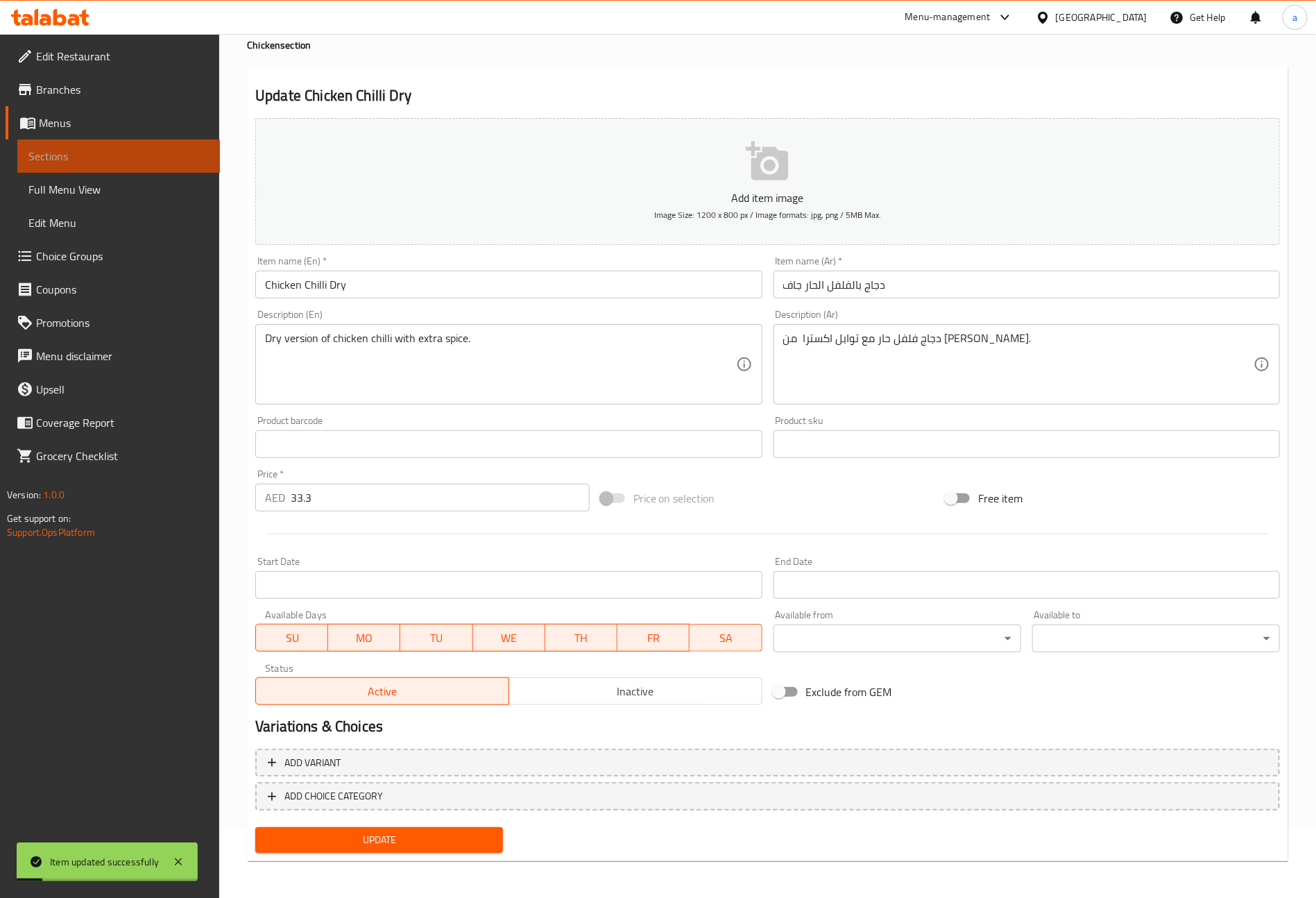
click at [56, 155] on span "Sections" at bounding box center [119, 157] width 180 height 17
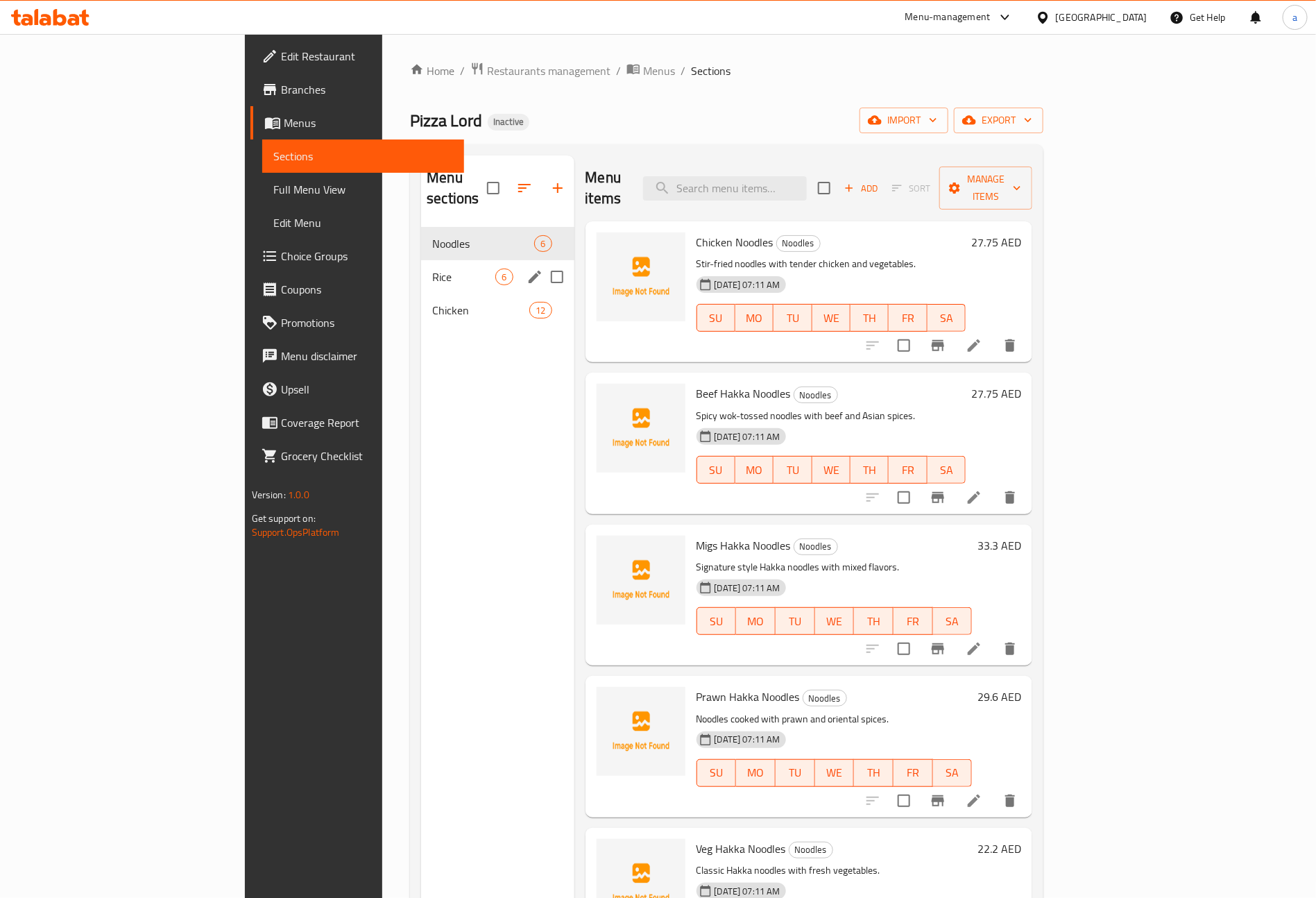
click at [432, 269] on span "Rice" at bounding box center [463, 277] width 64 height 17
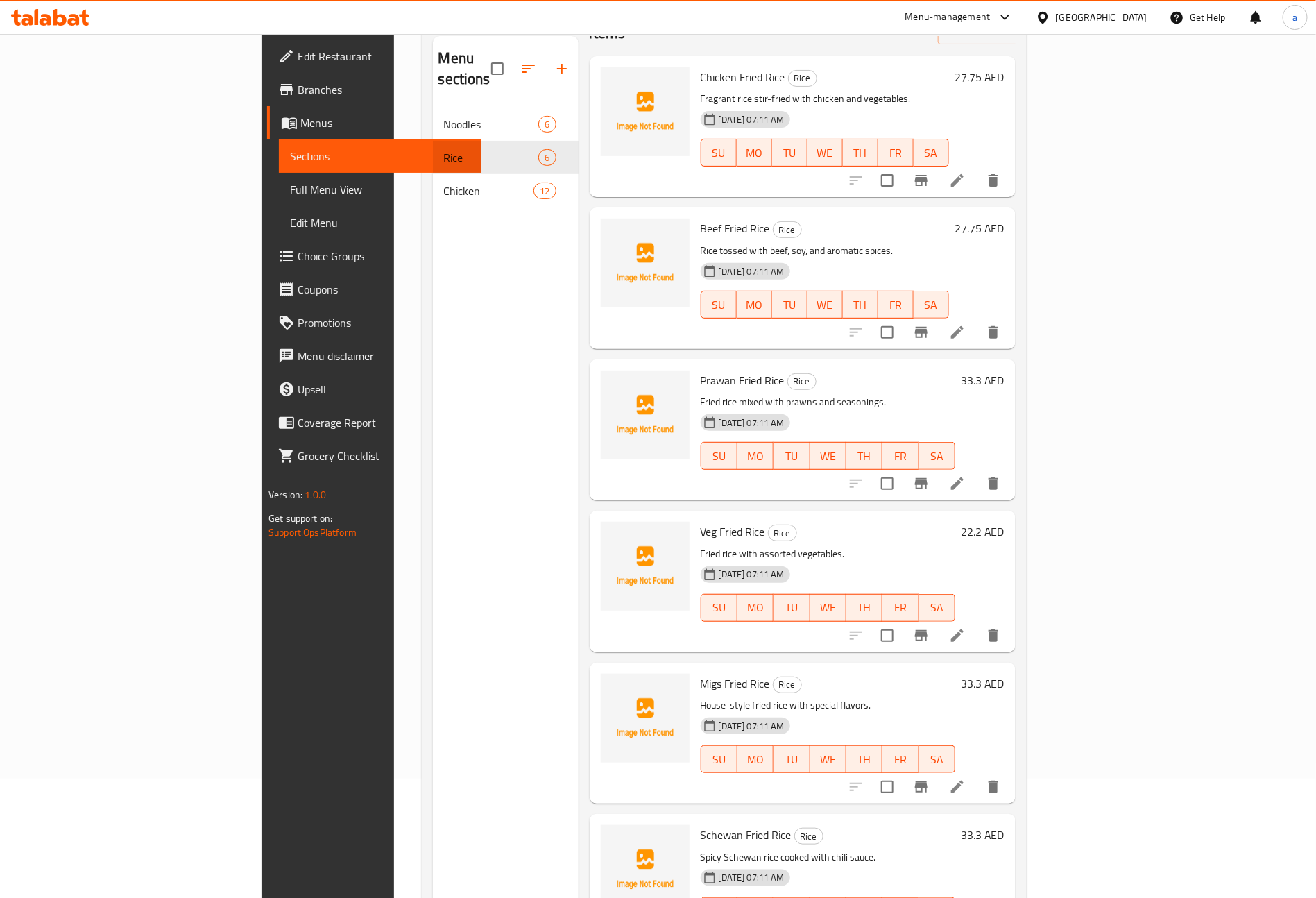
scroll to position [194, 0]
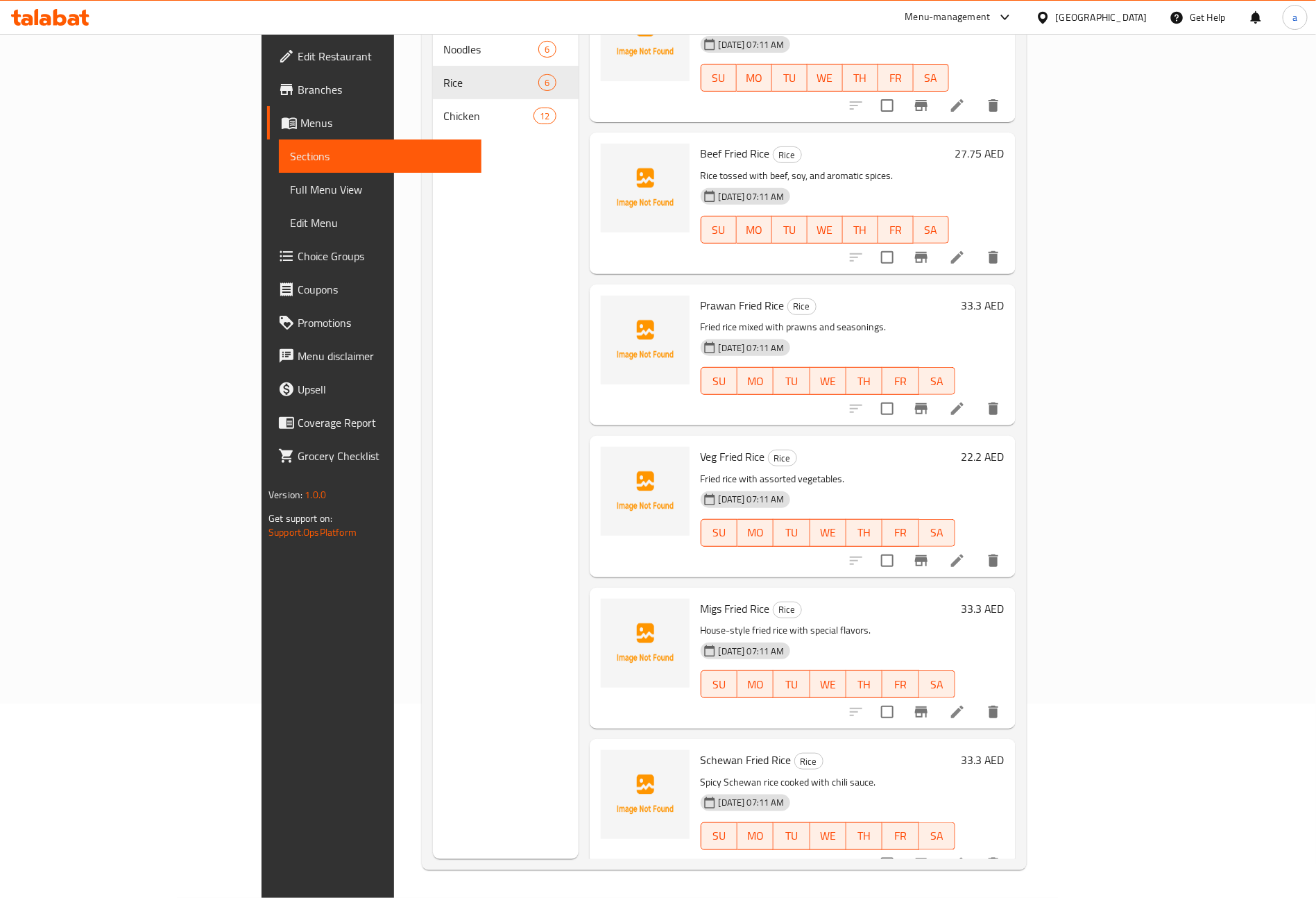
click at [965, 856] on icon at bounding box center [958, 864] width 17 height 17
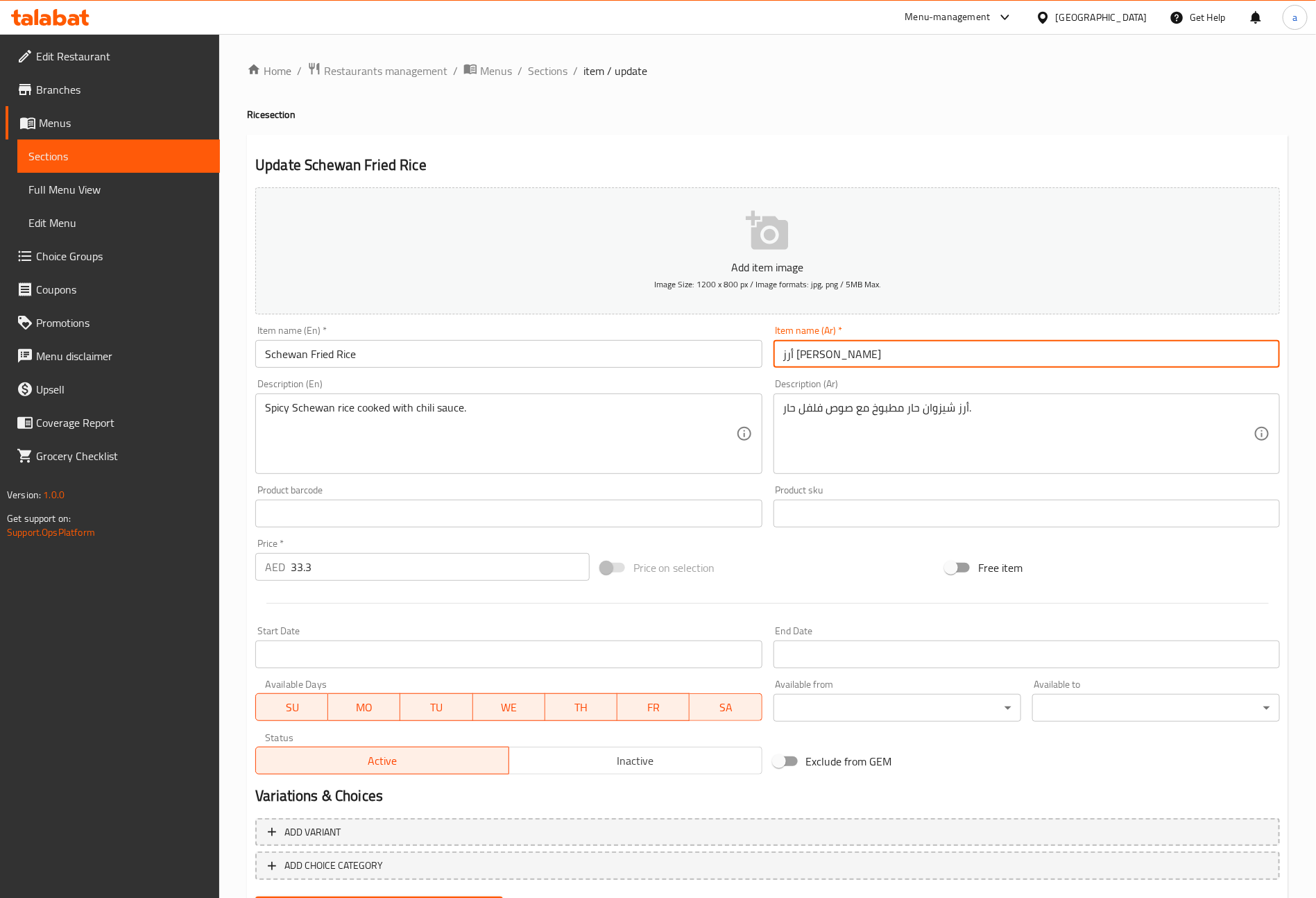
drag, startPoint x: 819, startPoint y: 359, endPoint x: 843, endPoint y: 359, distance: 24.0
click at [843, 359] on input "أرز فرايز شيزوان" at bounding box center [1027, 353] width 506 height 28
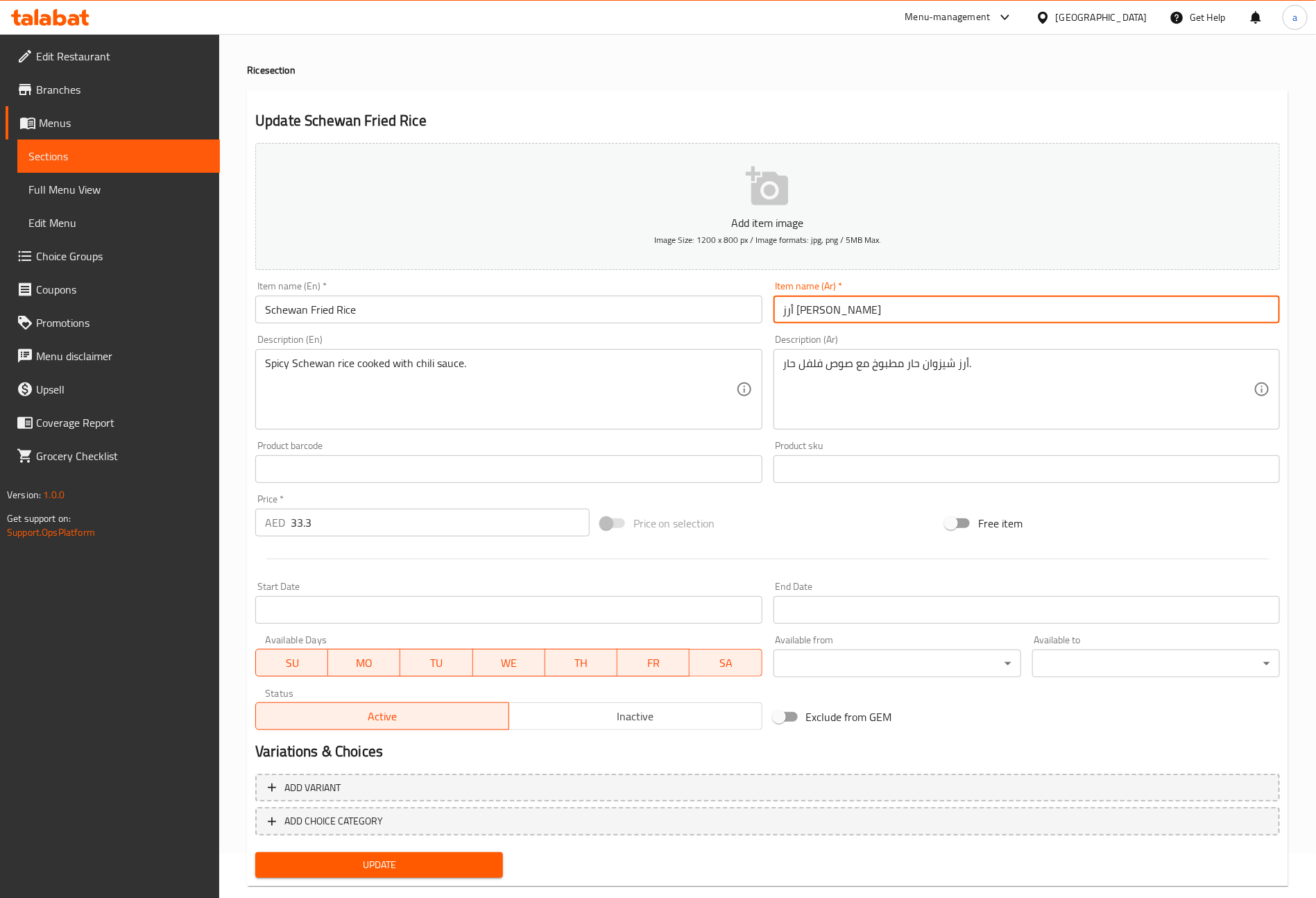
scroll to position [69, 0]
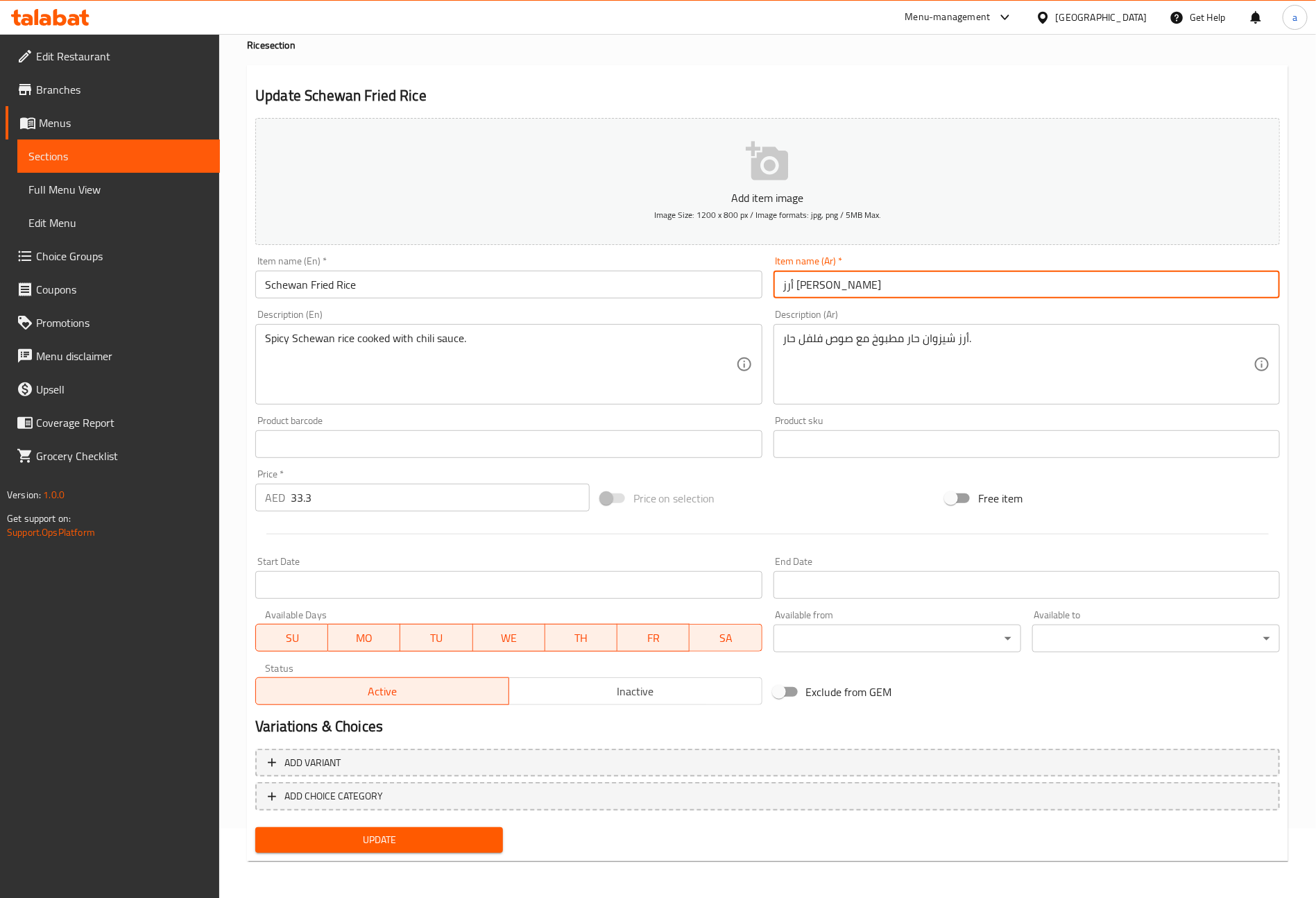
type input "أرز [PERSON_NAME]"
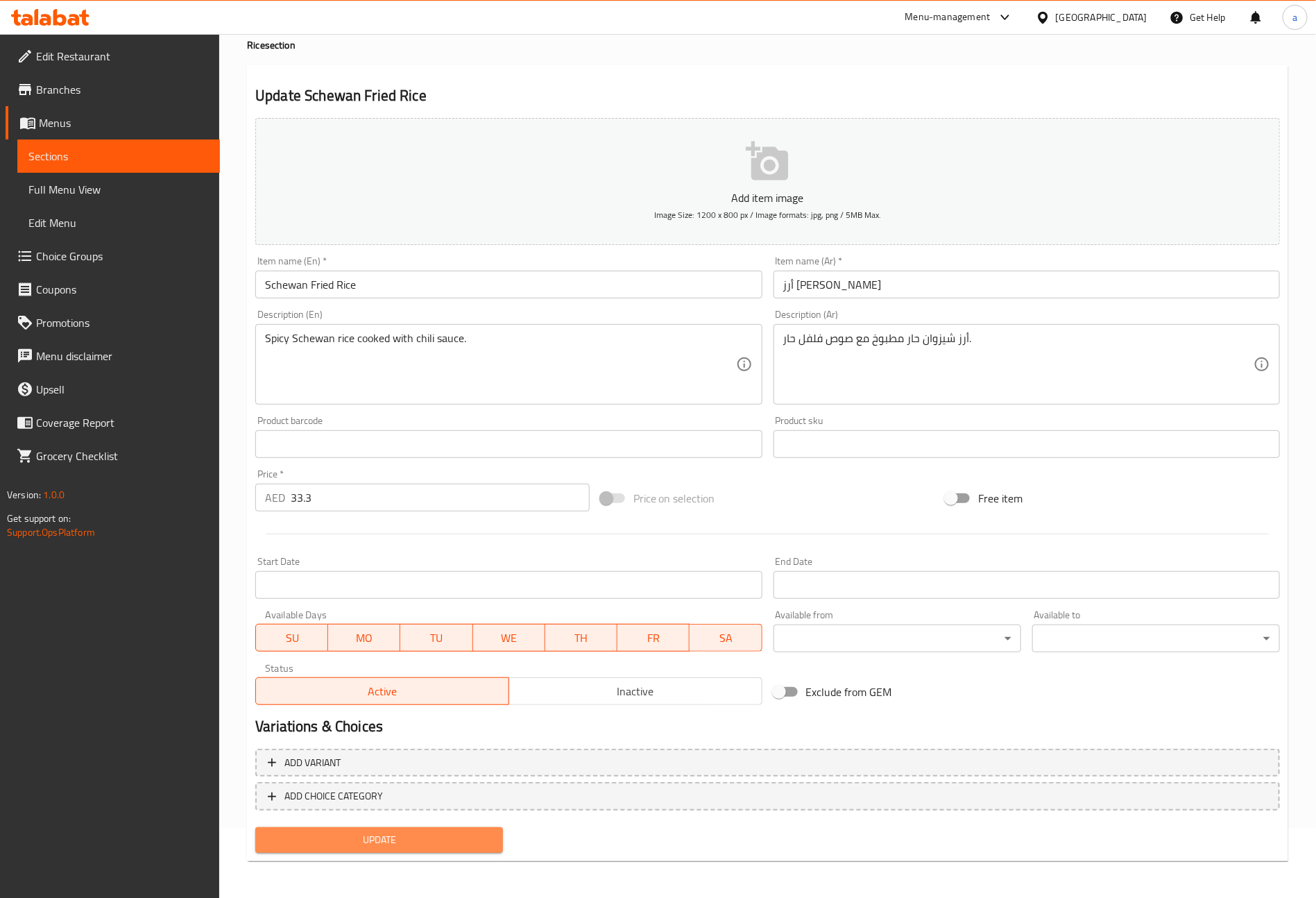
click at [396, 841] on span "Update" at bounding box center [379, 840] width 225 height 17
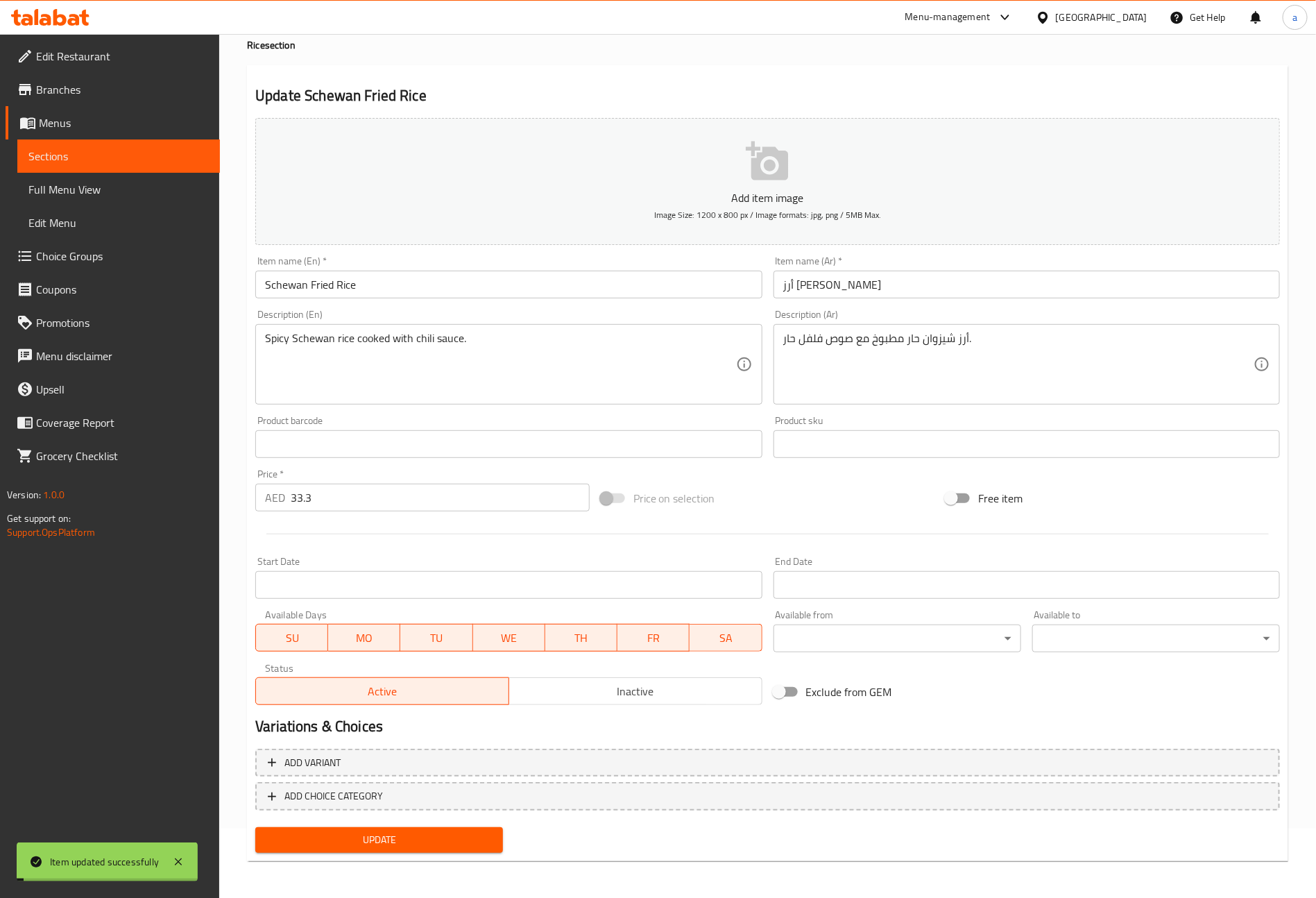
click at [67, 144] on link "Sections" at bounding box center [118, 156] width 202 height 33
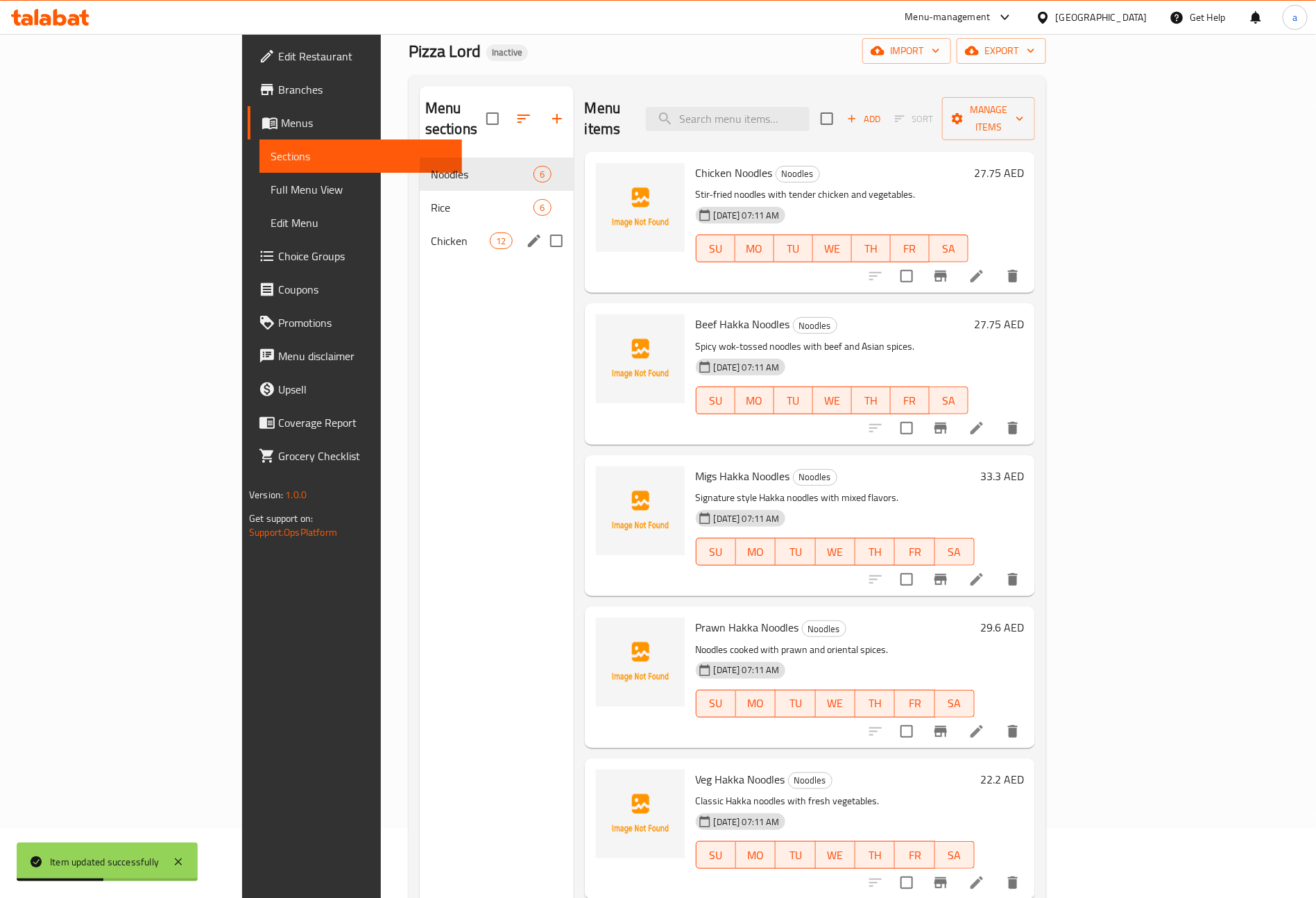
click at [431, 232] on span "Chicken" at bounding box center [461, 241] width 59 height 17
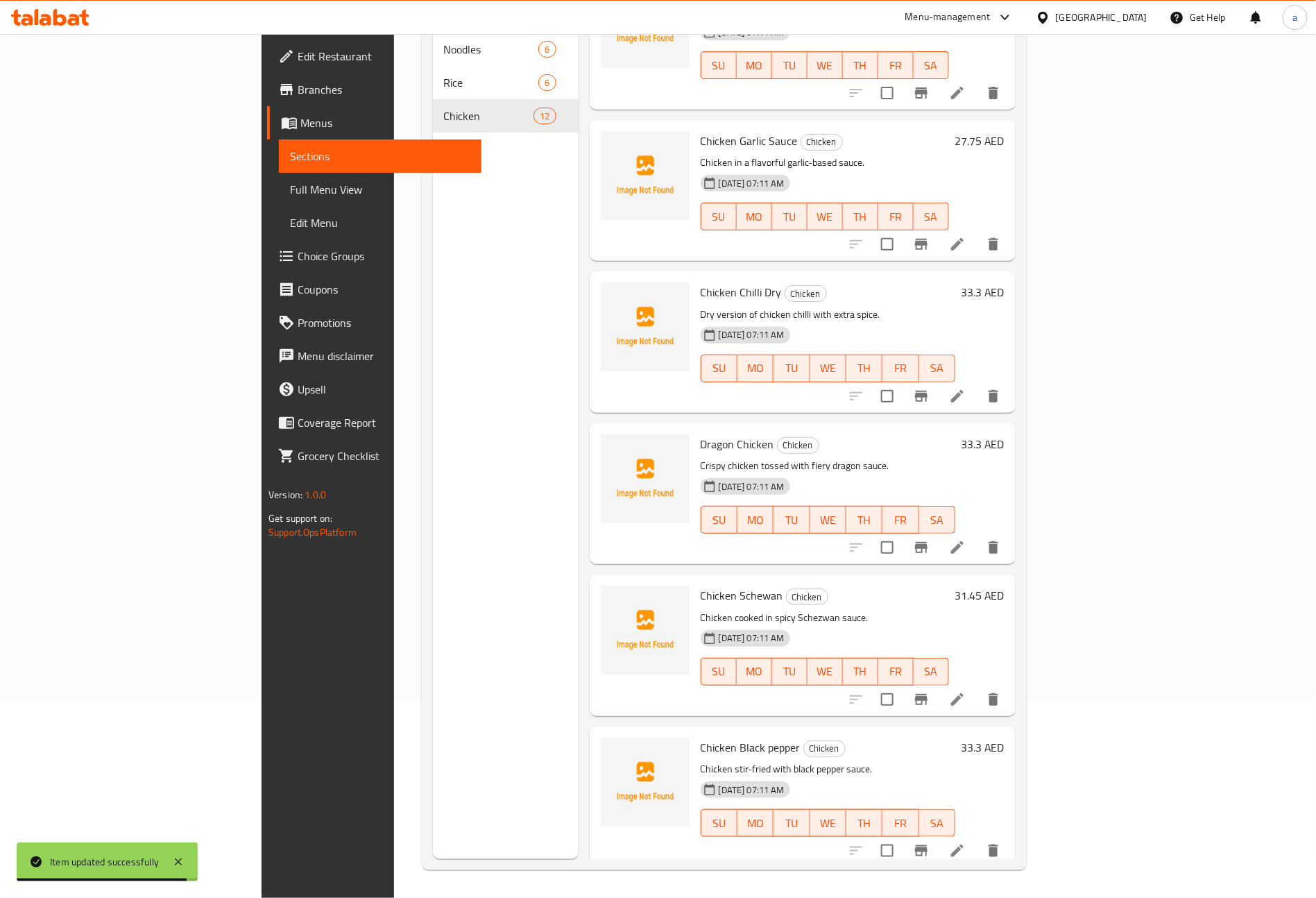
scroll to position [313, 0]
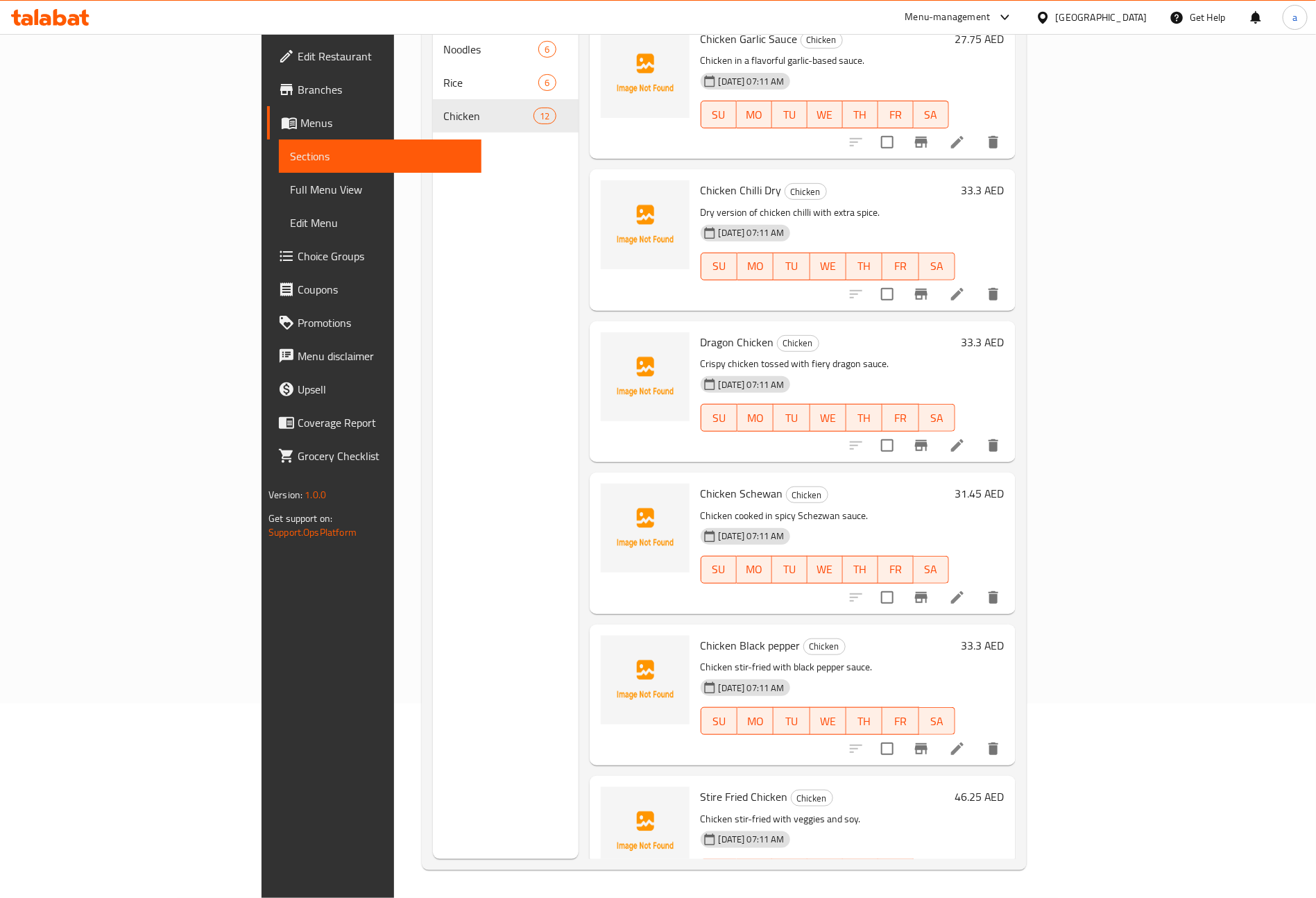
click at [977, 433] on li at bounding box center [958, 445] width 39 height 25
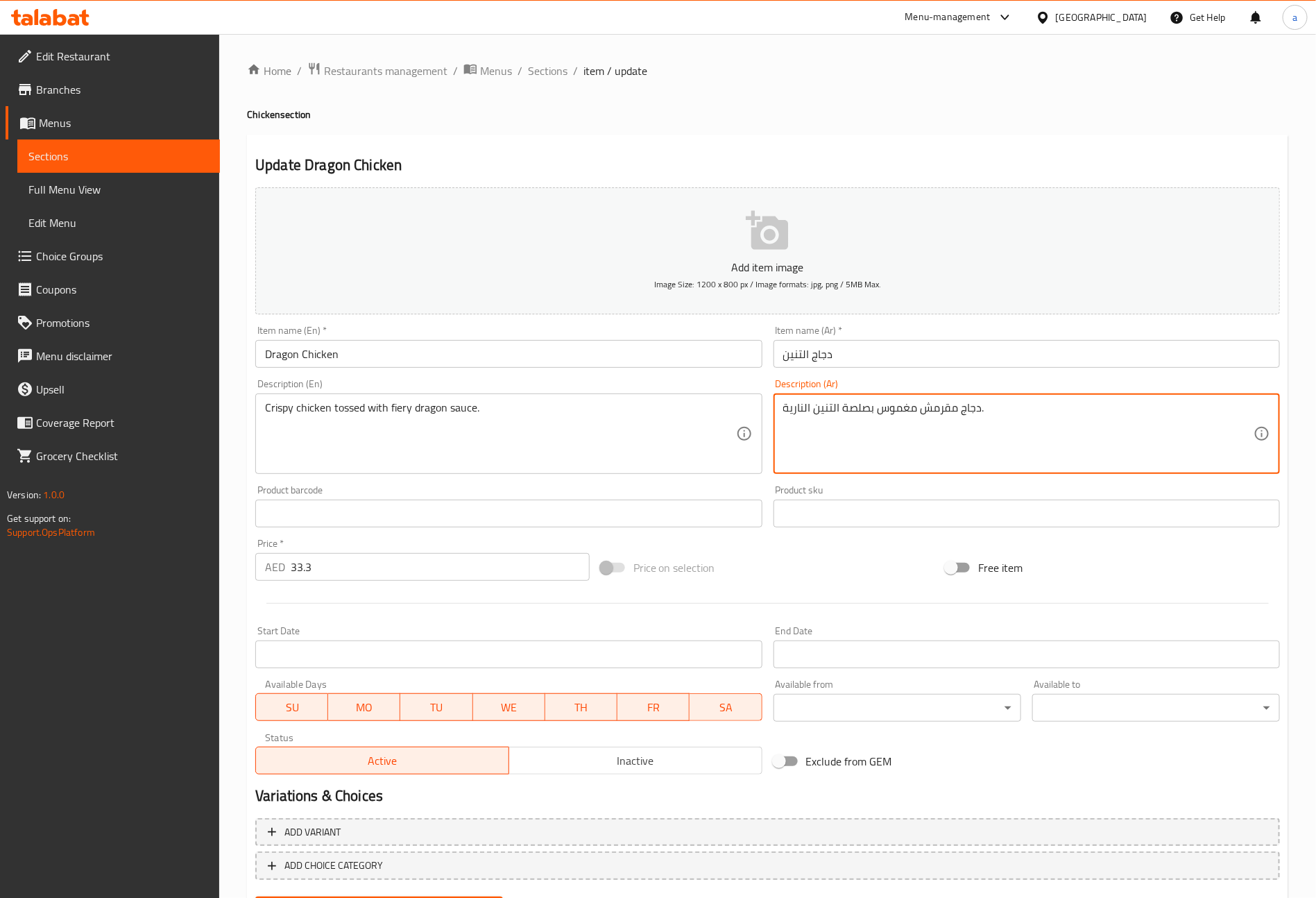
drag, startPoint x: 879, startPoint y: 413, endPoint x: 914, endPoint y: 411, distance: 35.1
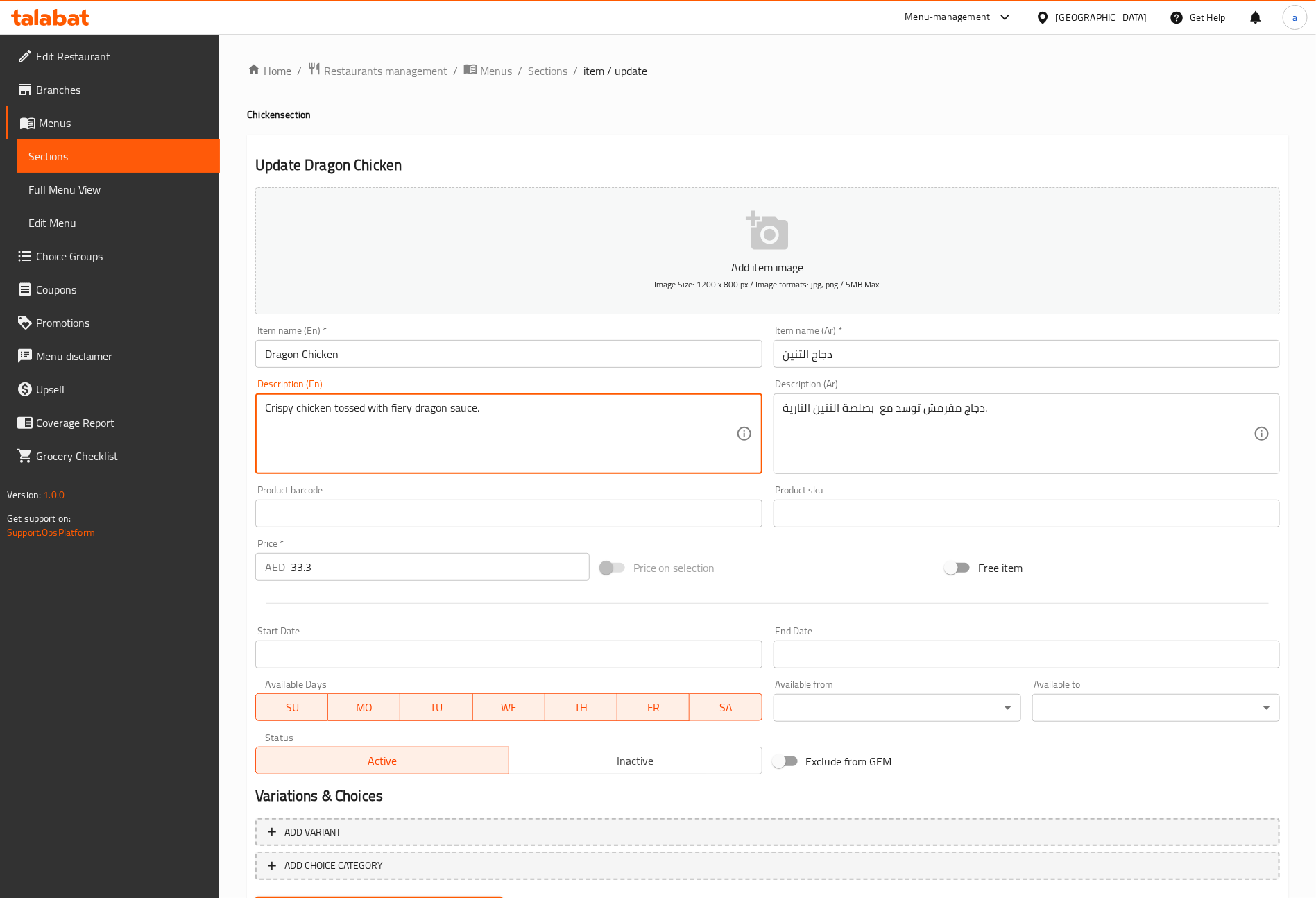
drag, startPoint x: 410, startPoint y: 413, endPoint x: 391, endPoint y: 413, distance: 19.0
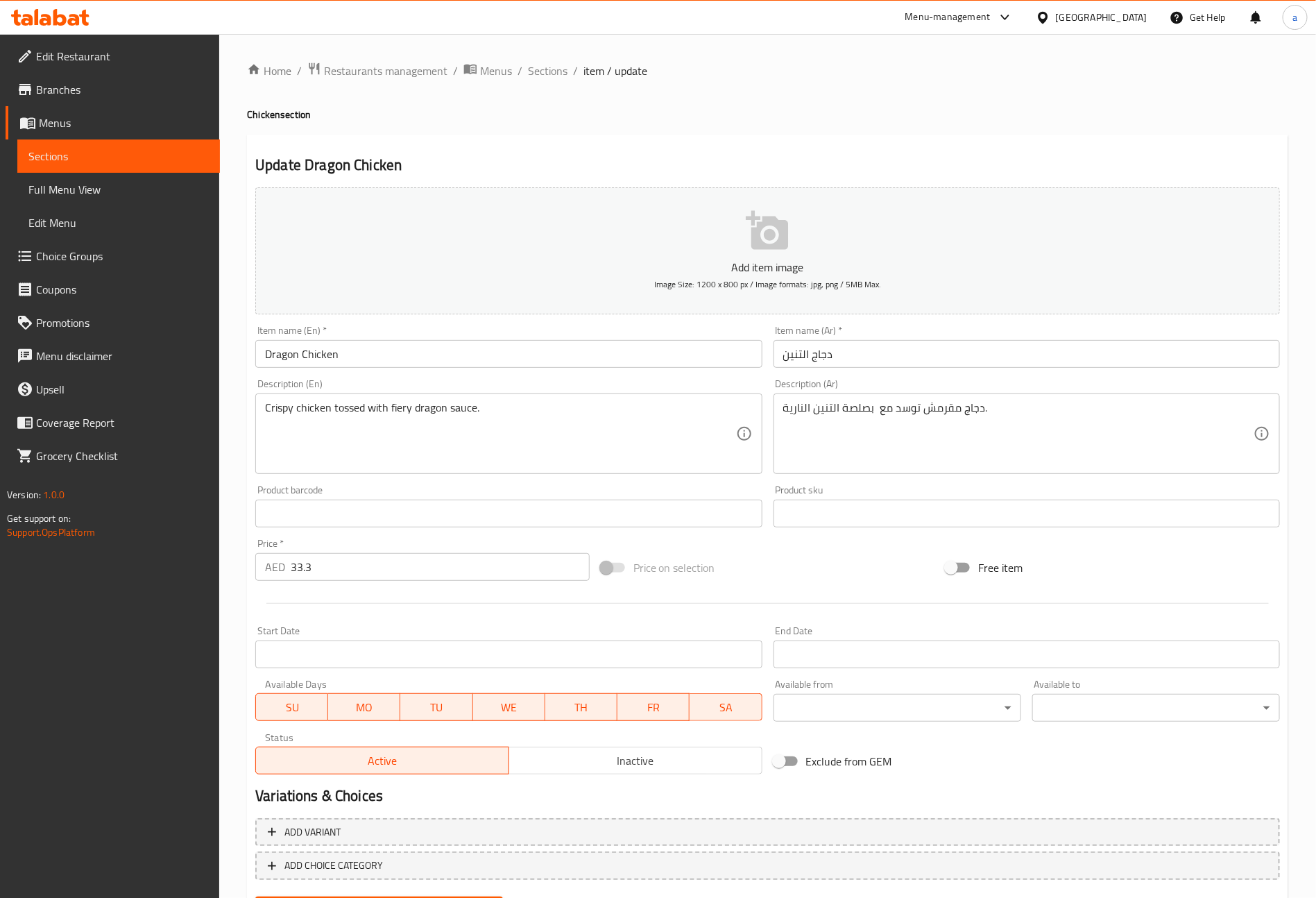
click at [494, 410] on textarea "Crispy chicken tossed with fiery dragon sauce." at bounding box center [500, 435] width 470 height 66
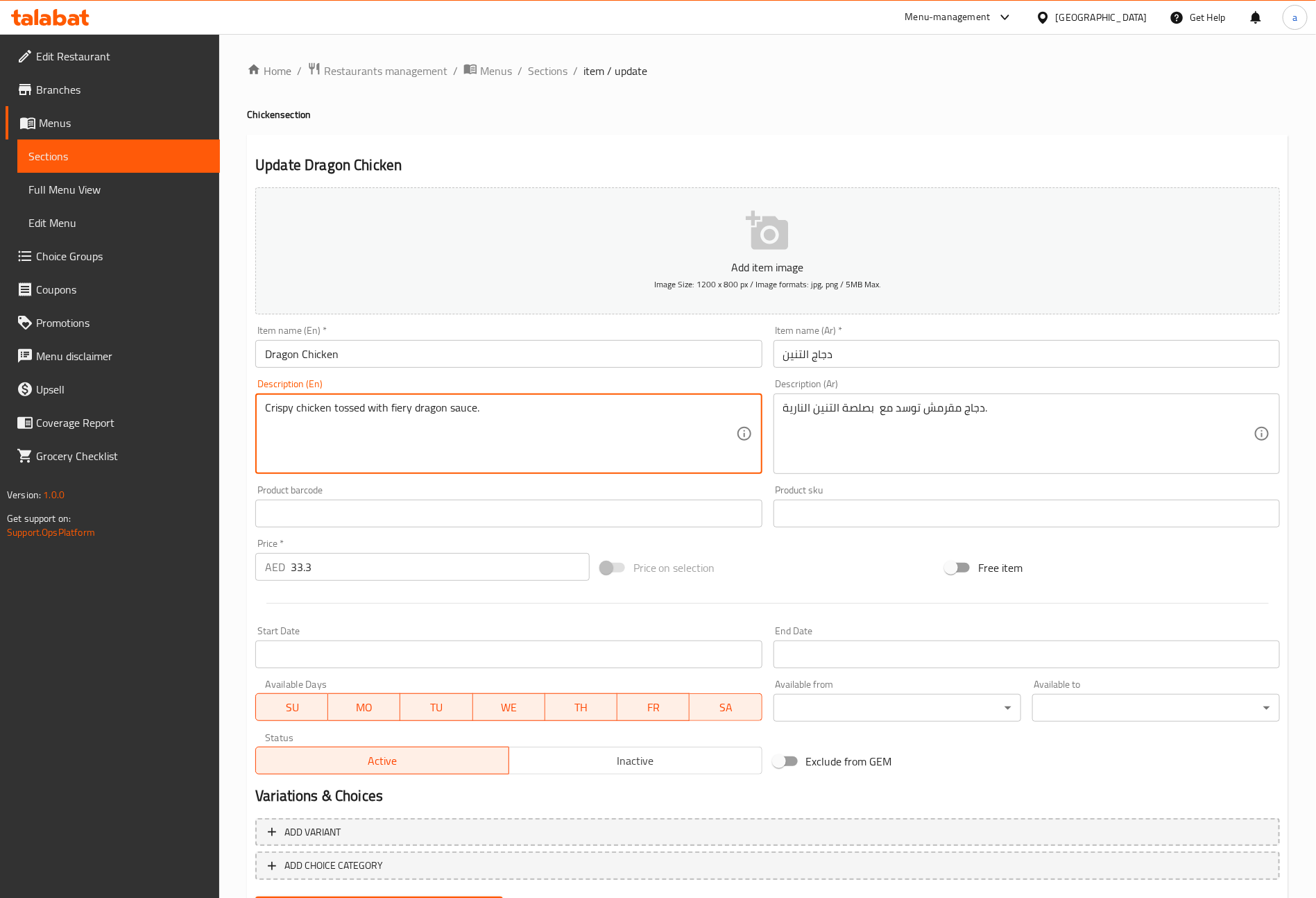
drag, startPoint x: 488, startPoint y: 411, endPoint x: 390, endPoint y: 417, distance: 98.2
click at [390, 417] on textarea "Crispy chicken tossed with fiery dragon sauce." at bounding box center [500, 435] width 470 height 66
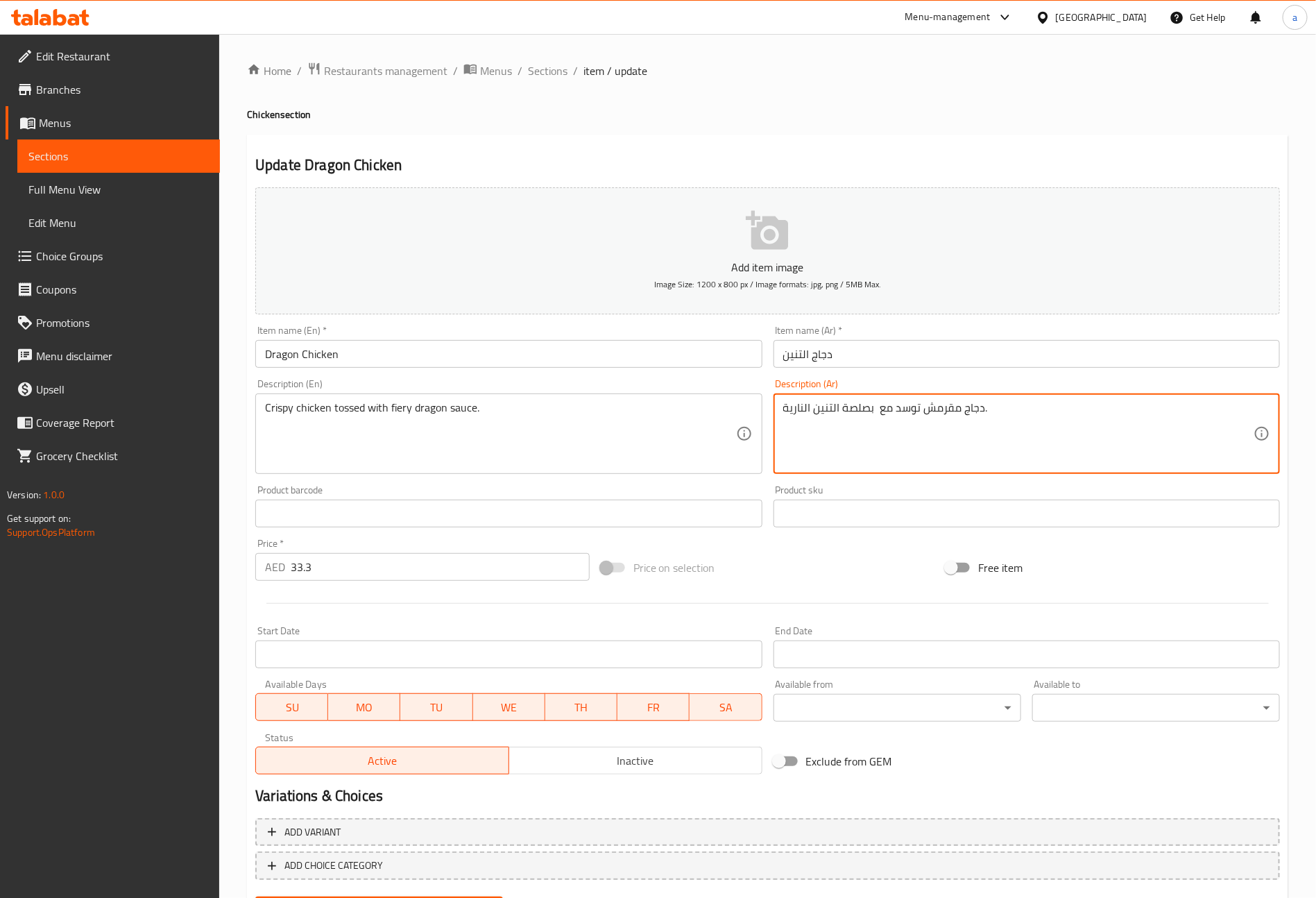
drag, startPoint x: 873, startPoint y: 409, endPoint x: 759, endPoint y: 408, distance: 114.0
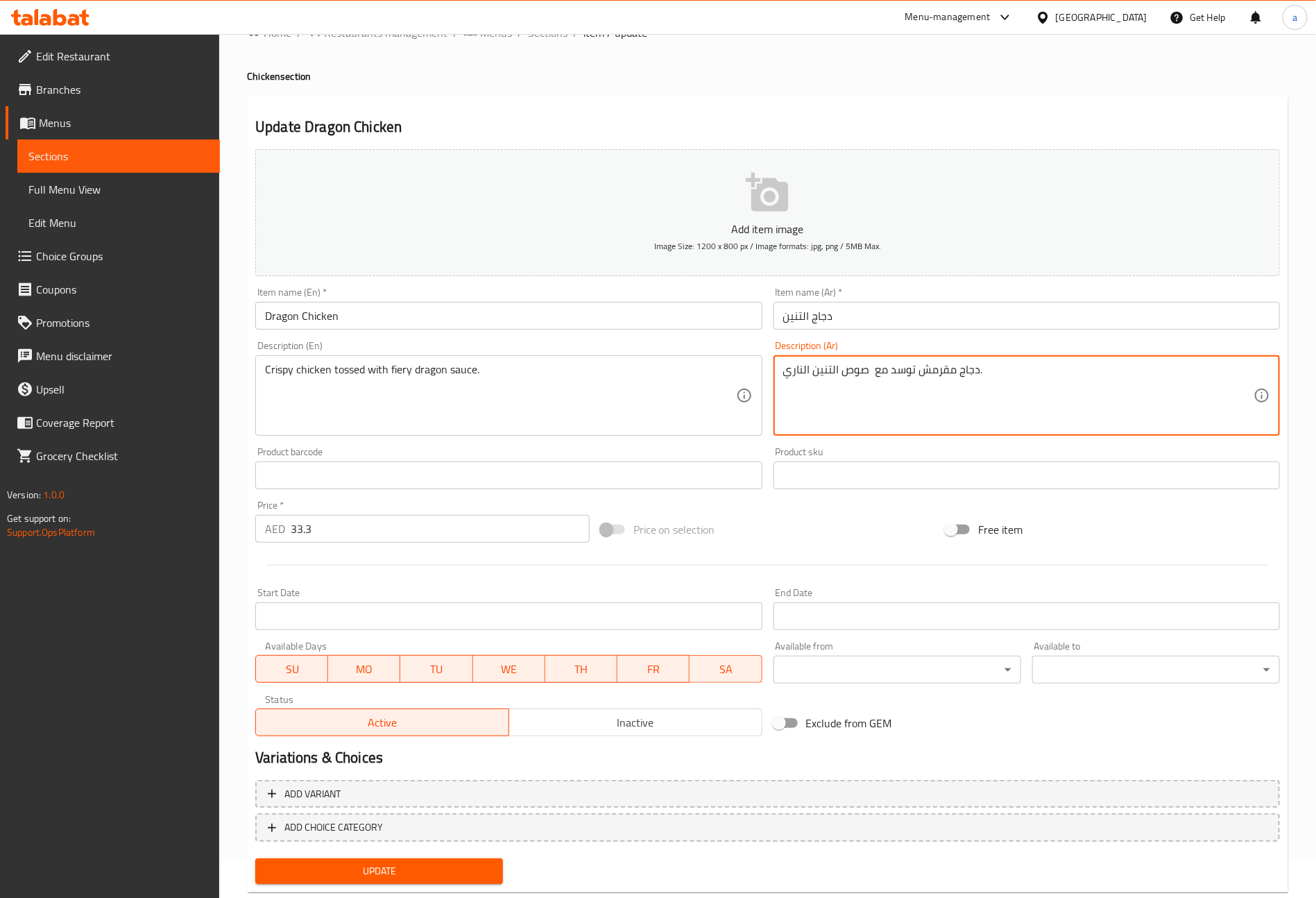
scroll to position [69, 0]
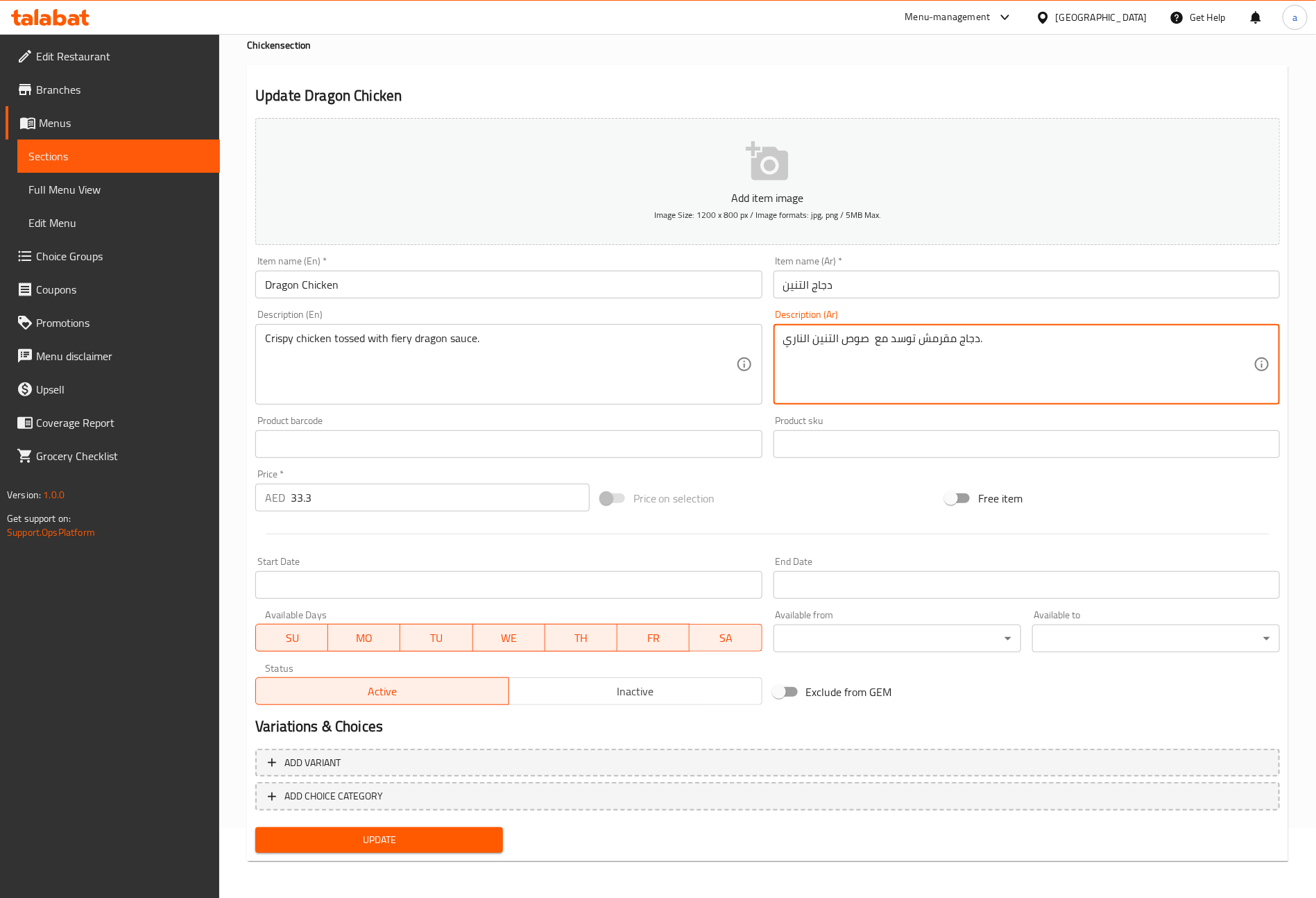
type textarea "دجاج مقرمش توسد مع صوص التنين الناري."
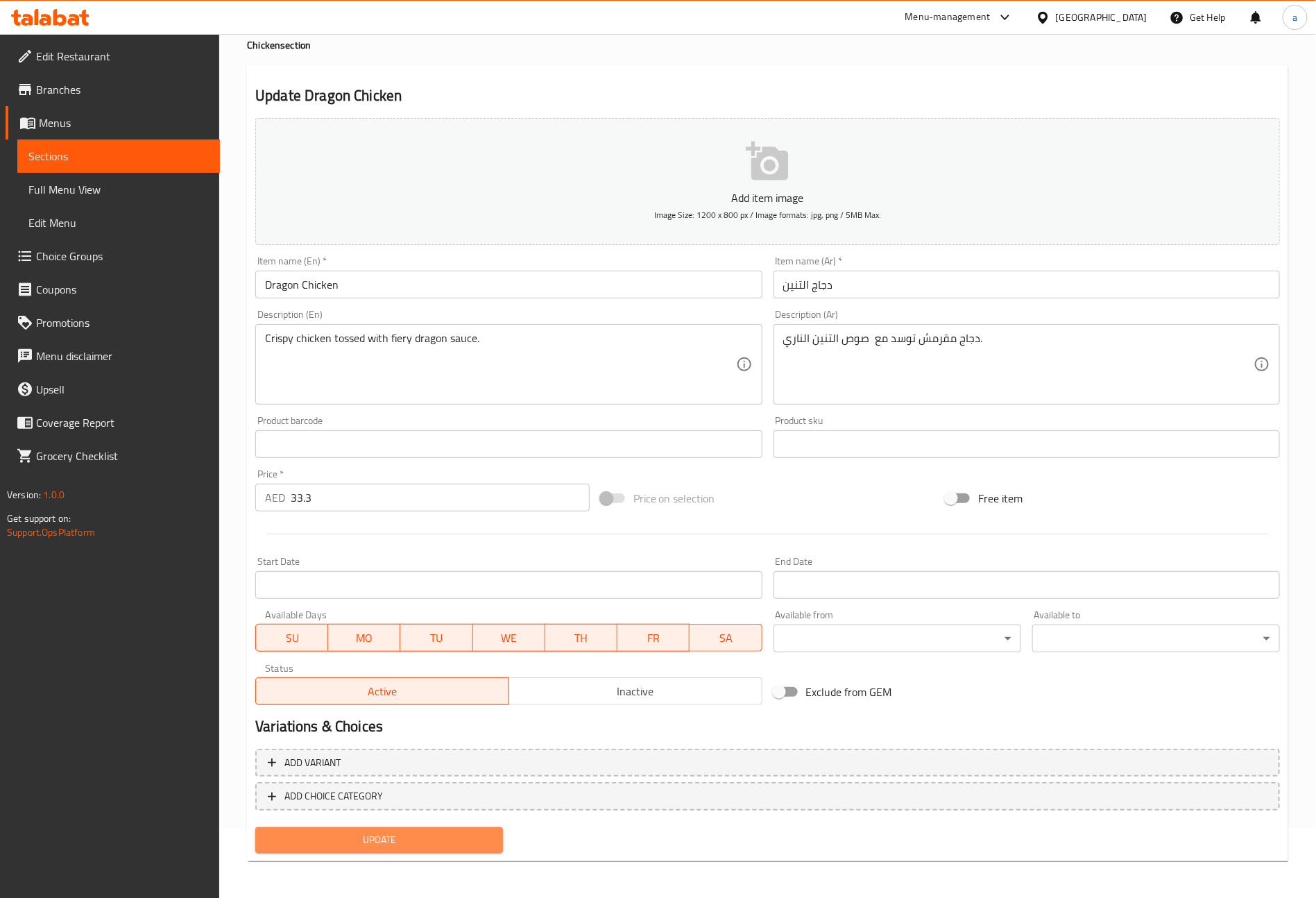
click at [436, 846] on span "Update" at bounding box center [379, 840] width 225 height 17
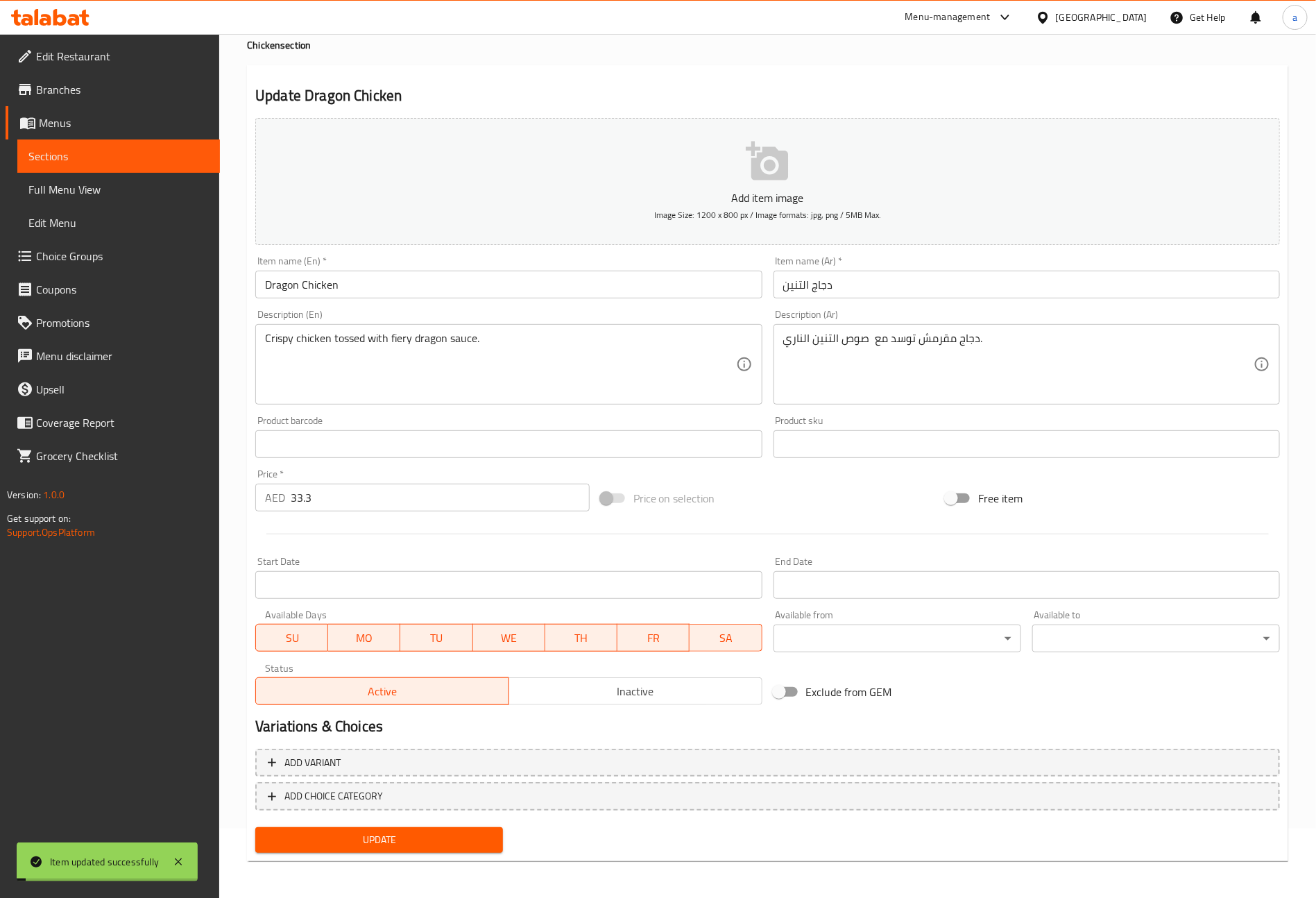
click at [82, 167] on link "Sections" at bounding box center [118, 156] width 202 height 33
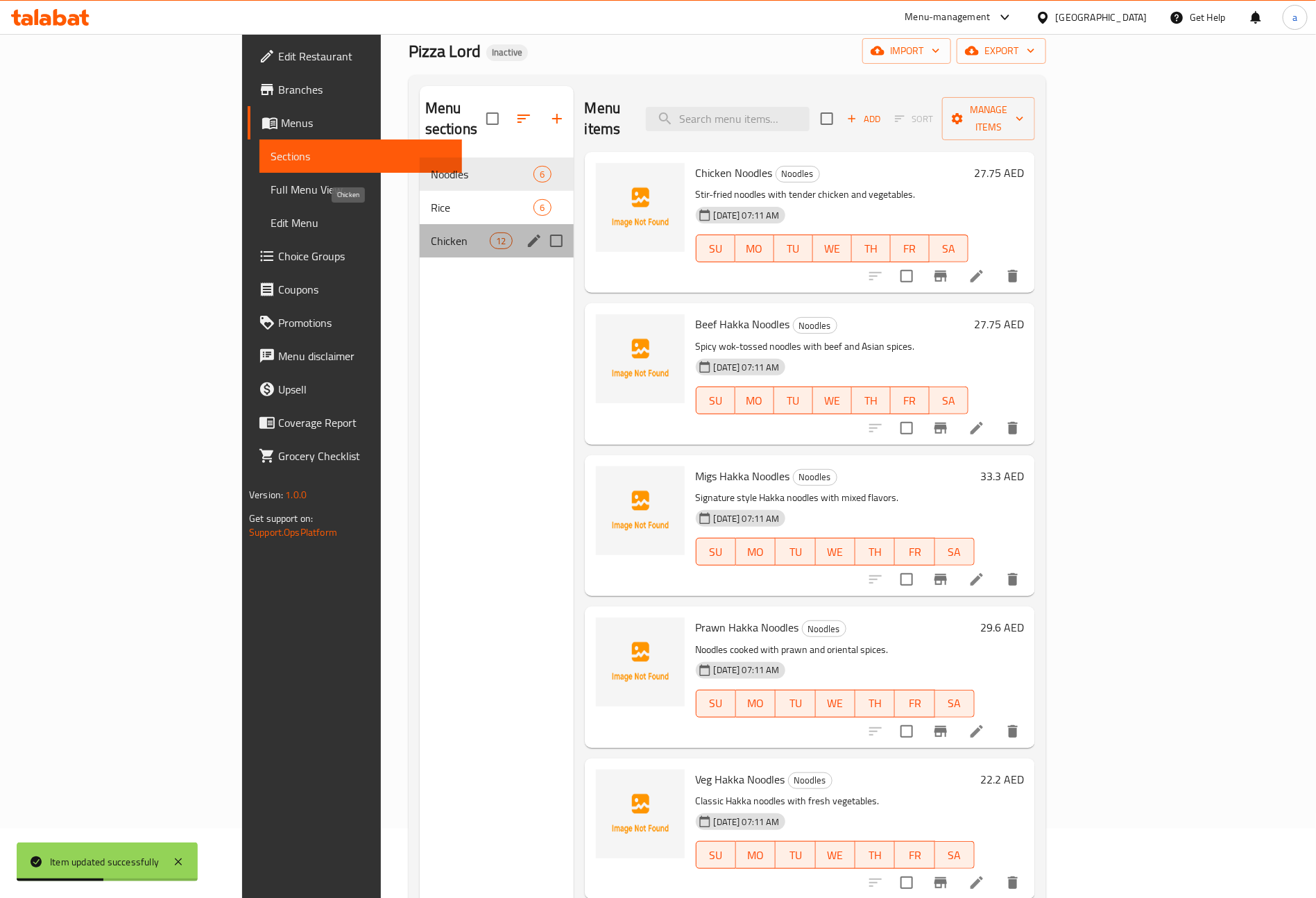
click at [431, 232] on span "Chicken" at bounding box center [461, 241] width 59 height 17
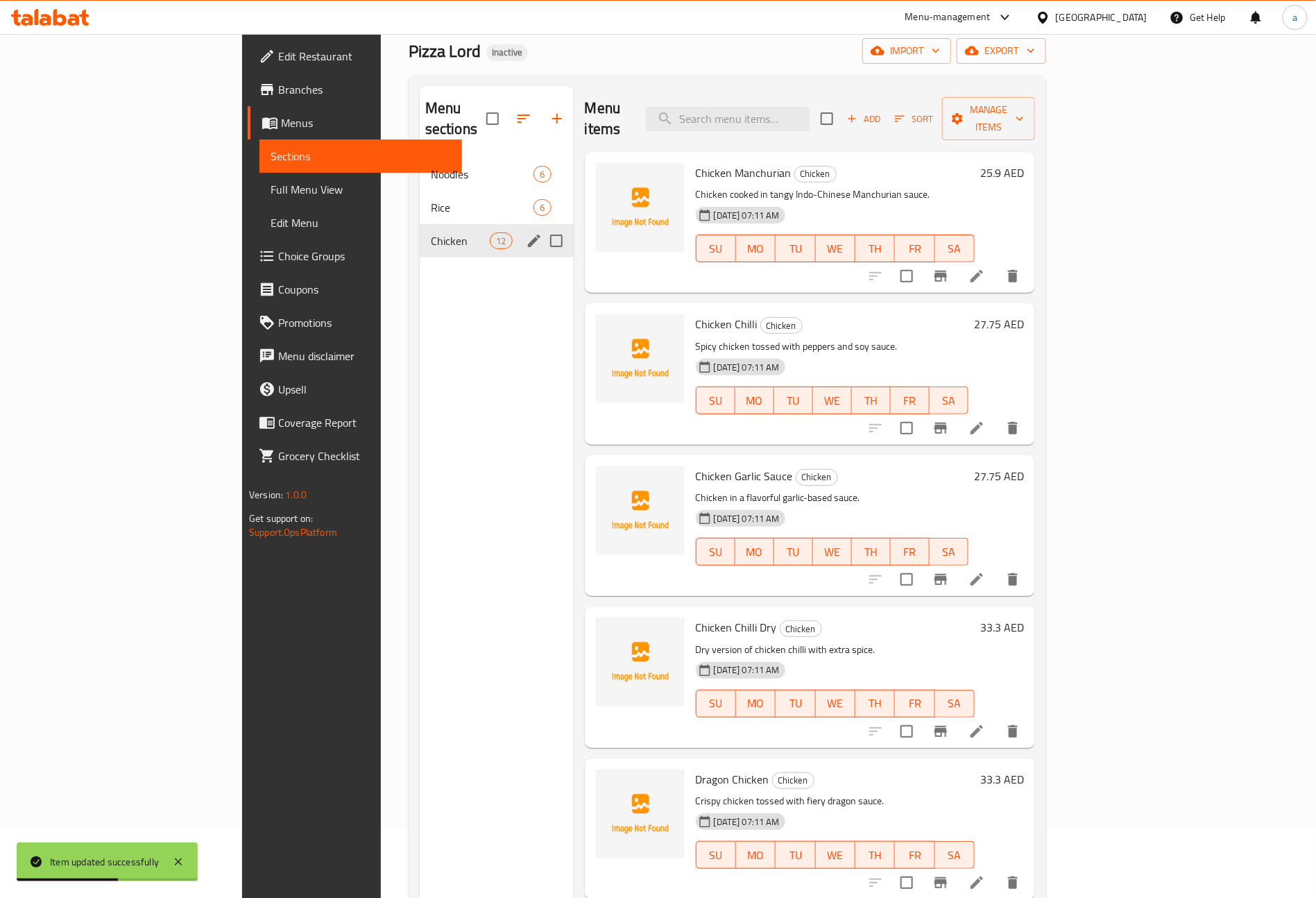
click at [542, 226] on input "Menu sections" at bounding box center [556, 241] width 29 height 29
checkbox input "true"
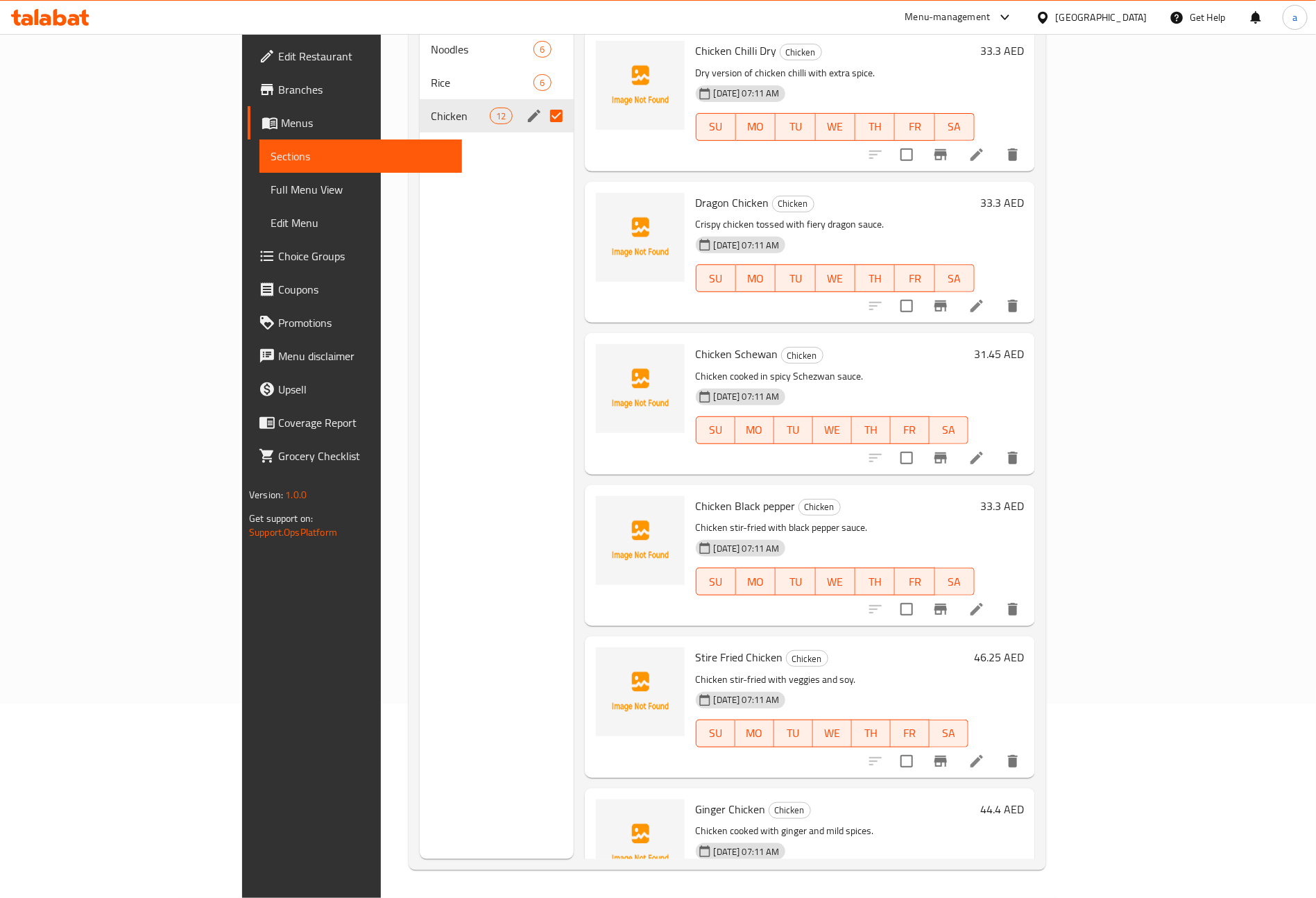
scroll to position [434, 0]
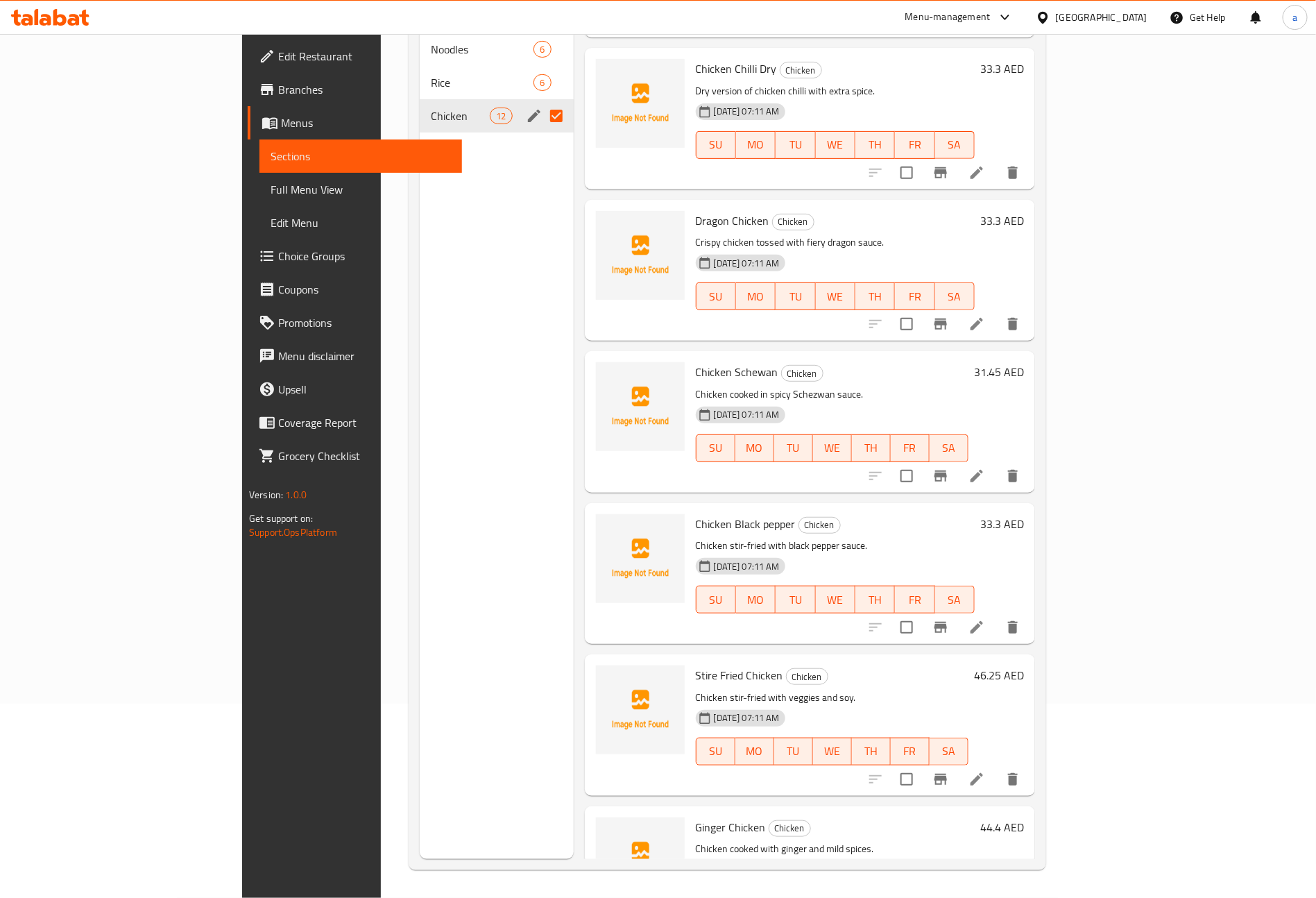
click at [985, 468] on icon at bounding box center [977, 476] width 17 height 17
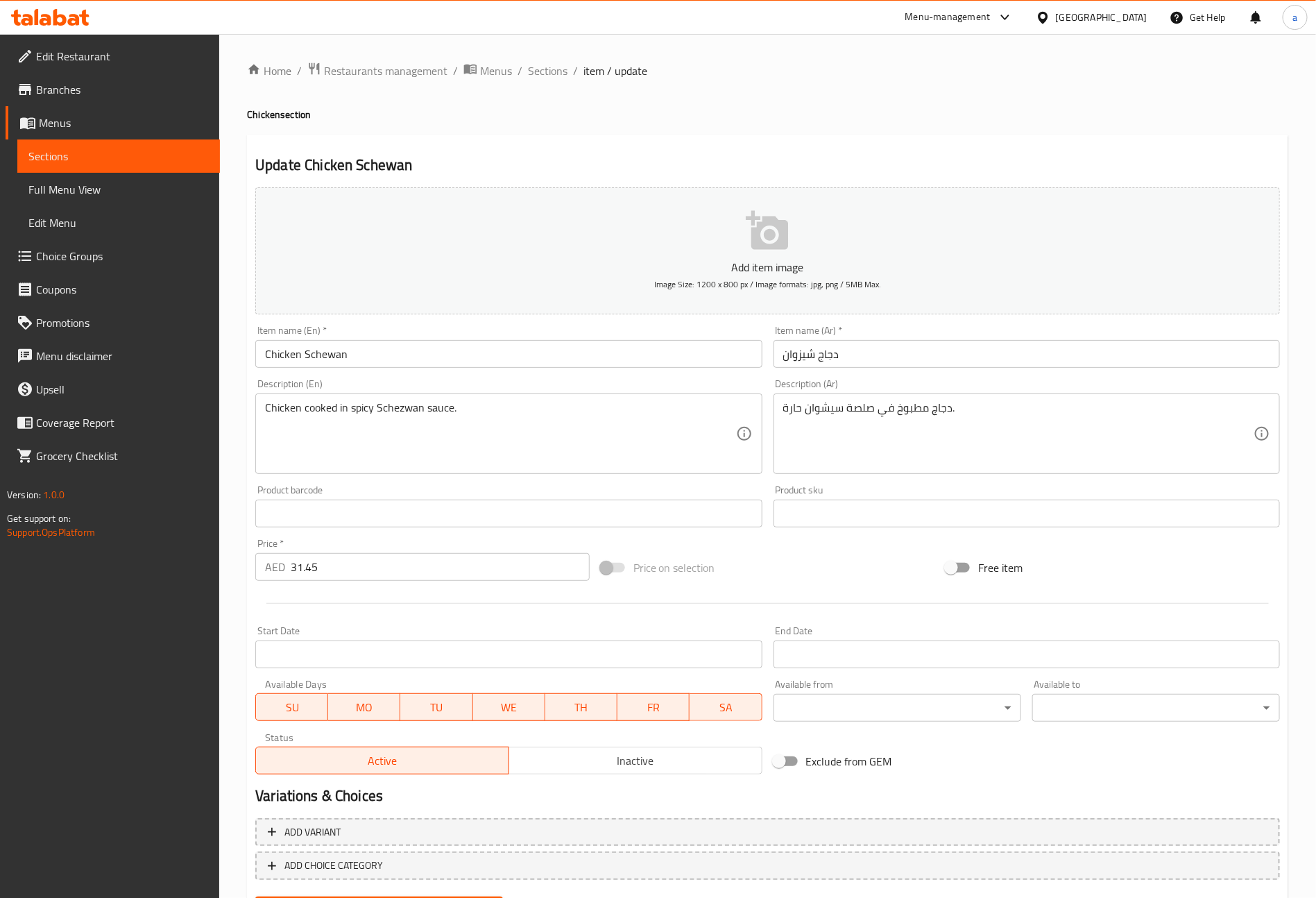
click at [781, 408] on div "دجاج مطبوخ في صلصة سيشوان حارة. Description (Ar)" at bounding box center [1027, 434] width 506 height 80
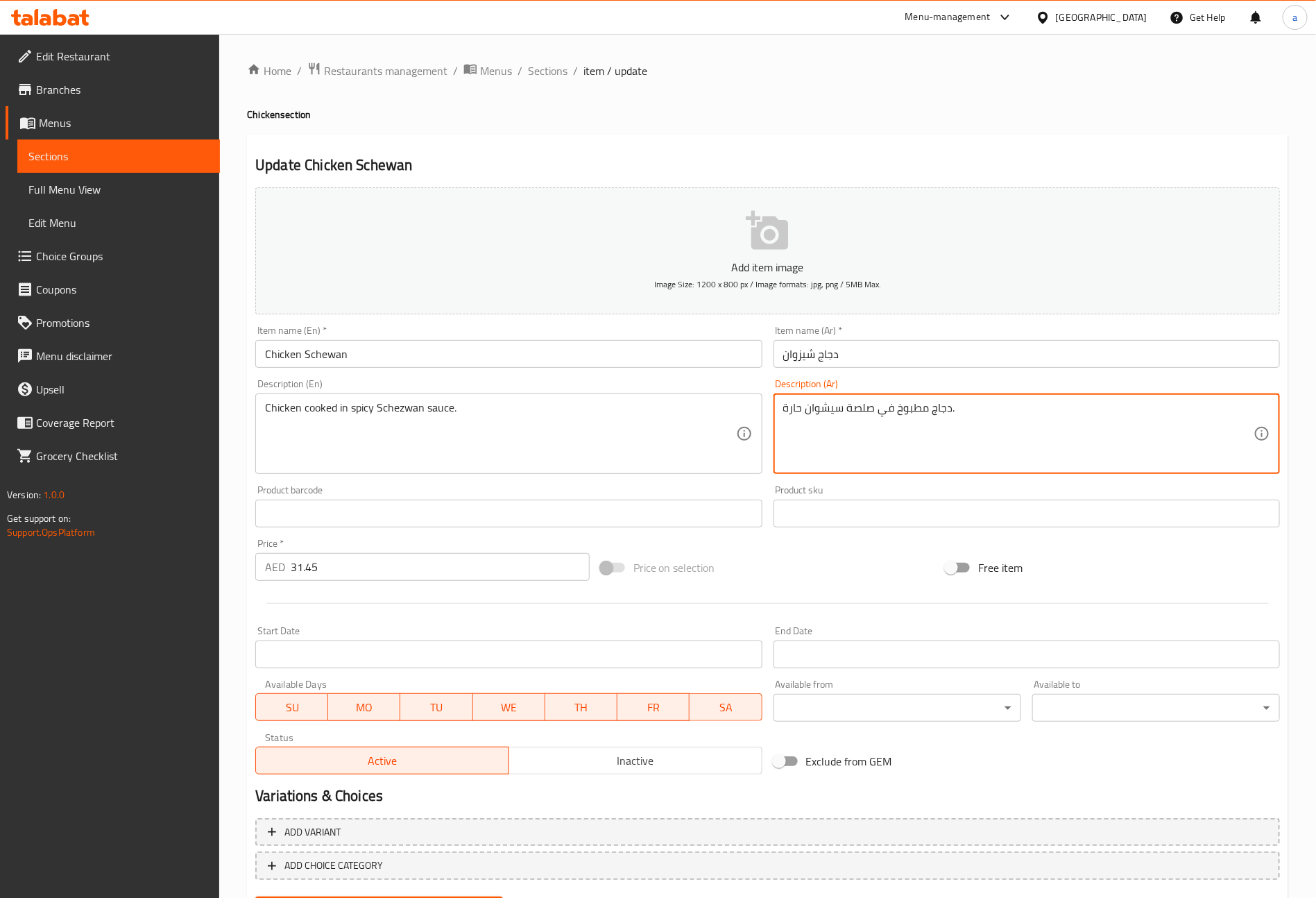
drag, startPoint x: 873, startPoint y: 413, endPoint x: 783, endPoint y: 421, distance: 90.4
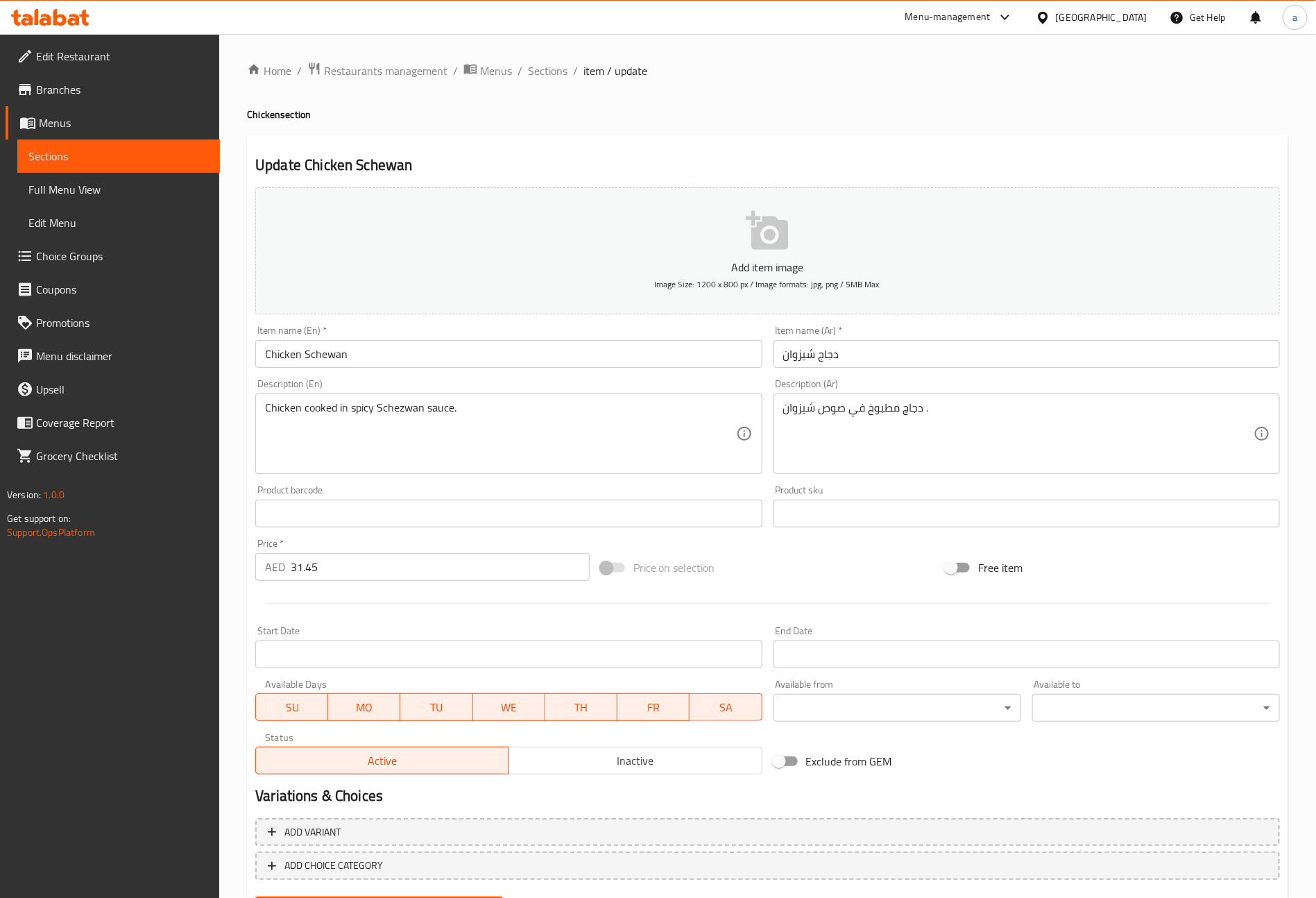
drag, startPoint x: 785, startPoint y: 411, endPoint x: 815, endPoint y: 419, distance: 31.0
click at [785, 411] on textarea "دجاج مطبوخ في صوص شيزوان ." at bounding box center [1018, 435] width 470 height 66
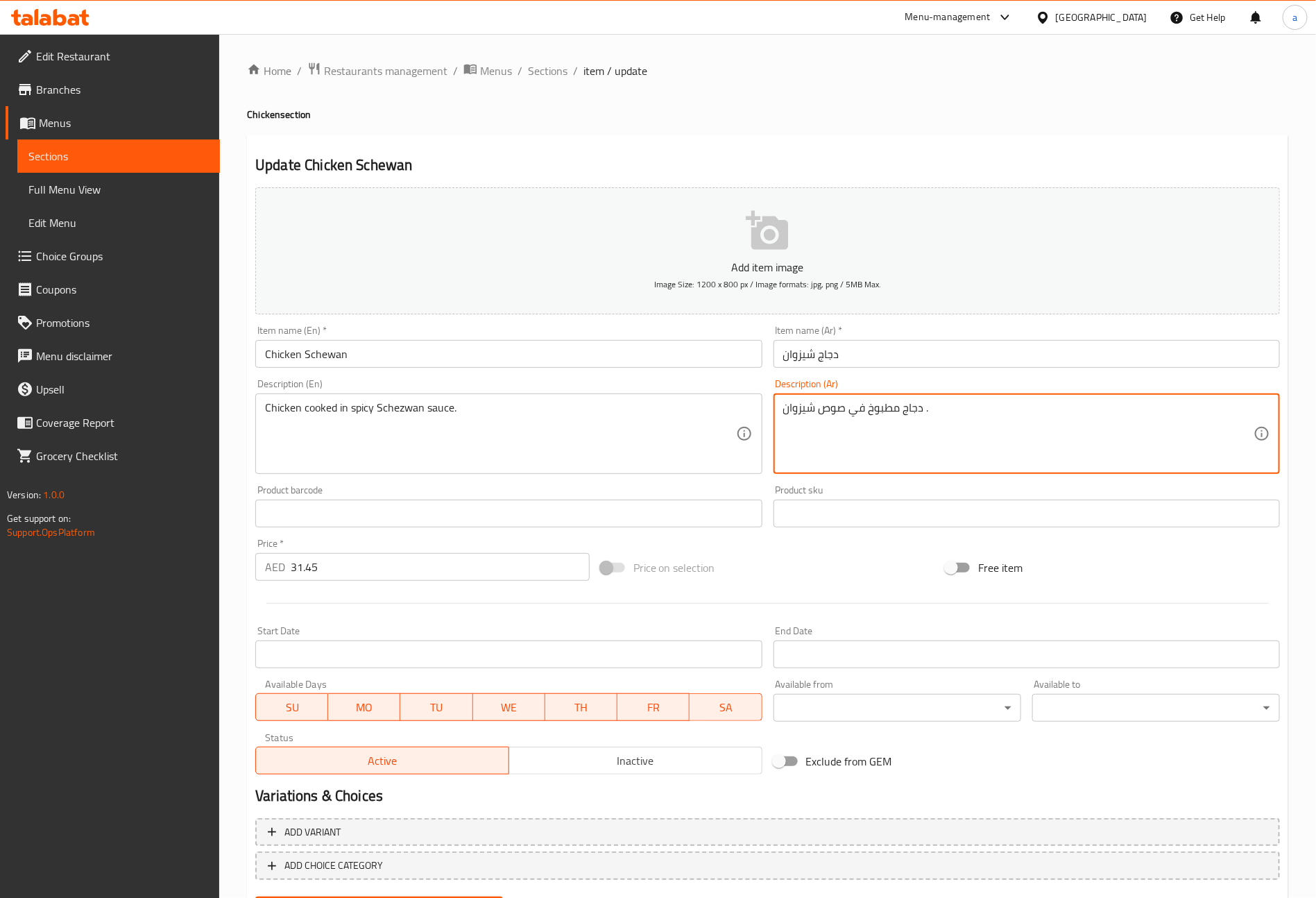
click at [920, 417] on textarea "دجاج مطبوخ في صوص شيزوان ." at bounding box center [1018, 435] width 470 height 66
click at [925, 413] on textarea "دجاج مطبوخ في صوص شيزوان ." at bounding box center [1018, 435] width 470 height 66
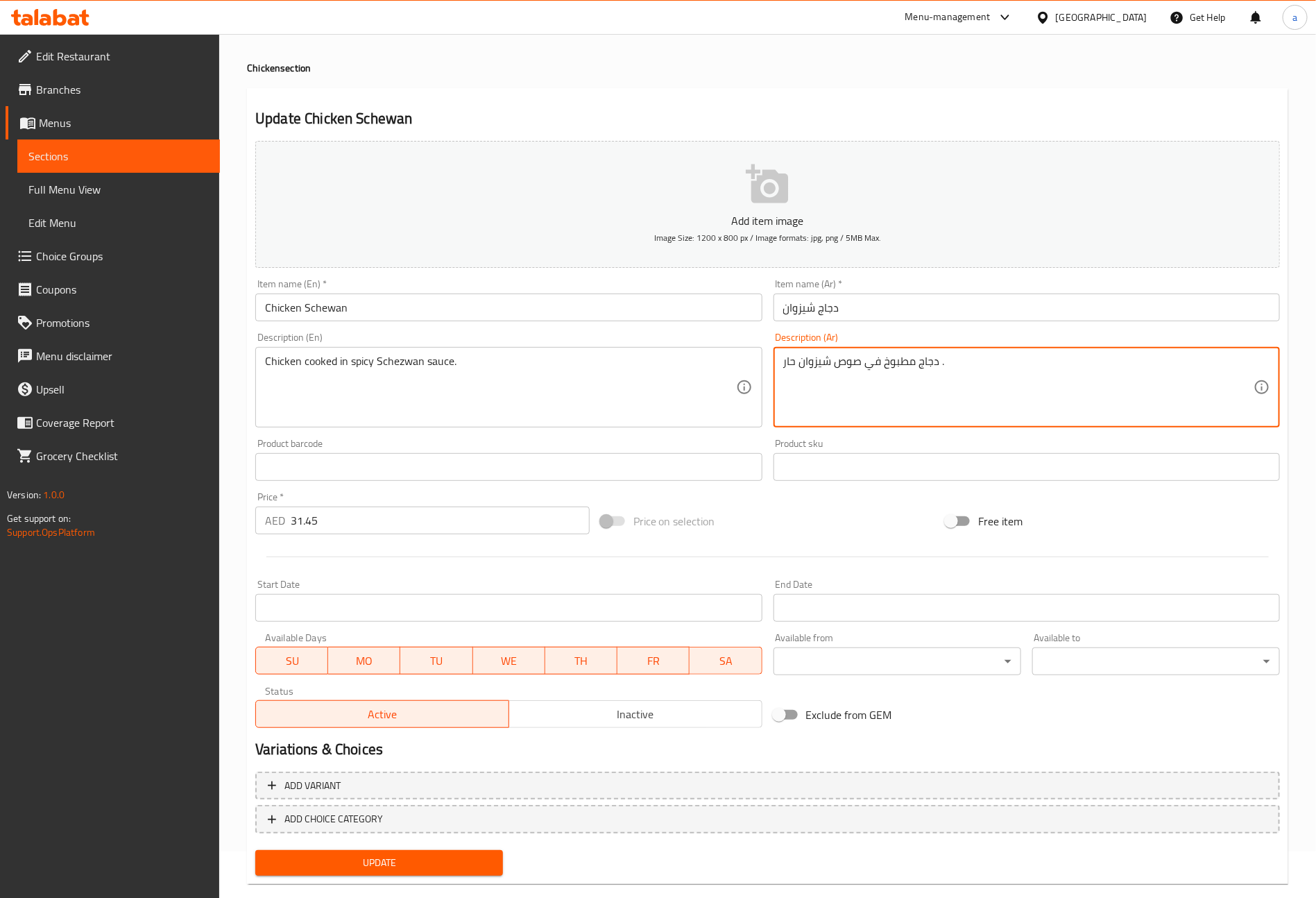
scroll to position [69, 0]
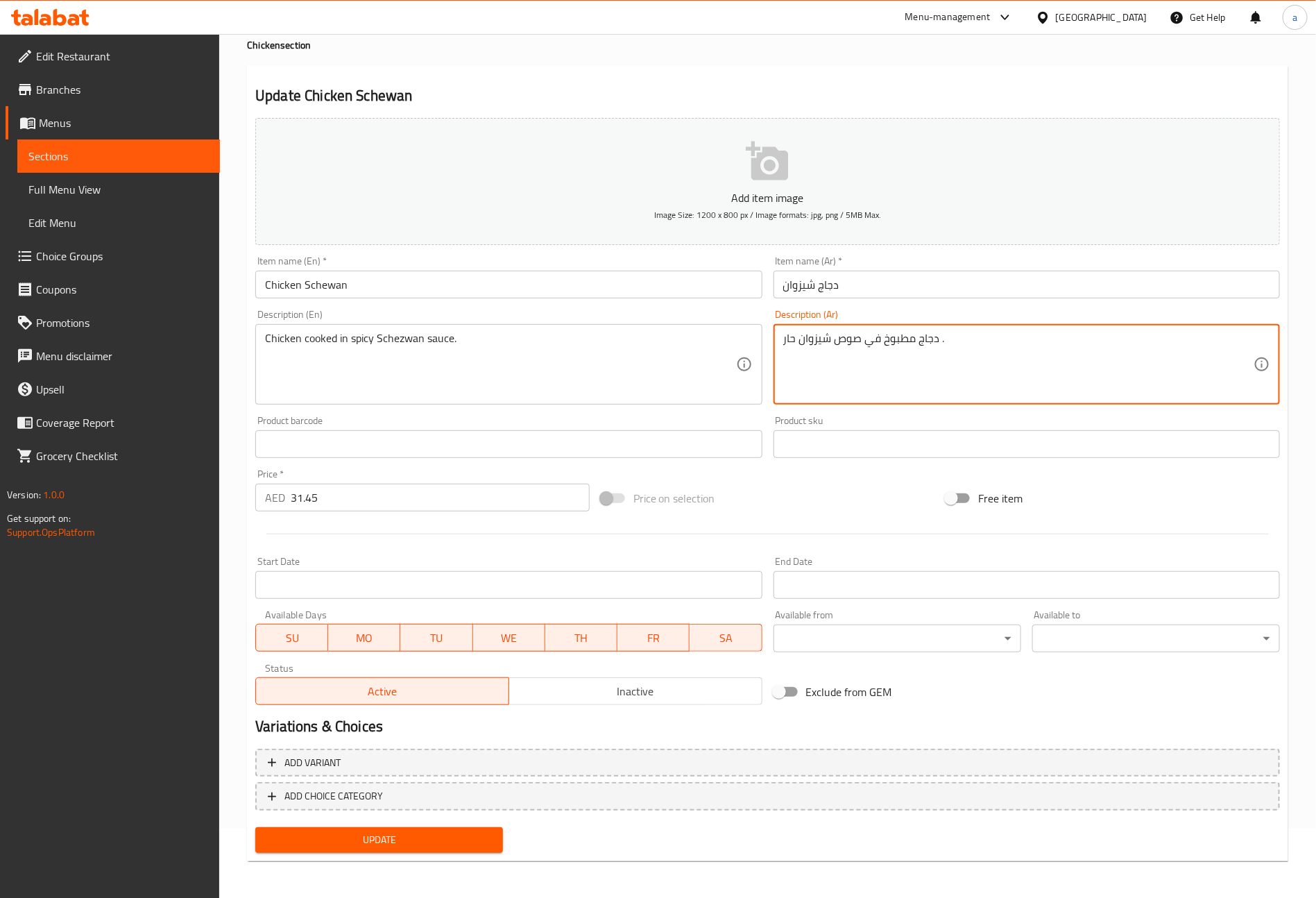
type textarea "دجاج مطبوخ في صوص شيزوان حار ."
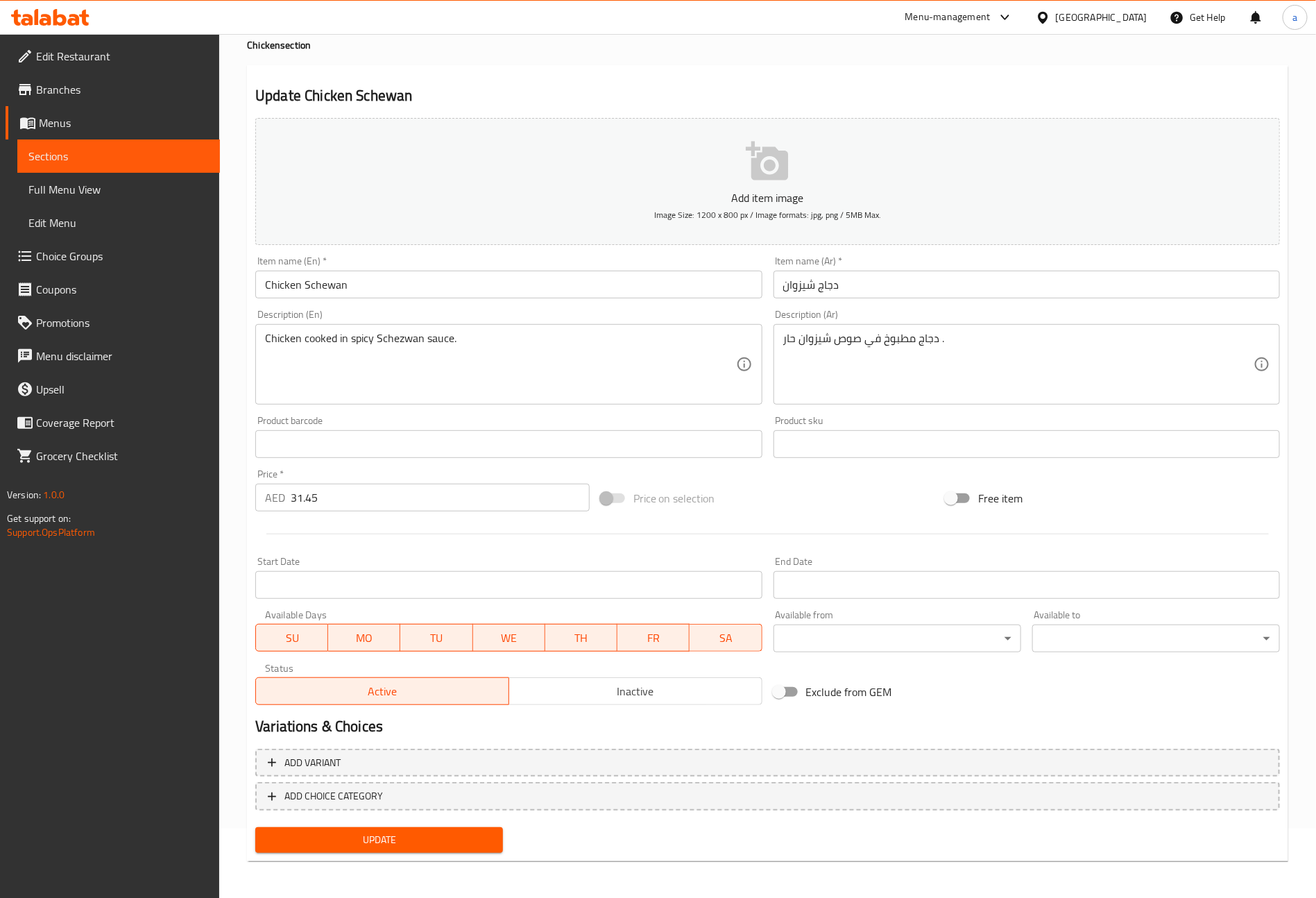
click at [450, 843] on span "Update" at bounding box center [379, 840] width 225 height 17
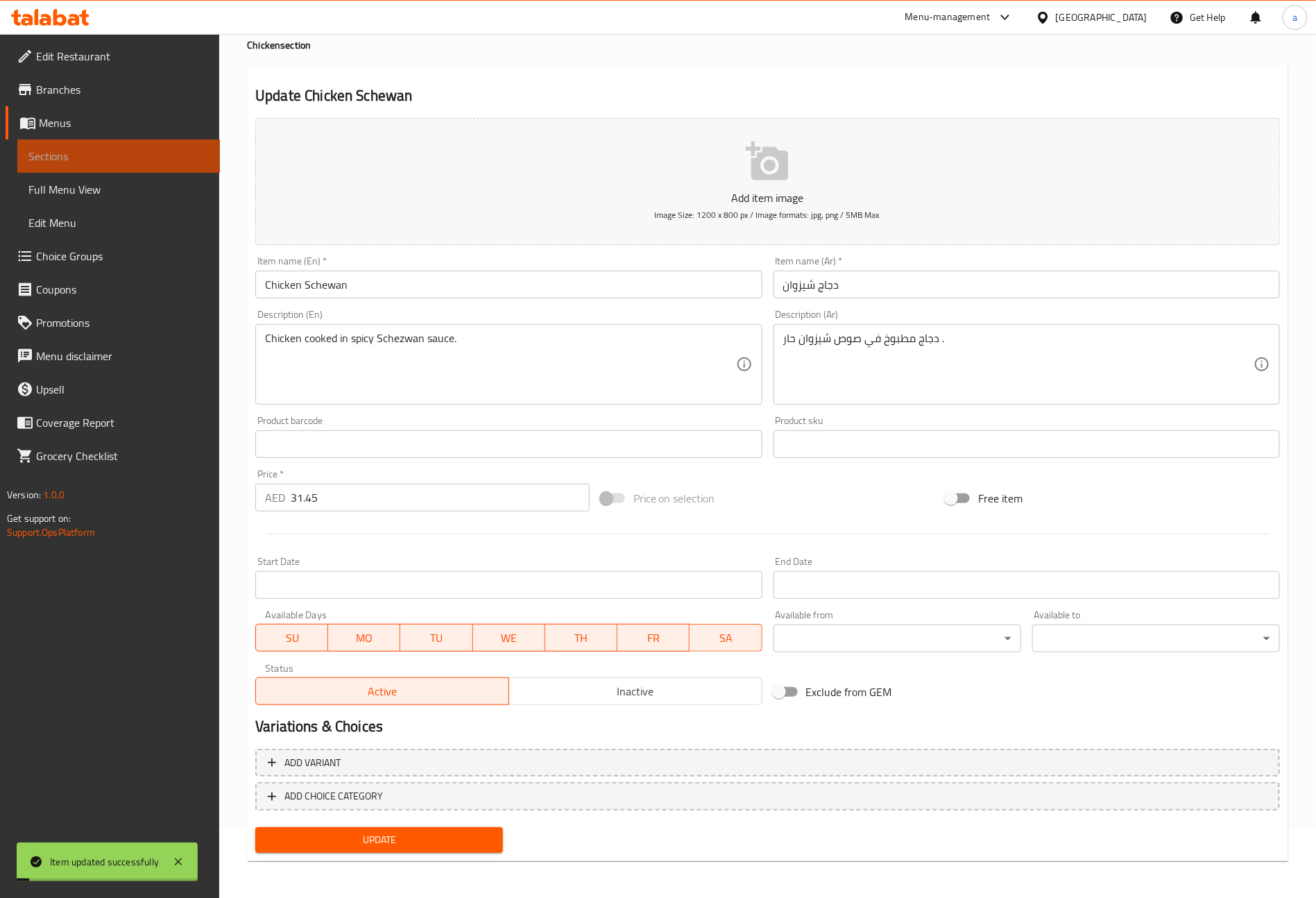
click at [181, 151] on span "Sections" at bounding box center [119, 157] width 180 height 17
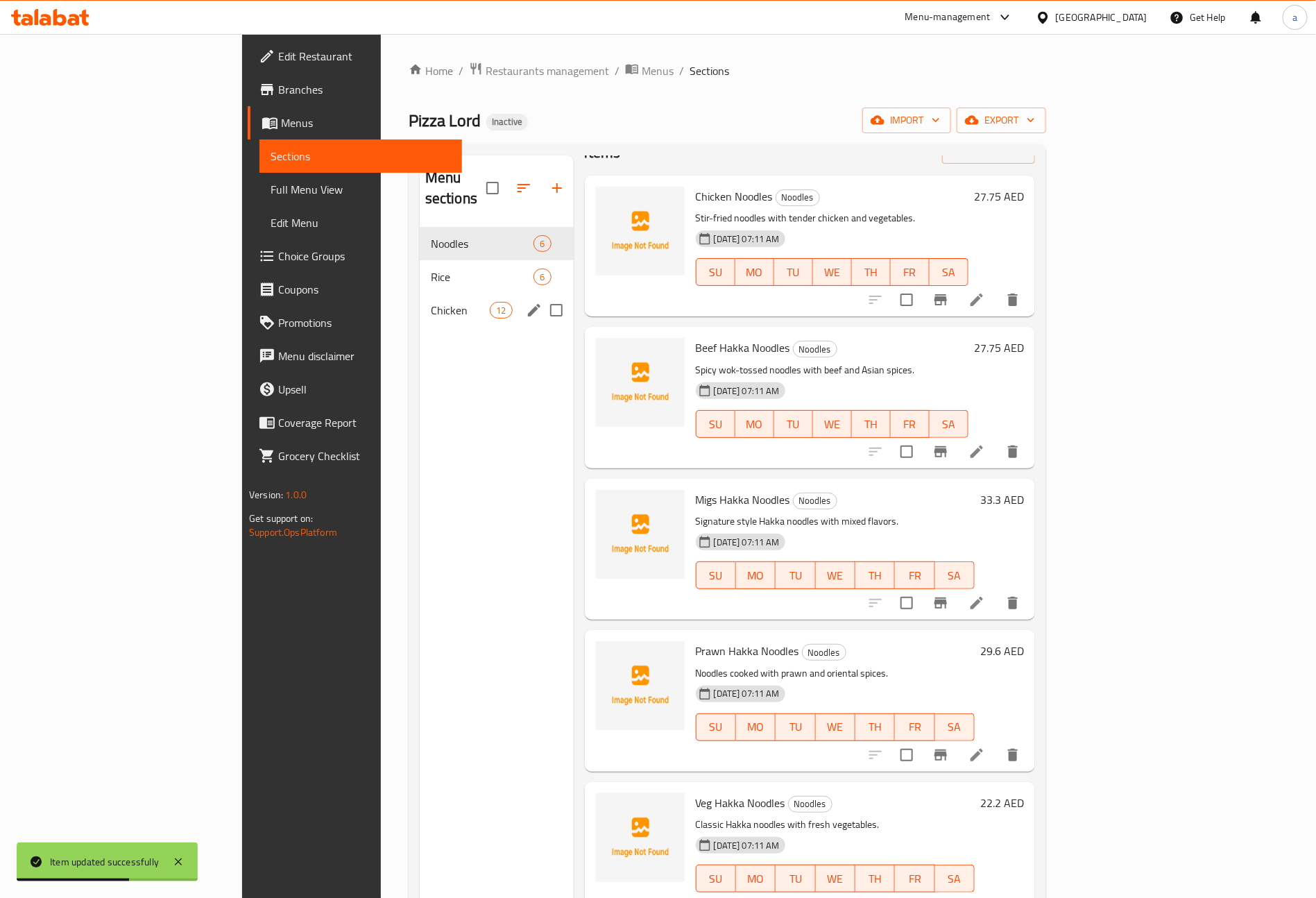
click at [420, 304] on div "Chicken 12" at bounding box center [497, 310] width 154 height 33
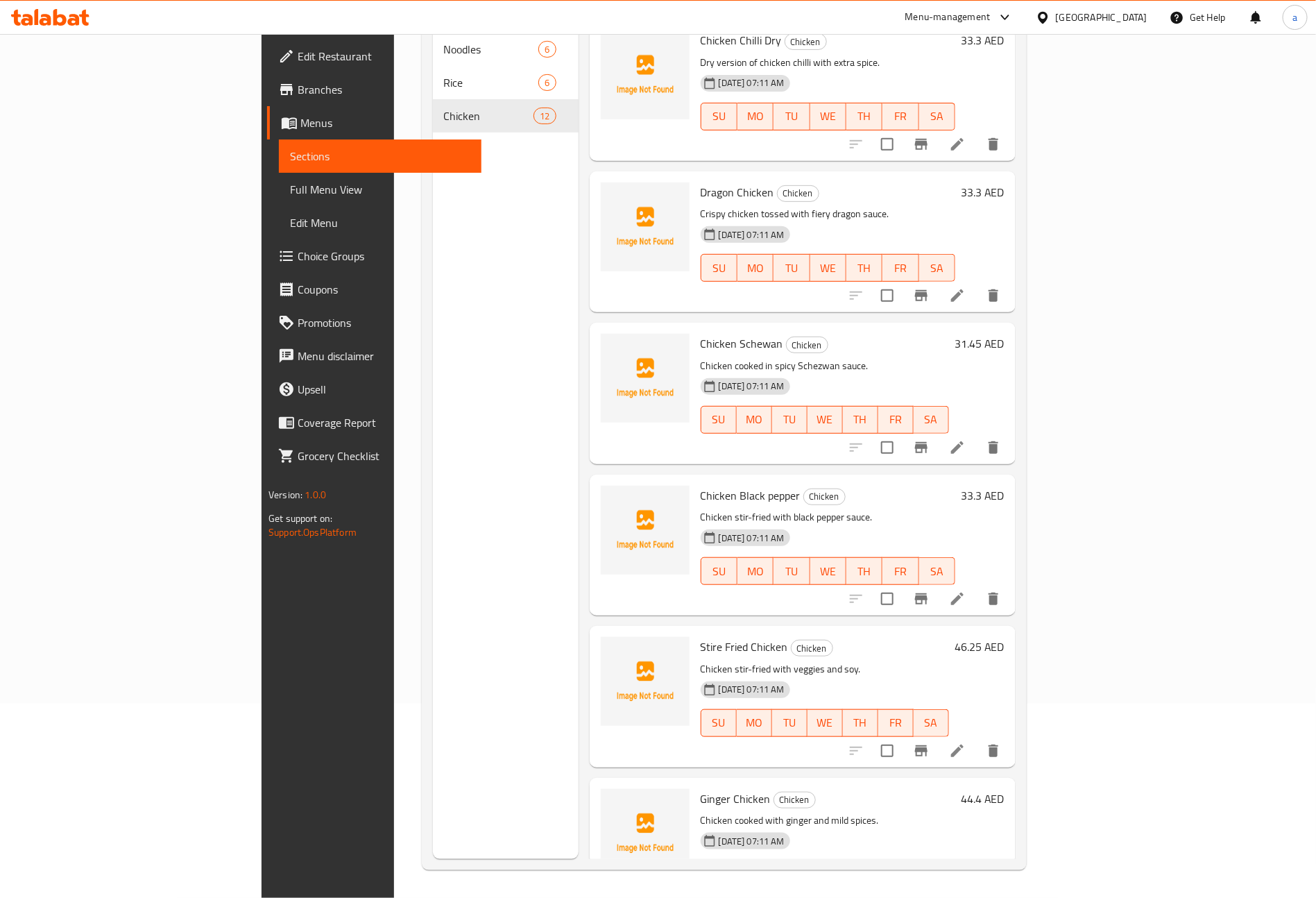
scroll to position [567, 0]
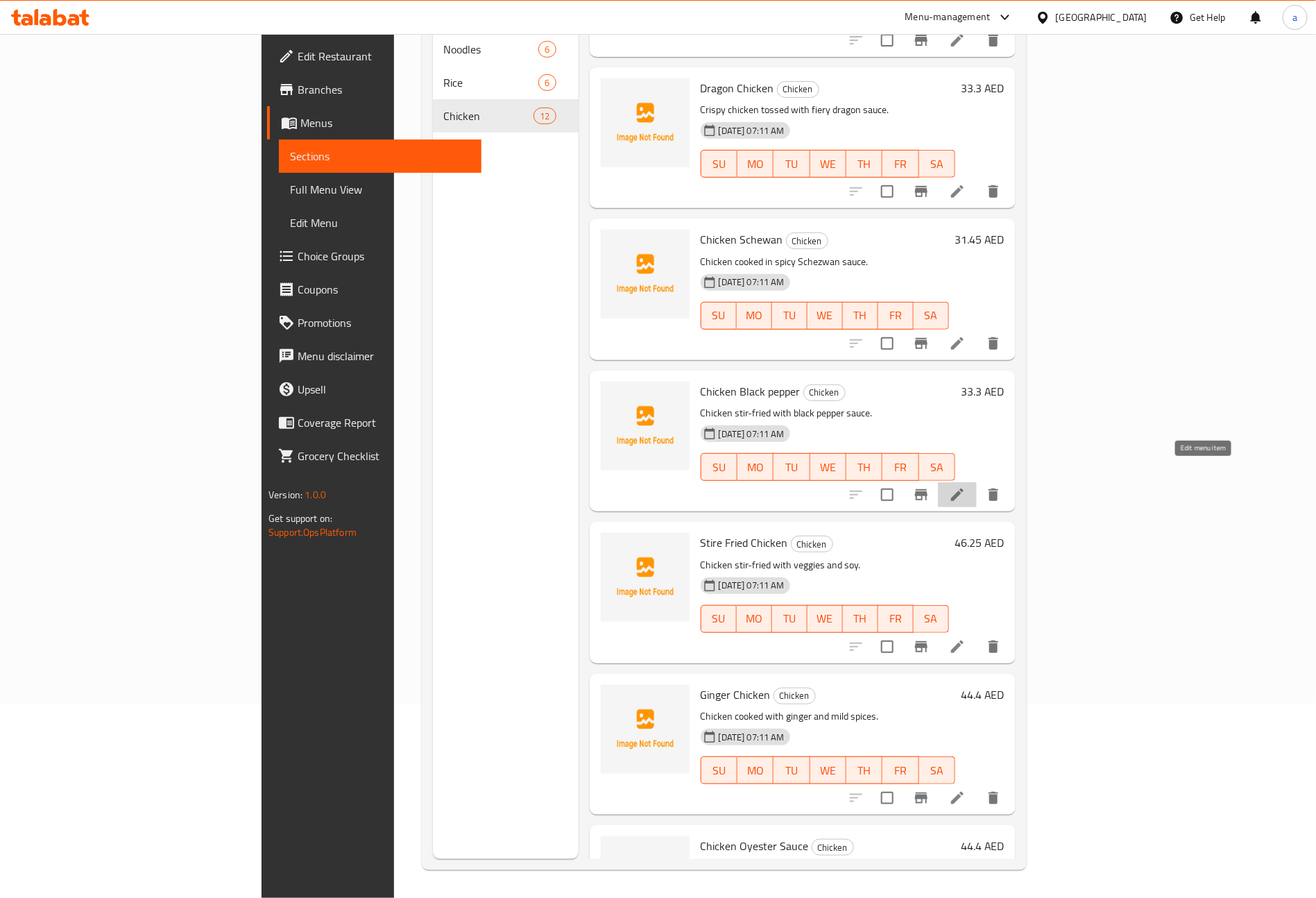
click at [965, 486] on icon at bounding box center [958, 495] width 17 height 17
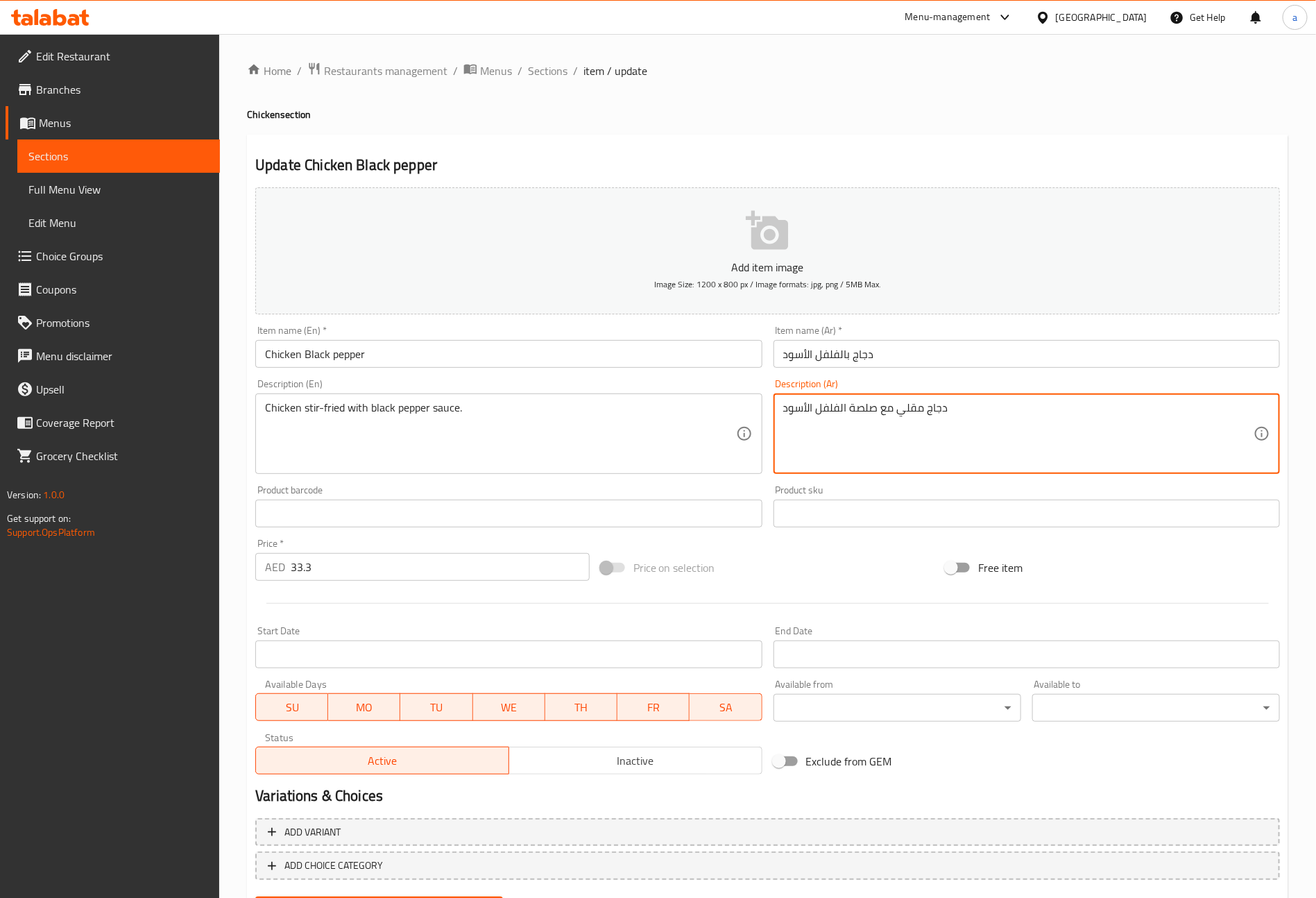
drag, startPoint x: 850, startPoint y: 410, endPoint x: 877, endPoint y: 411, distance: 27.0
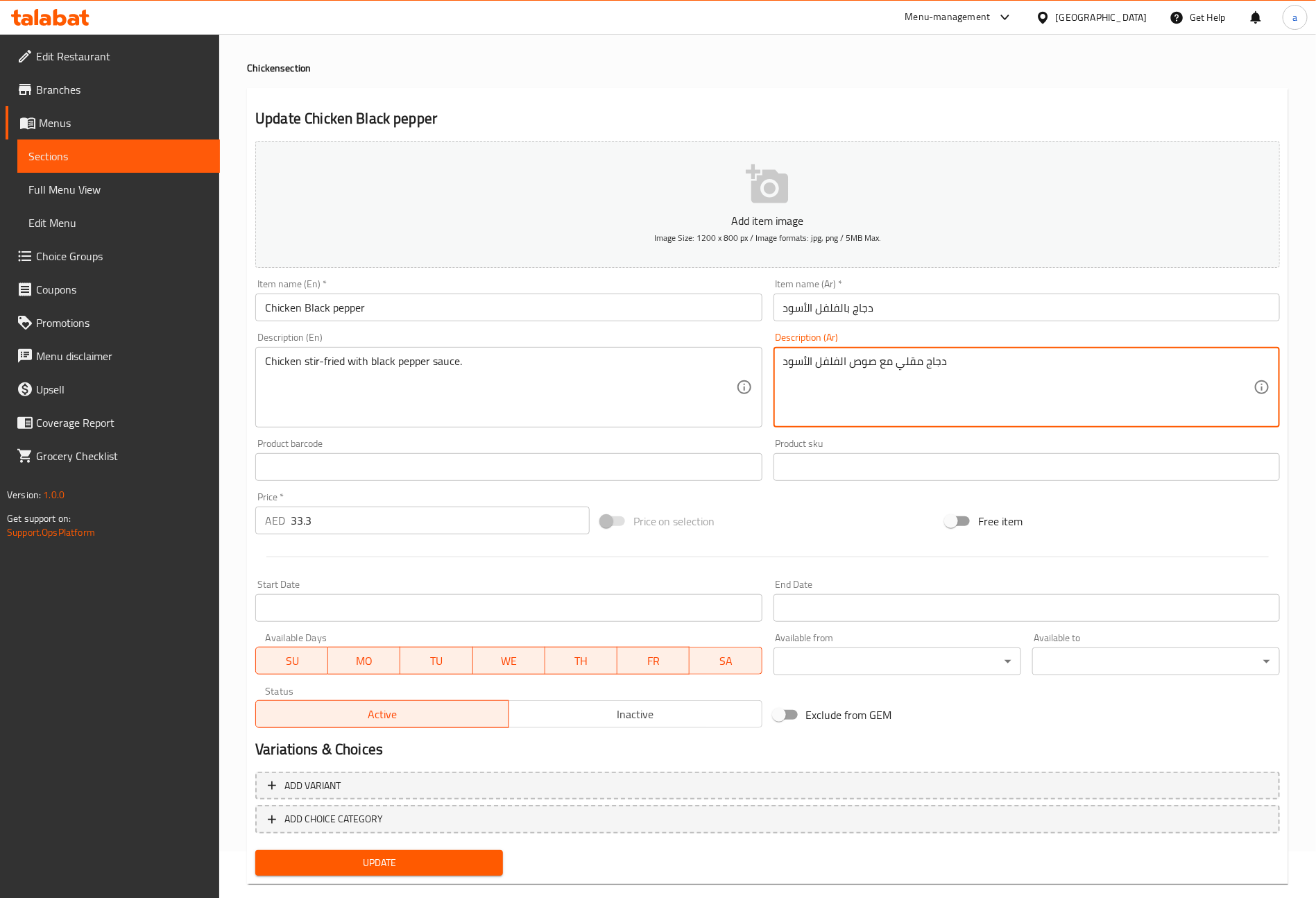
scroll to position [69, 0]
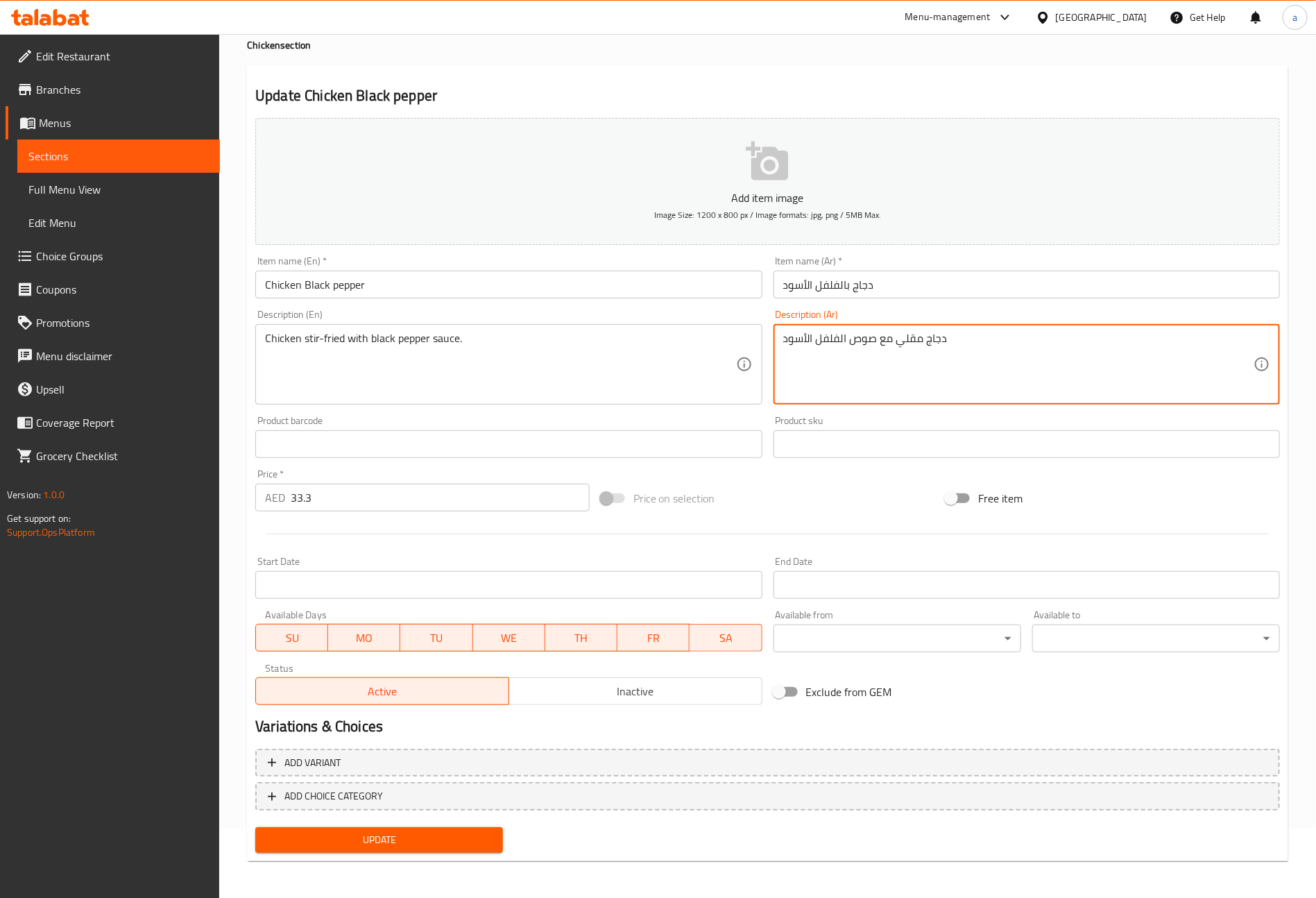
type textarea "دجاج مقلي مع صوص الفلفل الأسود"
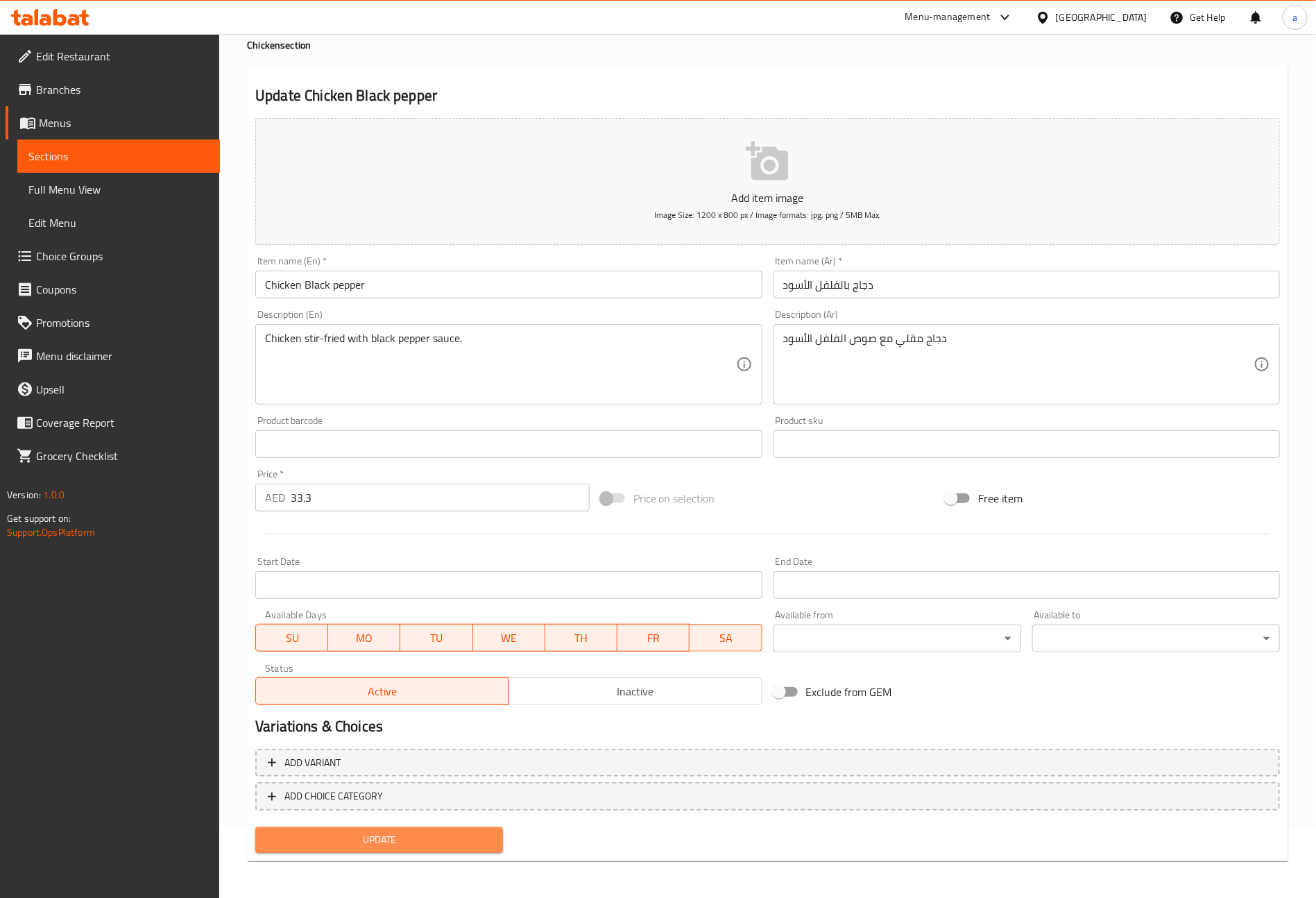
click at [451, 837] on span "Update" at bounding box center [379, 840] width 225 height 17
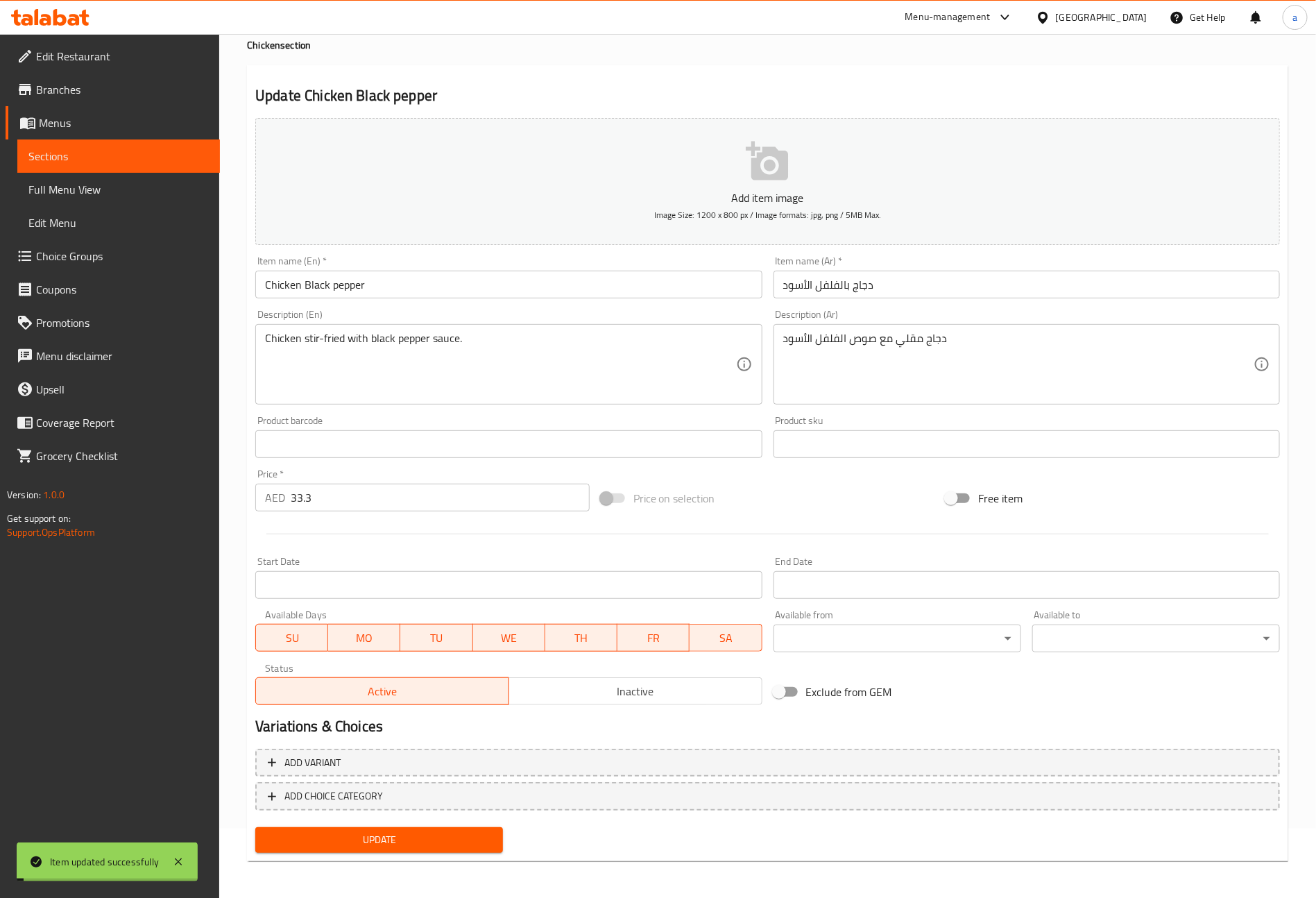
click at [69, 158] on span "Sections" at bounding box center [119, 157] width 180 height 17
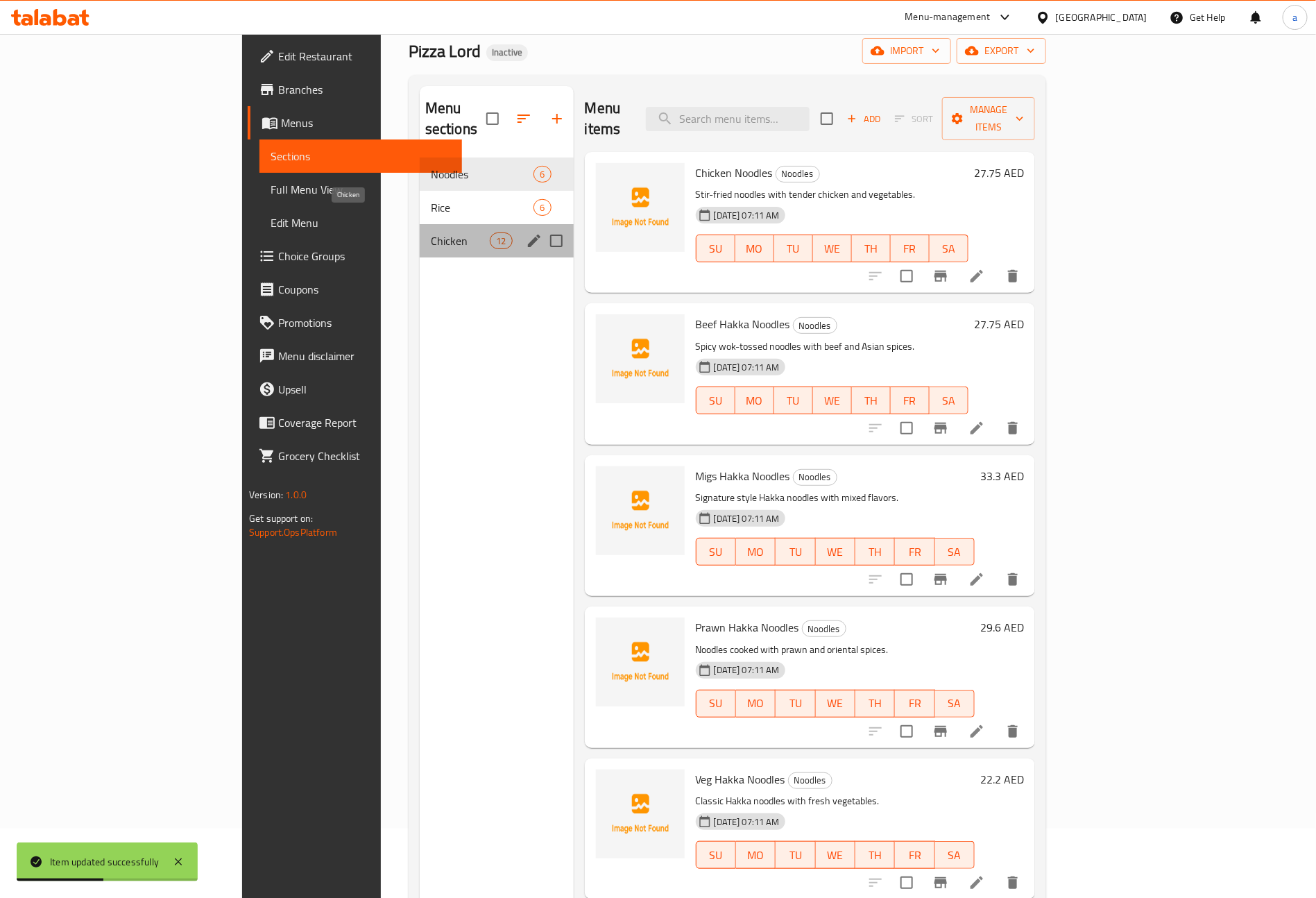
click at [431, 232] on span "Chicken" at bounding box center [461, 241] width 59 height 17
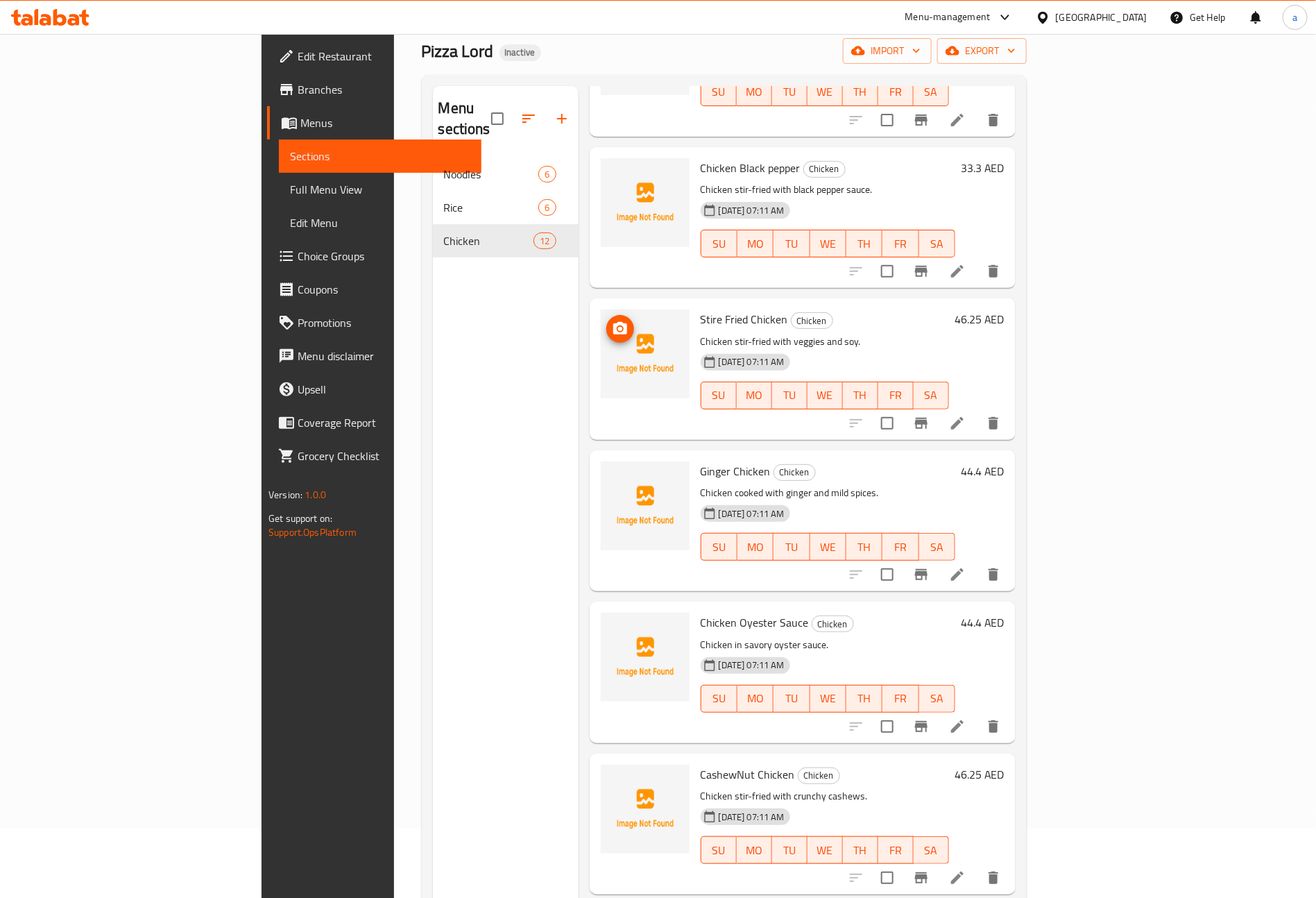
scroll to position [955, 0]
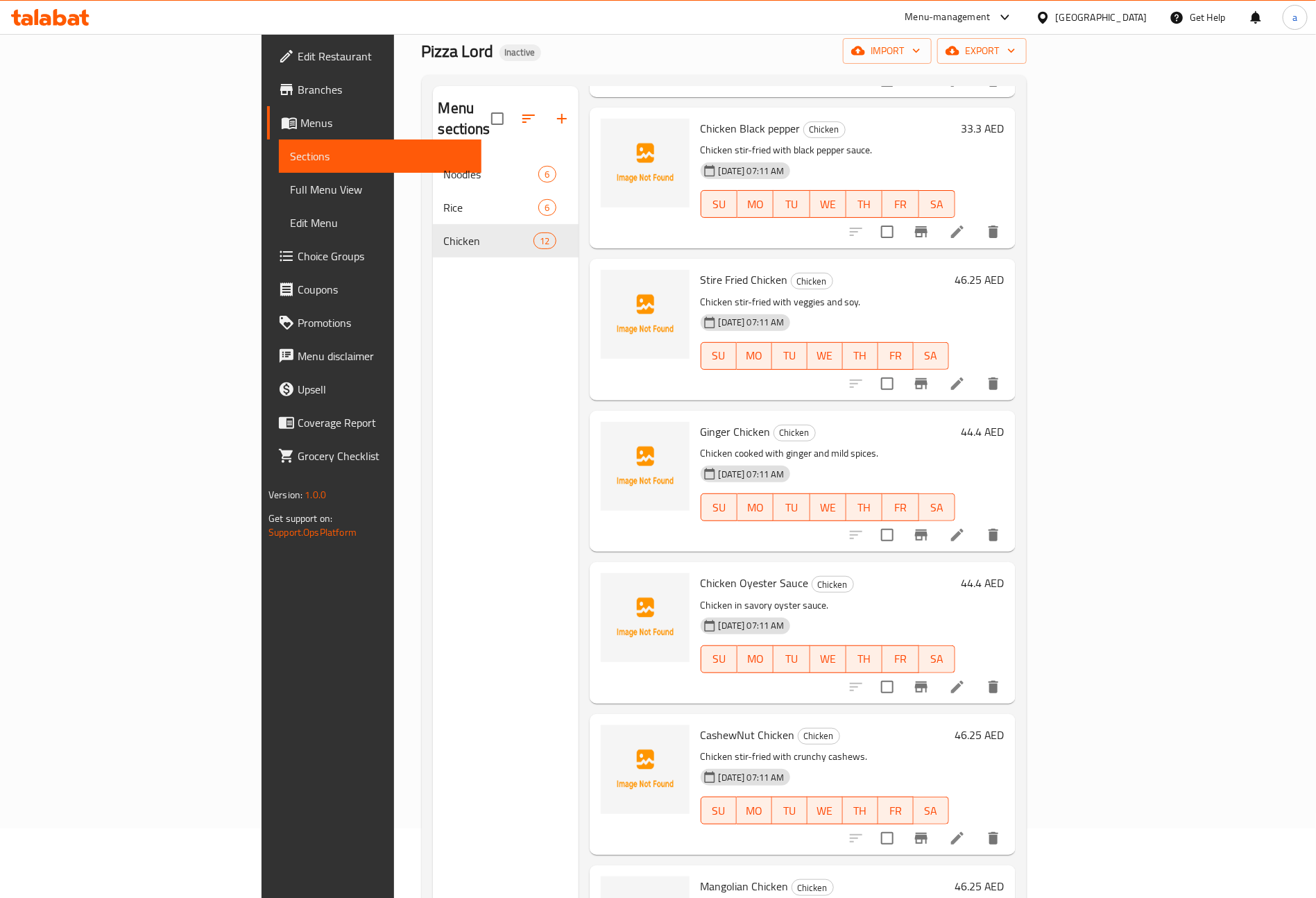
click at [977, 371] on li at bounding box center [958, 383] width 39 height 25
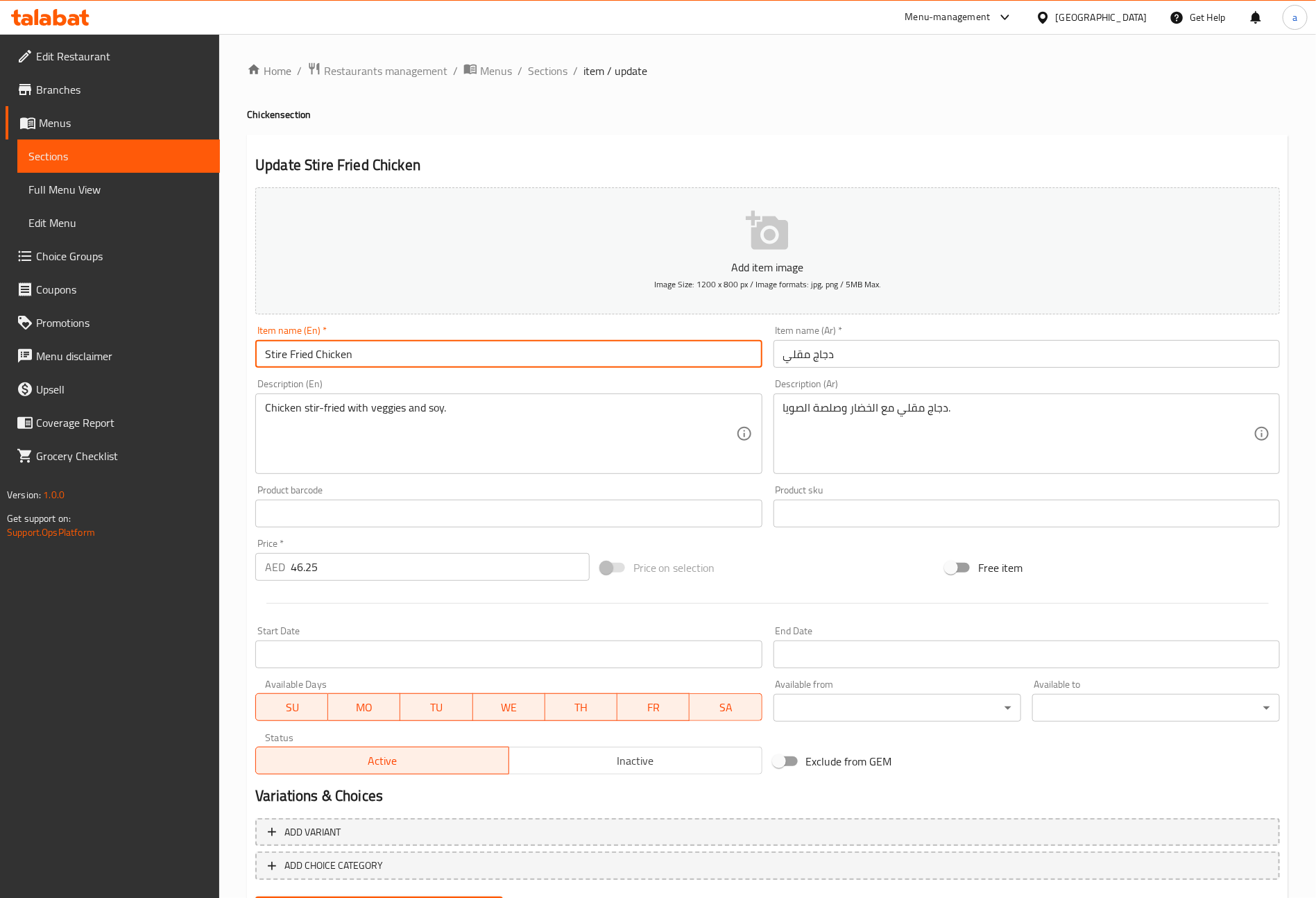
click at [346, 356] on input "Stire Fried Chicken" at bounding box center [509, 353] width 506 height 28
click at [579, 361] on input "Stire Fried Chicken" at bounding box center [509, 353] width 506 height 28
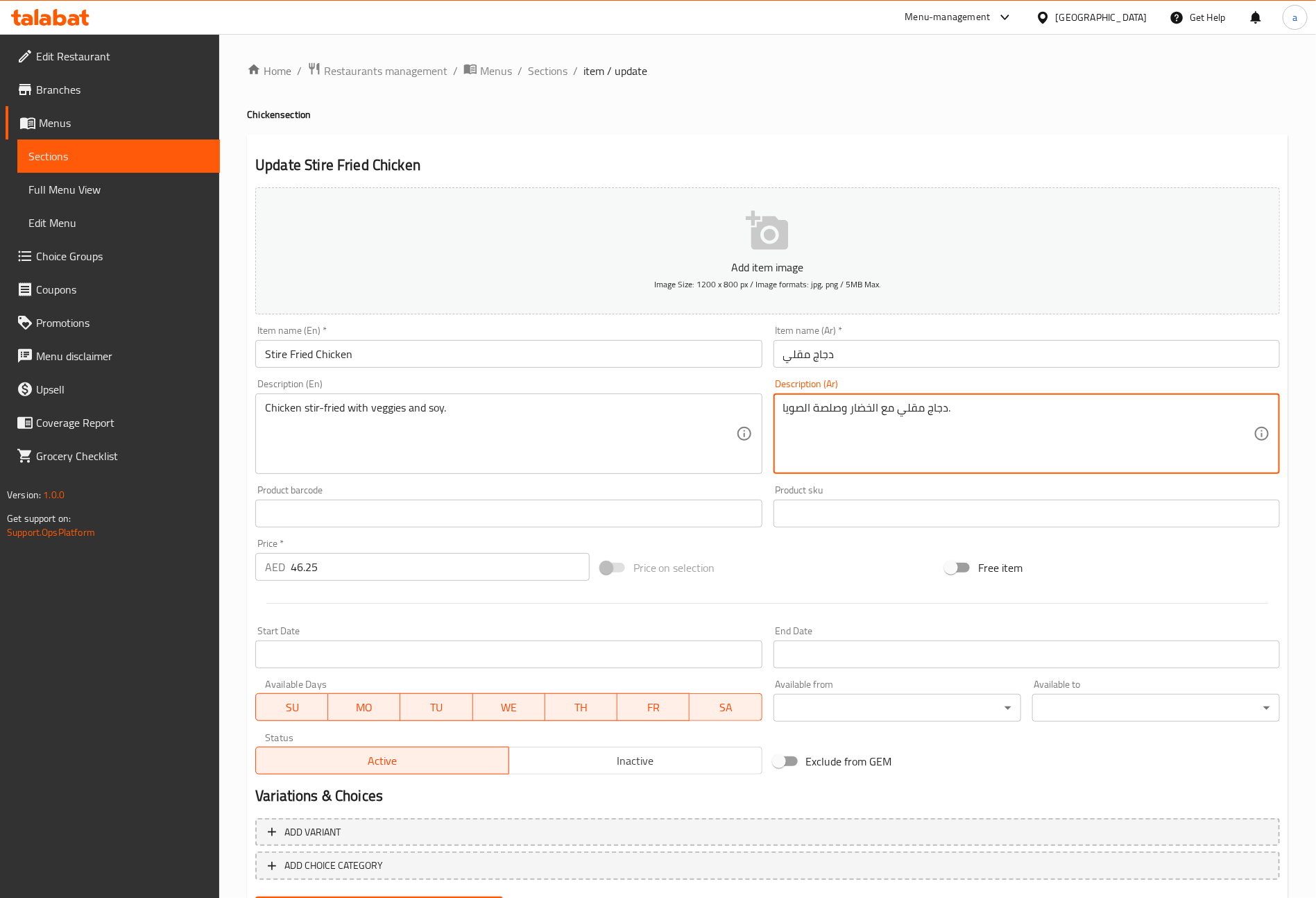
drag, startPoint x: 814, startPoint y: 407, endPoint x: 847, endPoint y: 411, distance: 33.2
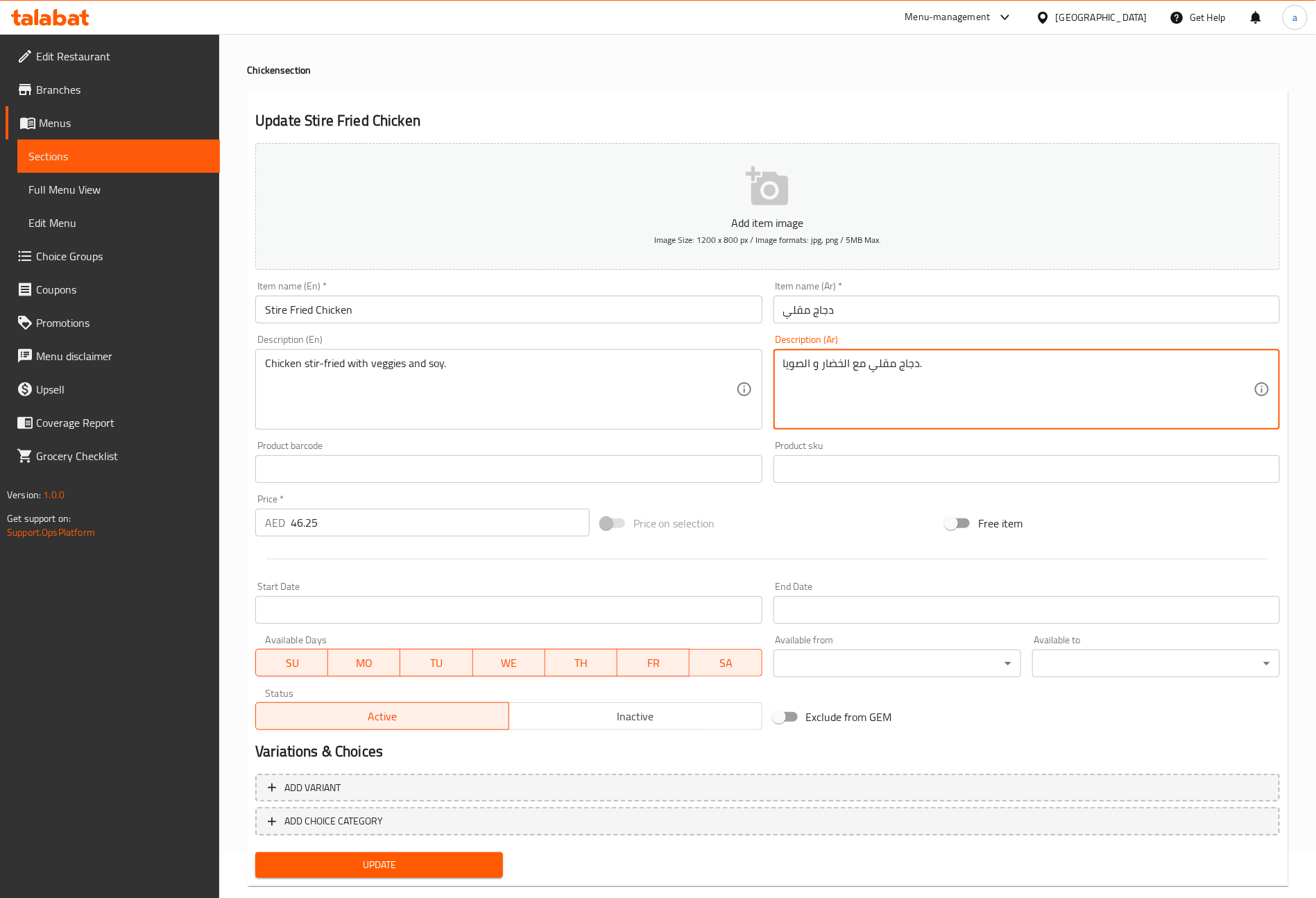
scroll to position [69, 0]
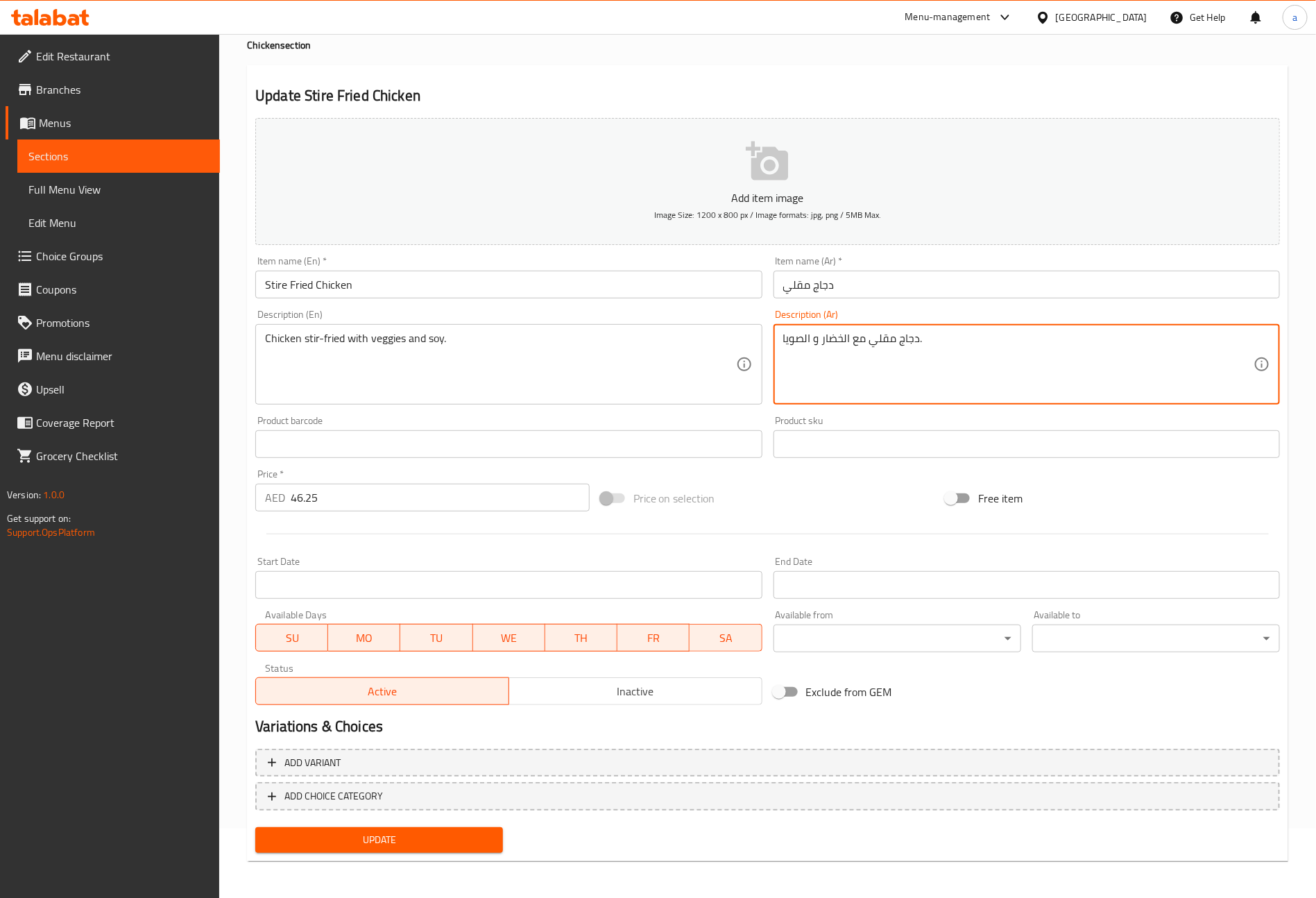
type textarea "دجاج مقلي مع الخضار و الصويا."
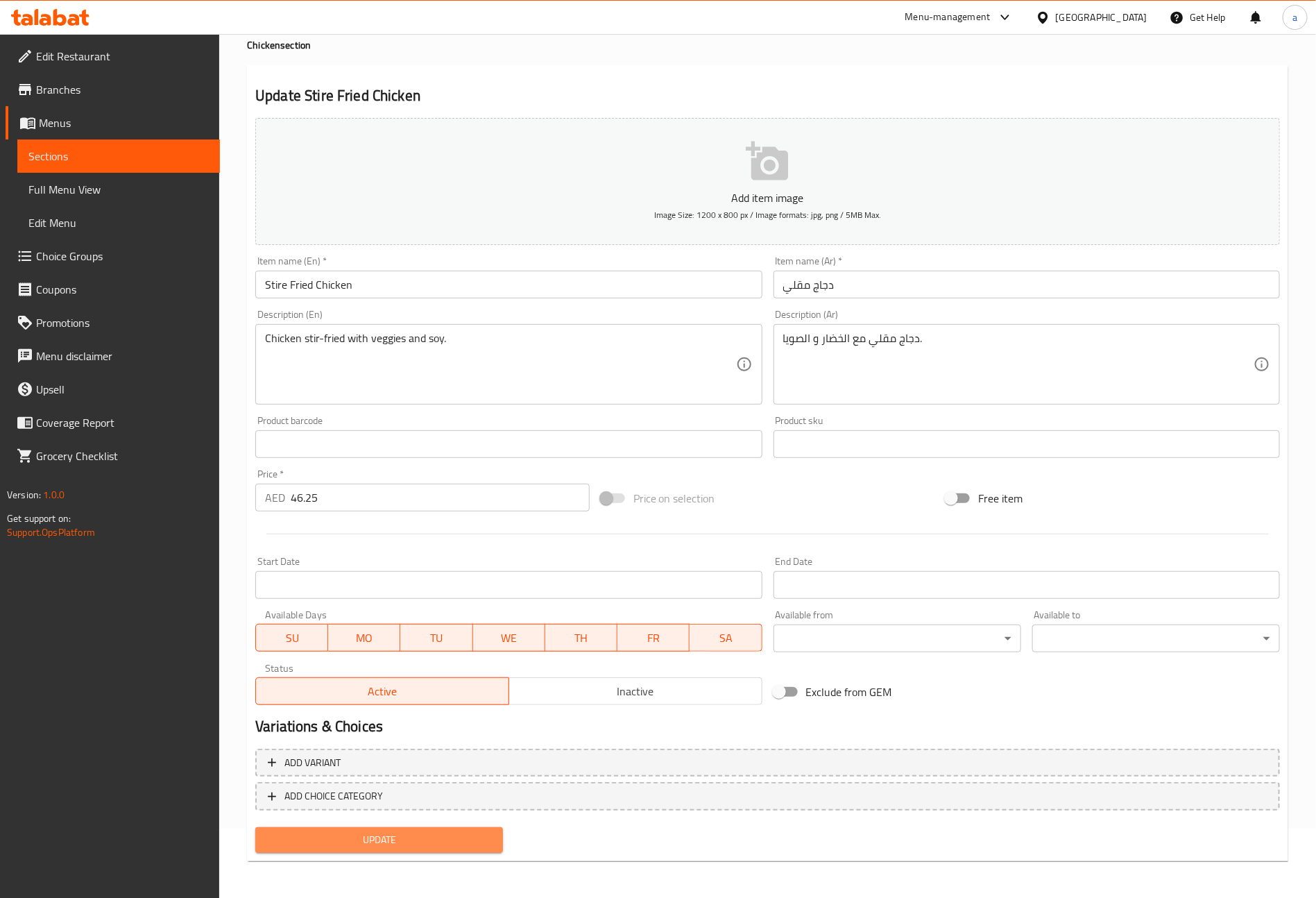
click at [369, 829] on button "Update" at bounding box center [379, 840] width 247 height 25
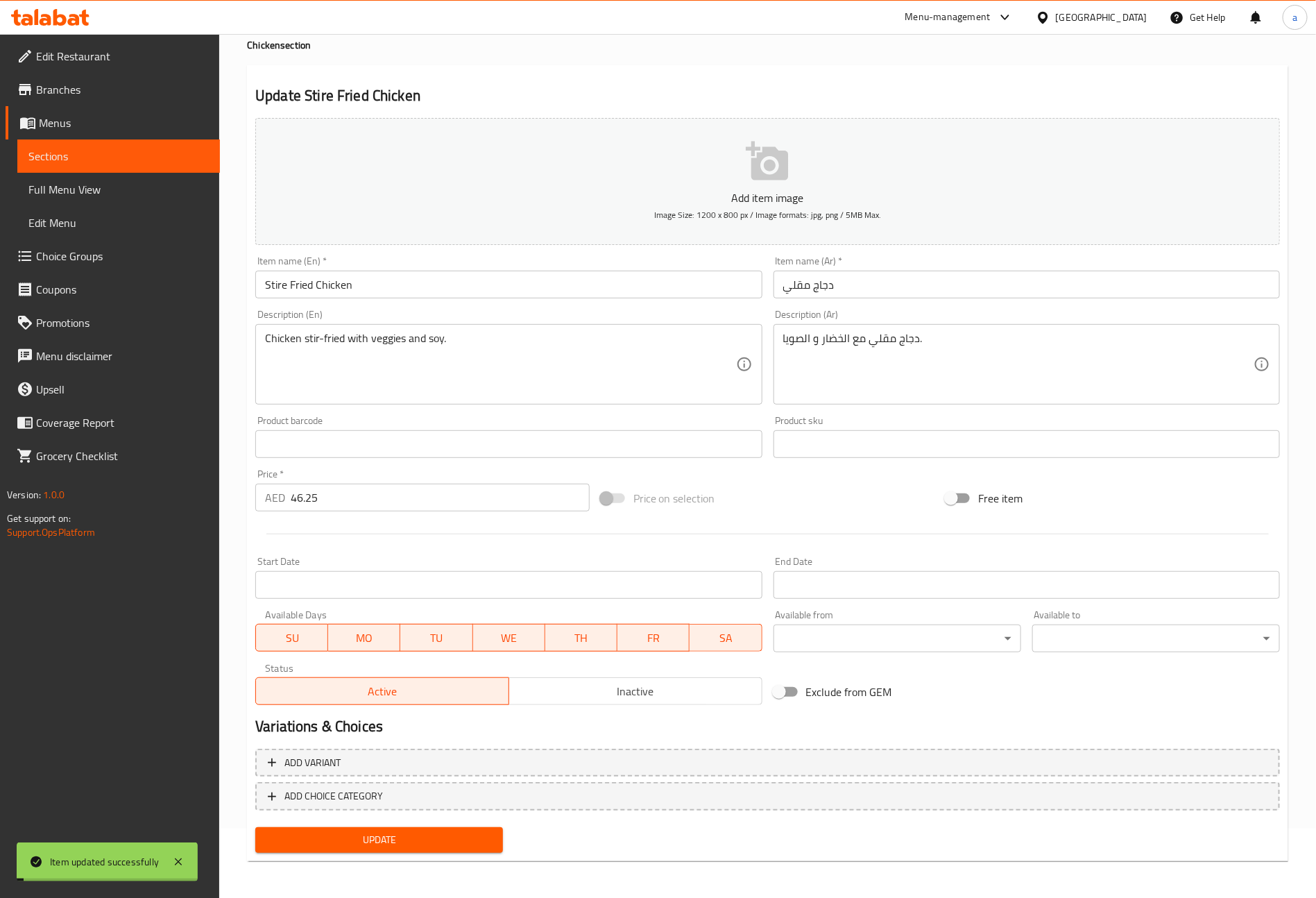
click at [78, 154] on span "Sections" at bounding box center [119, 157] width 180 height 17
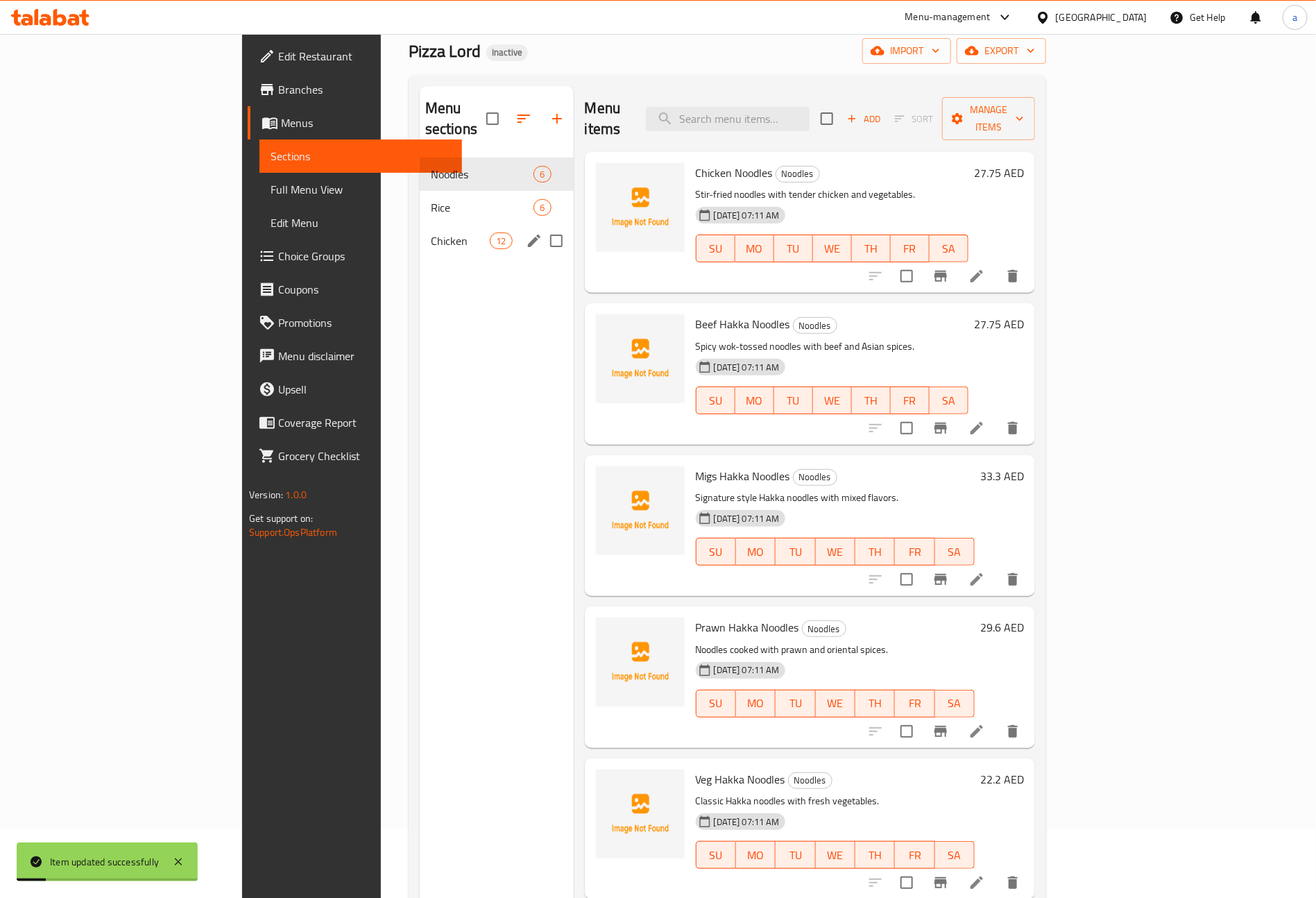
click at [431, 232] on span "Chicken" at bounding box center [461, 241] width 59 height 17
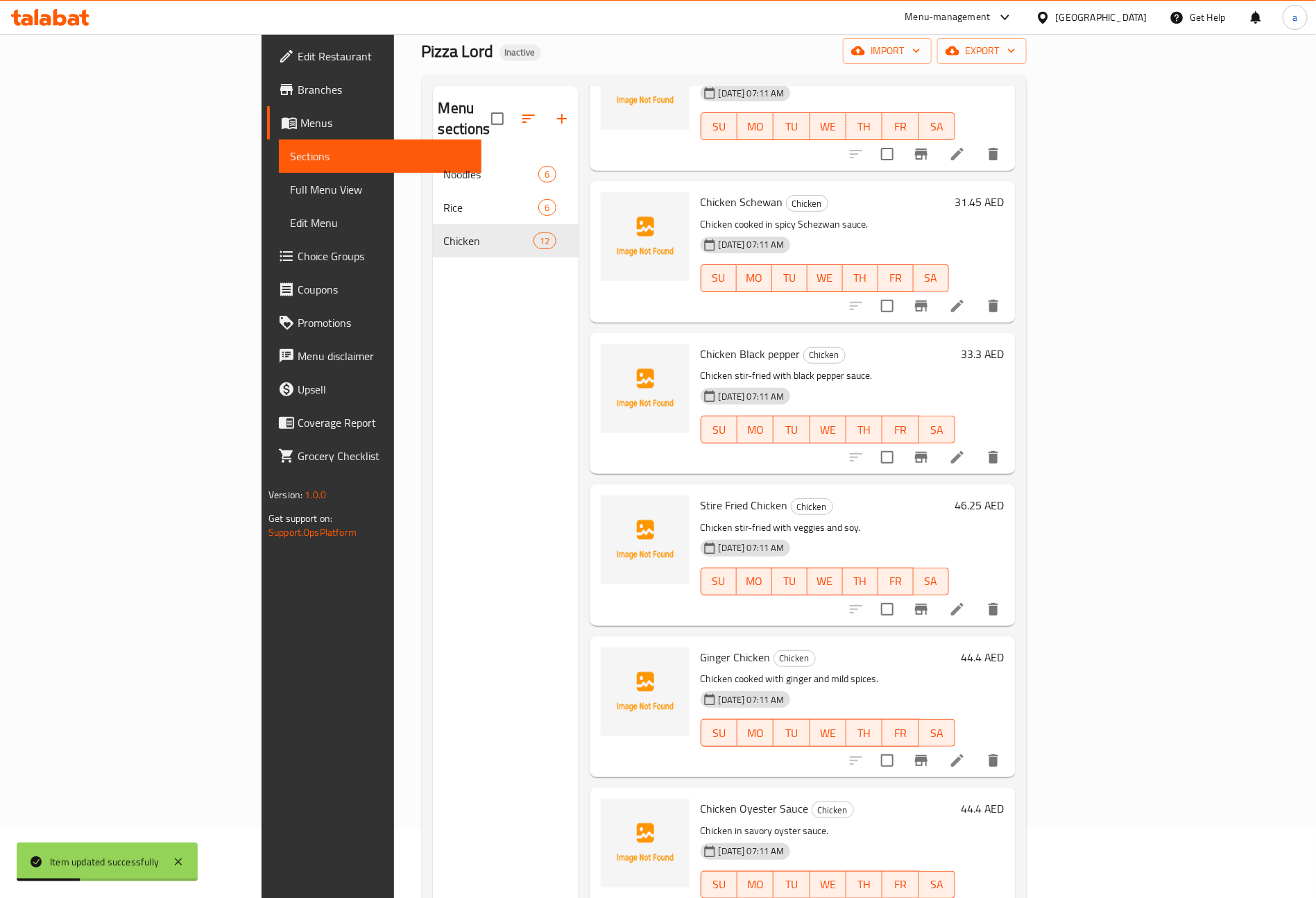
scroll to position [955, 0]
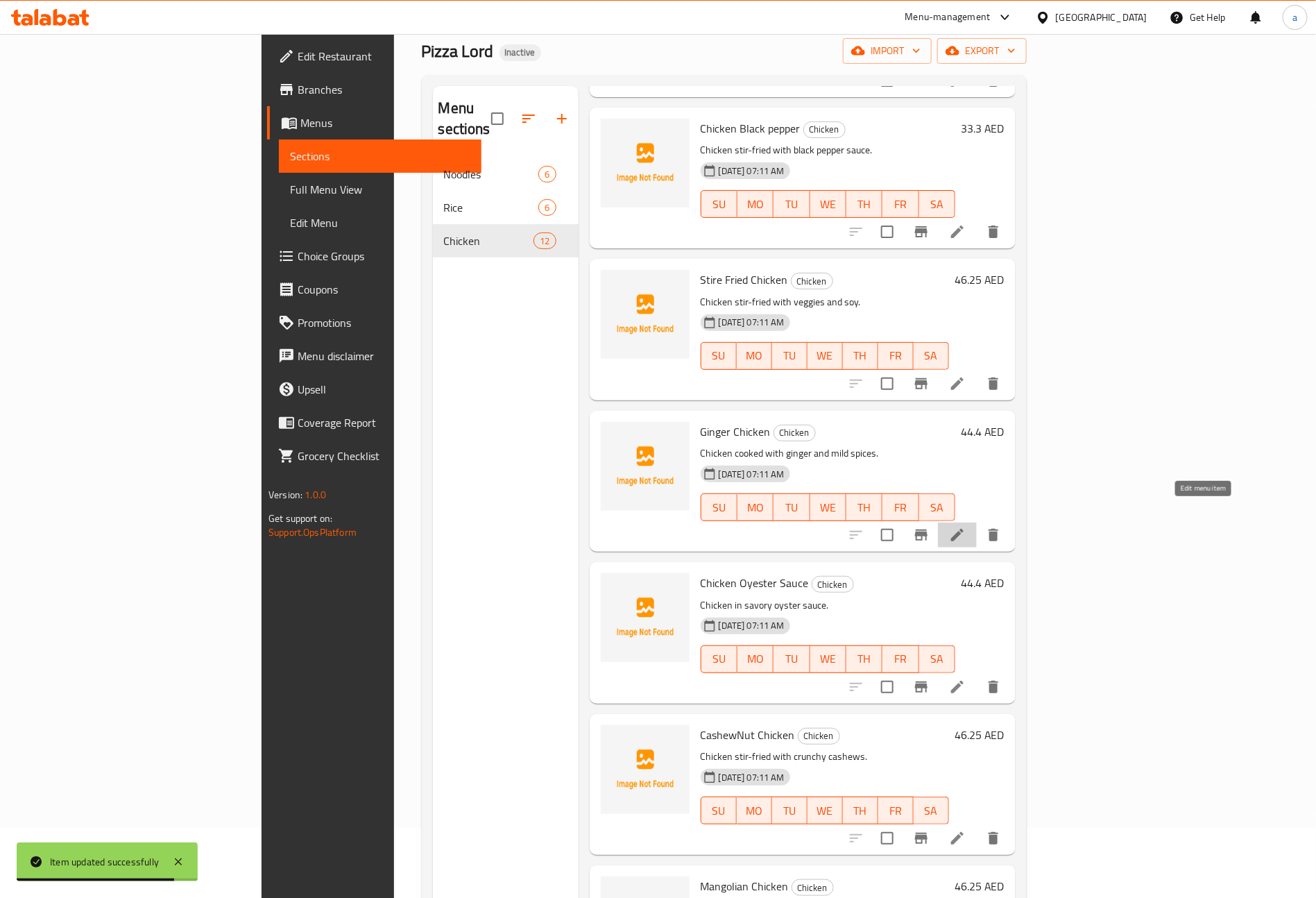
click at [965, 527] on icon at bounding box center [958, 535] width 17 height 17
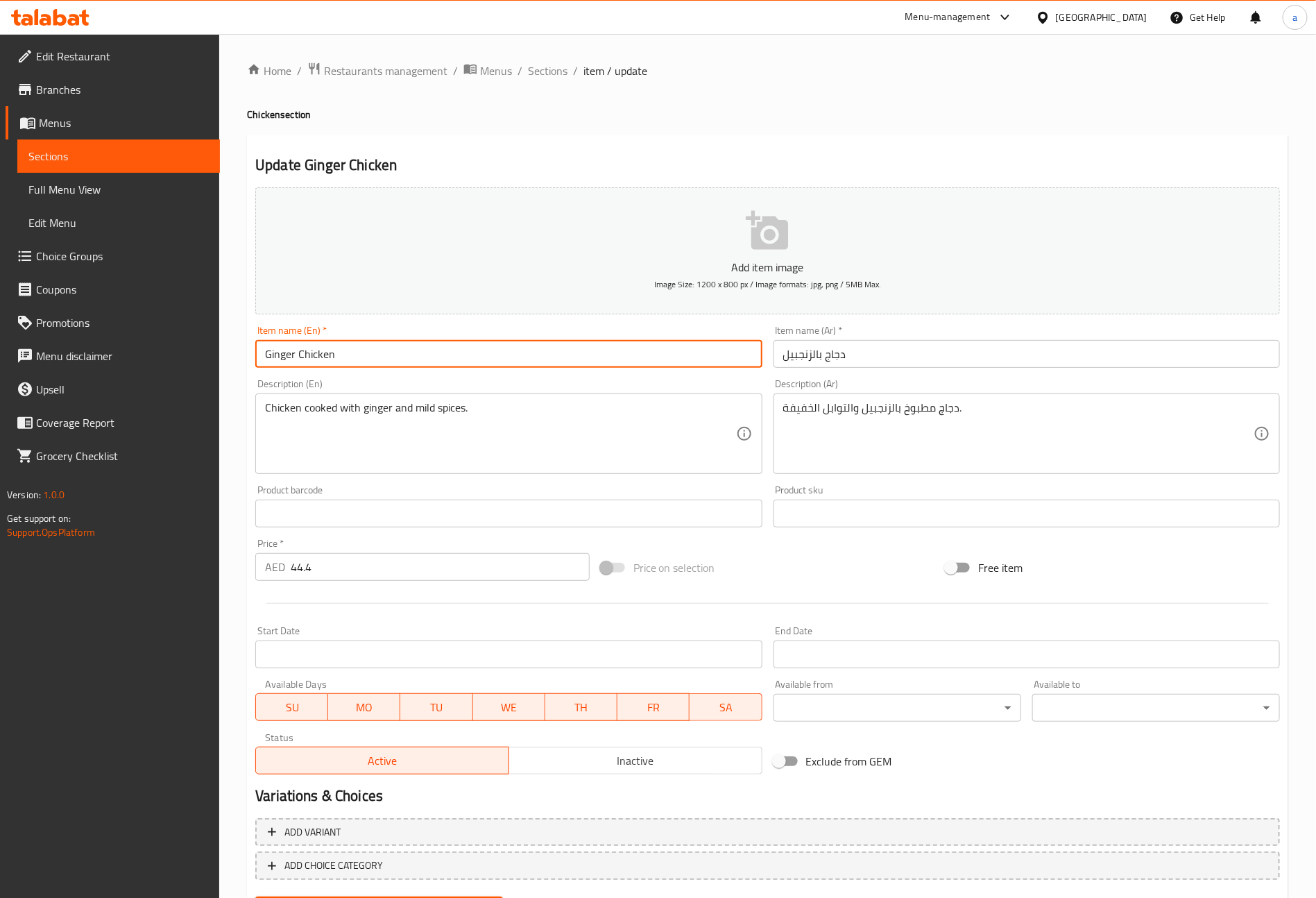
click at [290, 359] on input "Ginger Chicken" at bounding box center [509, 353] width 506 height 28
drag, startPoint x: 292, startPoint y: 358, endPoint x: 228, endPoint y: 342, distance: 66.0
click at [198, 342] on div "Edit Restaurant Branches Menus Sections Full Menu View Edit Menu Choice Groups …" at bounding box center [658, 502] width 1316 height 935
click at [307, 359] on input "Ginger Chicken" at bounding box center [509, 353] width 506 height 28
drag, startPoint x: 298, startPoint y: 354, endPoint x: 241, endPoint y: 352, distance: 57.0
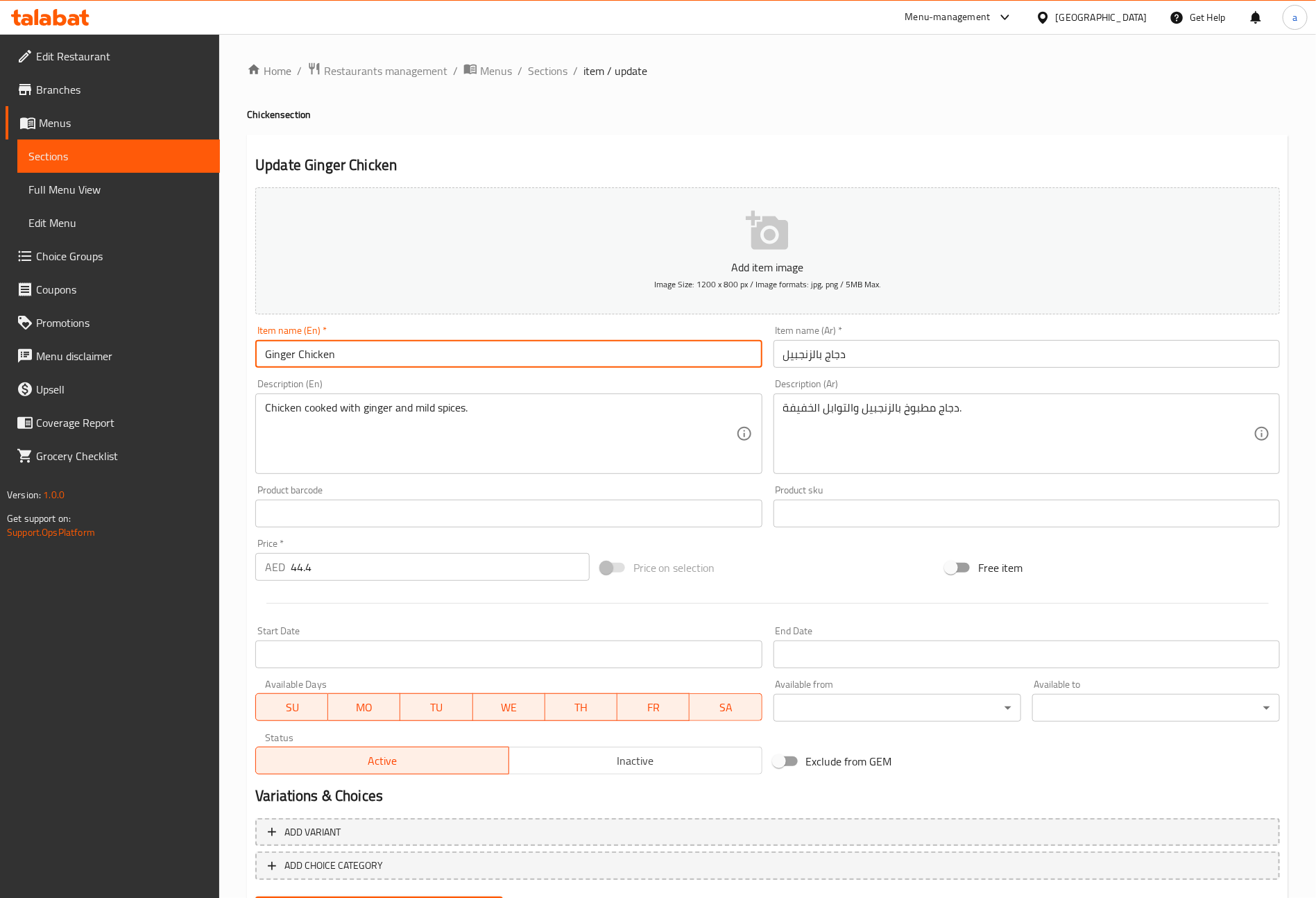
click at [242, 352] on div "Home / Restaurants management / Menus / Sections / item / update Chicken sectio…" at bounding box center [767, 502] width 1097 height 935
drag, startPoint x: 898, startPoint y: 411, endPoint x: 685, endPoint y: 424, distance: 213.4
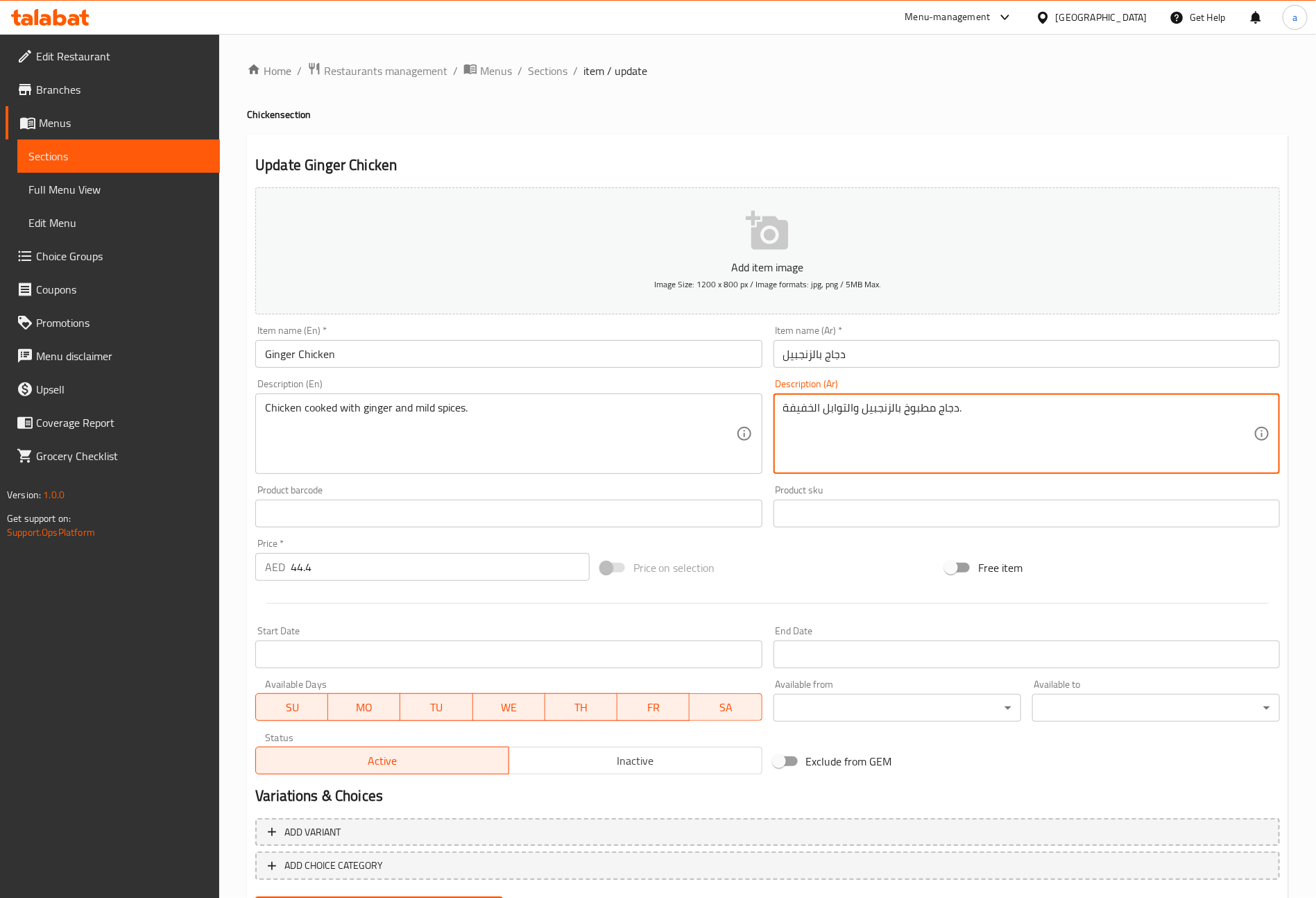
click at [955, 407] on textarea "دجاج مطبوخ بالزنجبيل والتوابل الخفيفة." at bounding box center [1018, 435] width 470 height 66
drag, startPoint x: 900, startPoint y: 409, endPoint x: 694, endPoint y: 423, distance: 206.5
click at [678, 424] on div "Add item image Image Size: 1200 x 800 px / Image formats: jpg, png / 5MB Max. I…" at bounding box center [767, 481] width 1036 height 598
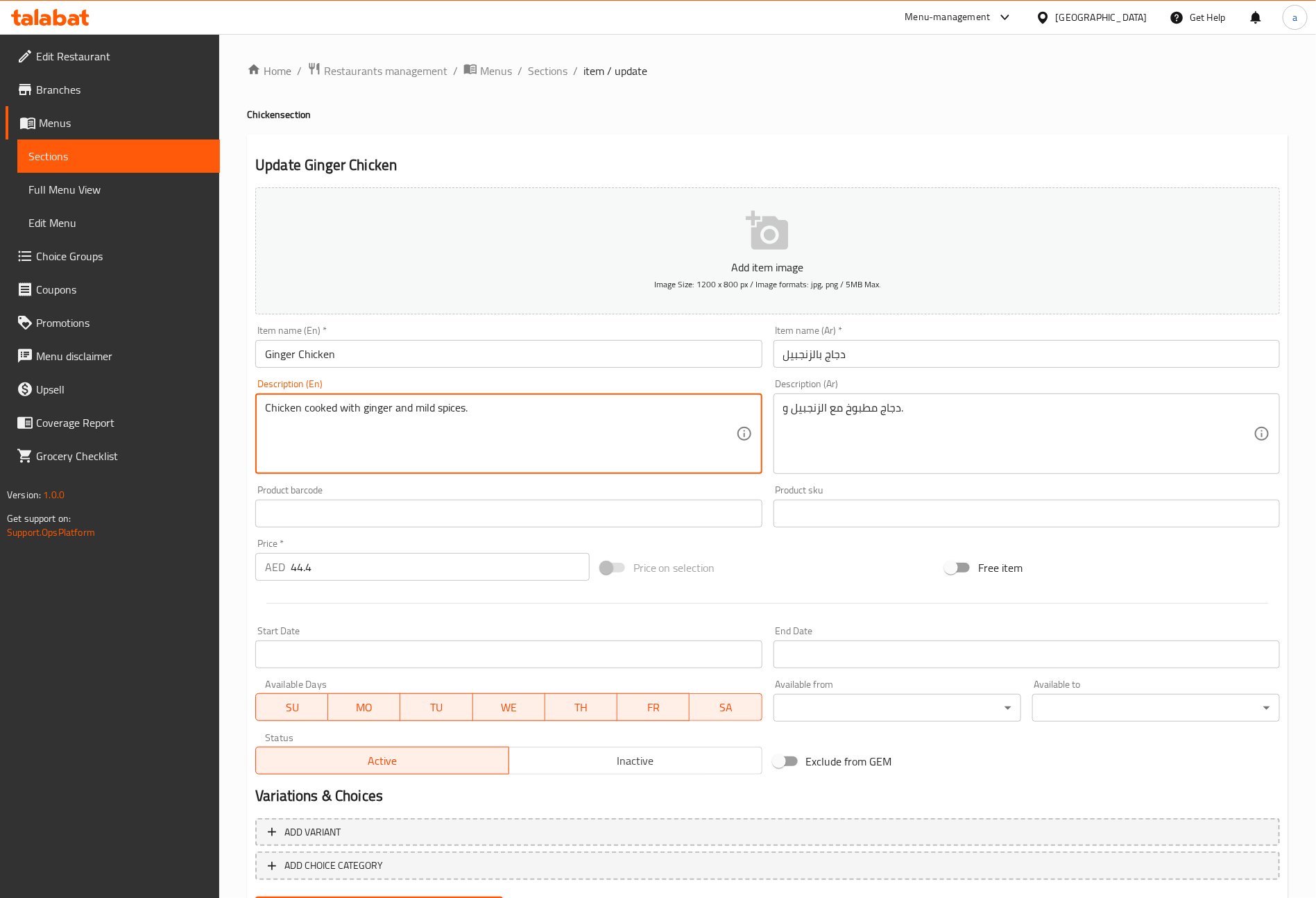
drag, startPoint x: 417, startPoint y: 410, endPoint x: 464, endPoint y: 414, distance: 47.2
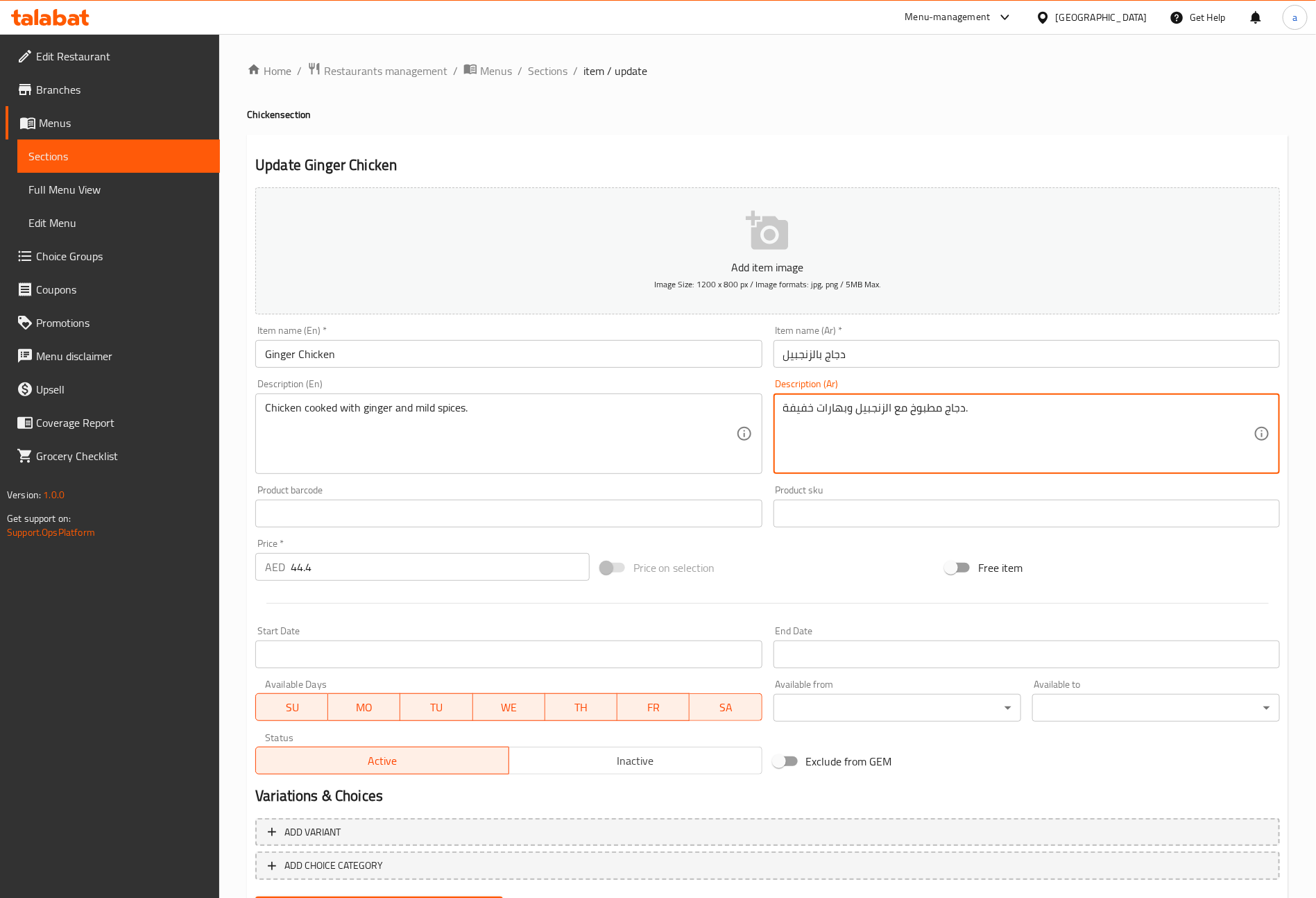
scroll to position [69, 0]
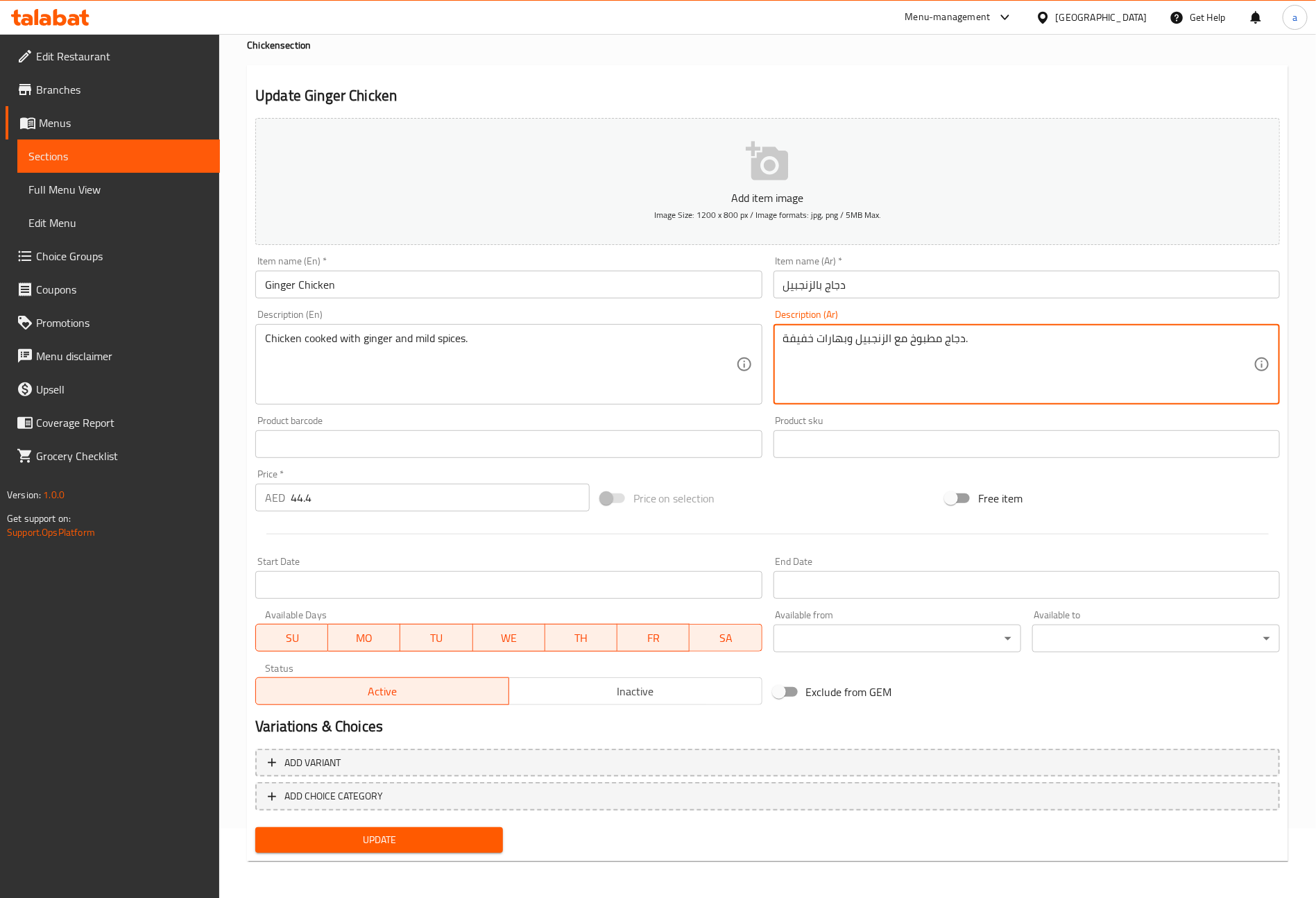
type textarea "دجاج مطبوخ مع الزنجبيل وبهارات خفيفة."
click at [456, 841] on span "Update" at bounding box center [379, 840] width 225 height 17
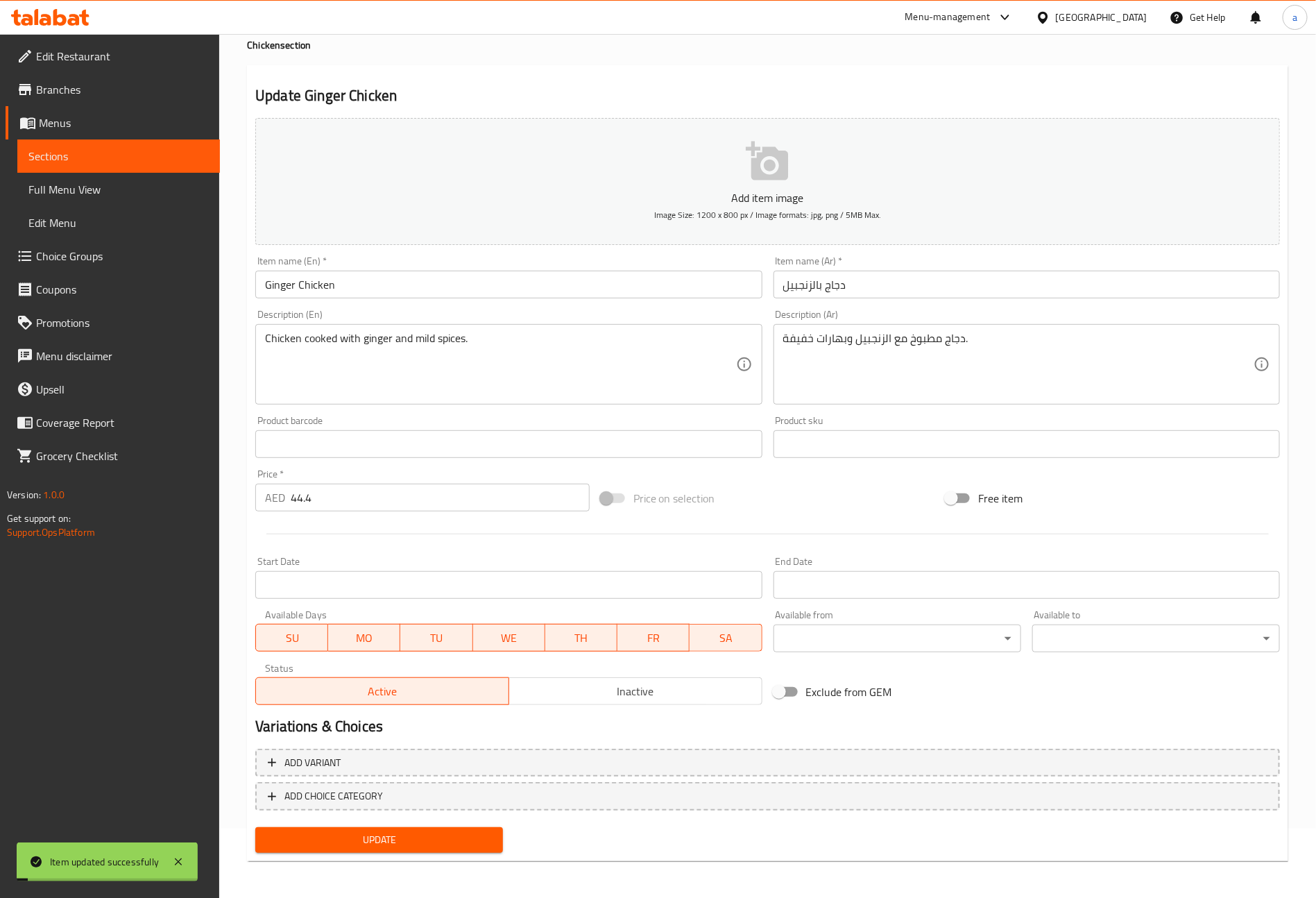
click at [100, 157] on span "Sections" at bounding box center [119, 157] width 180 height 17
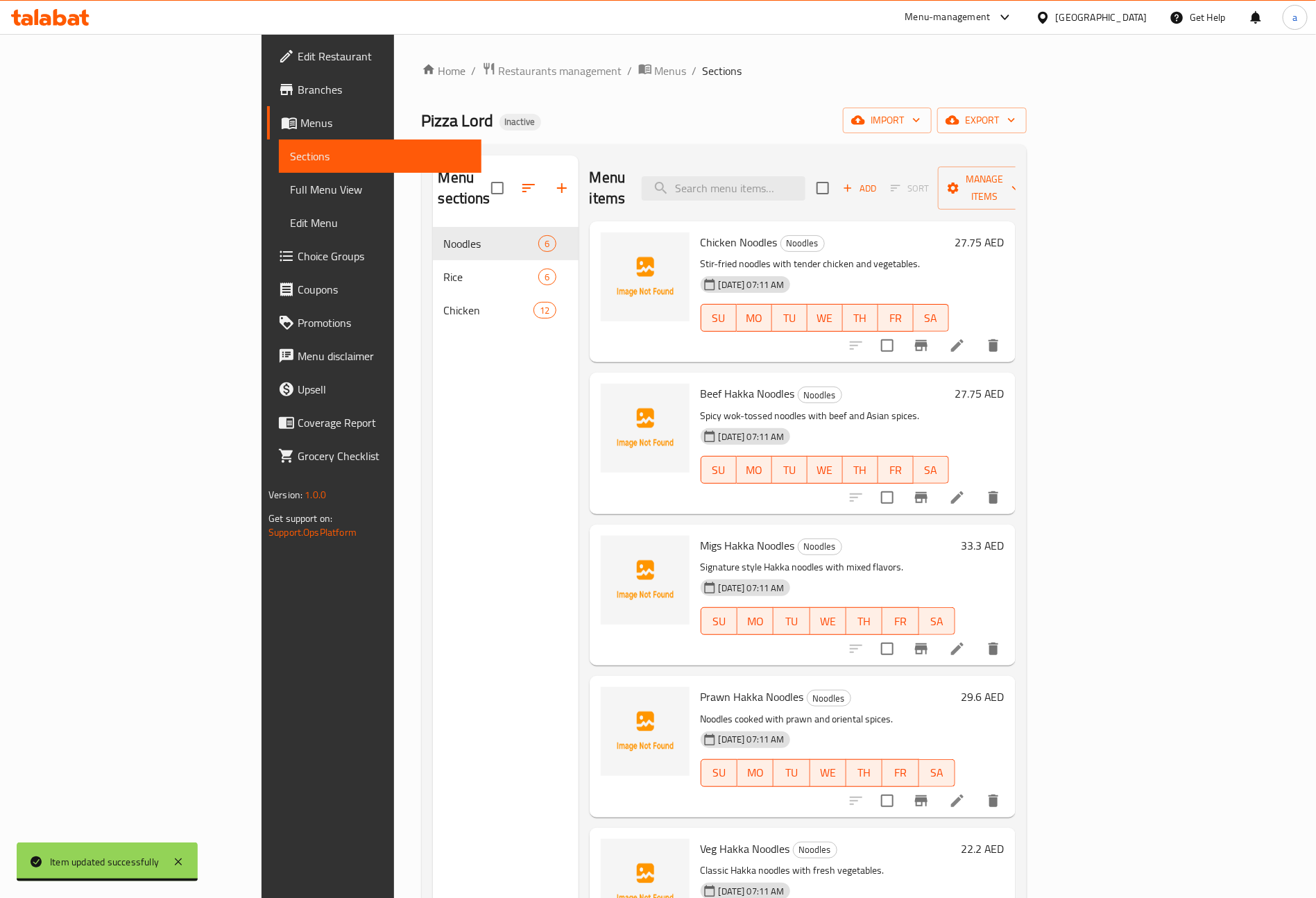
click at [433, 269] on div "Rice 6" at bounding box center [506, 276] width 146 height 33
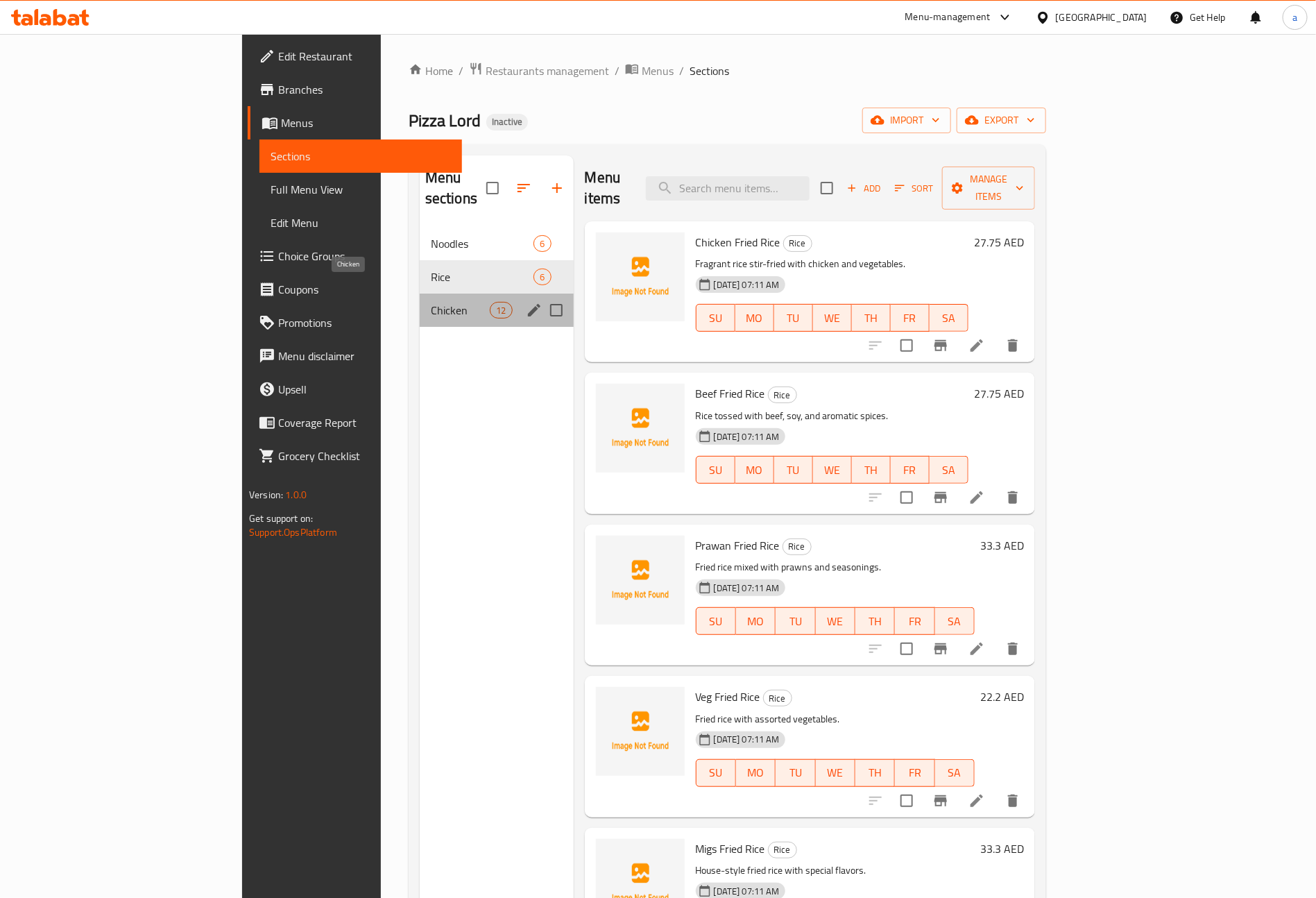
click at [431, 302] on span "Chicken" at bounding box center [461, 310] width 59 height 17
click at [542, 296] on input "Menu sections" at bounding box center [556, 310] width 29 height 29
checkbox input "true"
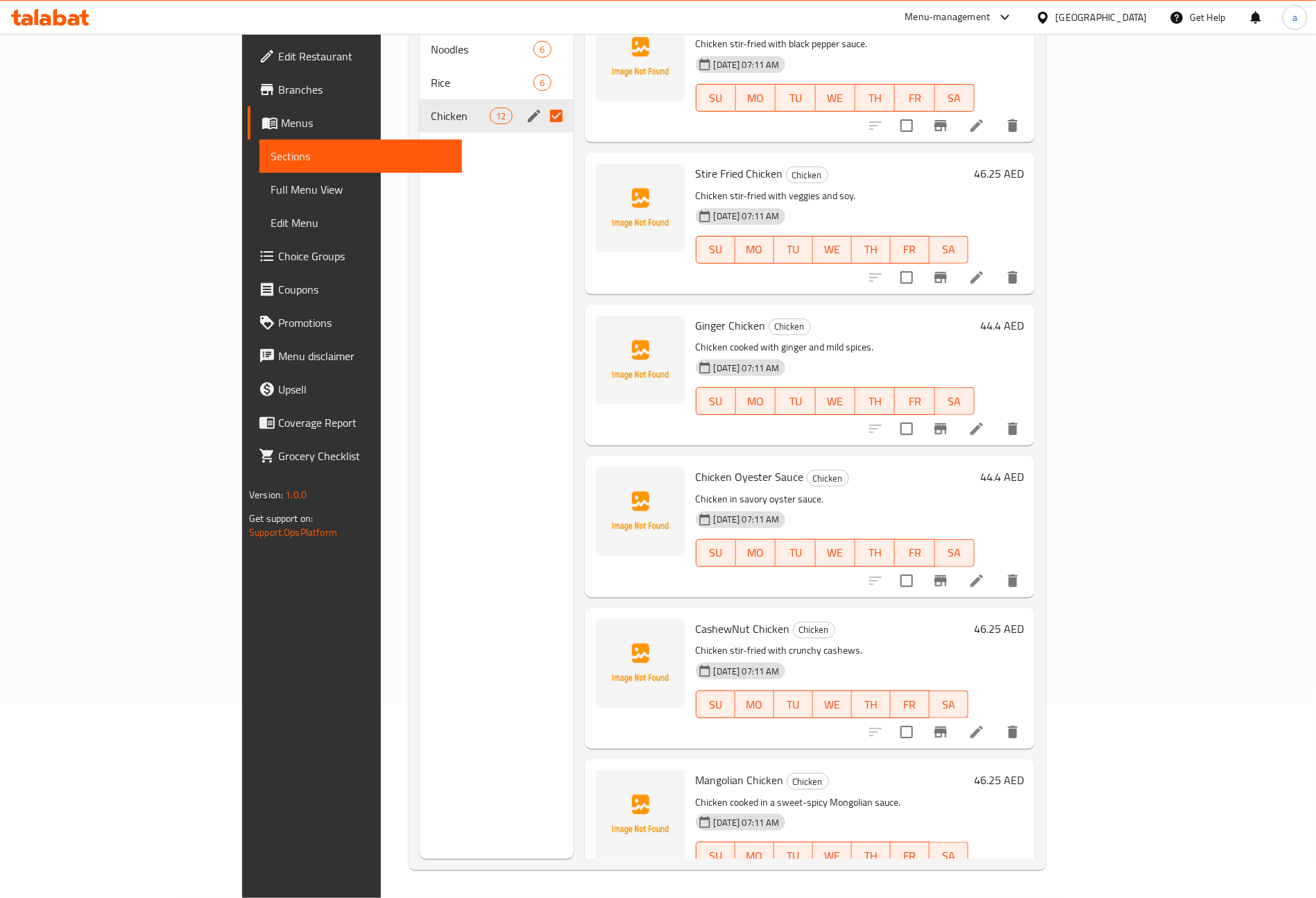
scroll to position [937, 0]
click at [997, 567] on li at bounding box center [977, 579] width 39 height 25
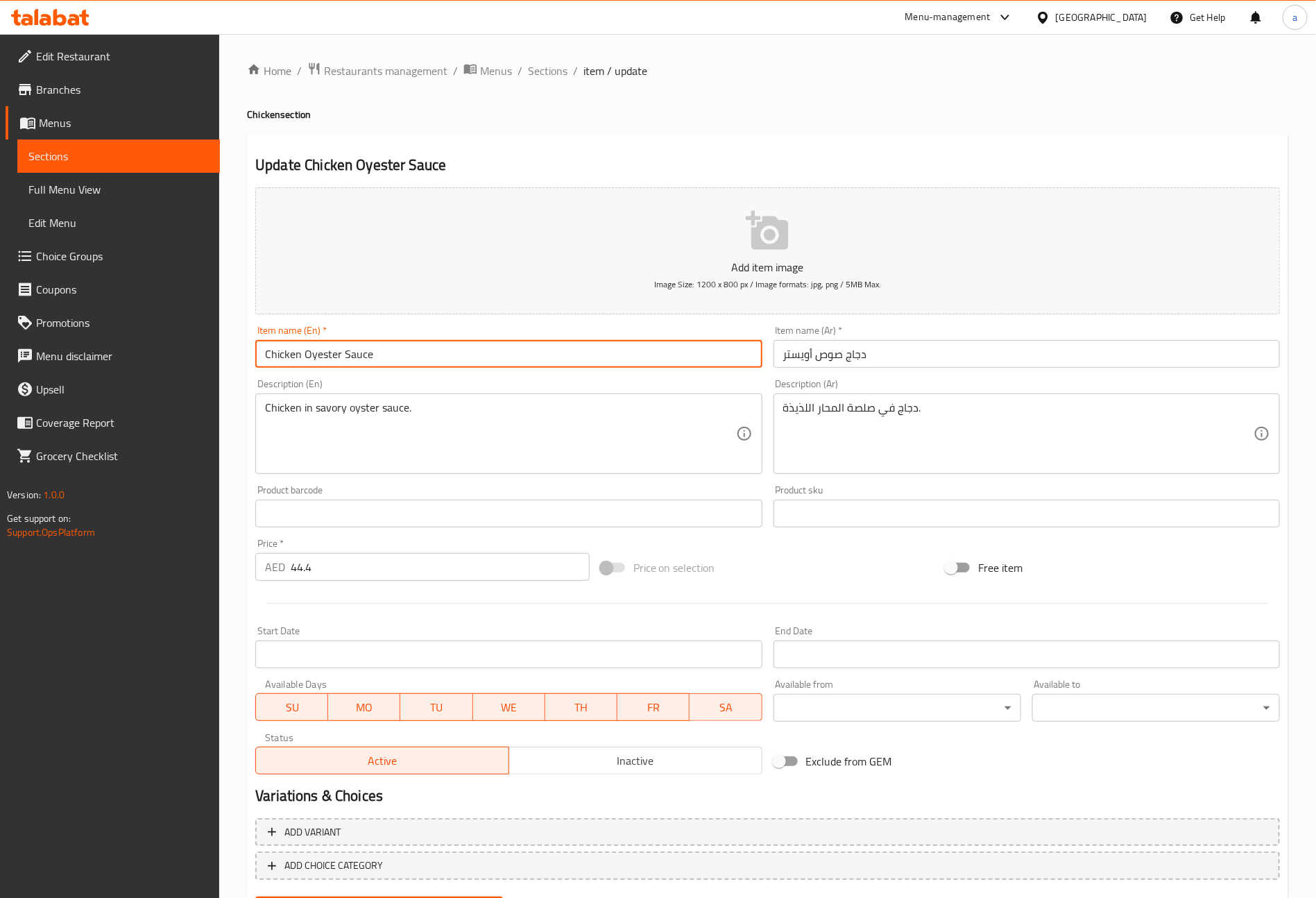
drag, startPoint x: 338, startPoint y: 356, endPoint x: 321, endPoint y: 363, distance: 18.4
click at [321, 363] on input "Chicken Oyester Sauce" at bounding box center [509, 353] width 506 height 28
click at [357, 367] on input "Chicken Oyester Sauce" at bounding box center [509, 353] width 506 height 28
drag, startPoint x: 338, startPoint y: 356, endPoint x: 329, endPoint y: 356, distance: 9.0
click at [328, 356] on input "Chicken Oyester Sauce" at bounding box center [509, 353] width 506 height 28
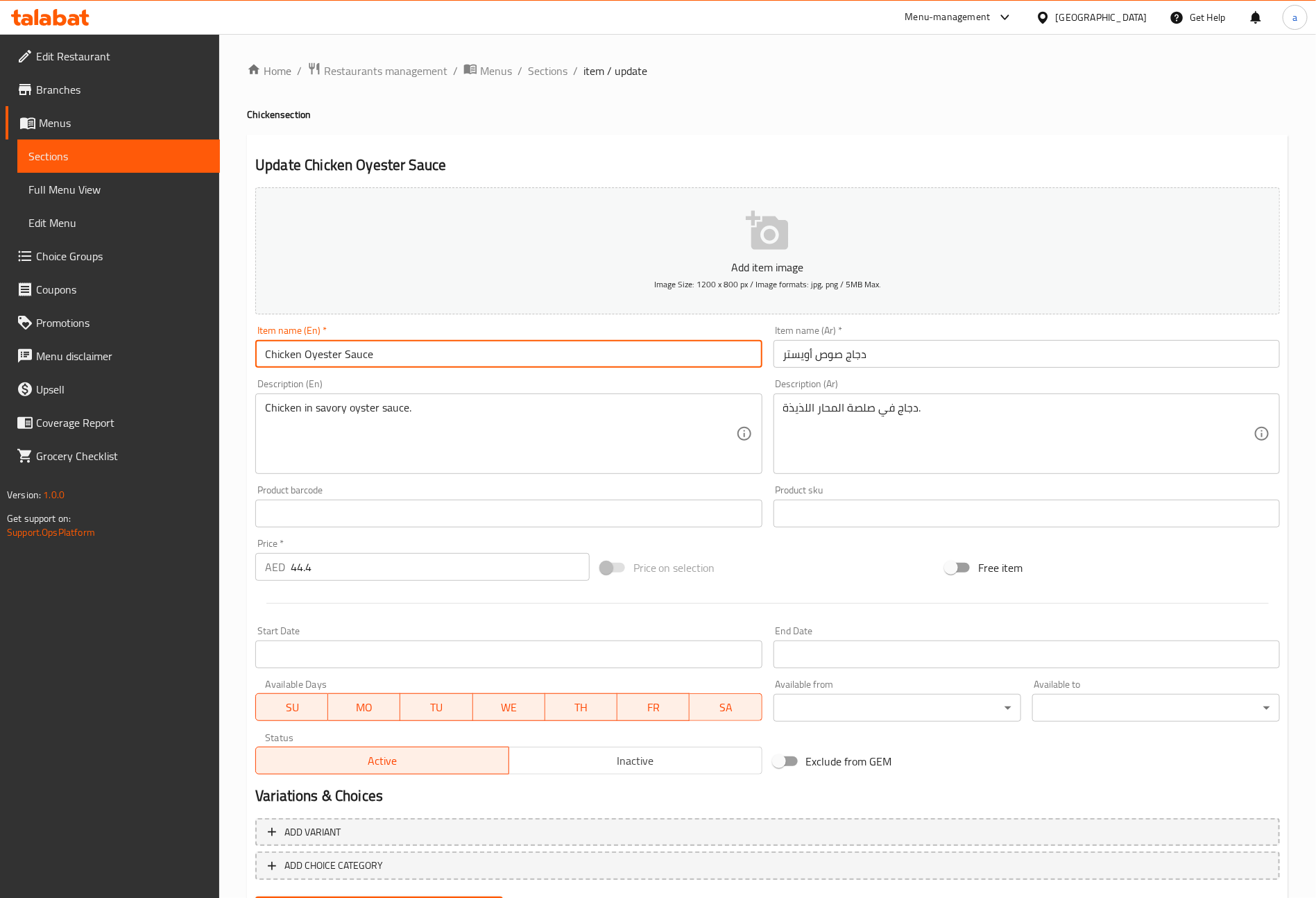
click at [348, 352] on input "Chicken Oyester Sauce" at bounding box center [509, 353] width 506 height 28
drag, startPoint x: 341, startPoint y: 355, endPoint x: 306, endPoint y: 364, distance: 36.1
click at [306, 364] on input "Chicken Oyester Sauce" at bounding box center [509, 353] width 506 height 28
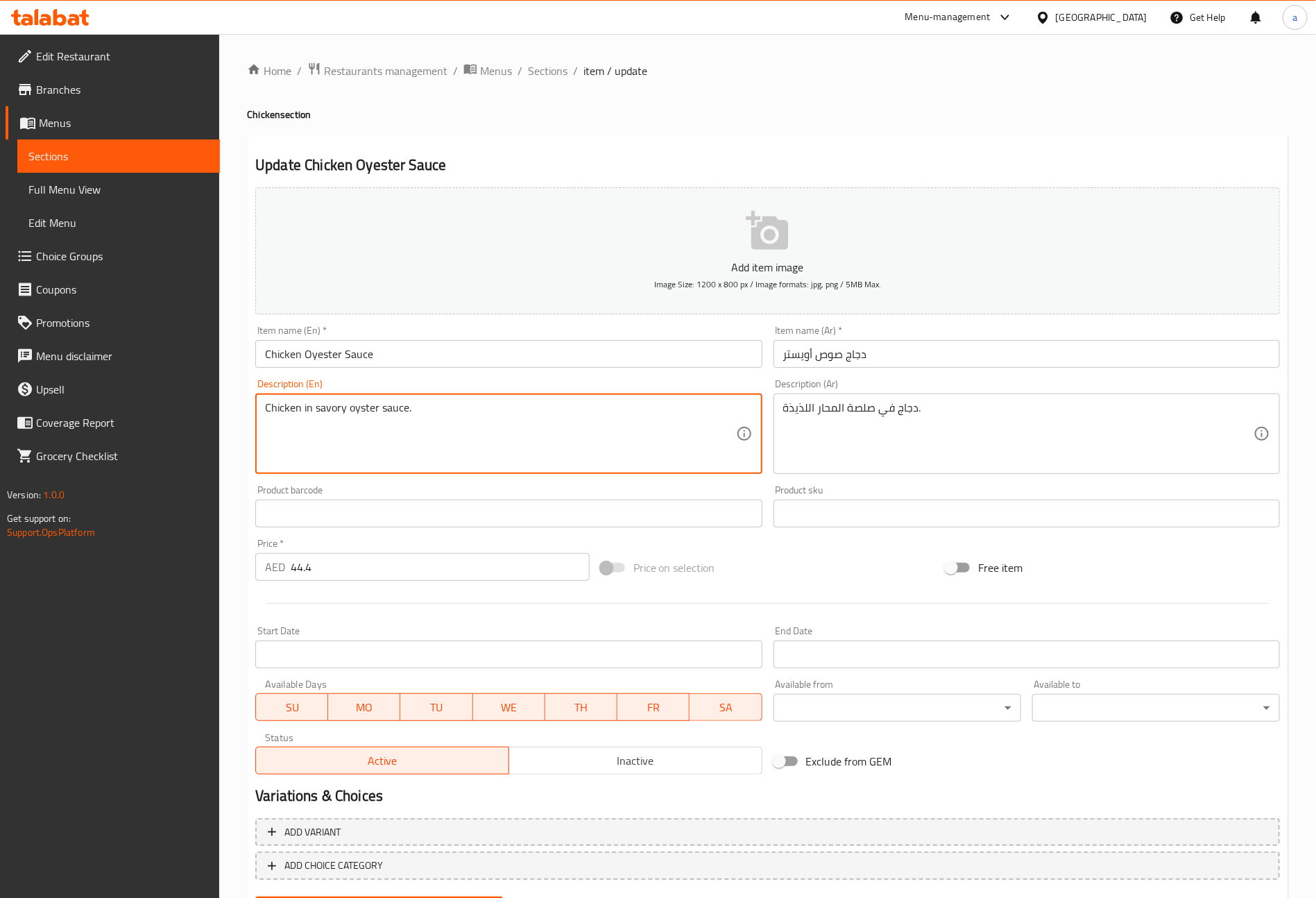
drag, startPoint x: 346, startPoint y: 410, endPoint x: 379, endPoint y: 409, distance: 33.0
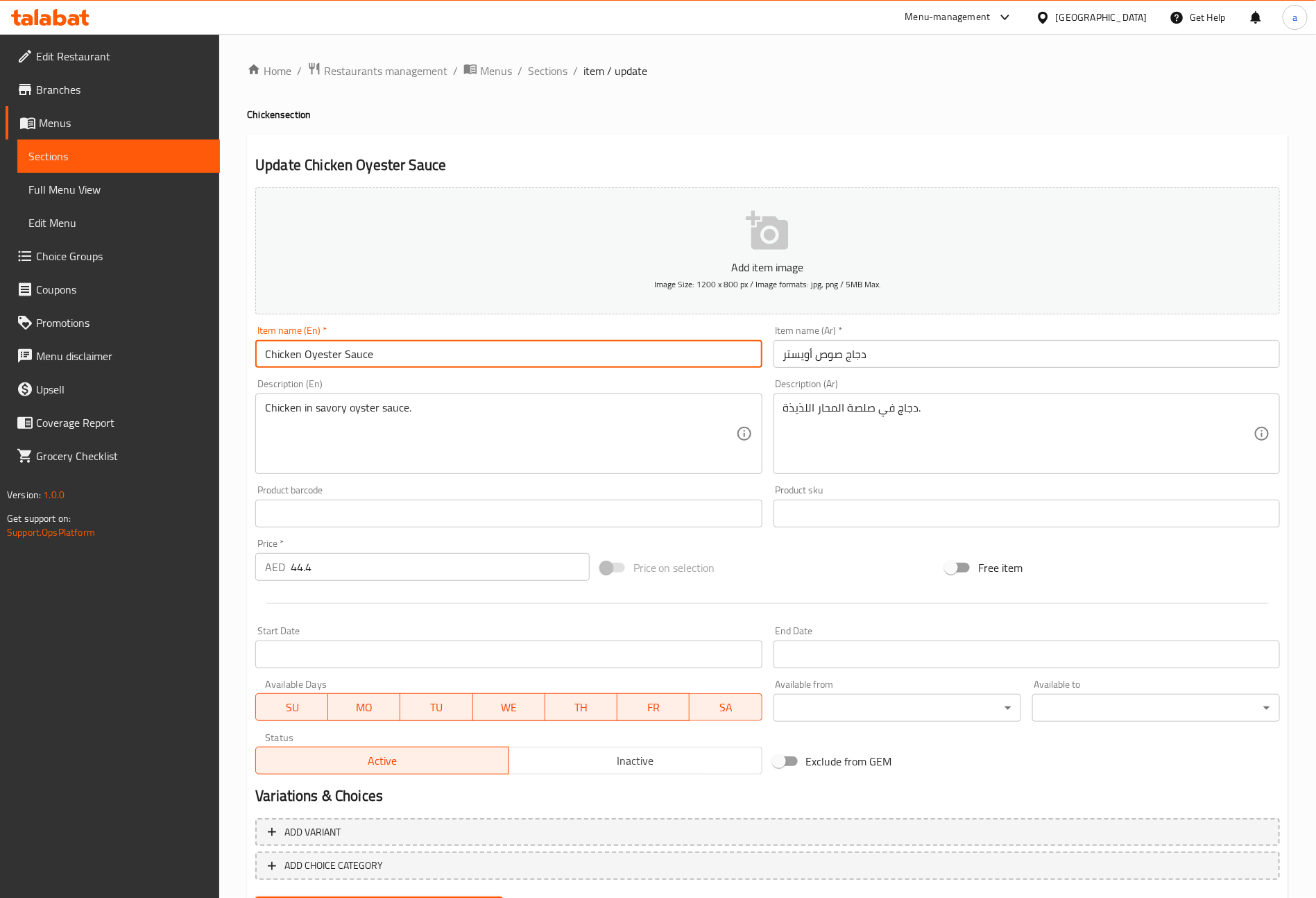
drag, startPoint x: 340, startPoint y: 352, endPoint x: 306, endPoint y: 355, distance: 34.1
click at [306, 355] on input "Chicken Oyester Sauce" at bounding box center [509, 353] width 506 height 28
paste input "oyster"
type input "Chicken oyster Sauce"
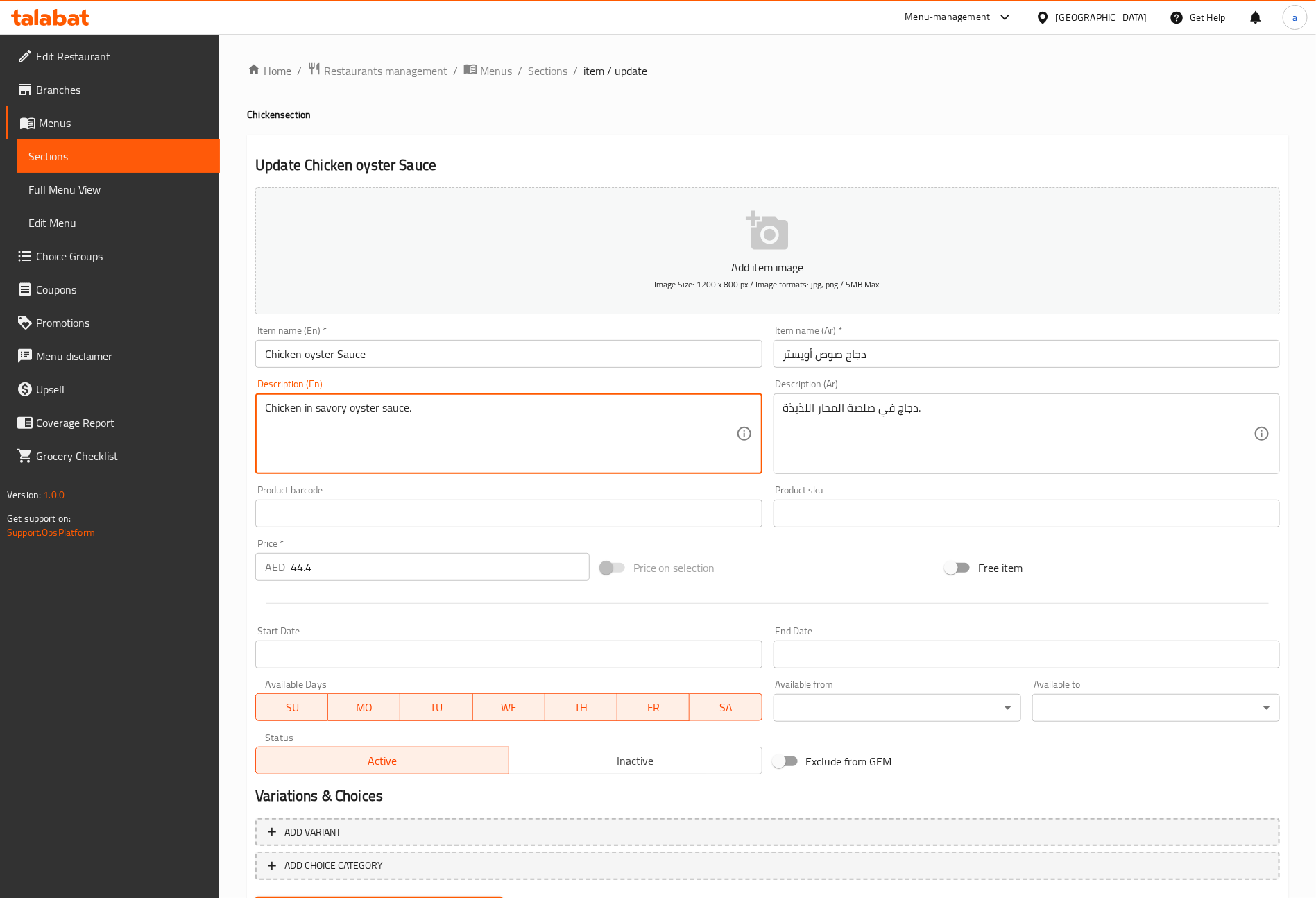
drag, startPoint x: 312, startPoint y: 405, endPoint x: 346, endPoint y: 409, distance: 34.2
click at [346, 409] on textarea "Chicken in savory oyster sauce." at bounding box center [500, 435] width 470 height 66
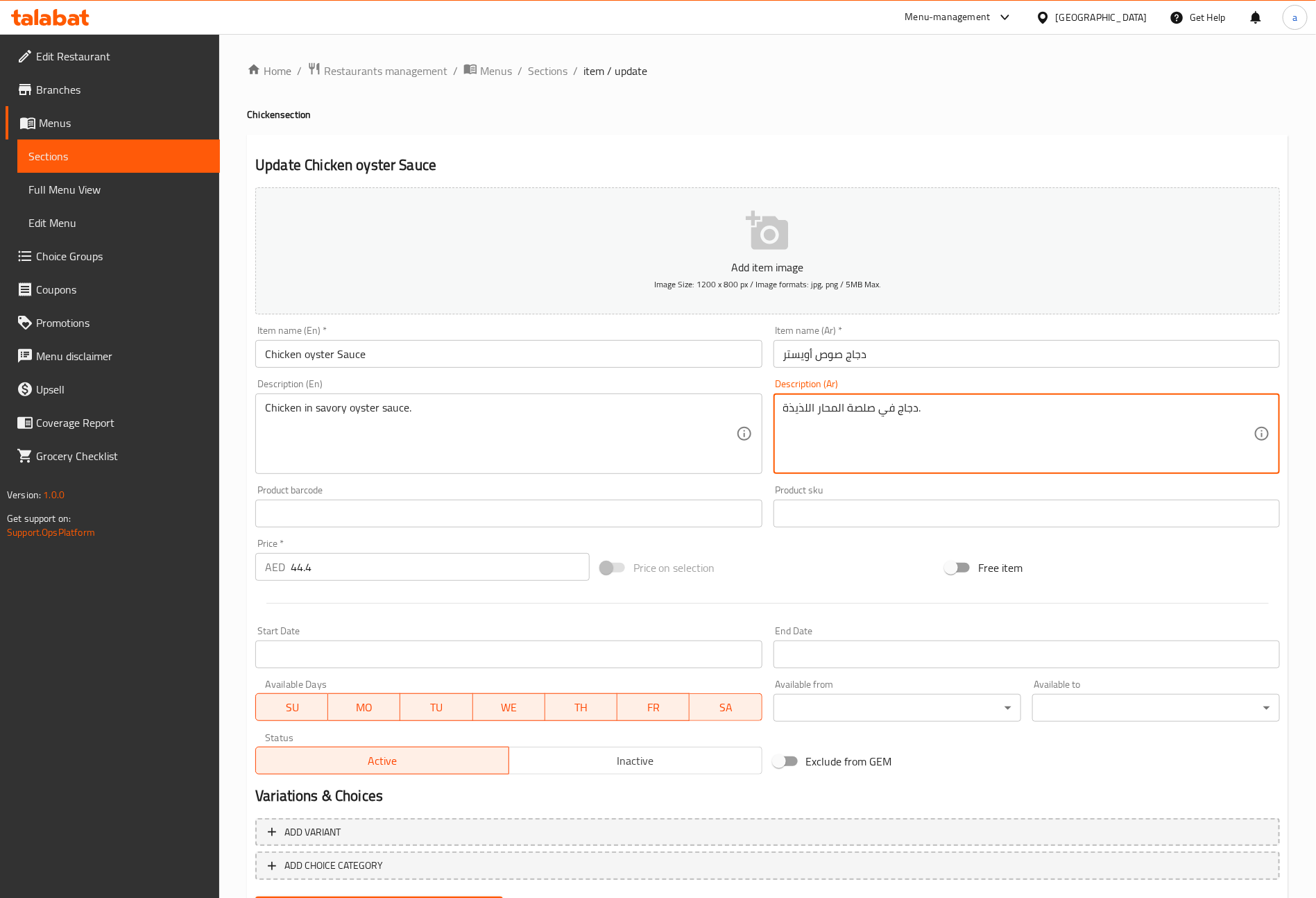
drag, startPoint x: 847, startPoint y: 411, endPoint x: 876, endPoint y: 411, distance: 29.0
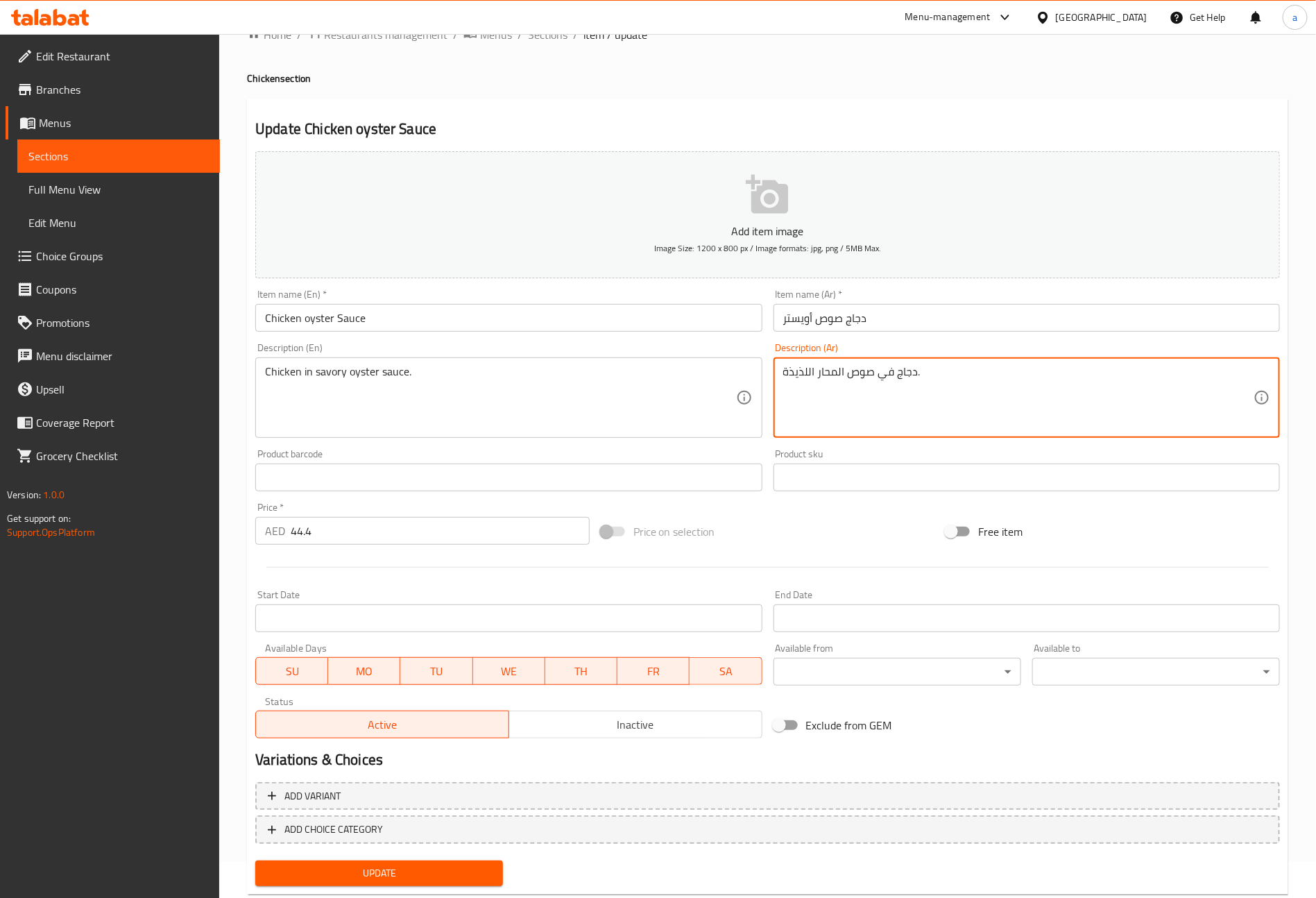
scroll to position [69, 0]
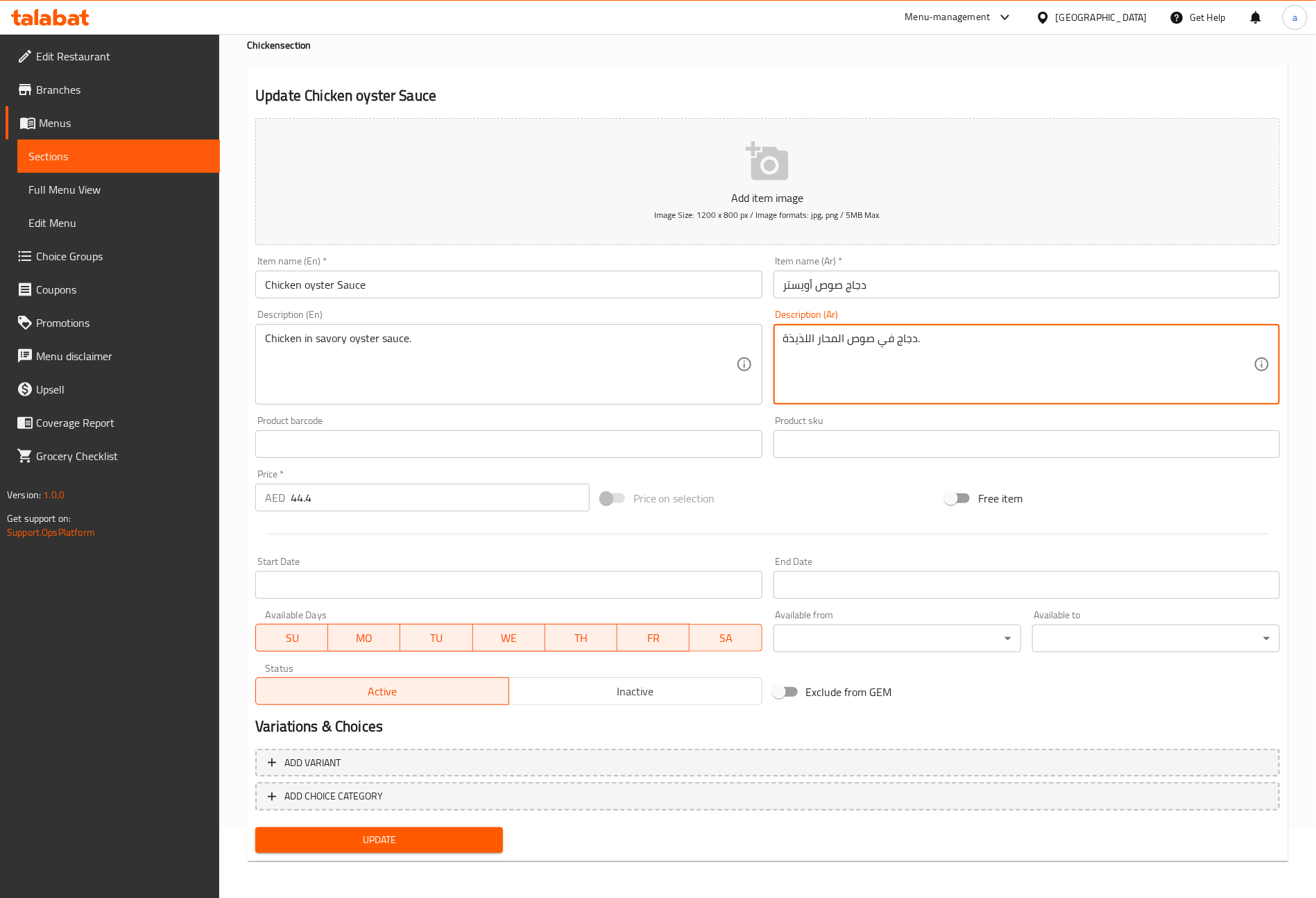
type textarea "دجاج في صوص المحار اللذيذة."
click at [423, 850] on button "Update" at bounding box center [379, 840] width 247 height 25
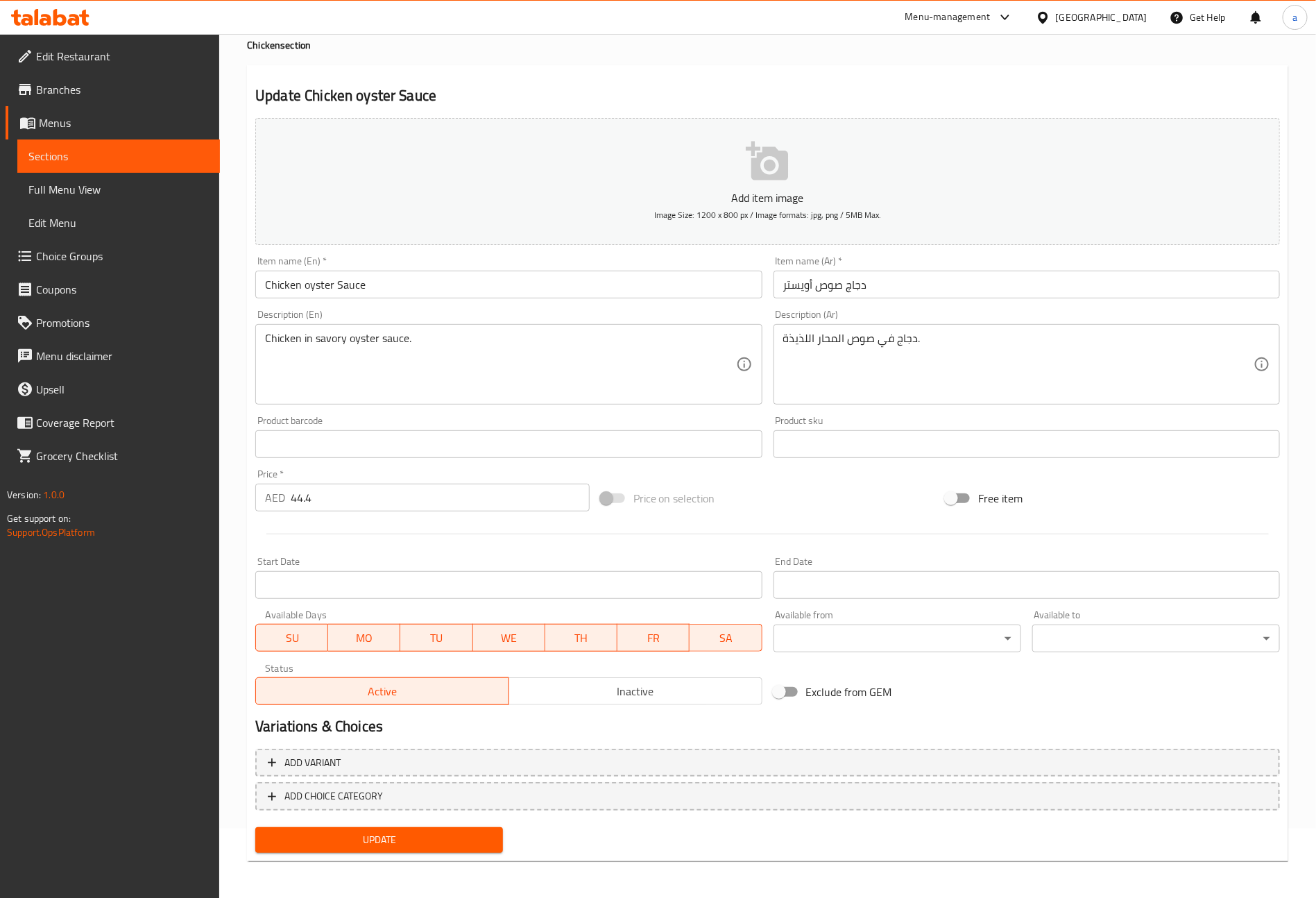
click at [136, 160] on span "Sections" at bounding box center [119, 157] width 180 height 17
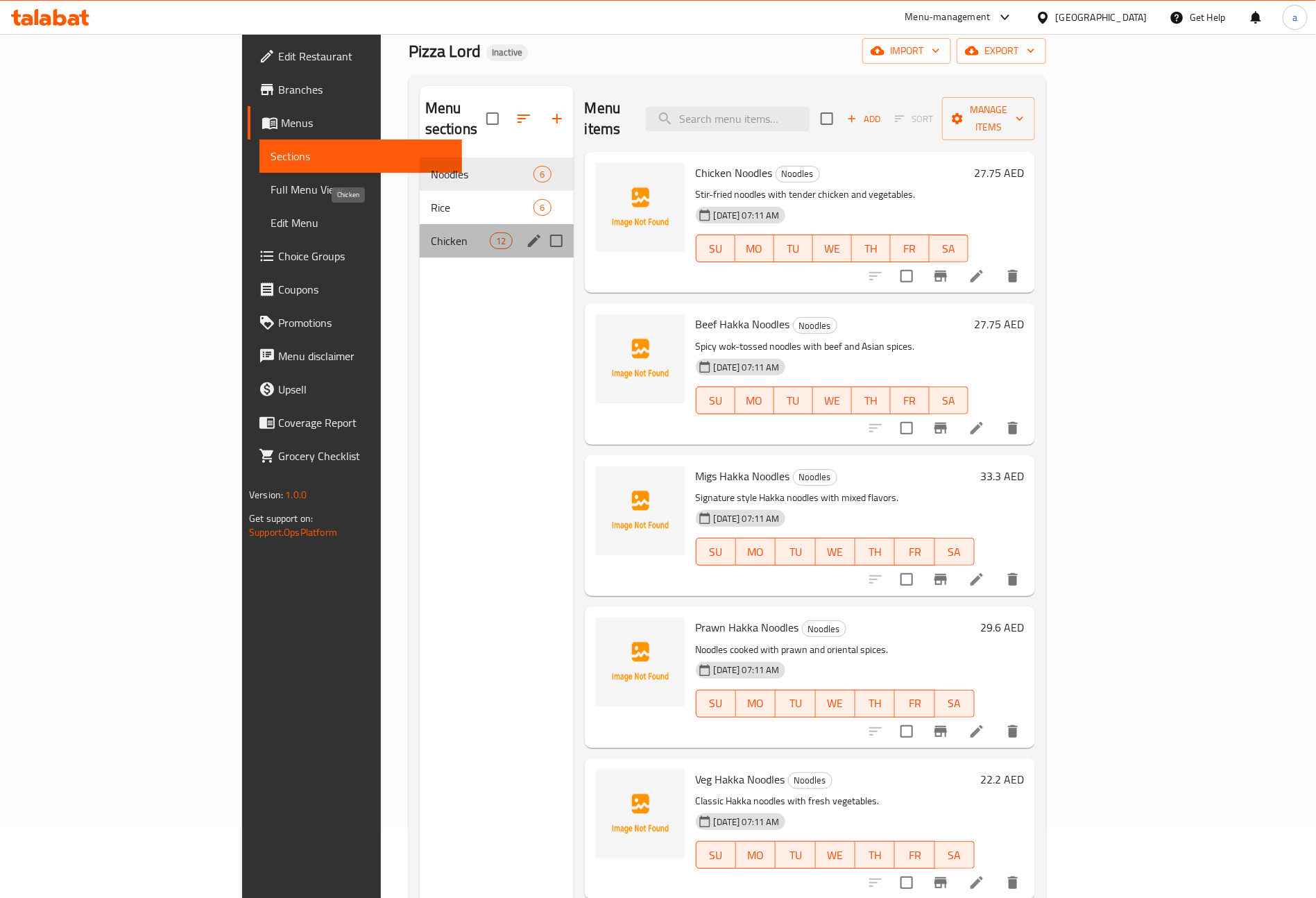
click at [431, 232] on span "Chicken" at bounding box center [461, 241] width 59 height 17
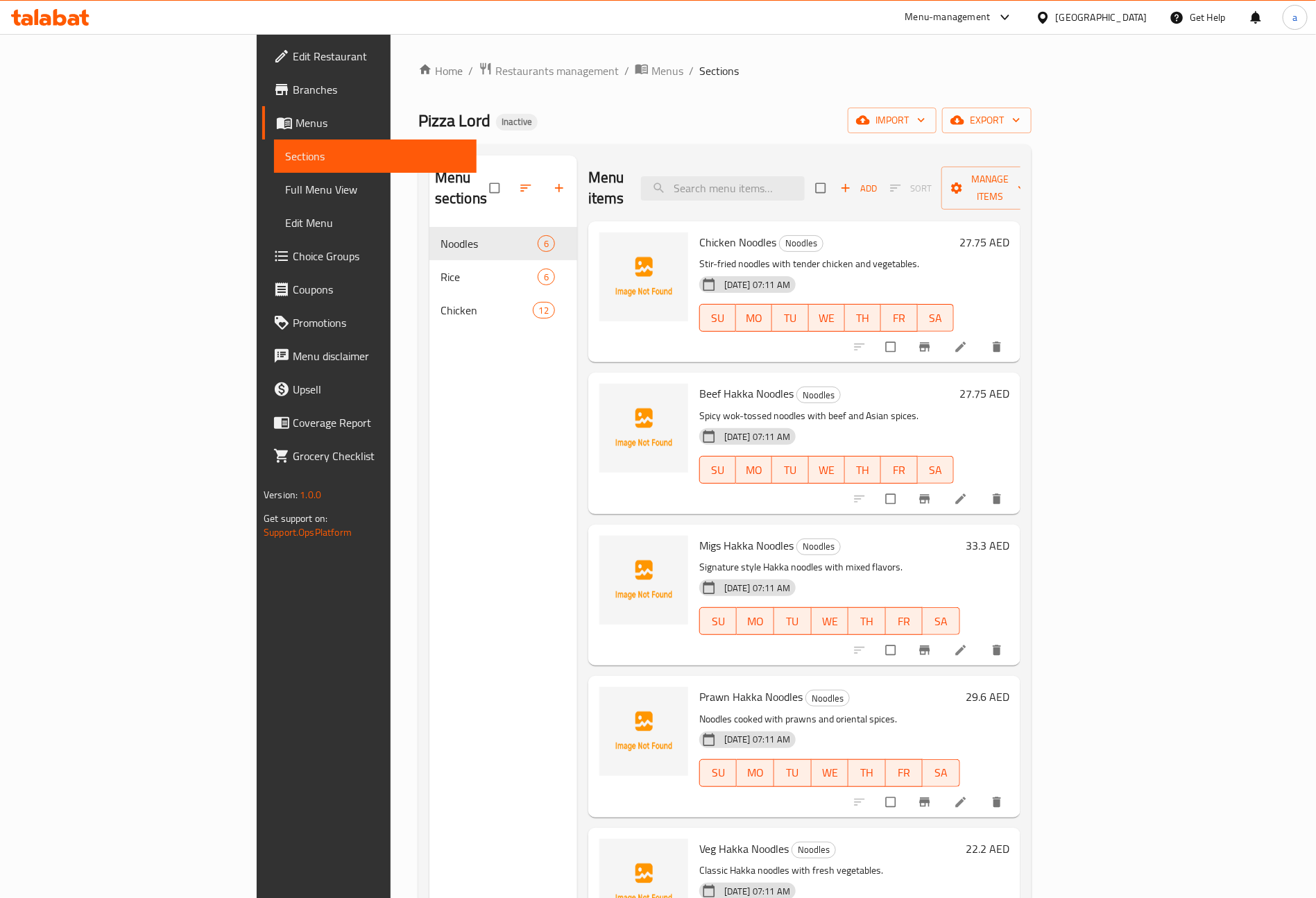
click at [285, 183] on span "Full Menu View" at bounding box center [375, 190] width 180 height 17
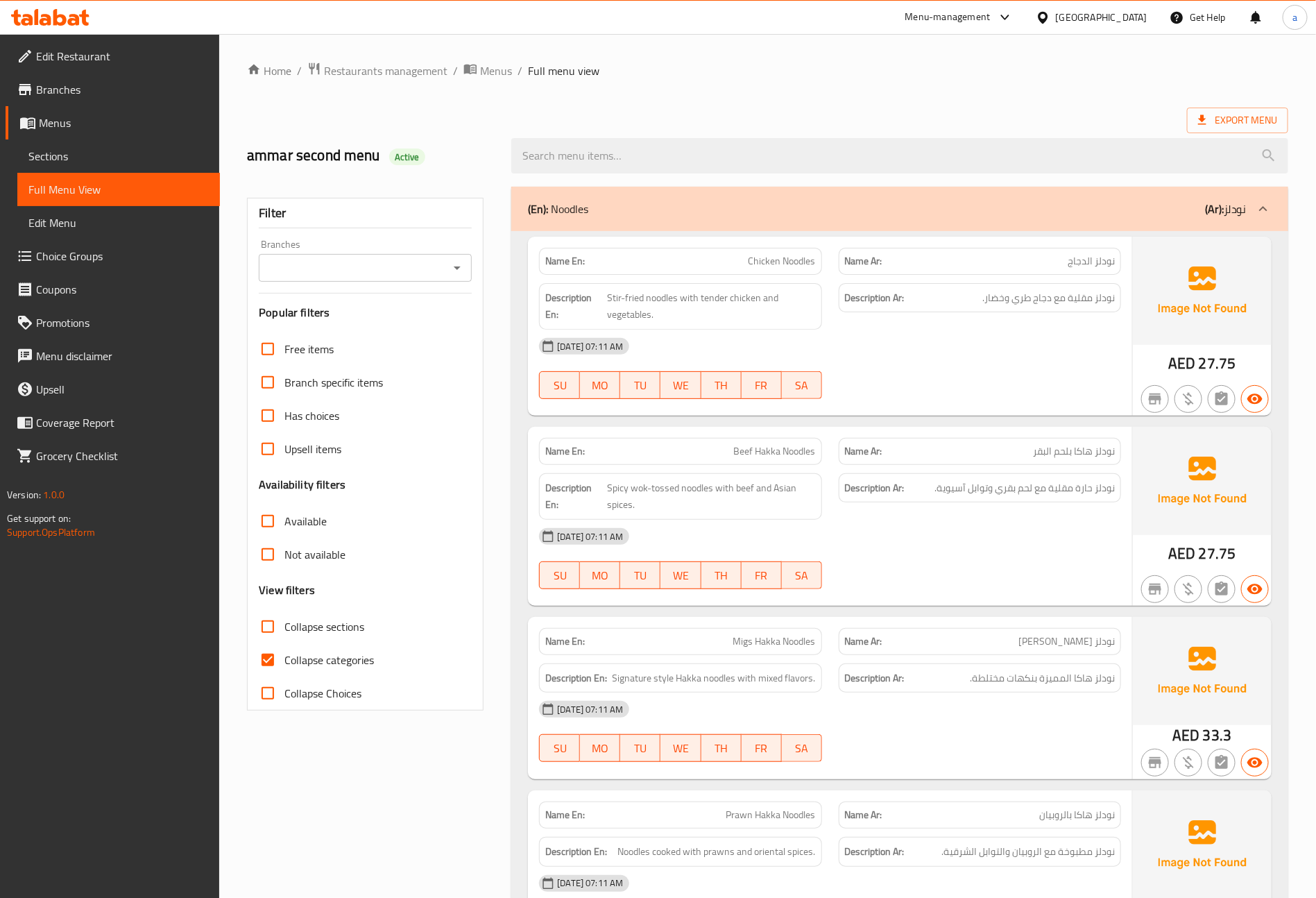
click at [310, 655] on span "Collapse categories" at bounding box center [329, 660] width 90 height 17
click at [285, 655] on input "Collapse categories" at bounding box center [268, 660] width 33 height 33
checkbox input "false"
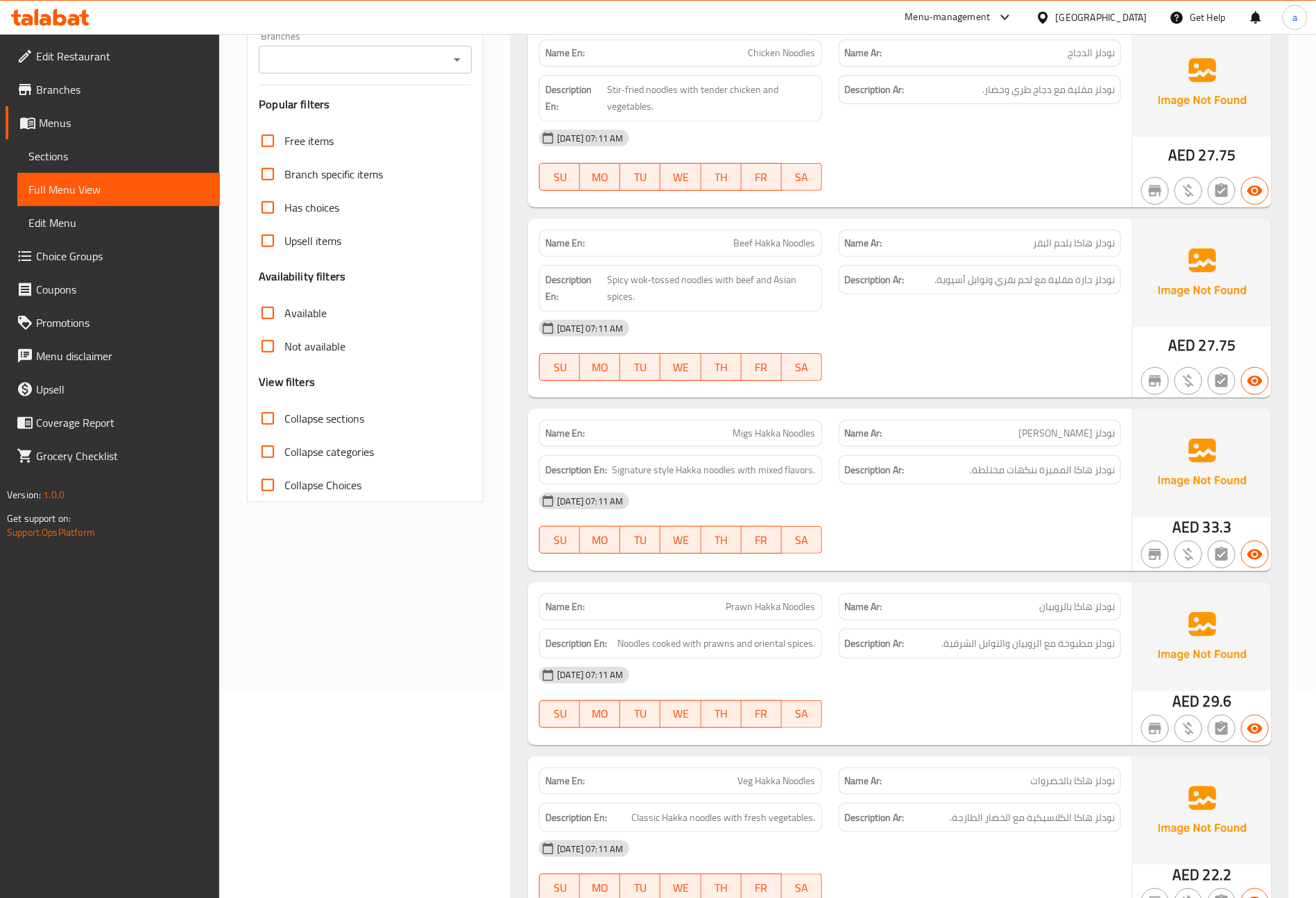
scroll to position [104, 0]
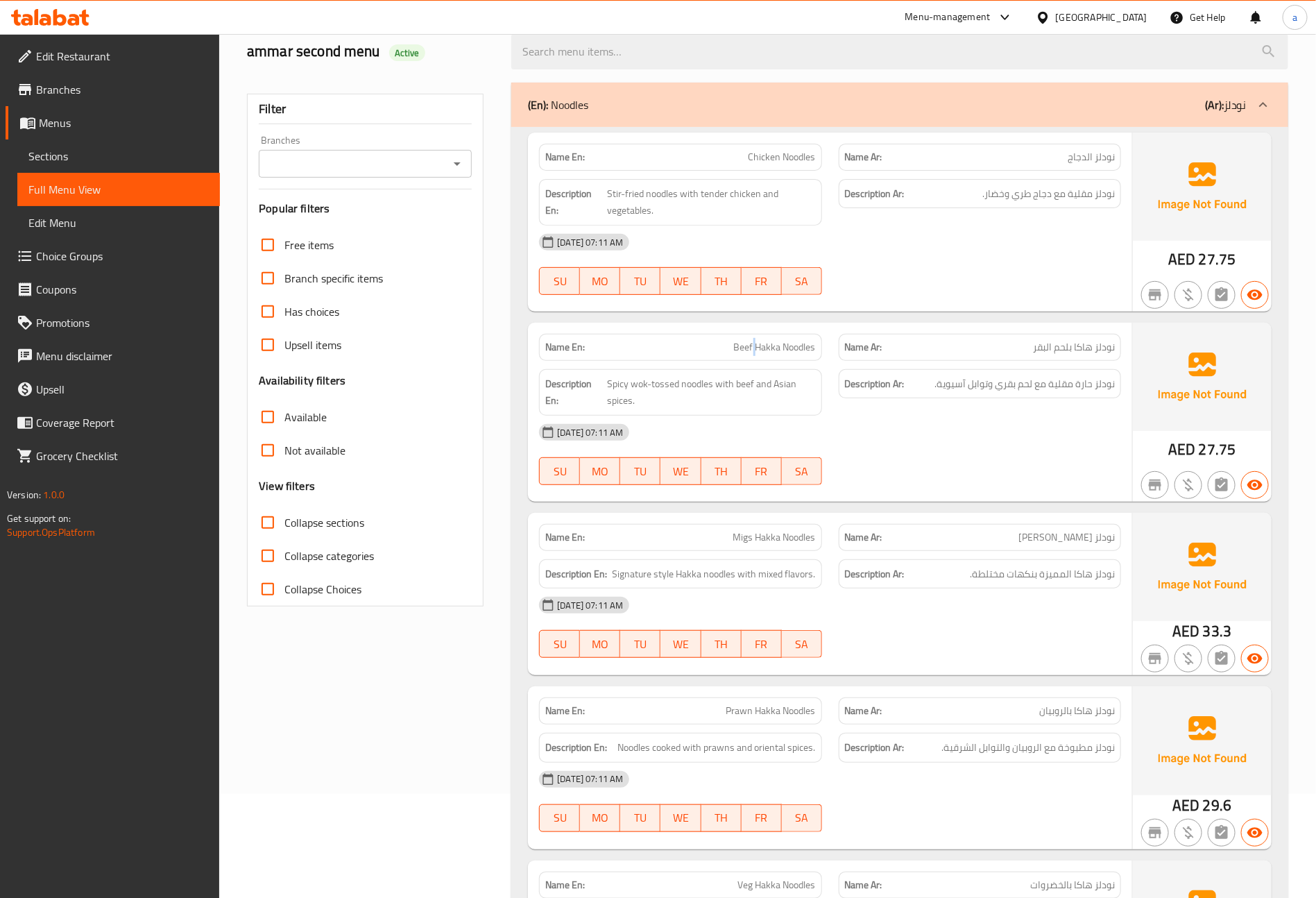
click at [755, 347] on span "Beef Hakka Noodles" at bounding box center [775, 346] width 82 height 14
click at [755, 346] on span "Beef Hakka Noodles" at bounding box center [775, 346] width 82 height 14
drag, startPoint x: 755, startPoint y: 346, endPoint x: 782, endPoint y: 356, distance: 28.8
click at [782, 355] on span "Beef Hakka Noodles" at bounding box center [775, 346] width 82 height 14
copy span "Hakka"
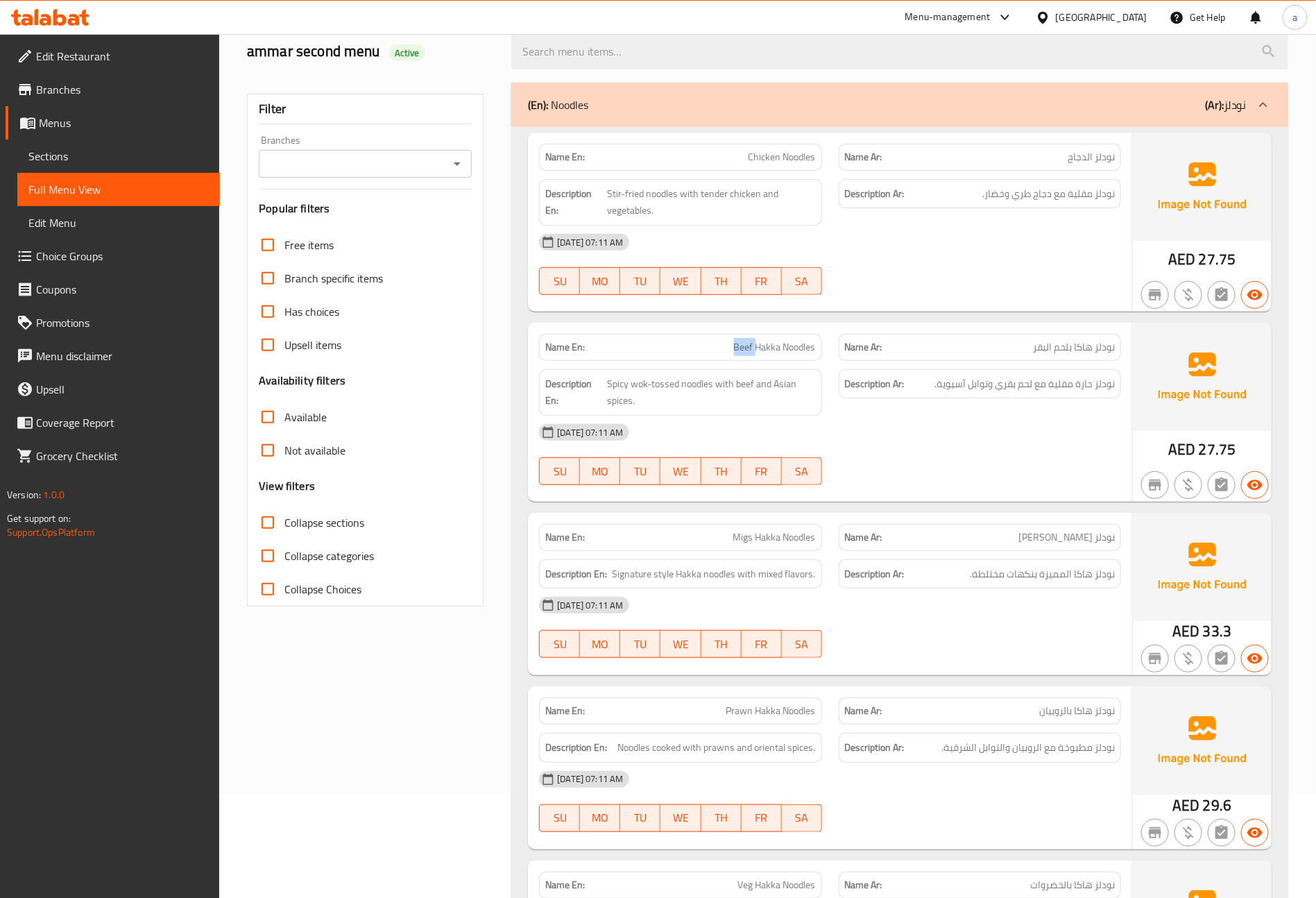
drag, startPoint x: 731, startPoint y: 348, endPoint x: 754, endPoint y: 346, distance: 23.1
click at [754, 346] on p "Name En: Beef Hakka Noodles" at bounding box center [680, 346] width 270 height 14
copy span "Beef"
click at [610, 383] on span "Spicy wok-tossed noodles with beef and Asian spices." at bounding box center [711, 392] width 209 height 34
drag, startPoint x: 646, startPoint y: 386, endPoint x: 606, endPoint y: 392, distance: 40.4
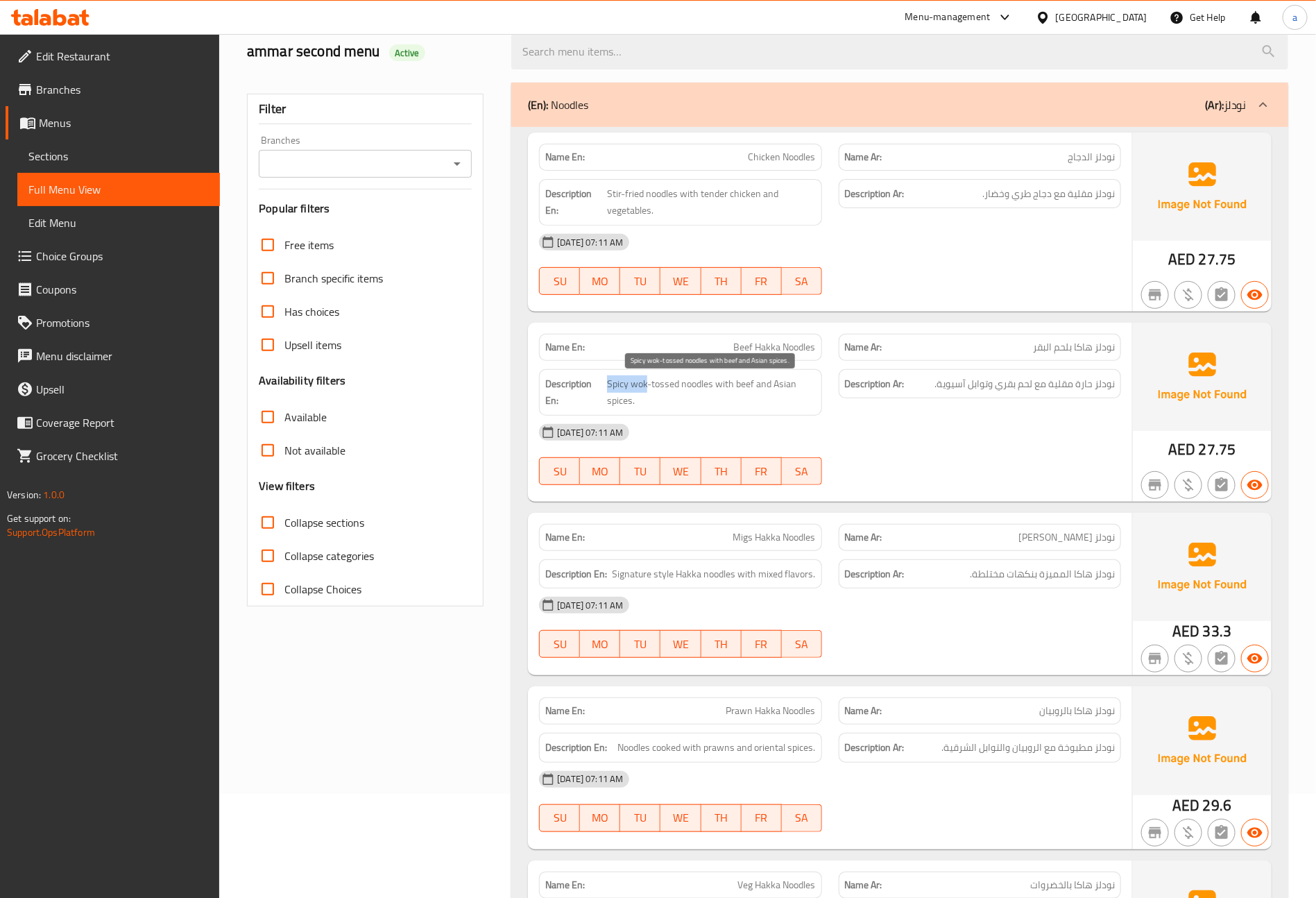
click at [607, 392] on span "Spicy wok-tossed noodles with beef and Asian spices." at bounding box center [711, 392] width 209 height 34
copy span "Spicy wok"
drag, startPoint x: 677, startPoint y: 387, endPoint x: 652, endPoint y: 379, distance: 26.2
click at [652, 379] on span "Spicy wok-tossed noodles with beef and Asian spices." at bounding box center [711, 392] width 209 height 34
copy span "tossed"
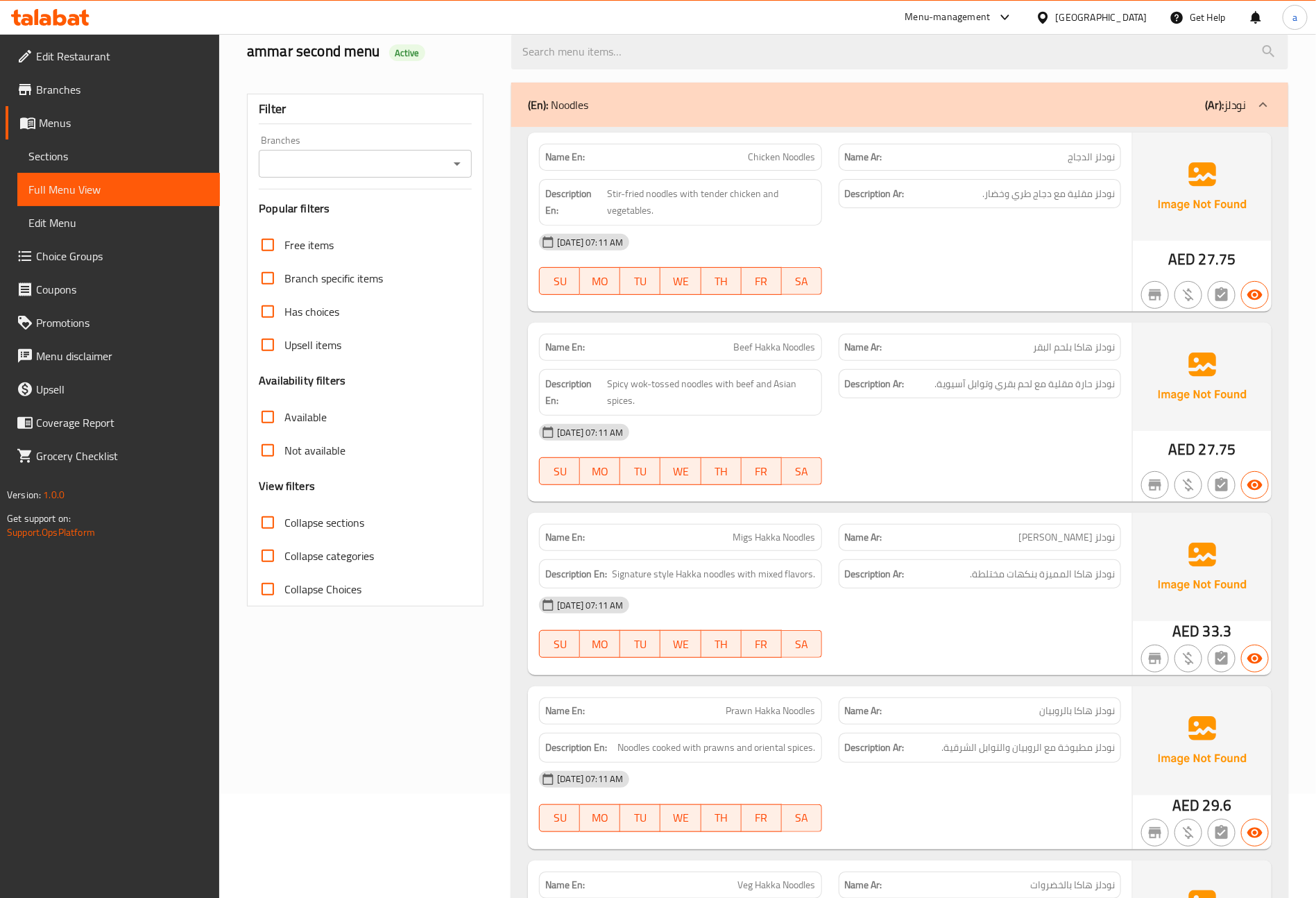
click at [892, 437] on div "[DATE] 07:11 AM" at bounding box center [830, 432] width 599 height 33
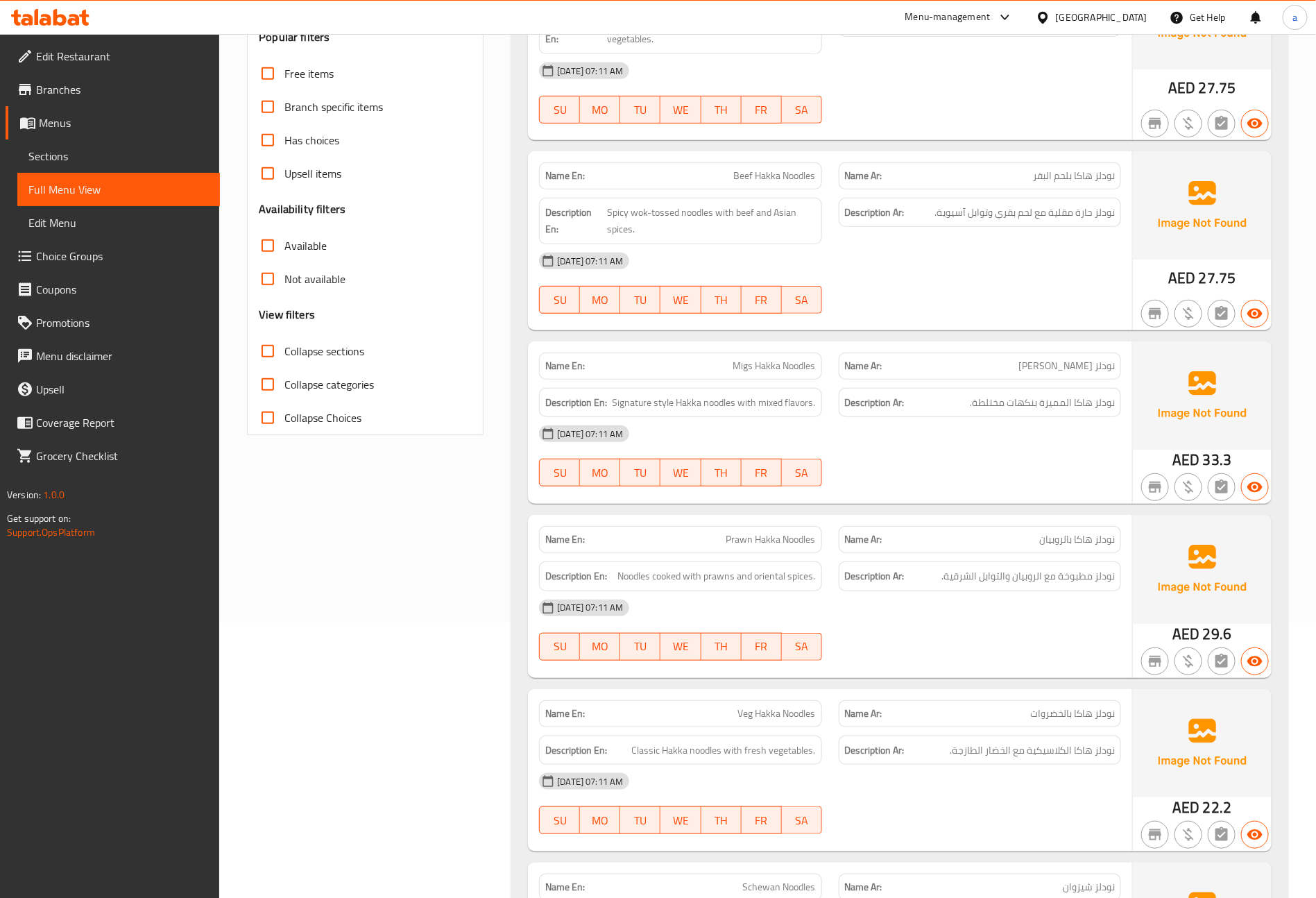
scroll to position [313, 0]
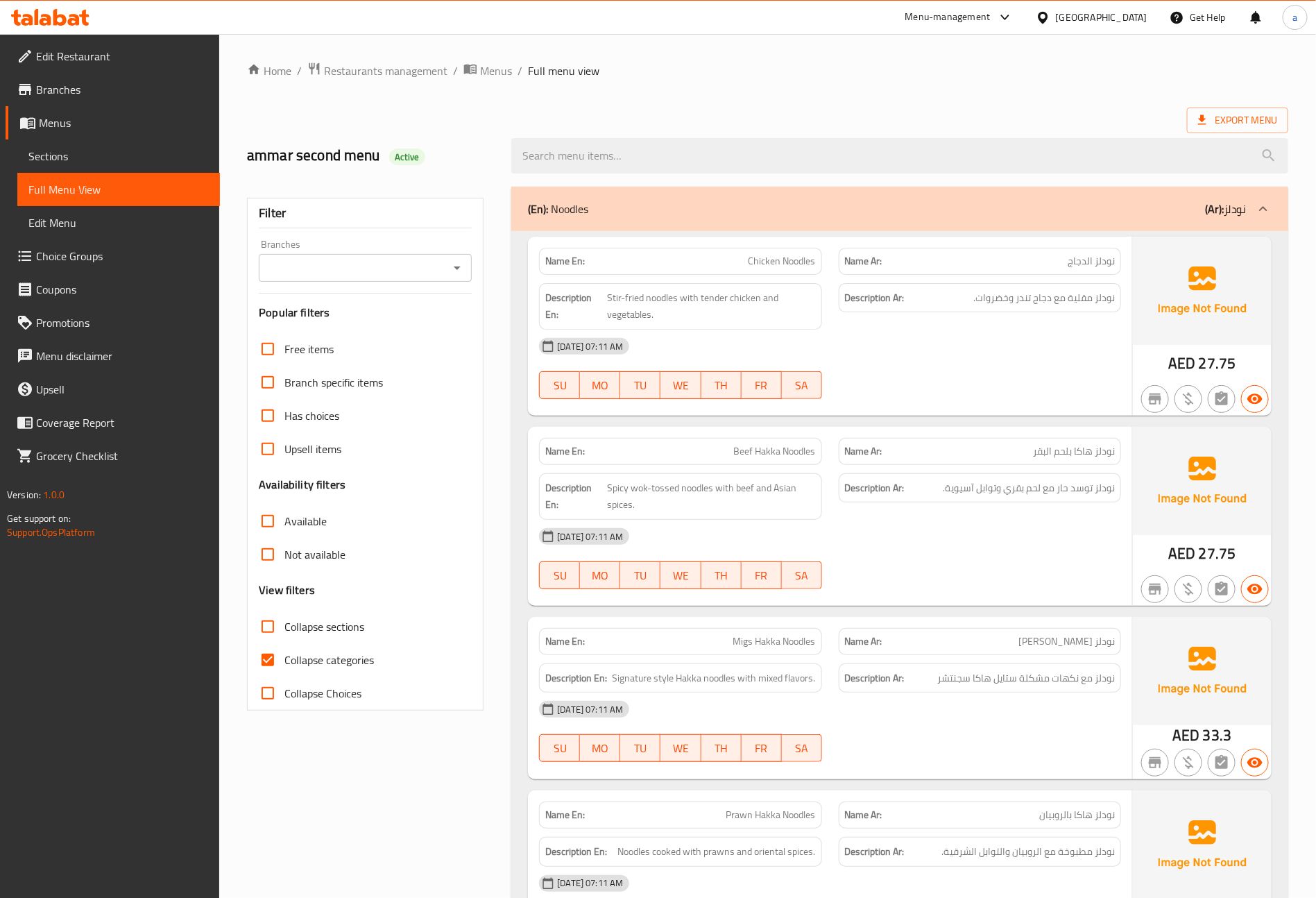
click at [308, 661] on span "Collapse categories" at bounding box center [329, 660] width 90 height 17
click at [285, 661] on input "Collapse categories" at bounding box center [268, 660] width 33 height 33
checkbox input "false"
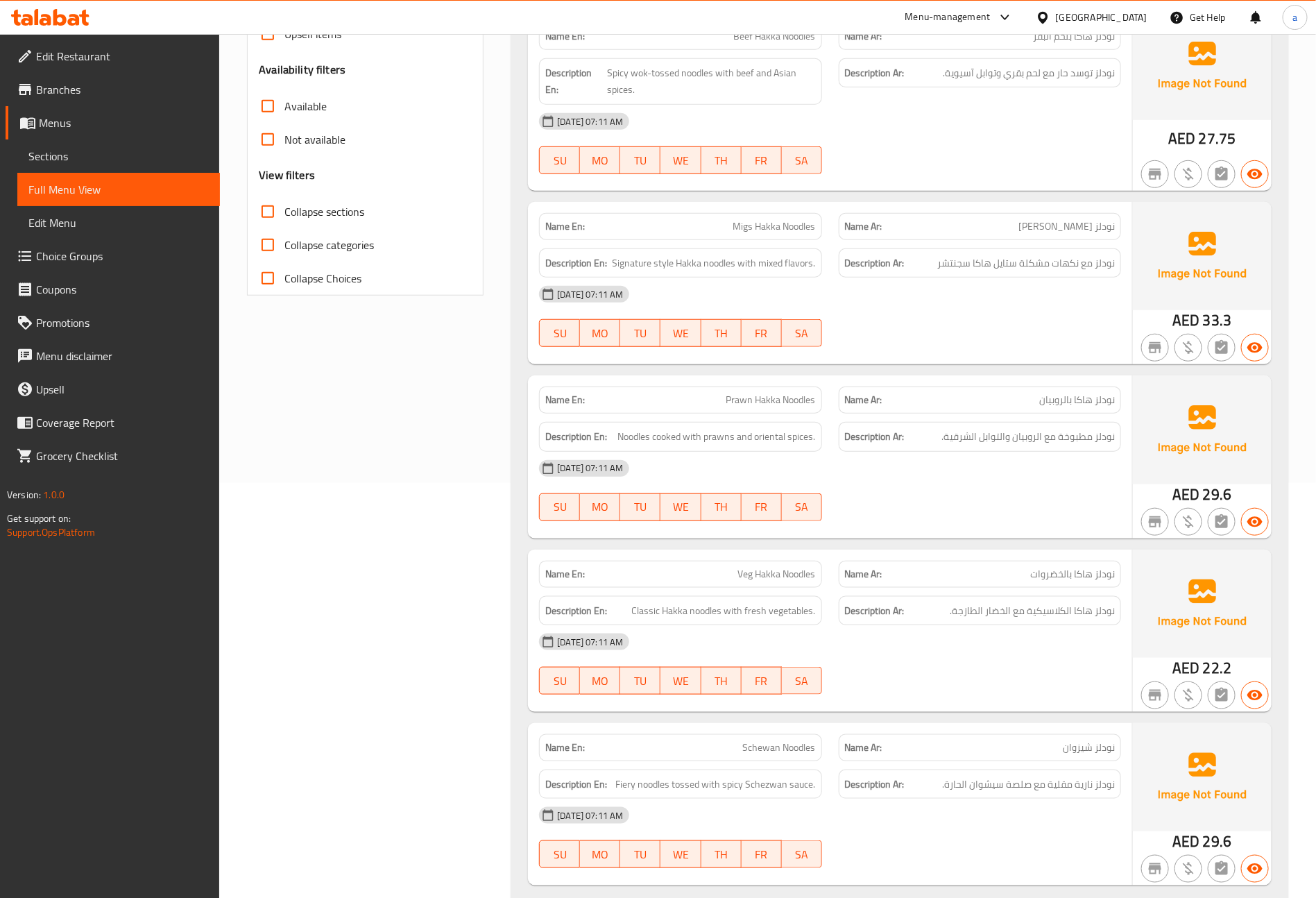
scroll to position [417, 0]
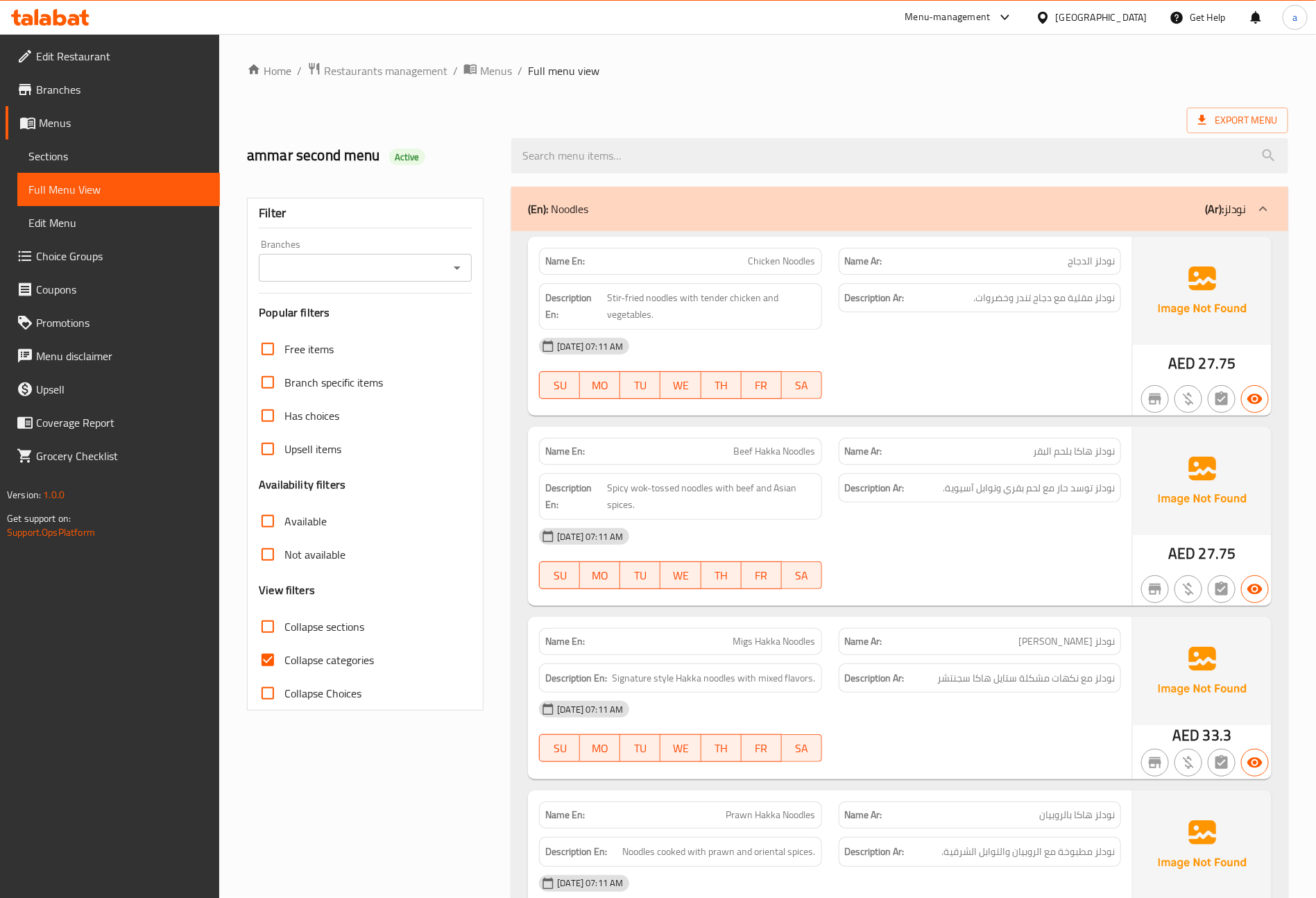
click at [337, 660] on span "Collapse categories" at bounding box center [329, 660] width 90 height 17
click at [285, 660] on input "Collapse categories" at bounding box center [268, 660] width 33 height 33
checkbox input "false"
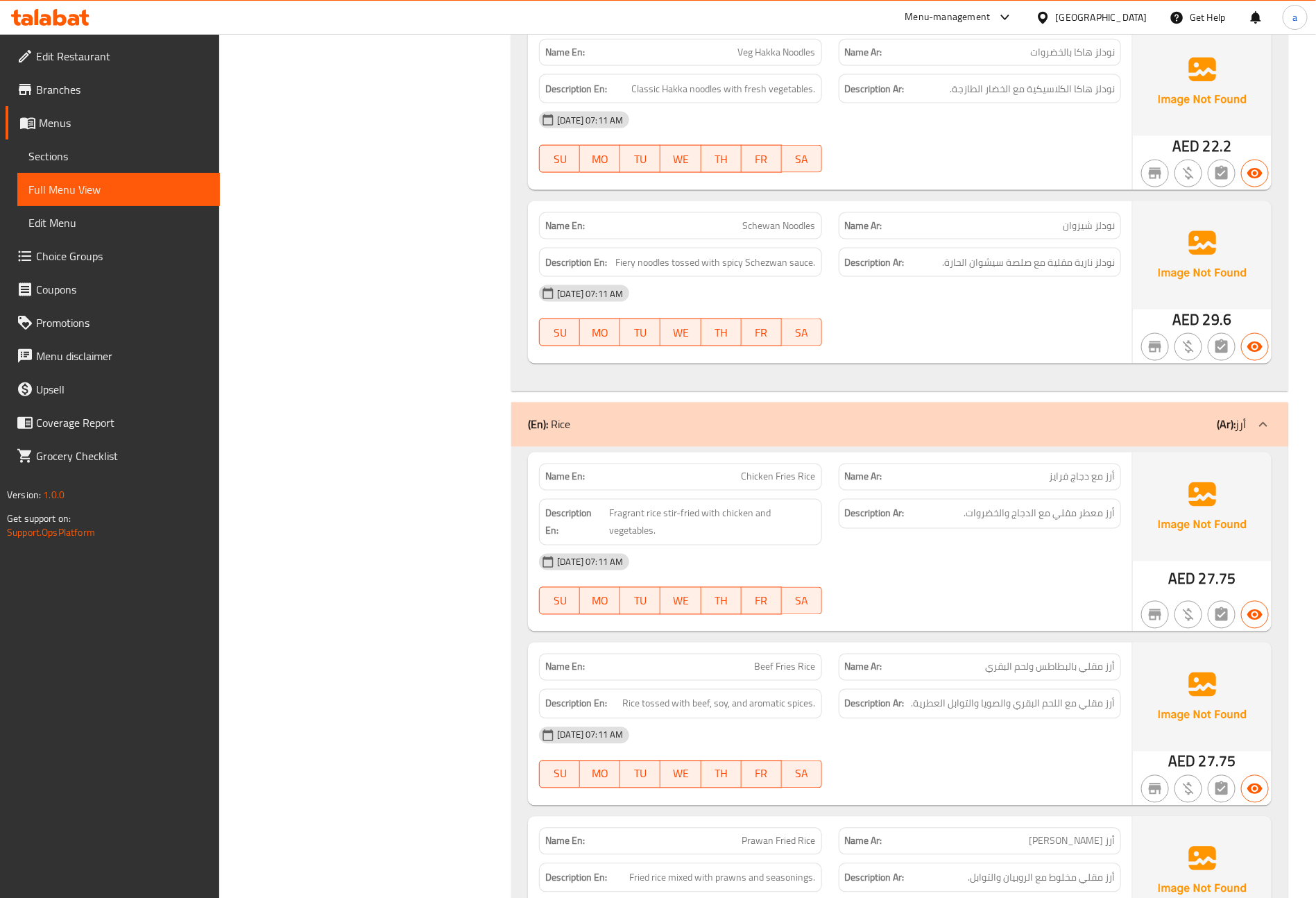
scroll to position [1145, 0]
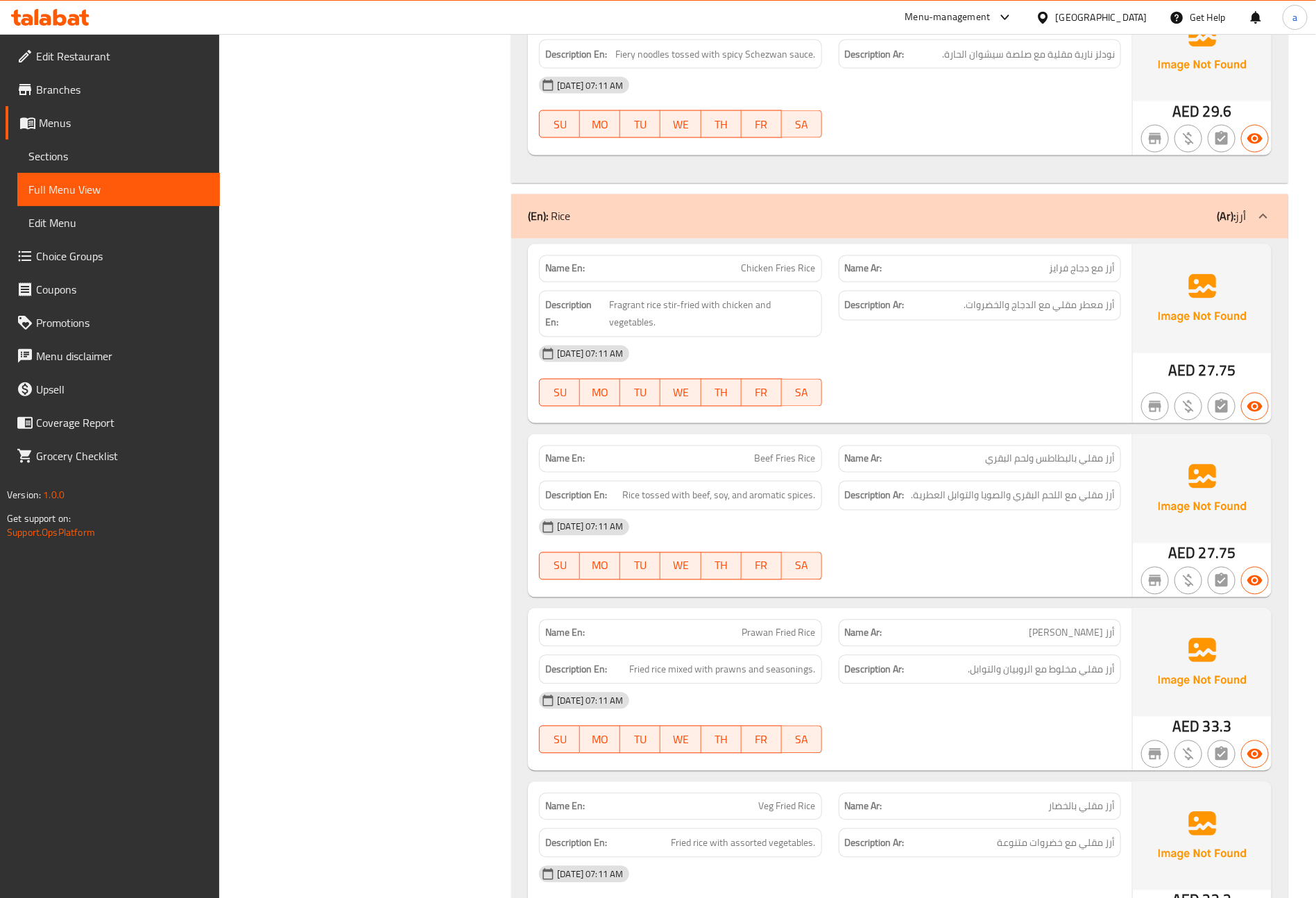
click at [762, 276] on span "Chicken Fries Rice" at bounding box center [779, 269] width 75 height 14
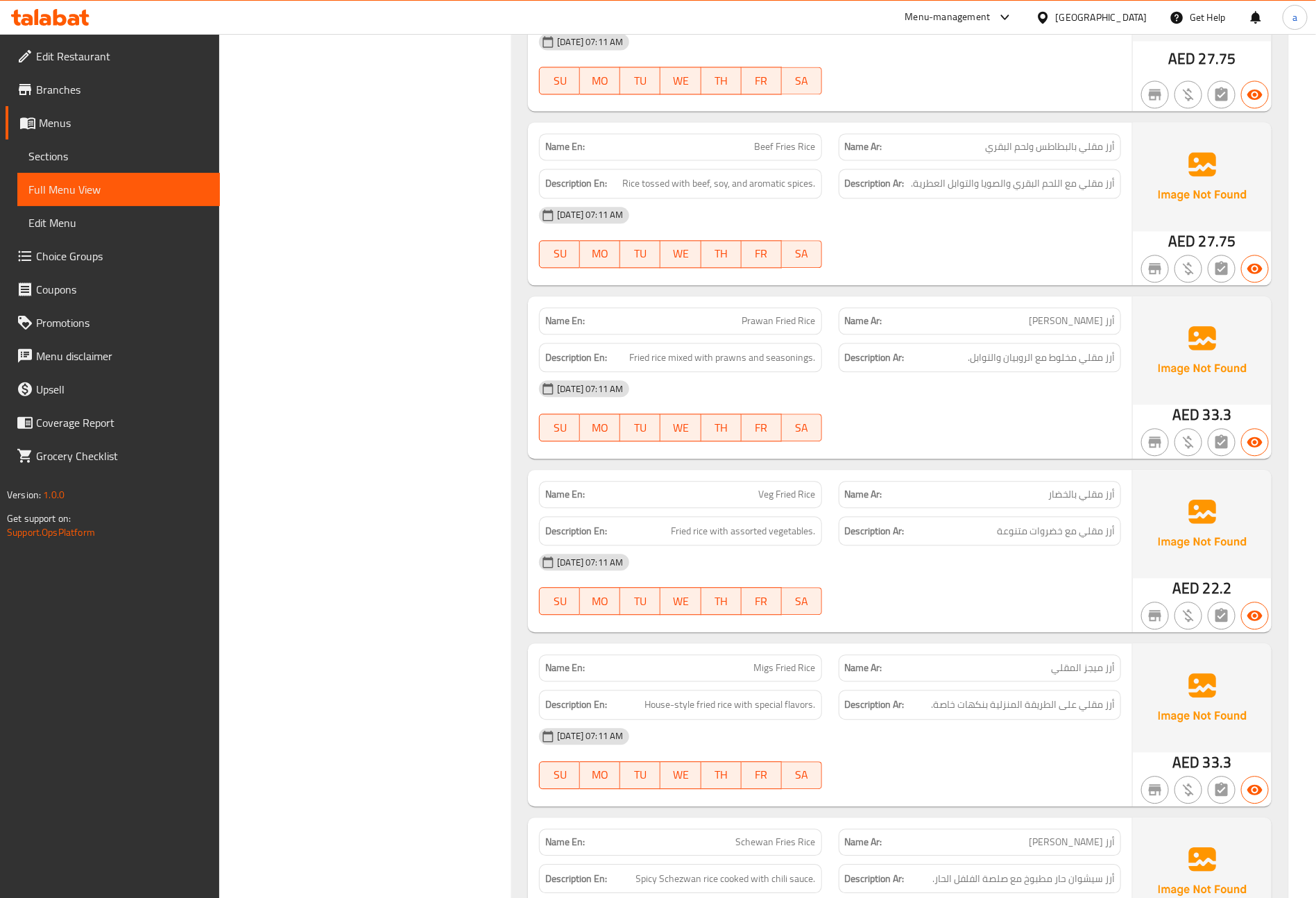
scroll to position [1250, 0]
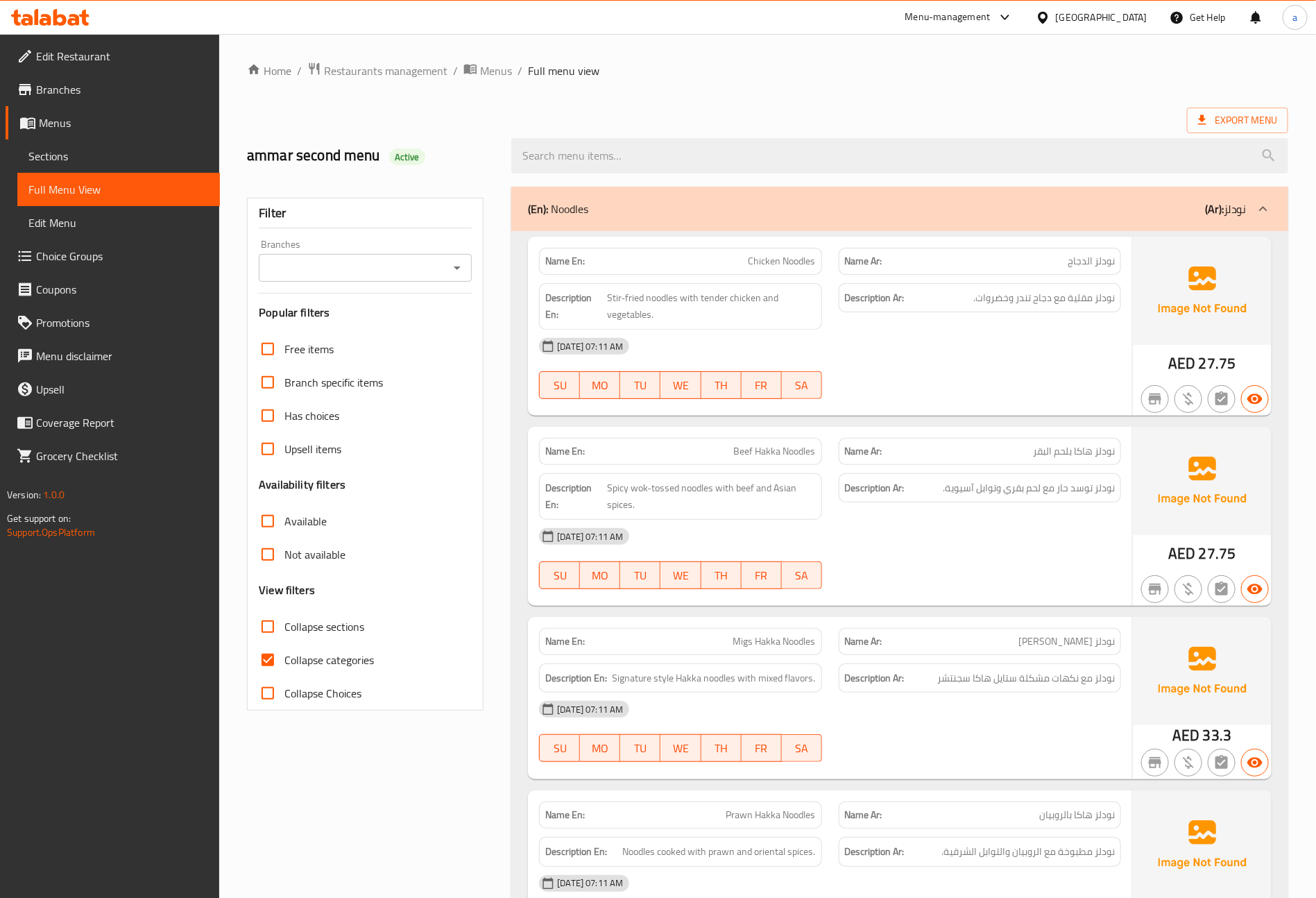
click at [290, 659] on span "Collapse categories" at bounding box center [329, 660] width 90 height 17
click at [285, 659] on input "Collapse categories" at bounding box center [268, 660] width 33 height 33
checkbox input "false"
click at [284, 624] on input "Collapse sections" at bounding box center [268, 626] width 33 height 33
checkbox input "true"
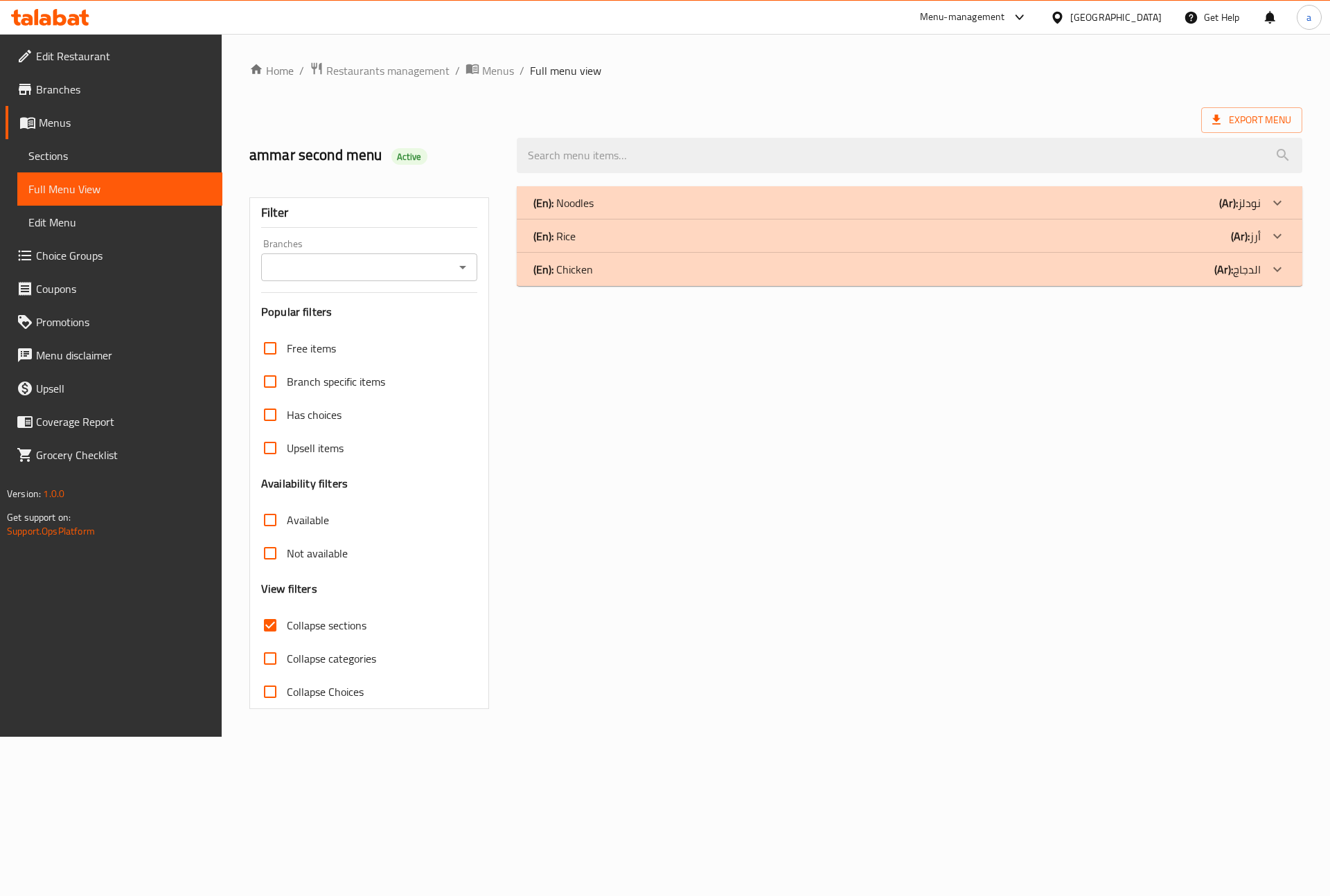
click at [583, 233] on div "(En): Rice (Ar): أرز" at bounding box center [897, 237] width 727 height 17
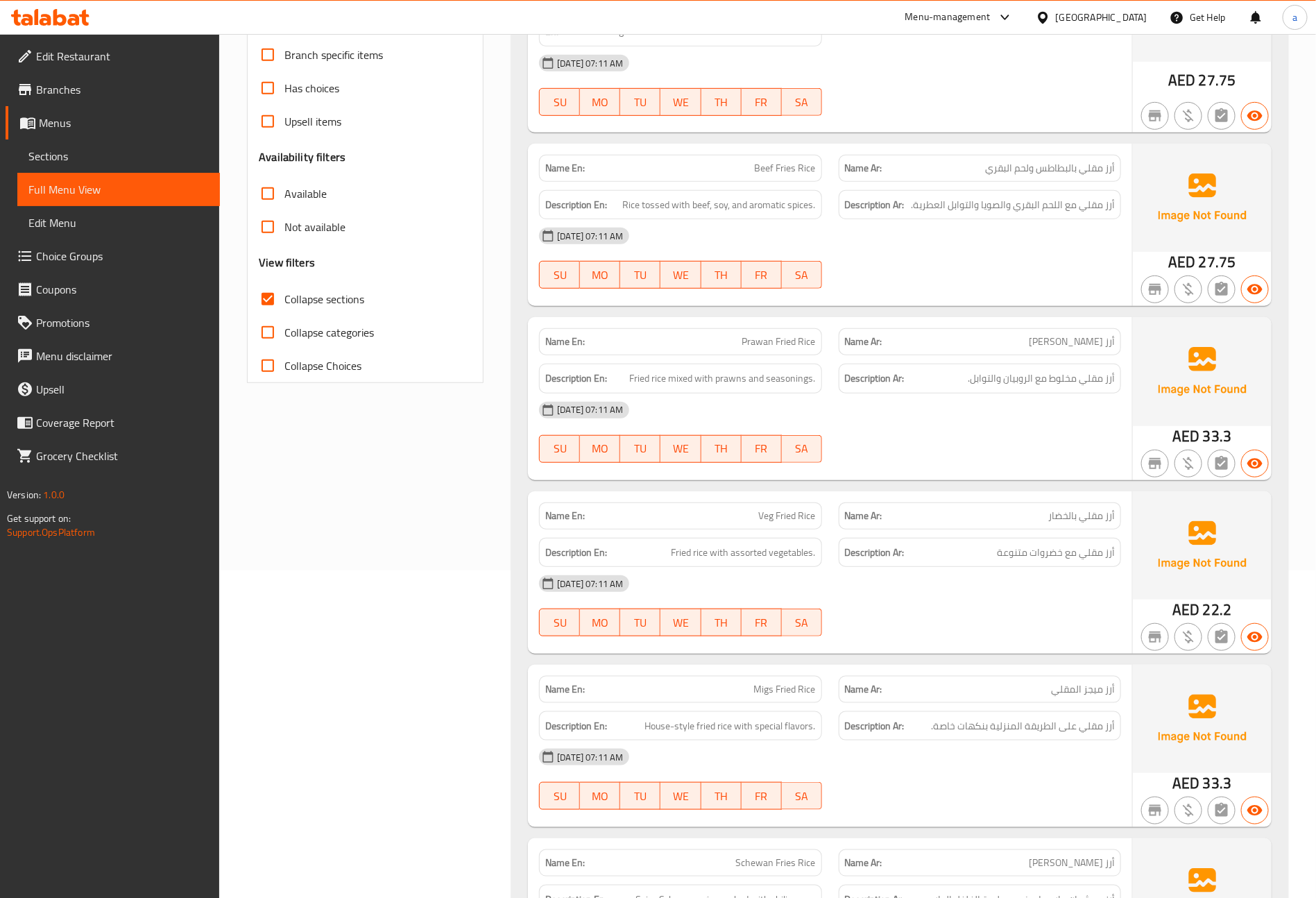
scroll to position [15, 0]
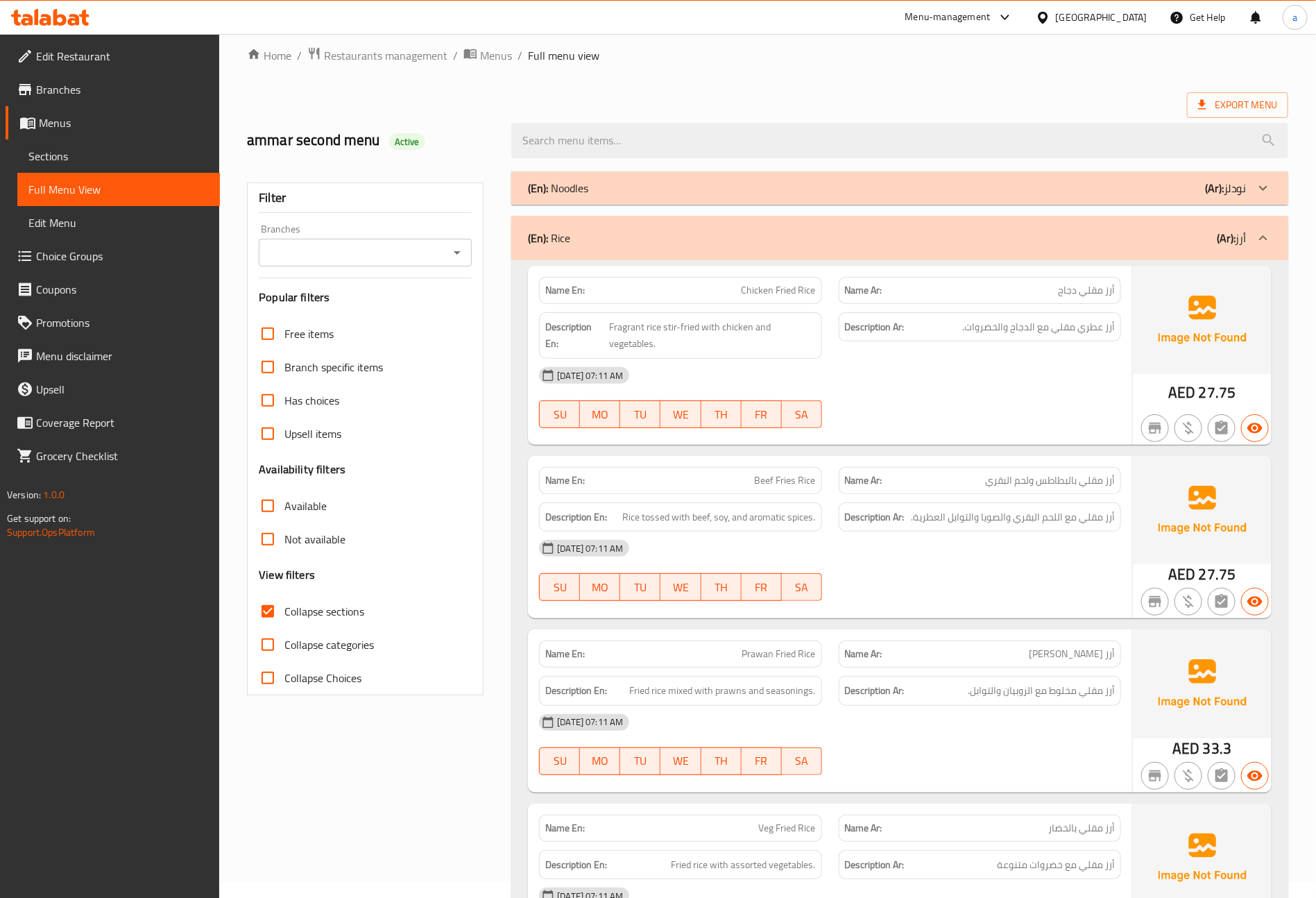
click at [605, 205] on div "(En): Noodles (Ar): نودلز Name En: Chicken Noodles Name Ar: نودلز الدجاج Descri…" at bounding box center [900, 779] width 777 height 1215
click at [582, 192] on p "(En): Noodles" at bounding box center [558, 188] width 60 height 17
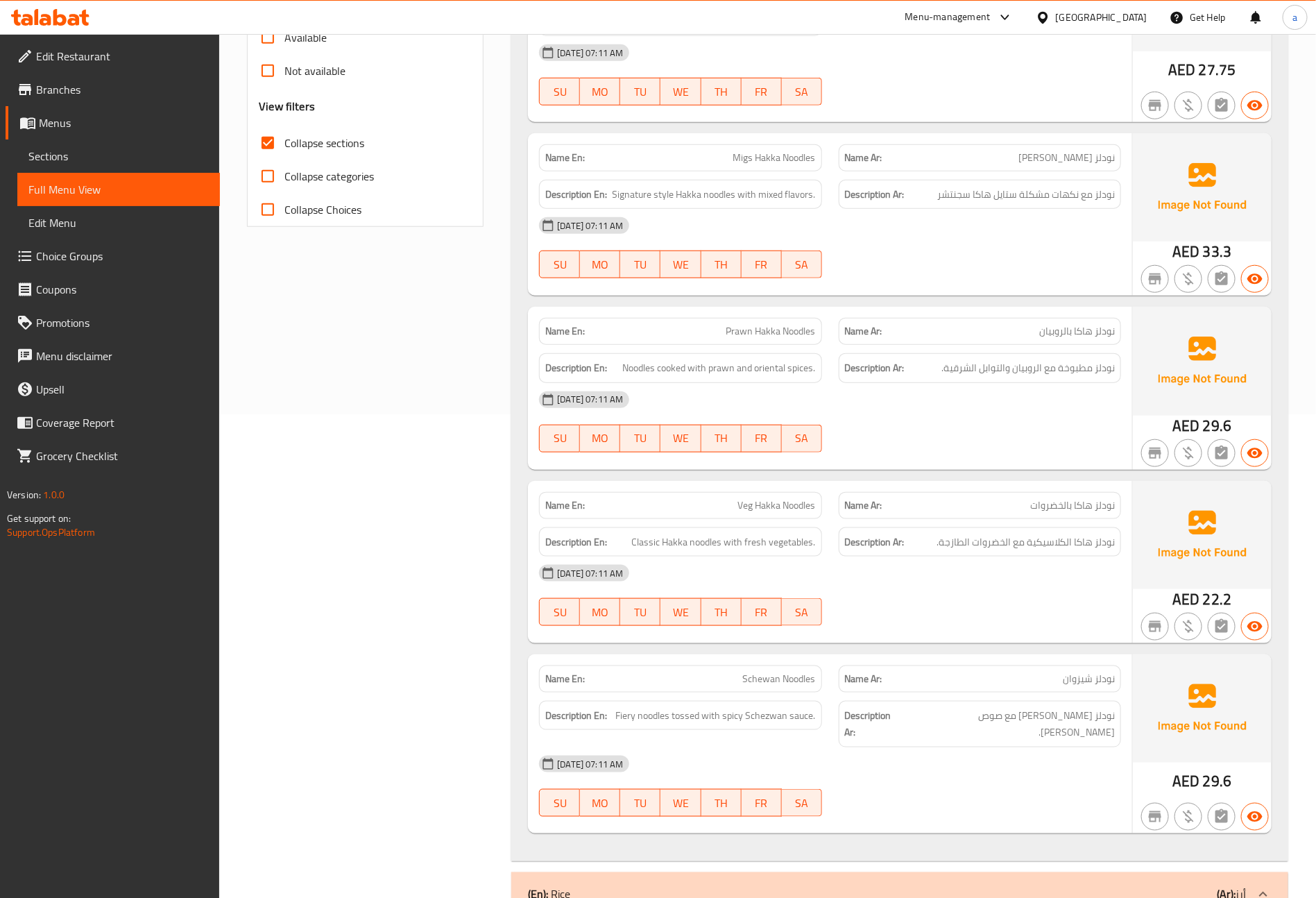
scroll to position [119, 0]
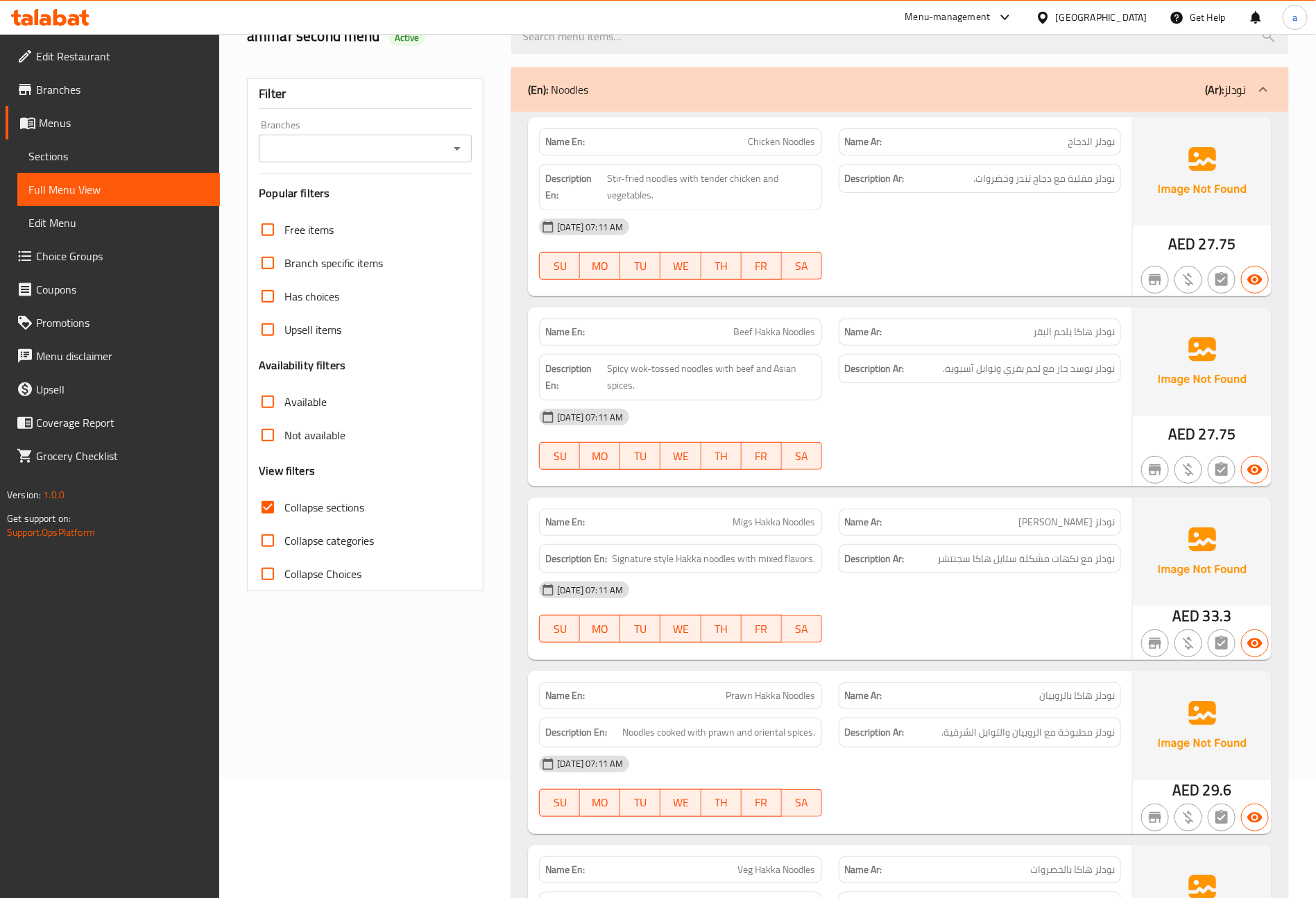
click at [587, 91] on p "(En): Noodles" at bounding box center [558, 90] width 60 height 17
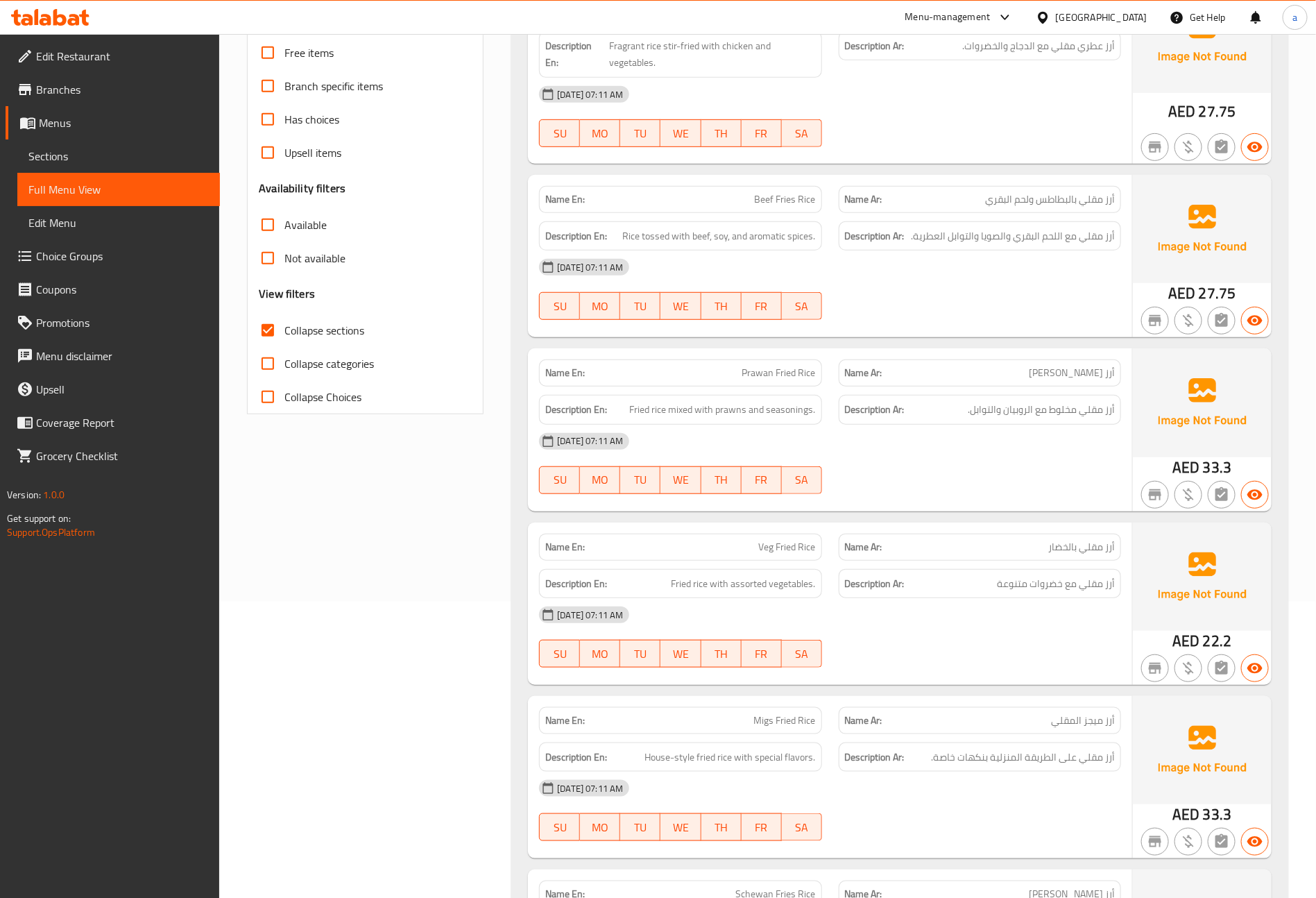
scroll to position [0, 0]
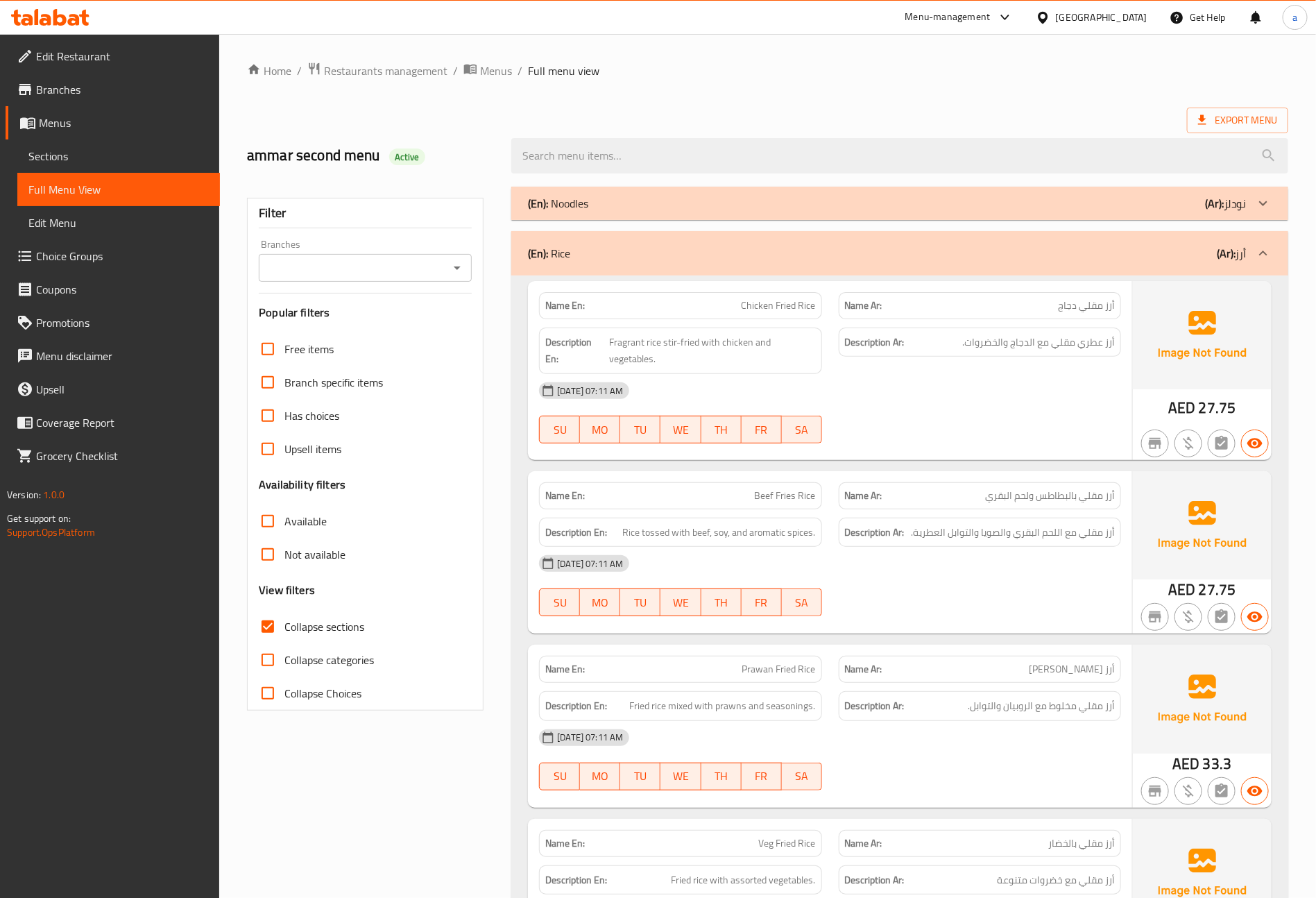
click at [578, 212] on p "(En): Noodles" at bounding box center [558, 203] width 60 height 17
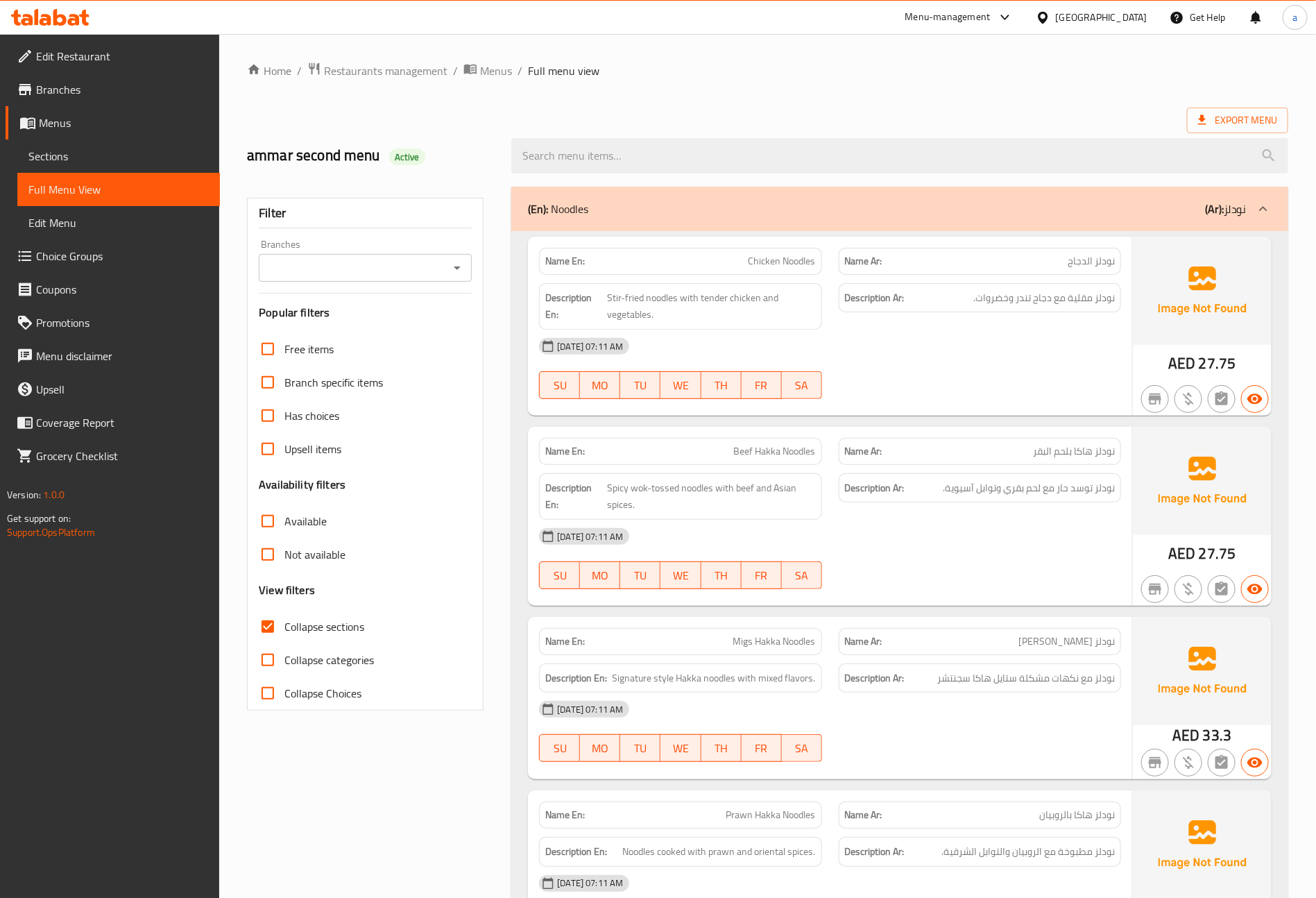
click at [687, 225] on div "(En): Noodles (Ar): نودلز" at bounding box center [900, 208] width 777 height 44
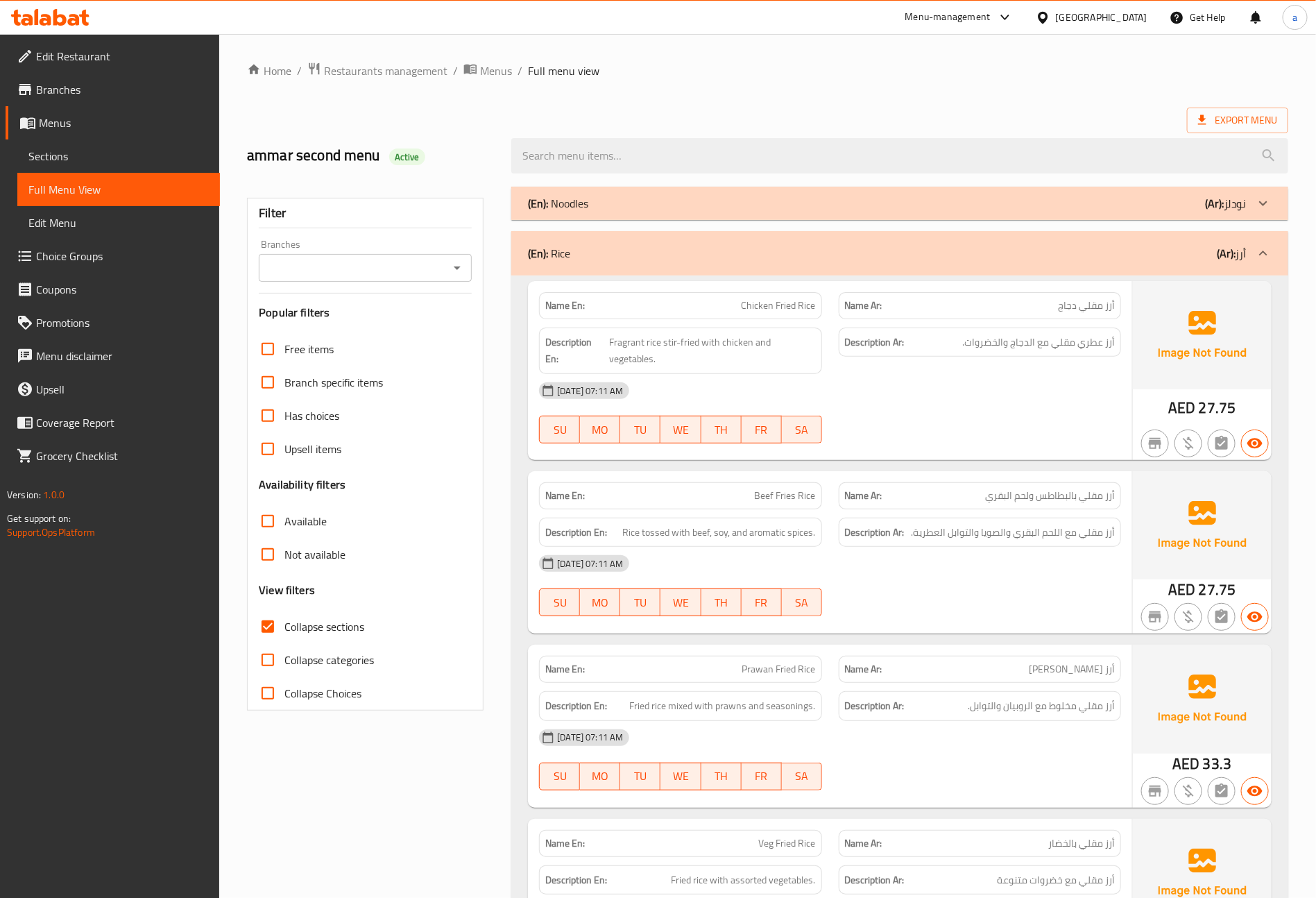
click at [638, 211] on div "(En): Noodles (Ar): نودلز" at bounding box center [887, 203] width 719 height 17
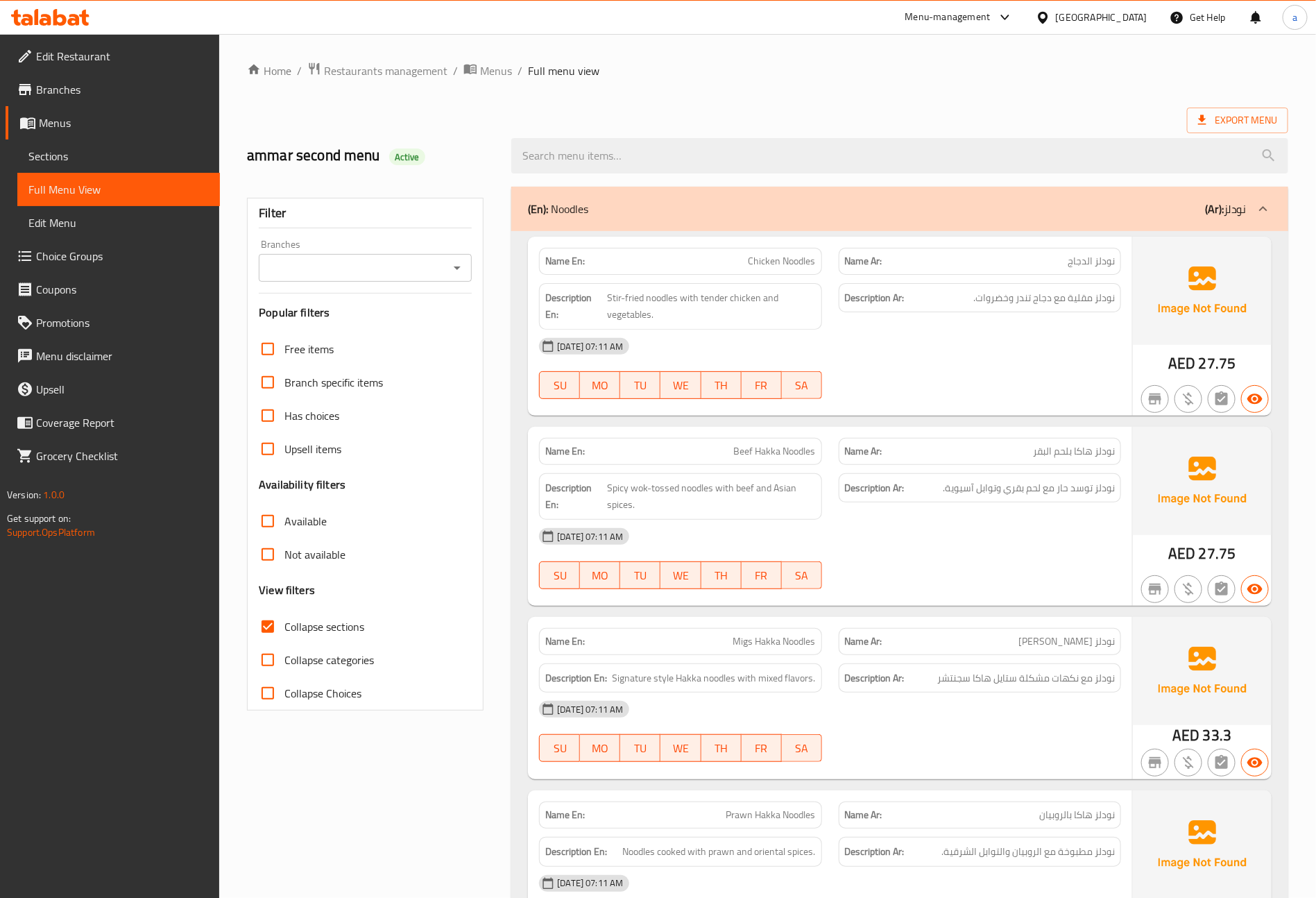
click at [754, 215] on div "(En): Noodles (Ar): نودلز" at bounding box center [887, 209] width 719 height 17
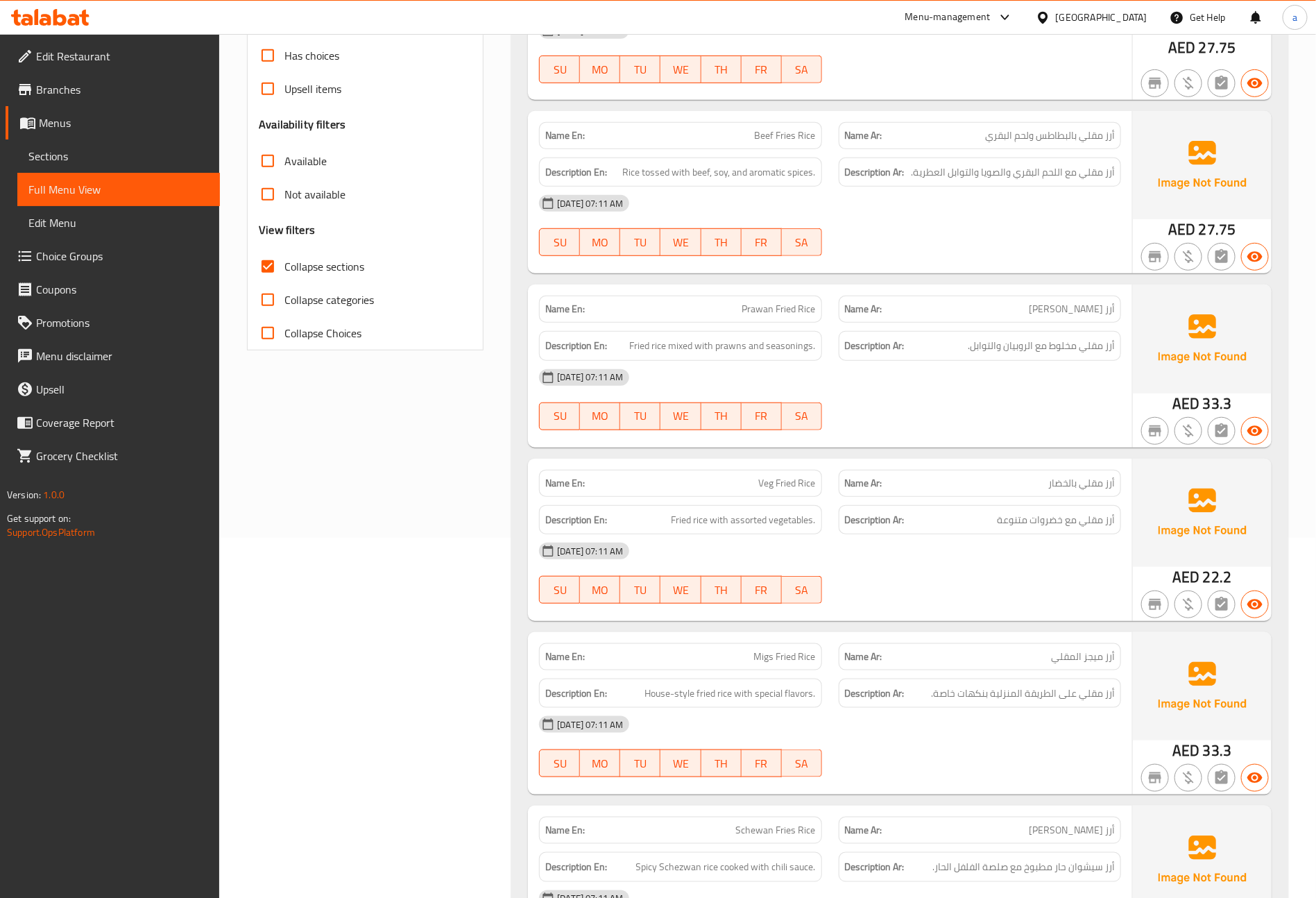
scroll to position [15, 0]
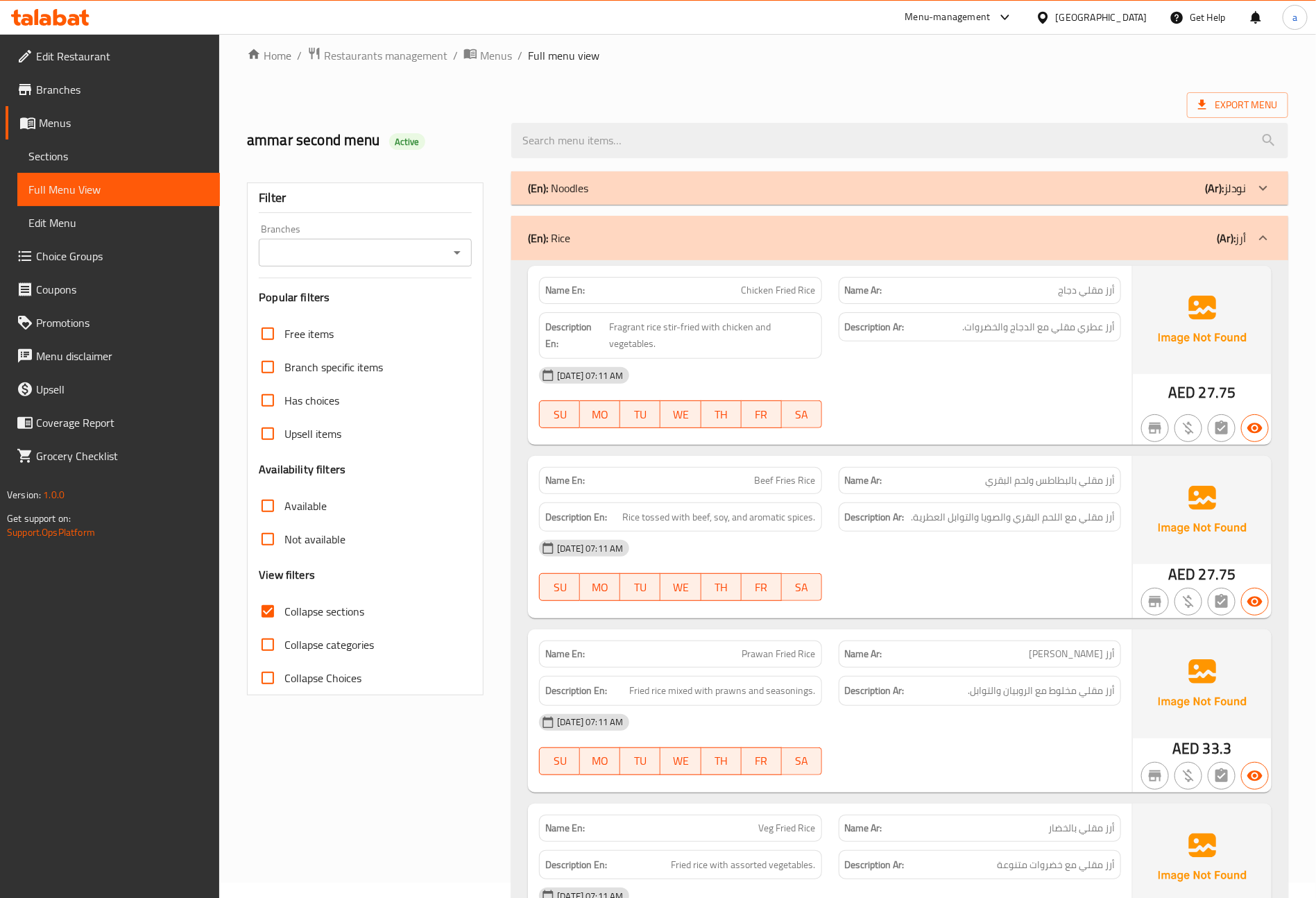
click at [632, 246] on div "(En): Rice (Ar): أرز" at bounding box center [887, 238] width 719 height 17
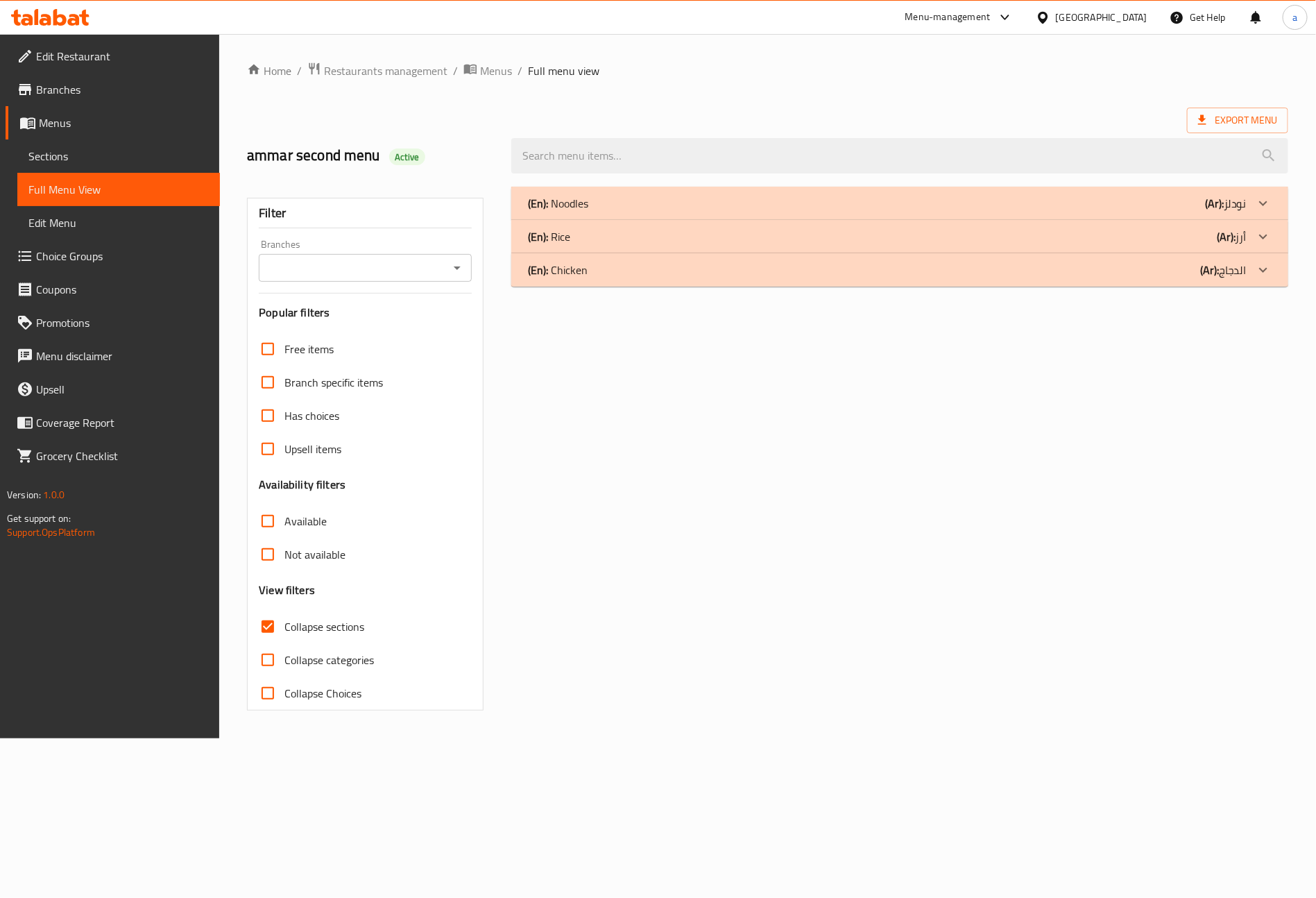
scroll to position [0, 0]
click at [572, 273] on p "(En): Chicken" at bounding box center [564, 270] width 59 height 17
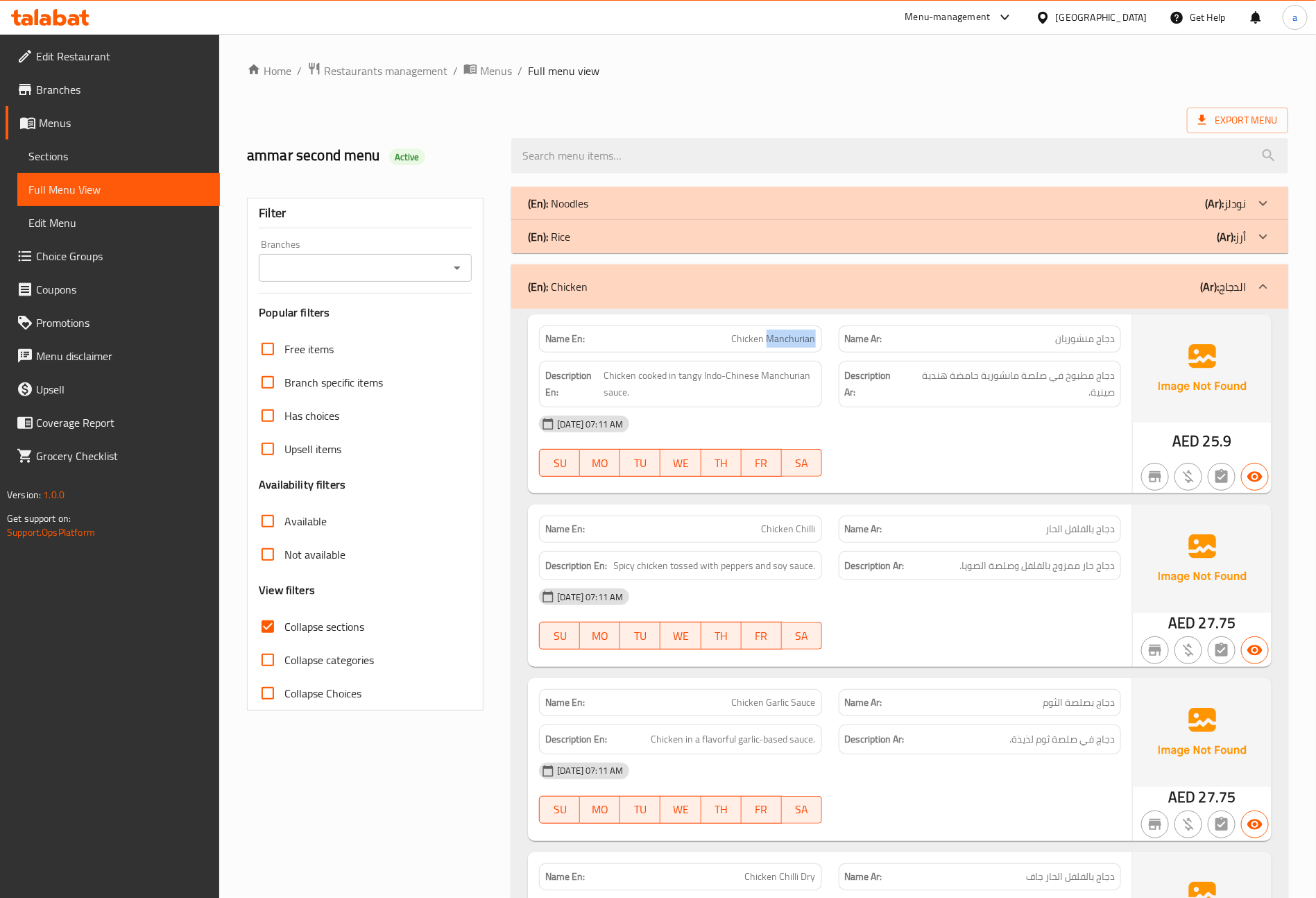
drag, startPoint x: 768, startPoint y: 341, endPoint x: 819, endPoint y: 338, distance: 51.1
click at [819, 338] on div "Name En: Chicken Manchurian" at bounding box center [680, 339] width 282 height 27
copy span "Manchurian"
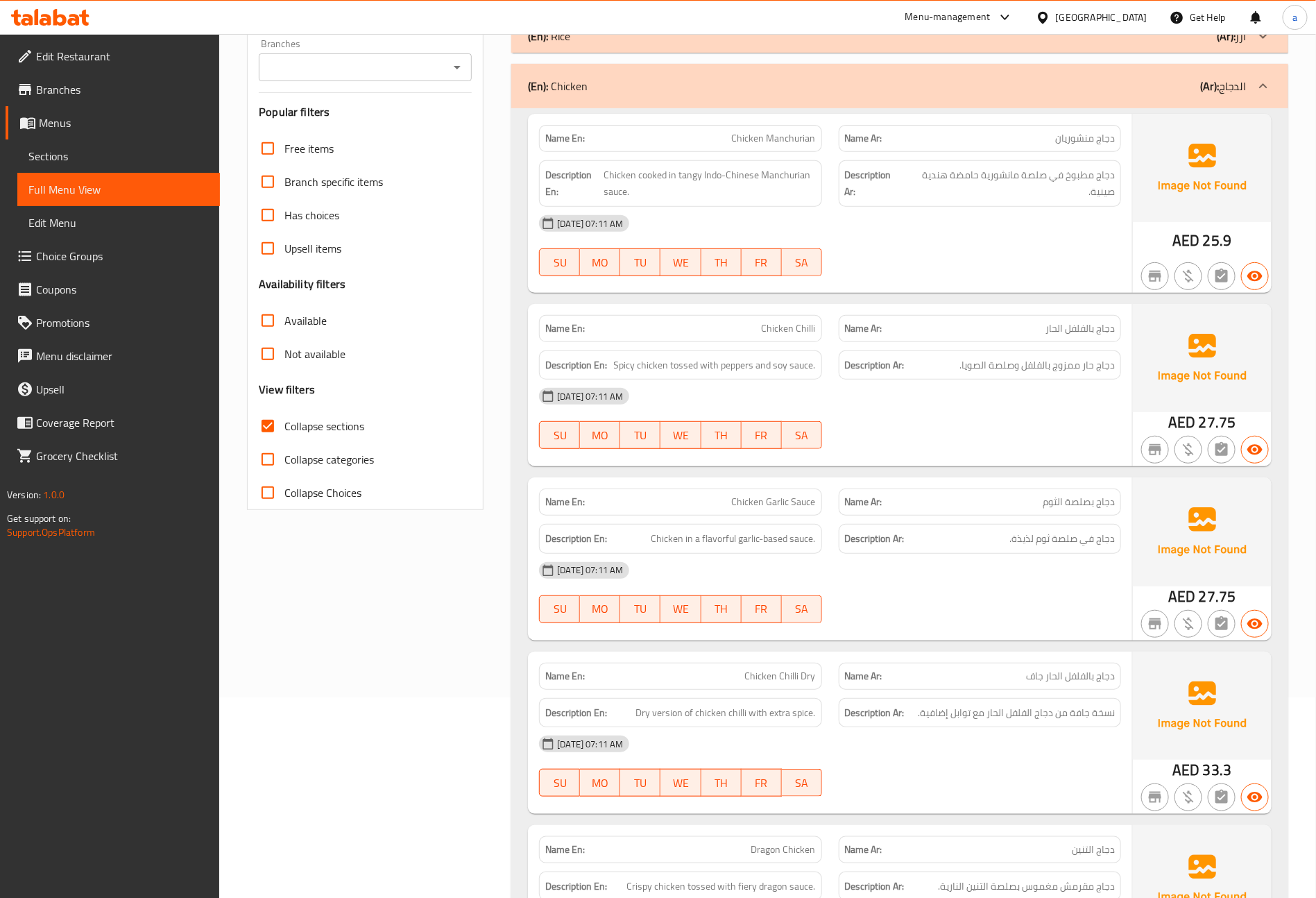
scroll to position [208, 0]
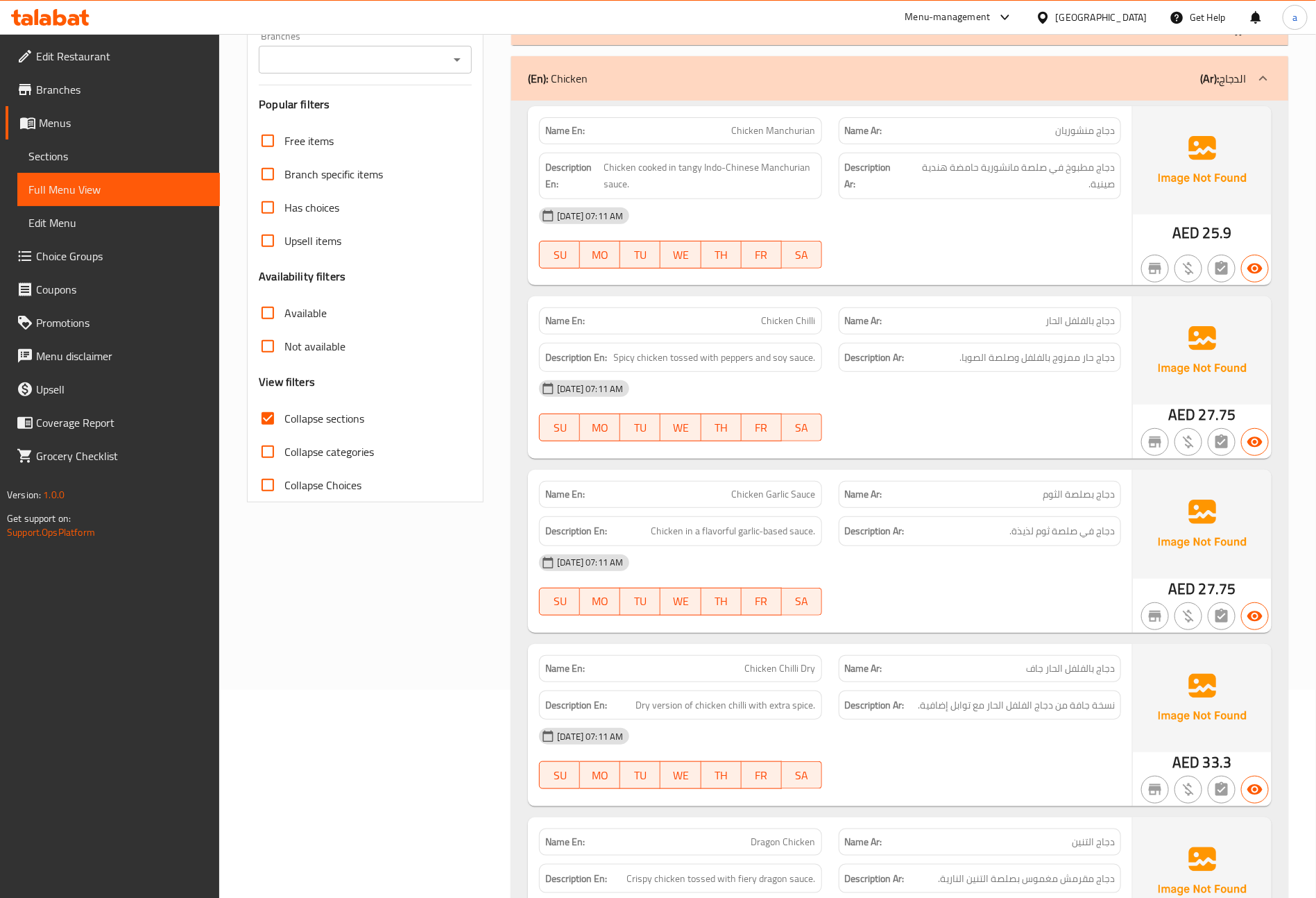
click at [945, 230] on div "[DATE] 07:11 AM" at bounding box center [830, 215] width 599 height 33
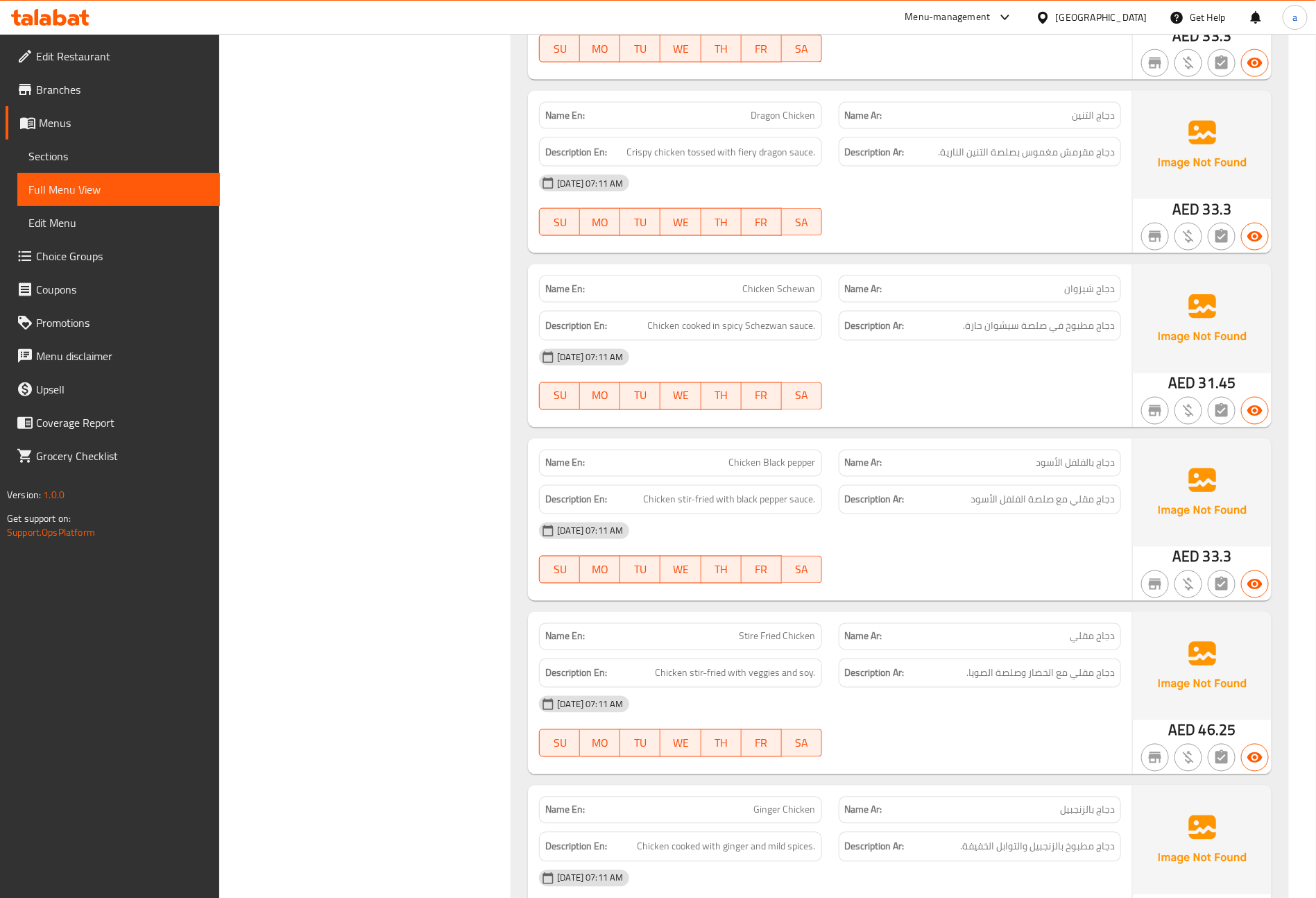
scroll to position [937, 0]
click at [369, 363] on div "Filter Branches Branches Popular filters Free items Branch specific items Has c…" at bounding box center [371, 371] width 264 height 2261
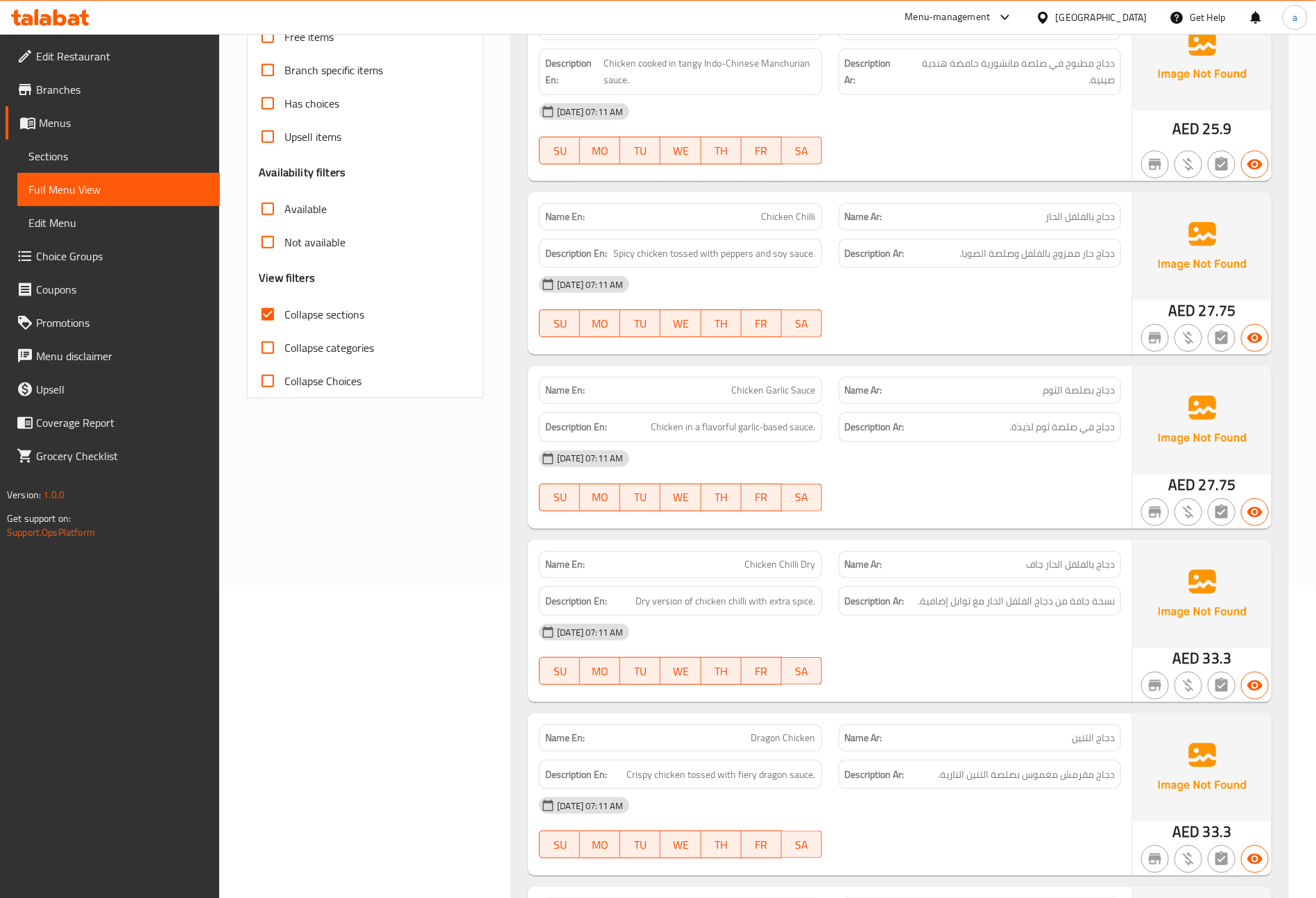
scroll to position [0, 0]
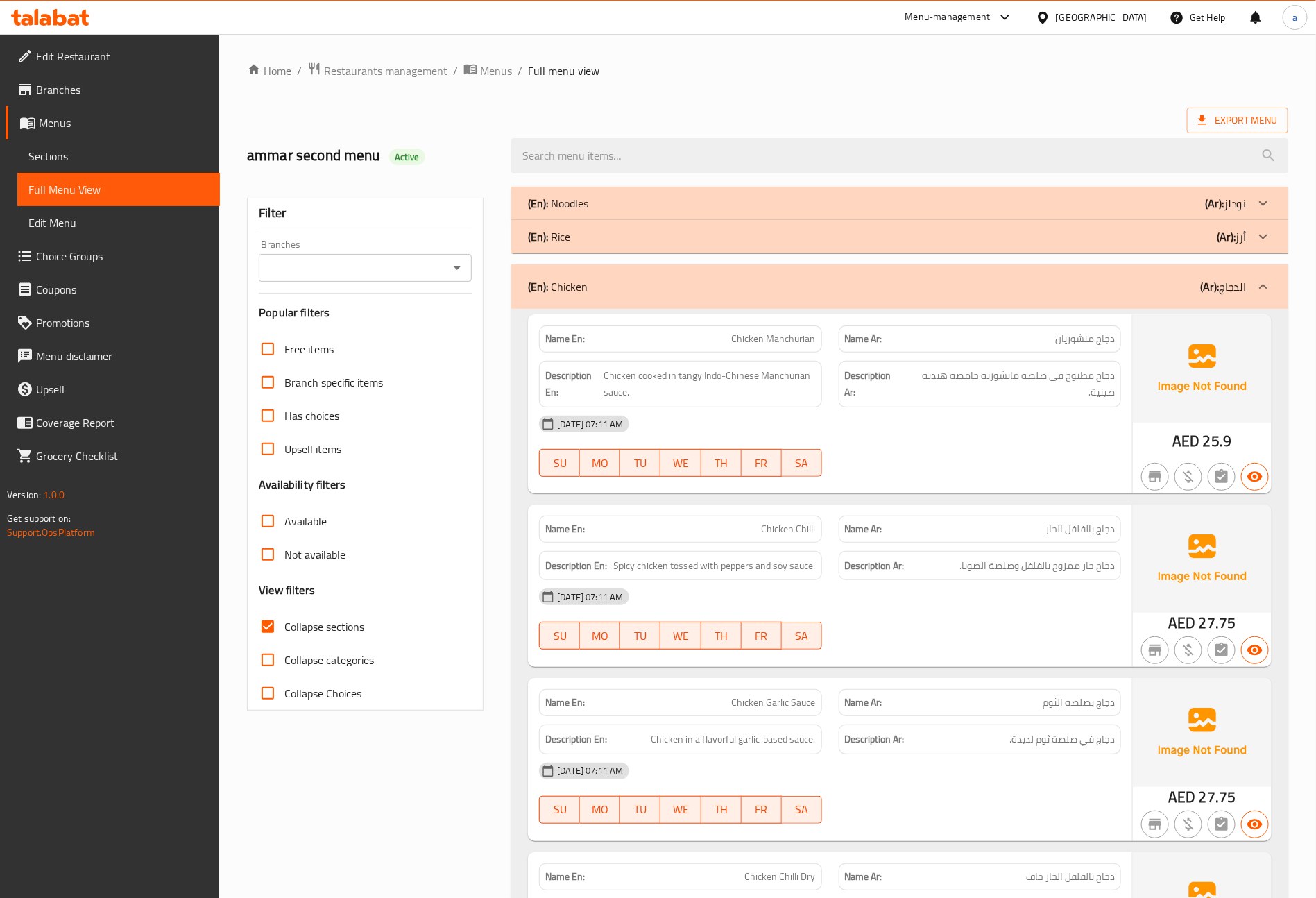
click at [585, 204] on p "(En): Noodles" at bounding box center [558, 203] width 60 height 17
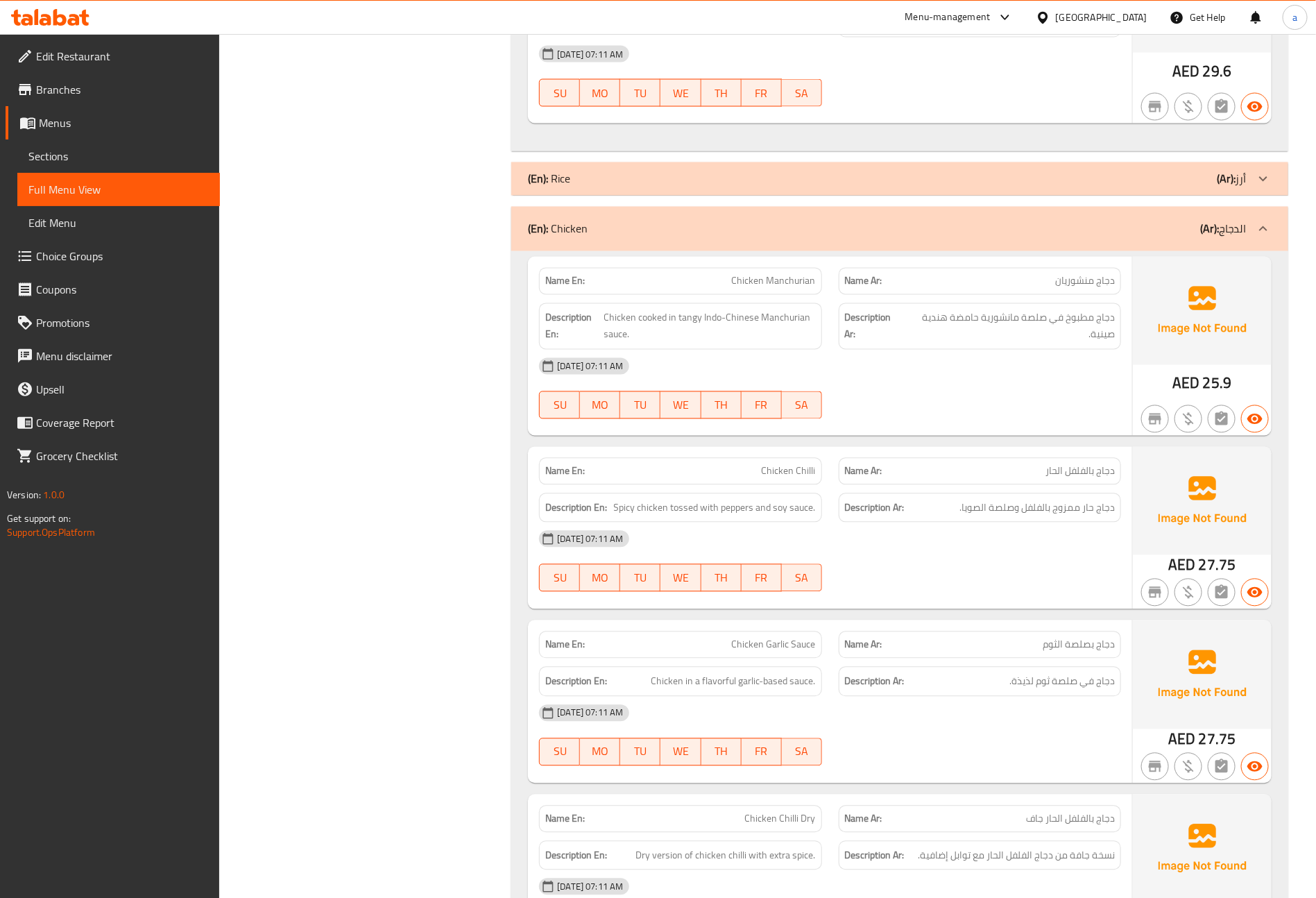
scroll to position [1145, 0]
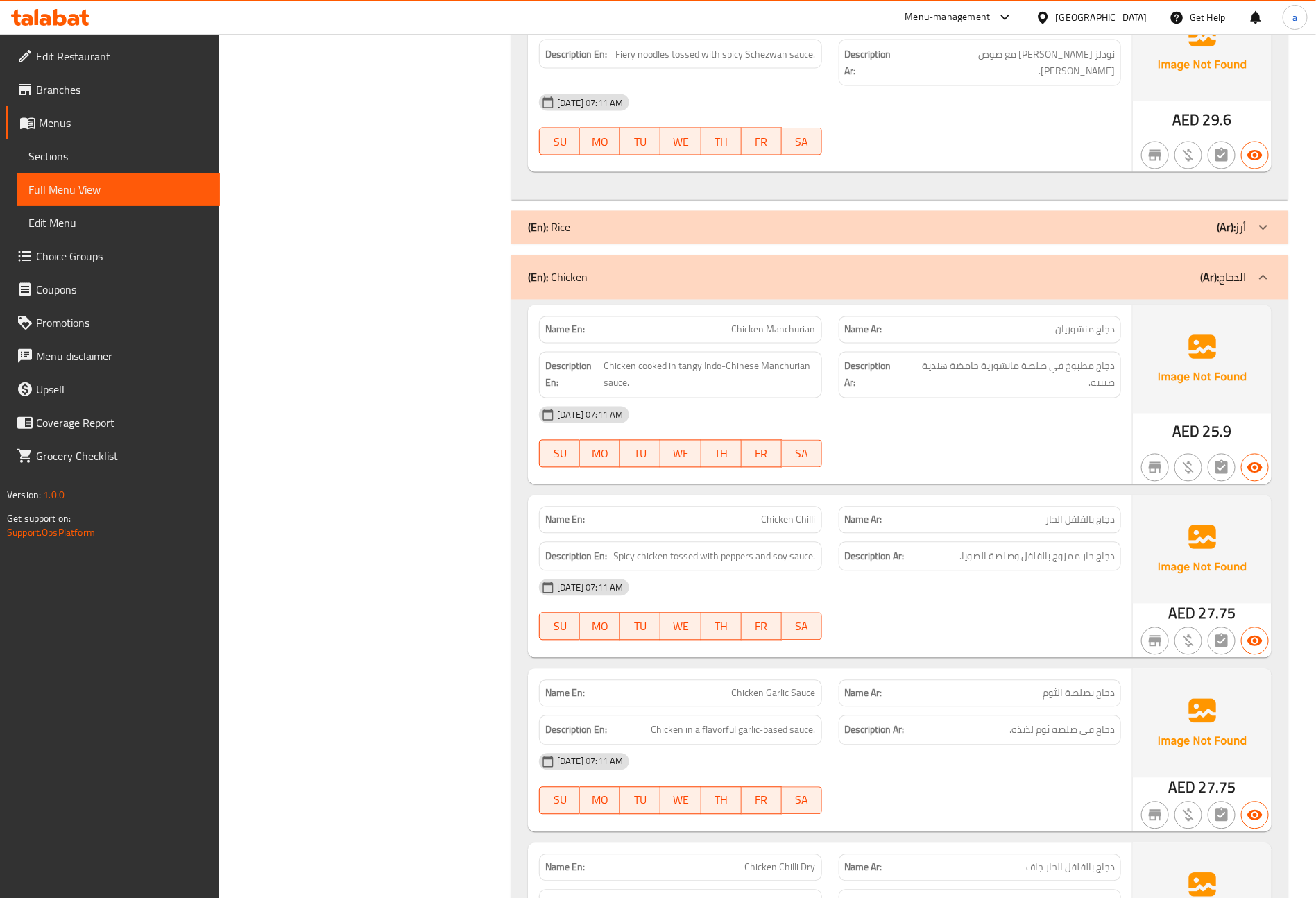
click at [586, 221] on div "(En): Rice (Ar): أرز" at bounding box center [887, 228] width 719 height 17
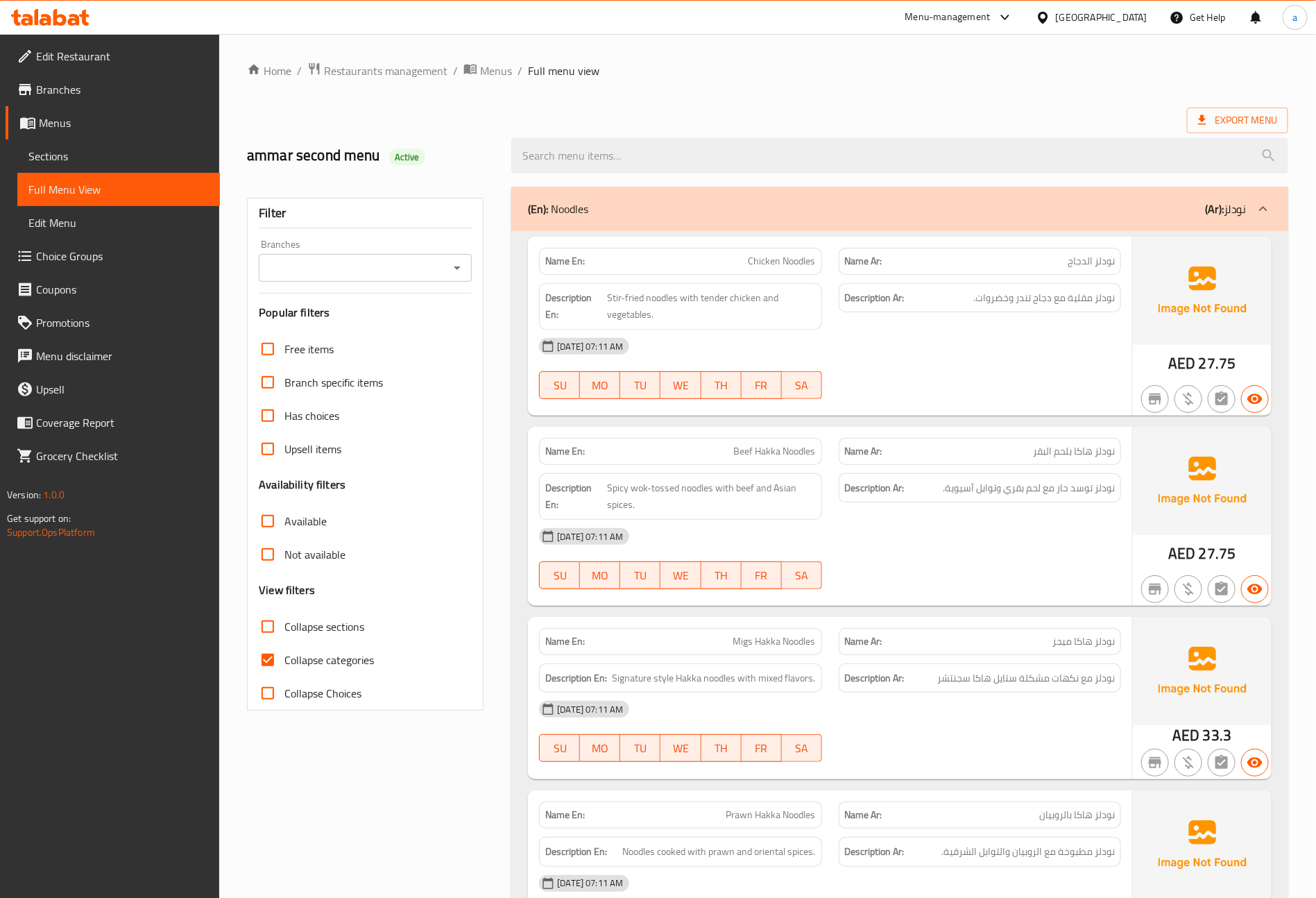
click at [307, 651] on span "Collapse categories" at bounding box center [329, 660] width 90 height 17
click at [285, 651] on input "Collapse categories" at bounding box center [268, 660] width 33 height 33
checkbox input "false"
click at [323, 624] on span "Collapse sections" at bounding box center [324, 627] width 80 height 17
click at [285, 624] on input "Collapse sections" at bounding box center [268, 626] width 33 height 33
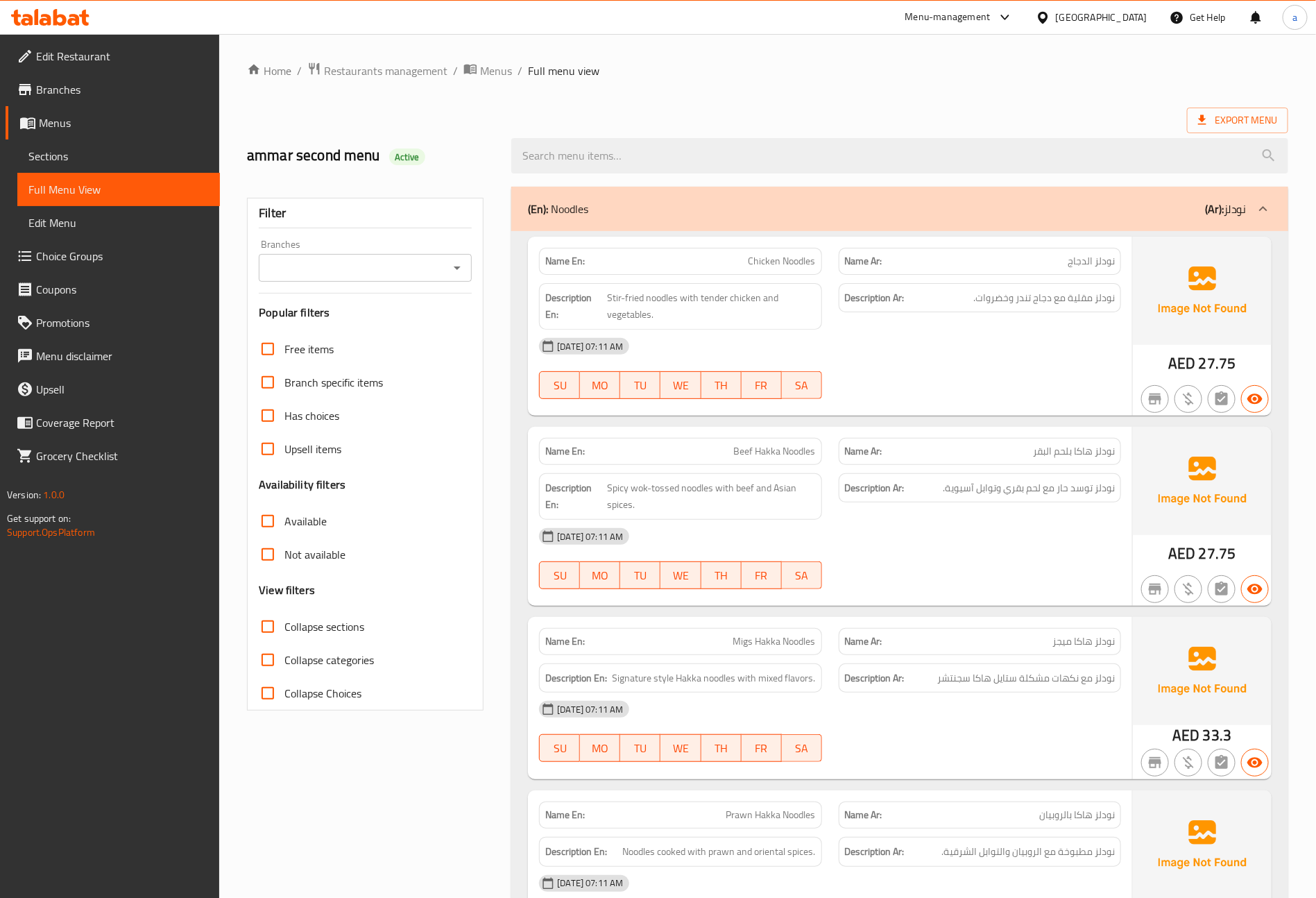
checkbox input "true"
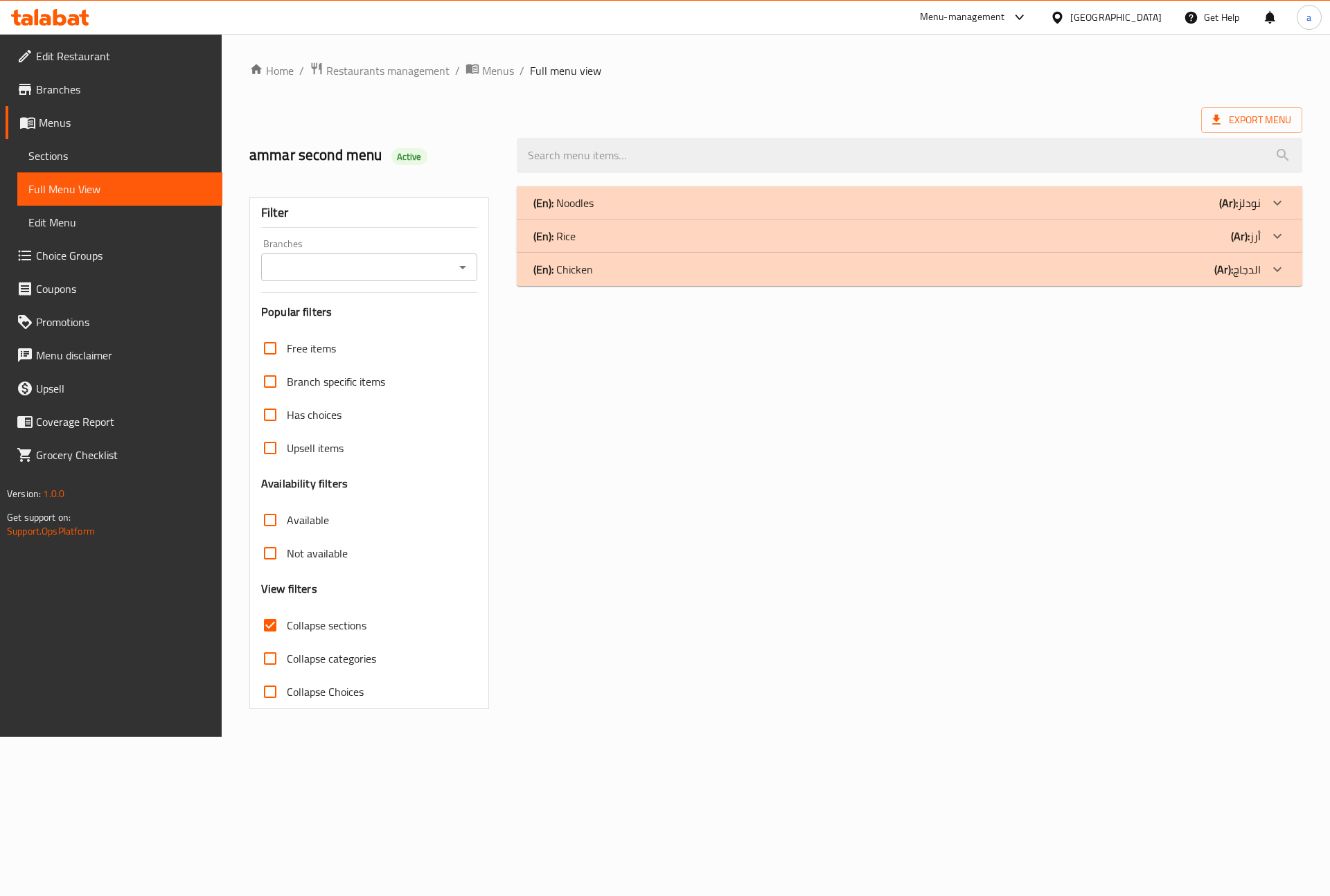
click at [594, 265] on div "(En): Chicken (Ar): الدجاج" at bounding box center [897, 270] width 727 height 17
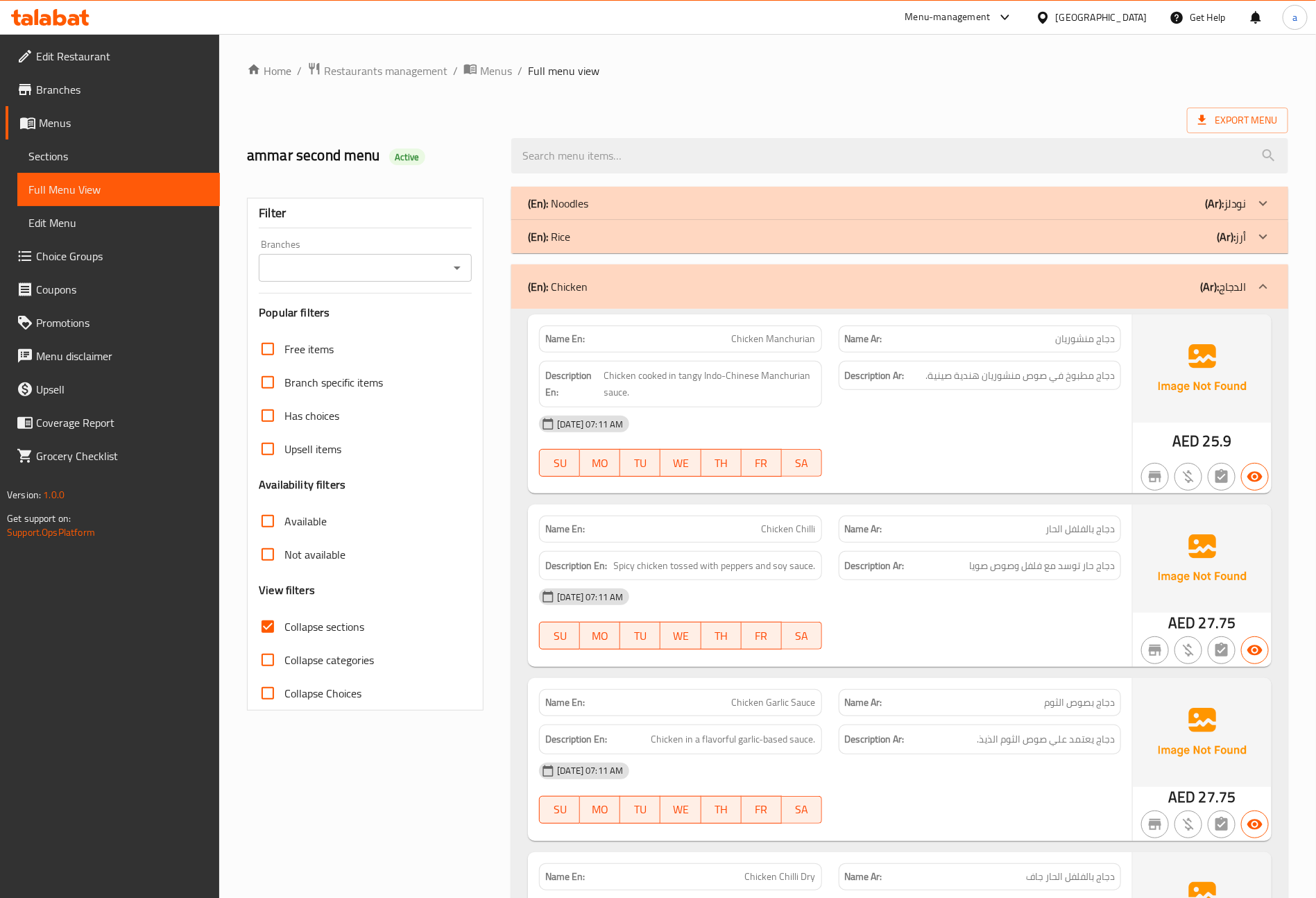
click at [573, 247] on div "(En): Rice (Ar): أرز" at bounding box center [900, 236] width 777 height 33
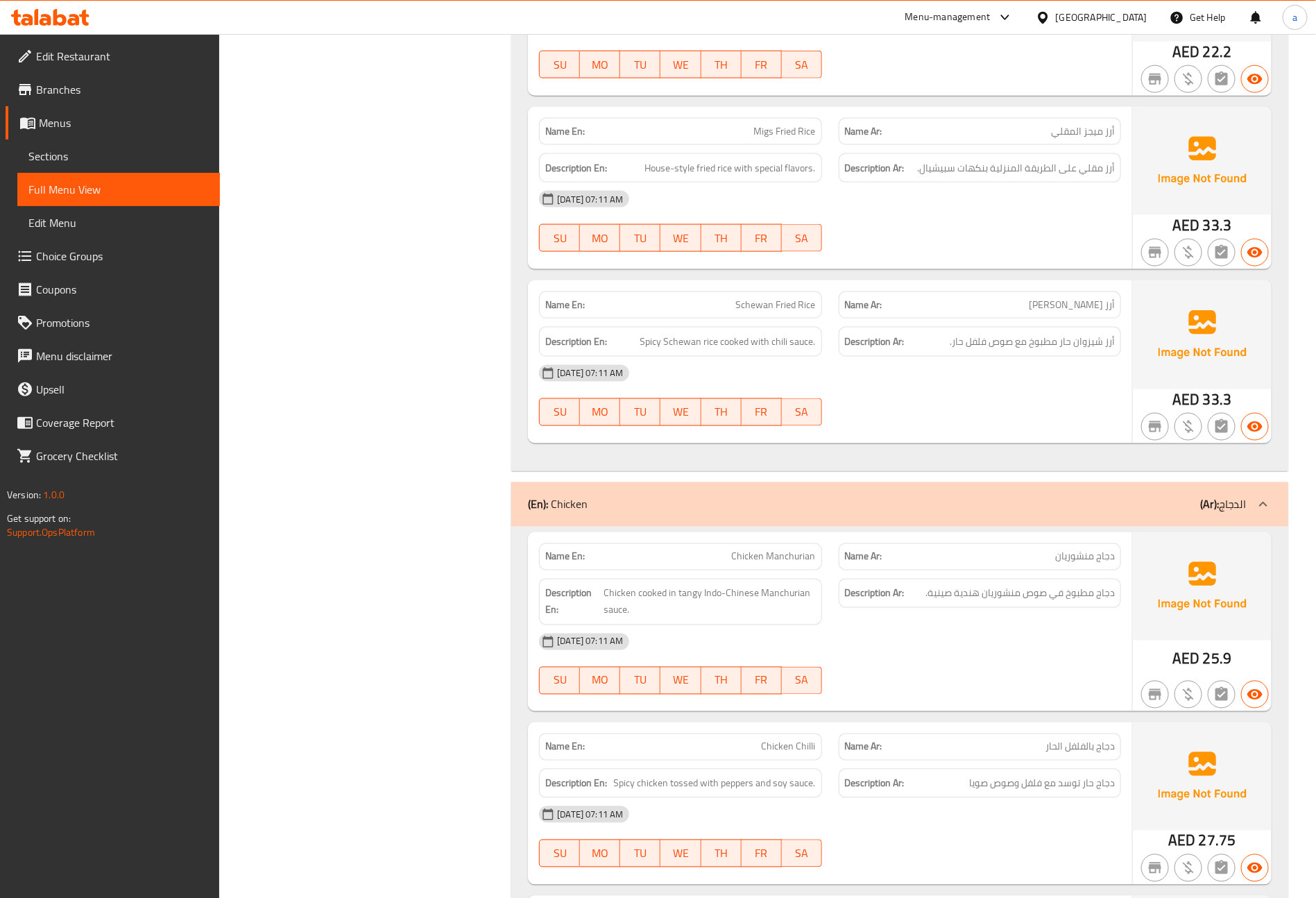
scroll to position [833, 0]
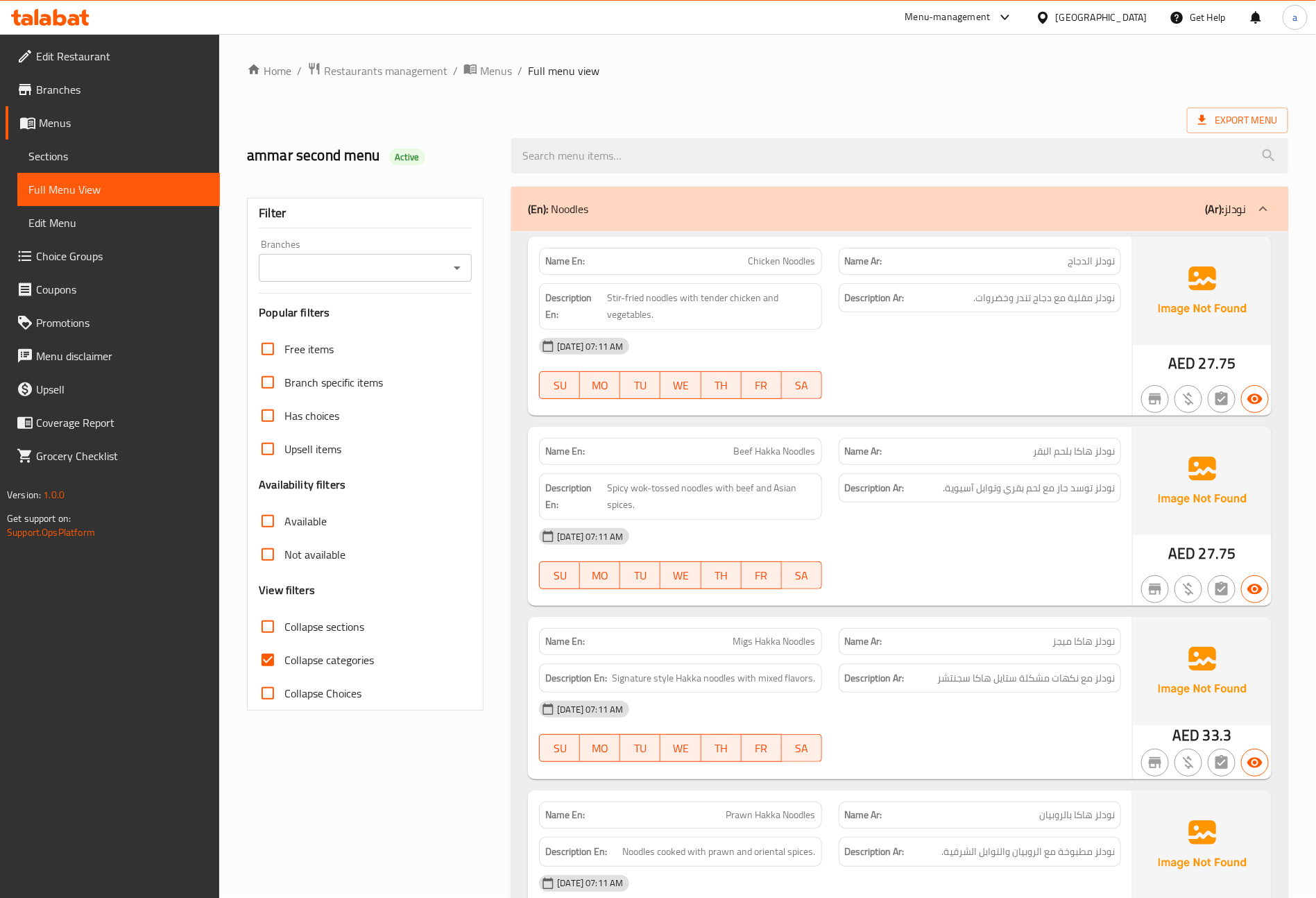
click at [279, 665] on input "Collapse categories" at bounding box center [268, 660] width 33 height 33
checkbox input "false"
click at [278, 629] on input "Collapse sections" at bounding box center [268, 626] width 33 height 33
checkbox input "true"
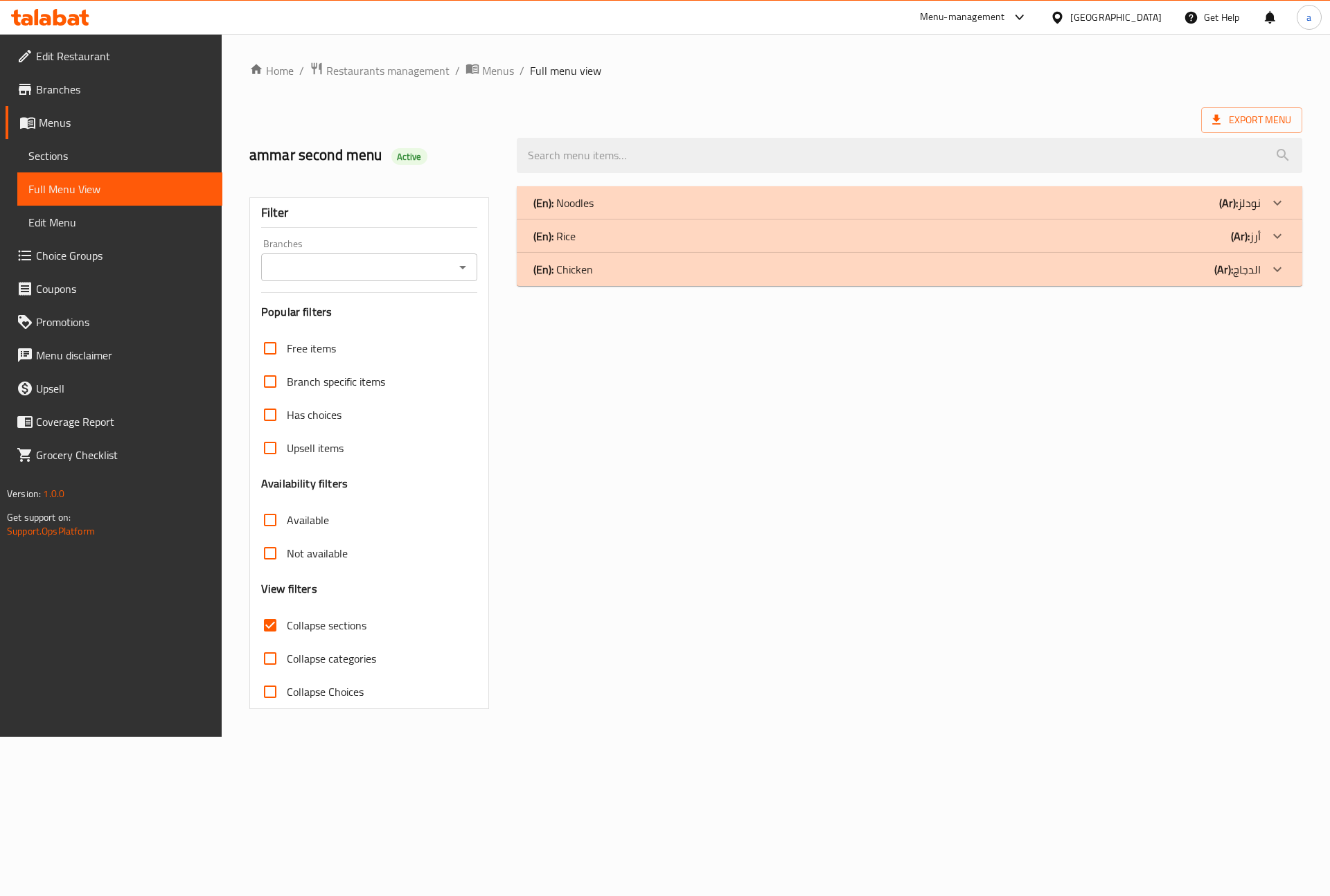
click at [547, 243] on b "(En):" at bounding box center [544, 236] width 20 height 21
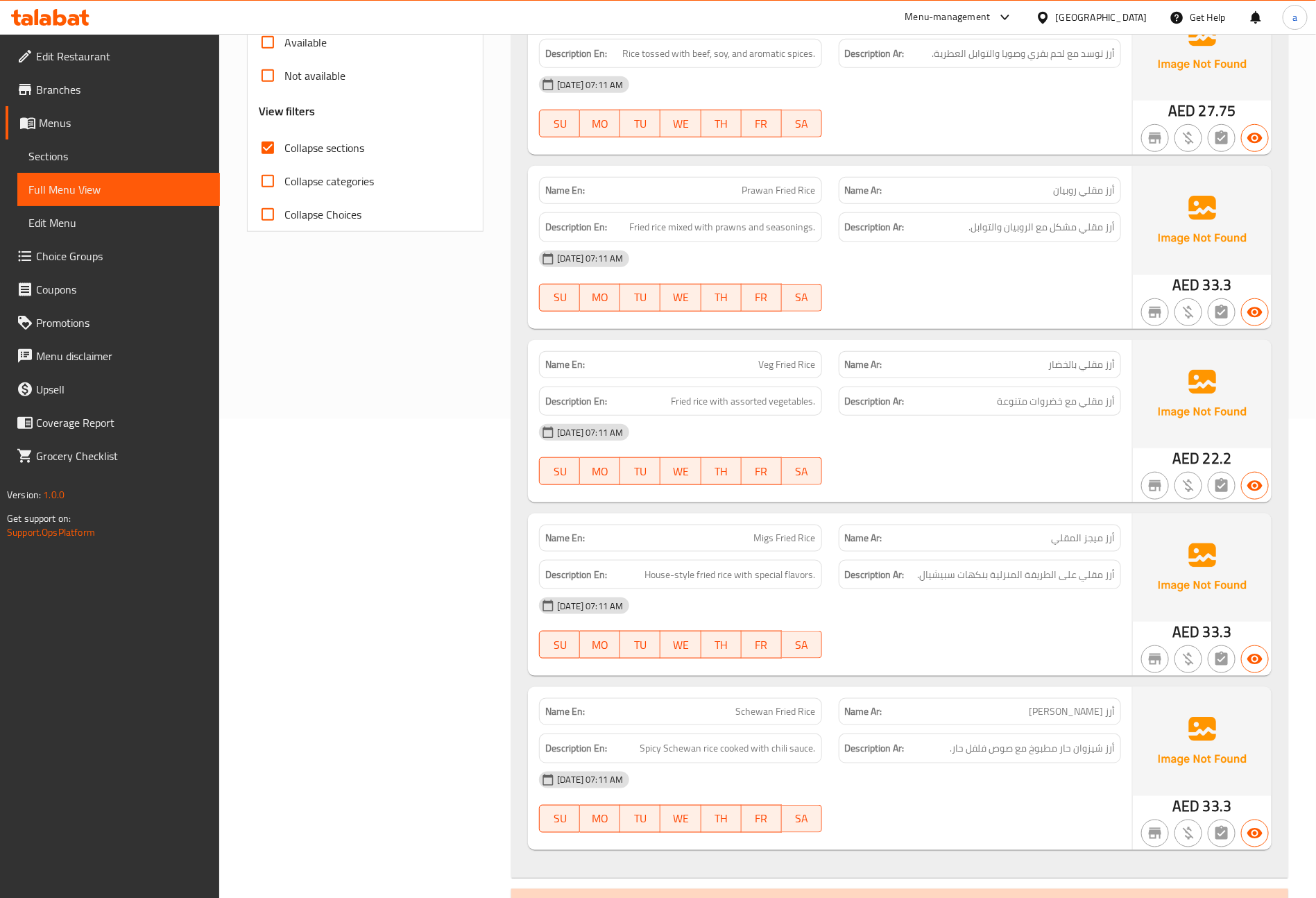
scroll to position [536, 0]
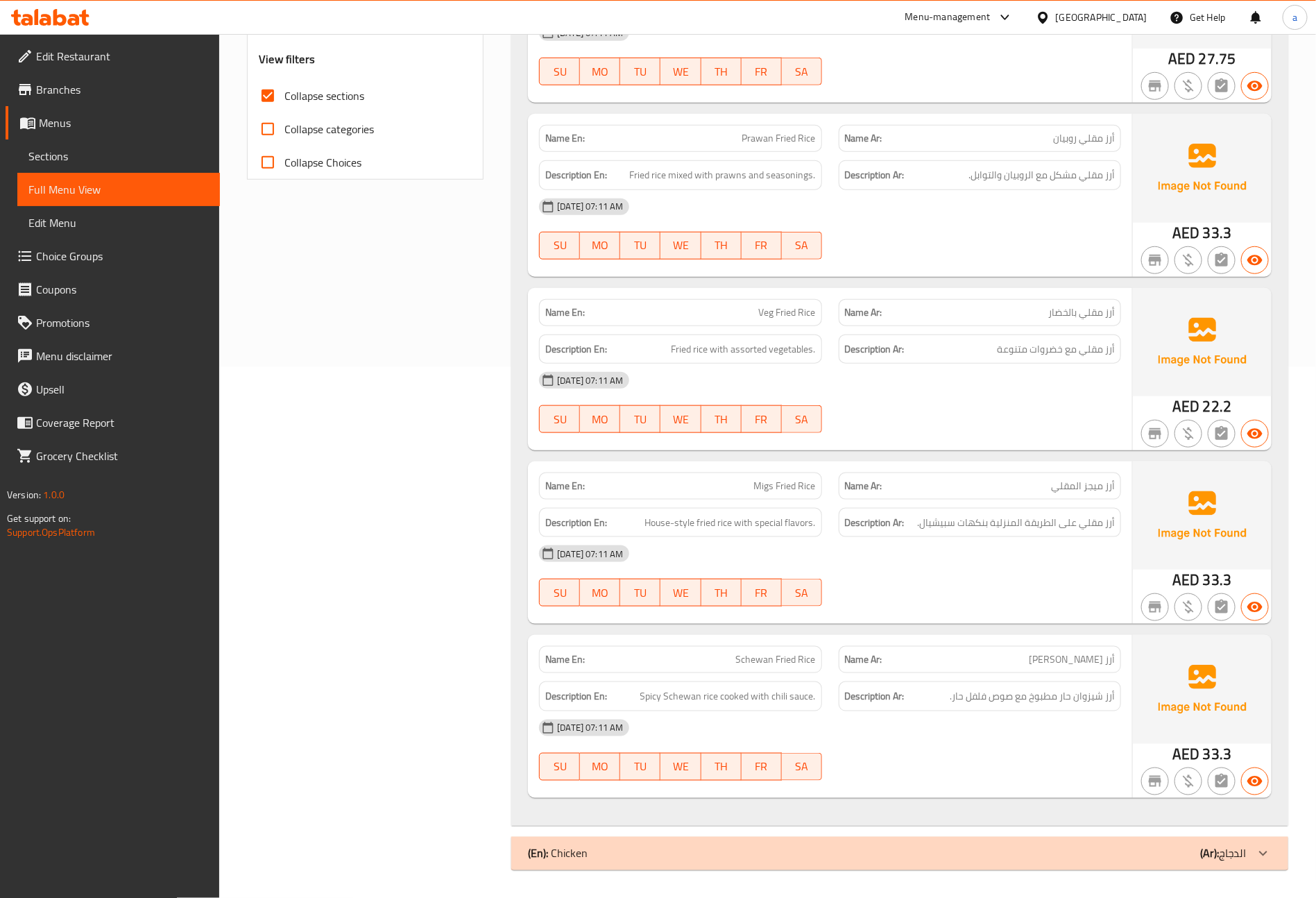
click at [562, 843] on div "(En): Chicken (Ar): الدجاج" at bounding box center [900, 853] width 777 height 33
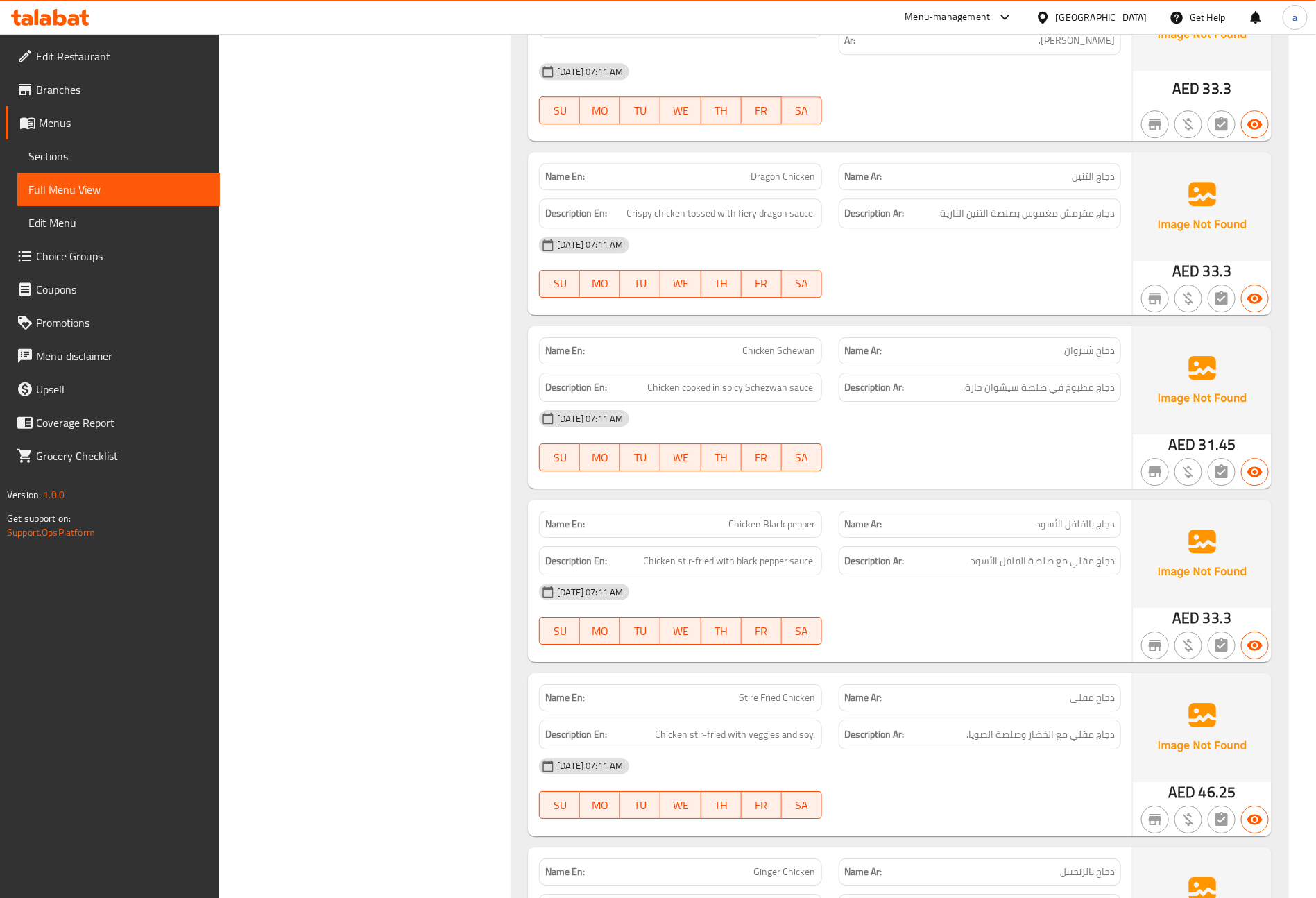
scroll to position [1889, 0]
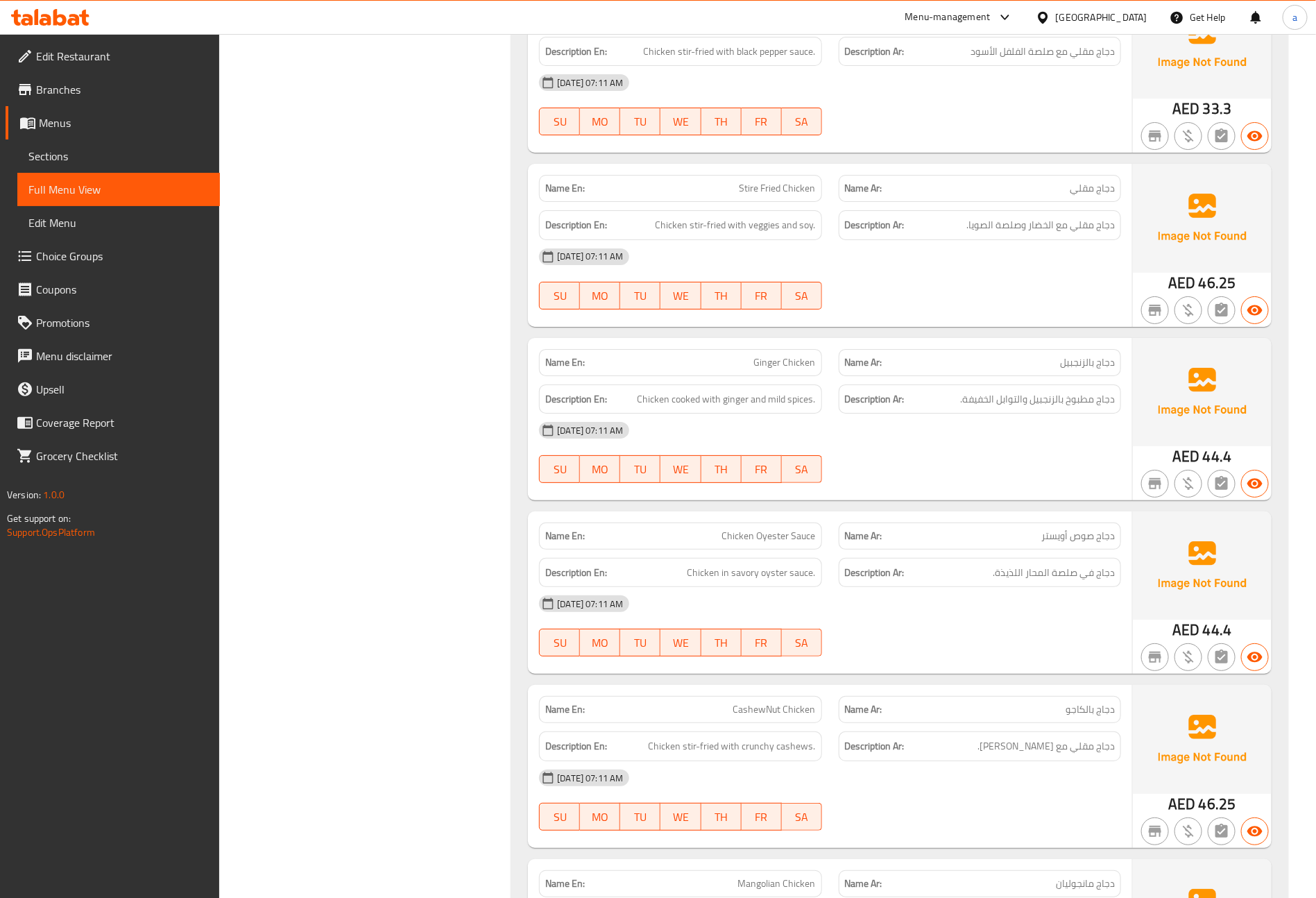
scroll to position [2472, 0]
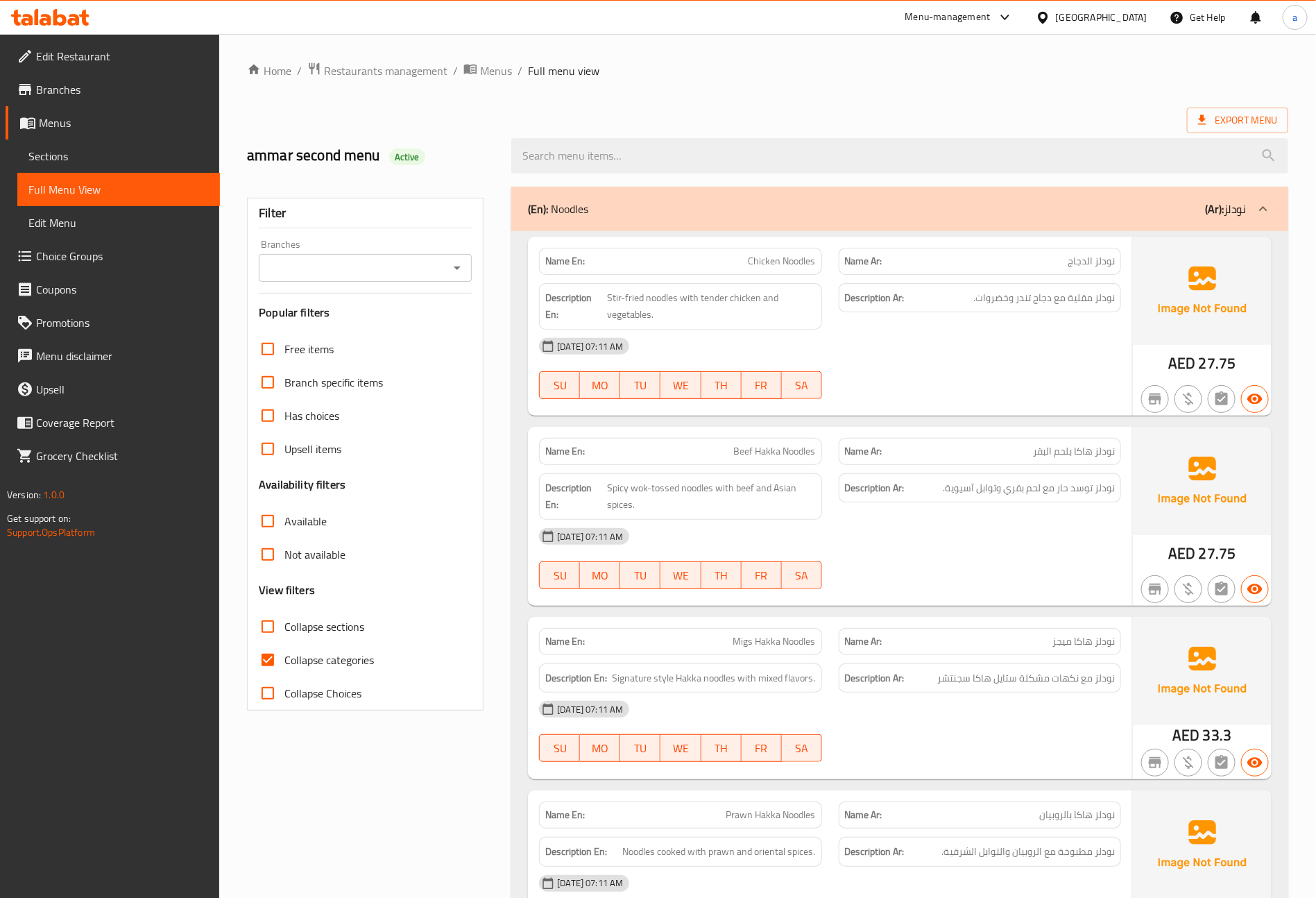
click at [348, 635] on span "Collapse sections" at bounding box center [324, 627] width 80 height 17
click at [285, 635] on input "Collapse sections" at bounding box center [268, 626] width 33 height 33
checkbox input "true"
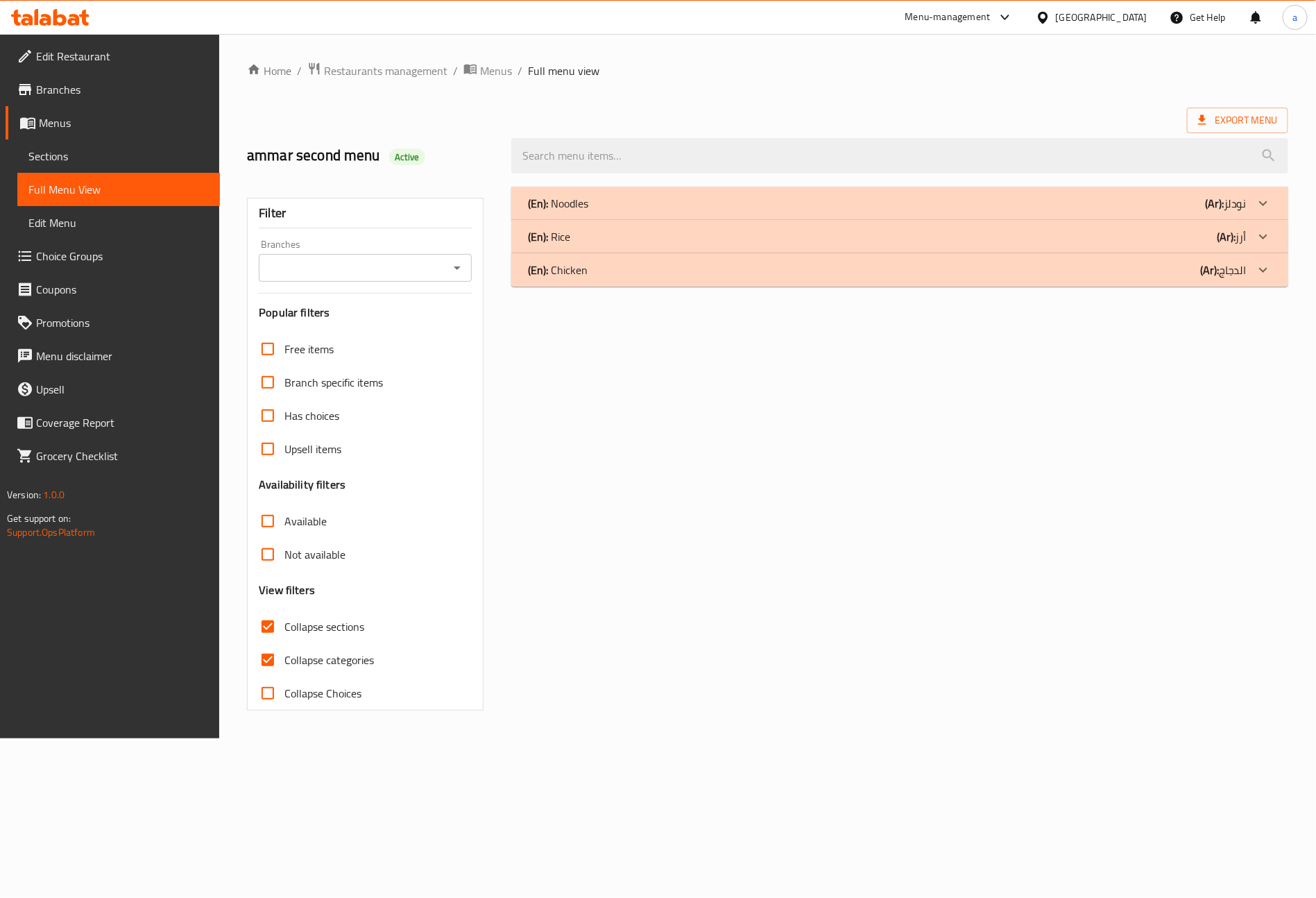
click at [344, 664] on span "Collapse categories" at bounding box center [329, 660] width 90 height 17
click at [285, 664] on input "Collapse categories" at bounding box center [268, 660] width 33 height 33
checkbox input "false"
click at [600, 277] on div "(En): Chicken (Ar): الدجاج" at bounding box center [899, 270] width 728 height 17
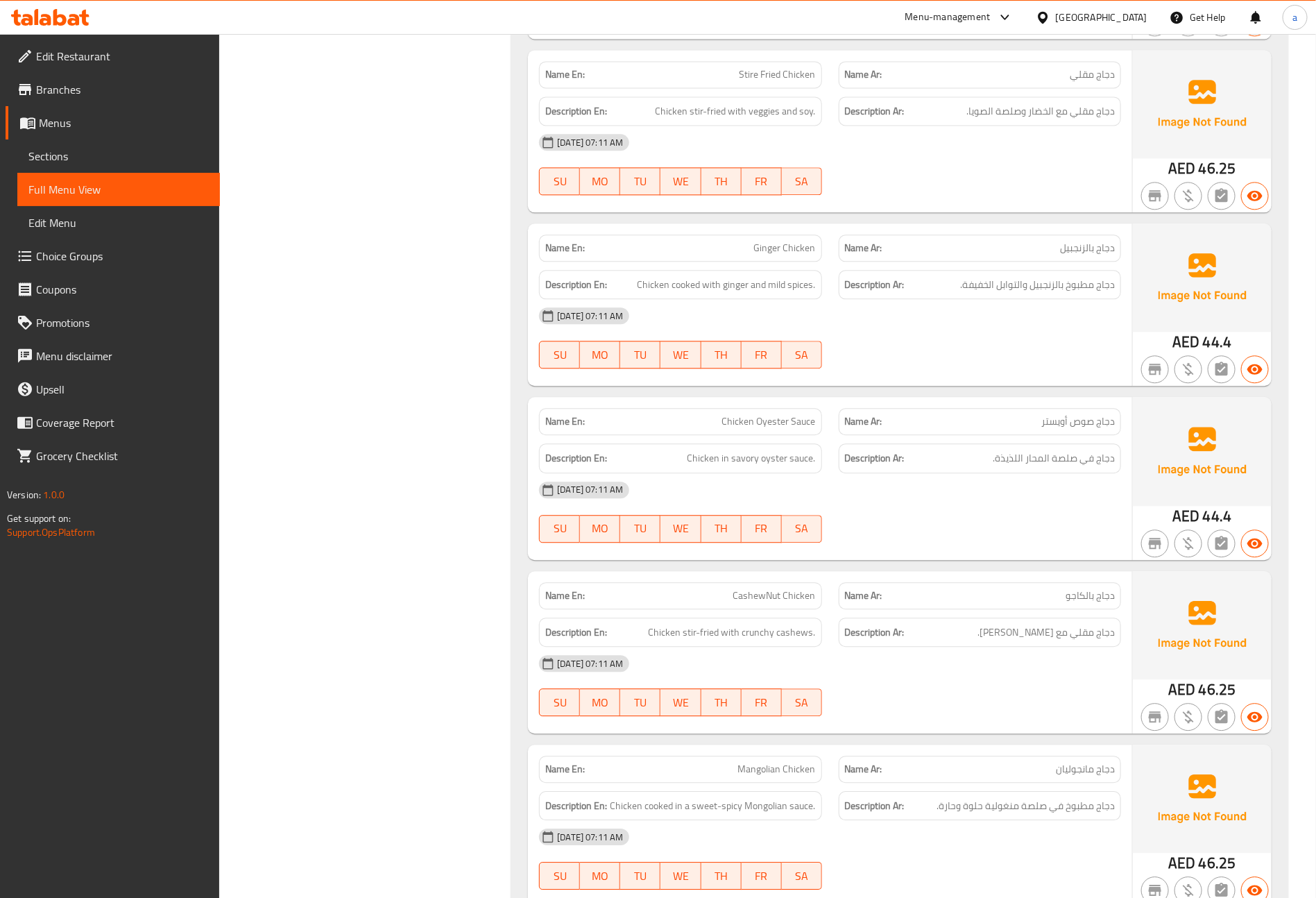
scroll to position [1561, 0]
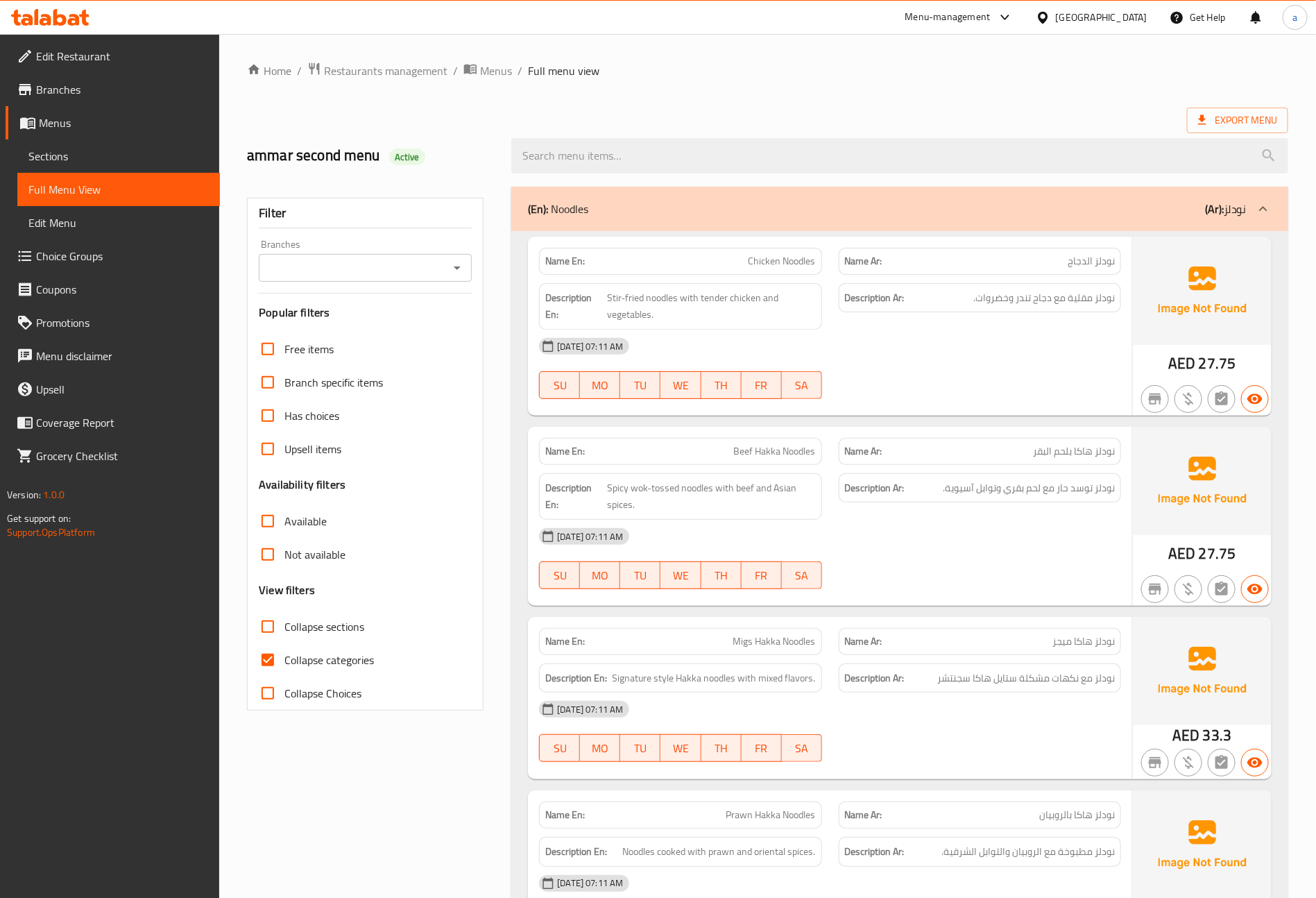
click at [351, 650] on label "Collapse categories" at bounding box center [312, 660] width 123 height 33
click at [285, 650] on input "Collapse categories" at bounding box center [268, 660] width 33 height 33
checkbox input "false"
click at [344, 627] on span "Collapse sections" at bounding box center [324, 627] width 80 height 17
click at [285, 627] on input "Collapse sections" at bounding box center [268, 626] width 33 height 33
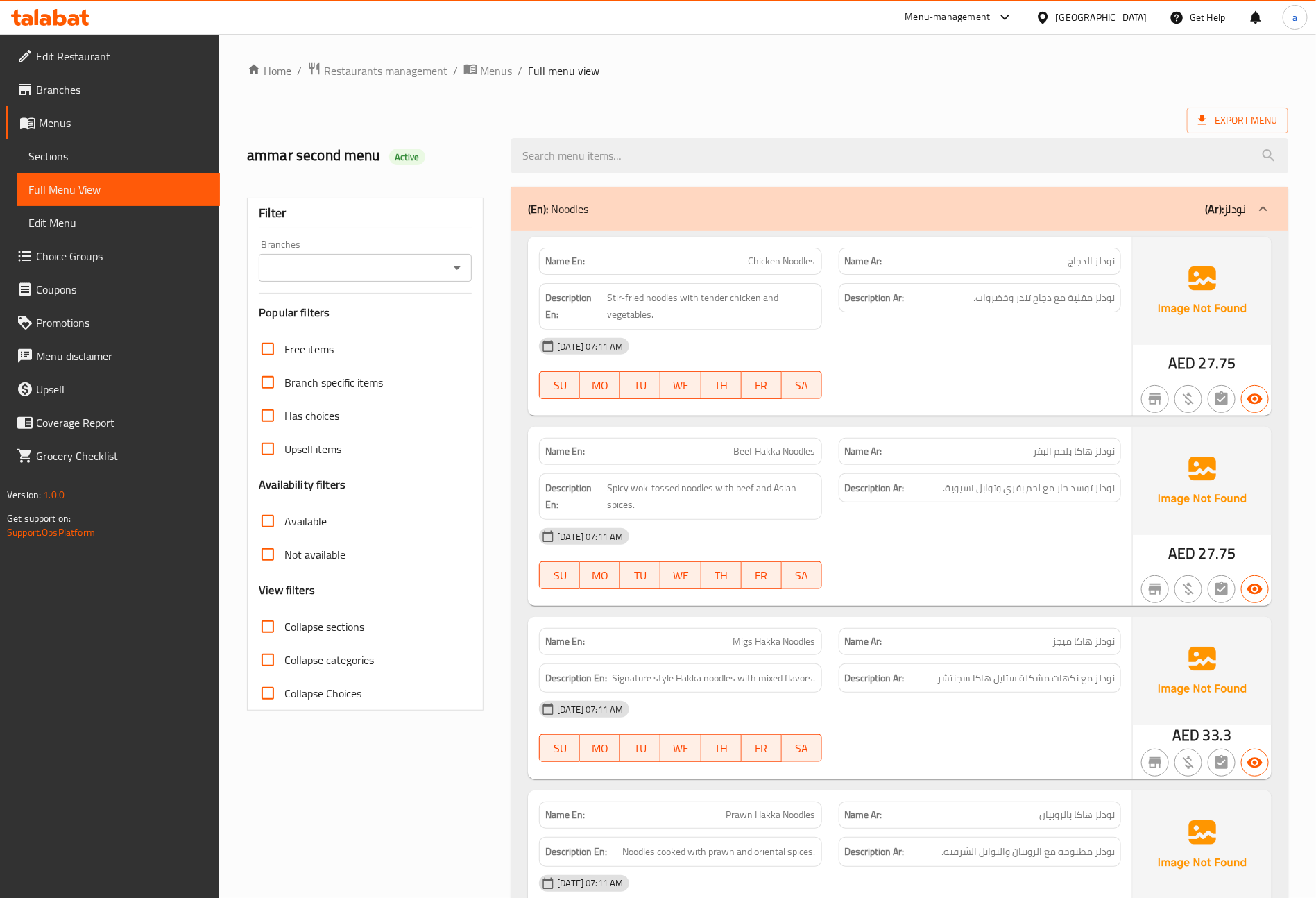
checkbox input "true"
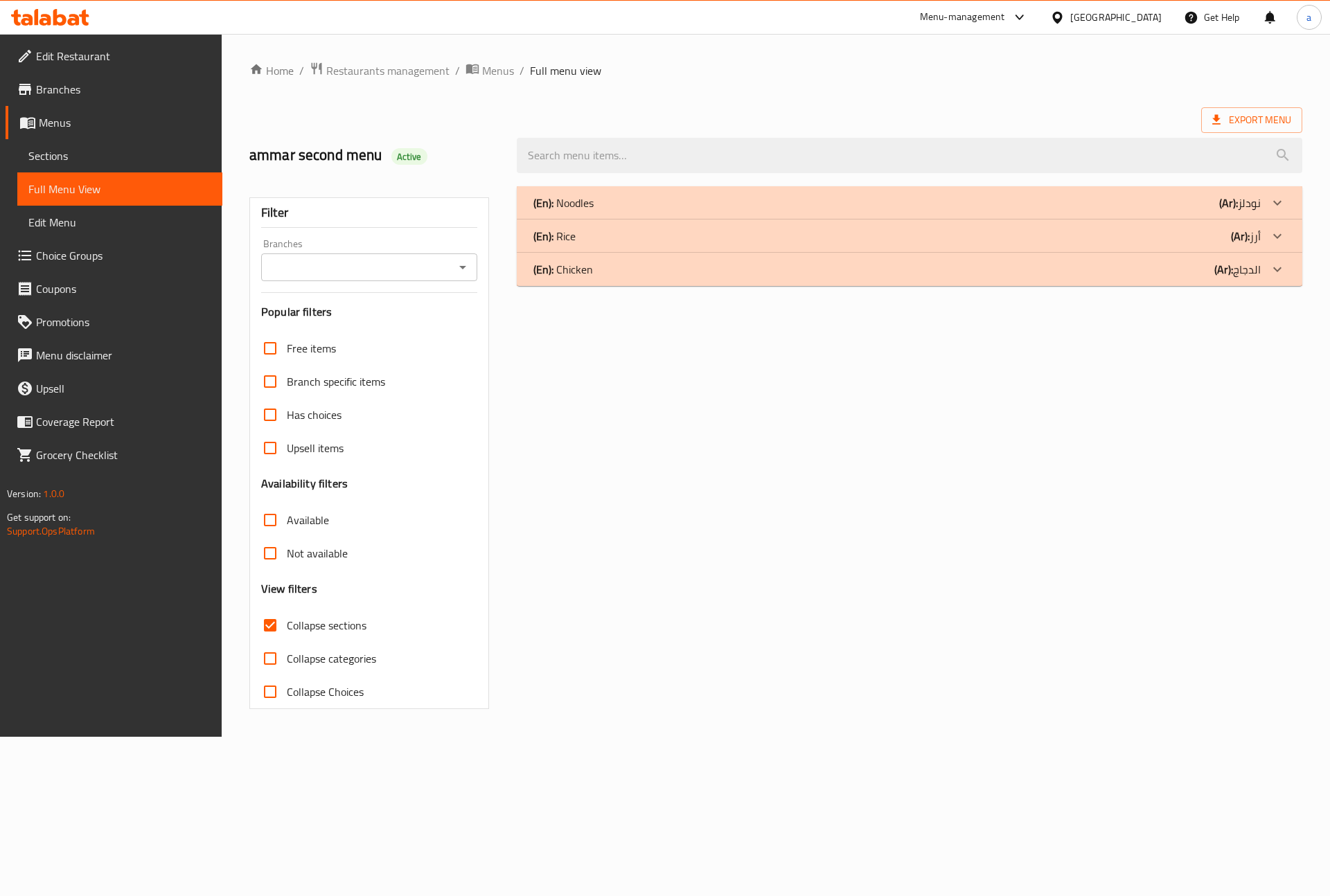
click at [649, 268] on div "(En): Chicken (Ar): الدجاج" at bounding box center [897, 270] width 727 height 17
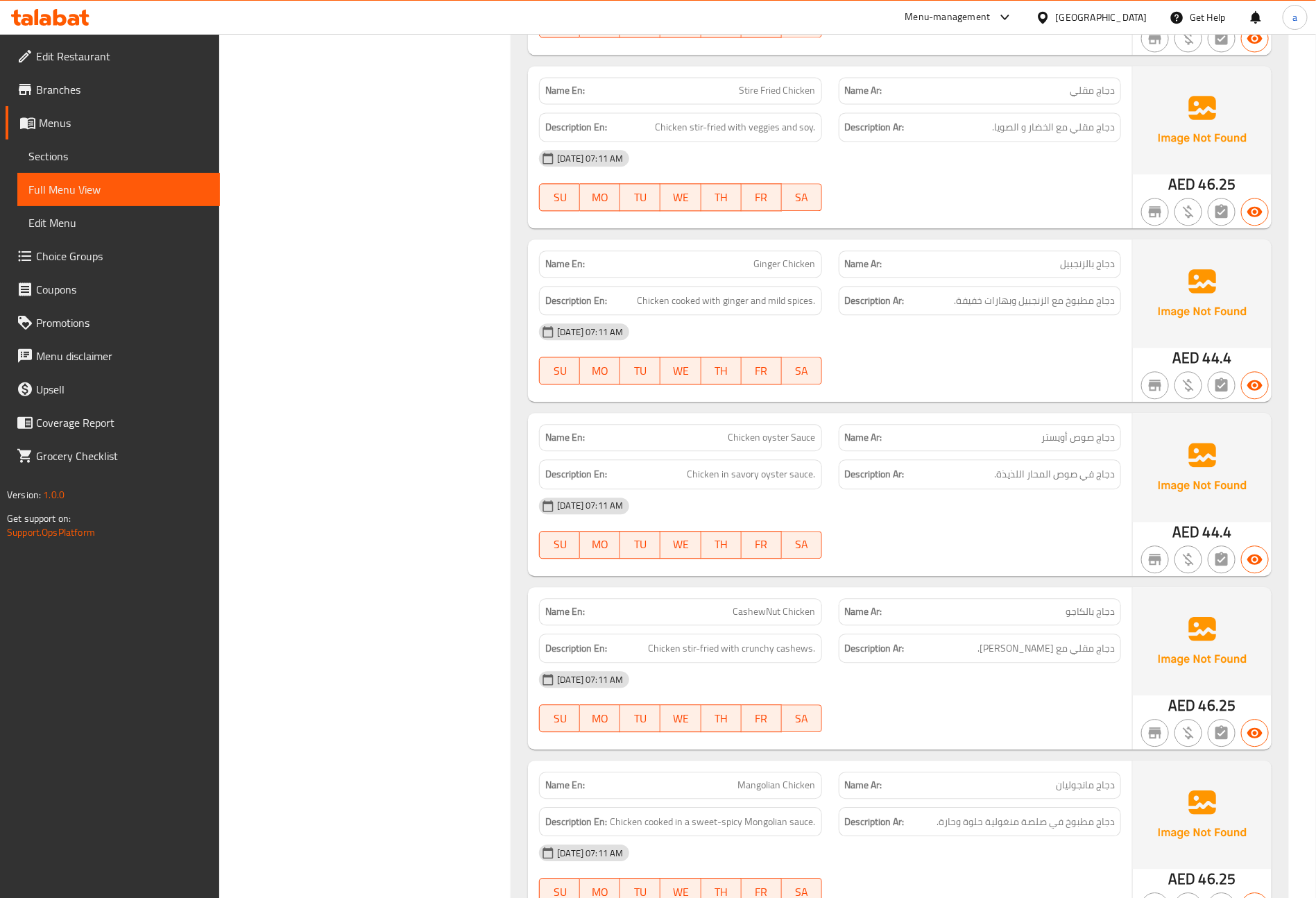
scroll to position [1571, 0]
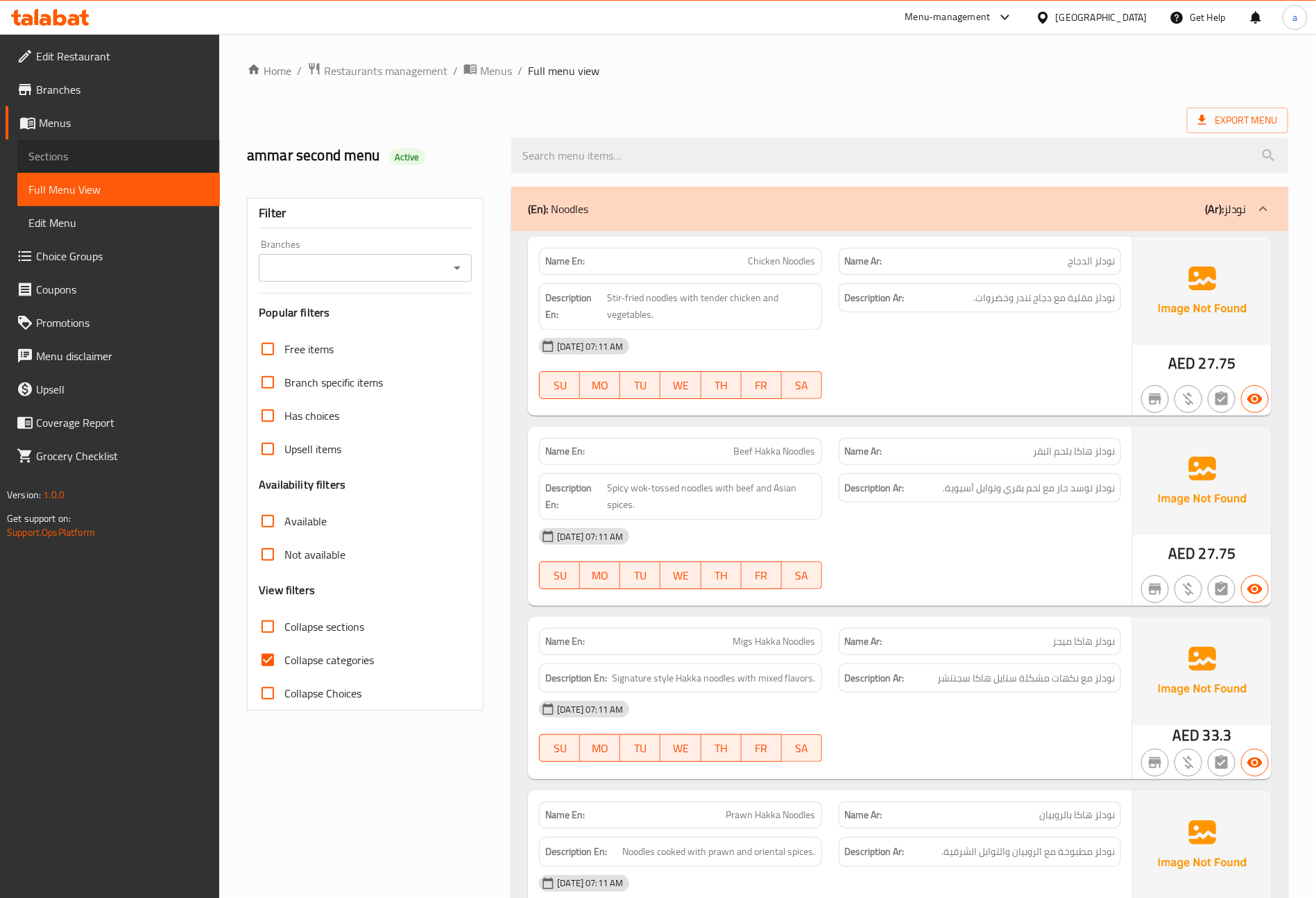
click at [75, 154] on span "Sections" at bounding box center [119, 157] width 180 height 17
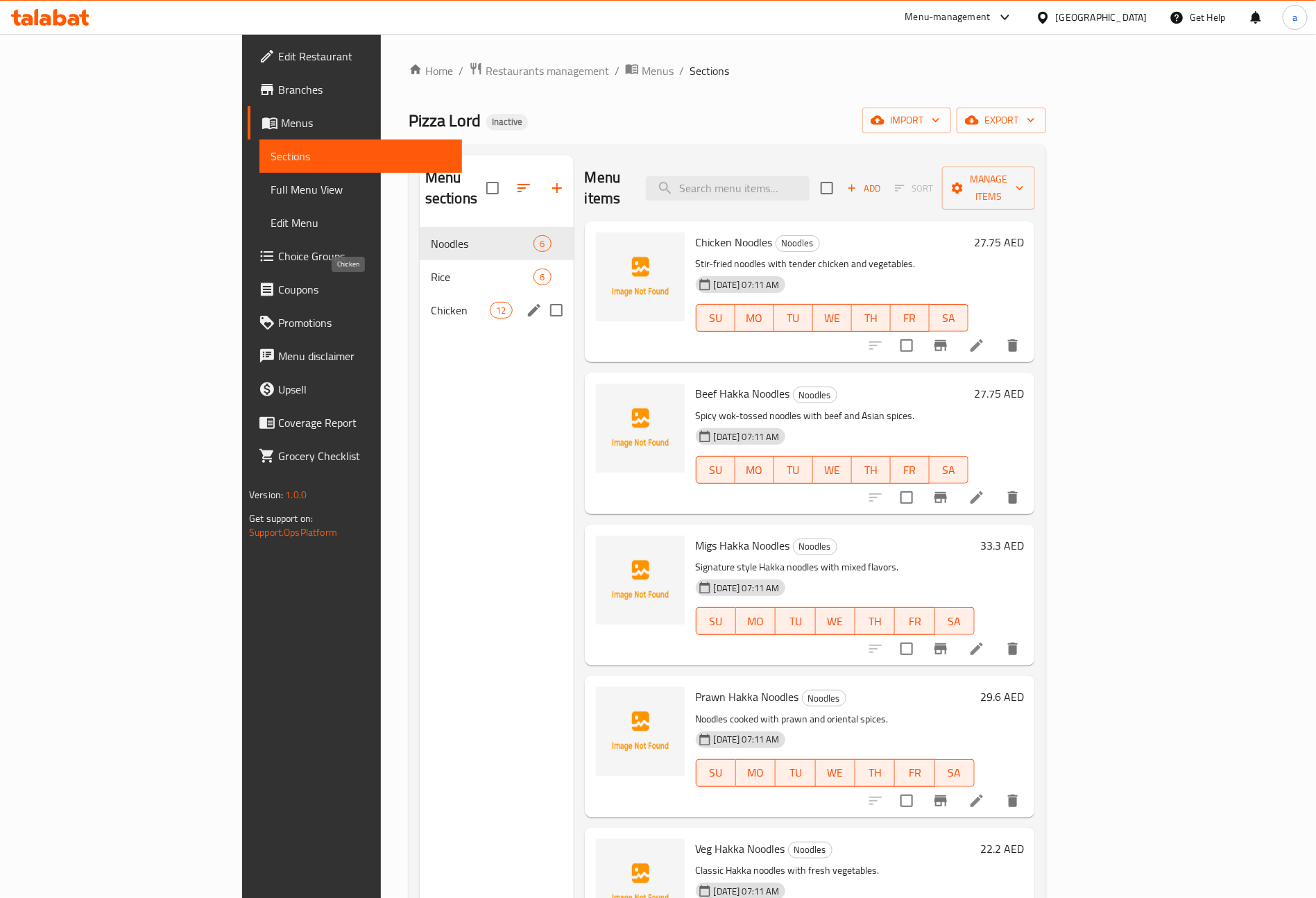
click at [431, 302] on span "Chicken" at bounding box center [461, 310] width 59 height 17
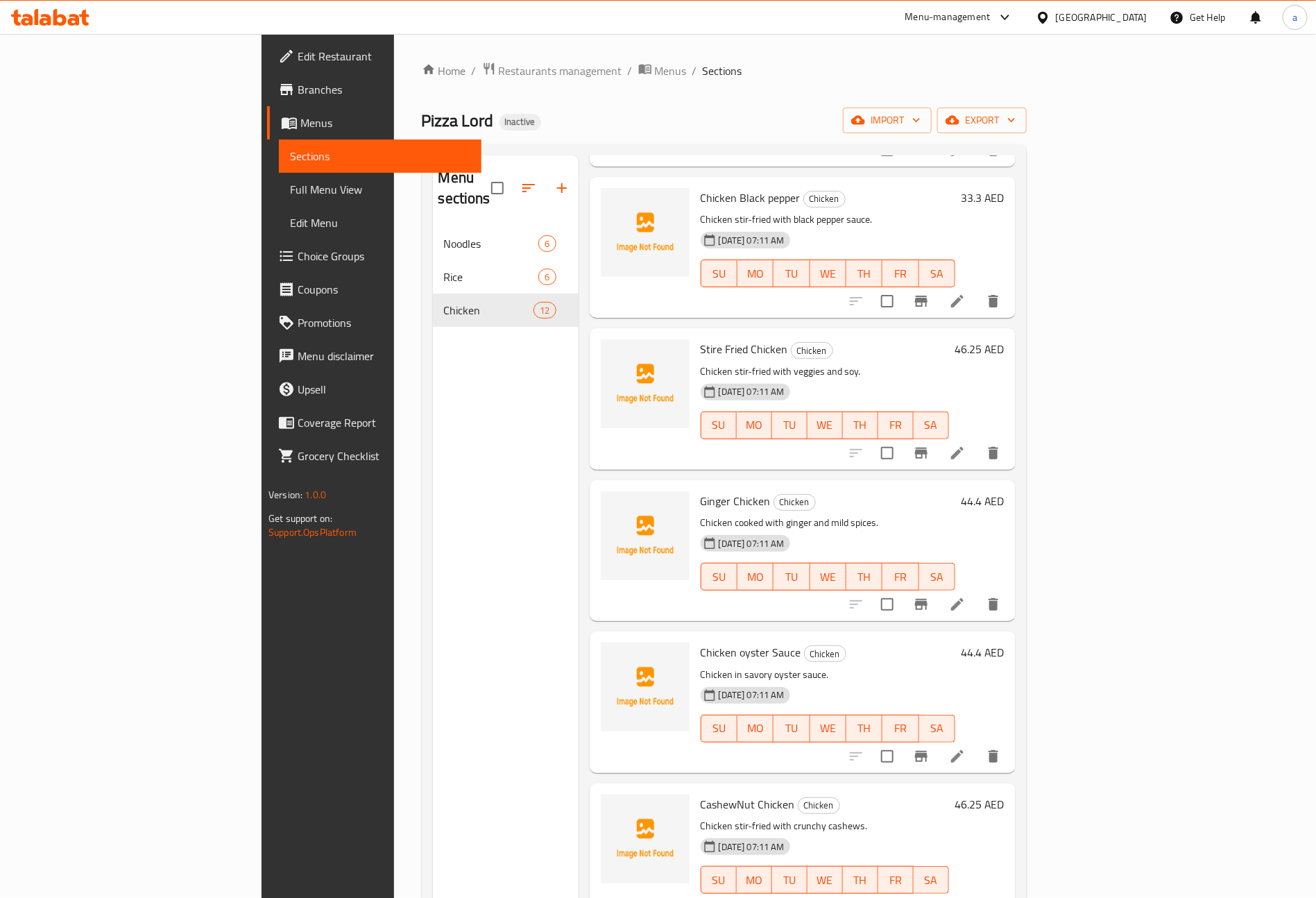
scroll to position [194, 0]
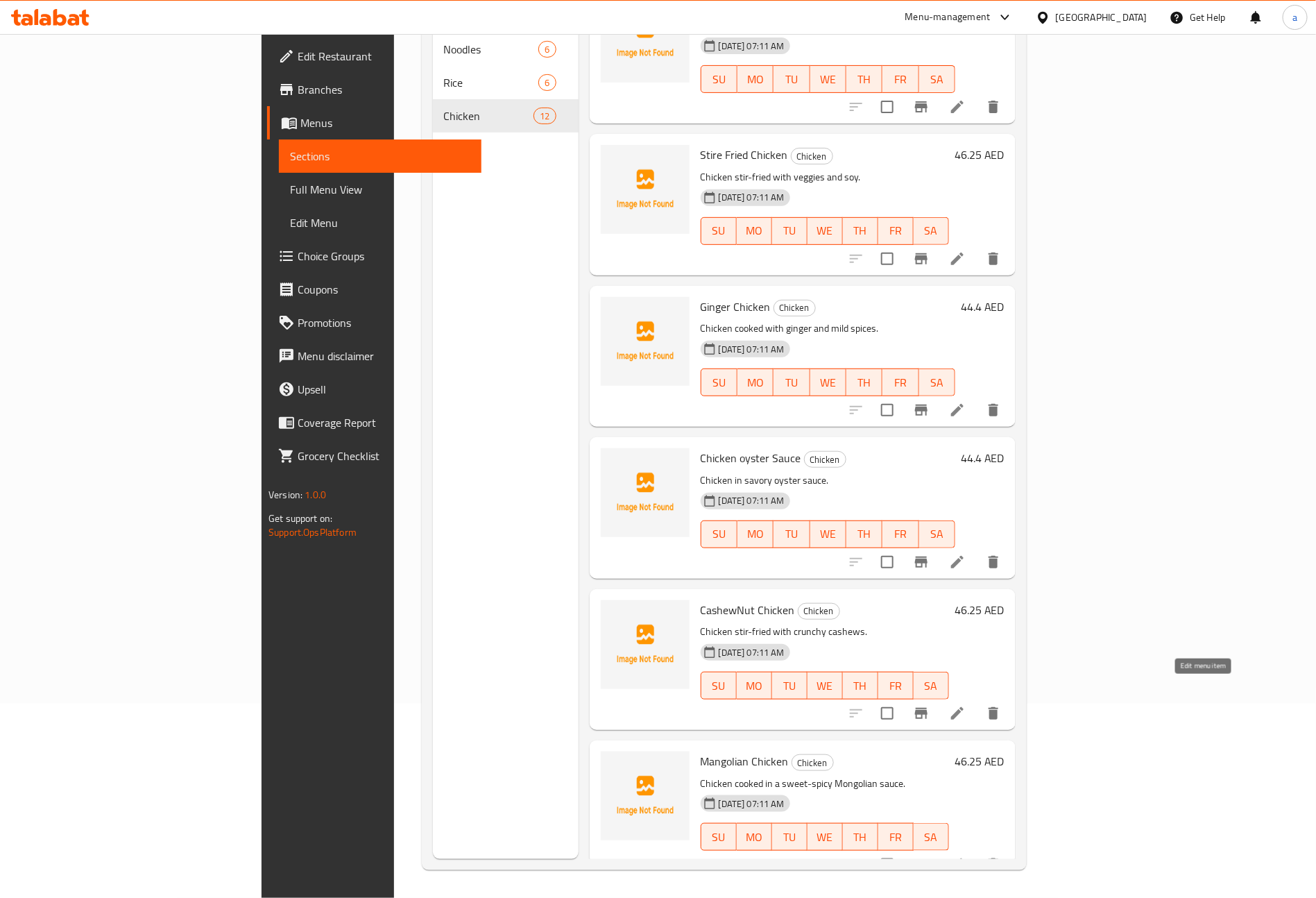
click at [965, 705] on icon at bounding box center [958, 713] width 17 height 17
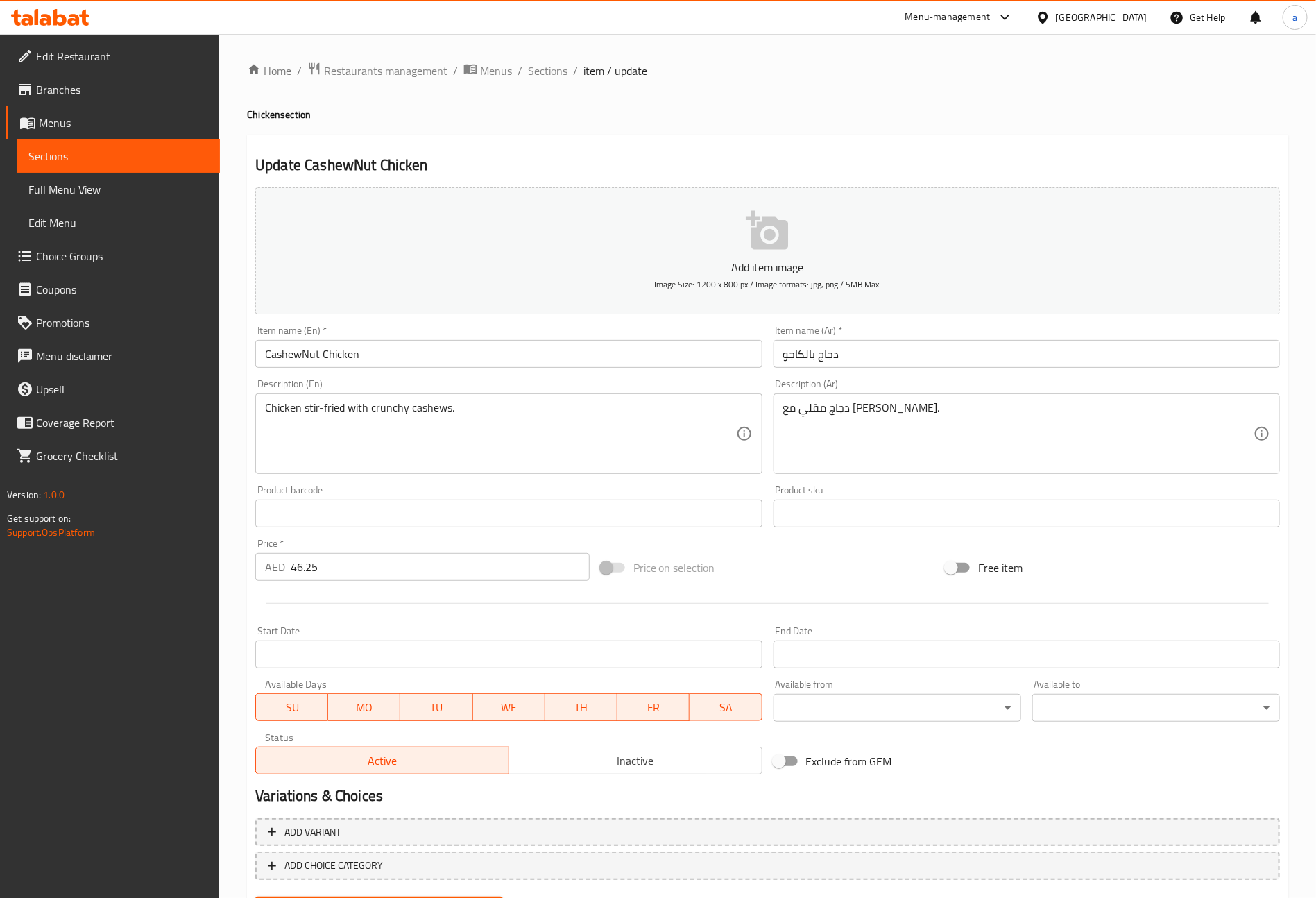
click at [390, 361] on input "CashewNut Chicken" at bounding box center [509, 353] width 506 height 28
click at [297, 357] on input "CashewNut Chicken" at bounding box center [509, 353] width 506 height 28
type input "Cashew Nut Chicken"
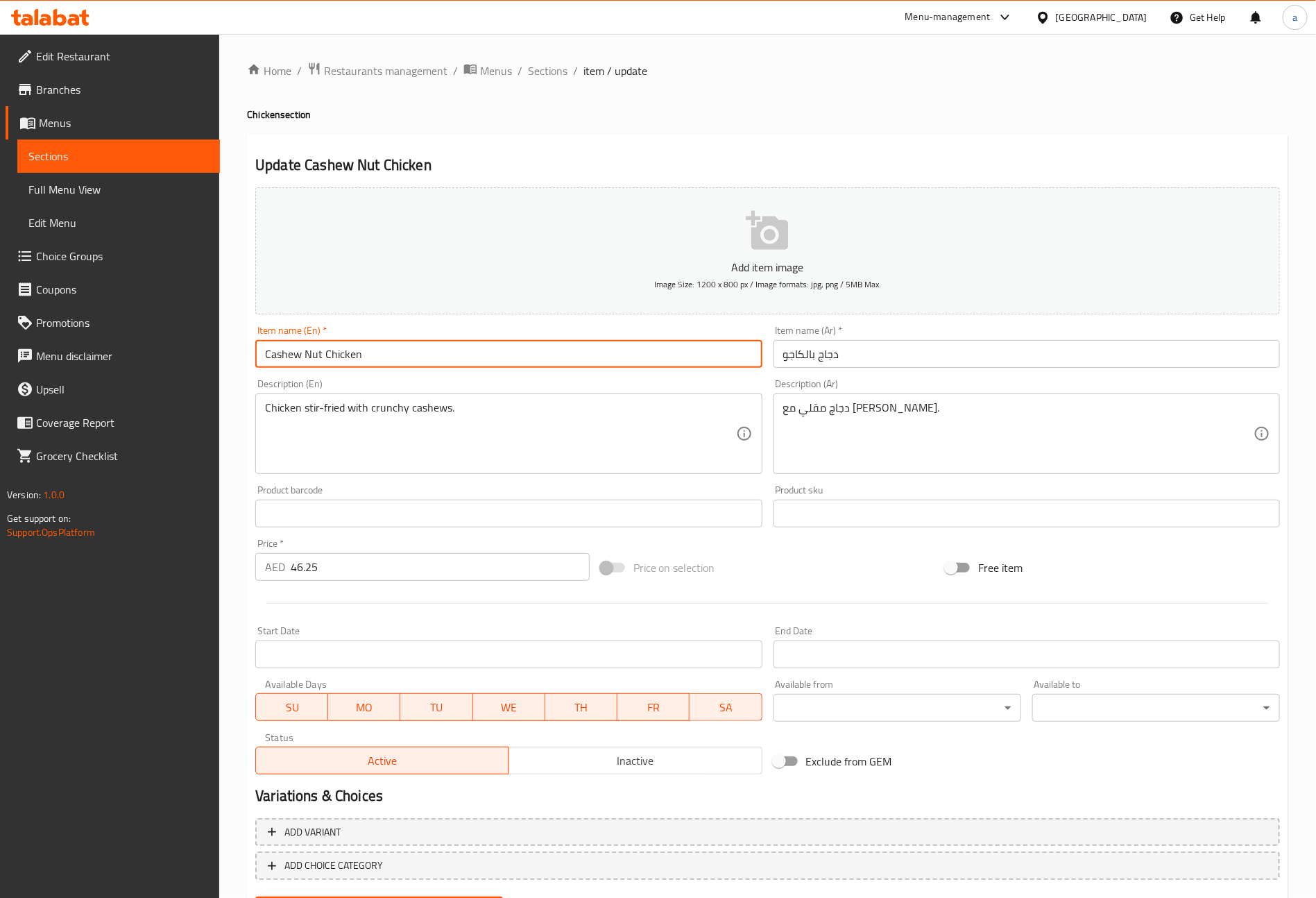
click at [908, 363] on input "دجاج بالكاجو" at bounding box center [1027, 353] width 506 height 28
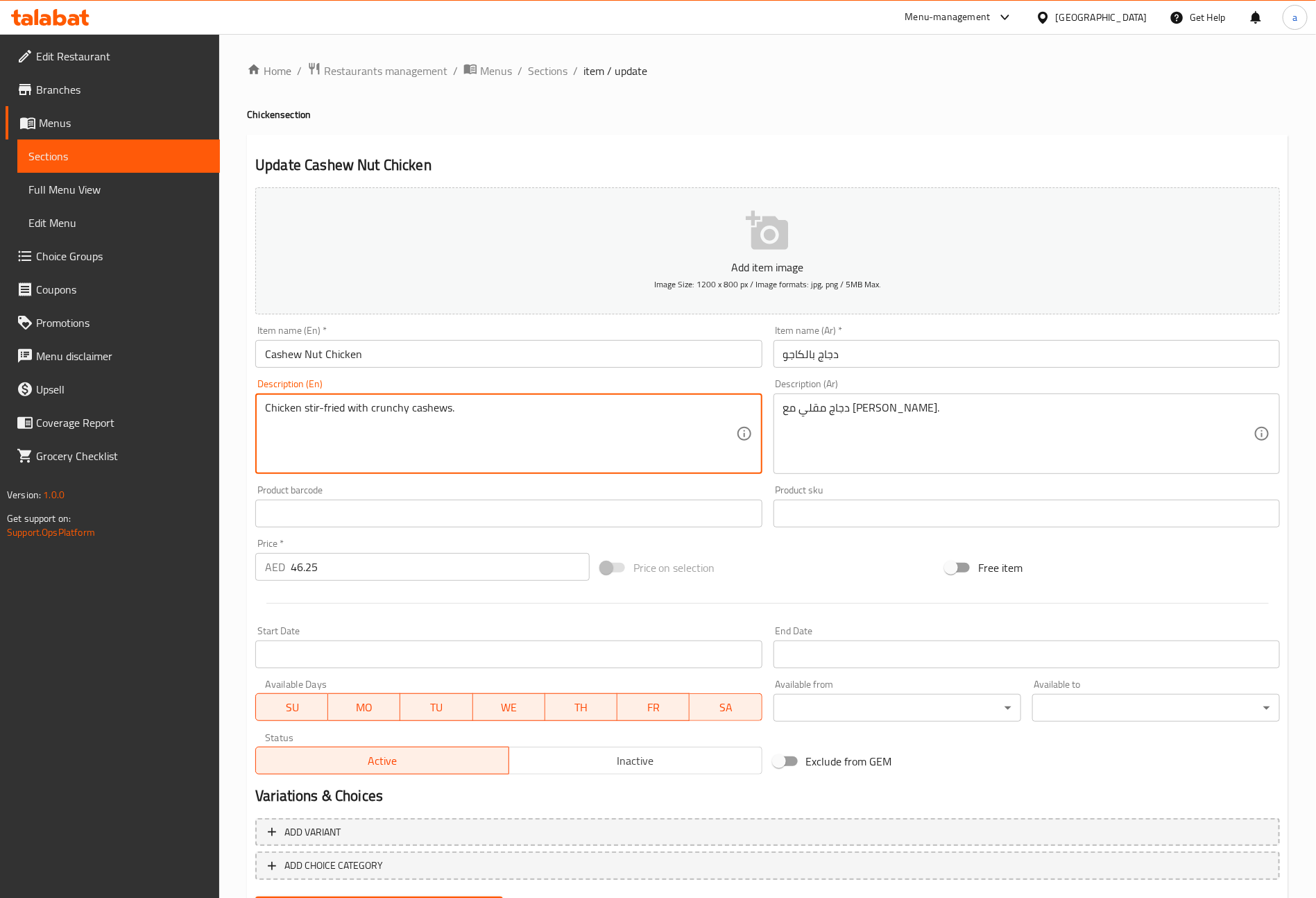
drag, startPoint x: 371, startPoint y: 413, endPoint x: 456, endPoint y: 415, distance: 85.0
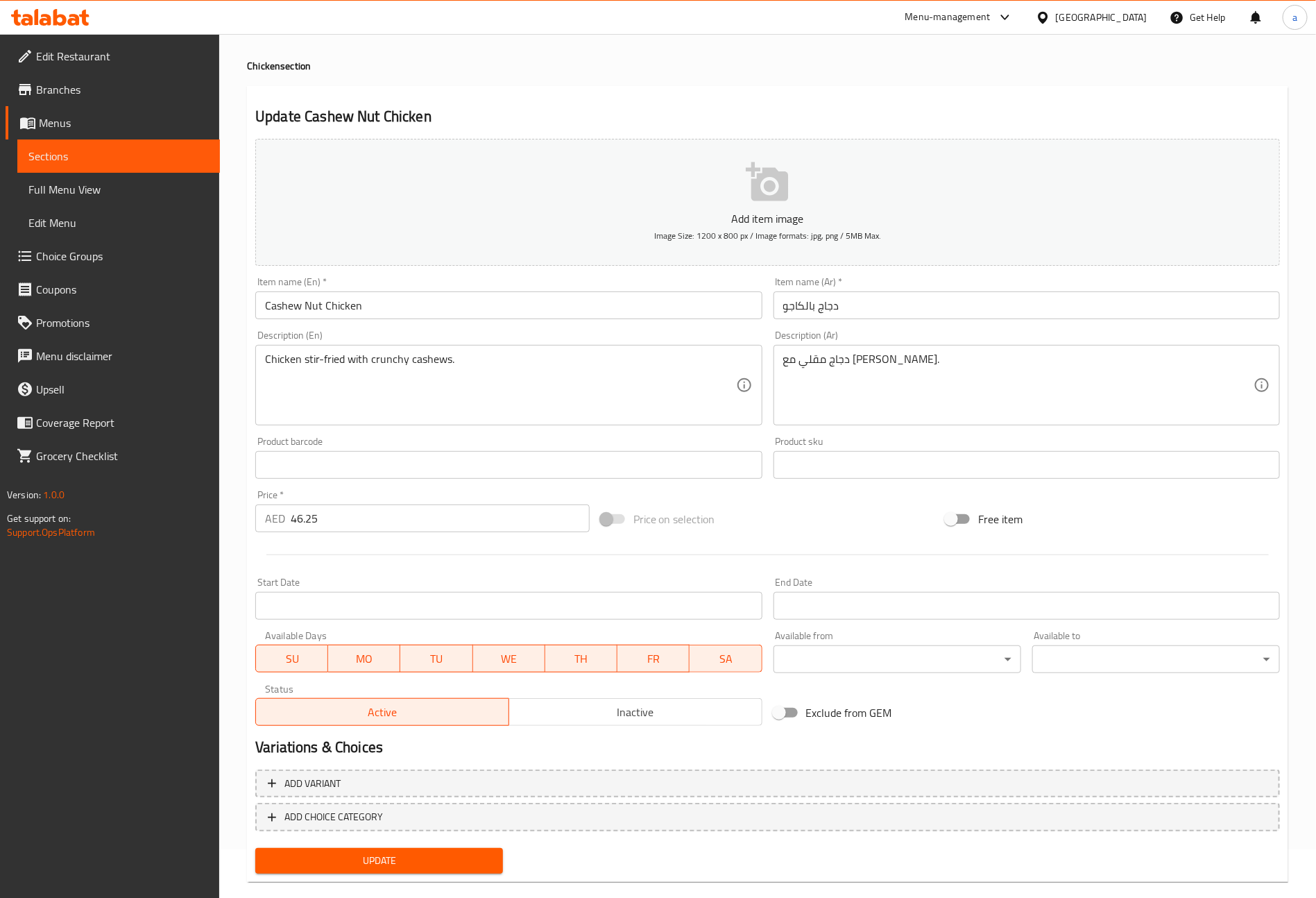
scroll to position [69, 0]
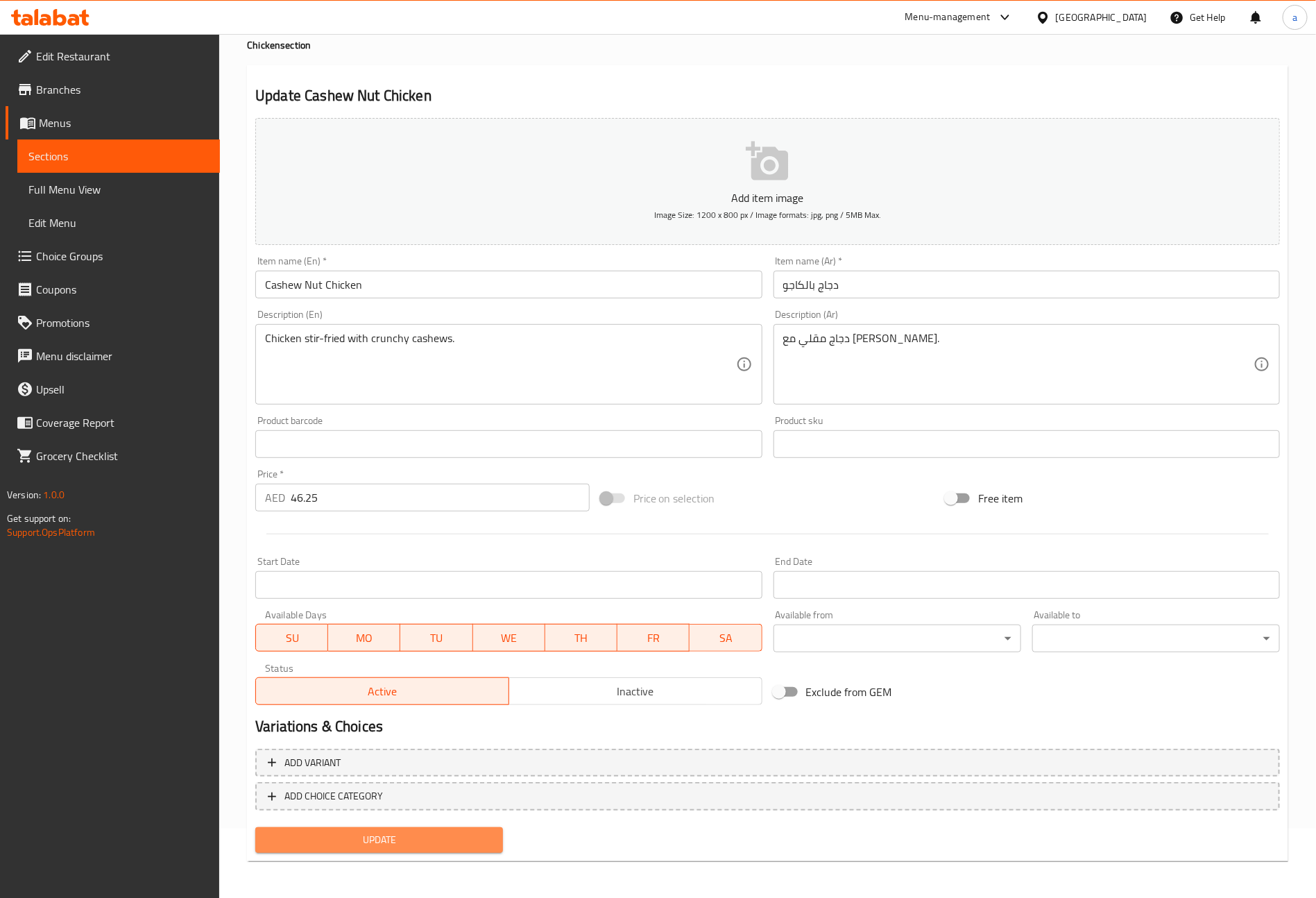
click at [412, 834] on span "Update" at bounding box center [379, 840] width 225 height 17
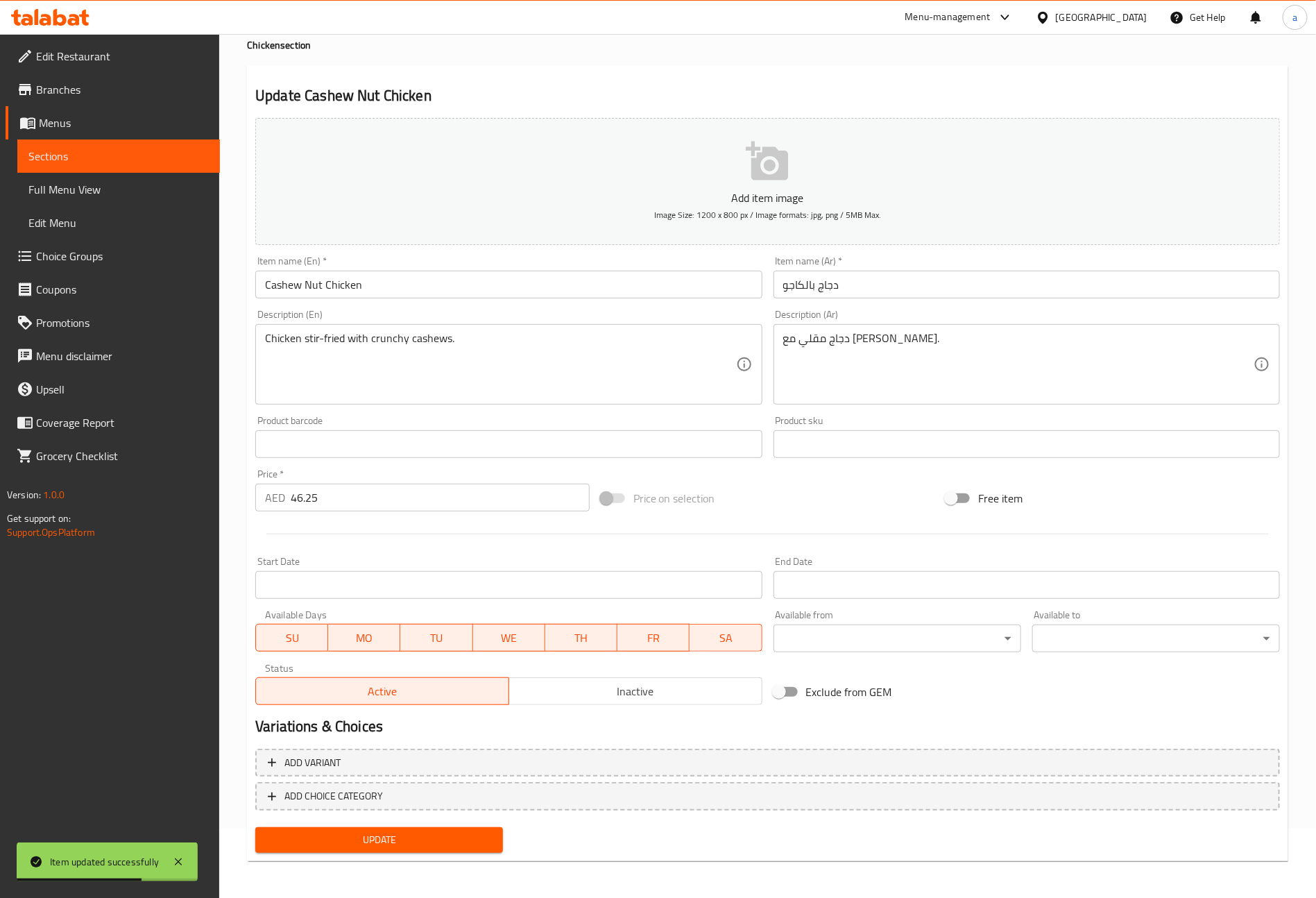
click at [71, 154] on span "Sections" at bounding box center [119, 157] width 180 height 17
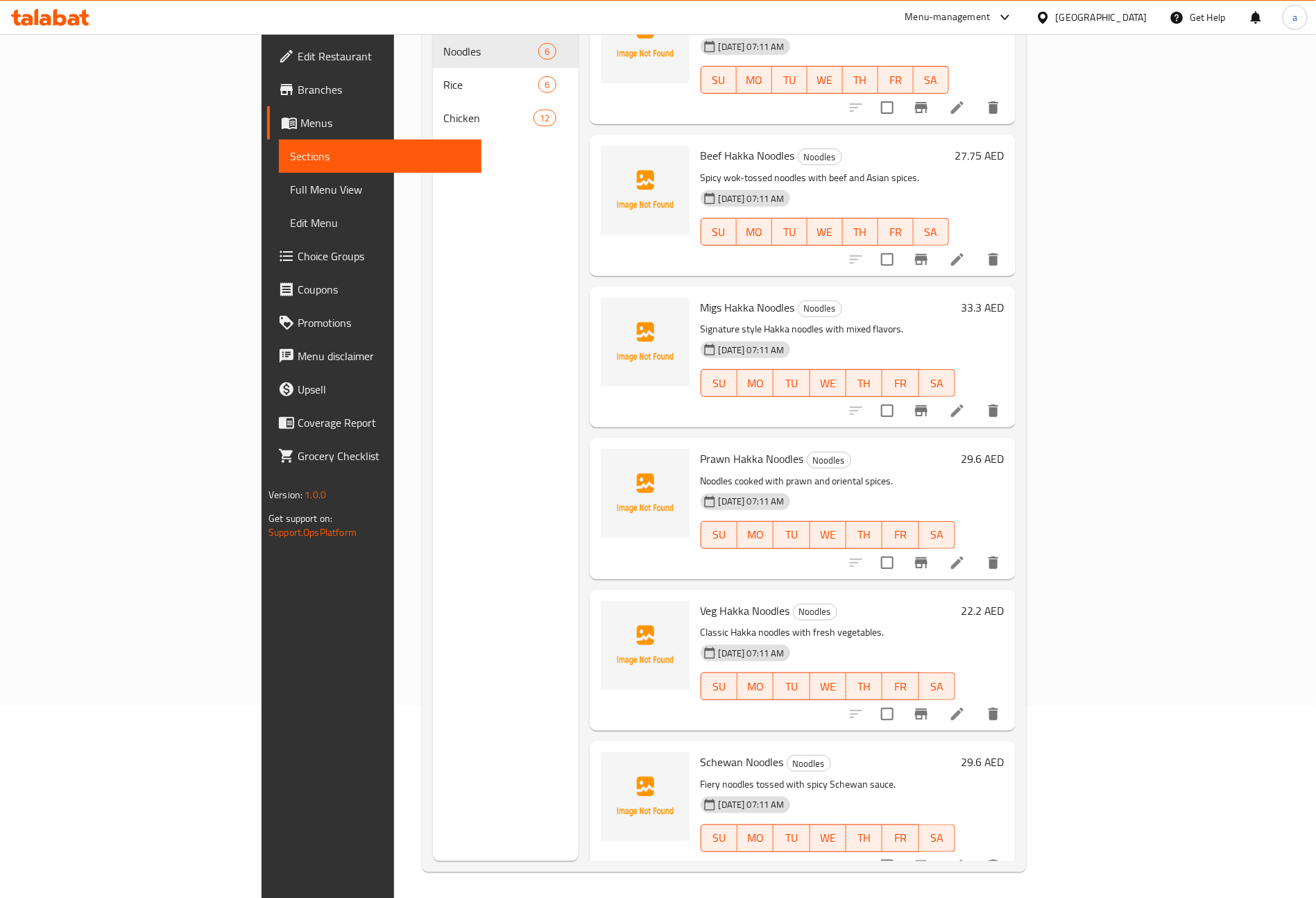
scroll to position [194, 0]
click at [433, 106] on div "Chicken 12" at bounding box center [506, 115] width 146 height 33
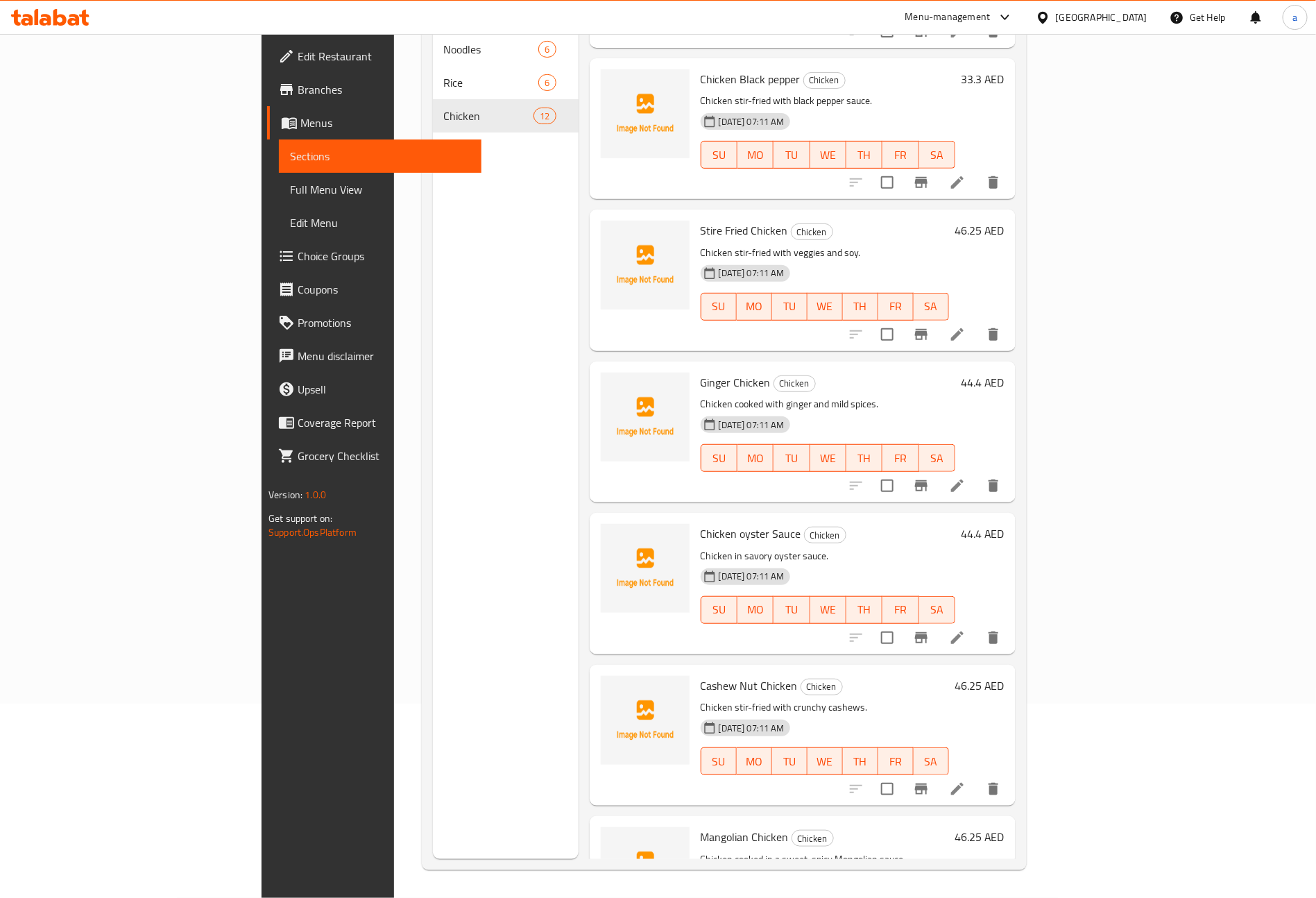
scroll to position [955, 0]
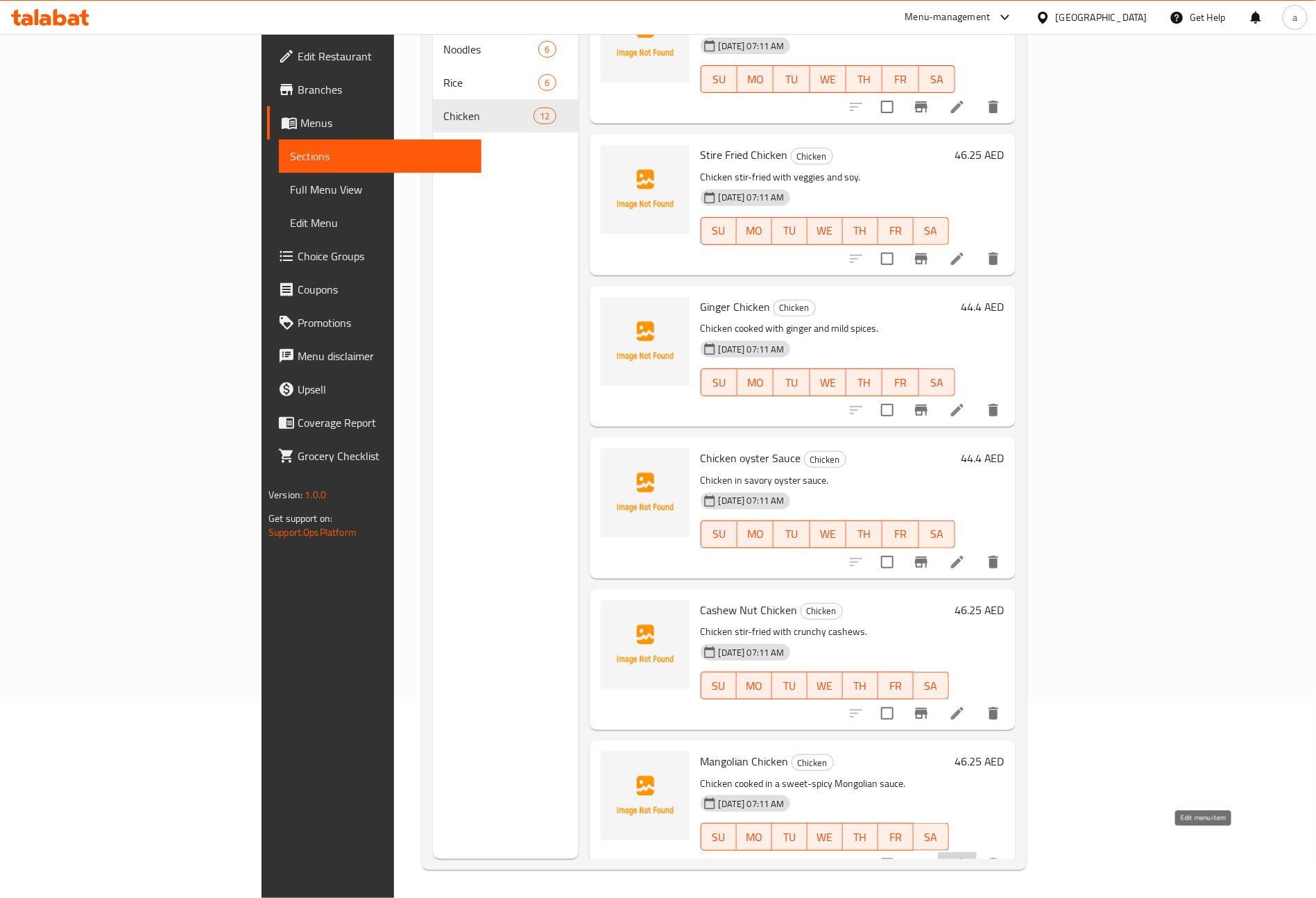
click at [965, 856] on icon at bounding box center [958, 865] width 17 height 17
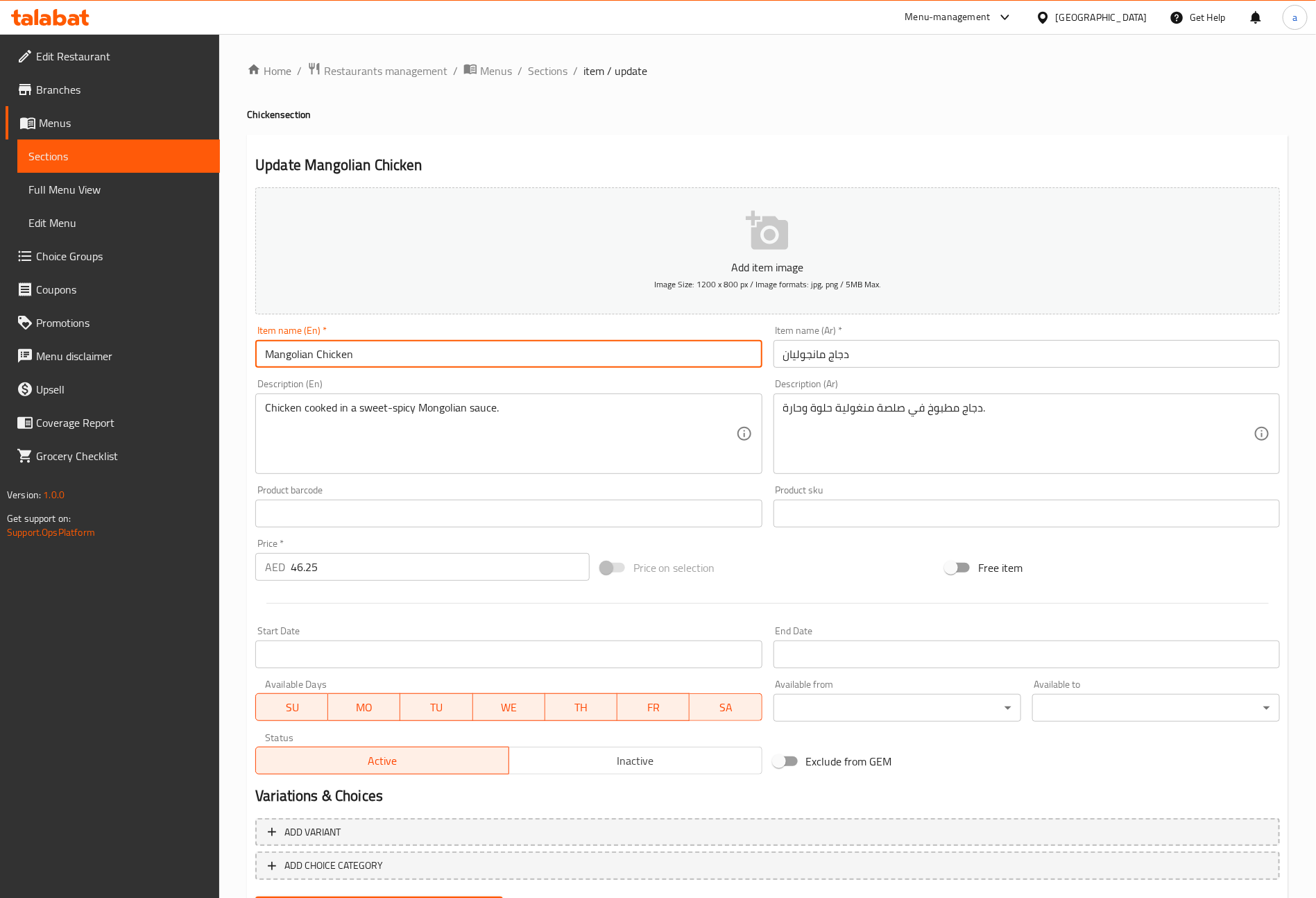
click at [305, 358] on input "Mangolian Chicken" at bounding box center [509, 353] width 506 height 28
click at [318, 363] on input "Mangolian Chicken" at bounding box center [509, 353] width 506 height 28
drag, startPoint x: 313, startPoint y: 354, endPoint x: 265, endPoint y: 363, distance: 48.8
click at [265, 363] on input "Mangolian Chicken" at bounding box center [509, 353] width 506 height 28
click at [375, 358] on input "Mangolian Chicken" at bounding box center [509, 353] width 506 height 28
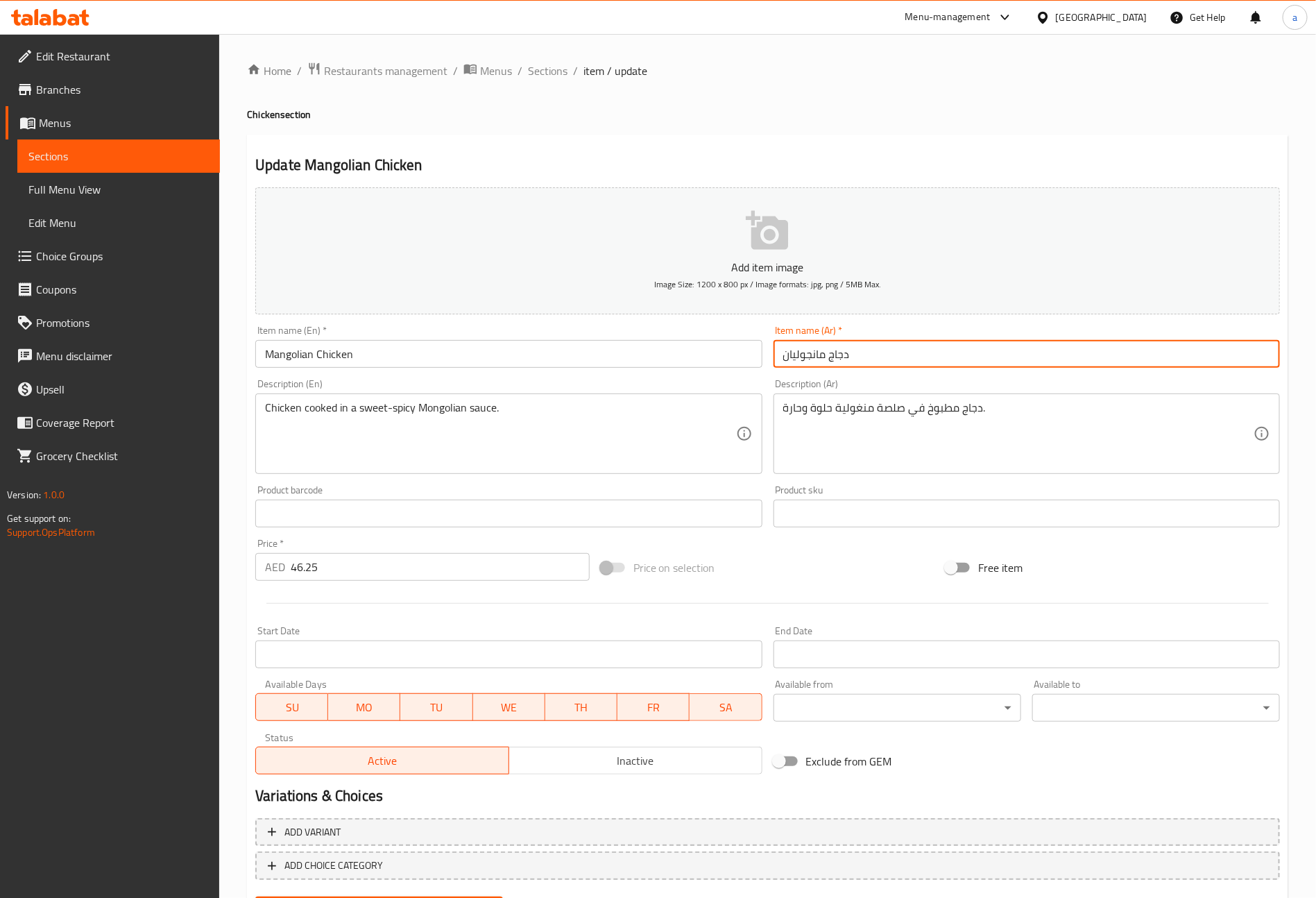
drag, startPoint x: 824, startPoint y: 356, endPoint x: 785, endPoint y: 363, distance: 39.6
click at [785, 363] on input "دجاج مانجوليان" at bounding box center [1027, 353] width 506 height 28
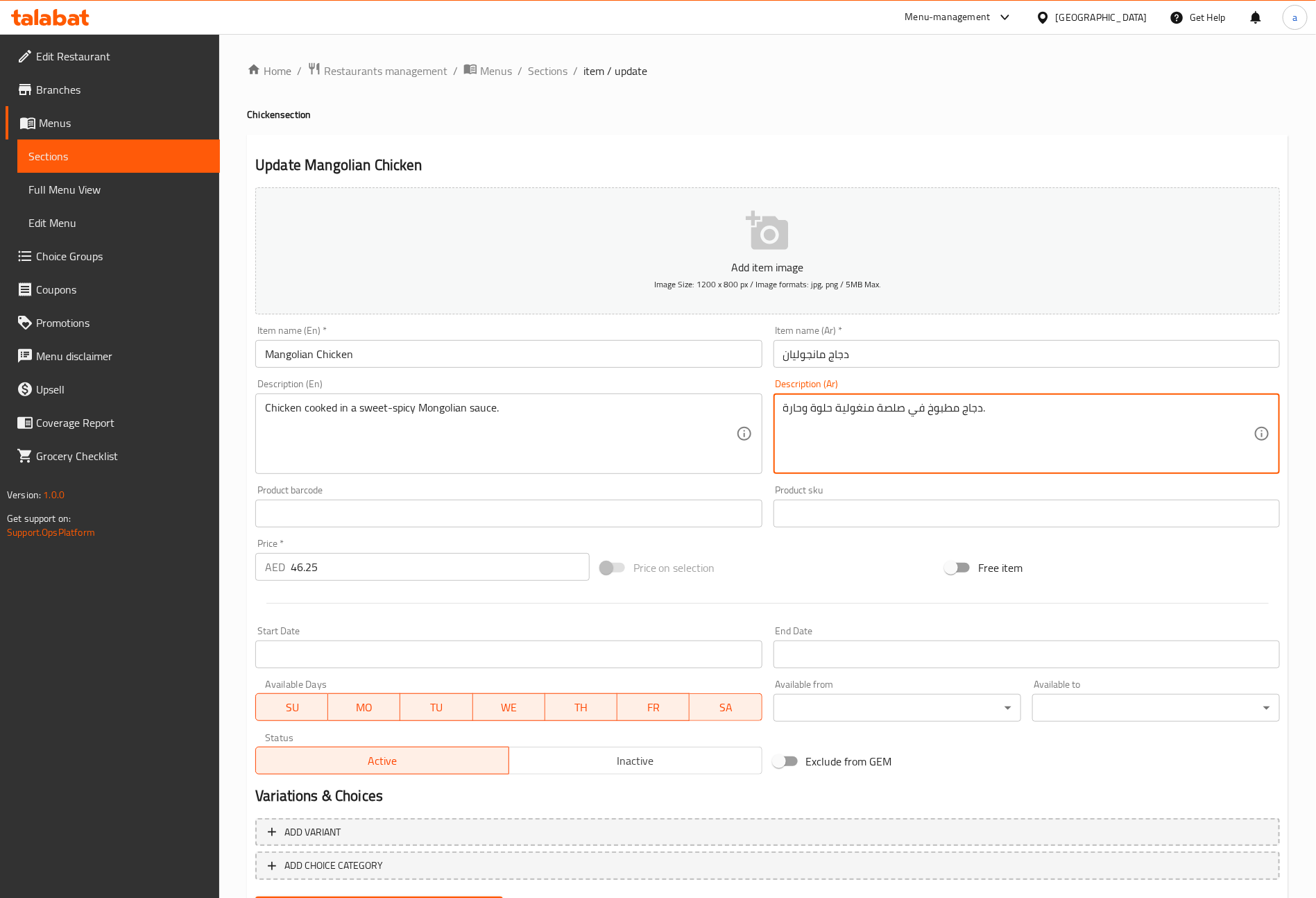
drag, startPoint x: 870, startPoint y: 408, endPoint x: 833, endPoint y: 407, distance: 37.0
paste textarea "انجوليان"
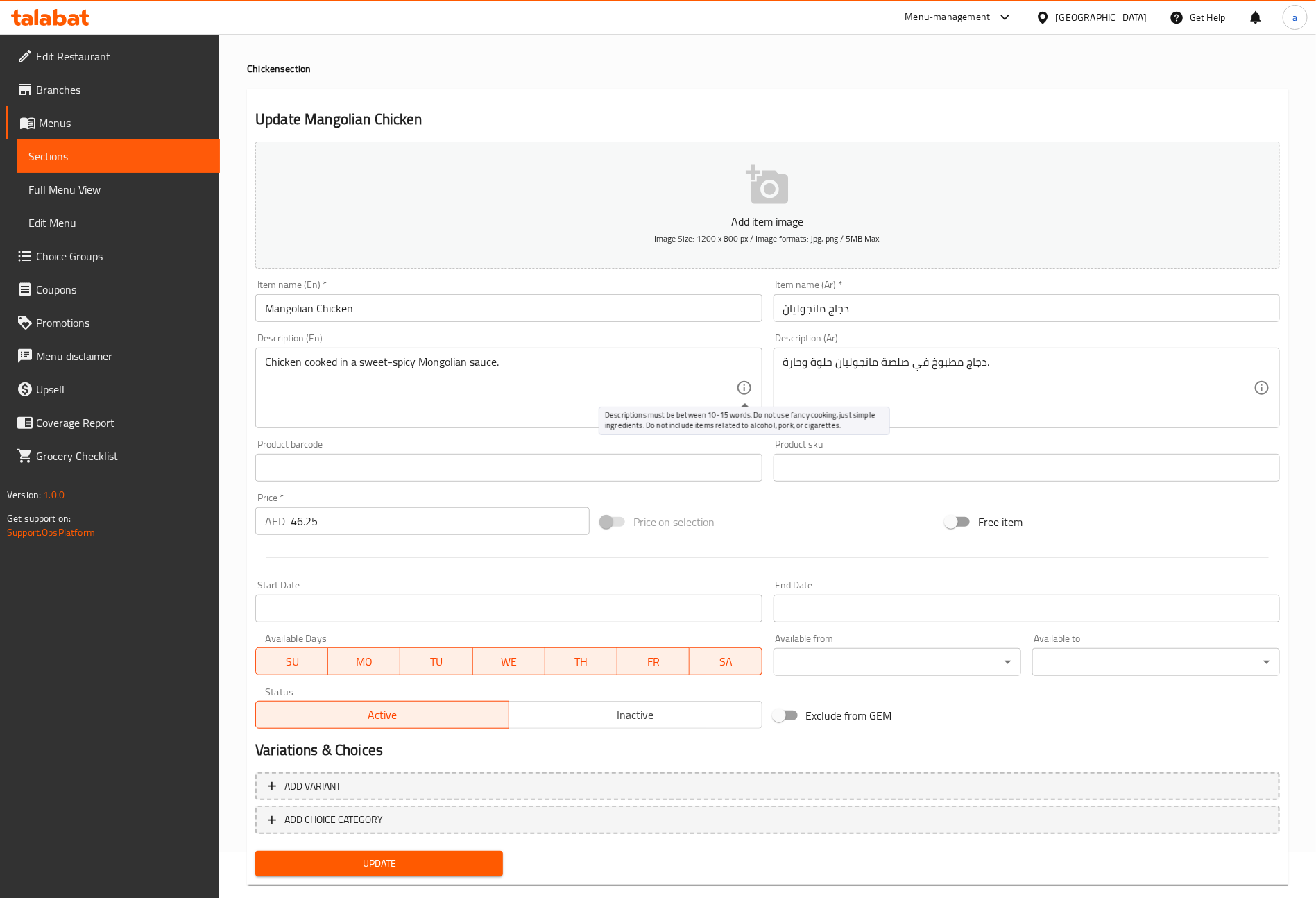
scroll to position [69, 0]
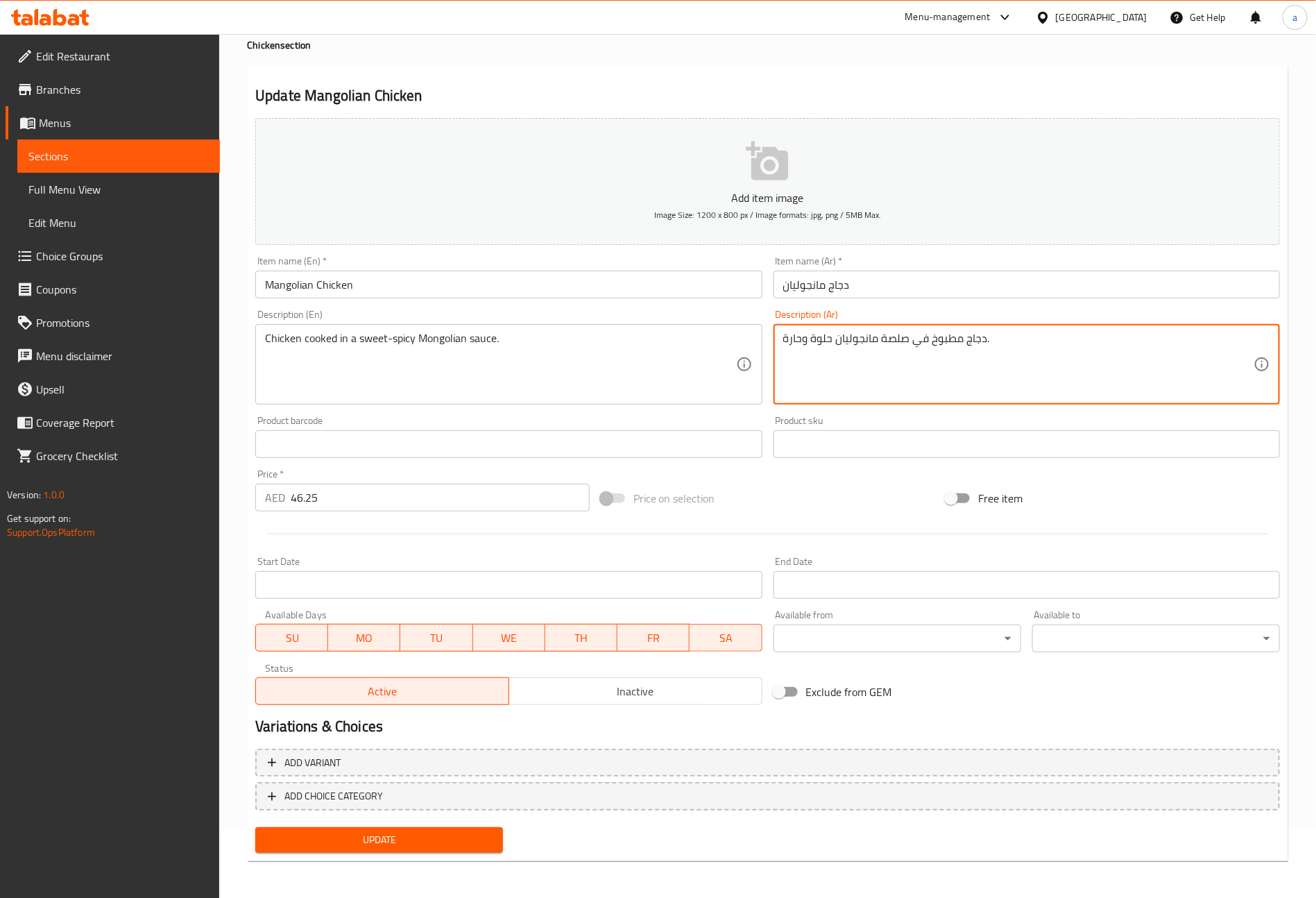
drag, startPoint x: 878, startPoint y: 341, endPoint x: 910, endPoint y: 334, distance: 32.8
click at [910, 334] on textarea "دجاج مطبوخ في صلصة مانجوليان حلوة وحارة." at bounding box center [1018, 365] width 470 height 66
type textarea "دجاج مطبوخ في صوص مانجوليان حلوة وحارة."
click at [429, 843] on span "Update" at bounding box center [379, 840] width 225 height 17
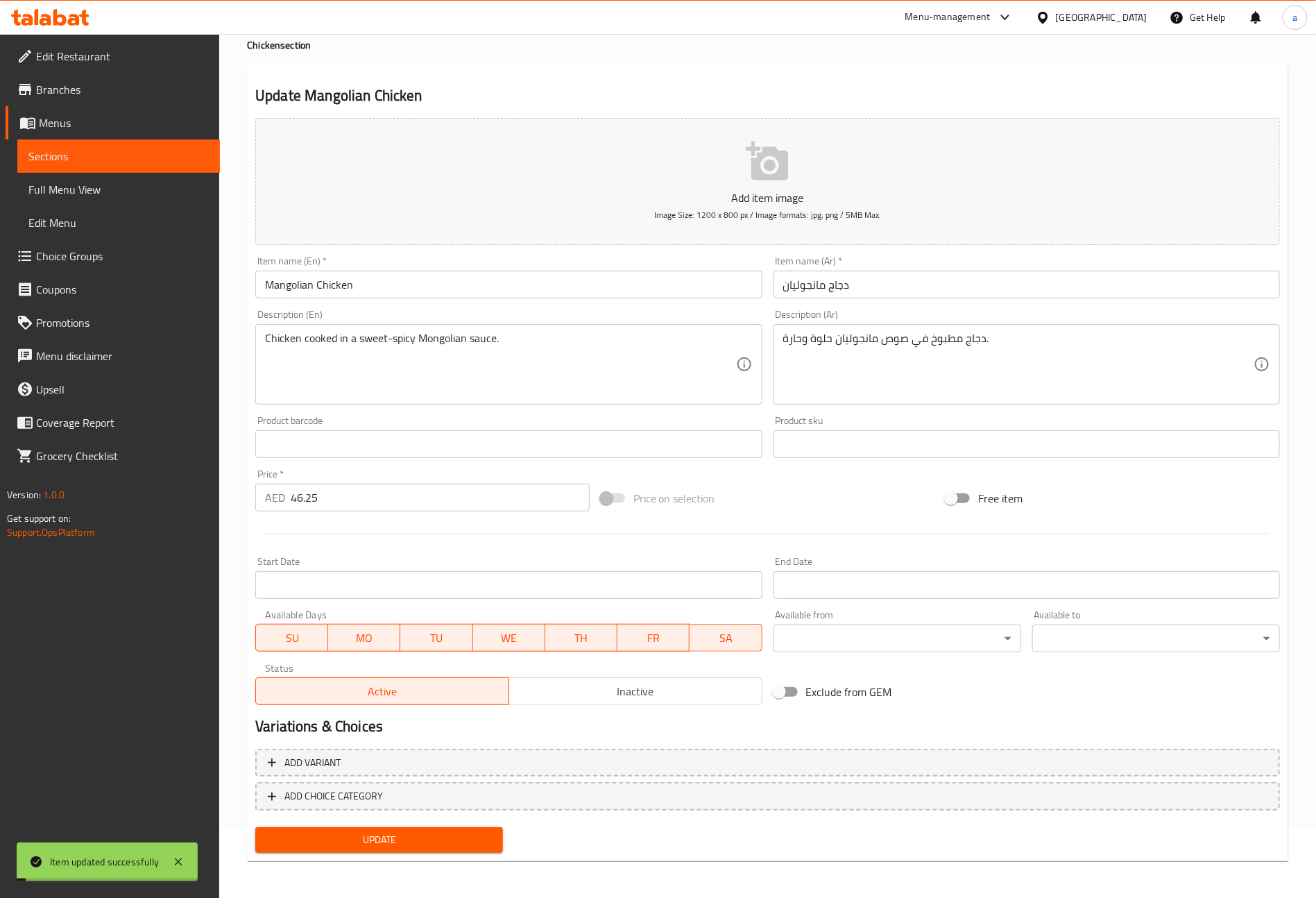
click at [83, 144] on link "Sections" at bounding box center [118, 156] width 202 height 33
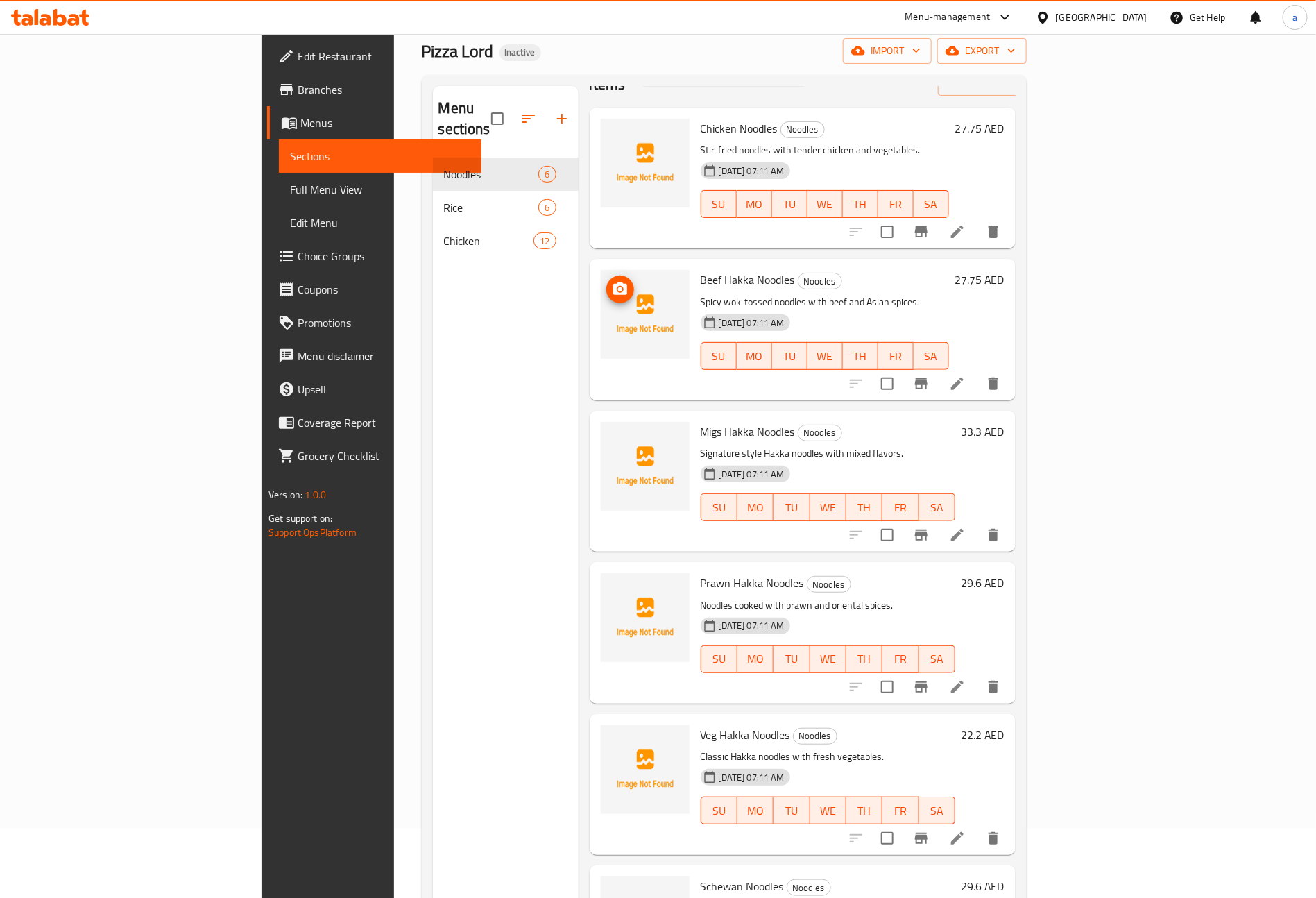
scroll to position [46, 0]
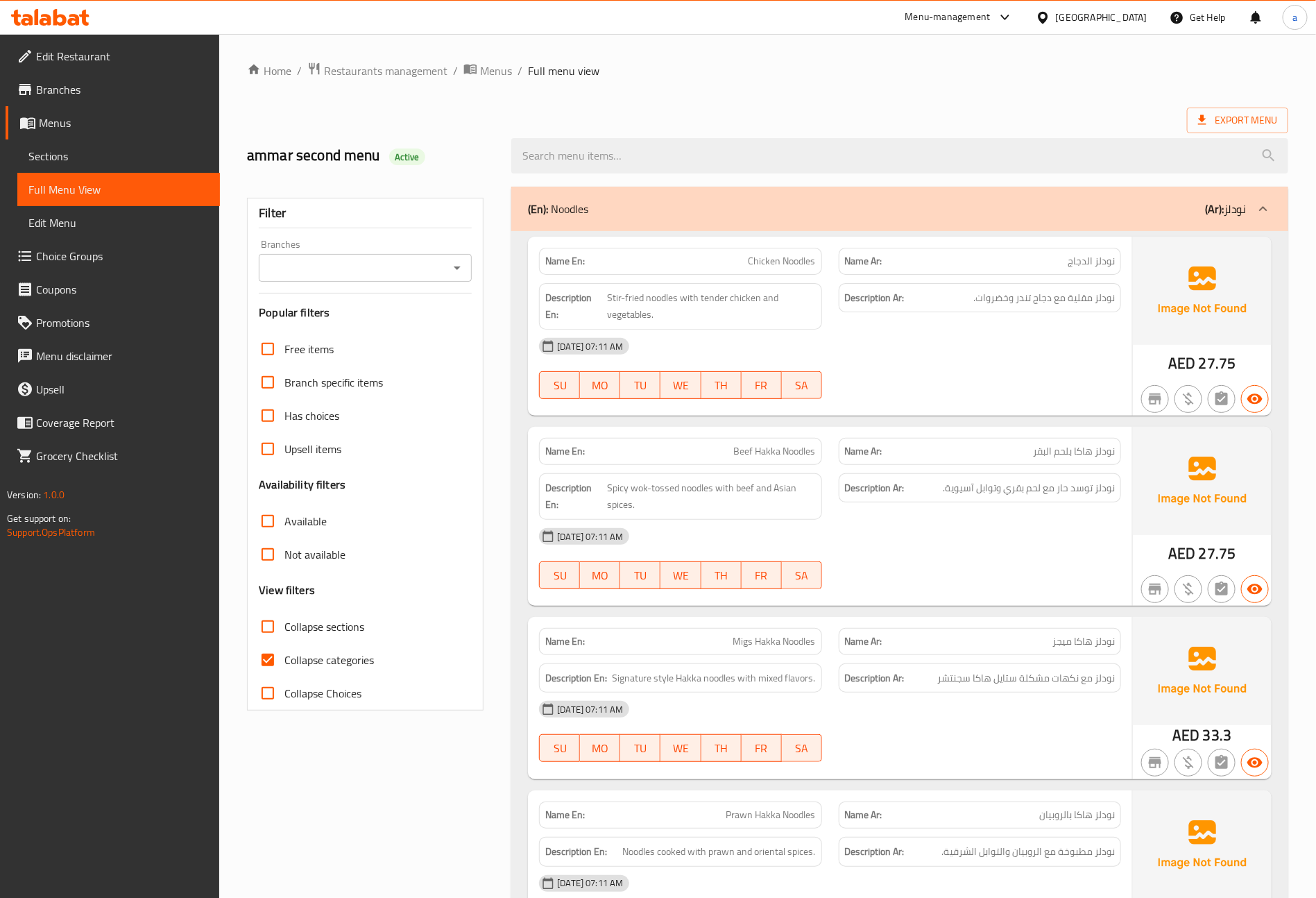
click at [336, 657] on span "Collapse categories" at bounding box center [329, 660] width 90 height 17
click at [285, 657] on input "Collapse categories" at bounding box center [268, 660] width 33 height 33
checkbox input "false"
click at [1214, 121] on span "Export Menu" at bounding box center [1237, 120] width 79 height 17
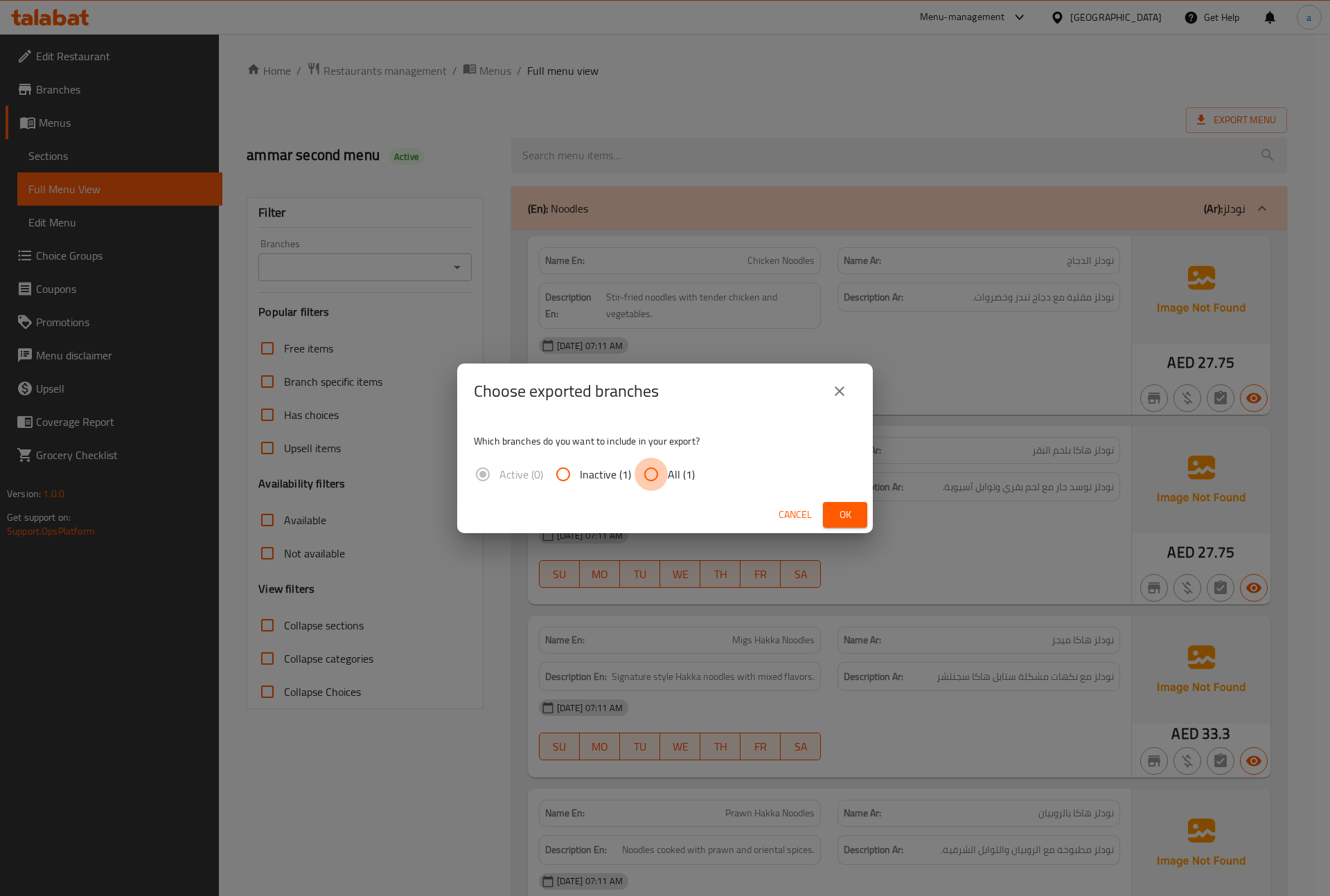
click at [646, 480] on input "All (1)" at bounding box center [650, 474] width 33 height 33
radio input "true"
click at [846, 391] on icon "close" at bounding box center [840, 391] width 17 height 17
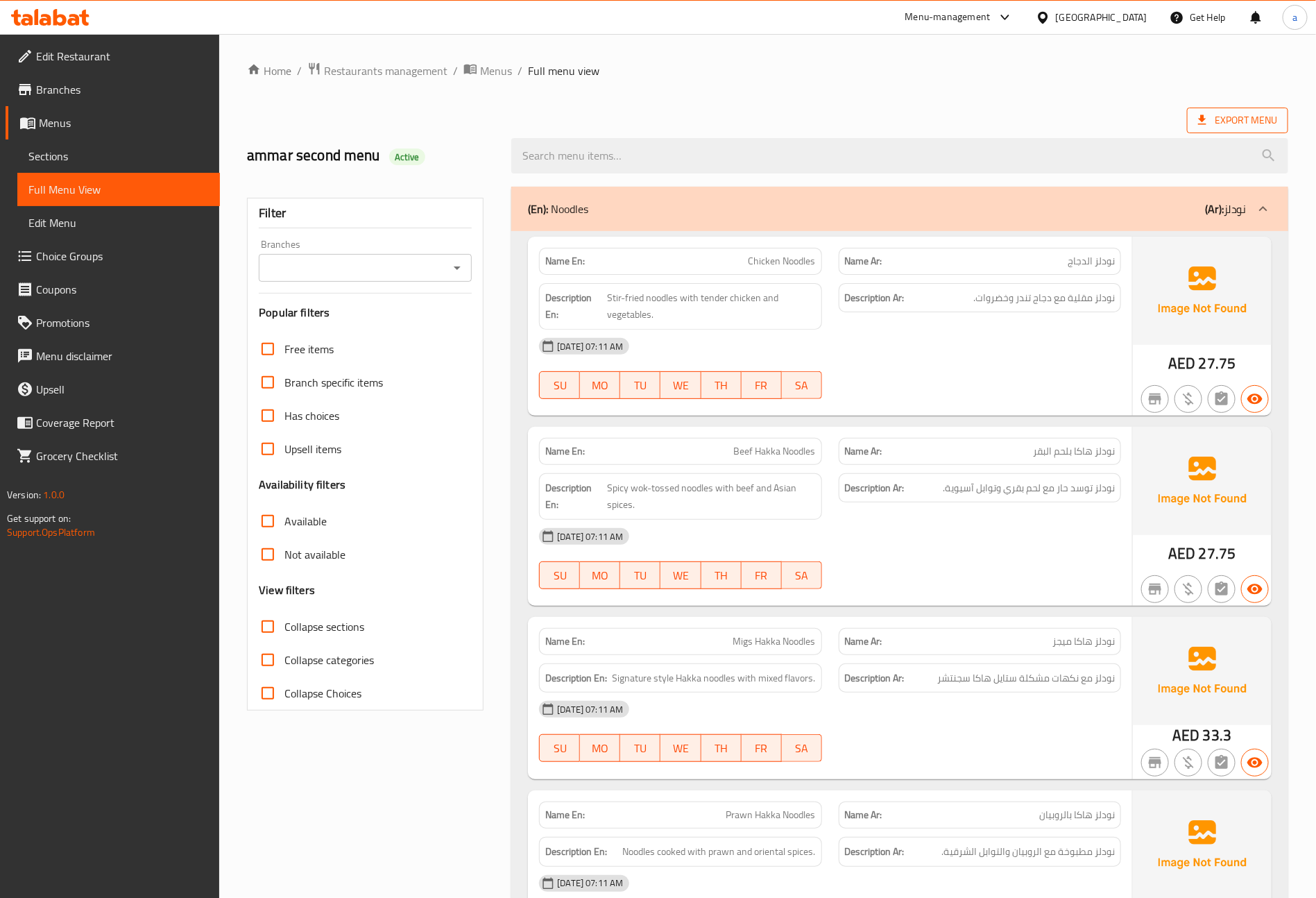
click at [1230, 117] on span "Export Menu" at bounding box center [1237, 120] width 79 height 17
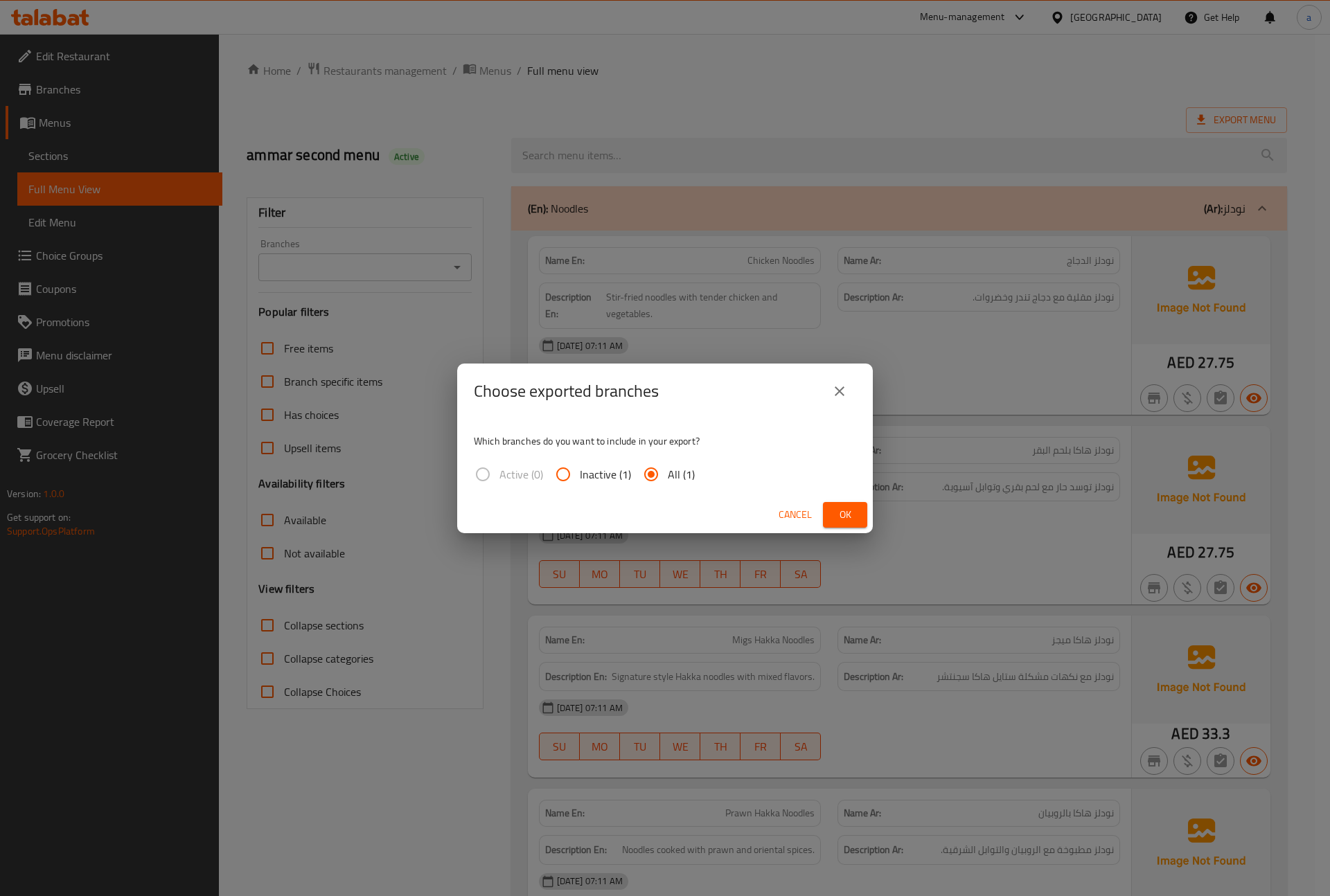
click at [851, 517] on span "Ok" at bounding box center [845, 515] width 22 height 17
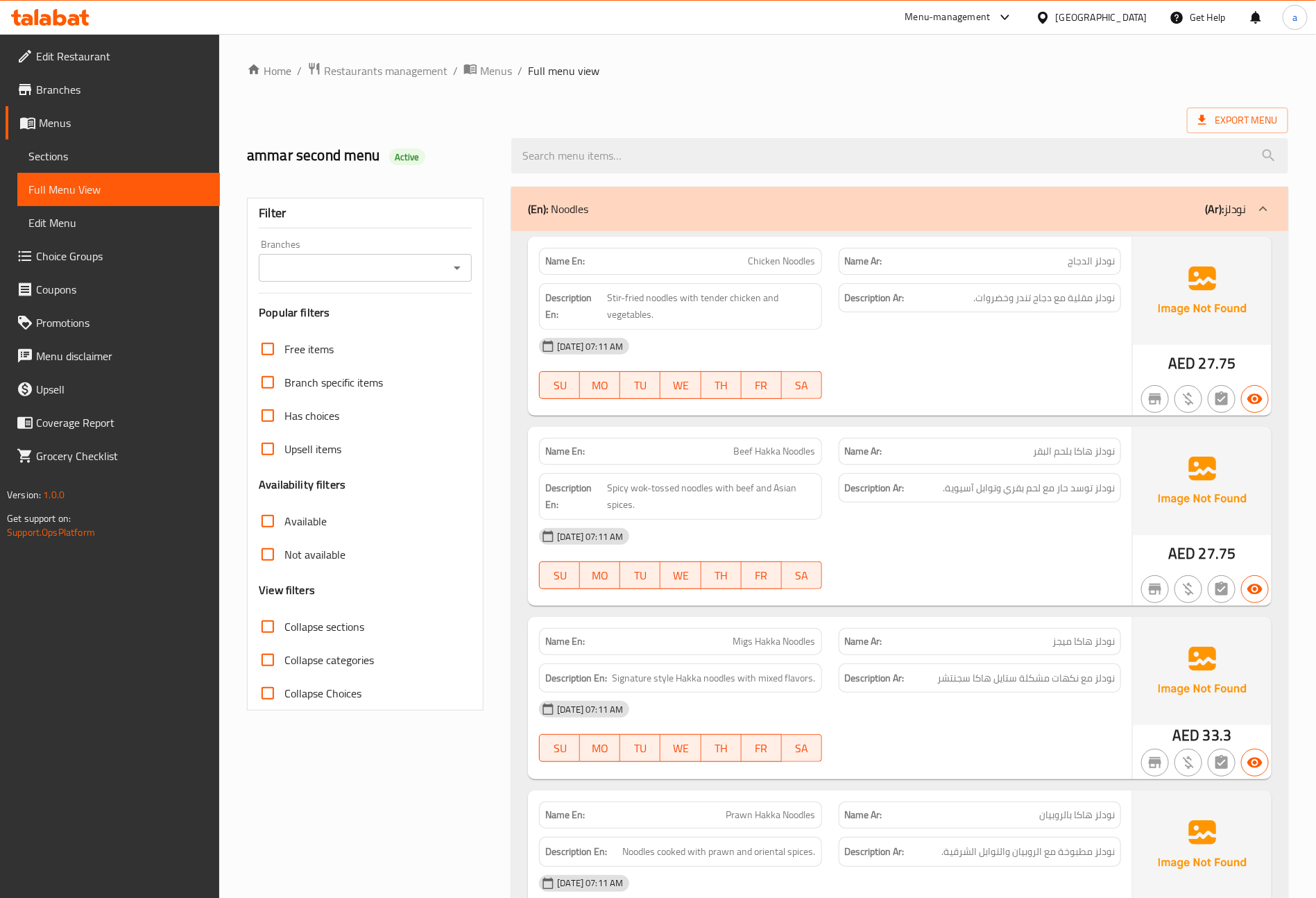
click at [63, 231] on span "Edit Menu" at bounding box center [119, 223] width 180 height 17
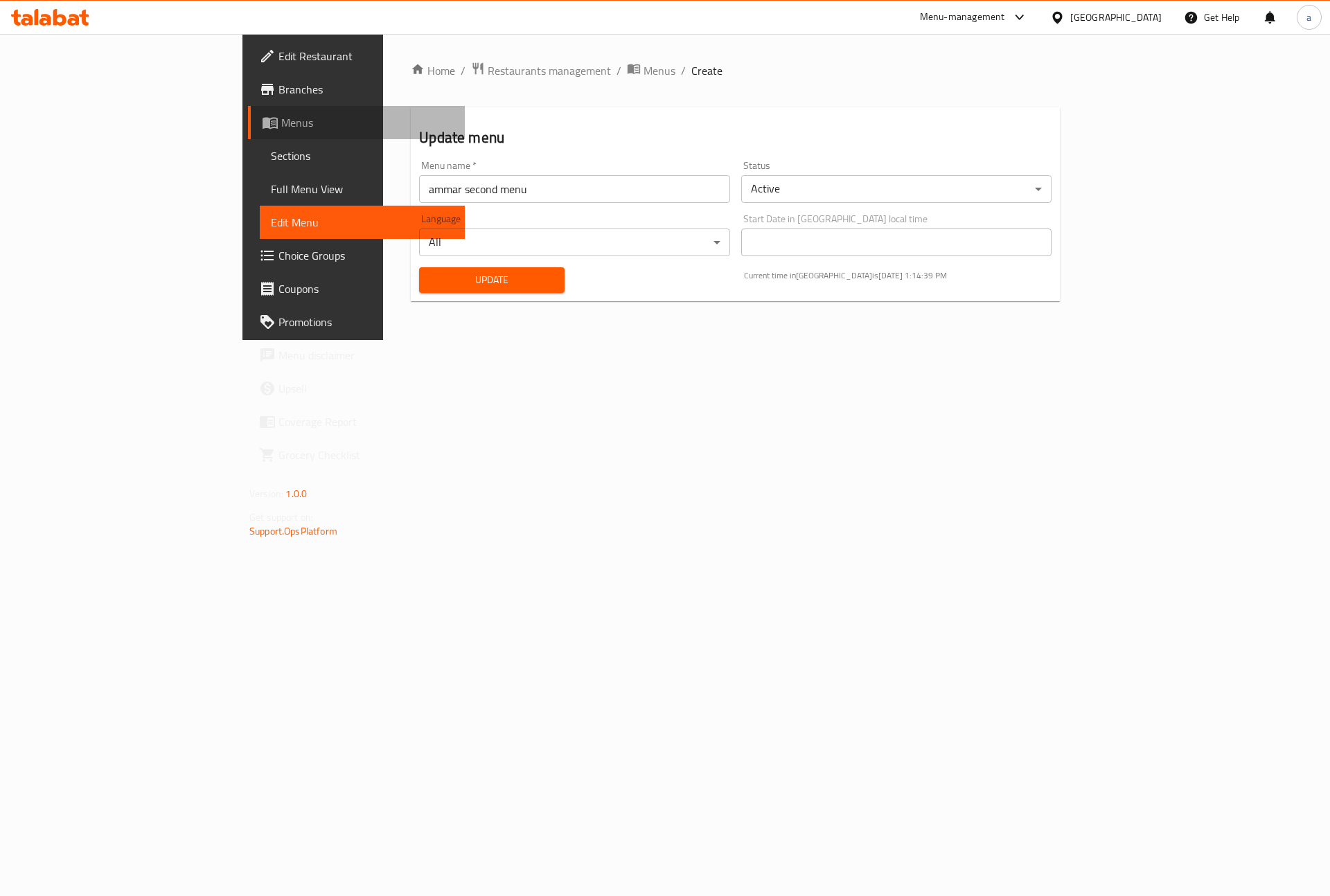
click at [282, 114] on span "Menus" at bounding box center [368, 123] width 172 height 17
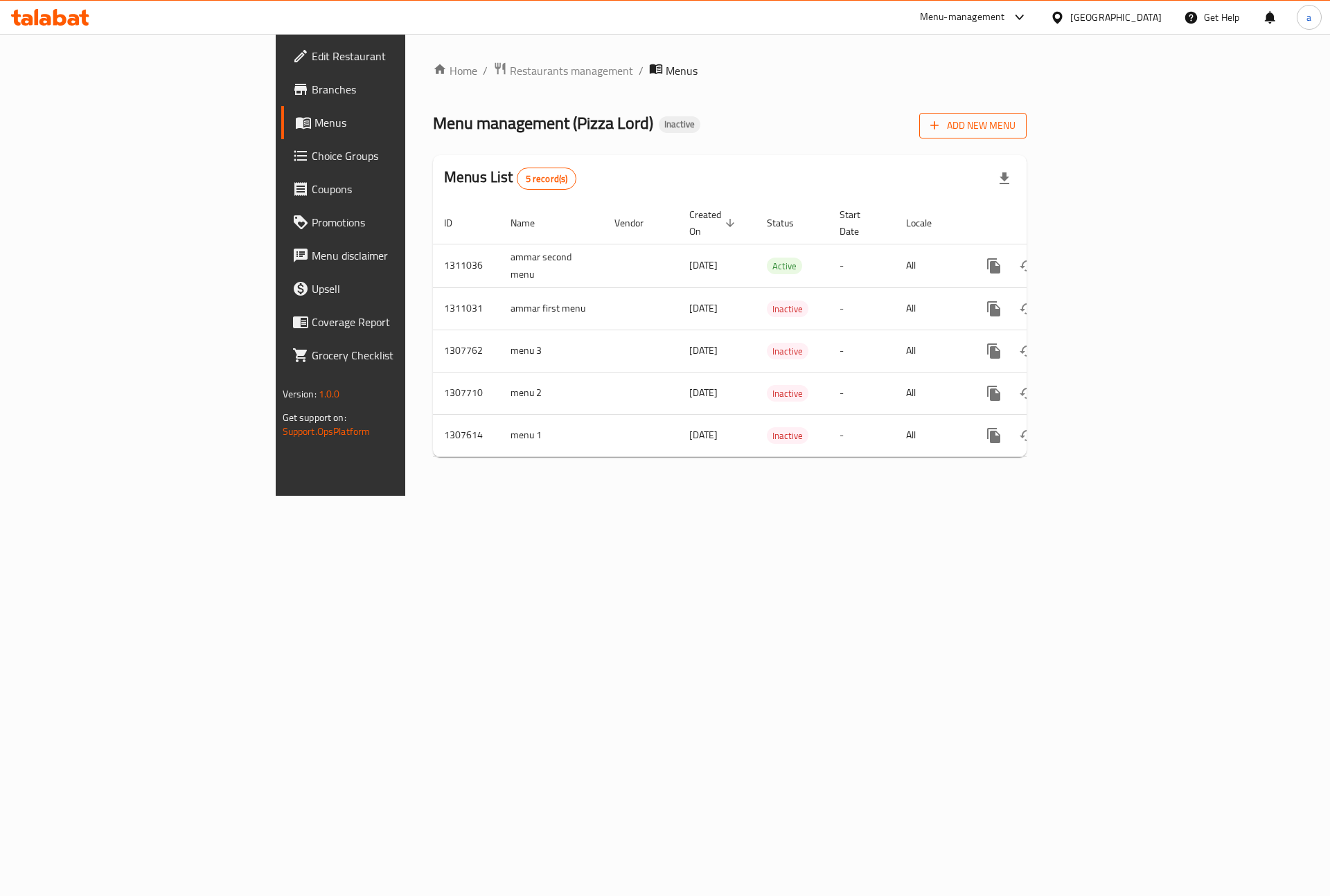
click at [941, 132] on icon "button" at bounding box center [934, 125] width 14 height 14
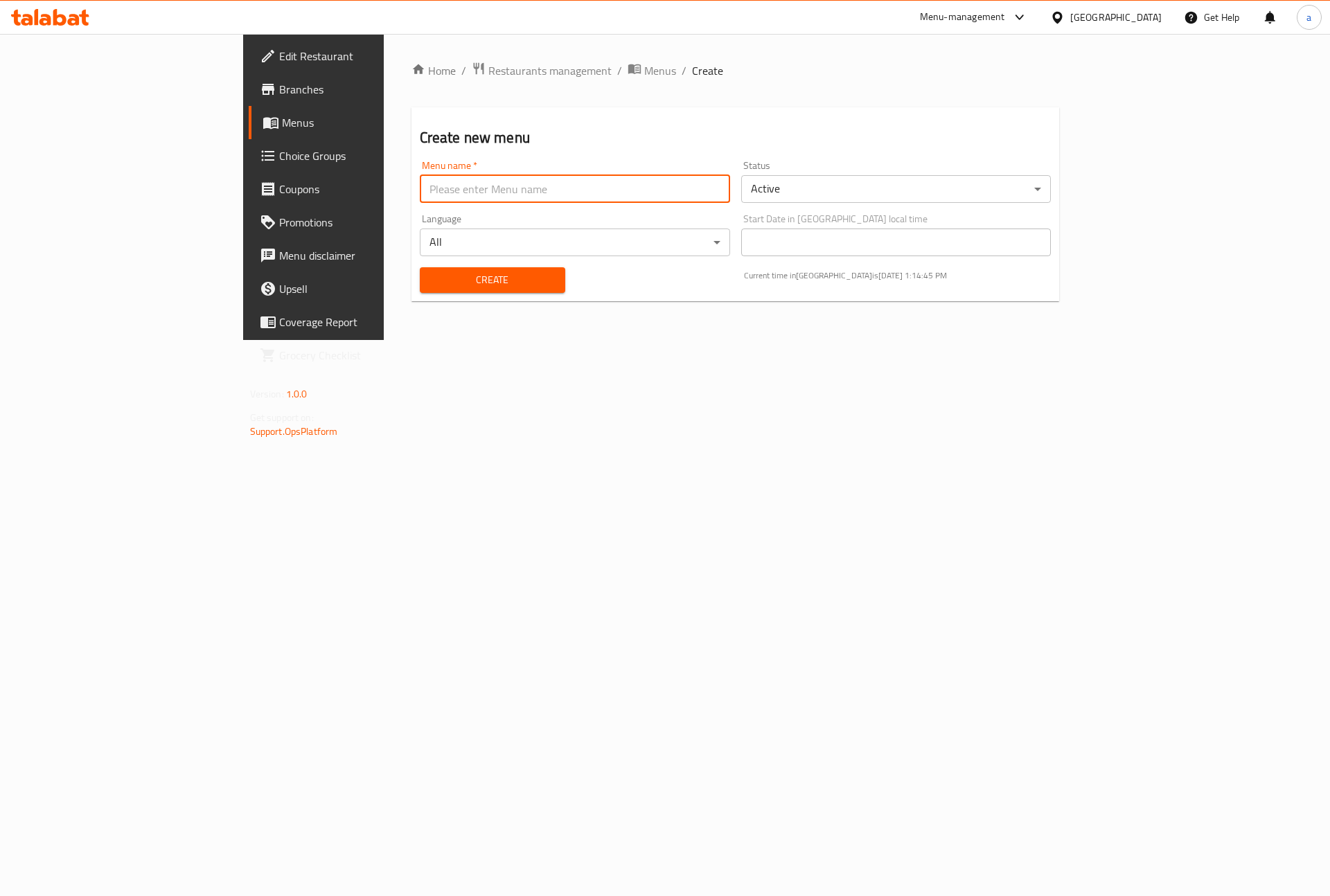
click at [420, 198] on input "text" at bounding box center [575, 188] width 310 height 28
type input "ammar 3rd menu"
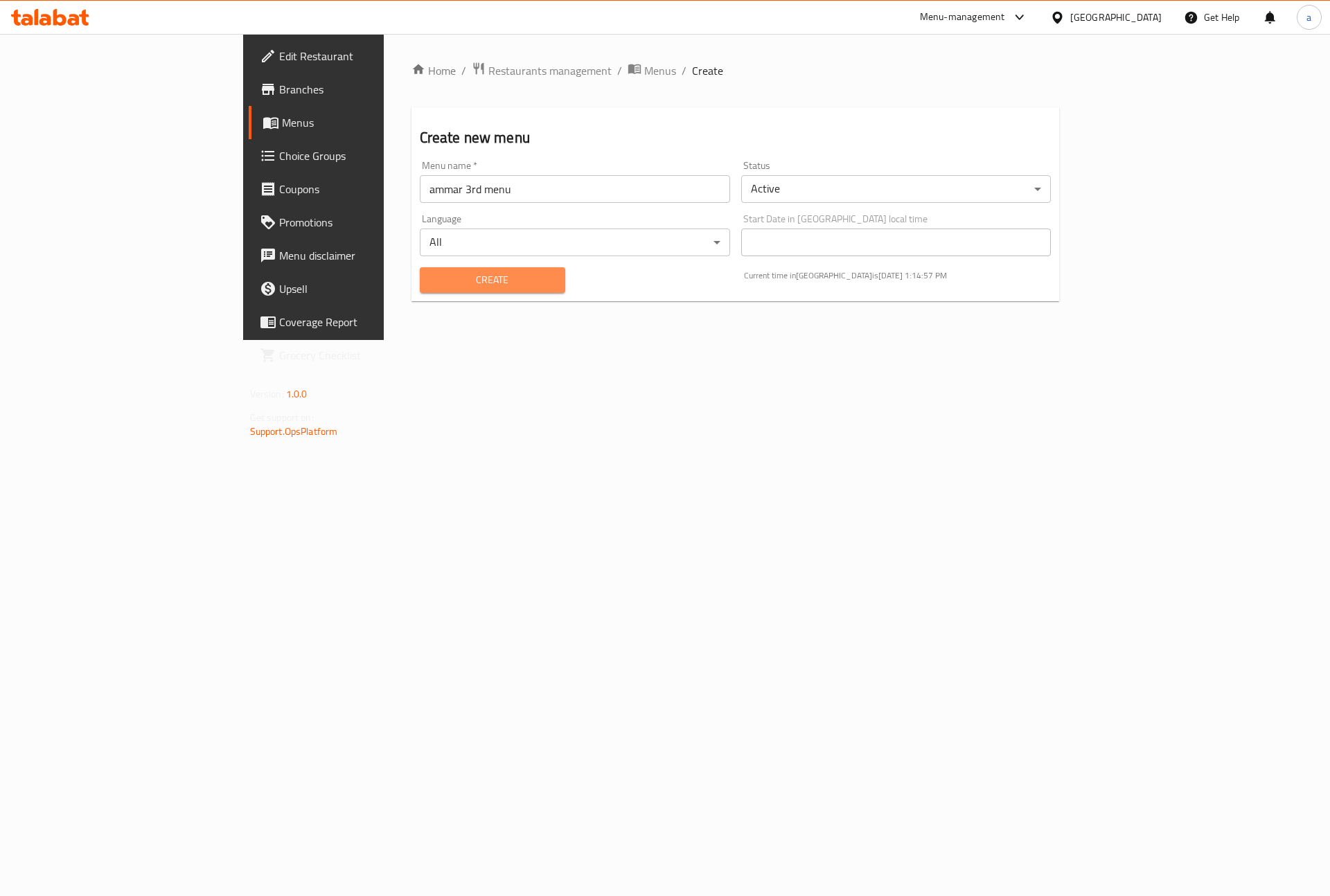
click at [431, 286] on span "Create" at bounding box center [493, 280] width 123 height 17
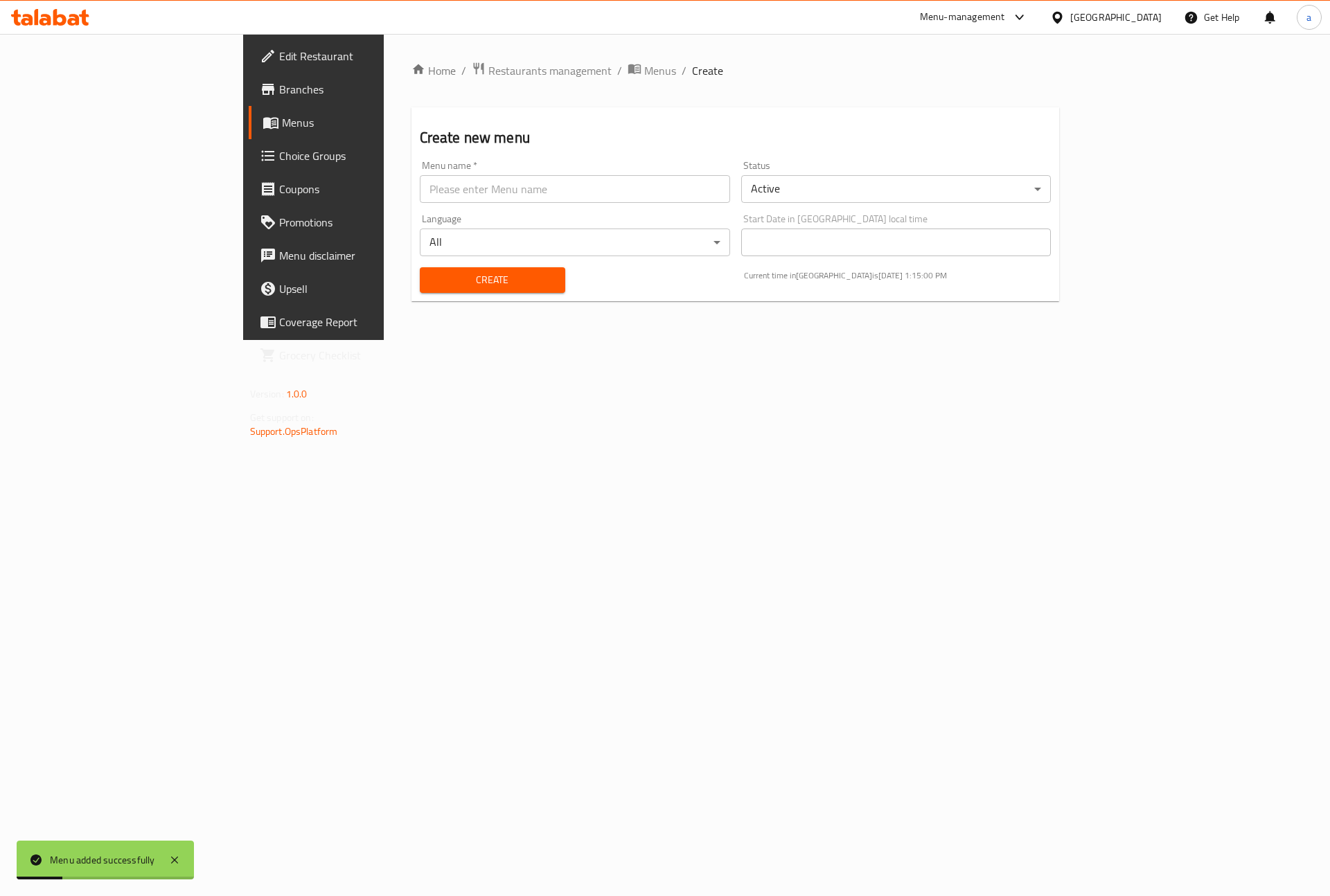
click at [249, 135] on link "Menus" at bounding box center [357, 122] width 216 height 33
